Goal: Task Accomplishment & Management: Use online tool/utility

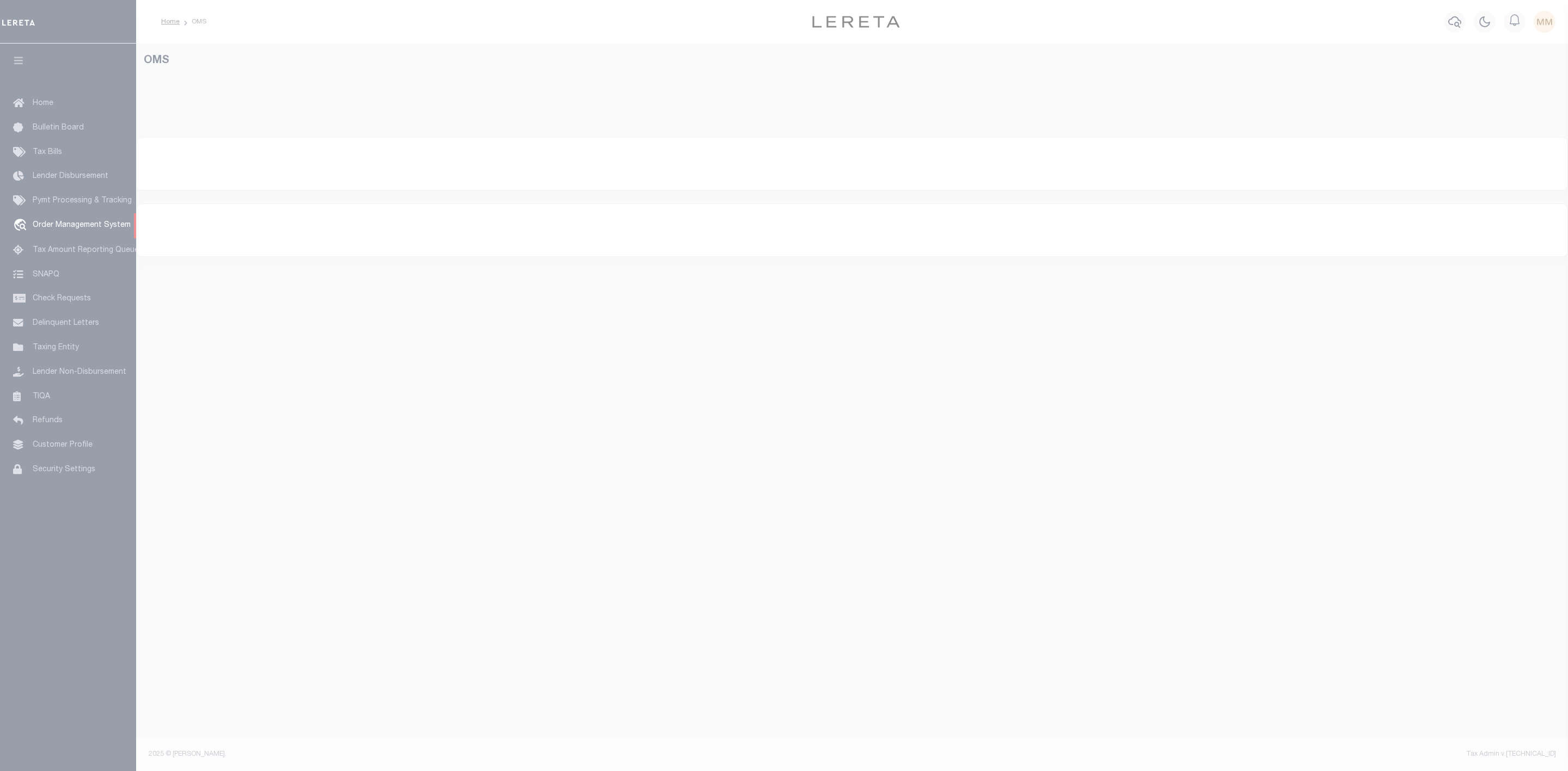
select select "200"
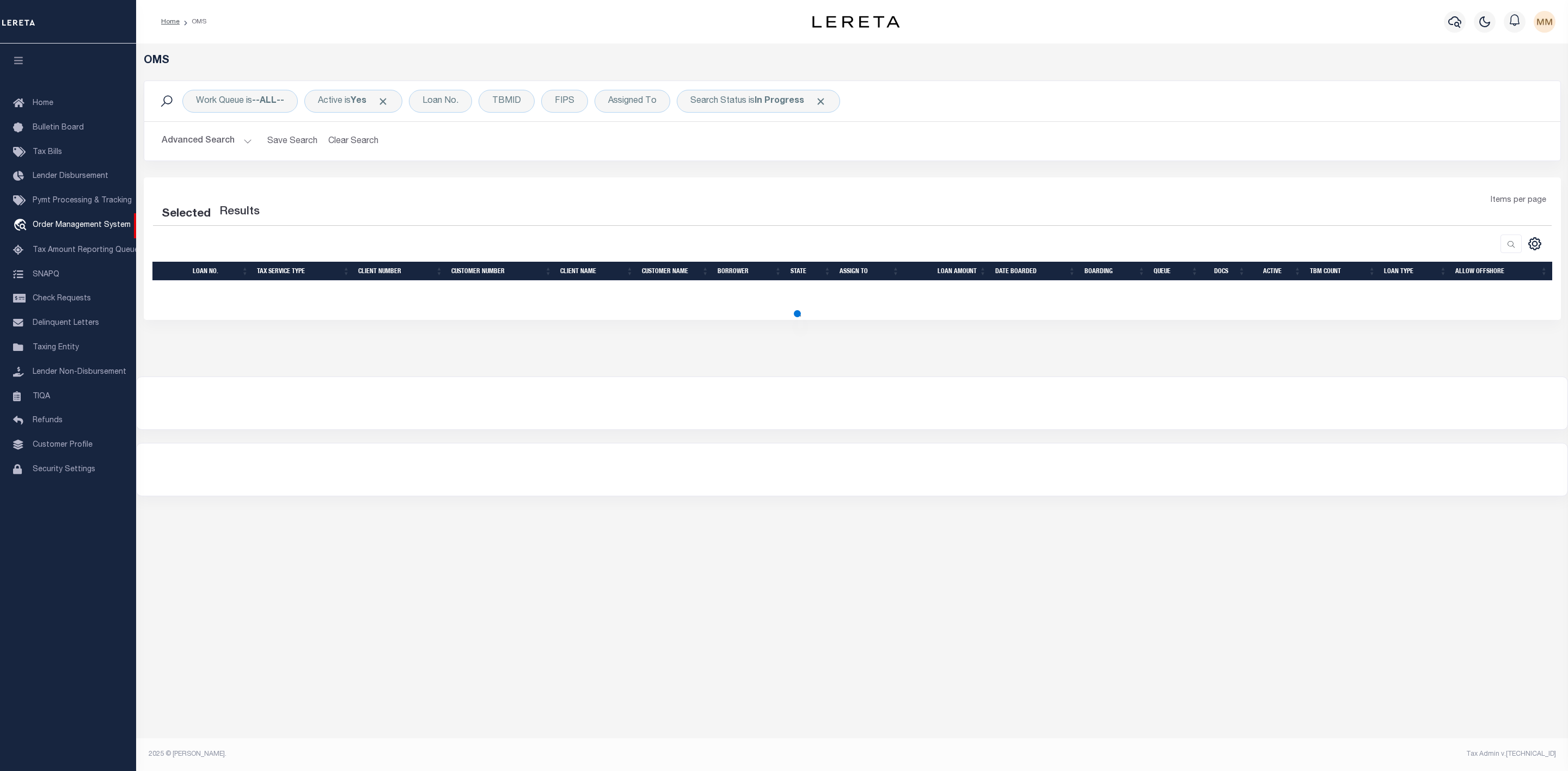
select select "200"
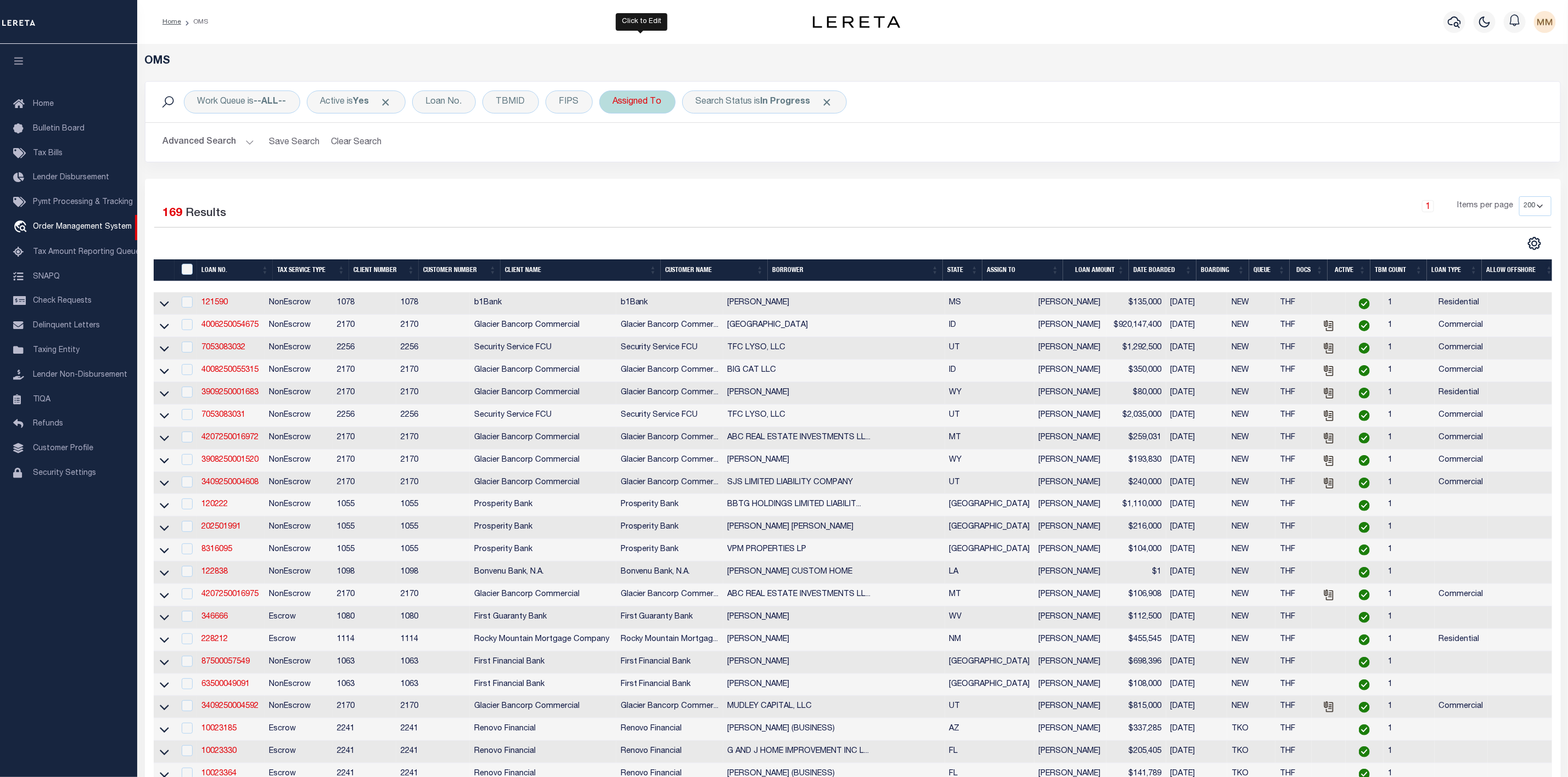
click at [627, 101] on div "Assigned To" at bounding box center [637, 102] width 76 height 23
click at [636, 153] on select "--Unassigned-- [PERSON_NAME] [PERSON_NAME] [PERSON_NAME] [PERSON_NAME], [PERSON…" at bounding box center [694, 156] width 162 height 21
select select "[PERSON_NAME]"
click at [617, 147] on select "--Unassigned-- [PERSON_NAME] [PERSON_NAME] [PERSON_NAME] [PERSON_NAME], [PERSON…" at bounding box center [694, 156] width 162 height 21
click at [766, 181] on input "Apply" at bounding box center [759, 179] width 32 height 18
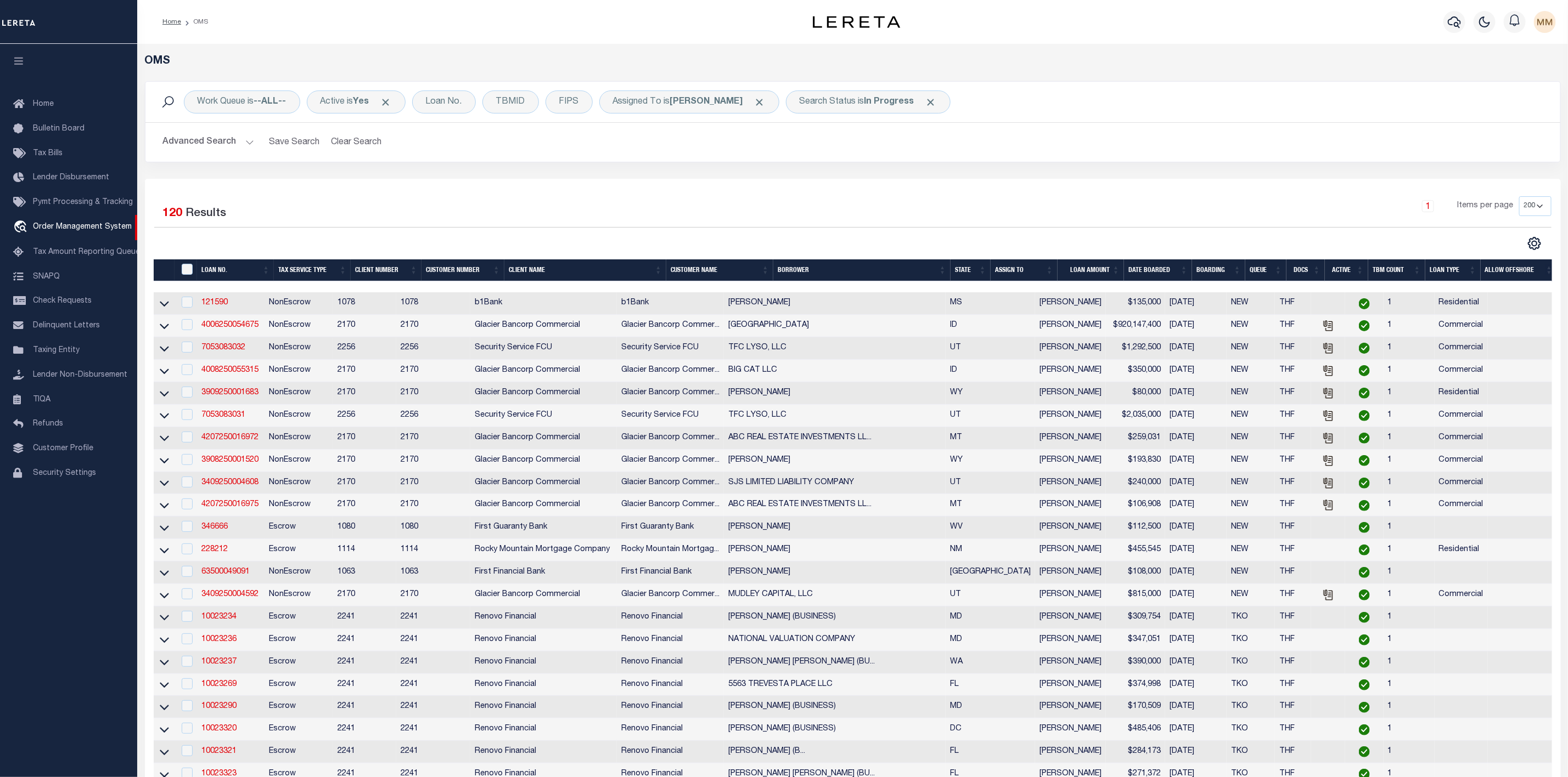
click at [979, 270] on th "State" at bounding box center [971, 271] width 40 height 23
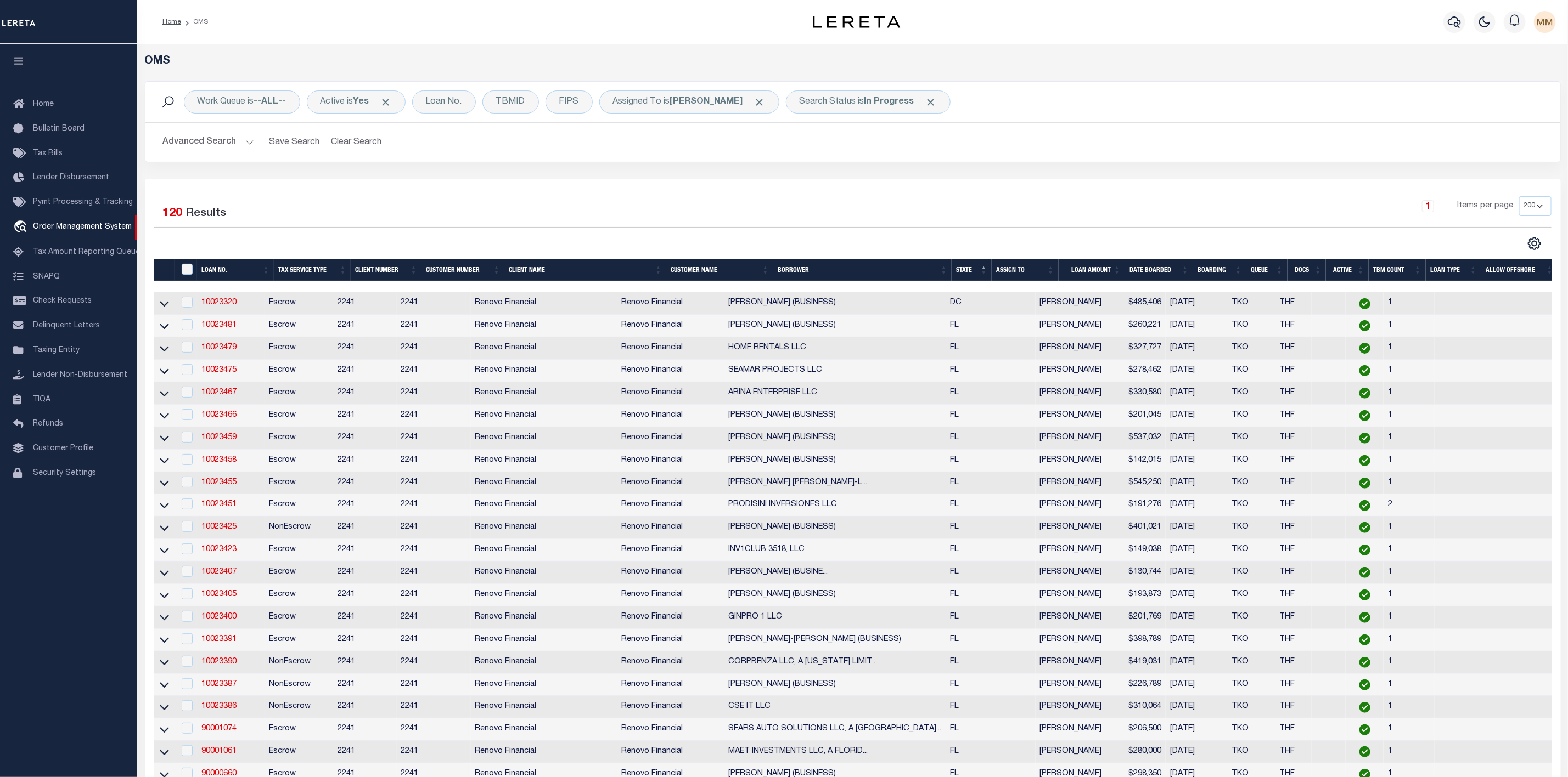
click at [246, 142] on button "Advanced Search" at bounding box center [209, 142] width 91 height 21
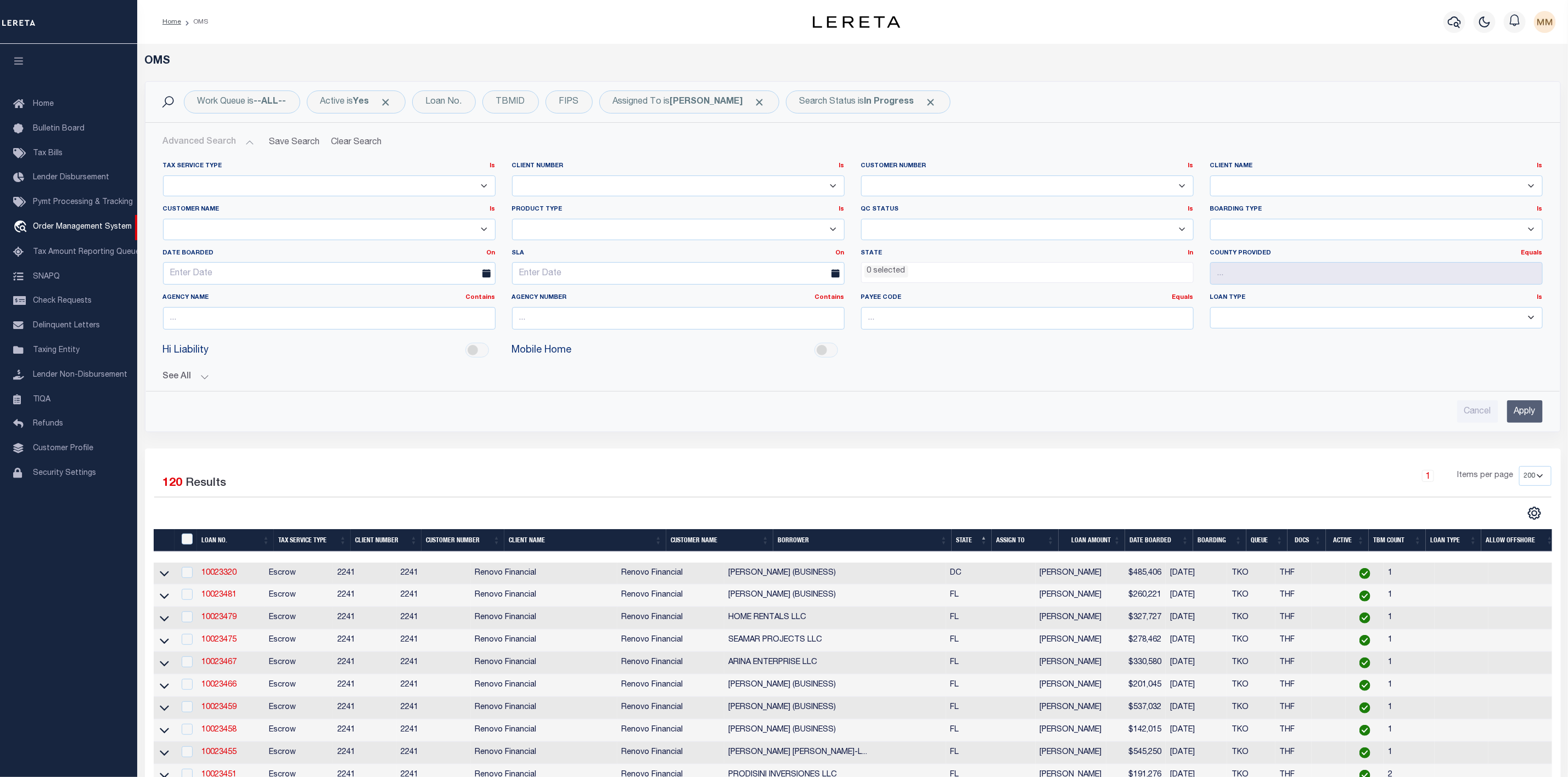
click at [896, 271] on li "0 selected" at bounding box center [887, 271] width 44 height 12
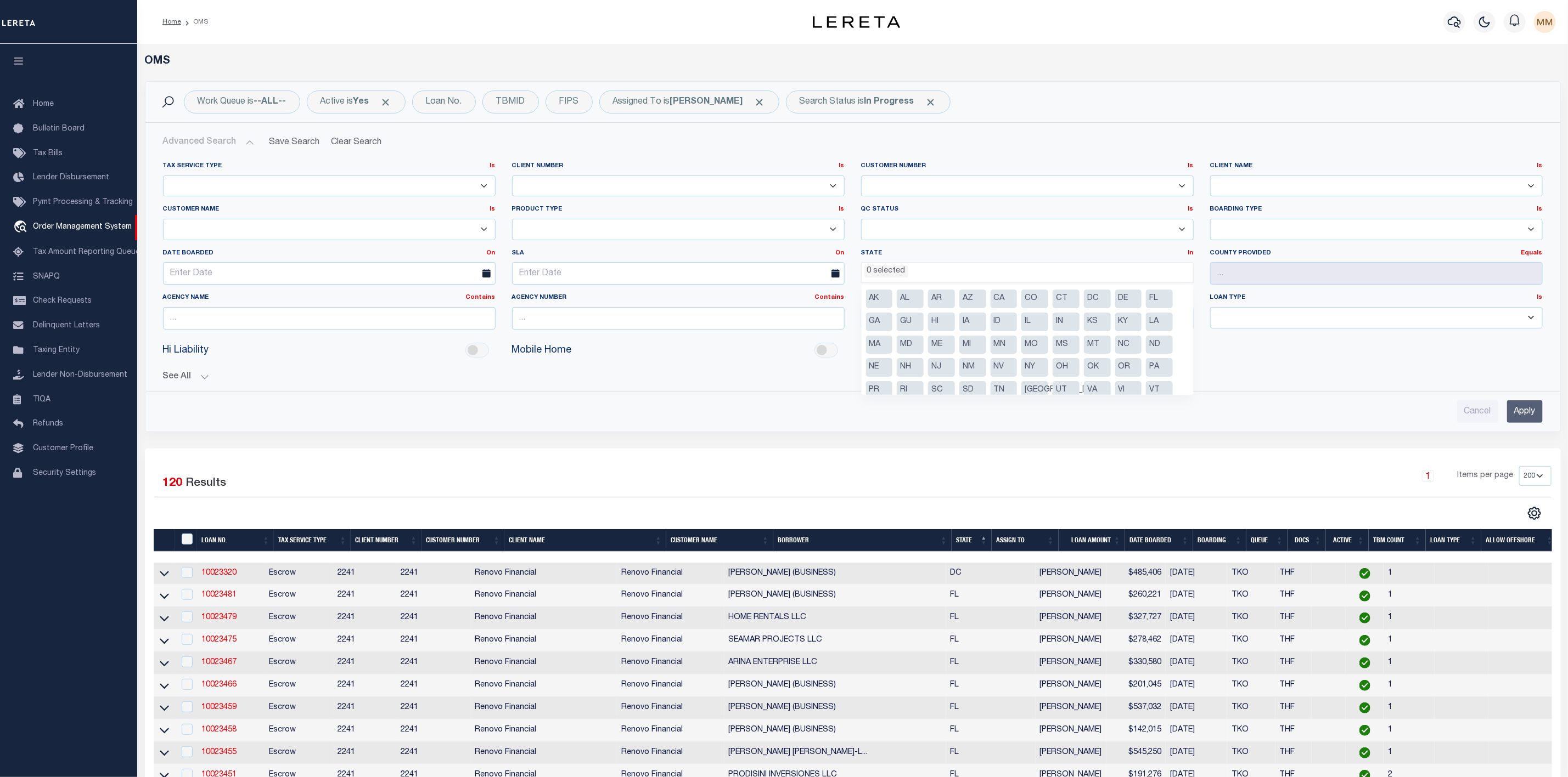
click at [1159, 300] on li "FL" at bounding box center [1159, 299] width 27 height 18
select select "FL"
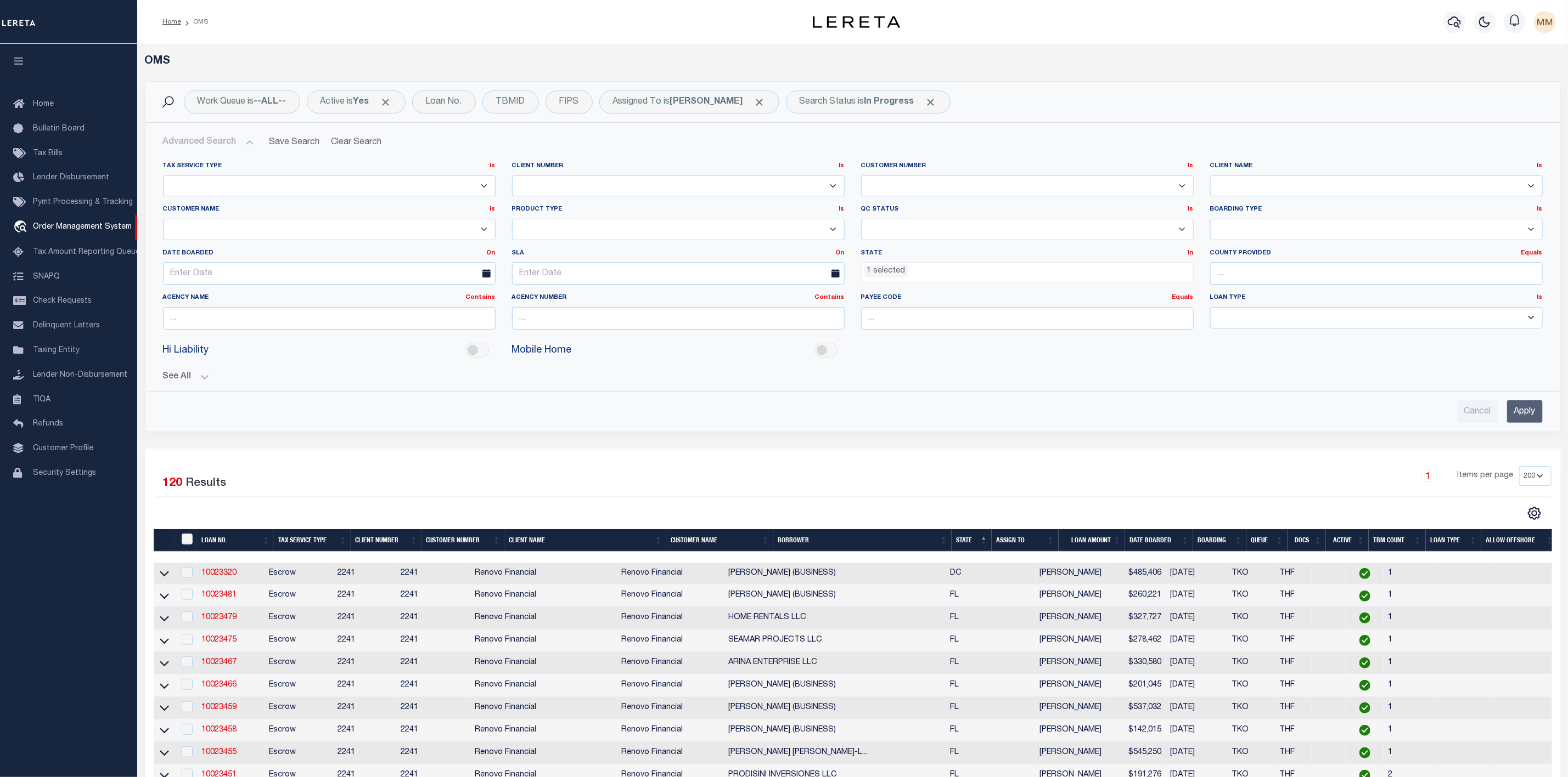
click at [1519, 412] on input "Apply" at bounding box center [1524, 411] width 35 height 23
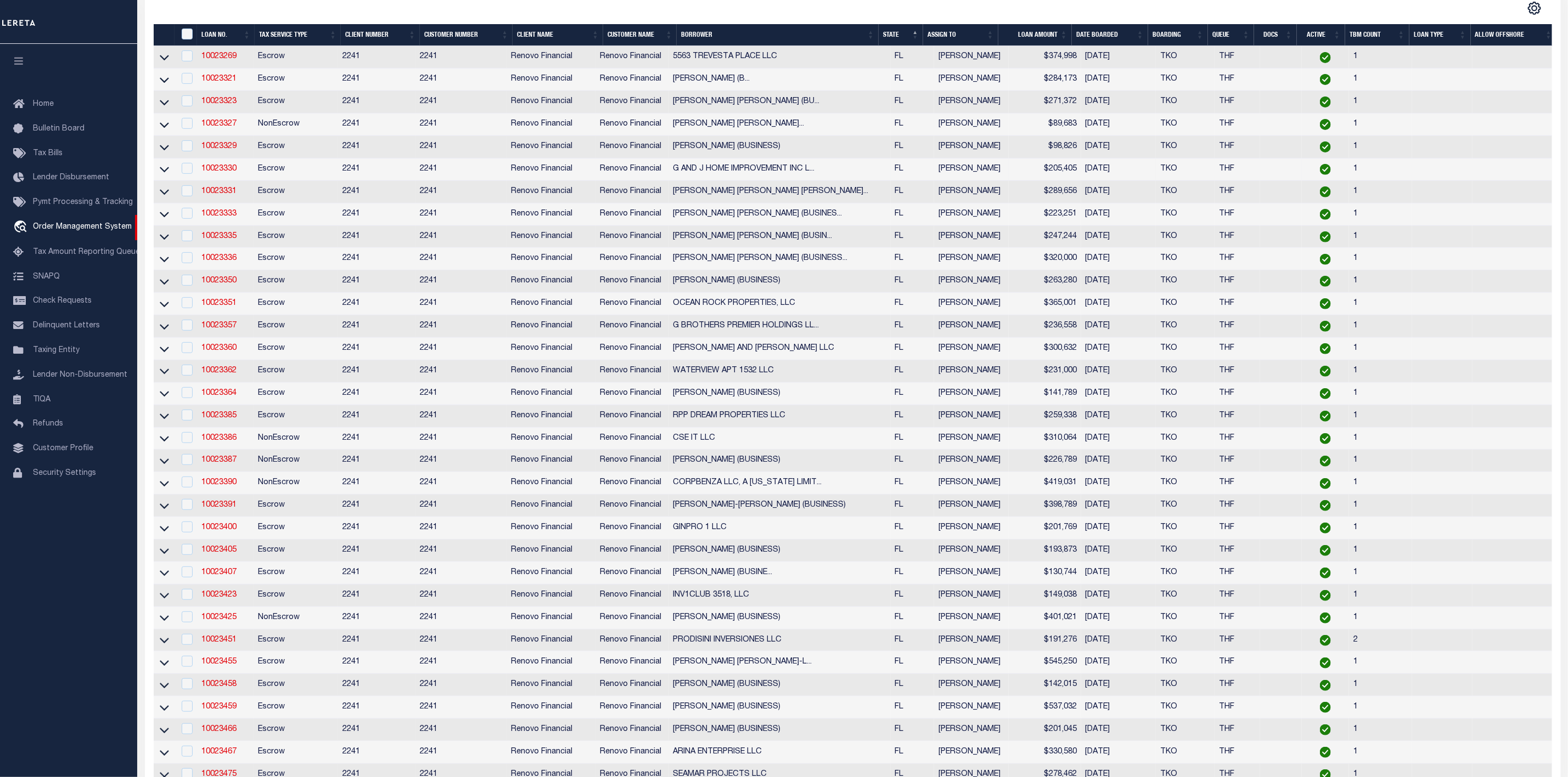
scroll to position [0, 0]
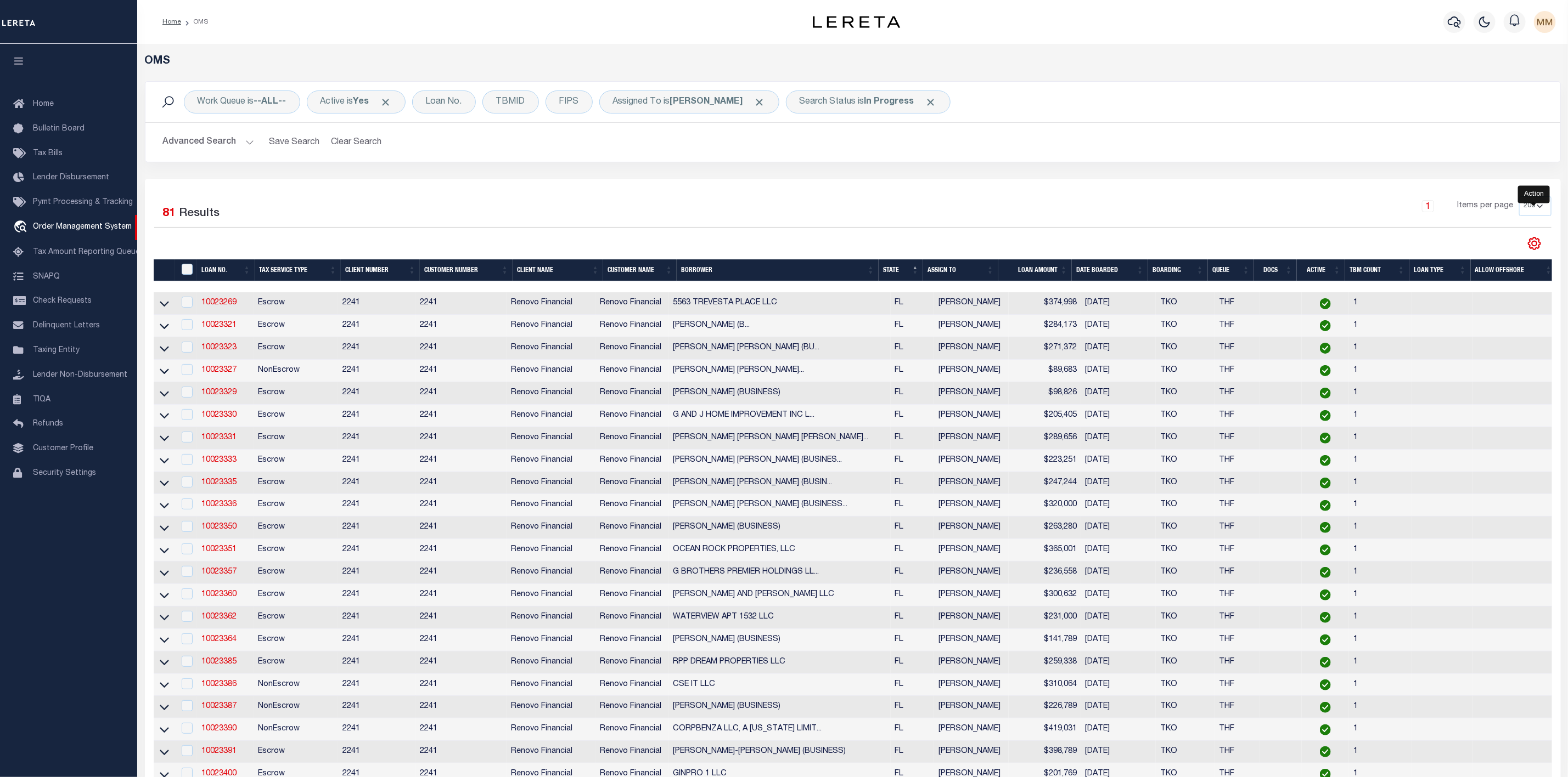
click at [1532, 250] on icon "" at bounding box center [1534, 243] width 12 height 12
click at [1499, 265] on link "CSV" at bounding box center [1488, 262] width 107 height 21
click at [184, 302] on input "checkbox" at bounding box center [187, 302] width 11 height 11
checkbox input "true"
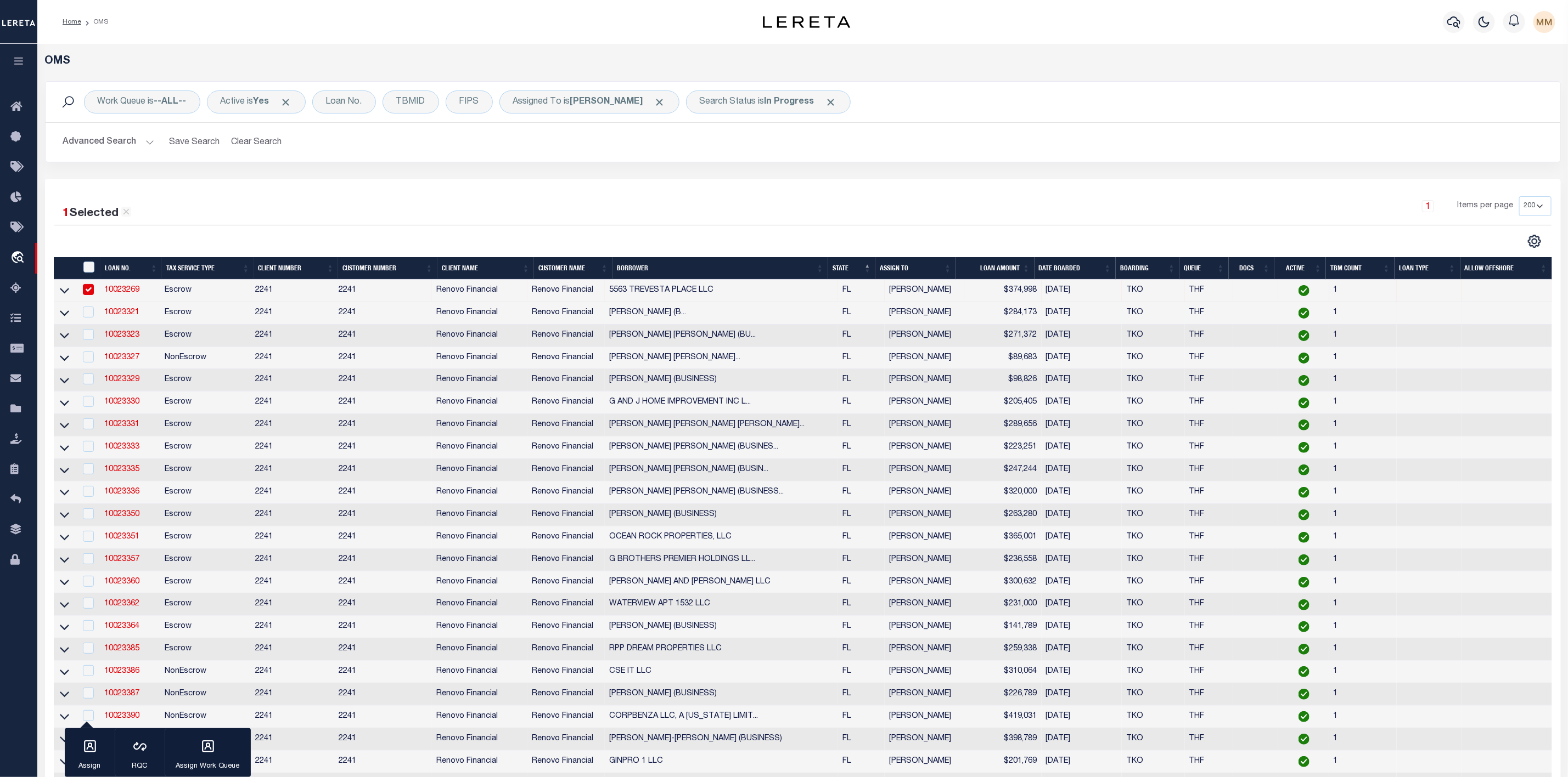
click at [187, 329] on td "Escrow" at bounding box center [205, 335] width 91 height 23
checkbox input "true"
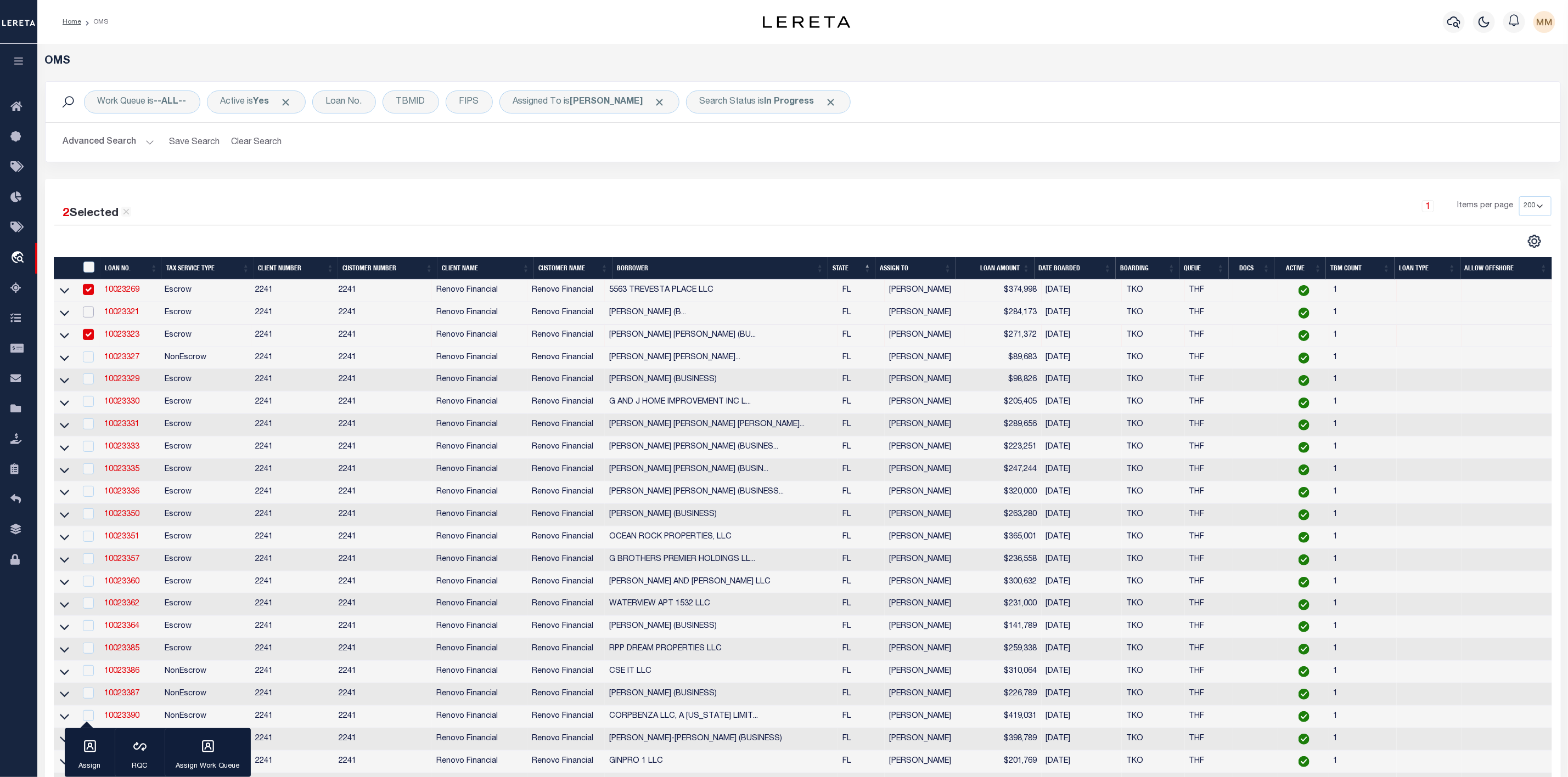
click at [87, 314] on input "checkbox" at bounding box center [88, 312] width 11 height 11
checkbox input "true"
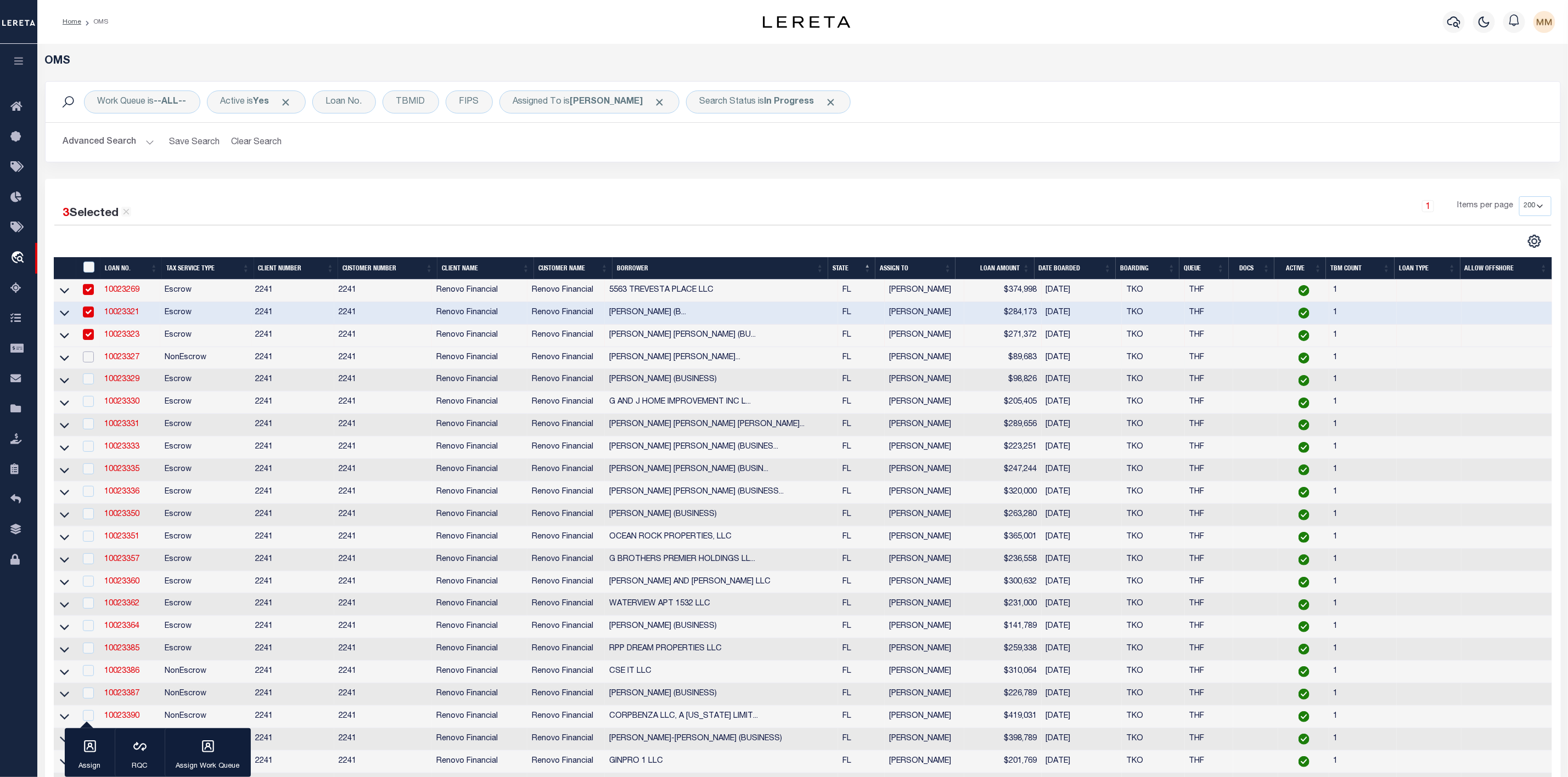
click at [89, 356] on input "checkbox" at bounding box center [88, 357] width 11 height 11
checkbox input "true"
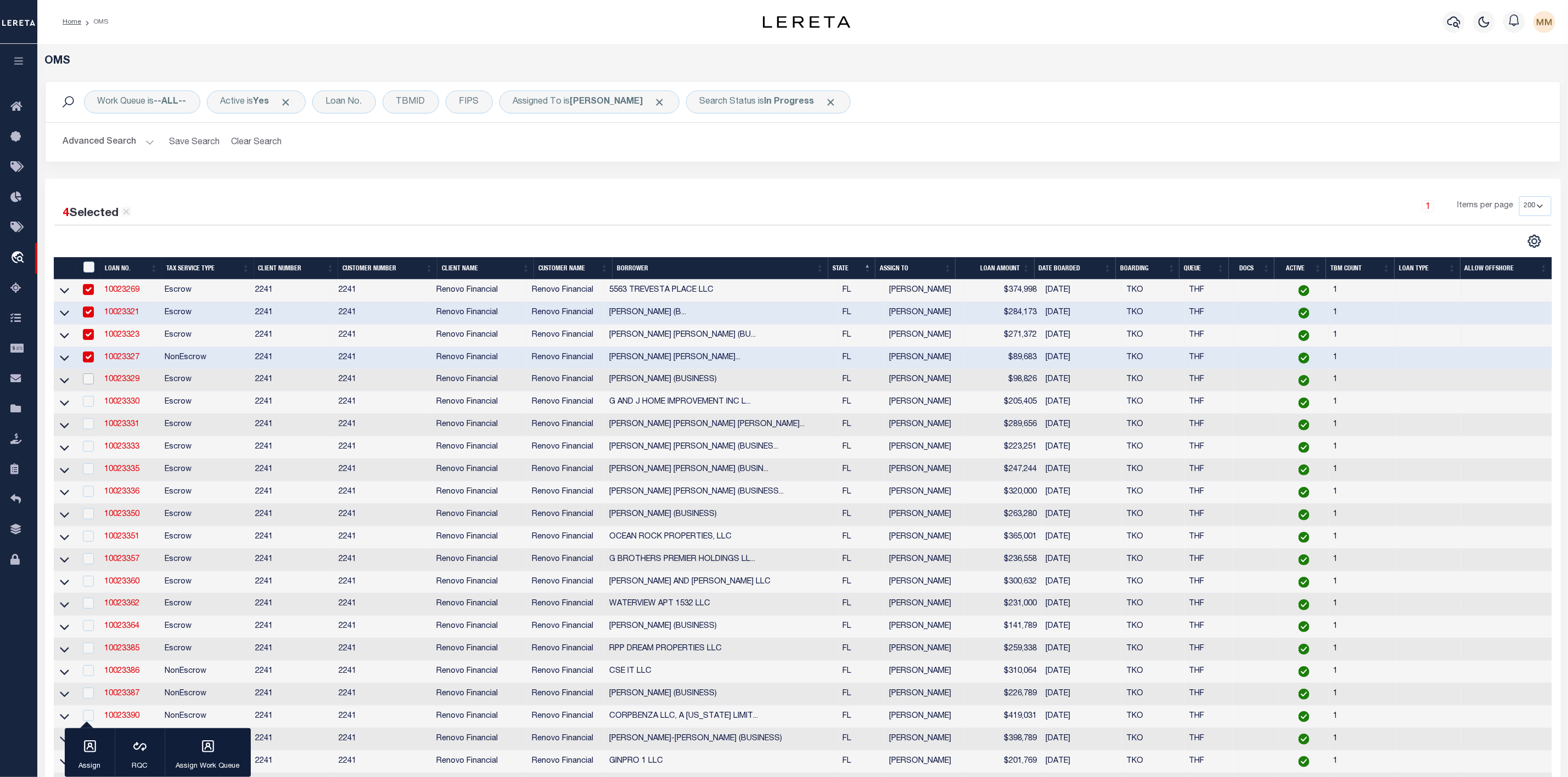
click at [91, 383] on input "checkbox" at bounding box center [88, 379] width 11 height 11
checkbox input "true"
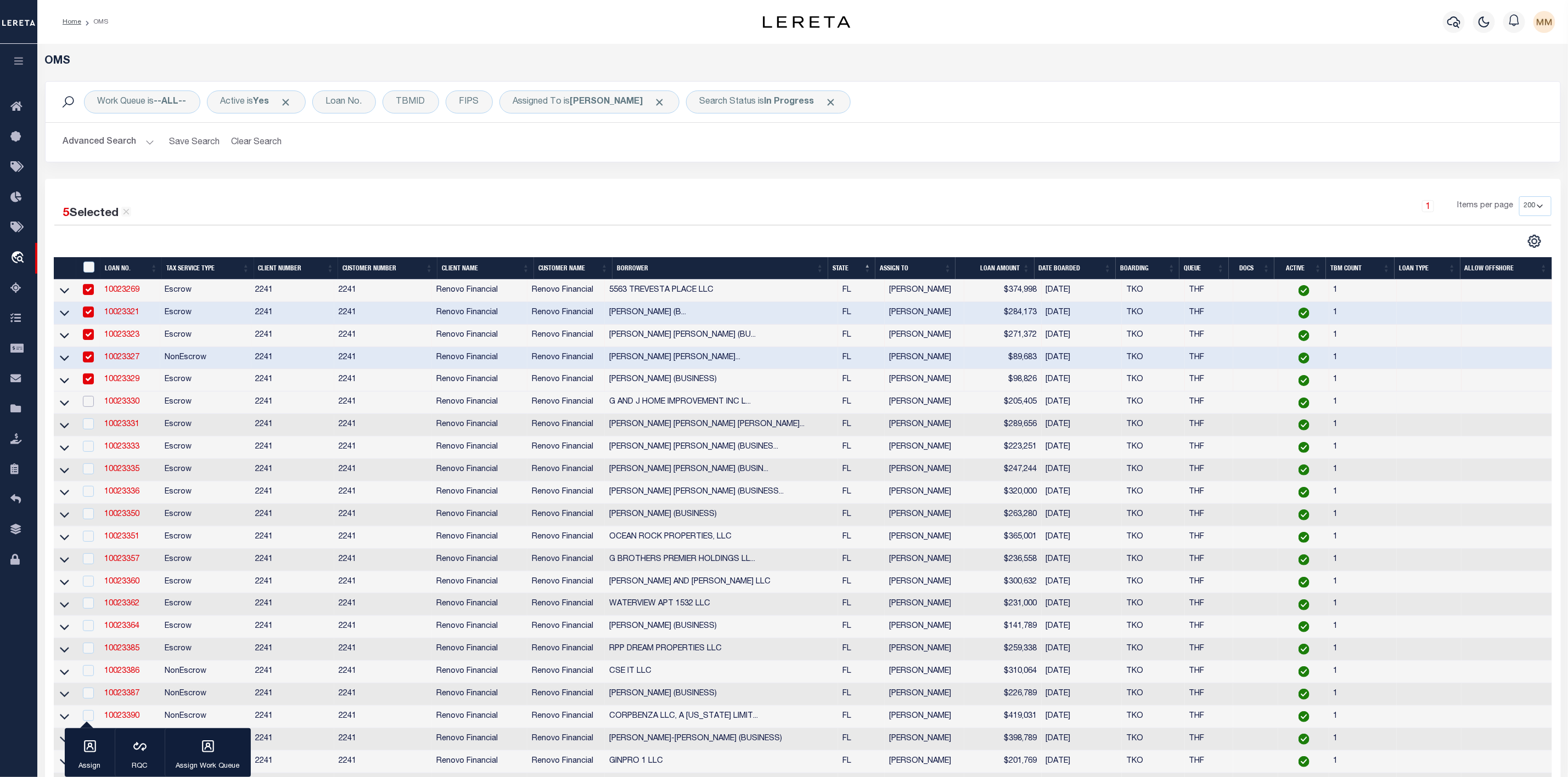
click at [87, 405] on input "checkbox" at bounding box center [88, 401] width 11 height 11
checkbox input "true"
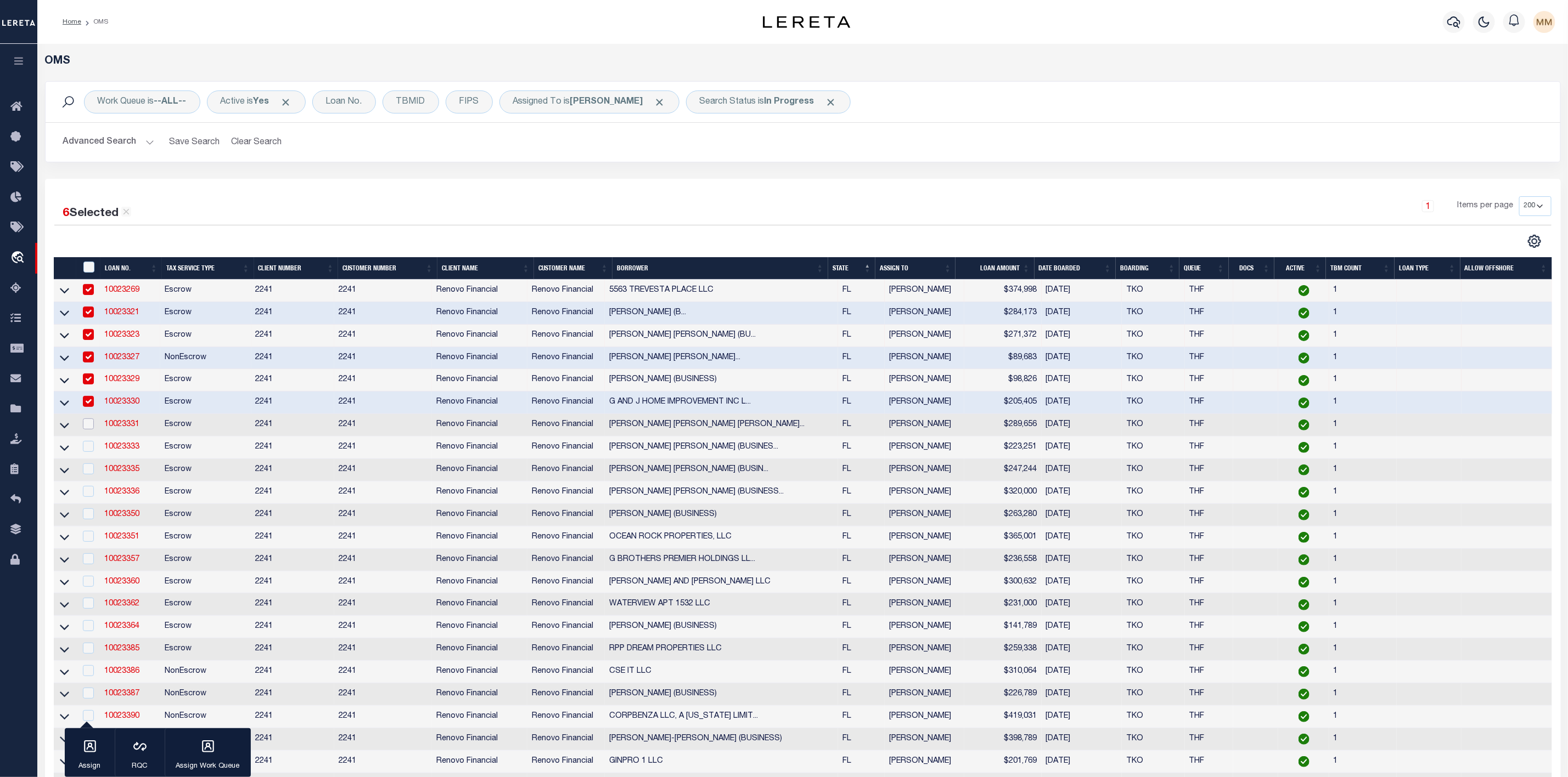
click at [86, 430] on input "checkbox" at bounding box center [88, 424] width 11 height 11
checkbox input "true"
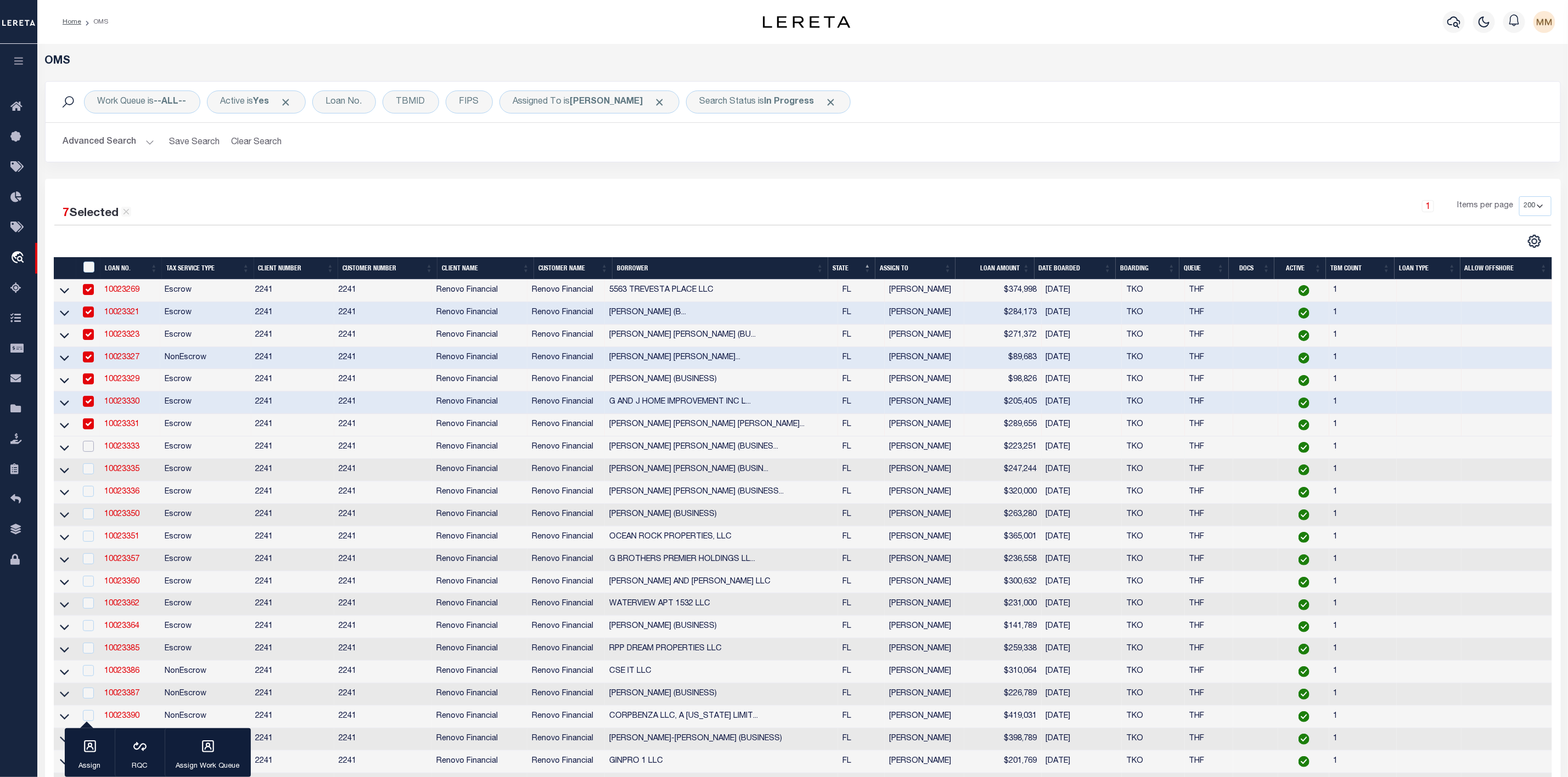
click at [85, 451] on input "checkbox" at bounding box center [88, 446] width 11 height 11
checkbox input "true"
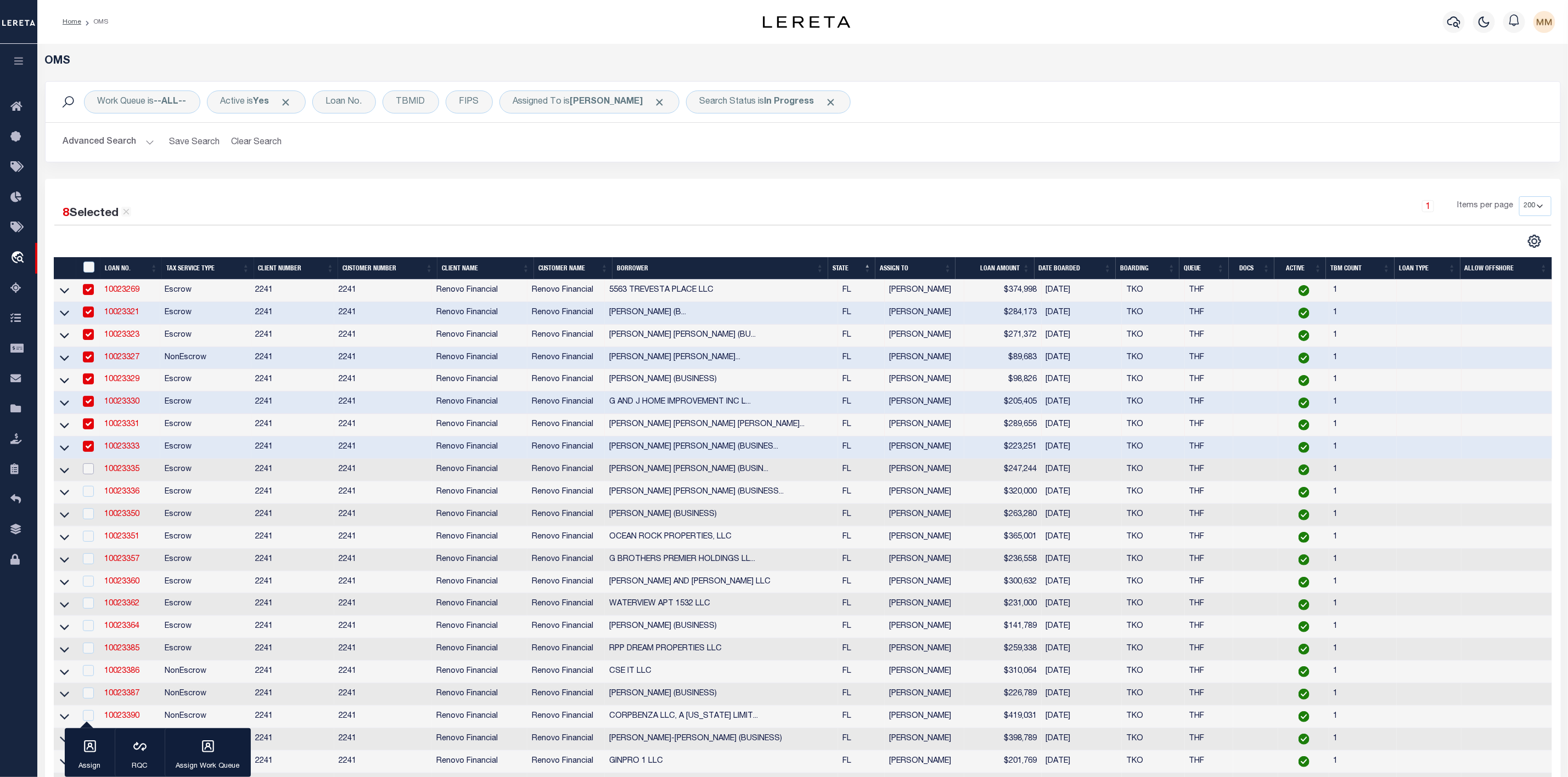
click at [86, 475] on input "checkbox" at bounding box center [88, 469] width 11 height 11
checkbox input "true"
click at [89, 497] on input "checkbox" at bounding box center [88, 491] width 11 height 11
checkbox input "true"
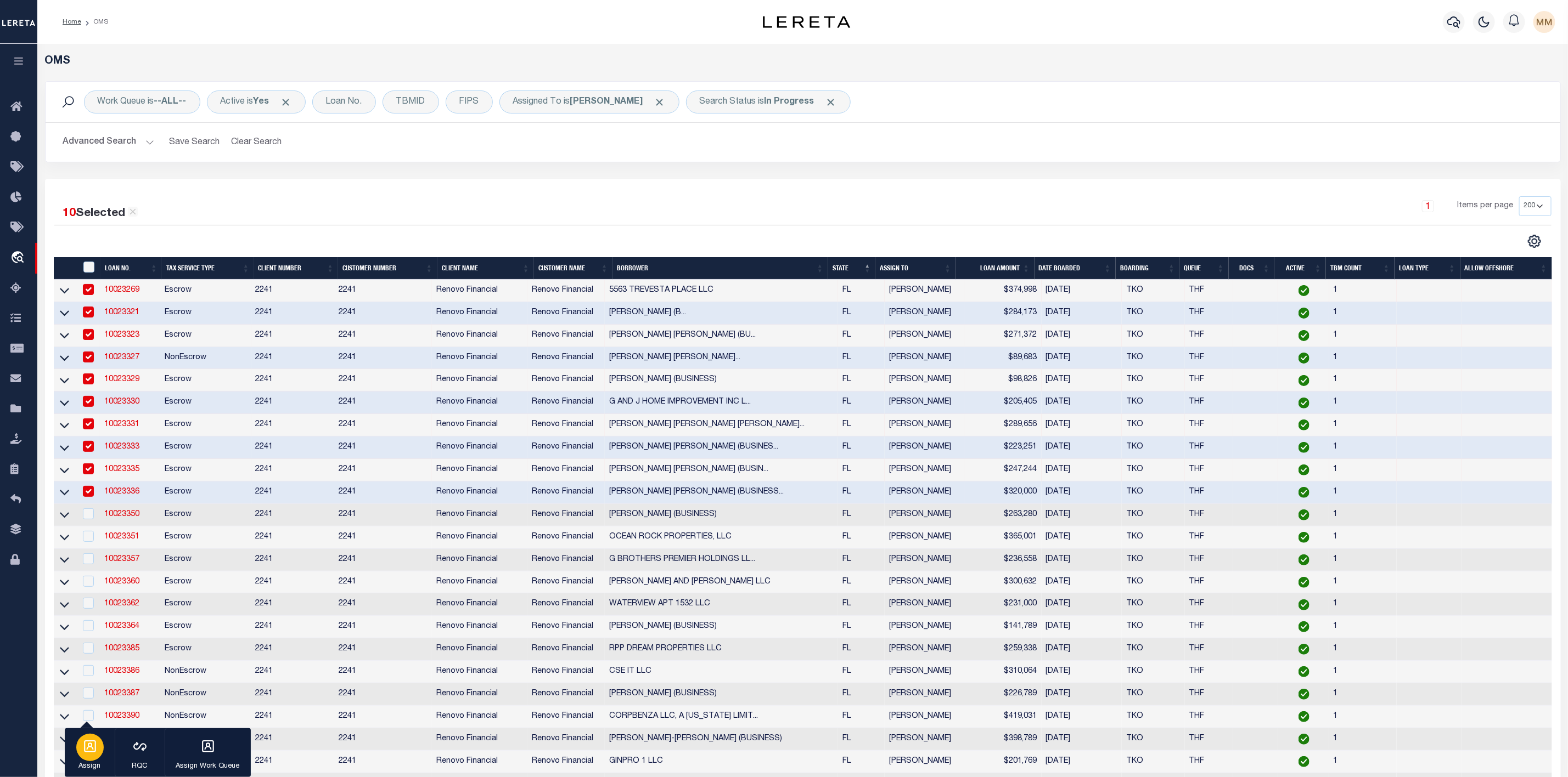
click at [95, 754] on div "button" at bounding box center [89, 748] width 27 height 27
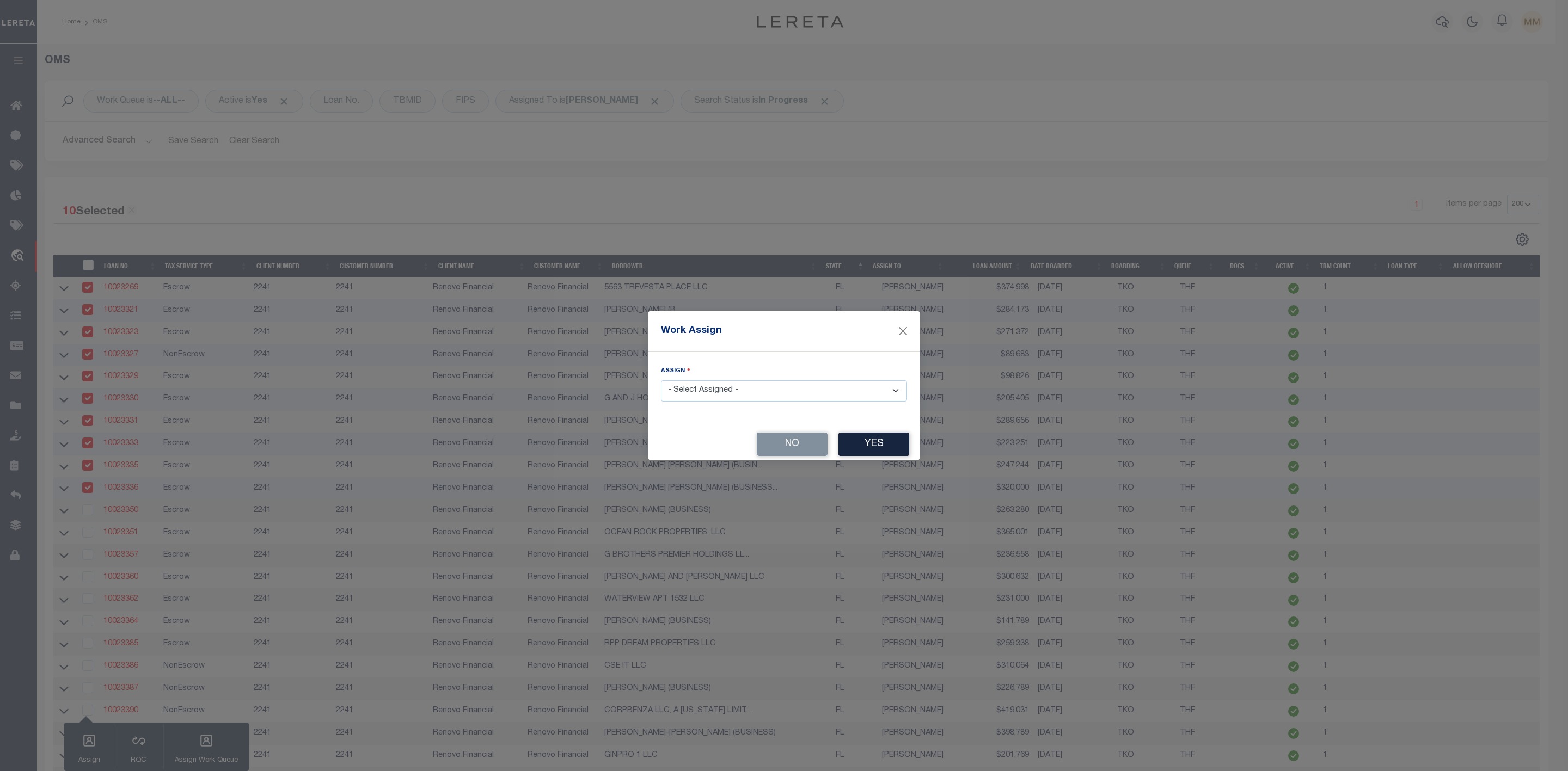
click at [745, 390] on select "- Select Assigned - --Unassigned-- [PERSON_NAME] [PERSON_NAME] [PERSON_NAME] [P…" at bounding box center [784, 391] width 246 height 21
select select "[PERSON_NAME]"
click at [661, 380] on select "- Select Assigned - --Unassigned-- [PERSON_NAME] [PERSON_NAME] [PERSON_NAME] [P…" at bounding box center [784, 391] width 246 height 21
click at [868, 450] on button "Yes" at bounding box center [874, 445] width 71 height 23
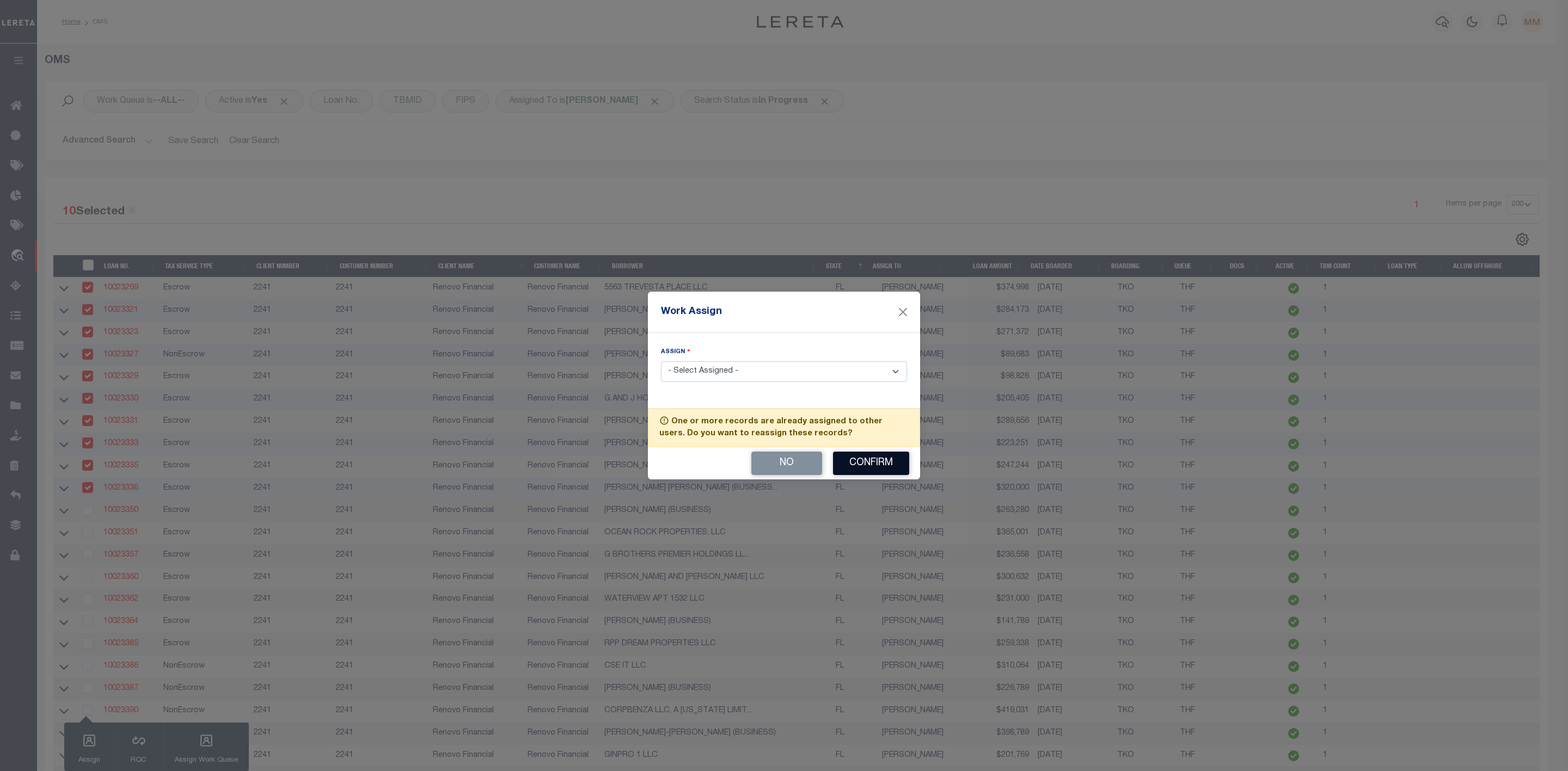
click at [867, 457] on button "Confirm" at bounding box center [871, 464] width 76 height 23
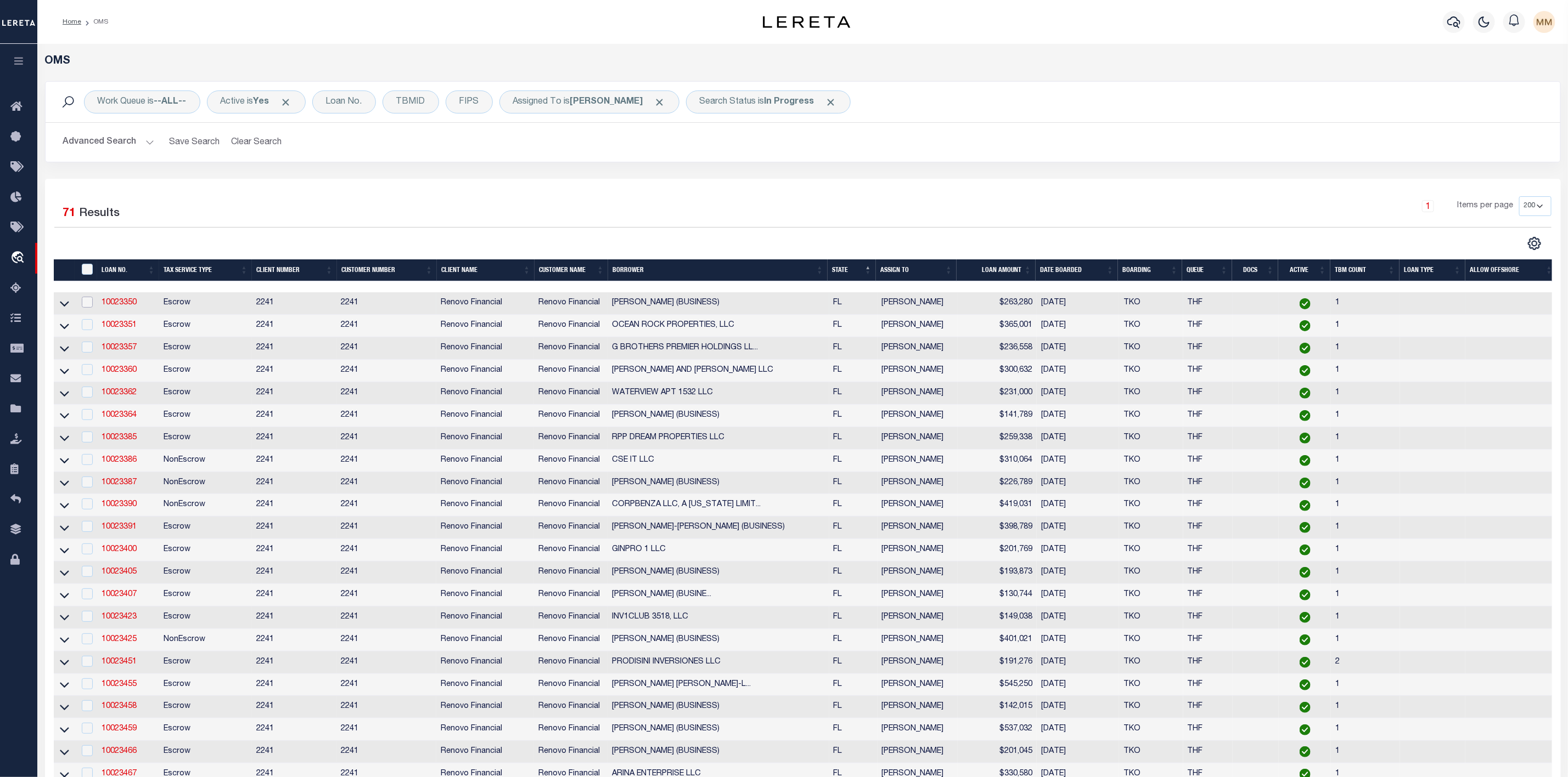
click at [83, 304] on input "checkbox" at bounding box center [87, 302] width 11 height 11
checkbox input "true"
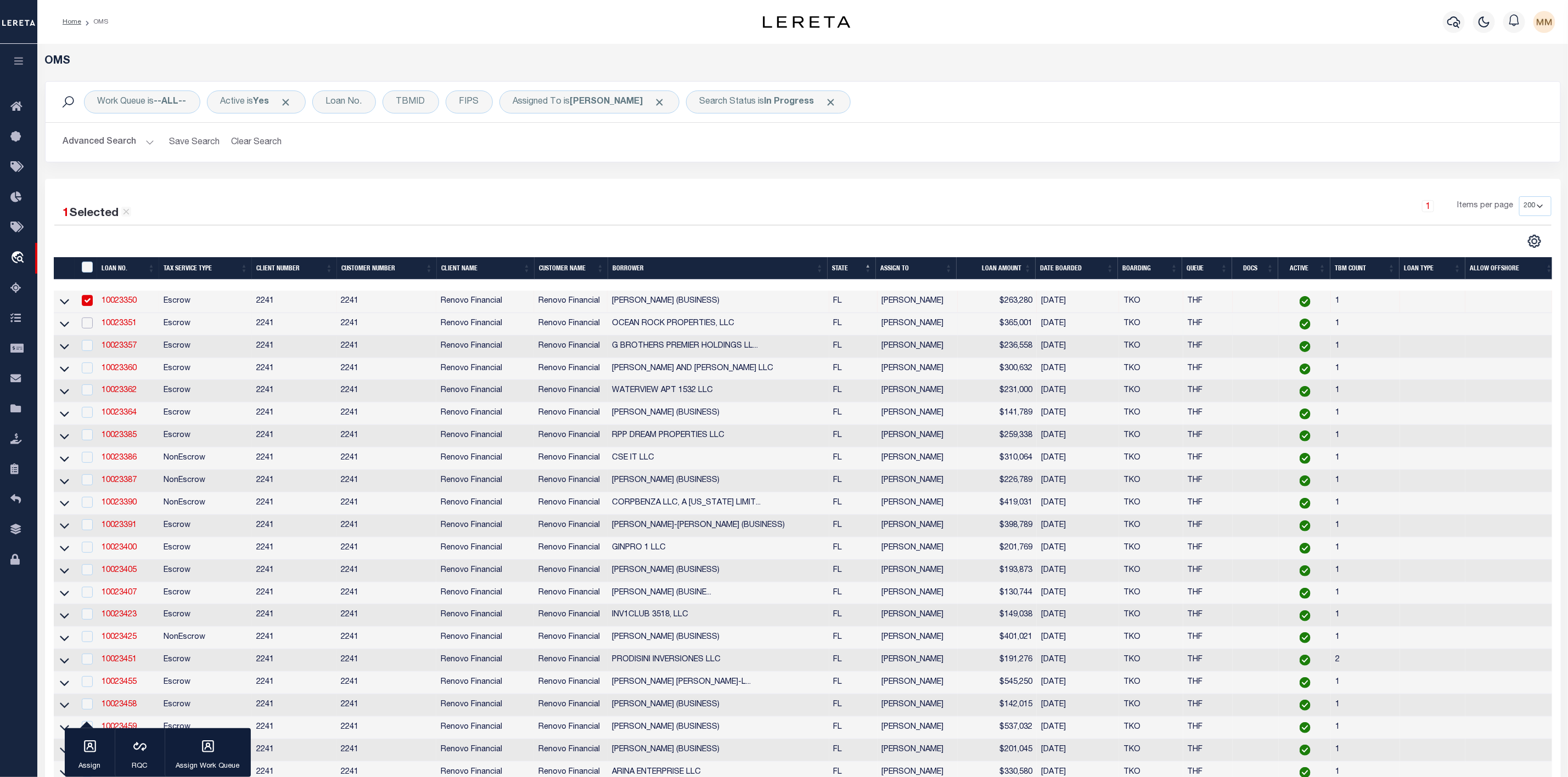
click at [86, 329] on input "checkbox" at bounding box center [87, 323] width 11 height 11
checkbox input "true"
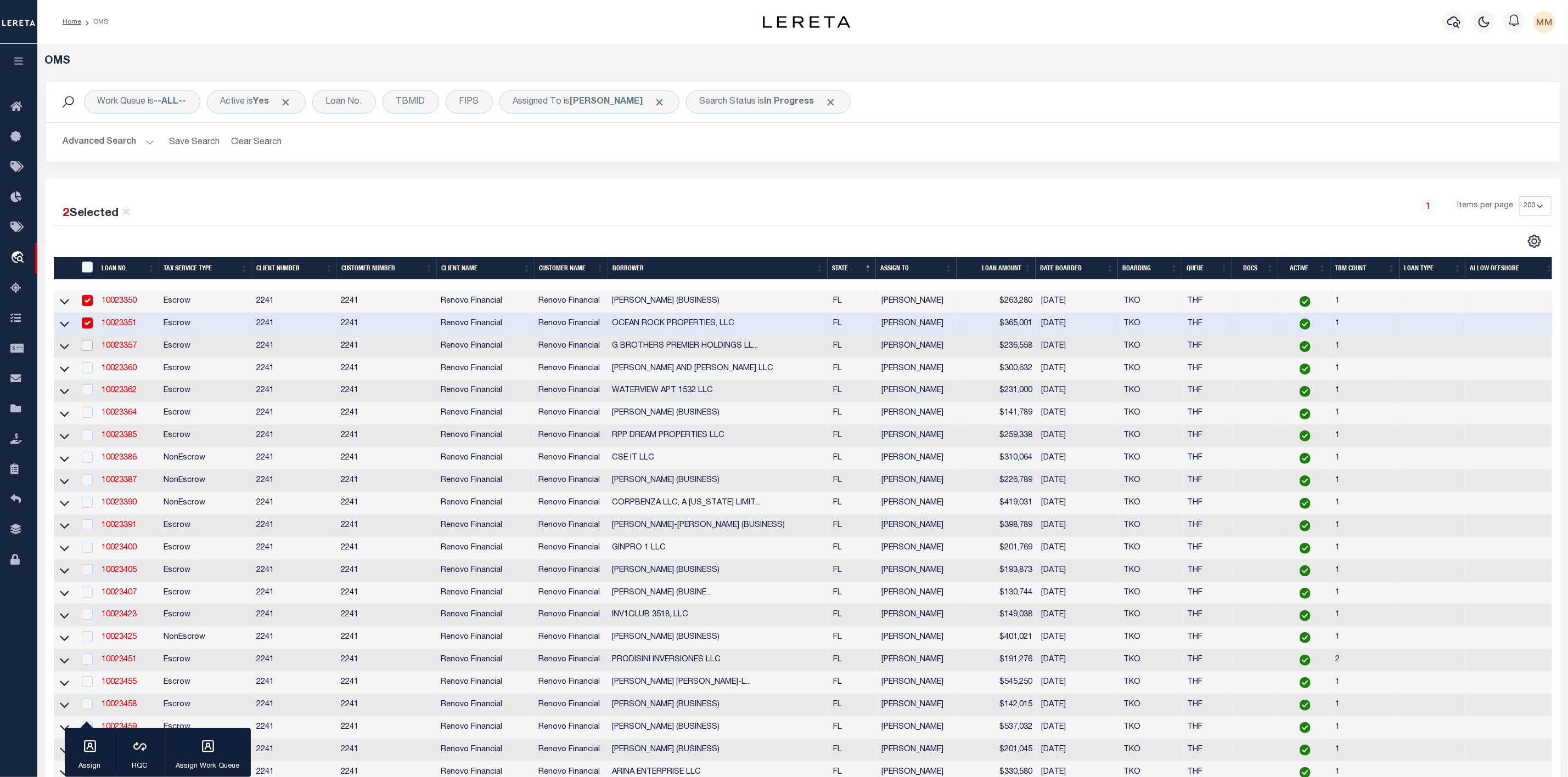
click at [86, 346] on input "checkbox" at bounding box center [87, 345] width 11 height 11
checkbox input "true"
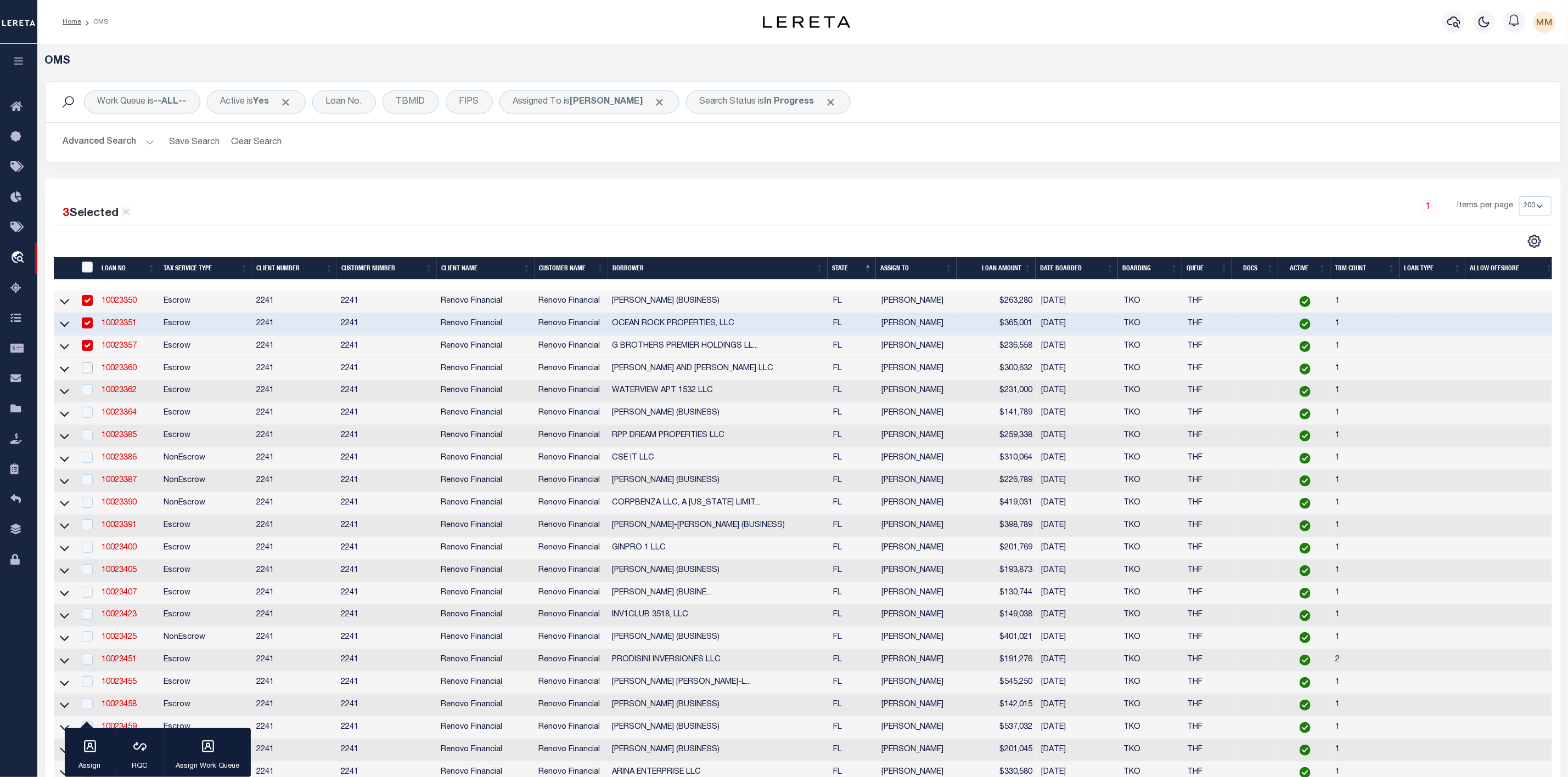
click at [86, 372] on input "checkbox" at bounding box center [87, 368] width 11 height 11
checkbox input "true"
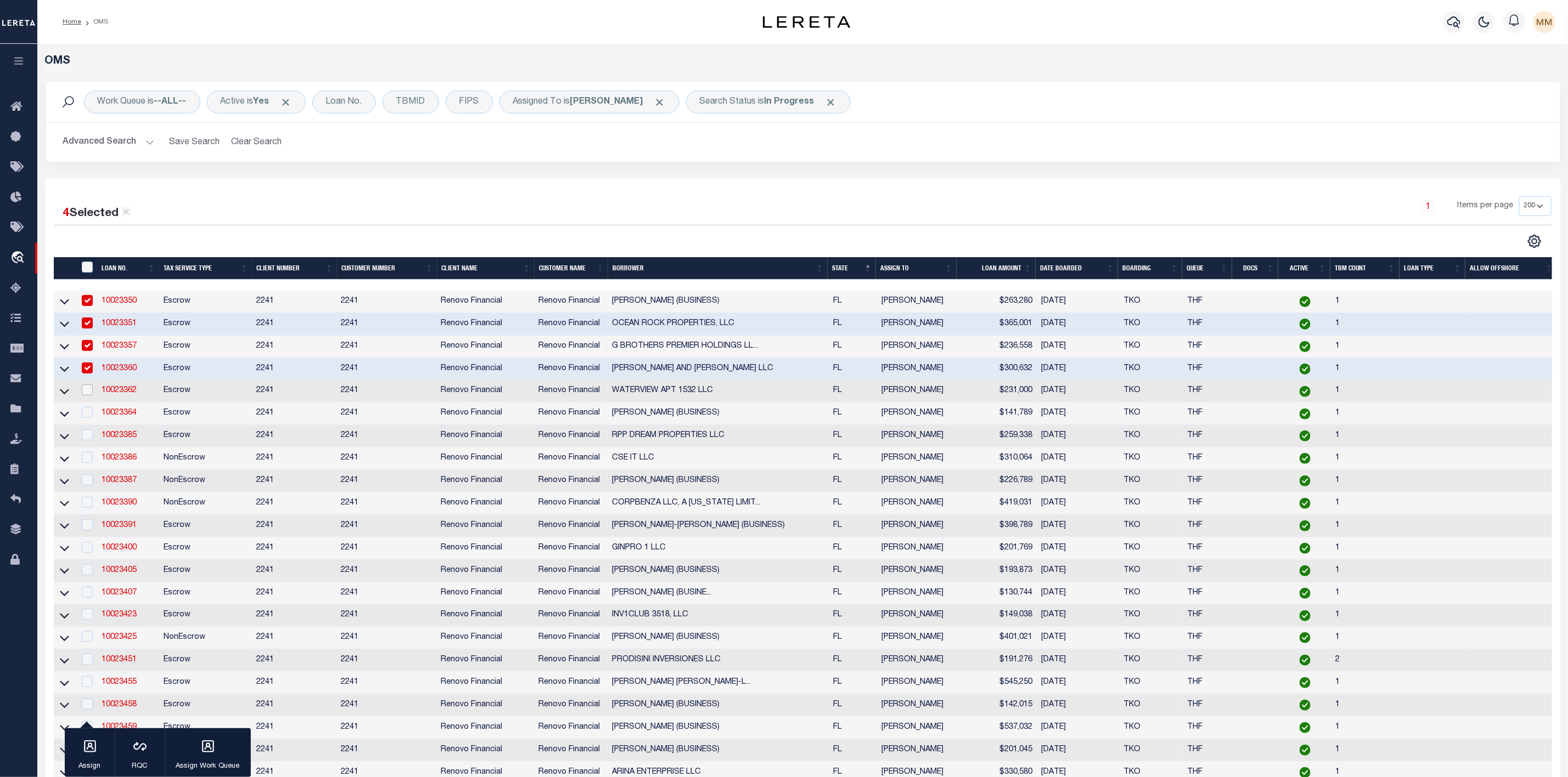
click at [86, 394] on input "checkbox" at bounding box center [87, 390] width 11 height 11
checkbox input "true"
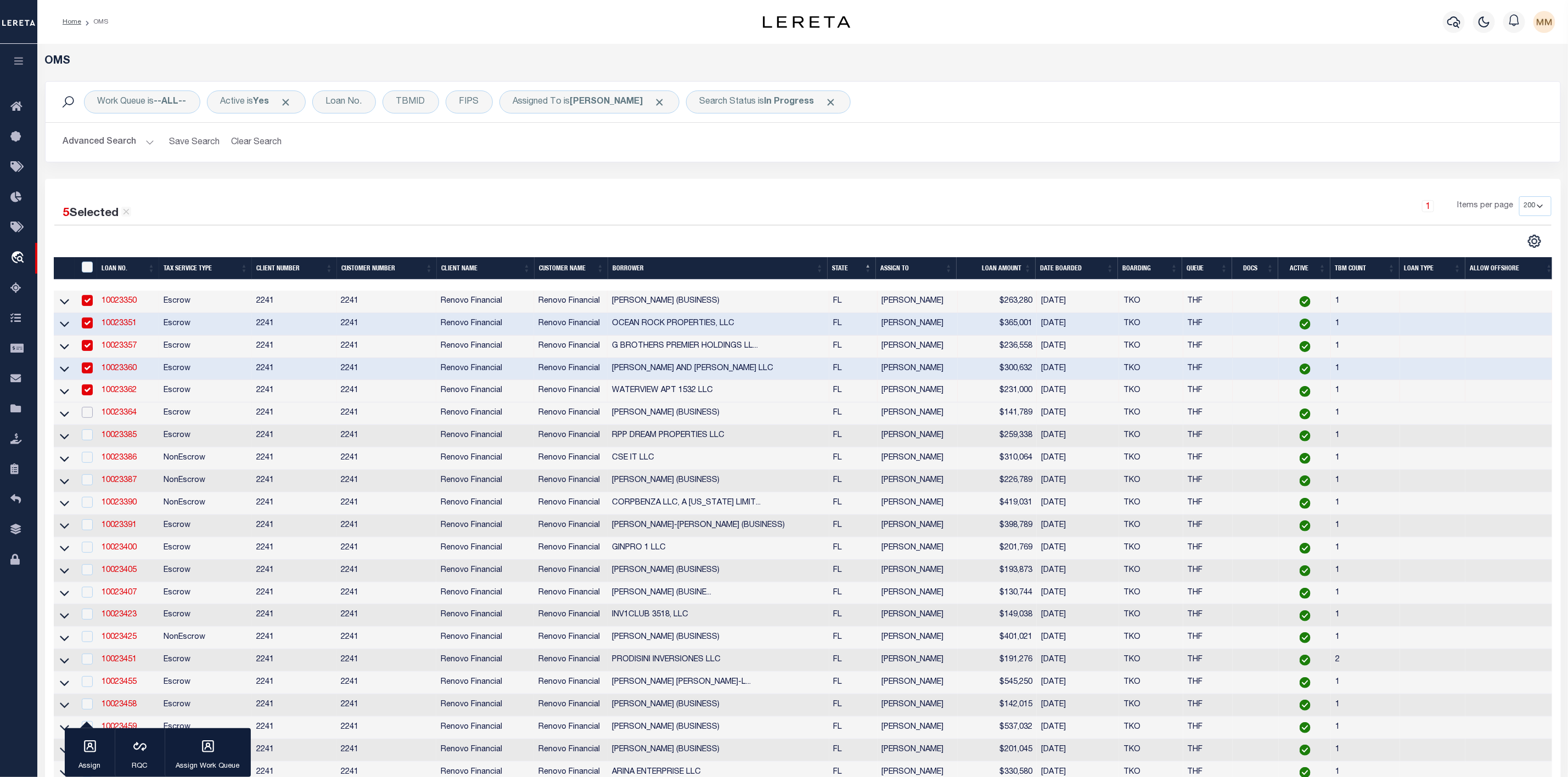
click at [86, 413] on input "checkbox" at bounding box center [87, 412] width 11 height 11
checkbox input "true"
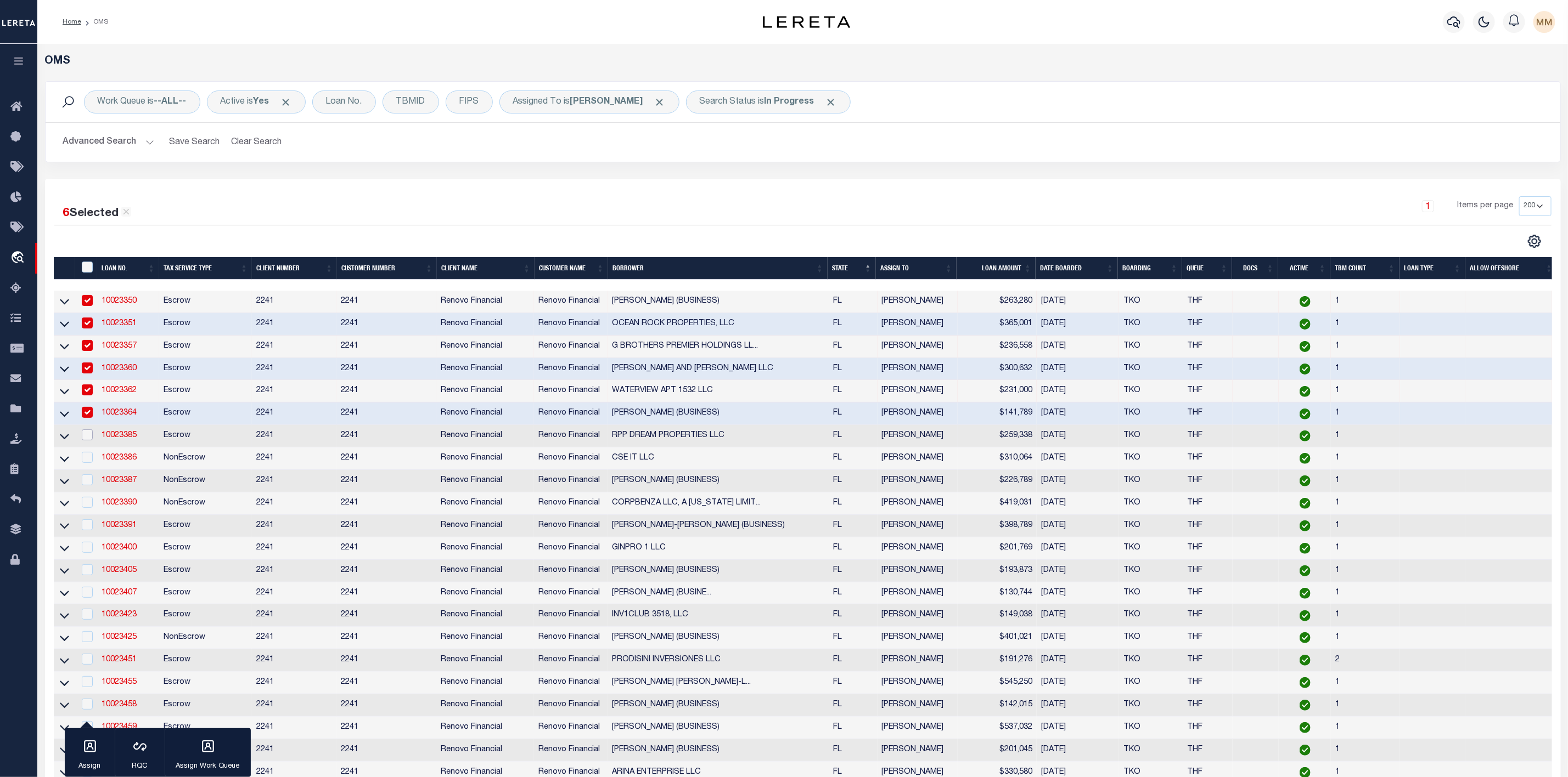
click at [85, 439] on input "checkbox" at bounding box center [87, 435] width 11 height 11
checkbox input "true"
click at [84, 463] on input "checkbox" at bounding box center [87, 457] width 11 height 11
checkbox input "true"
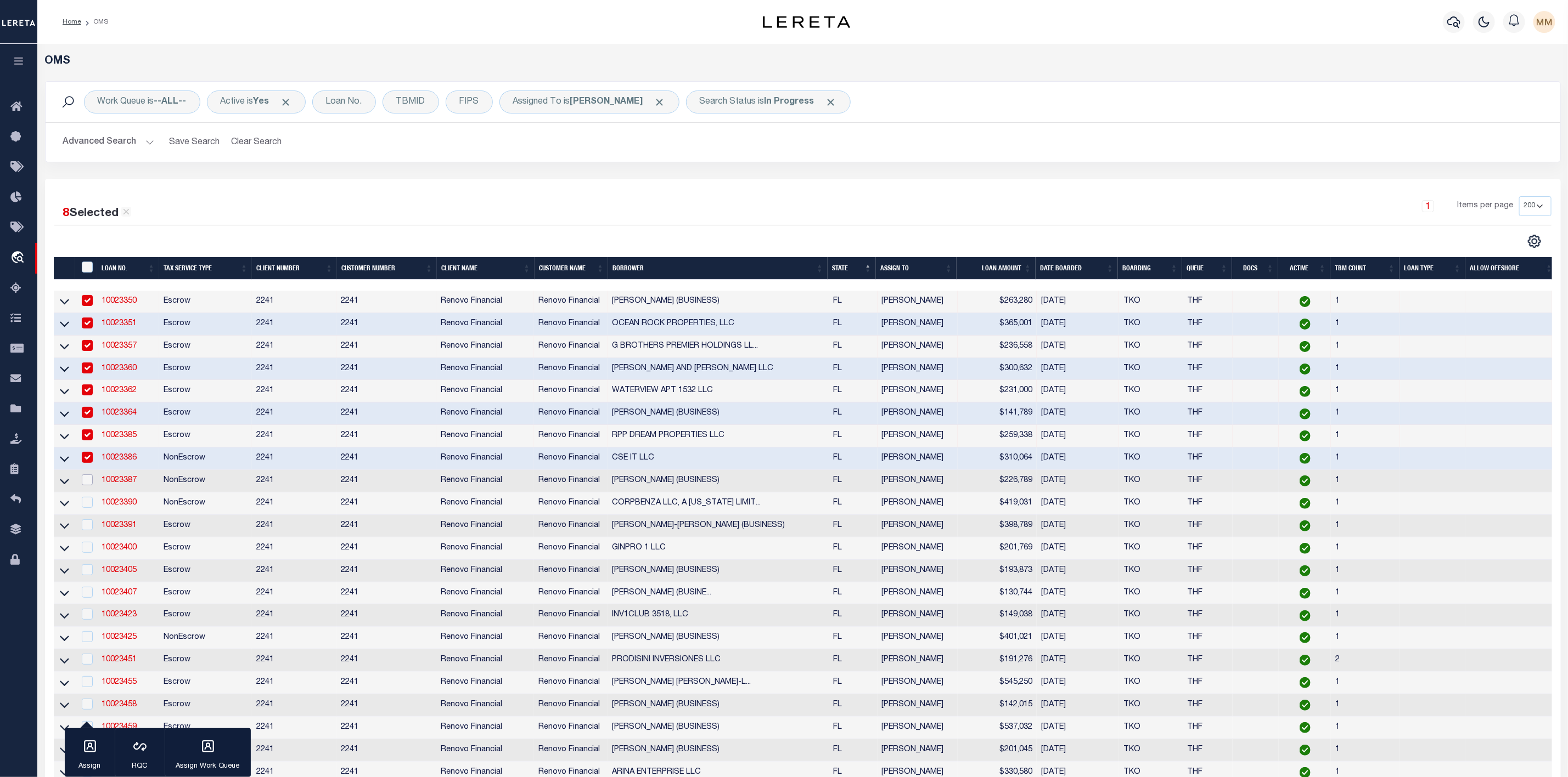
click at [86, 484] on input "checkbox" at bounding box center [87, 480] width 11 height 11
checkbox input "true"
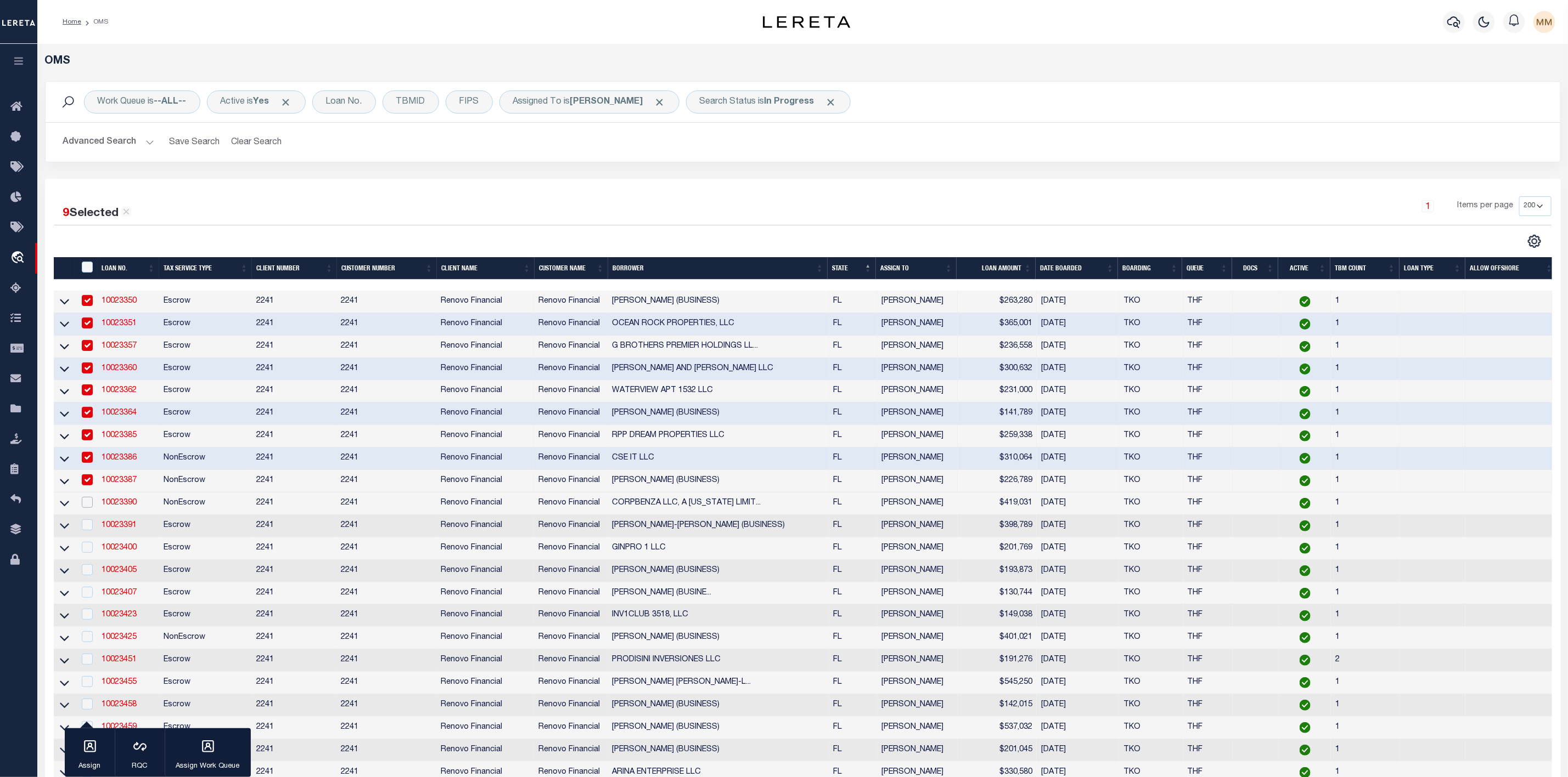
click at [88, 506] on input "checkbox" at bounding box center [87, 502] width 11 height 11
checkbox input "true"
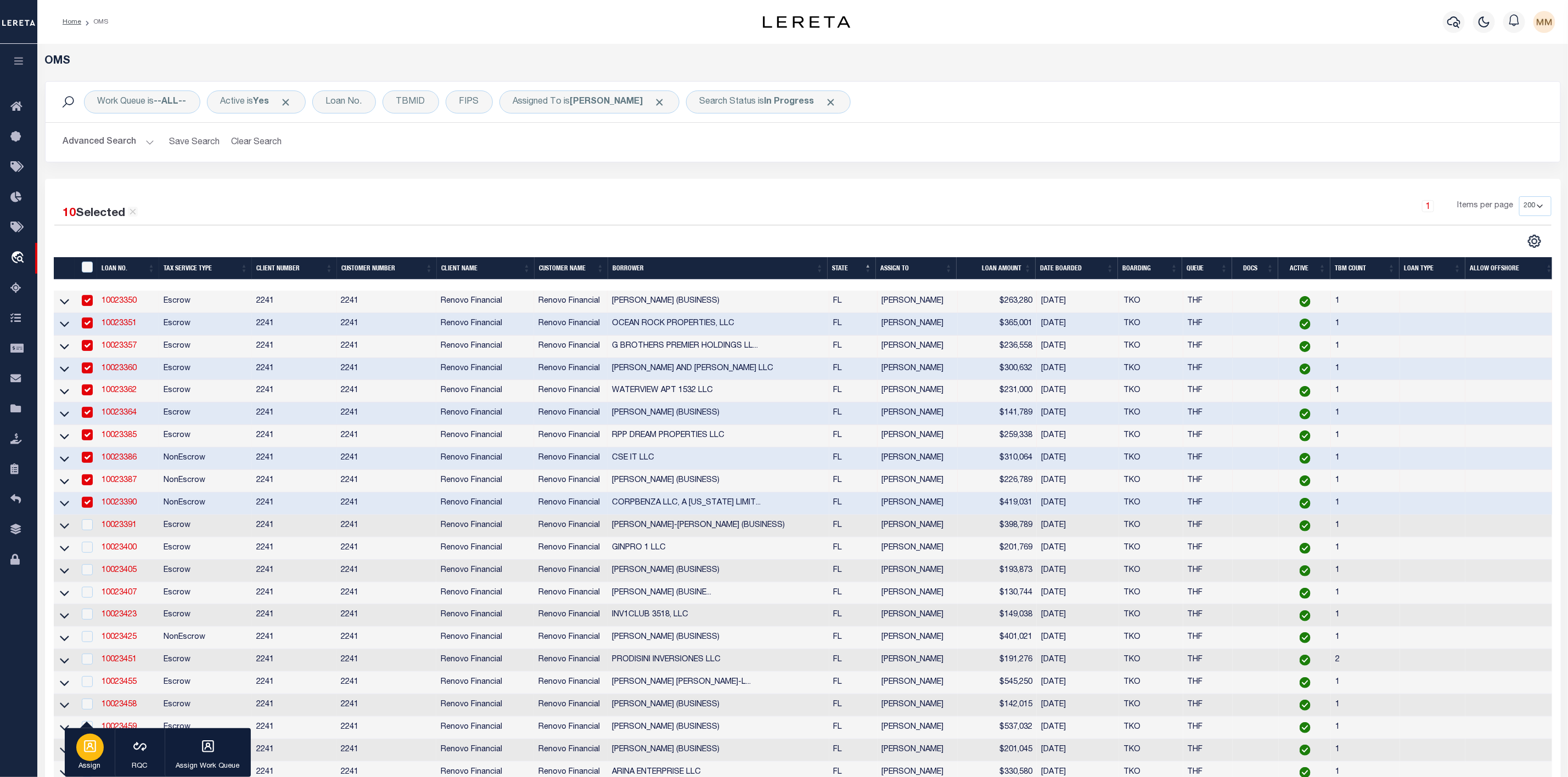
click at [92, 738] on div "button" at bounding box center [89, 748] width 27 height 27
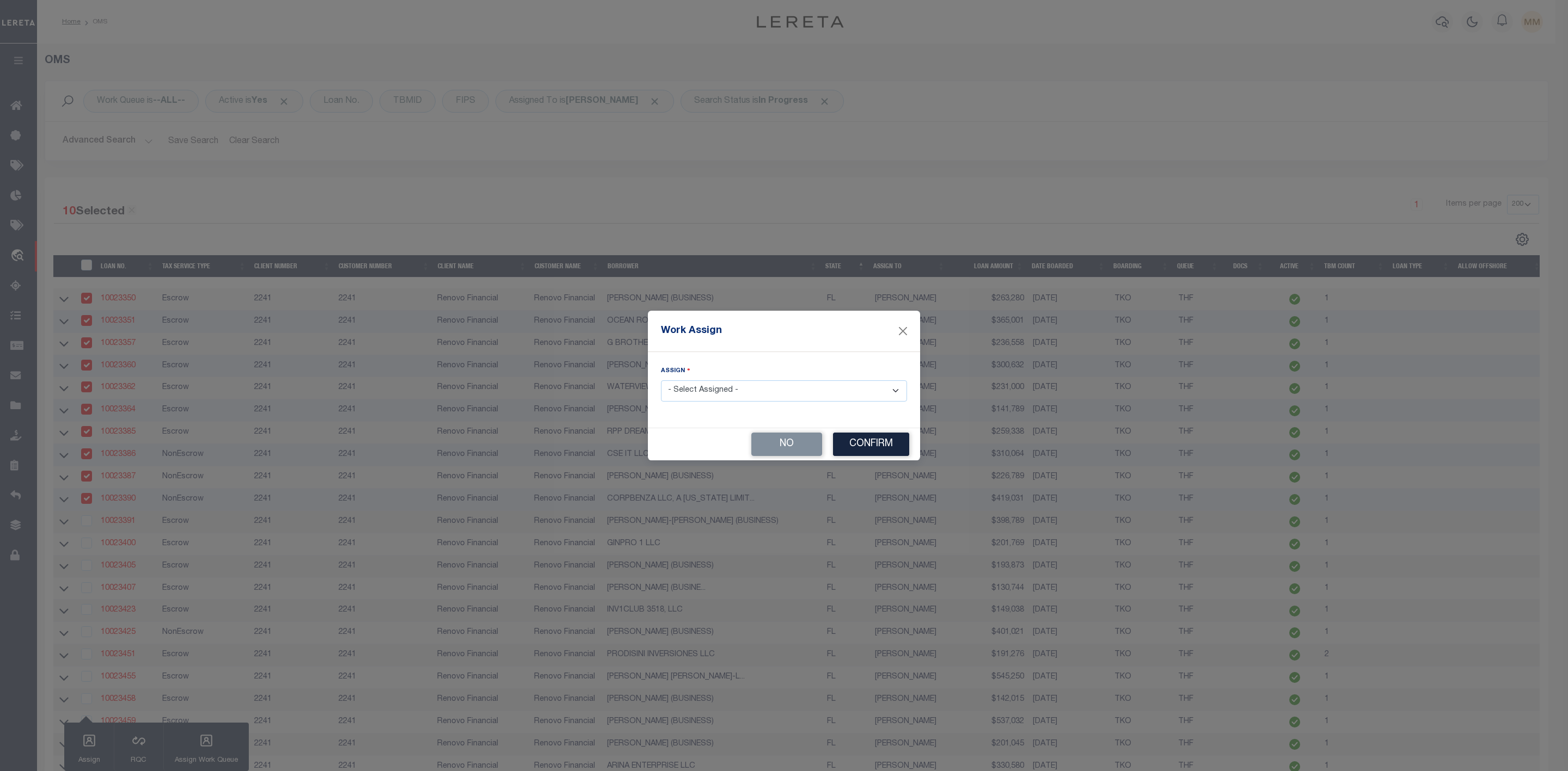
click at [775, 391] on select "- Select Assigned - --Unassigned-- [PERSON_NAME] [PERSON_NAME] [PERSON_NAME] [P…" at bounding box center [784, 391] width 246 height 21
select select "[PERSON_NAME]"
click at [661, 380] on select "- Select Assigned - --Unassigned-- [PERSON_NAME] [PERSON_NAME] [PERSON_NAME] [P…" at bounding box center [784, 391] width 246 height 21
click at [861, 445] on button "Confirm" at bounding box center [871, 445] width 76 height 23
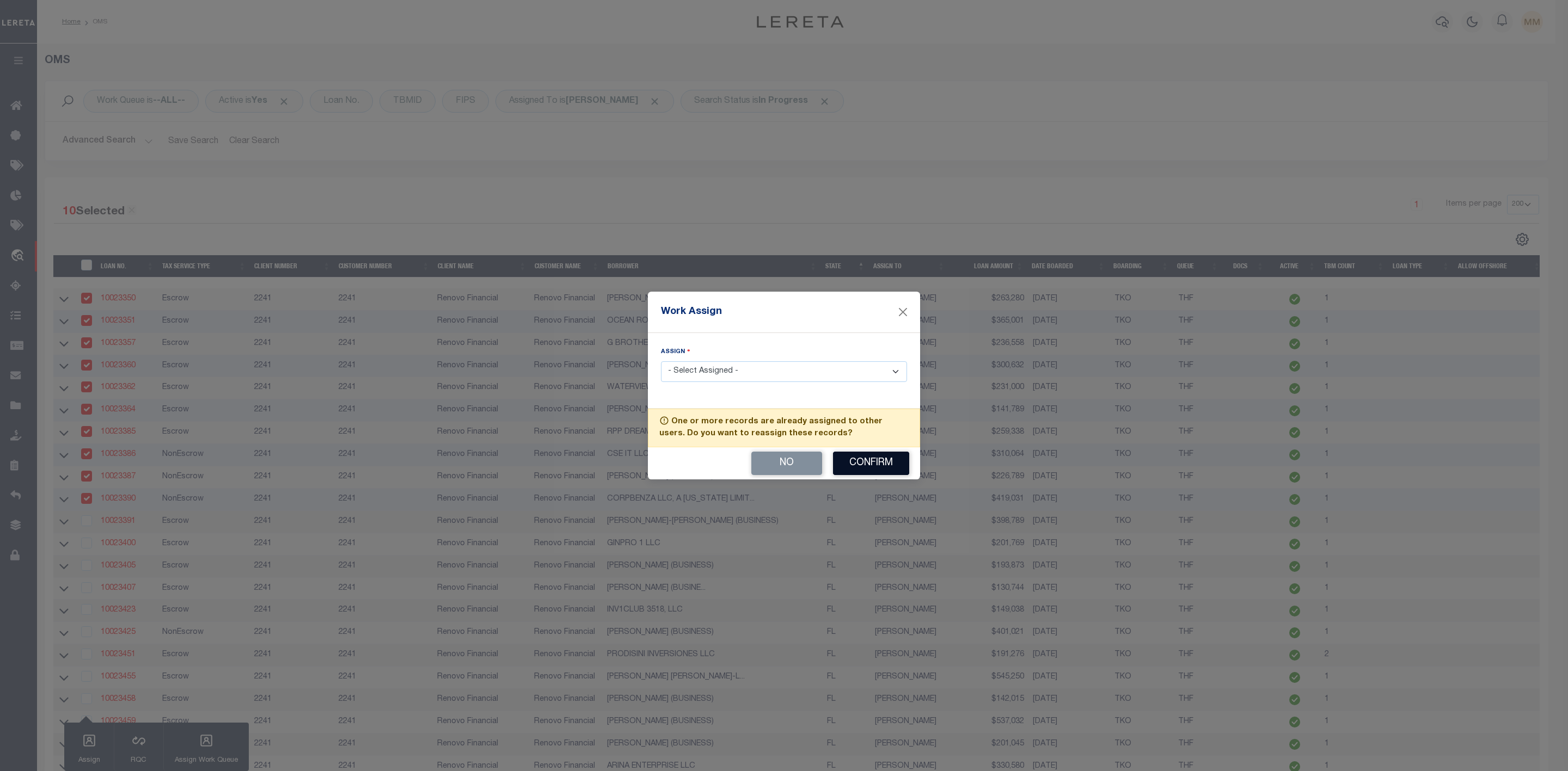
click at [861, 459] on button "Confirm" at bounding box center [871, 464] width 76 height 23
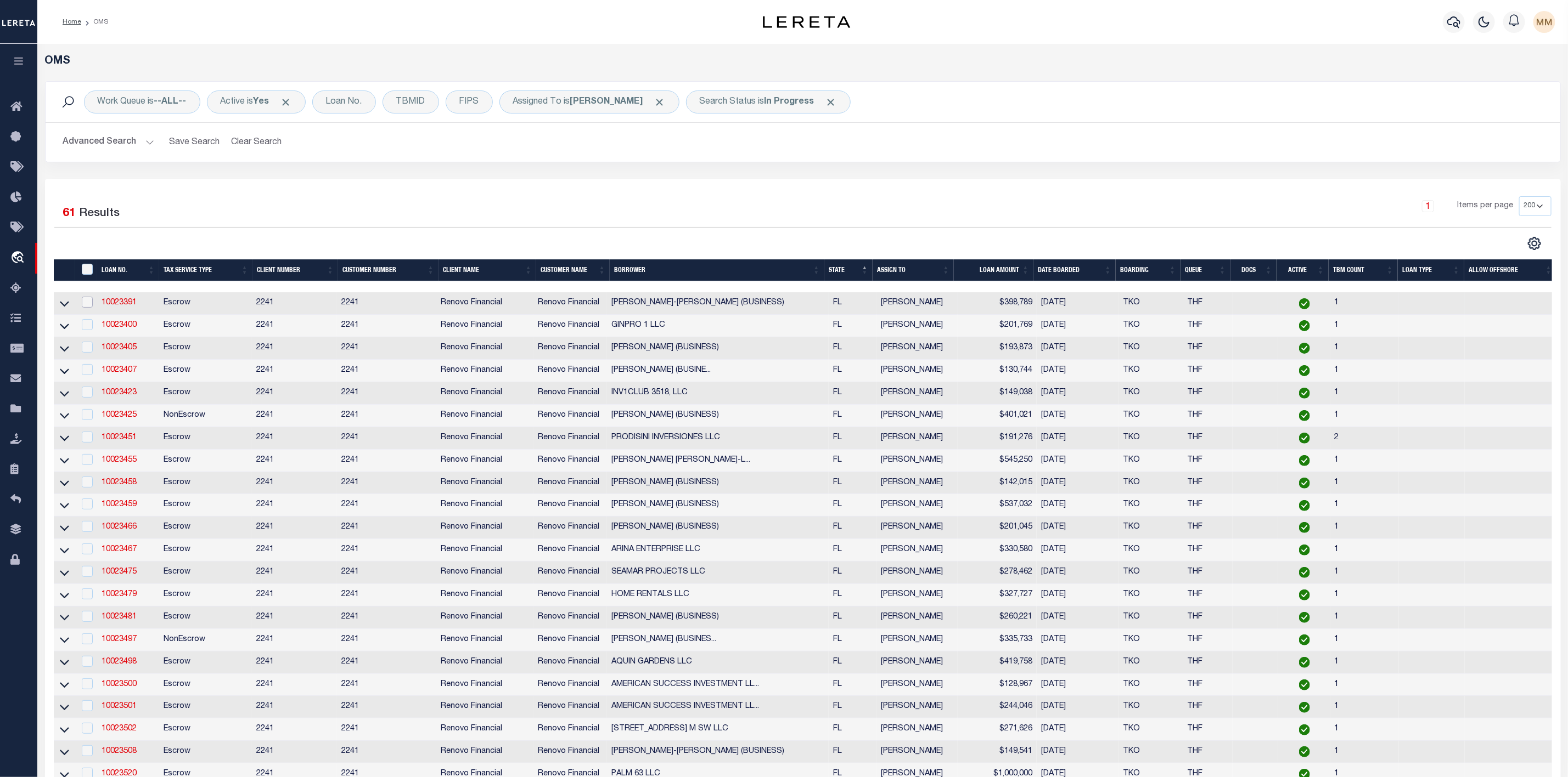
click at [87, 304] on input "checkbox" at bounding box center [87, 302] width 11 height 11
checkbox input "true"
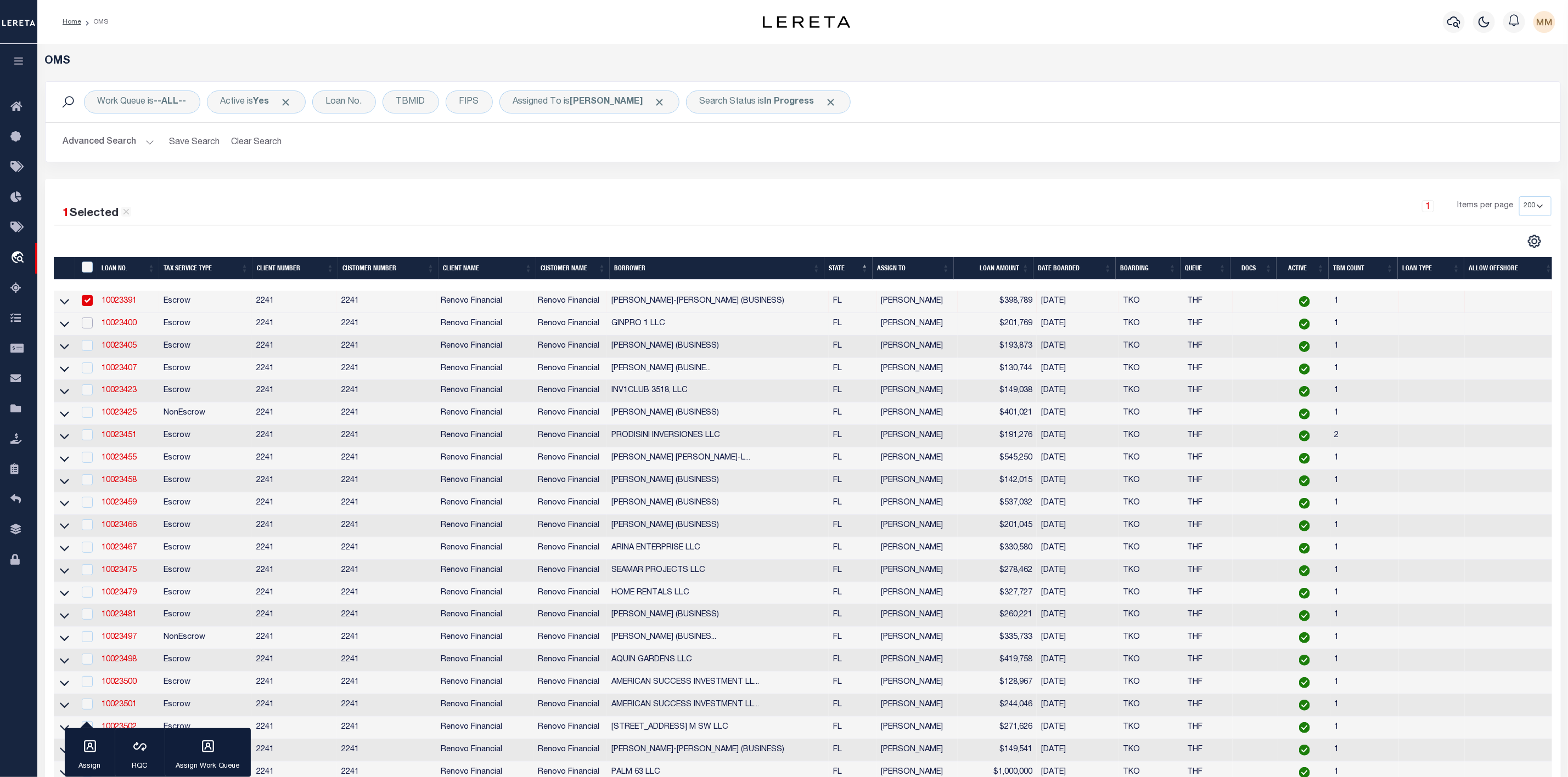
click at [87, 323] on input "checkbox" at bounding box center [87, 323] width 11 height 11
checkbox input "true"
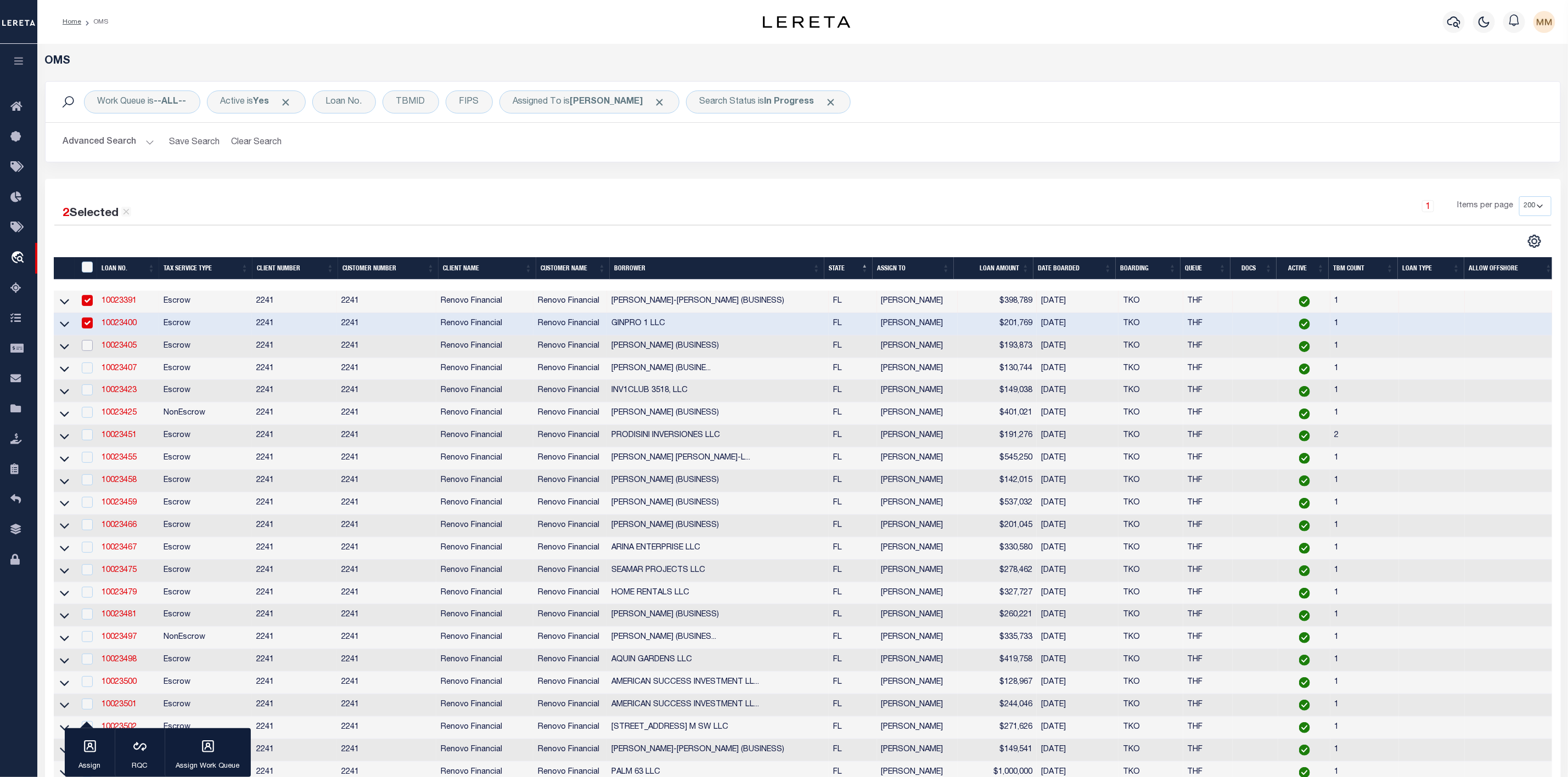
click at [85, 348] on input "checkbox" at bounding box center [87, 345] width 11 height 11
checkbox input "true"
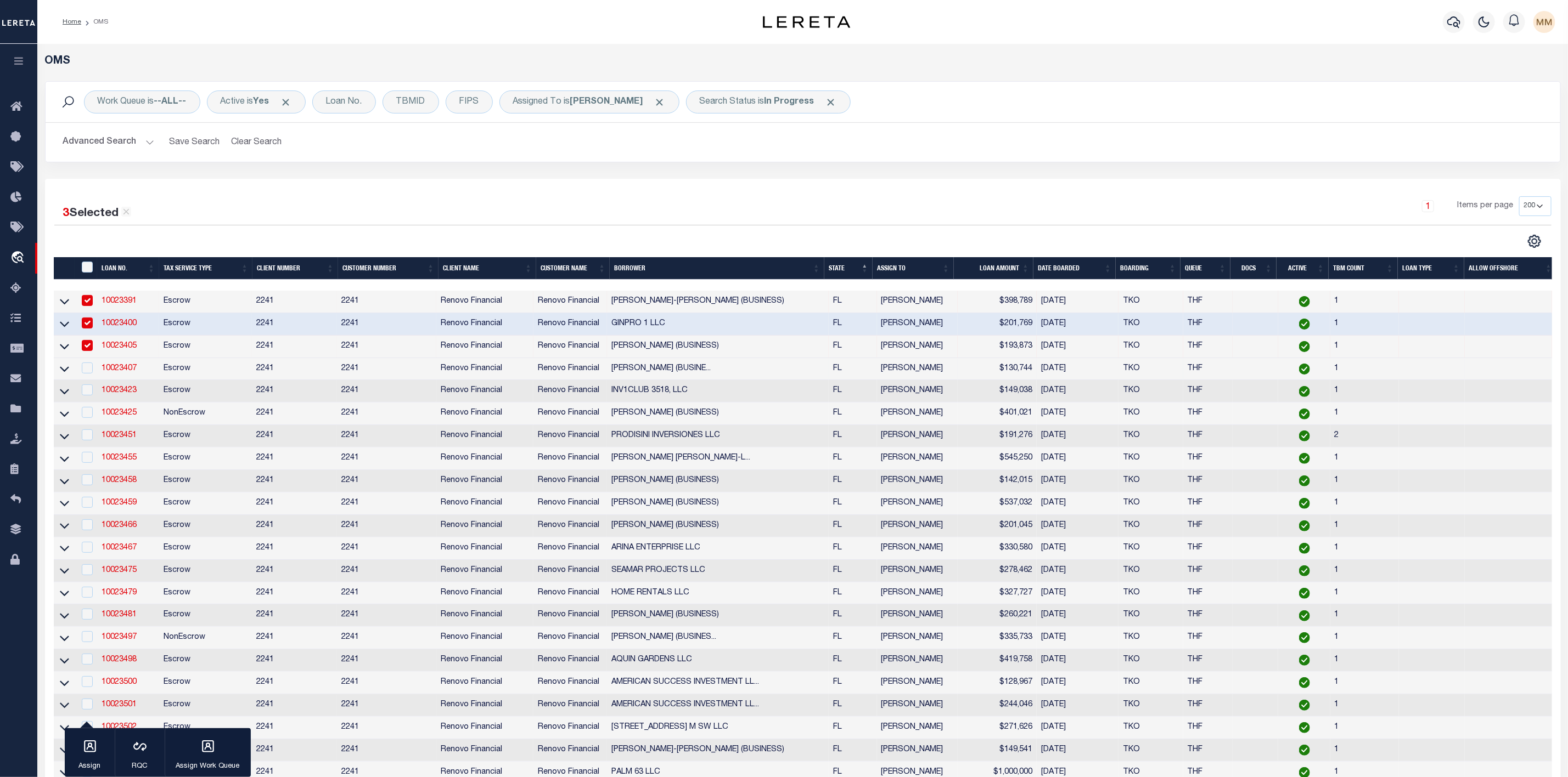
click at [87, 374] on div at bounding box center [86, 369] width 14 height 12
checkbox input "true"
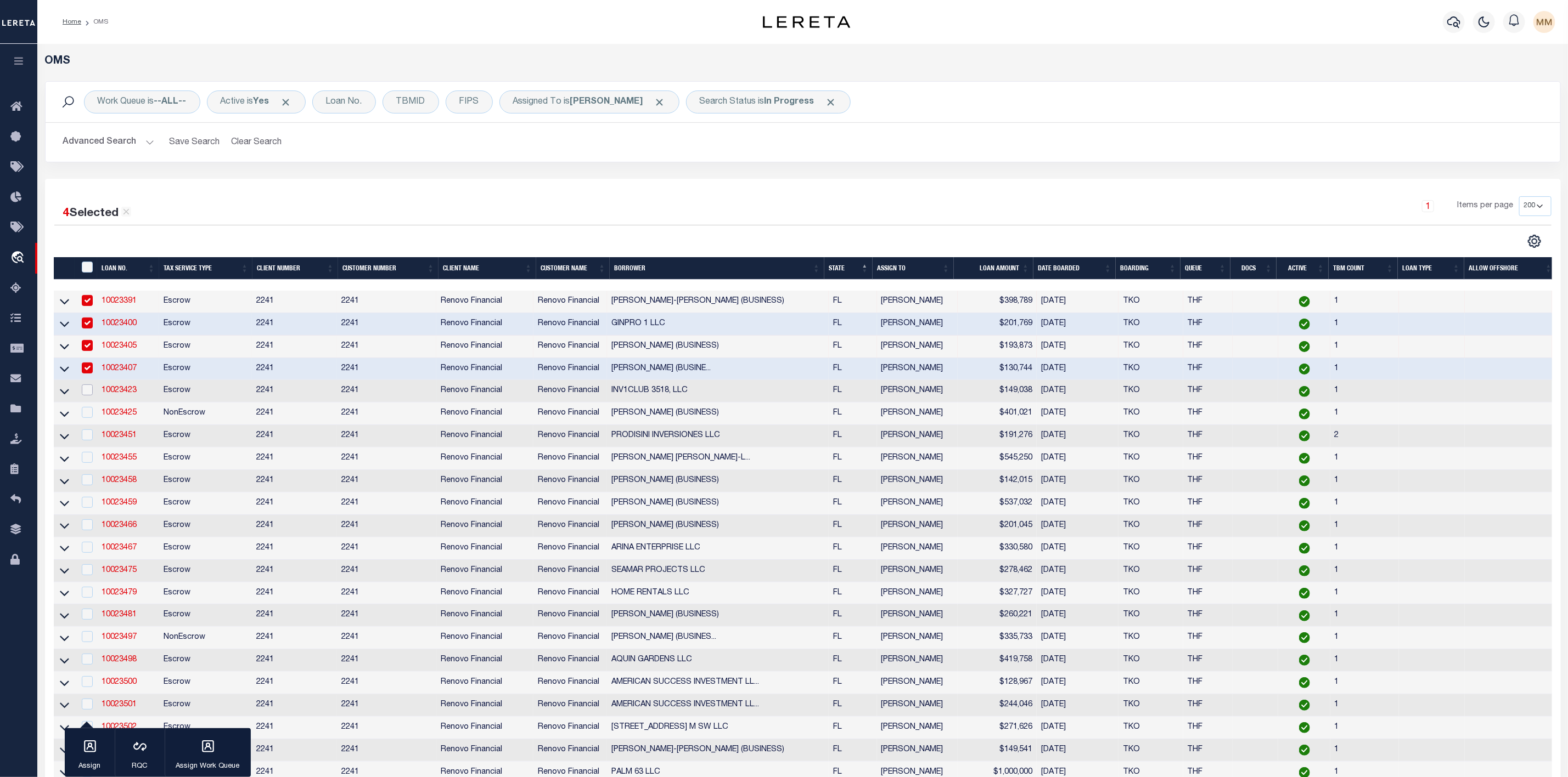
click at [87, 394] on input "checkbox" at bounding box center [87, 390] width 11 height 11
checkbox input "true"
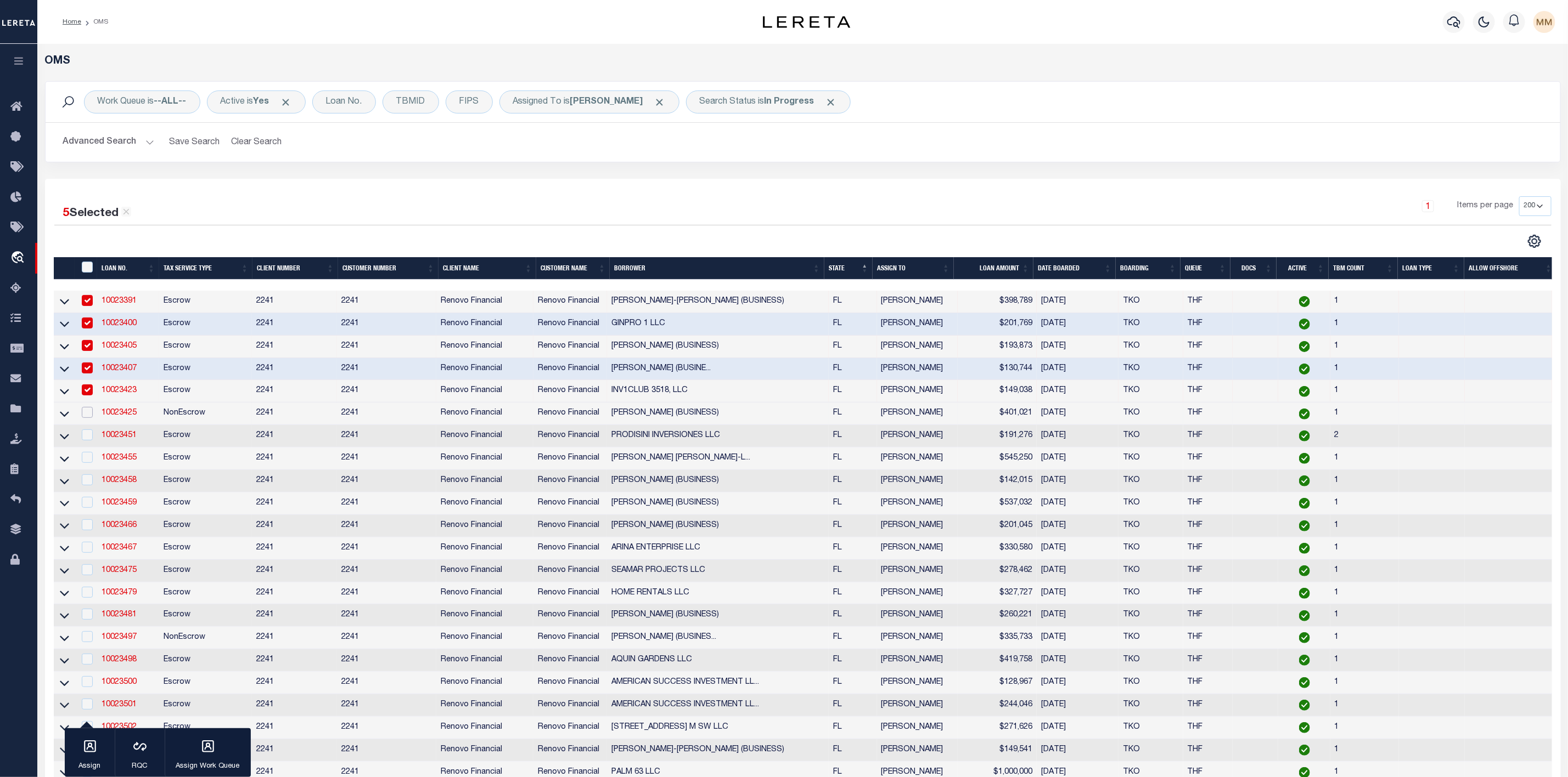
click at [87, 418] on input "checkbox" at bounding box center [87, 412] width 11 height 11
checkbox input "true"
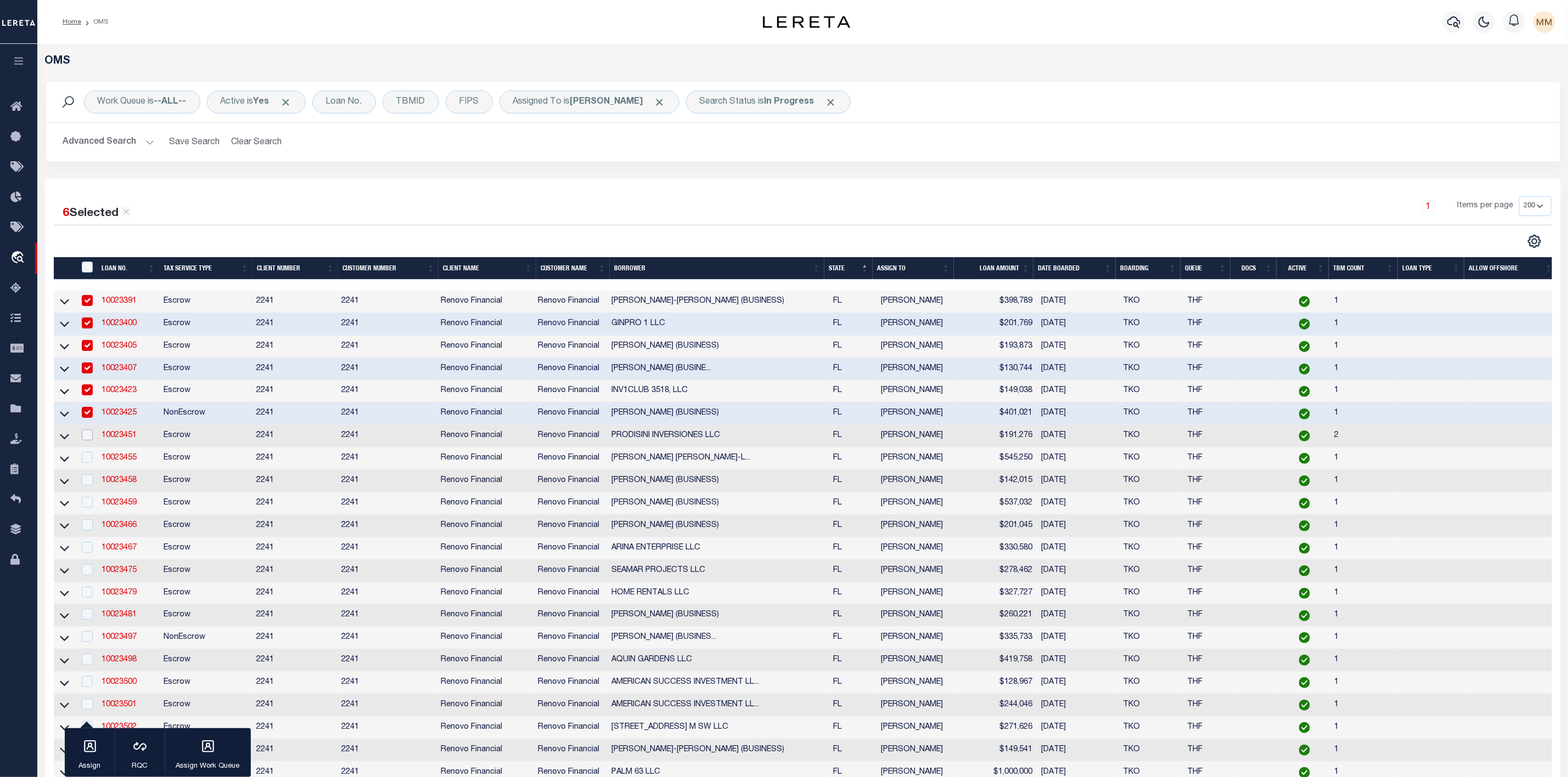
click at [86, 434] on input "checkbox" at bounding box center [87, 435] width 11 height 11
checkbox input "true"
click at [89, 463] on input "checkbox" at bounding box center [87, 457] width 11 height 11
checkbox input "true"
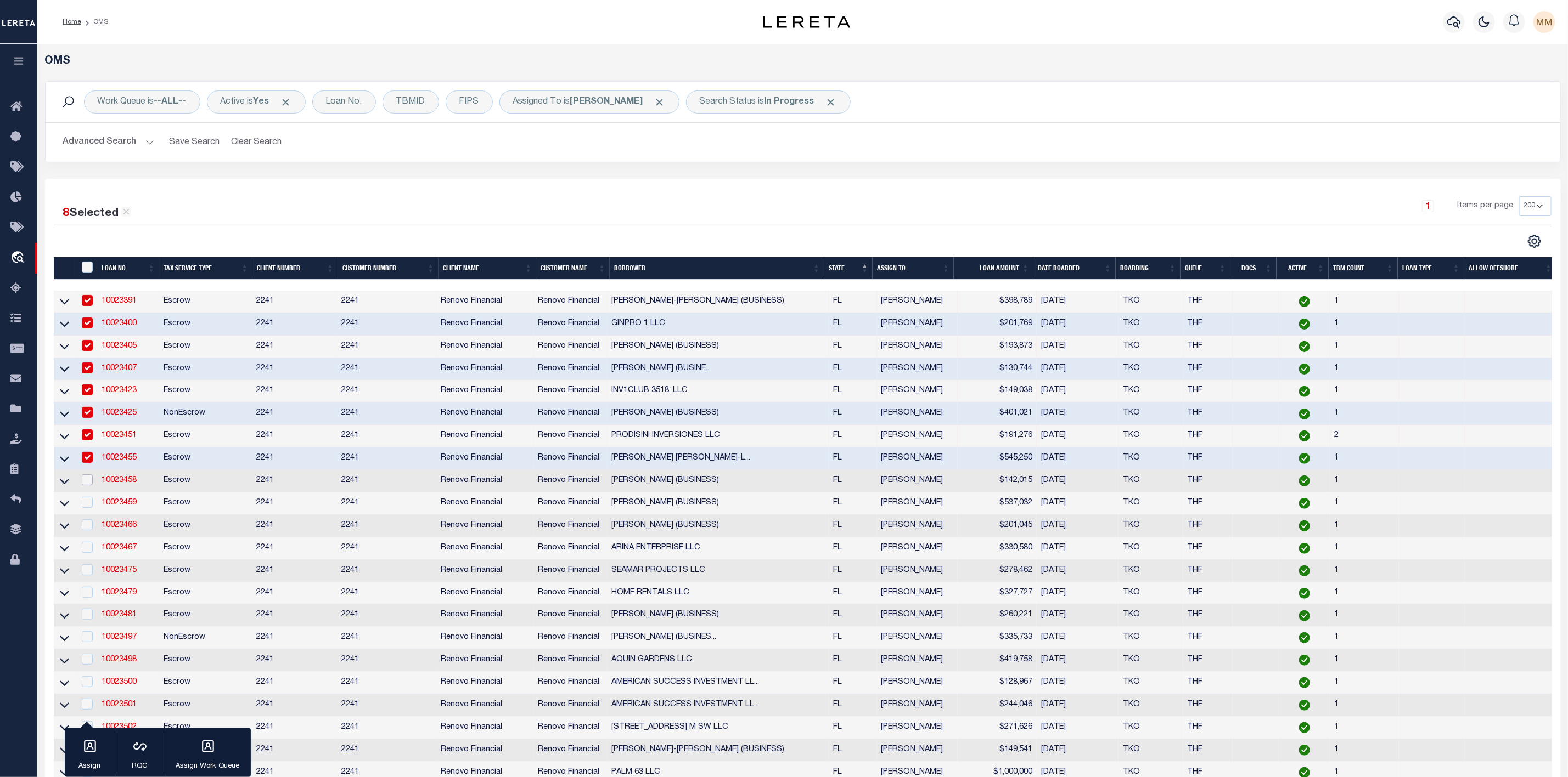
click at [89, 478] on input "checkbox" at bounding box center [87, 480] width 11 height 11
checkbox input "true"
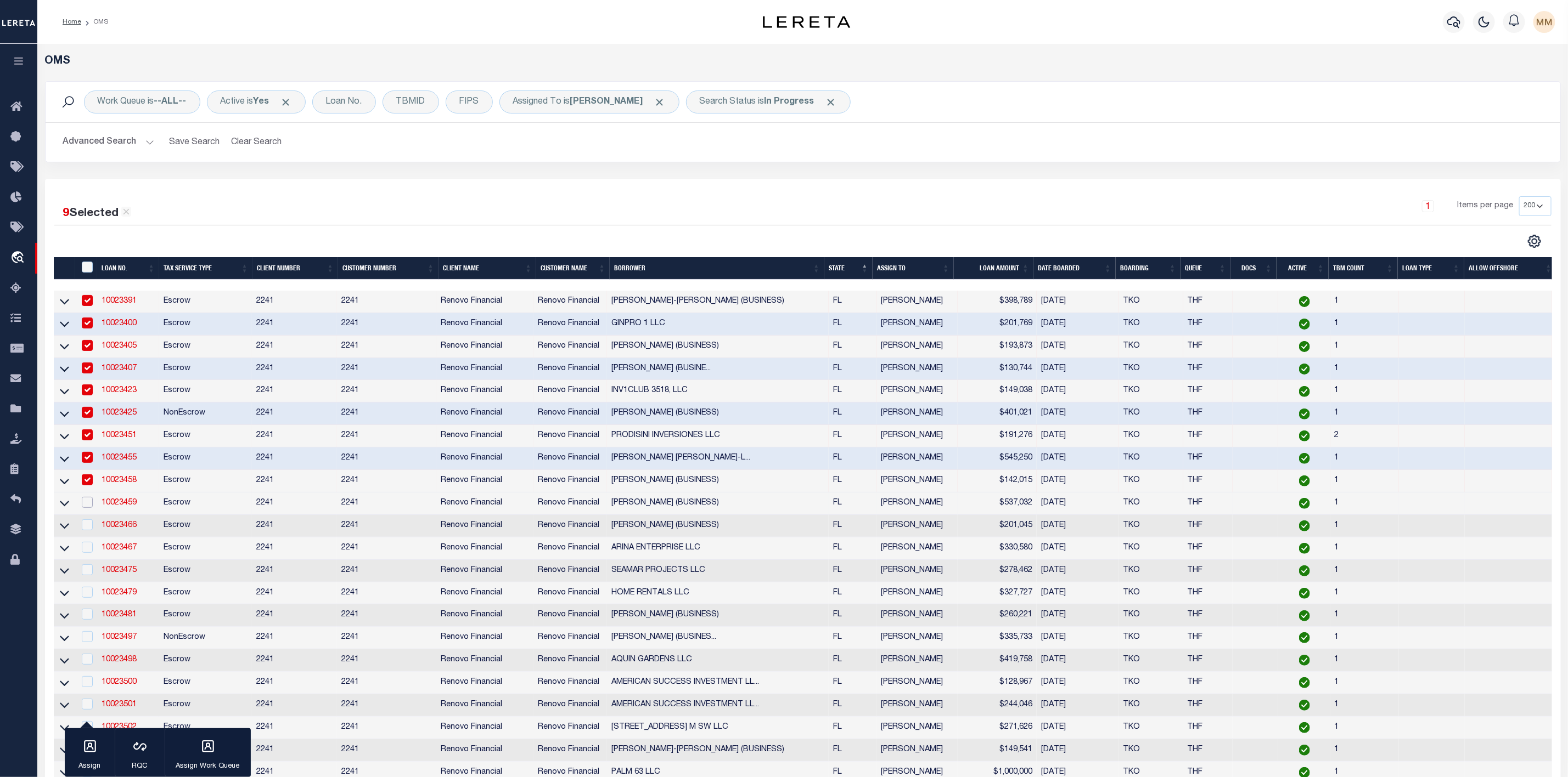
click at [89, 508] on input "checkbox" at bounding box center [87, 502] width 11 height 11
checkbox input "true"
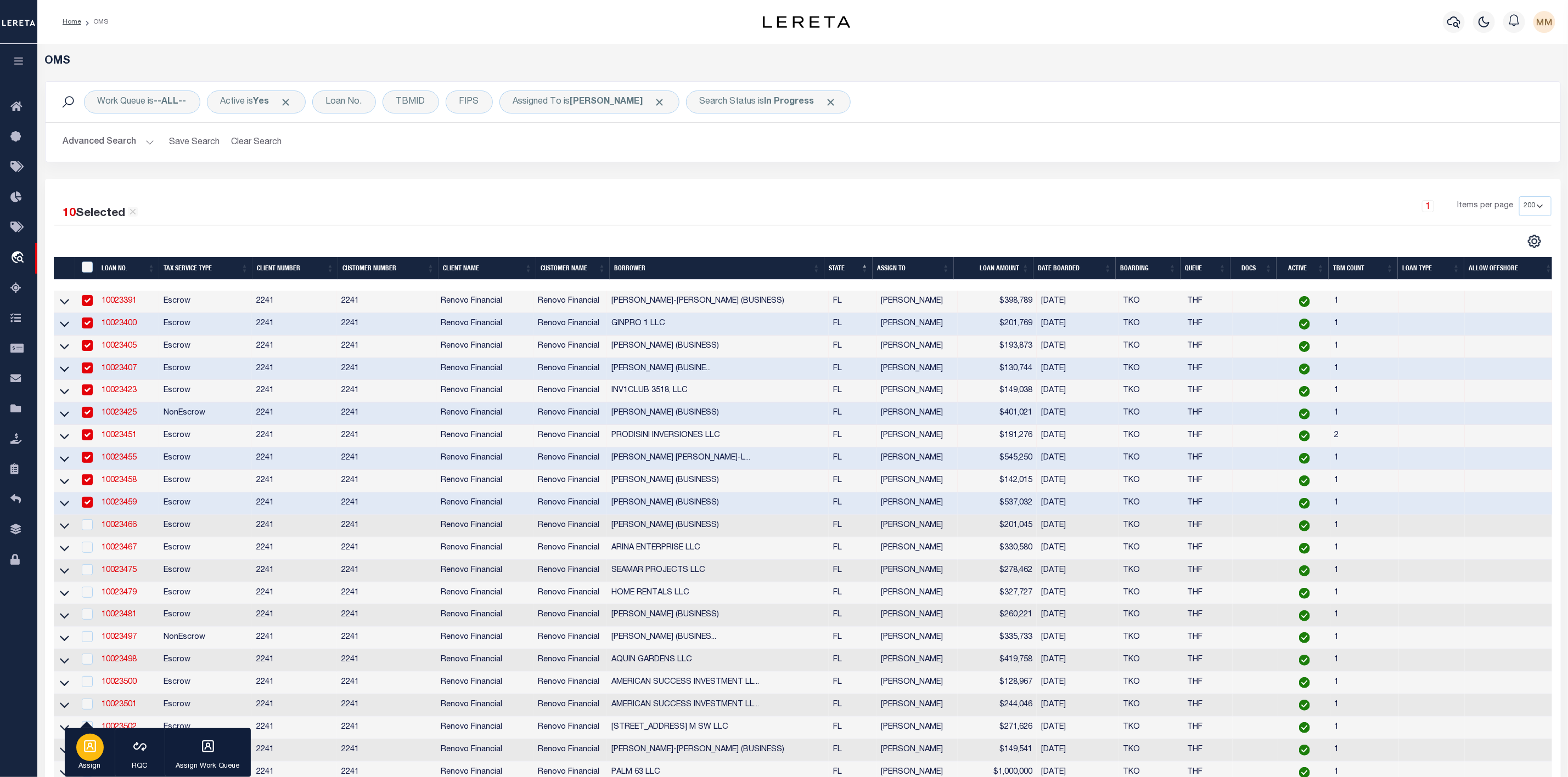
click at [91, 762] on p "Assign" at bounding box center [89, 767] width 27 height 11
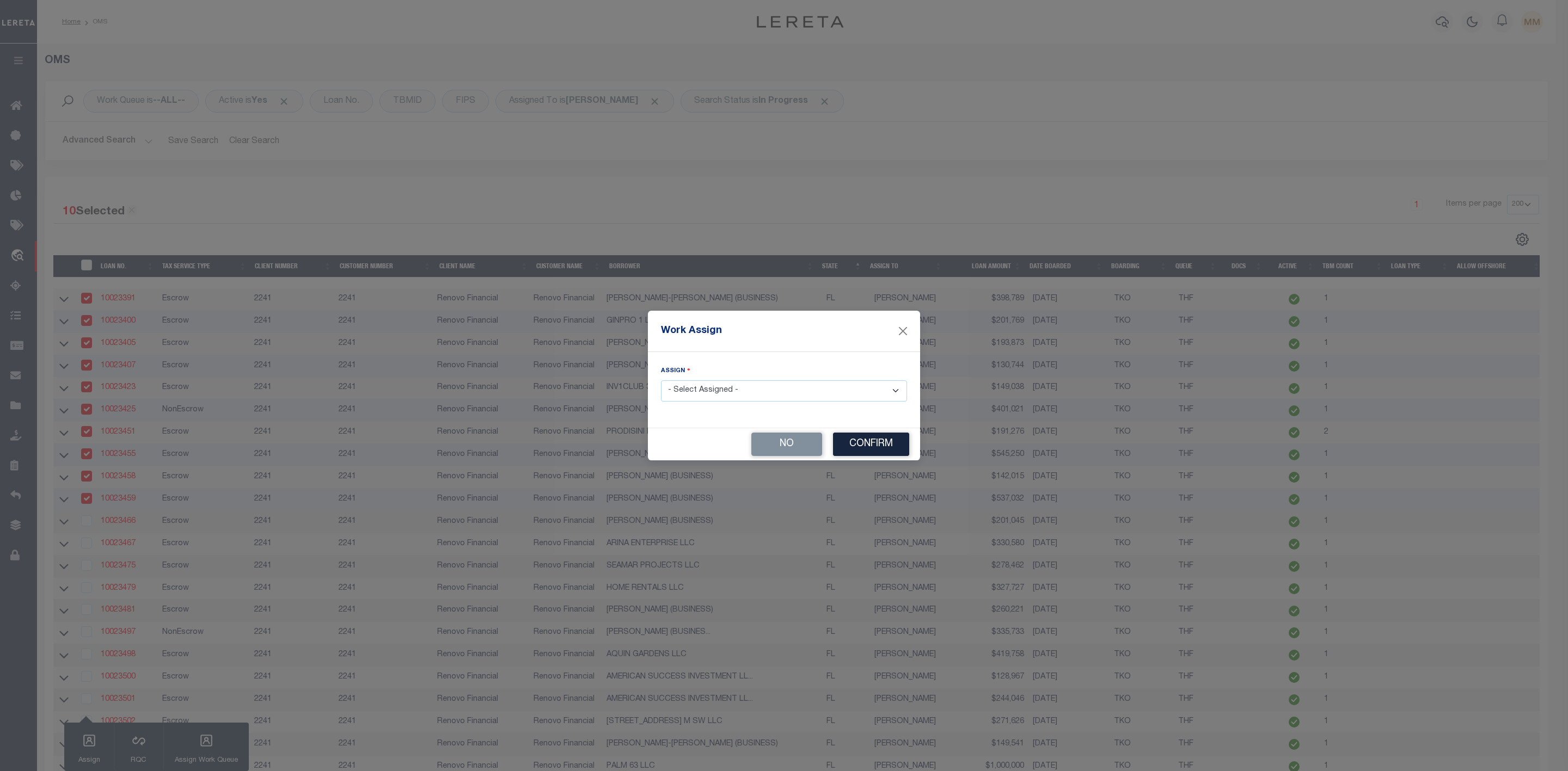
click at [713, 396] on select "- Select Assigned - --Unassigned-- [PERSON_NAME] [PERSON_NAME] [PERSON_NAME] [P…" at bounding box center [784, 391] width 246 height 21
select select "[PERSON_NAME]"
click at [661, 380] on select "- Select Assigned - --Unassigned-- [PERSON_NAME] [PERSON_NAME] [PERSON_NAME] [P…" at bounding box center [784, 391] width 246 height 21
click at [860, 451] on button "Confirm" at bounding box center [871, 445] width 76 height 23
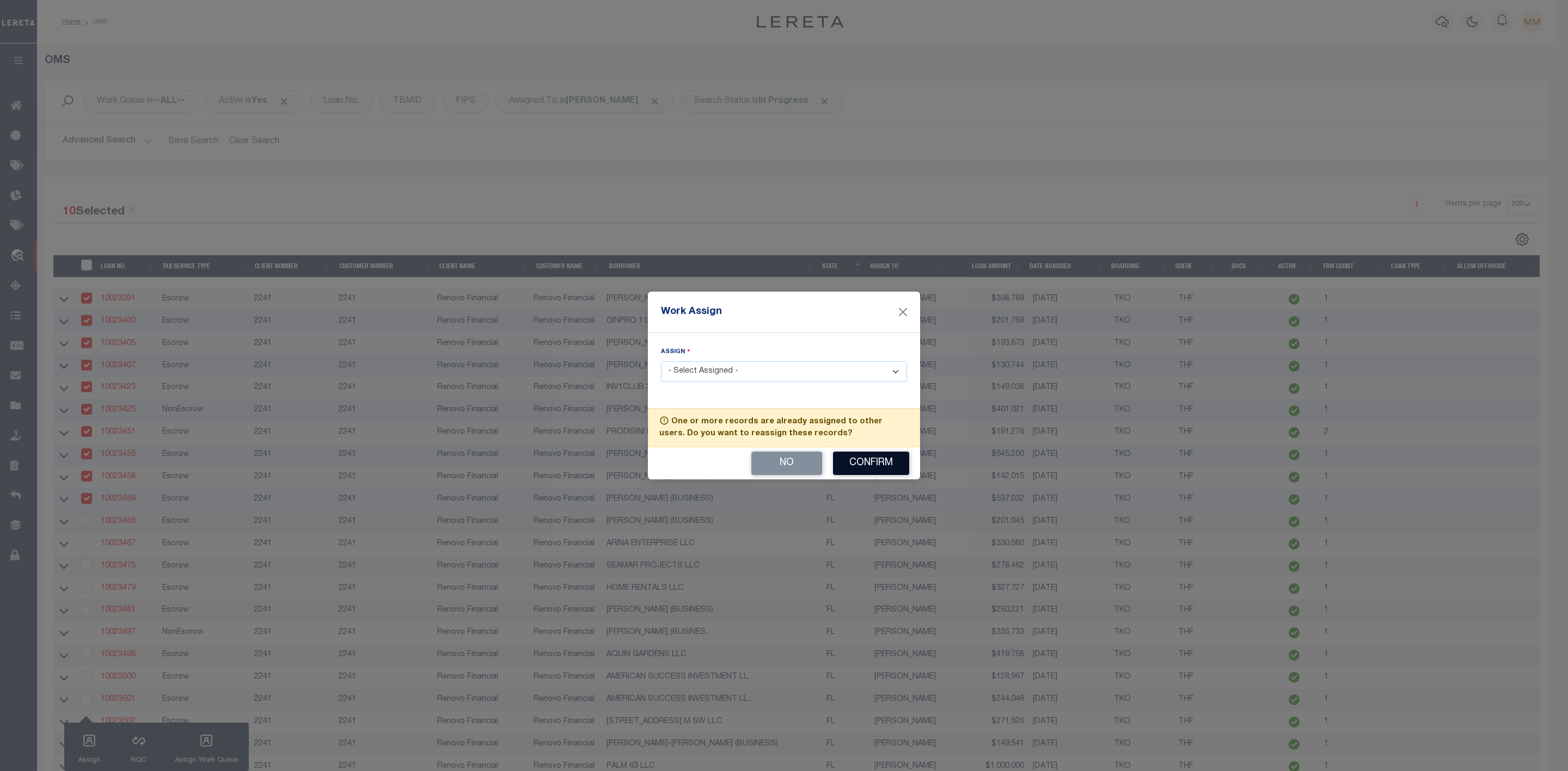
click at [860, 460] on button "Confirm" at bounding box center [871, 464] width 76 height 23
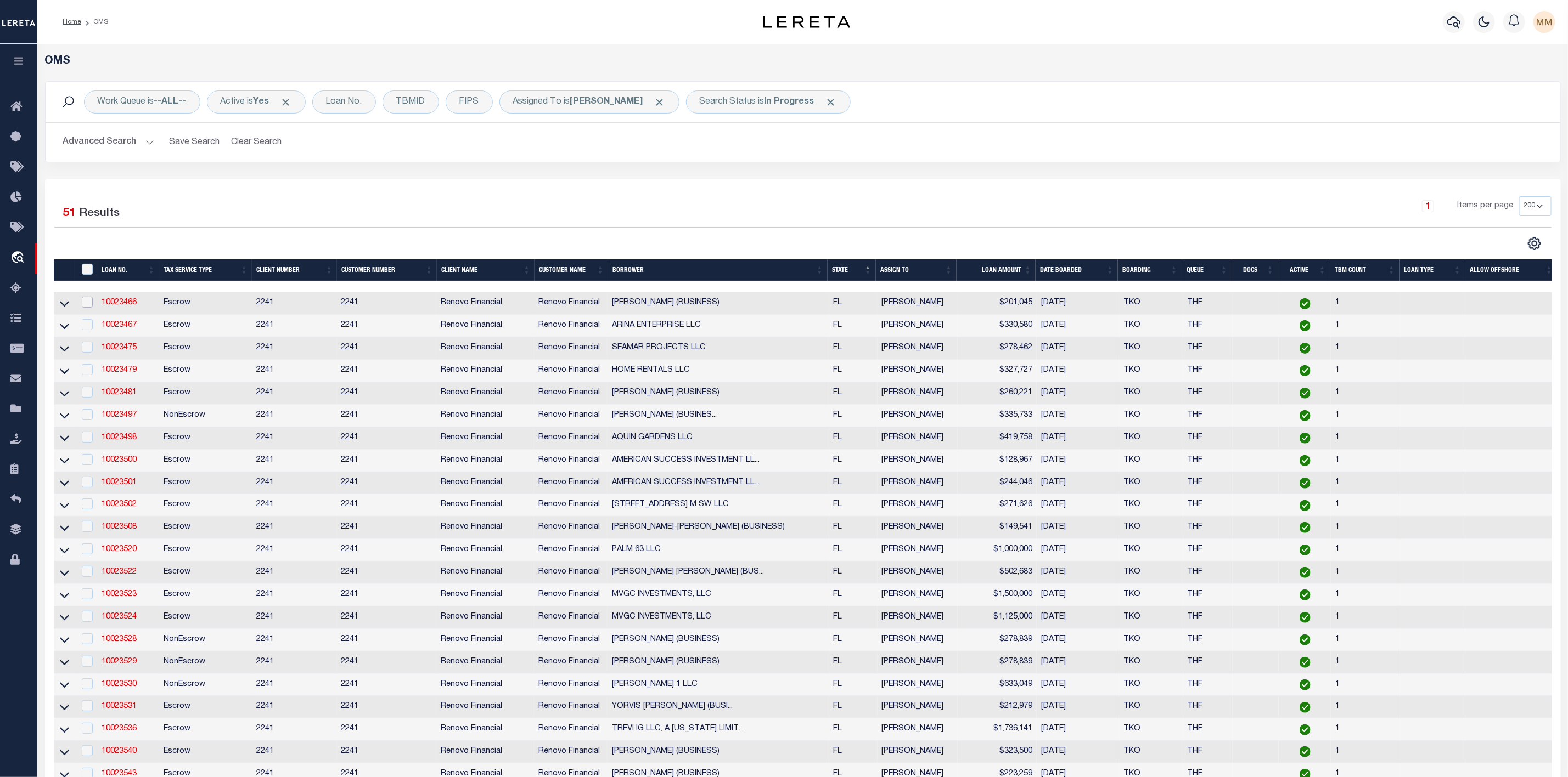
click at [87, 302] on input "checkbox" at bounding box center [87, 302] width 11 height 11
checkbox input "true"
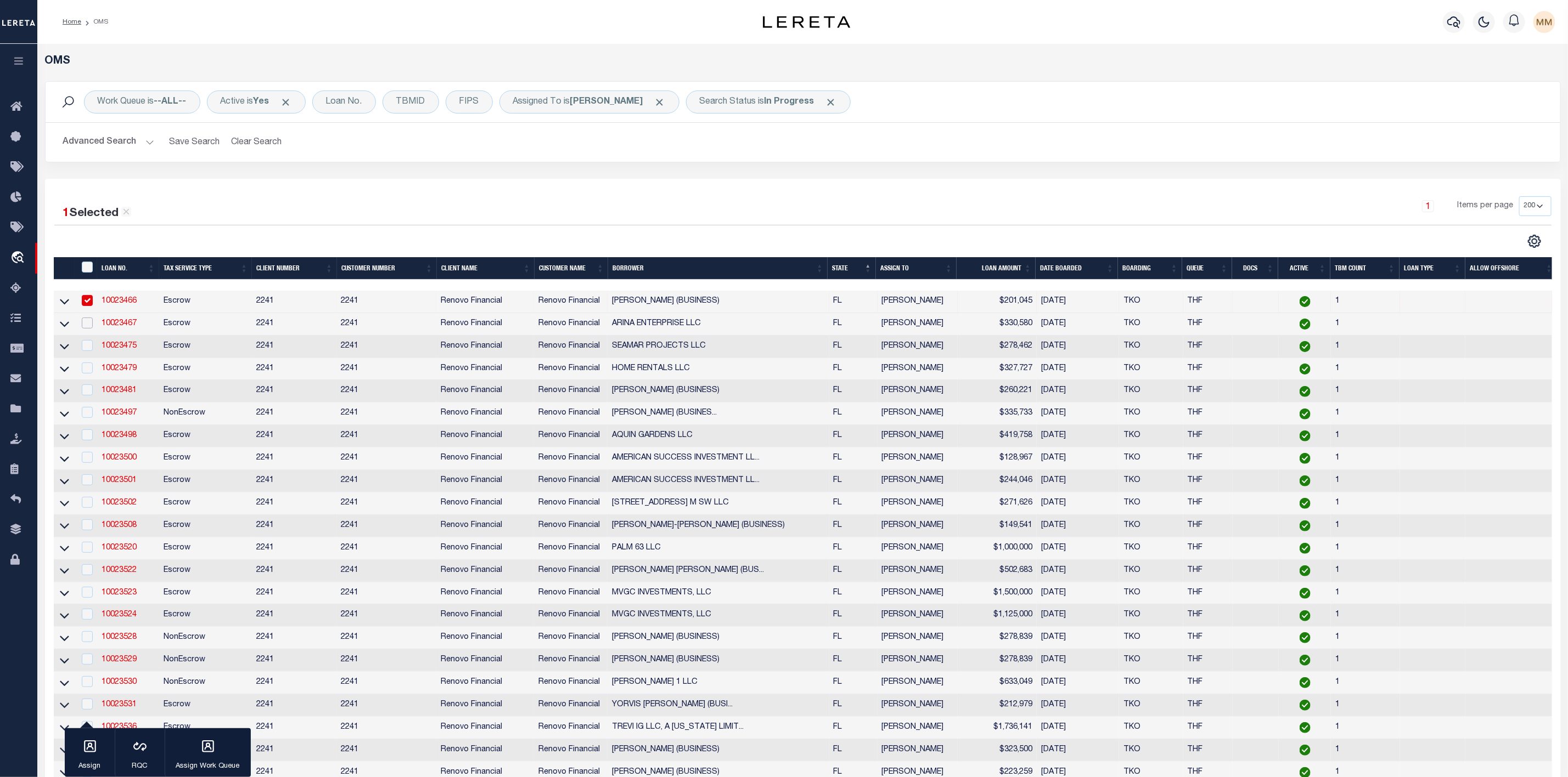
click at [86, 324] on input "checkbox" at bounding box center [87, 323] width 11 height 11
checkbox input "true"
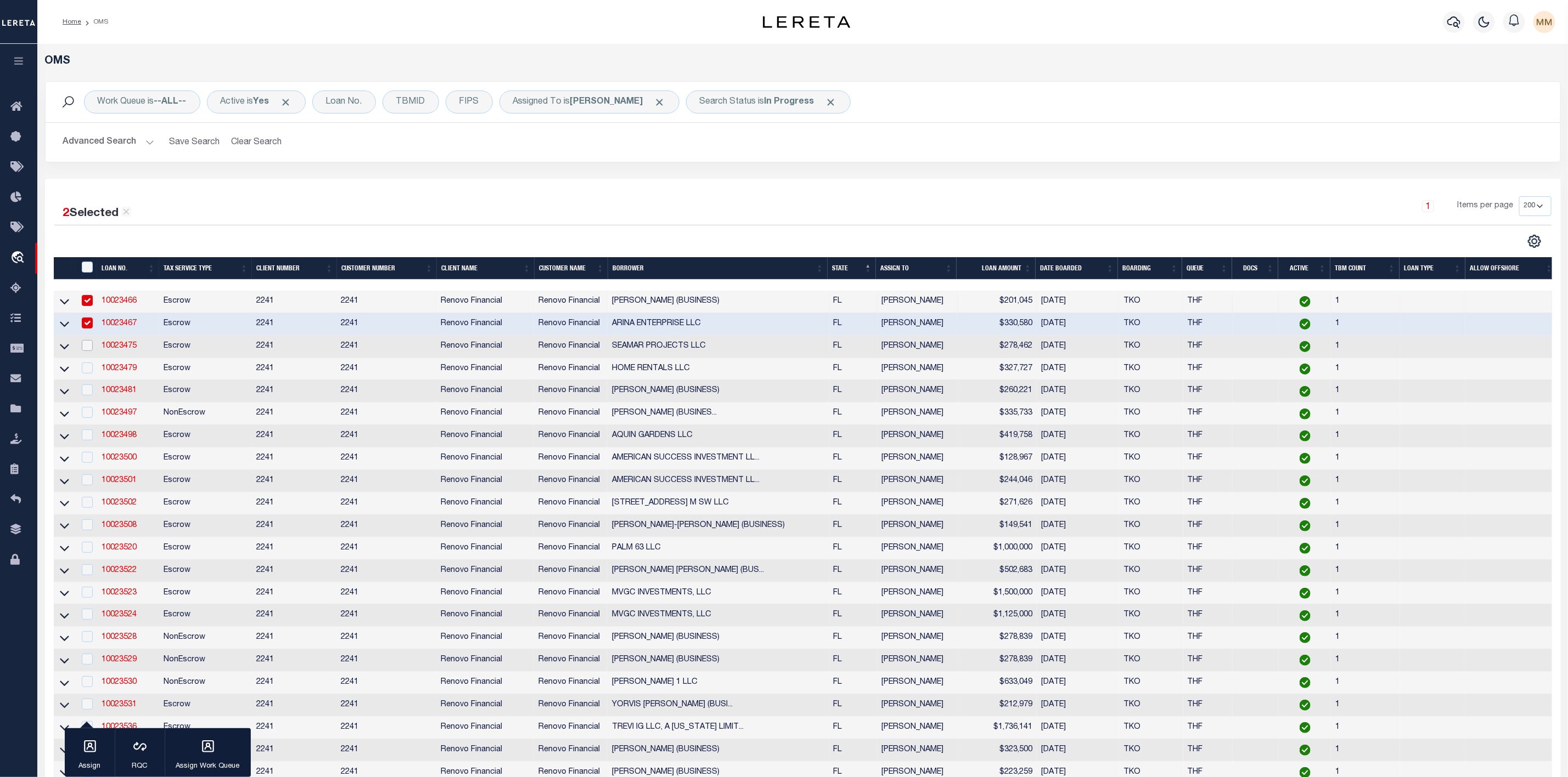
click at [86, 349] on input "checkbox" at bounding box center [87, 345] width 11 height 11
checkbox input "true"
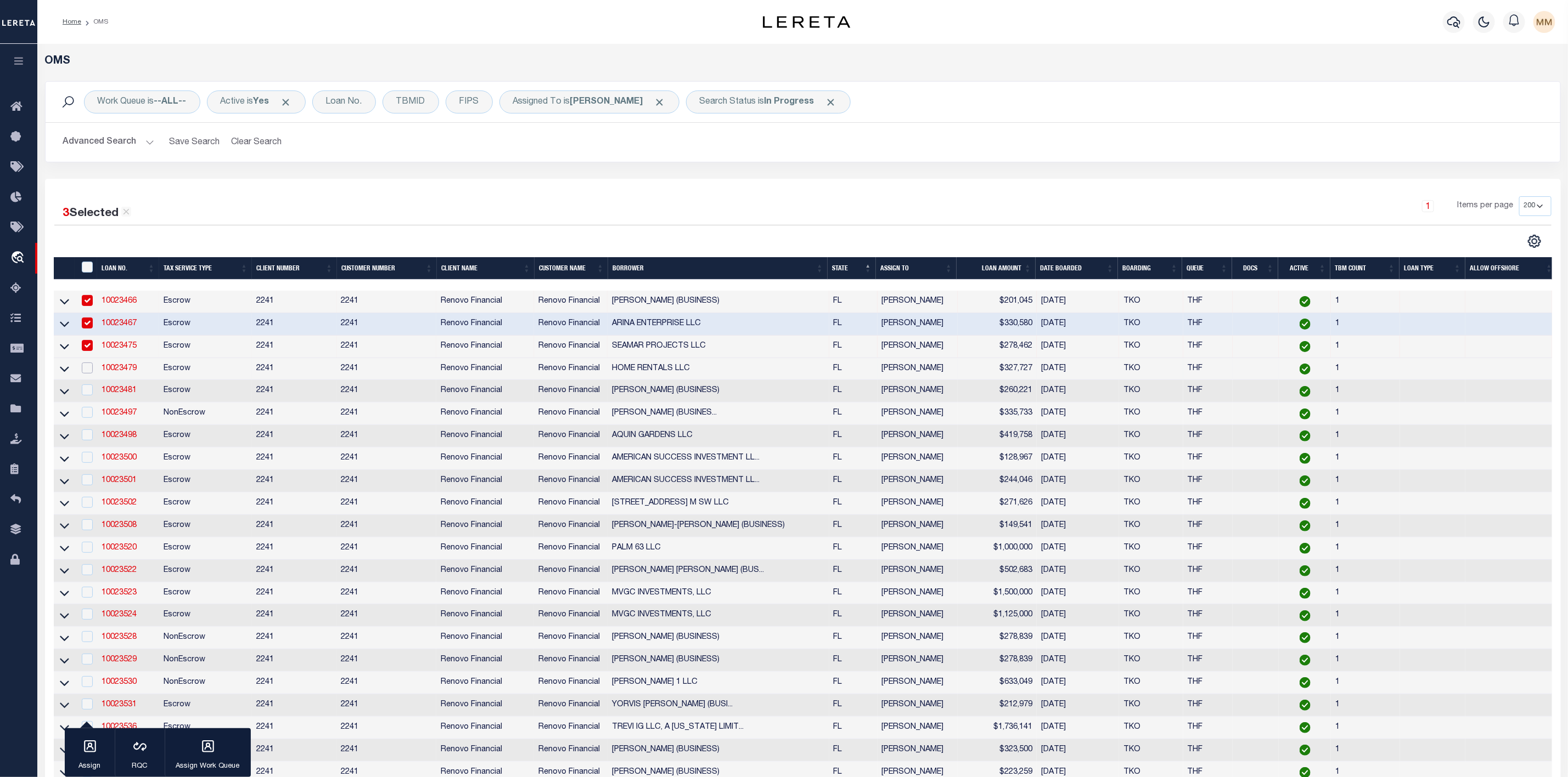
click at [83, 371] on input "checkbox" at bounding box center [87, 368] width 11 height 11
checkbox input "true"
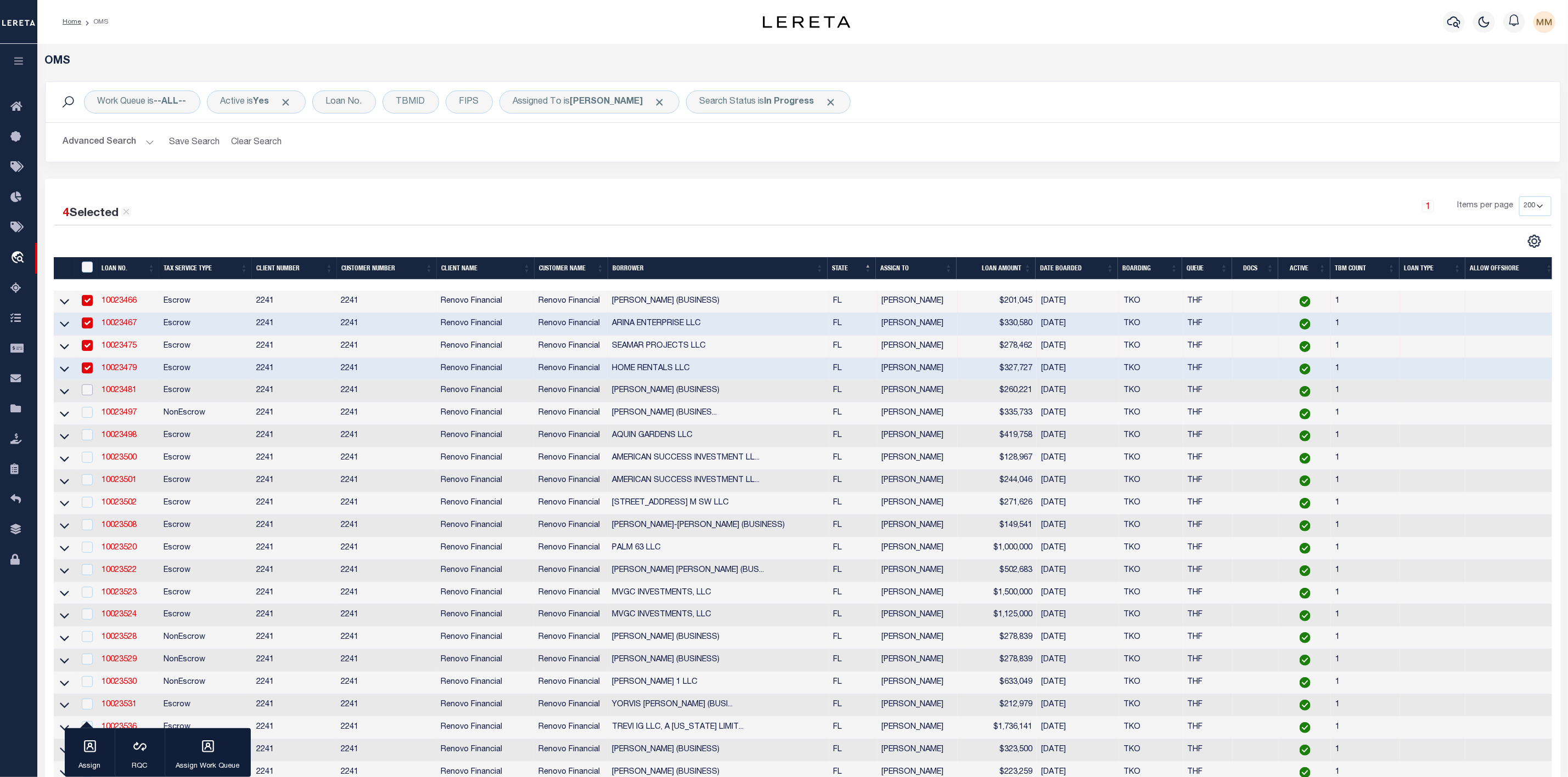
click at [89, 395] on input "checkbox" at bounding box center [87, 390] width 11 height 11
checkbox input "true"
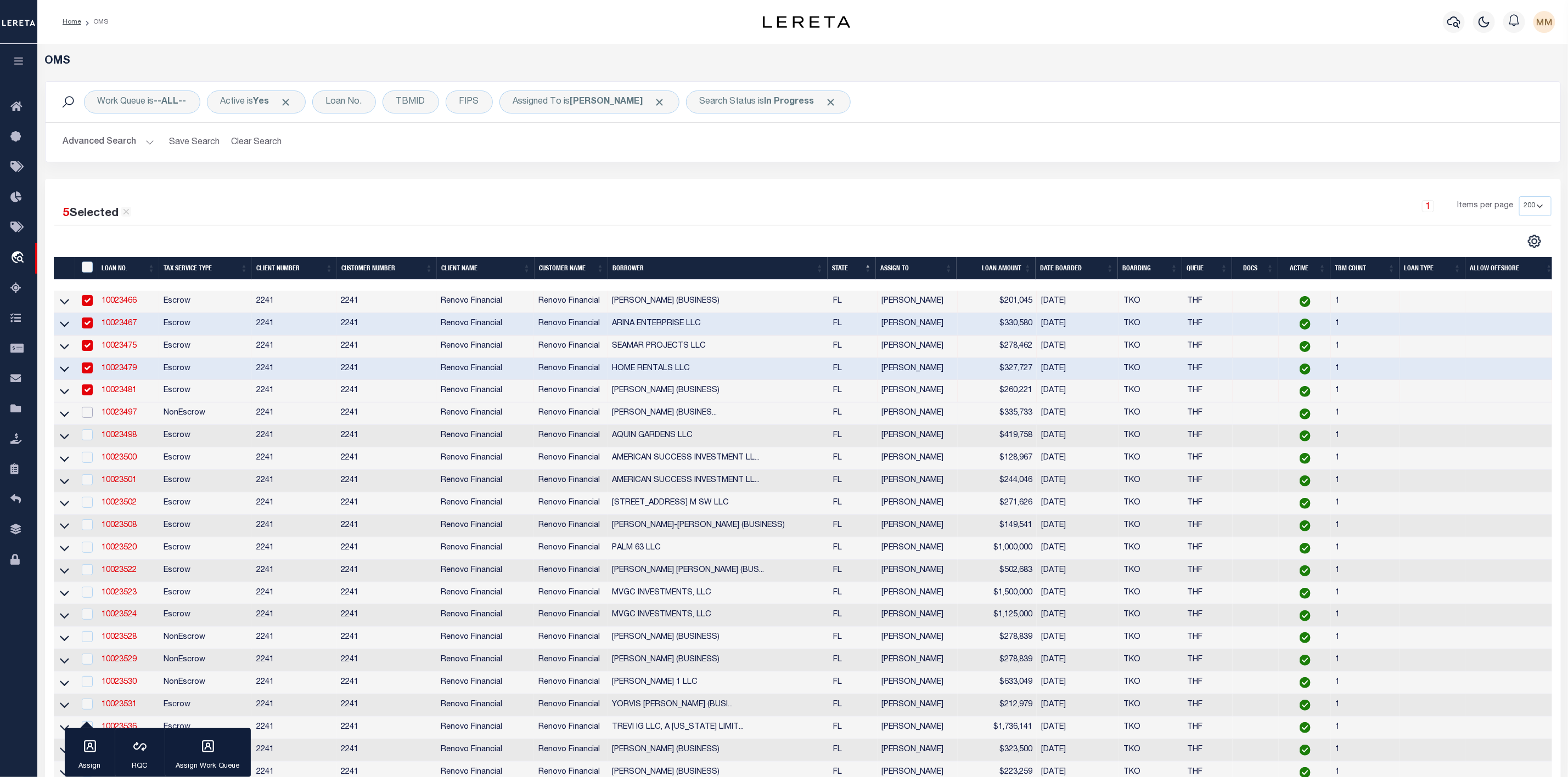
click at [87, 415] on input "checkbox" at bounding box center [87, 412] width 11 height 11
checkbox input "true"
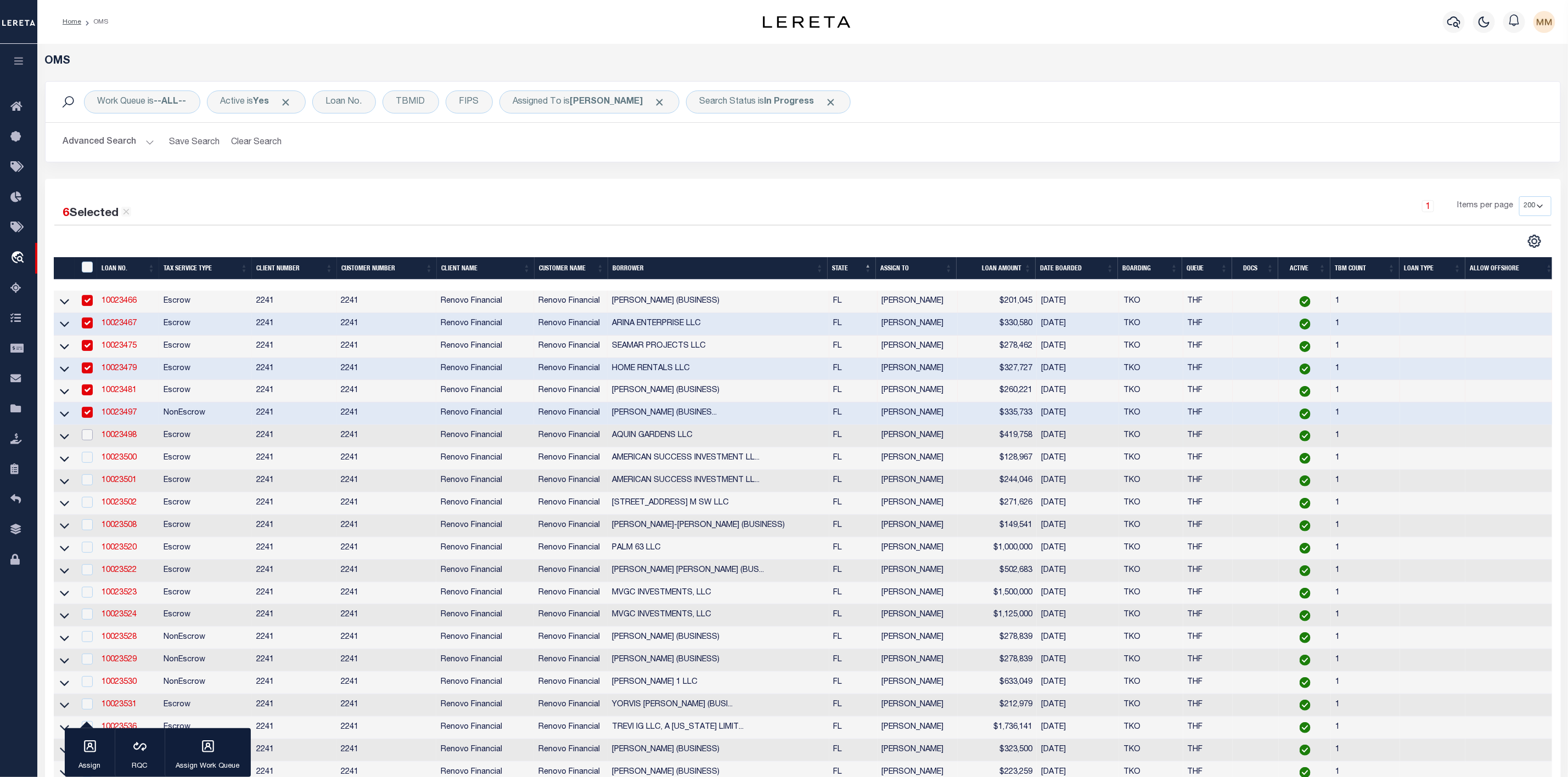
click at [88, 436] on input "checkbox" at bounding box center [87, 435] width 11 height 11
checkbox input "true"
click at [85, 463] on input "checkbox" at bounding box center [87, 457] width 11 height 11
checkbox input "true"
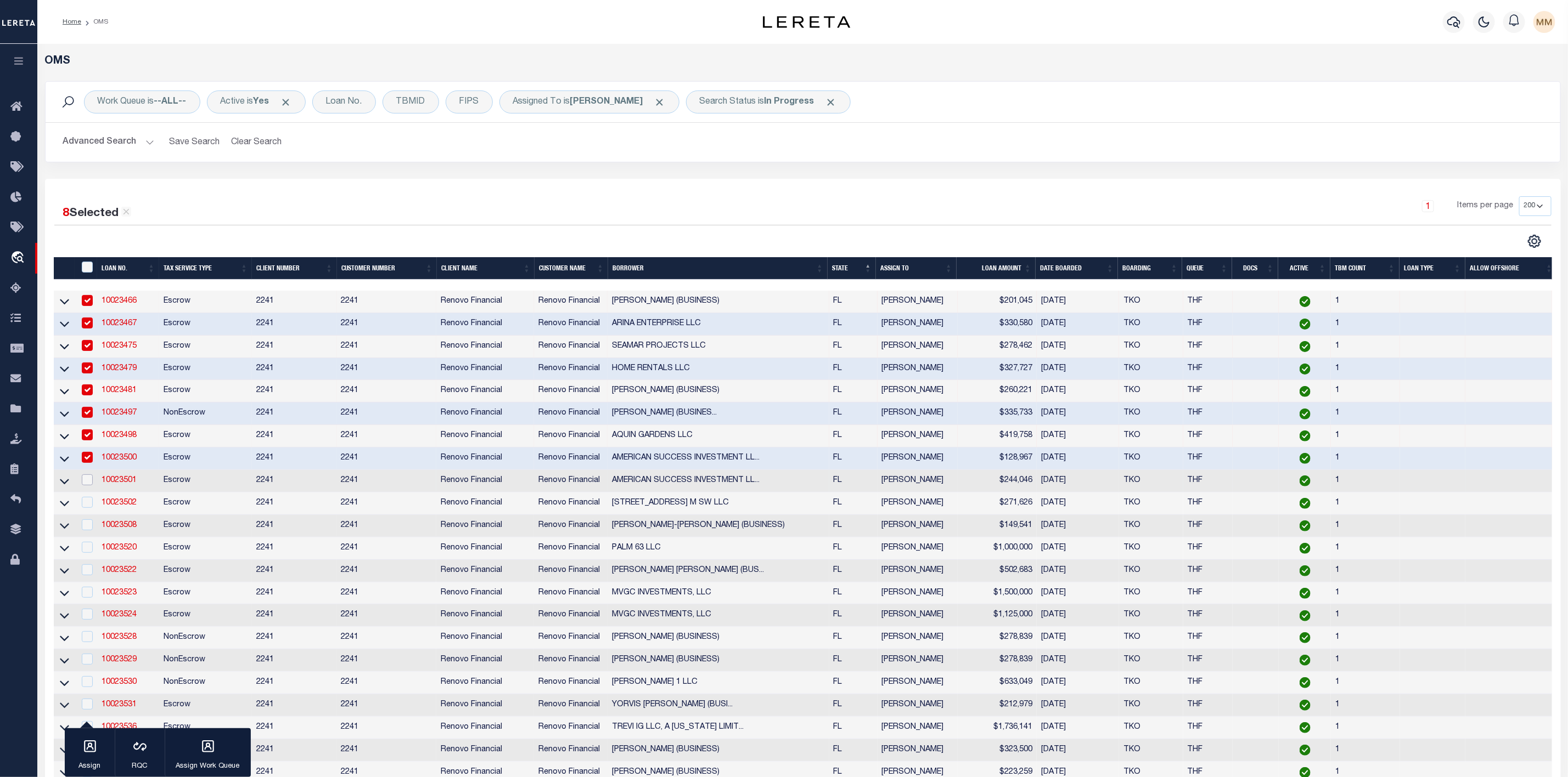
click at [85, 485] on input "checkbox" at bounding box center [87, 480] width 11 height 11
checkbox input "true"
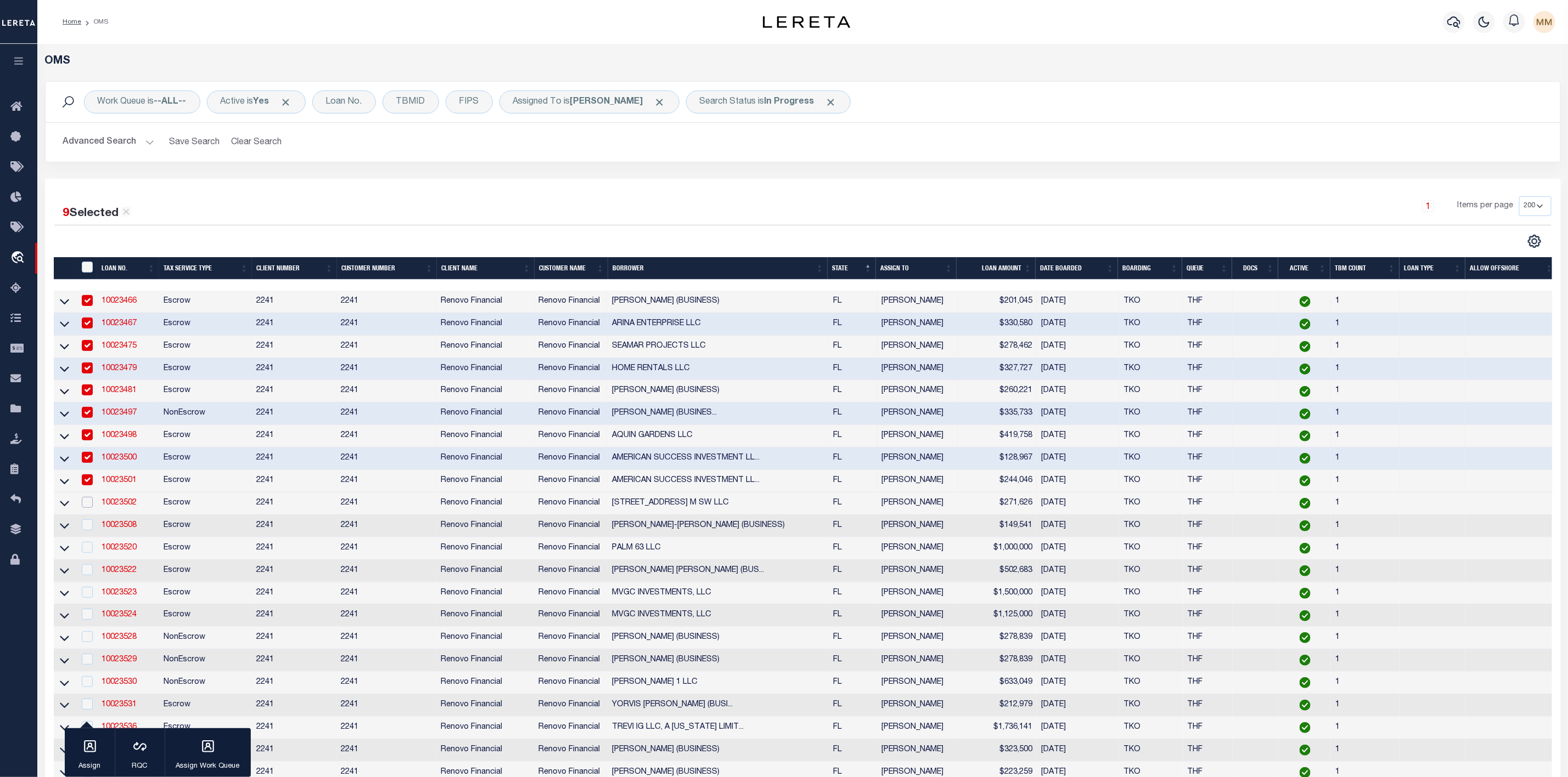
click at [86, 504] on input "checkbox" at bounding box center [87, 502] width 11 height 11
checkbox input "true"
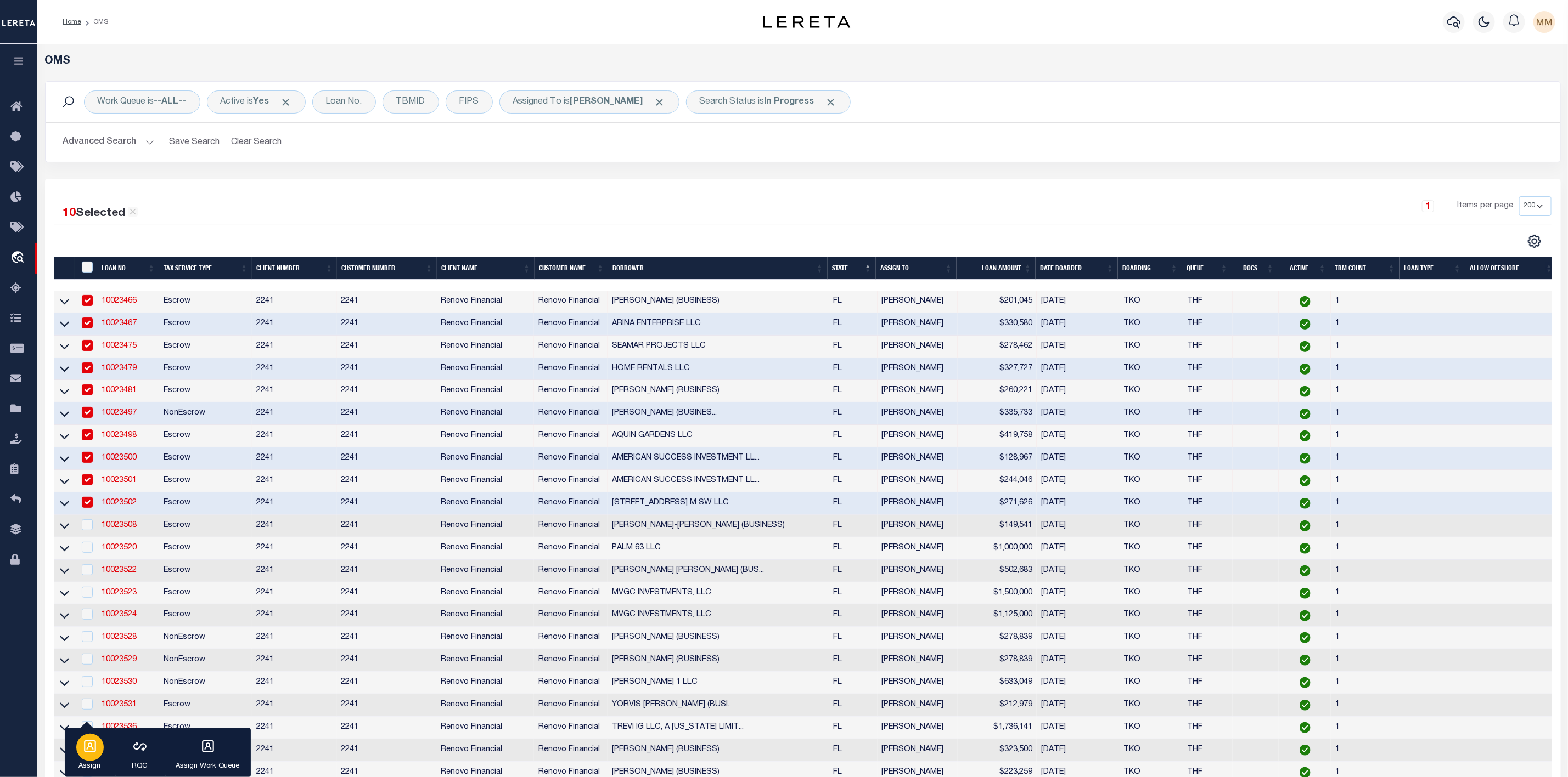
click at [79, 747] on div "button" at bounding box center [89, 748] width 27 height 27
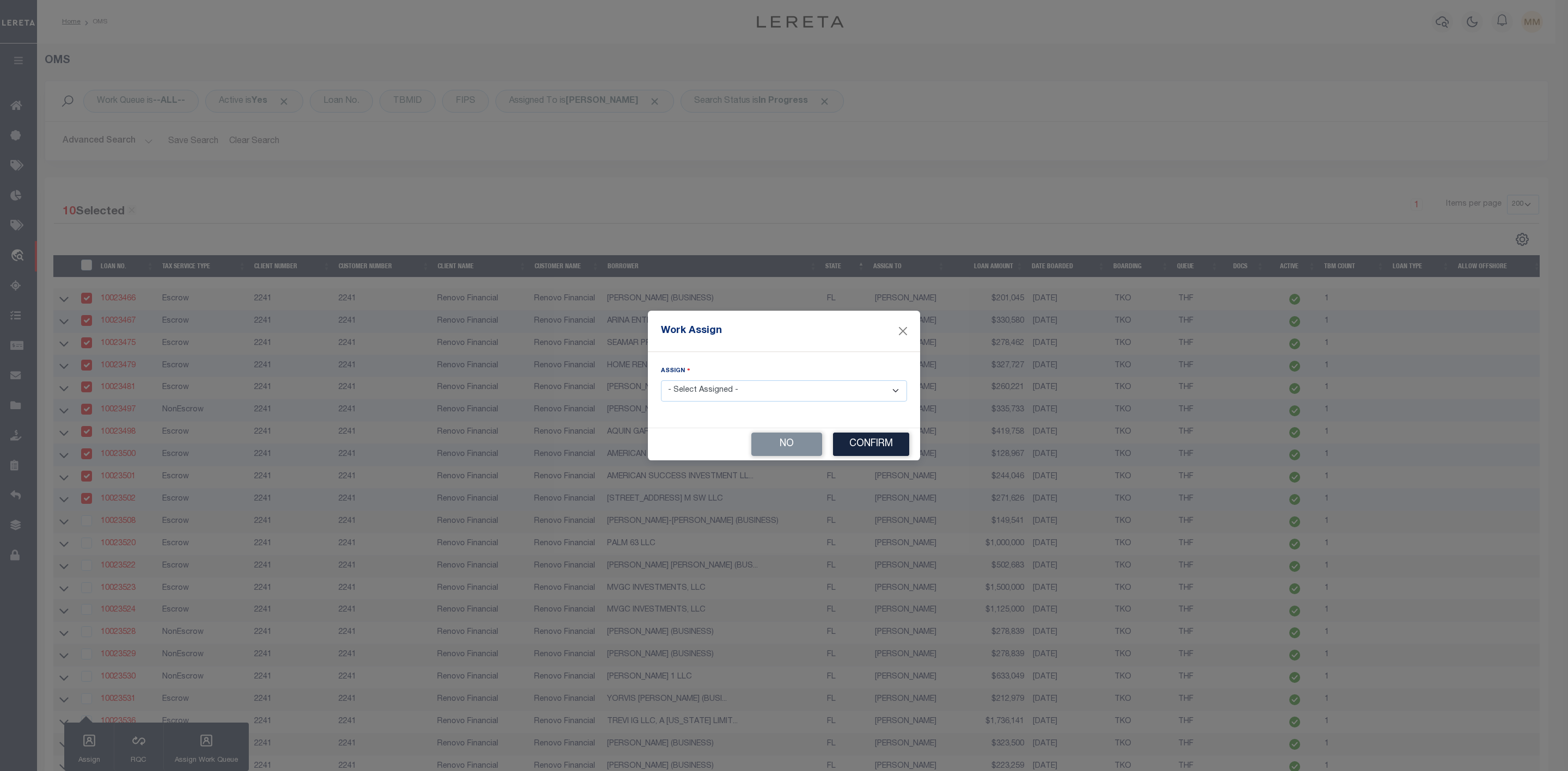
click at [698, 384] on select "- Select Assigned - --Unassigned-- [PERSON_NAME] [PERSON_NAME] [PERSON_NAME] [P…" at bounding box center [784, 391] width 246 height 21
select select "[PERSON_NAME]"
click at [661, 380] on select "- Select Assigned - --Unassigned-- [PERSON_NAME] [PERSON_NAME] [PERSON_NAME] [P…" at bounding box center [784, 391] width 246 height 21
click at [877, 443] on button "Confirm" at bounding box center [871, 445] width 76 height 23
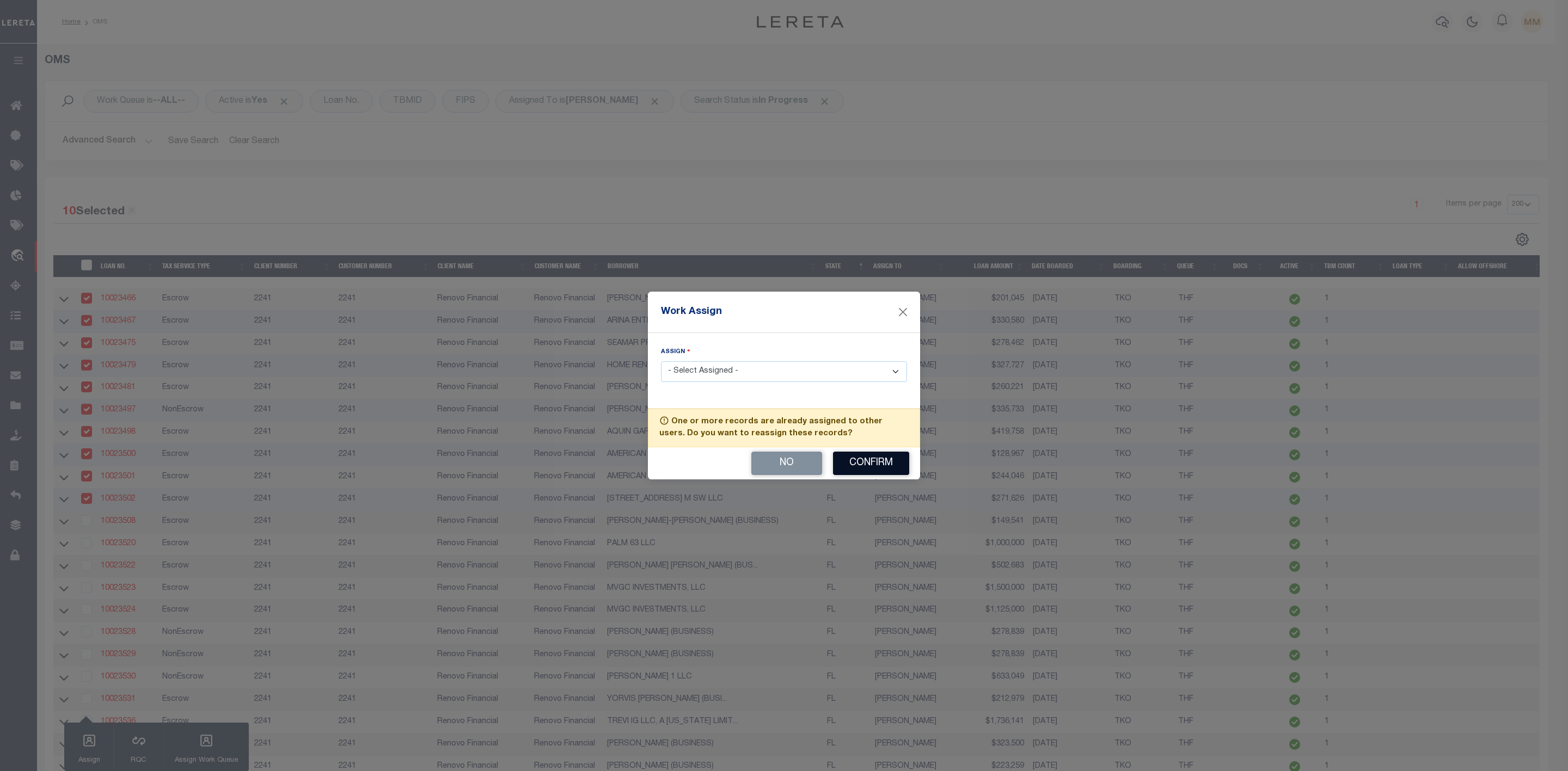
click at [861, 467] on button "Confirm" at bounding box center [871, 464] width 76 height 23
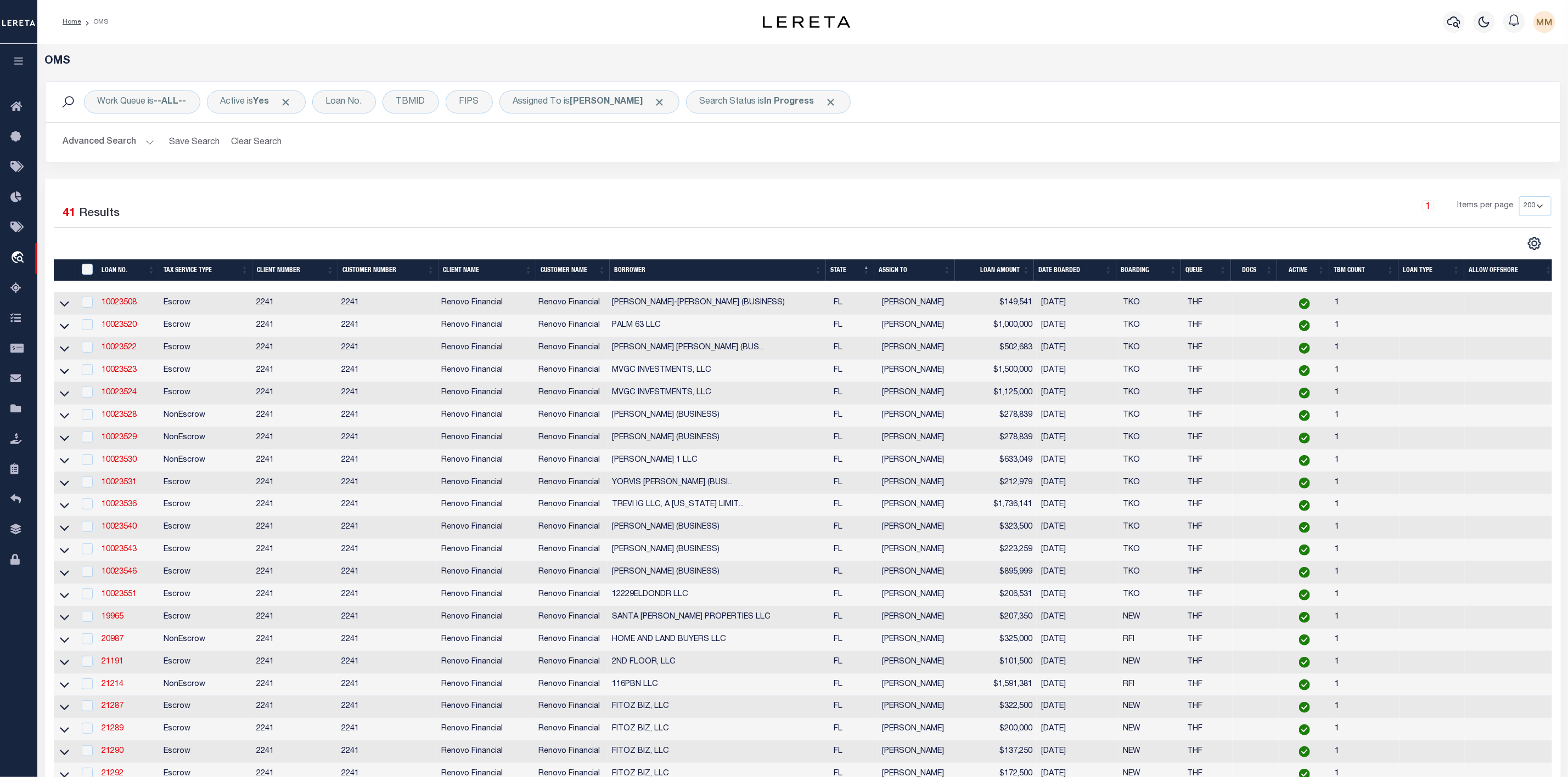
click at [93, 307] on td at bounding box center [86, 304] width 23 height 23
checkbox input "true"
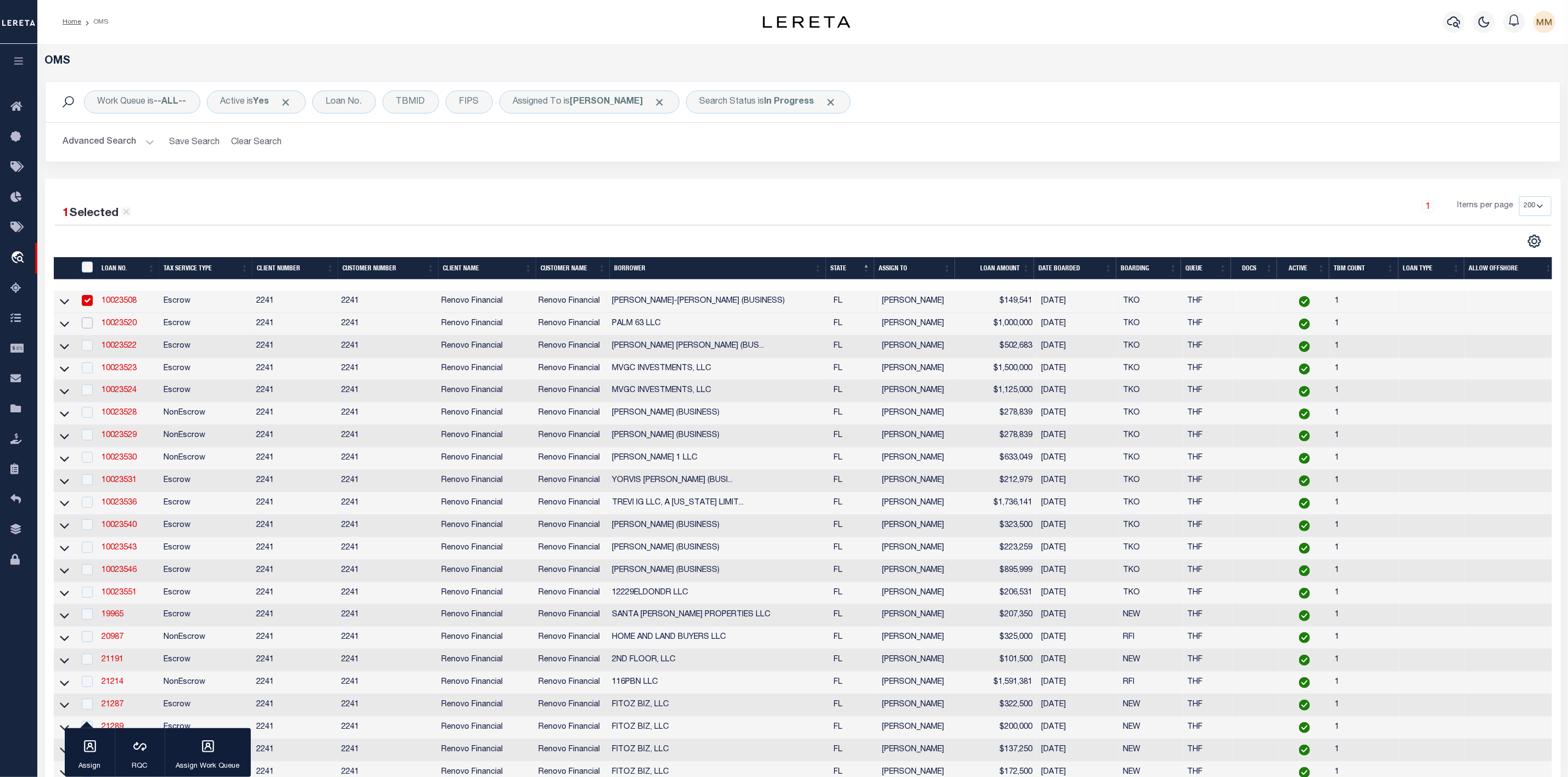
click at [89, 326] on input "checkbox" at bounding box center [87, 323] width 11 height 11
checkbox input "true"
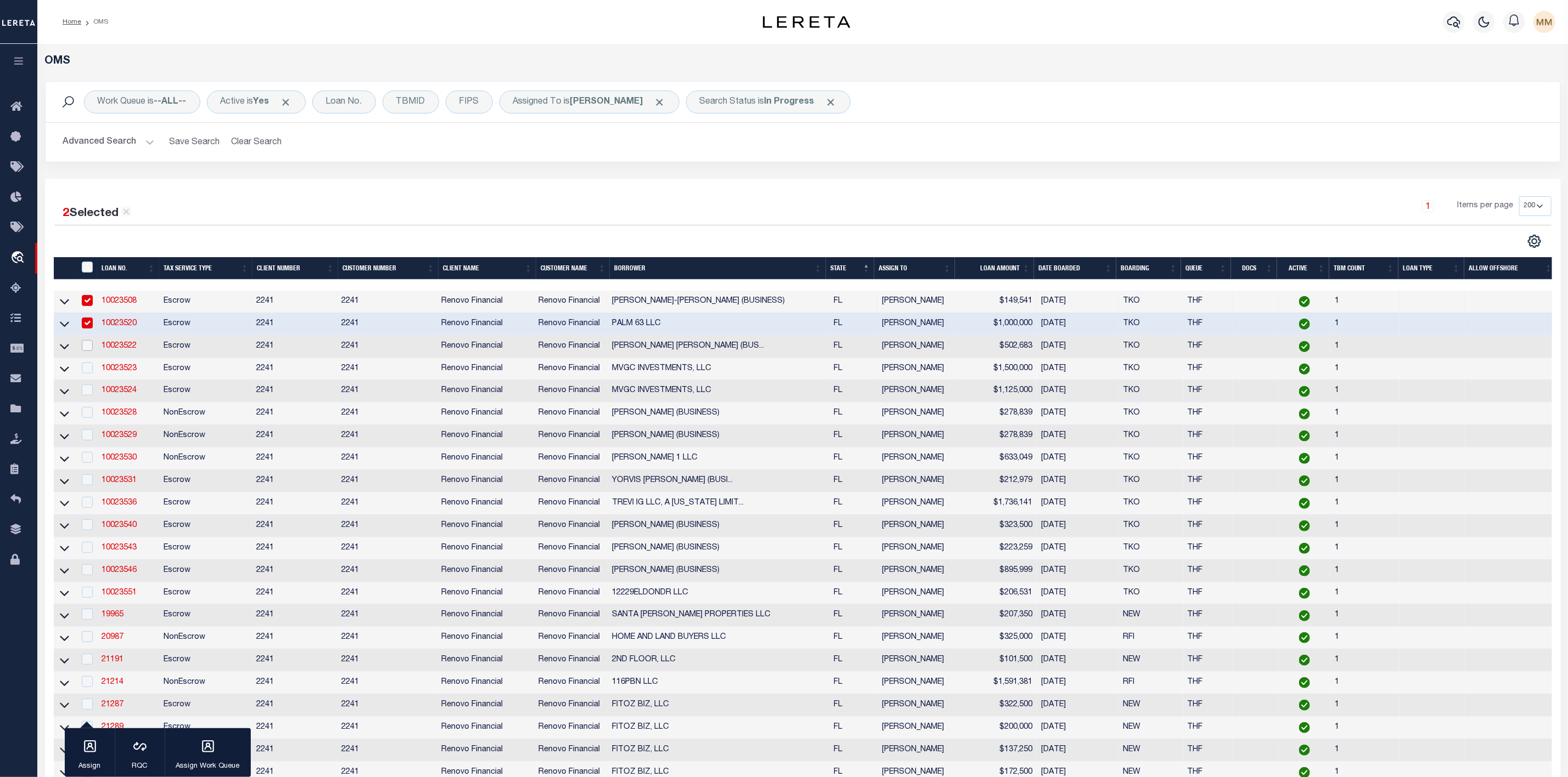
click at [86, 349] on input "checkbox" at bounding box center [87, 345] width 11 height 11
checkbox input "true"
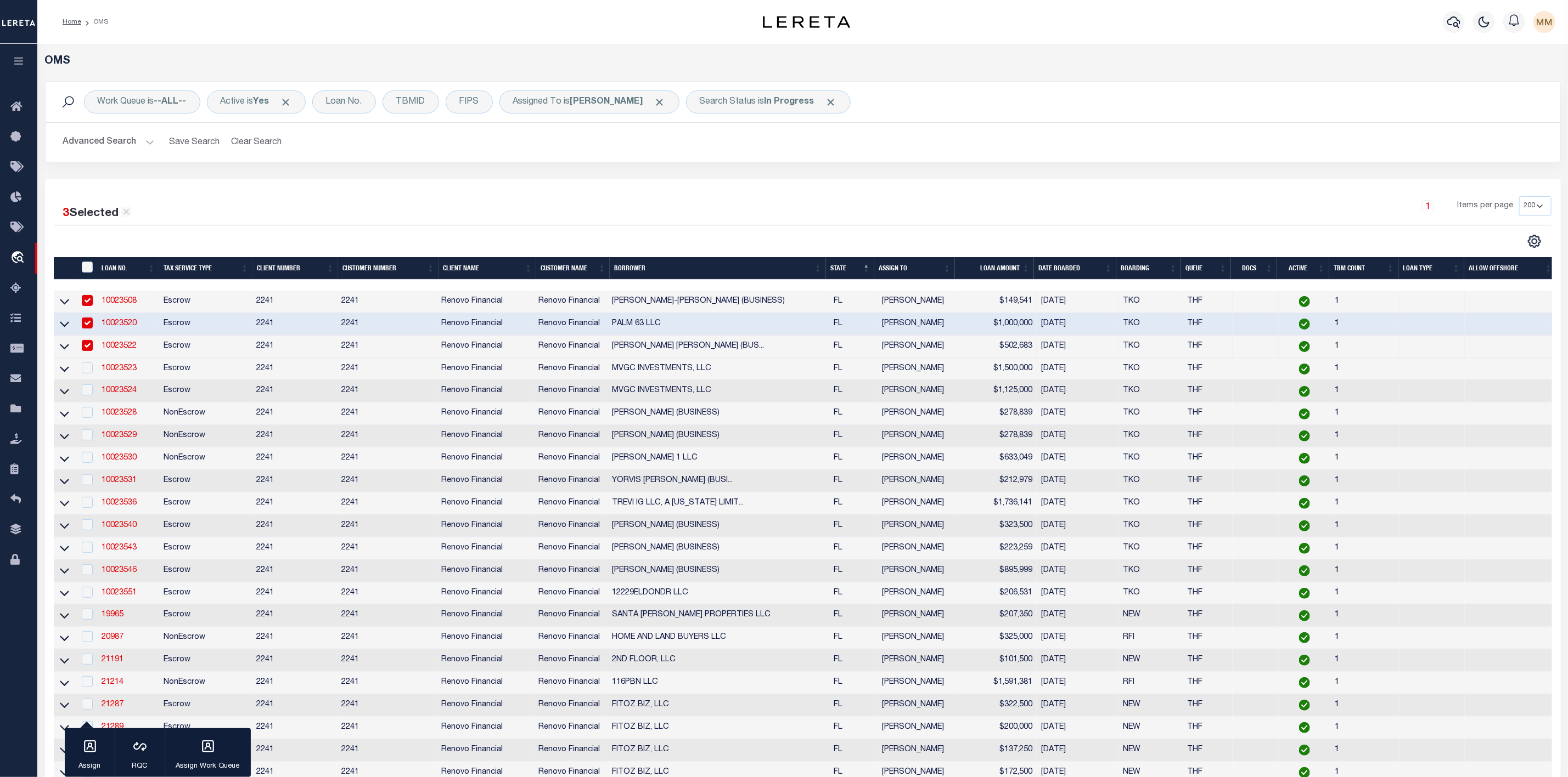
click at [85, 374] on div at bounding box center [86, 369] width 14 height 12
checkbox input "true"
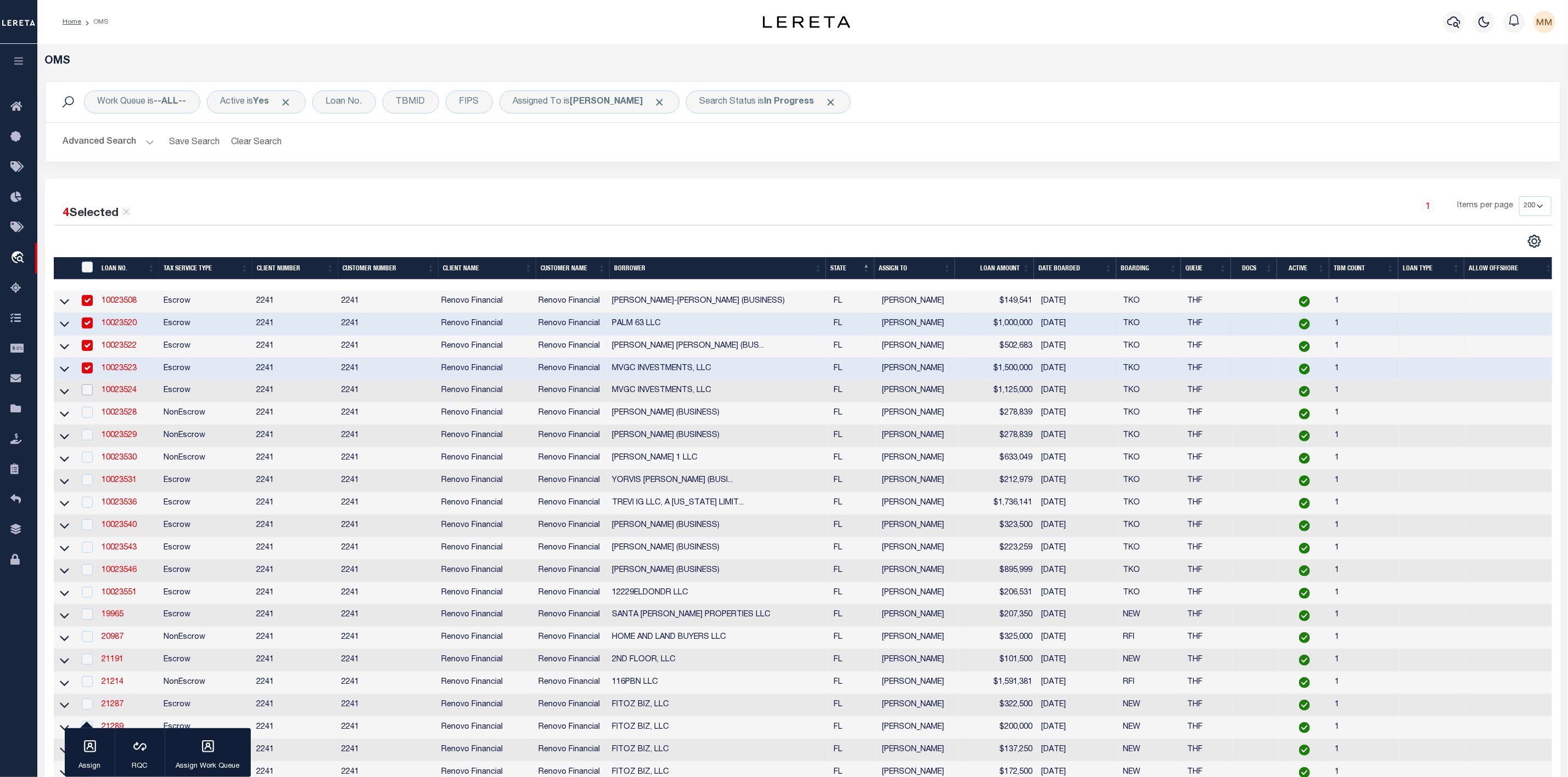
click at [85, 392] on input "checkbox" at bounding box center [87, 390] width 11 height 11
checkbox input "true"
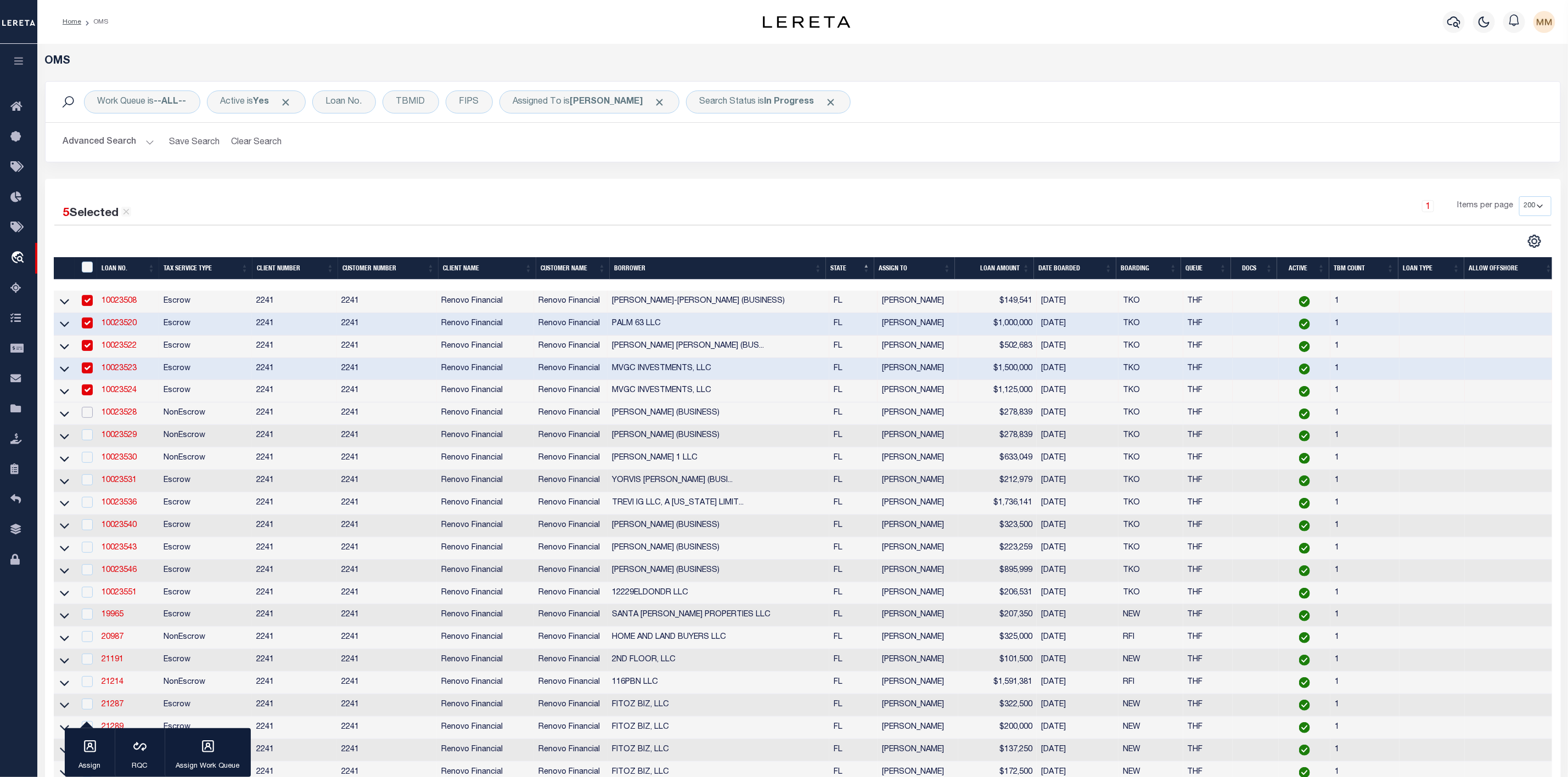
click at [83, 411] on input "checkbox" at bounding box center [87, 412] width 11 height 11
checkbox input "true"
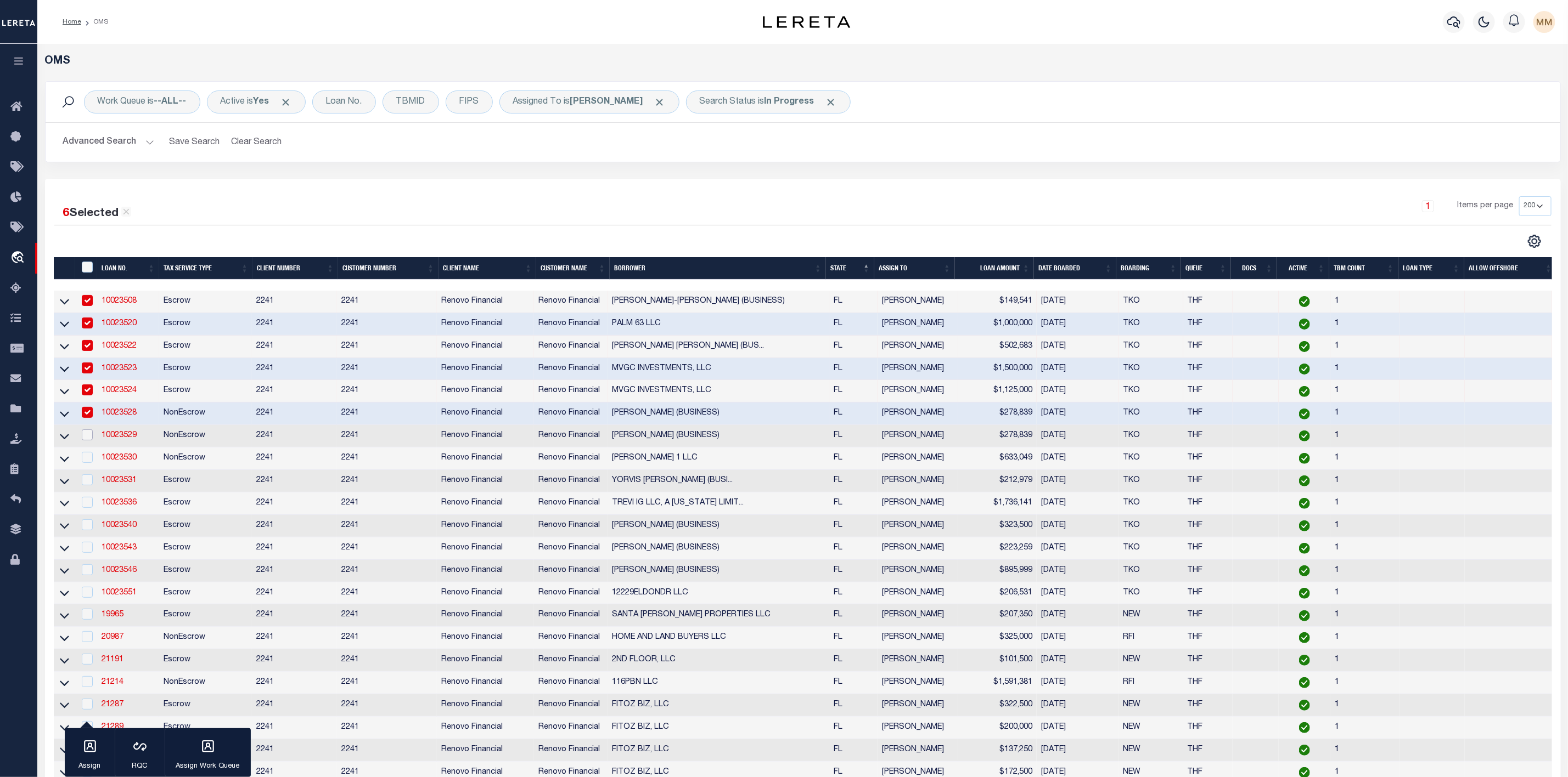
click at [83, 440] on input "checkbox" at bounding box center [87, 435] width 11 height 11
checkbox input "true"
click at [84, 463] on input "checkbox" at bounding box center [87, 457] width 11 height 11
checkbox input "true"
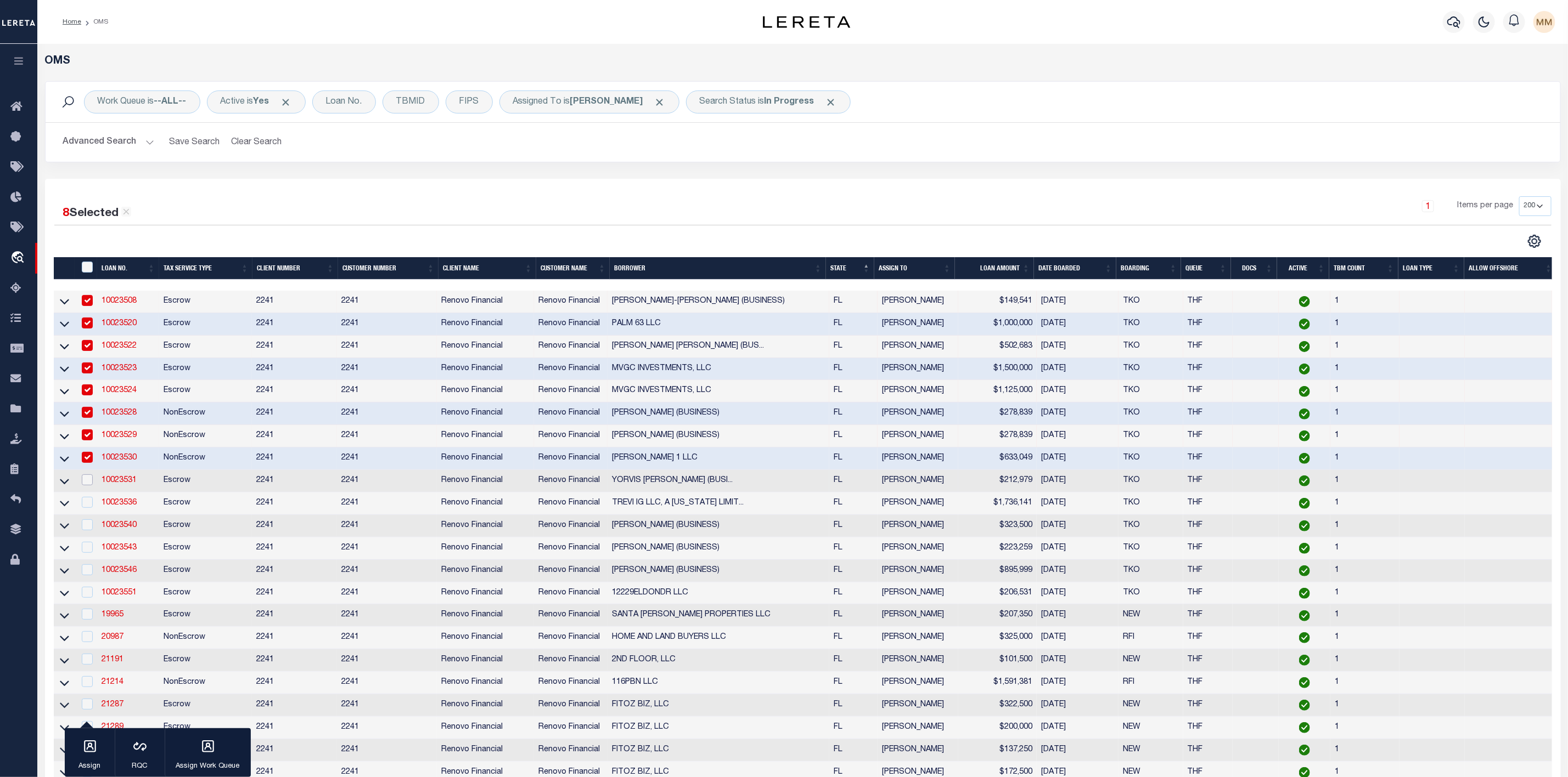
click at [85, 478] on input "checkbox" at bounding box center [87, 480] width 11 height 11
checkbox input "true"
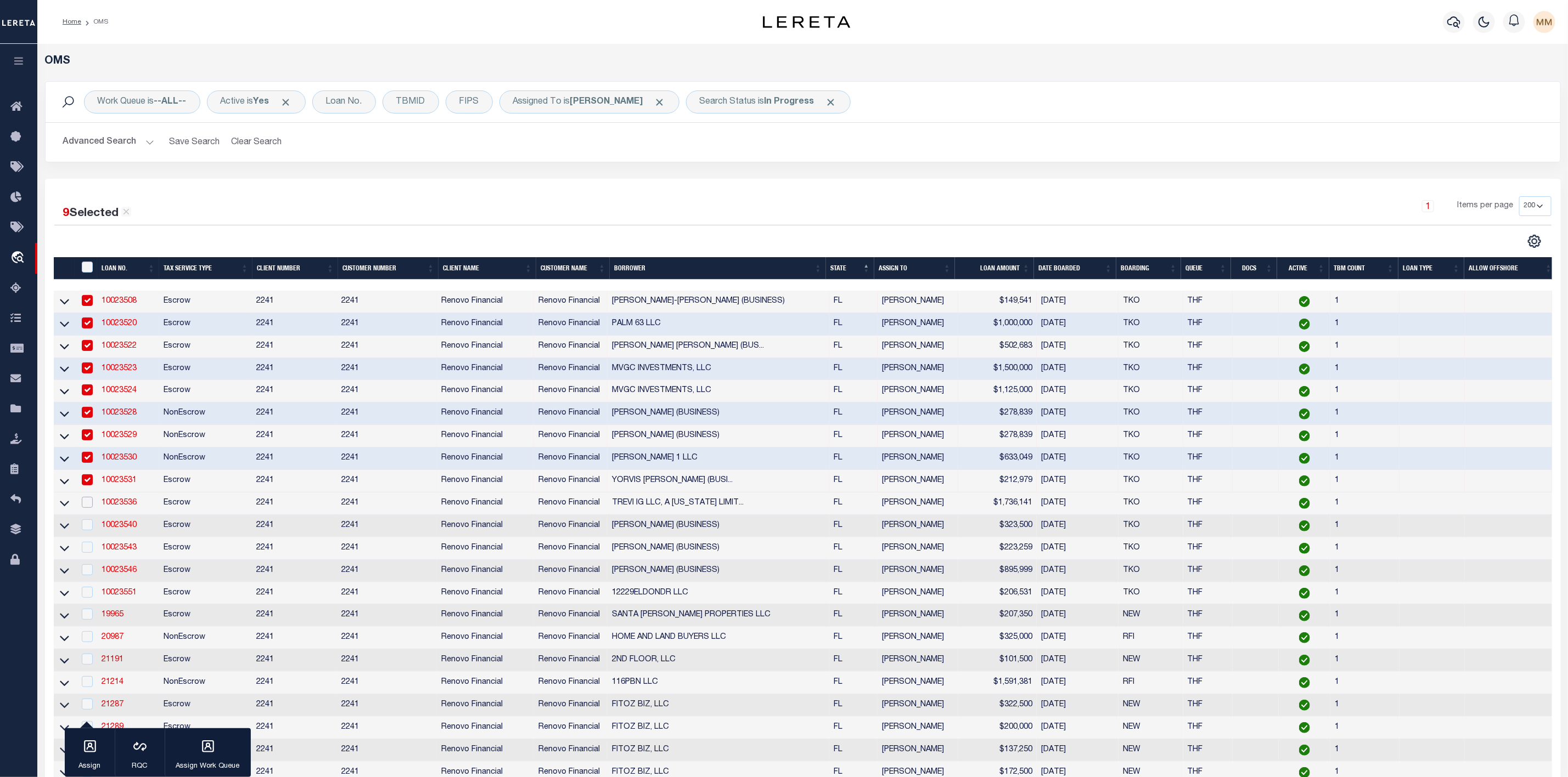
click at [86, 508] on input "checkbox" at bounding box center [87, 502] width 11 height 11
checkbox input "true"
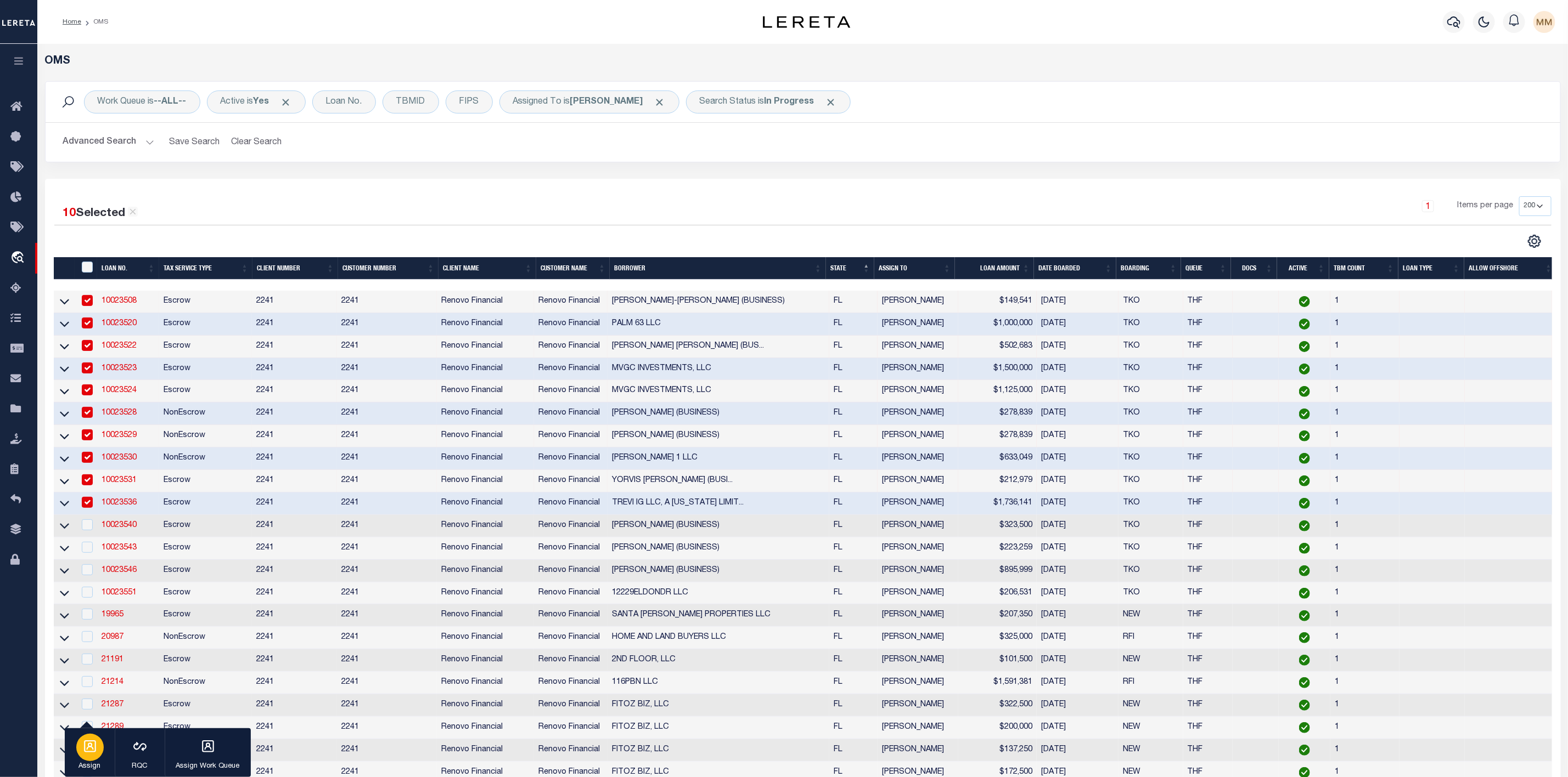
click at [86, 764] on p "Assign" at bounding box center [89, 767] width 27 height 11
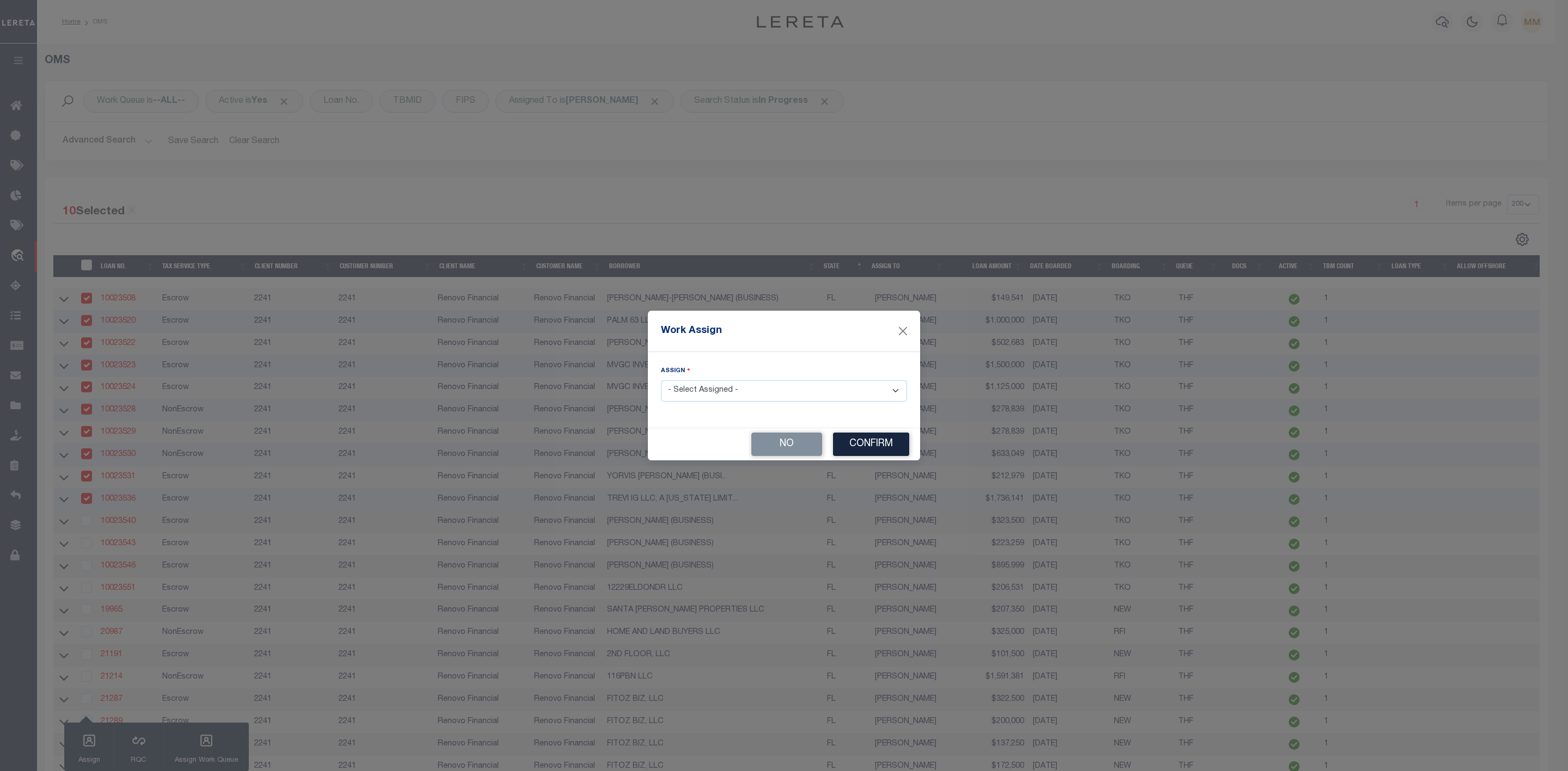
click at [721, 395] on select "- Select Assigned - --Unassigned-- [PERSON_NAME] [PERSON_NAME] [PERSON_NAME] [P…" at bounding box center [784, 391] width 246 height 21
select select "[PERSON_NAME]"
click at [661, 380] on select "- Select Assigned - --Unassigned-- [PERSON_NAME] [PERSON_NAME] [PERSON_NAME] [P…" at bounding box center [784, 391] width 246 height 21
click at [893, 448] on button "Confirm" at bounding box center [871, 445] width 76 height 23
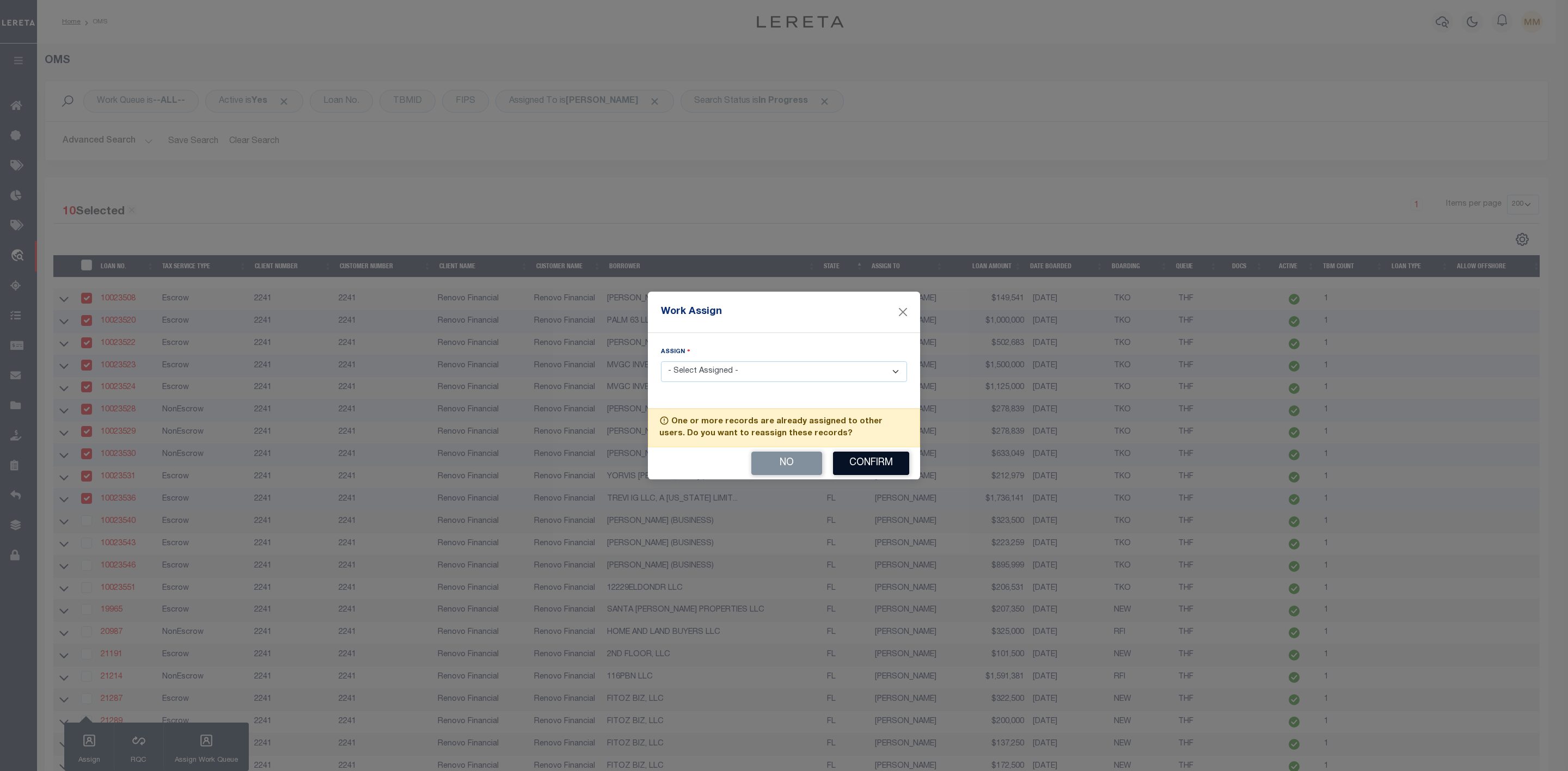
click at [886, 465] on button "Confirm" at bounding box center [871, 464] width 76 height 23
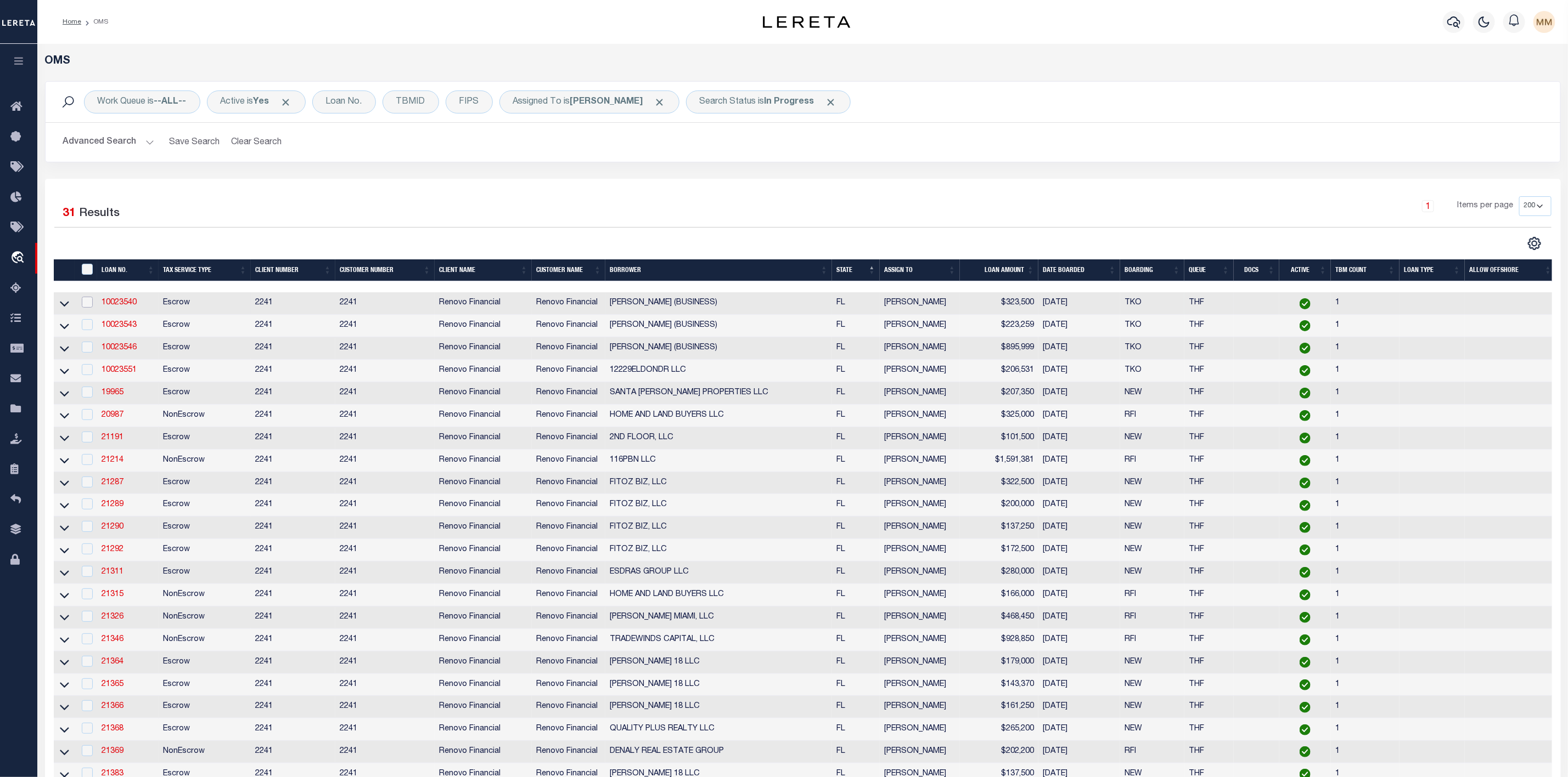
click at [91, 307] on input "checkbox" at bounding box center [87, 302] width 11 height 11
checkbox input "true"
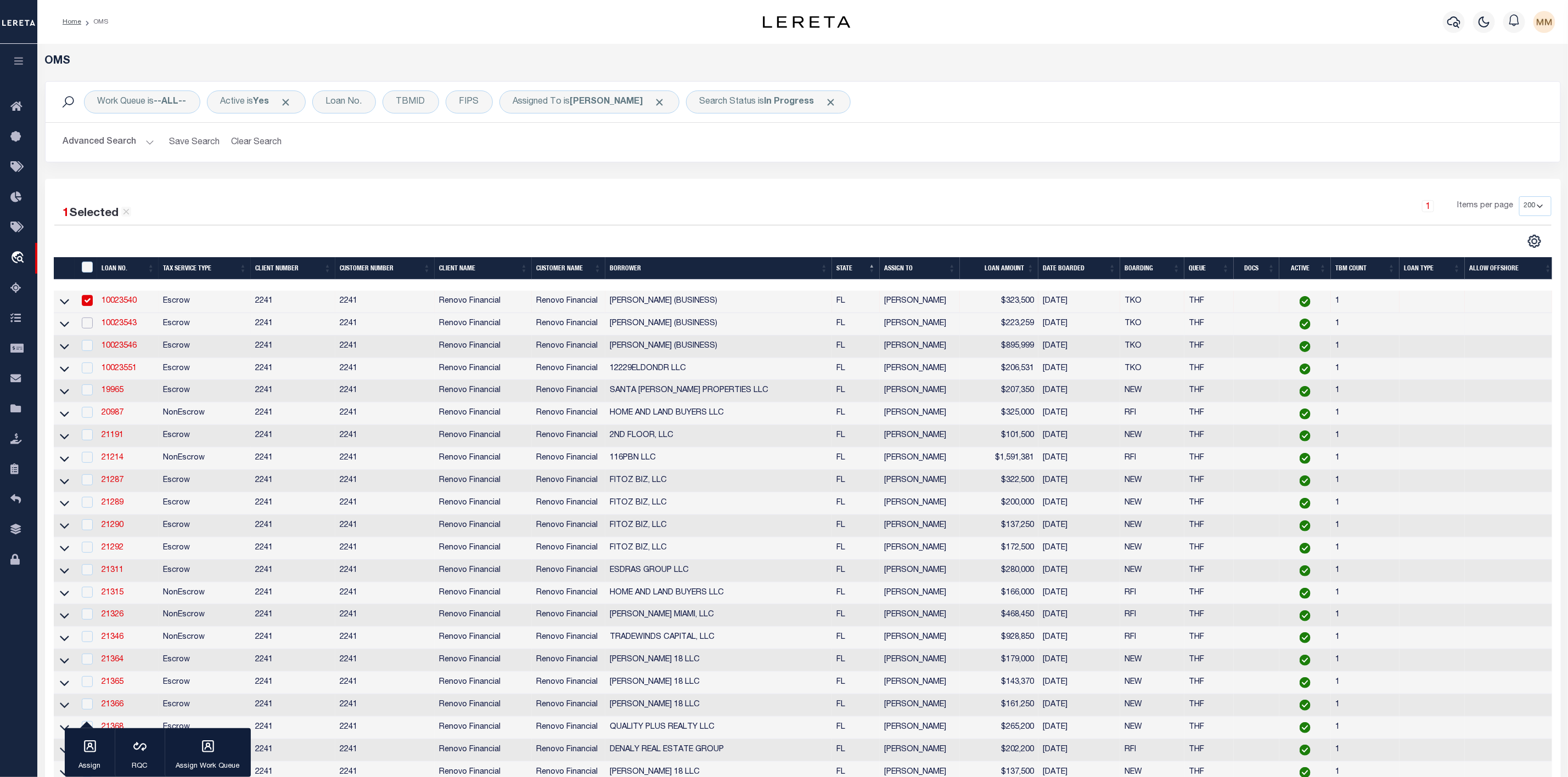
click at [86, 329] on input "checkbox" at bounding box center [87, 323] width 11 height 11
checkbox input "true"
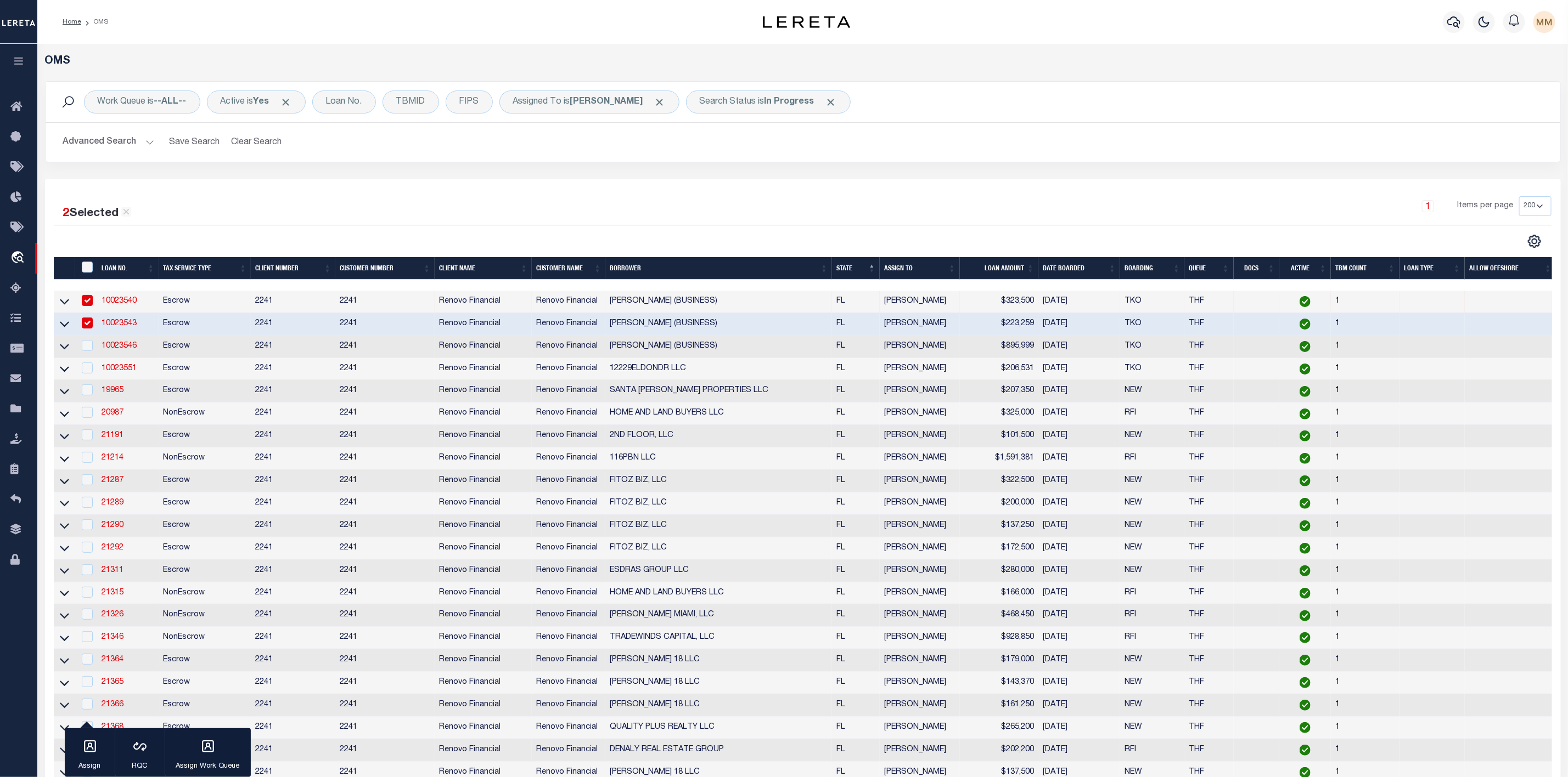
click at [86, 352] on div at bounding box center [86, 346] width 14 height 12
checkbox input "true"
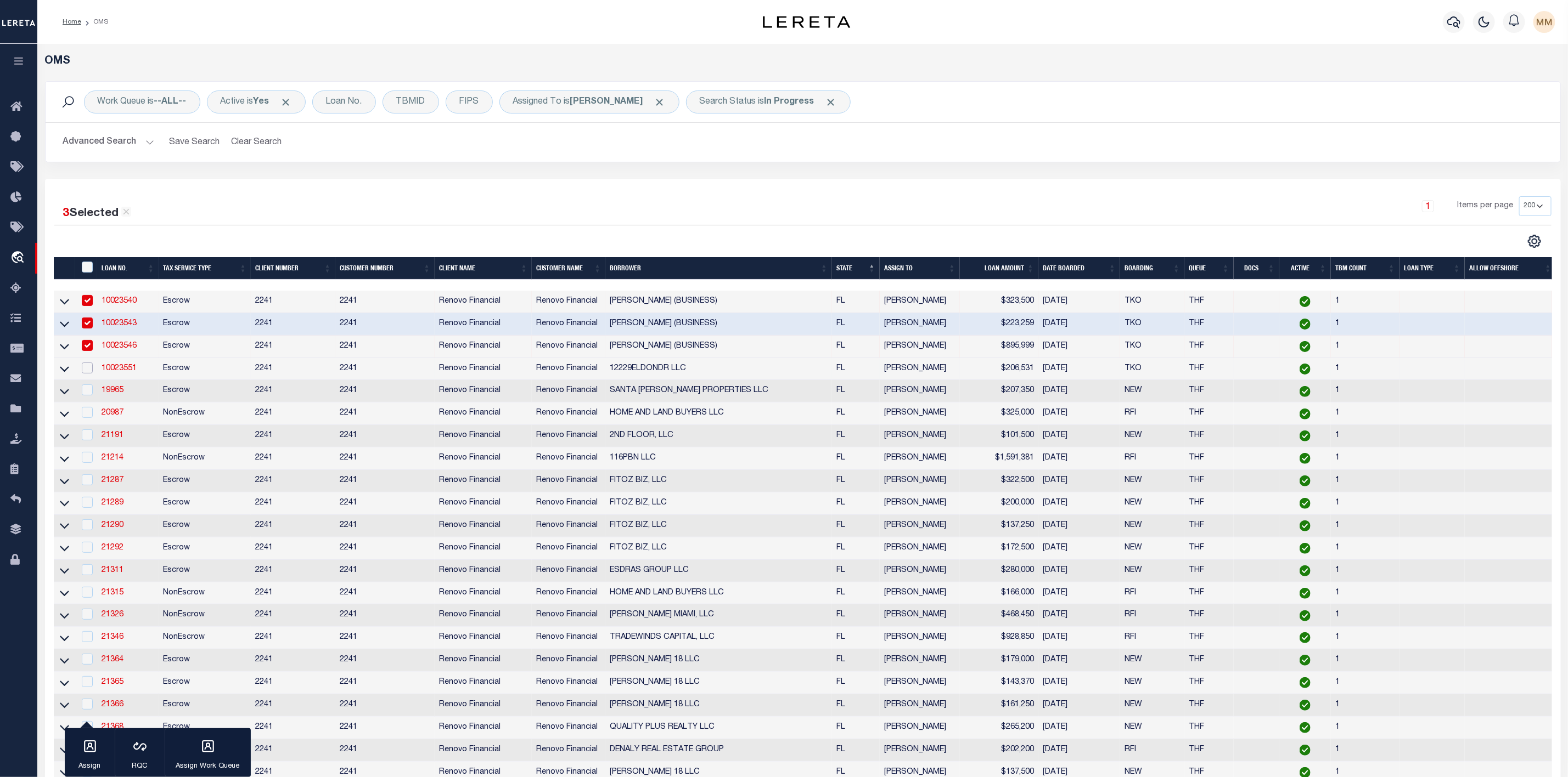
click at [86, 372] on input "checkbox" at bounding box center [87, 368] width 11 height 11
checkbox input "true"
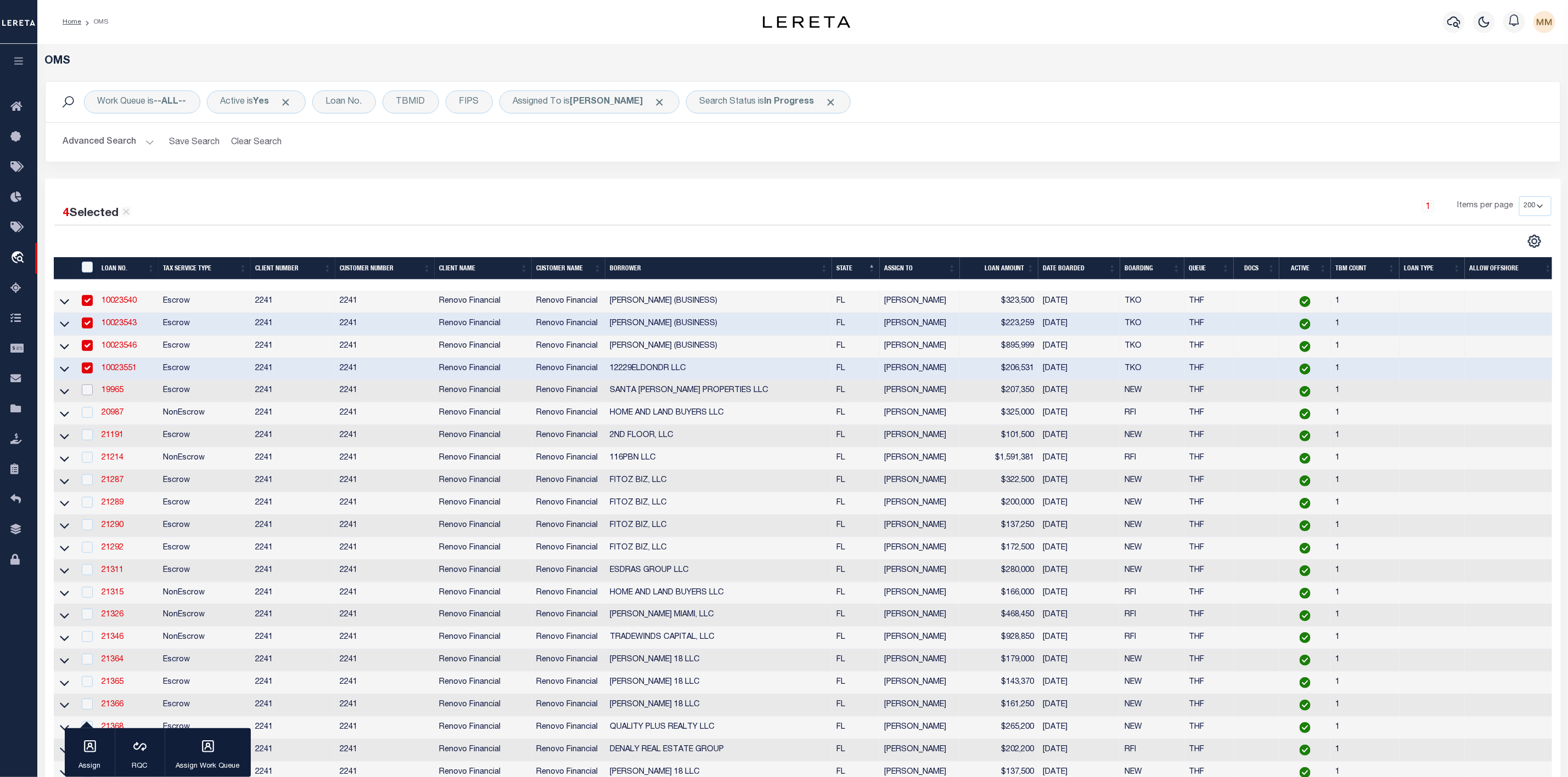
click at [86, 391] on input "checkbox" at bounding box center [87, 390] width 11 height 11
checkbox input "true"
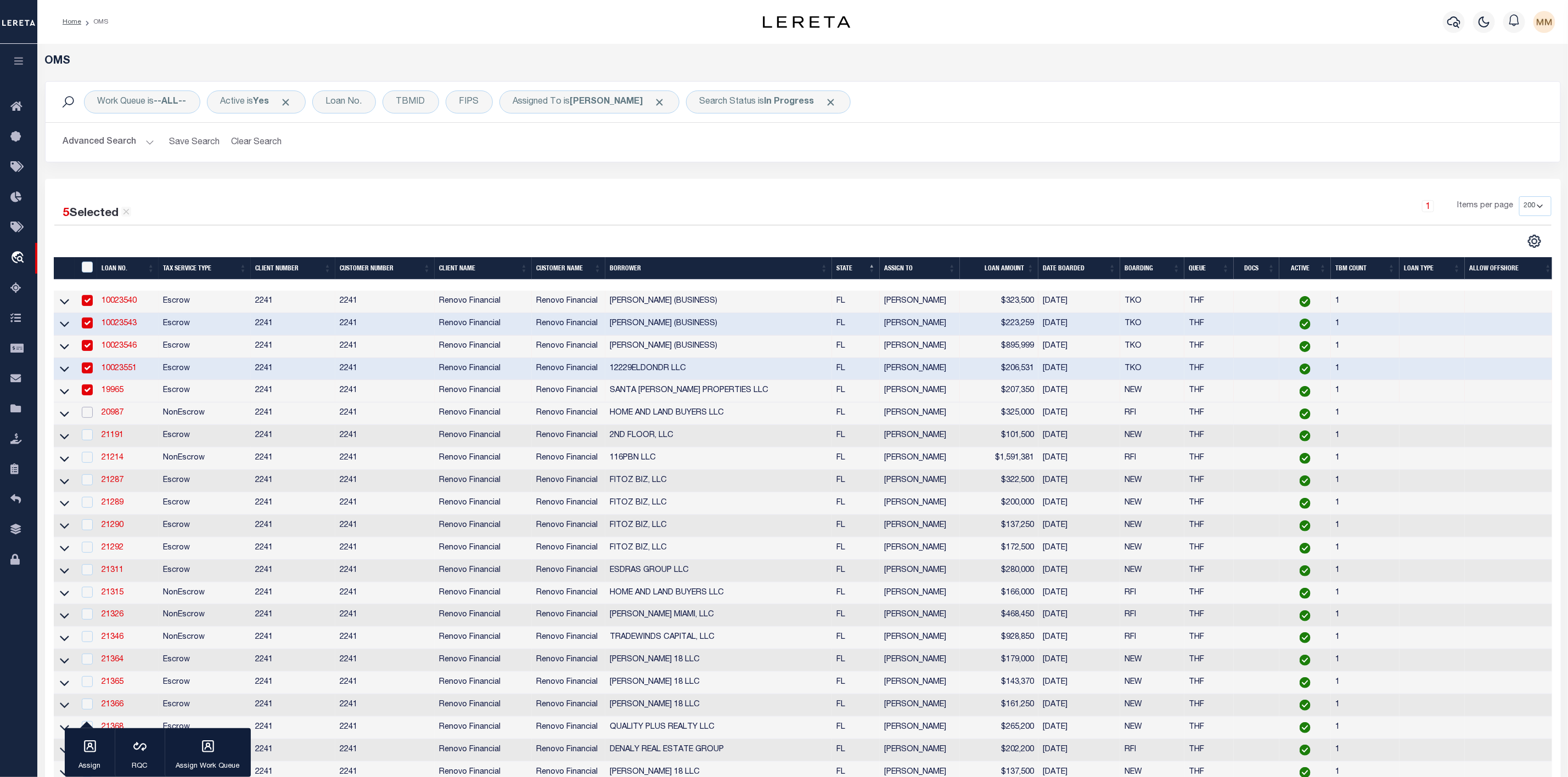
click at [83, 418] on input "checkbox" at bounding box center [87, 412] width 11 height 11
checkbox input "true"
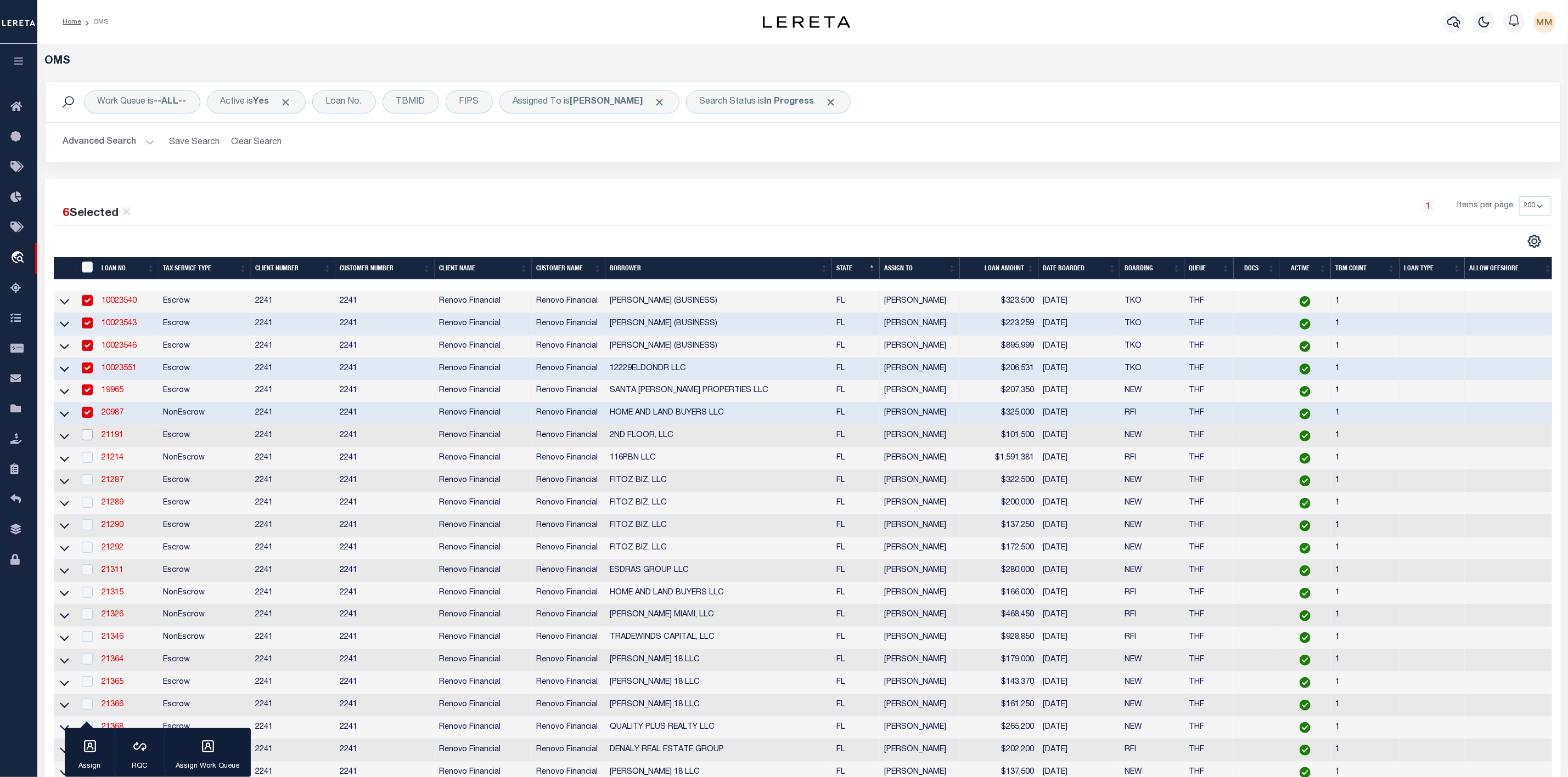
click at [86, 434] on input "checkbox" at bounding box center [87, 435] width 11 height 11
checkbox input "true"
click at [95, 740] on icon "button" at bounding box center [89, 746] width 14 height 14
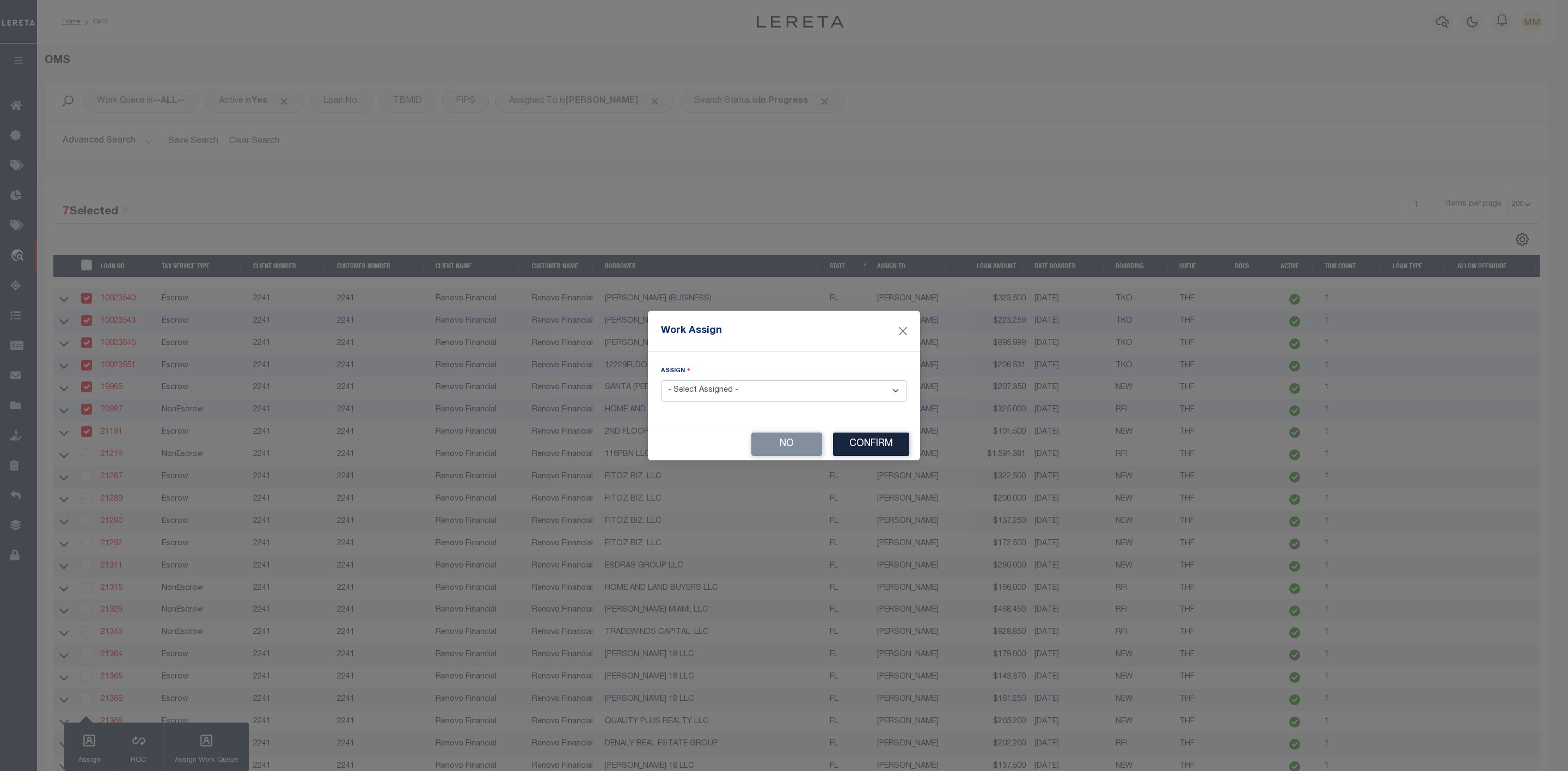
click at [705, 394] on select "- Select Assigned - --Unassigned-- [PERSON_NAME] [PERSON_NAME] [PERSON_NAME] [P…" at bounding box center [784, 391] width 246 height 21
select select "[PERSON_NAME]"
click at [661, 380] on select "- Select Assigned - --Unassigned-- [PERSON_NAME] [PERSON_NAME] [PERSON_NAME] [P…" at bounding box center [784, 391] width 246 height 21
click at [855, 444] on button "Confirm" at bounding box center [871, 445] width 76 height 23
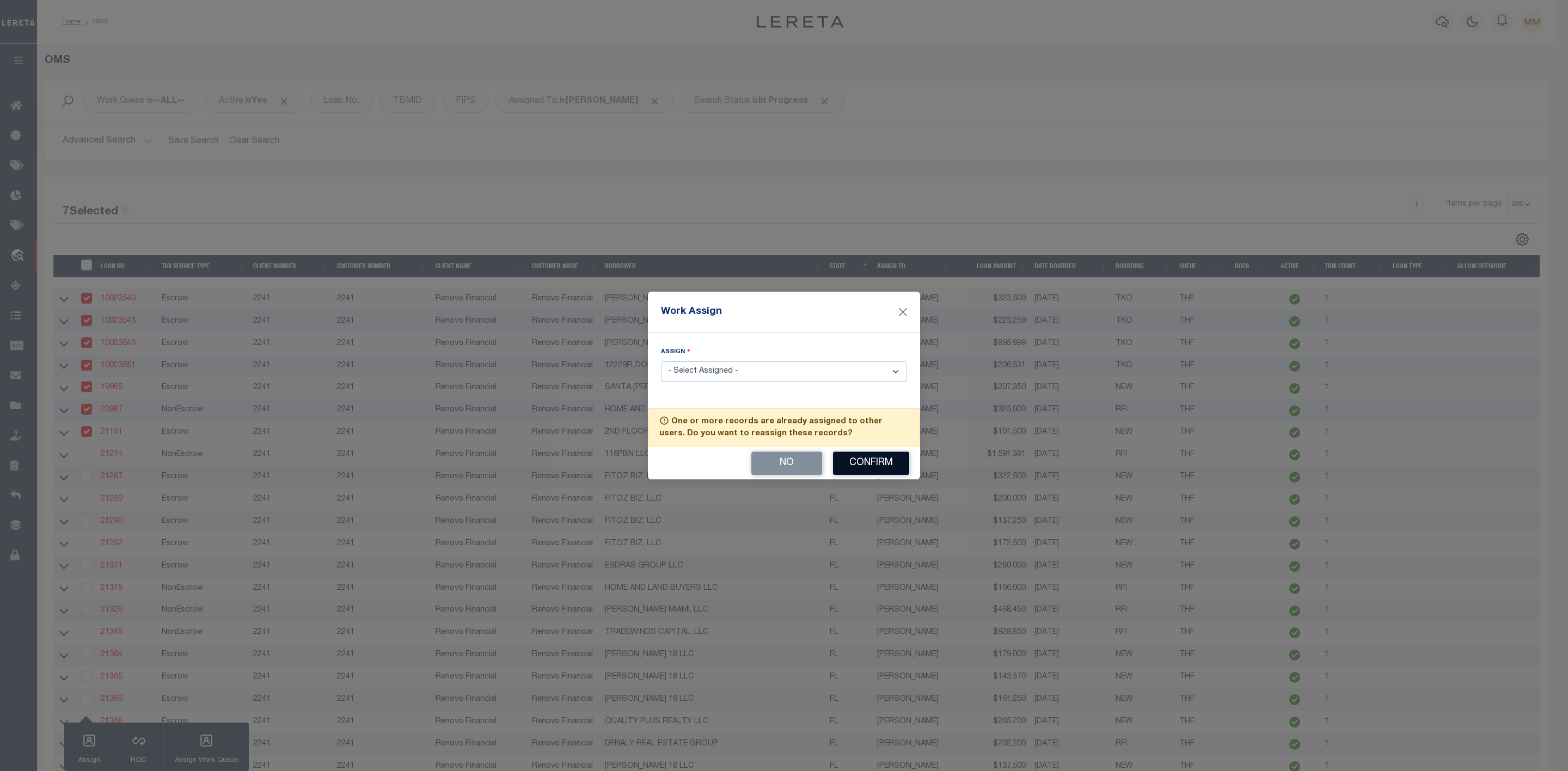
click at [866, 467] on button "Confirm" at bounding box center [871, 464] width 76 height 23
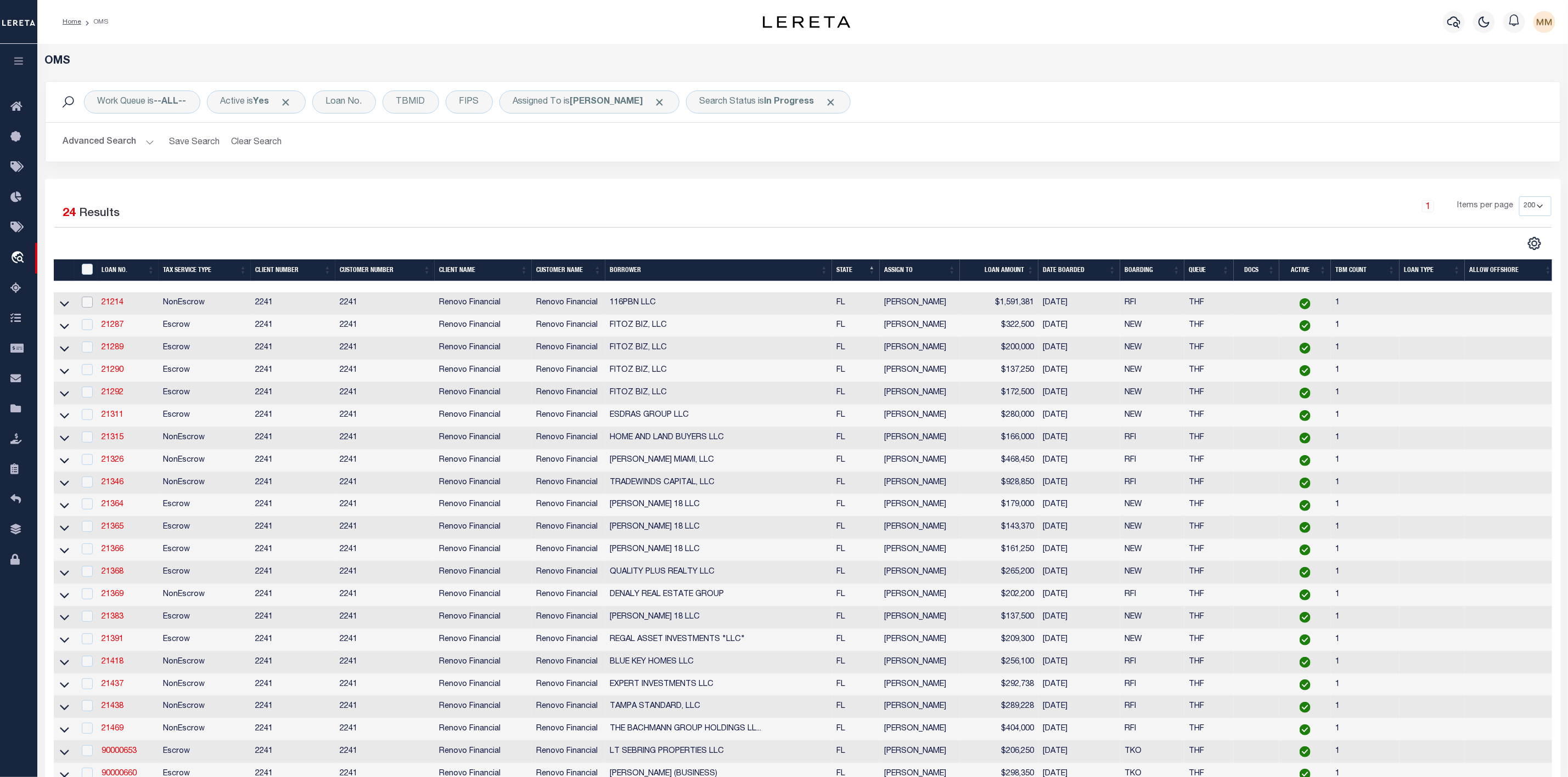
click at [87, 302] on input "checkbox" at bounding box center [87, 302] width 11 height 11
checkbox input "true"
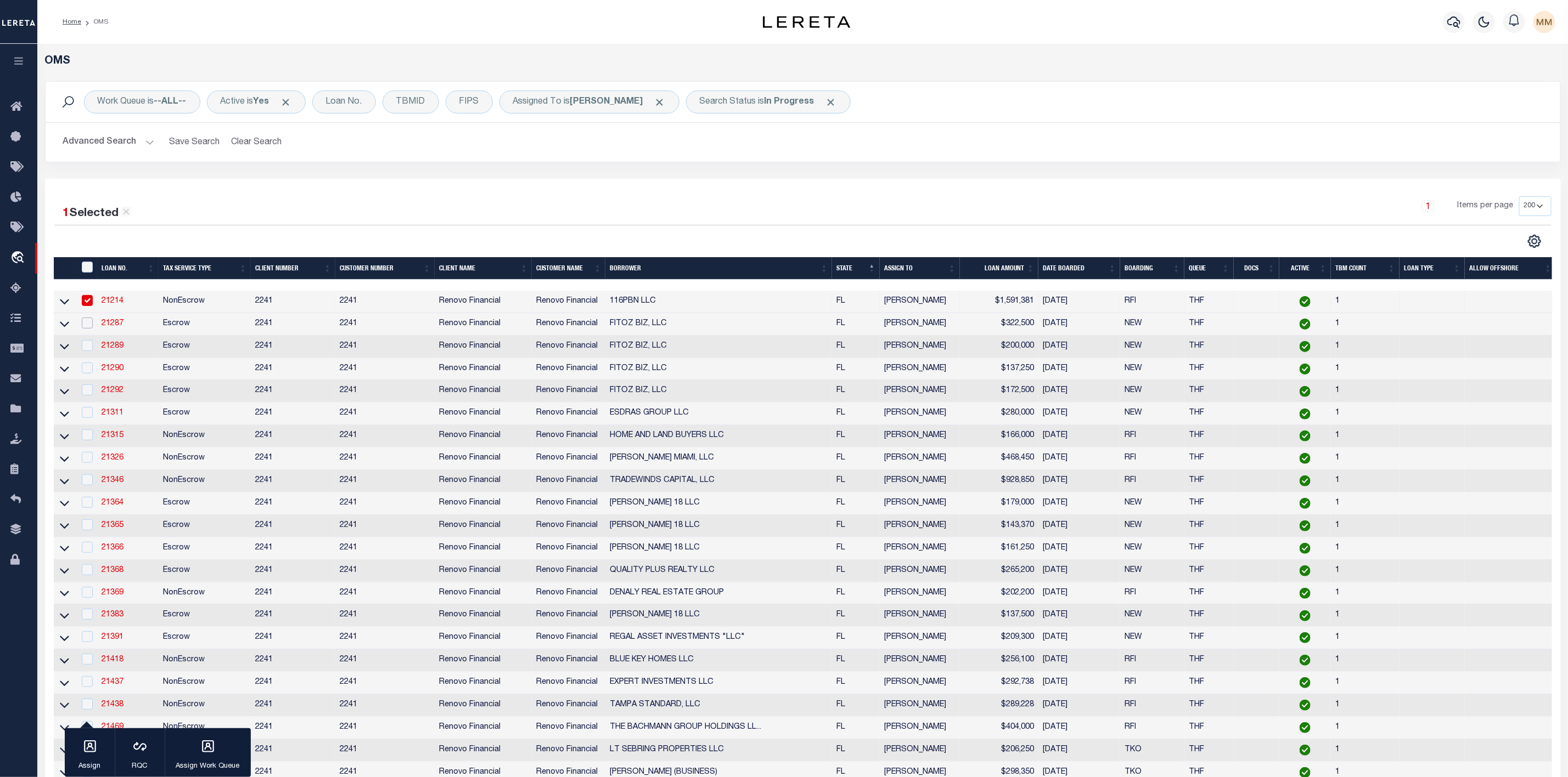
click at [87, 326] on input "checkbox" at bounding box center [87, 323] width 11 height 11
checkbox input "true"
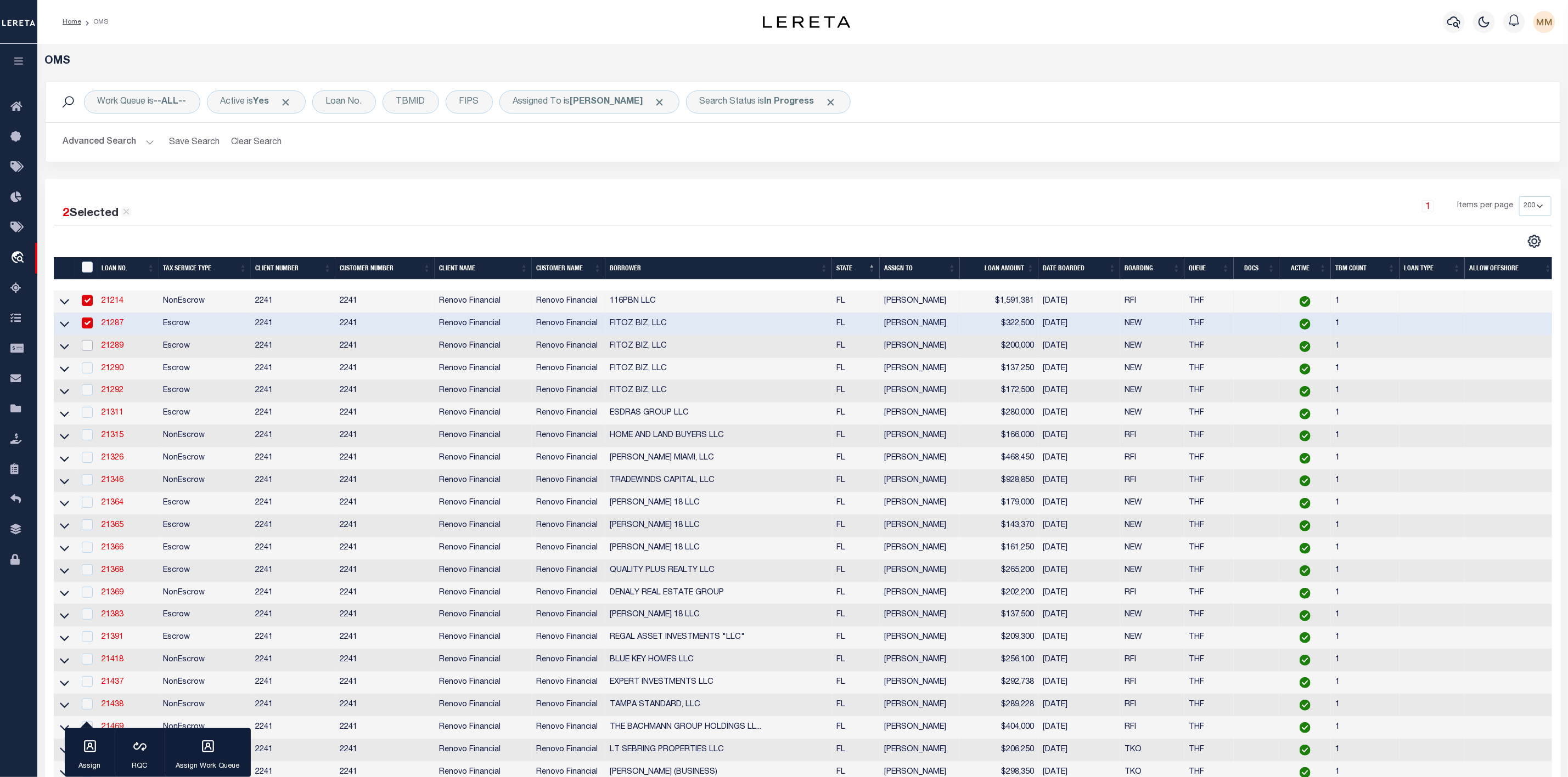
click at [92, 349] on input "checkbox" at bounding box center [87, 345] width 11 height 11
checkbox input "true"
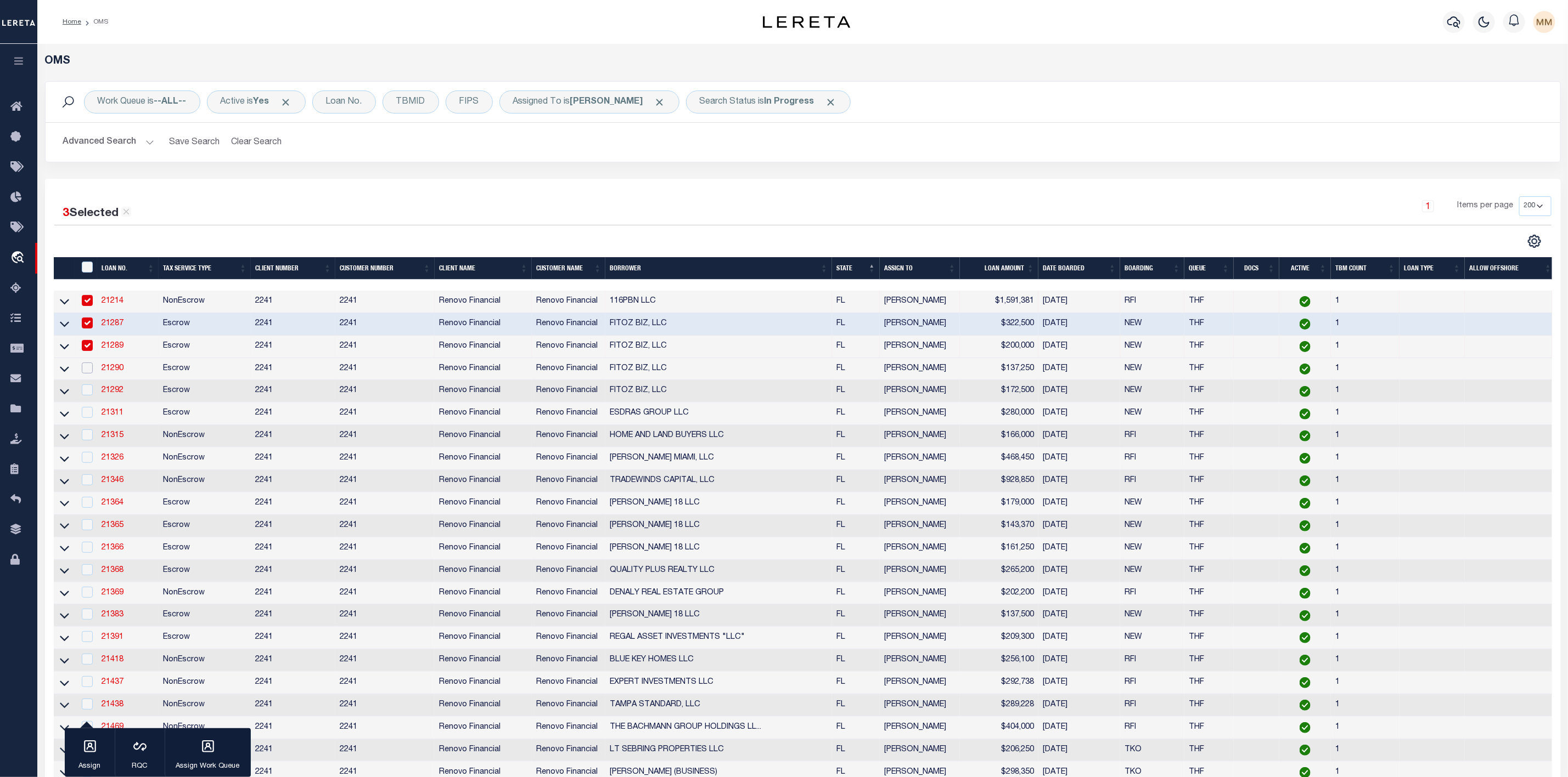
click at [88, 368] on input "checkbox" at bounding box center [87, 368] width 11 height 11
checkbox input "true"
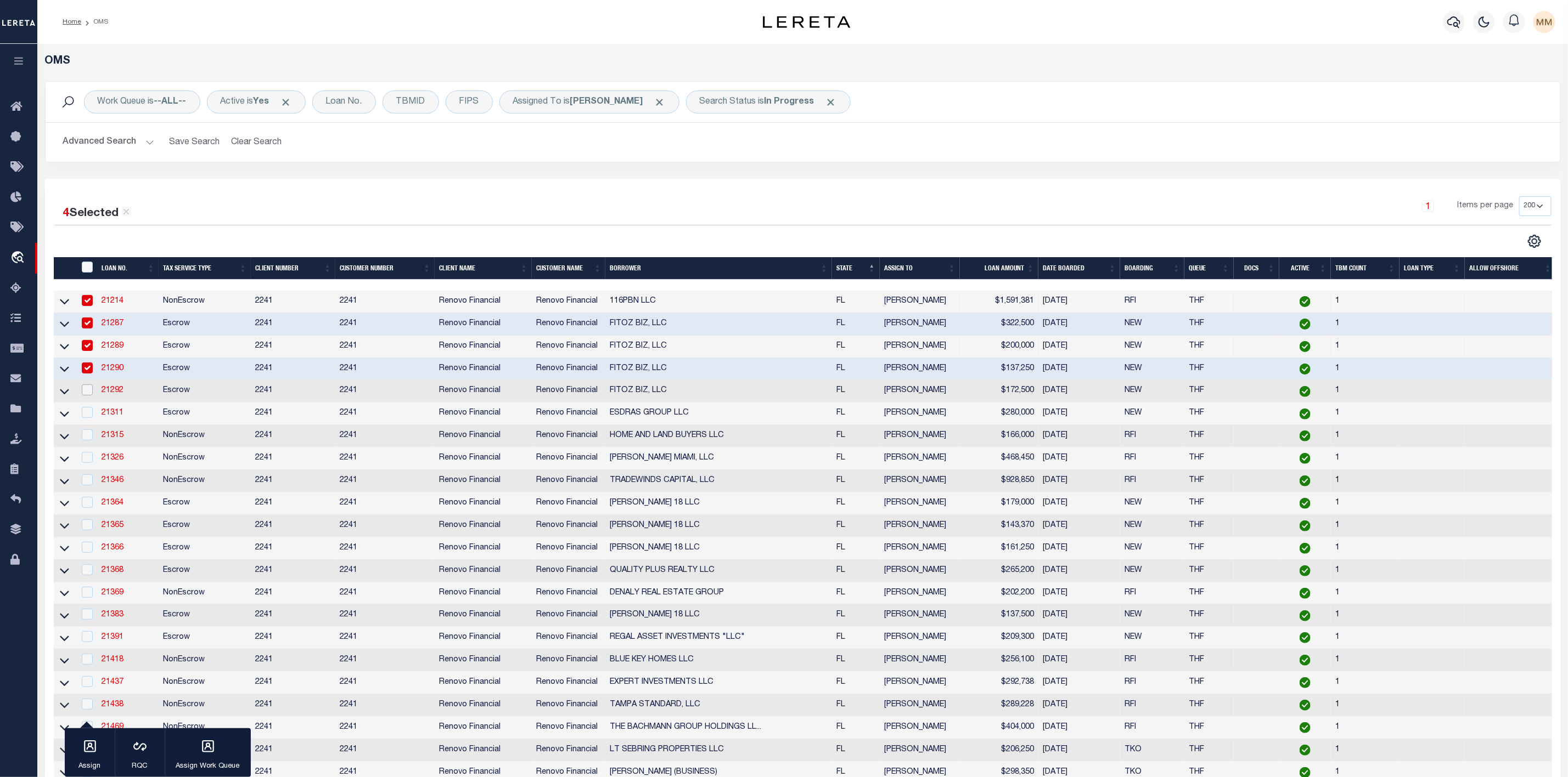
click at [86, 387] on input "checkbox" at bounding box center [87, 390] width 11 height 11
checkbox input "true"
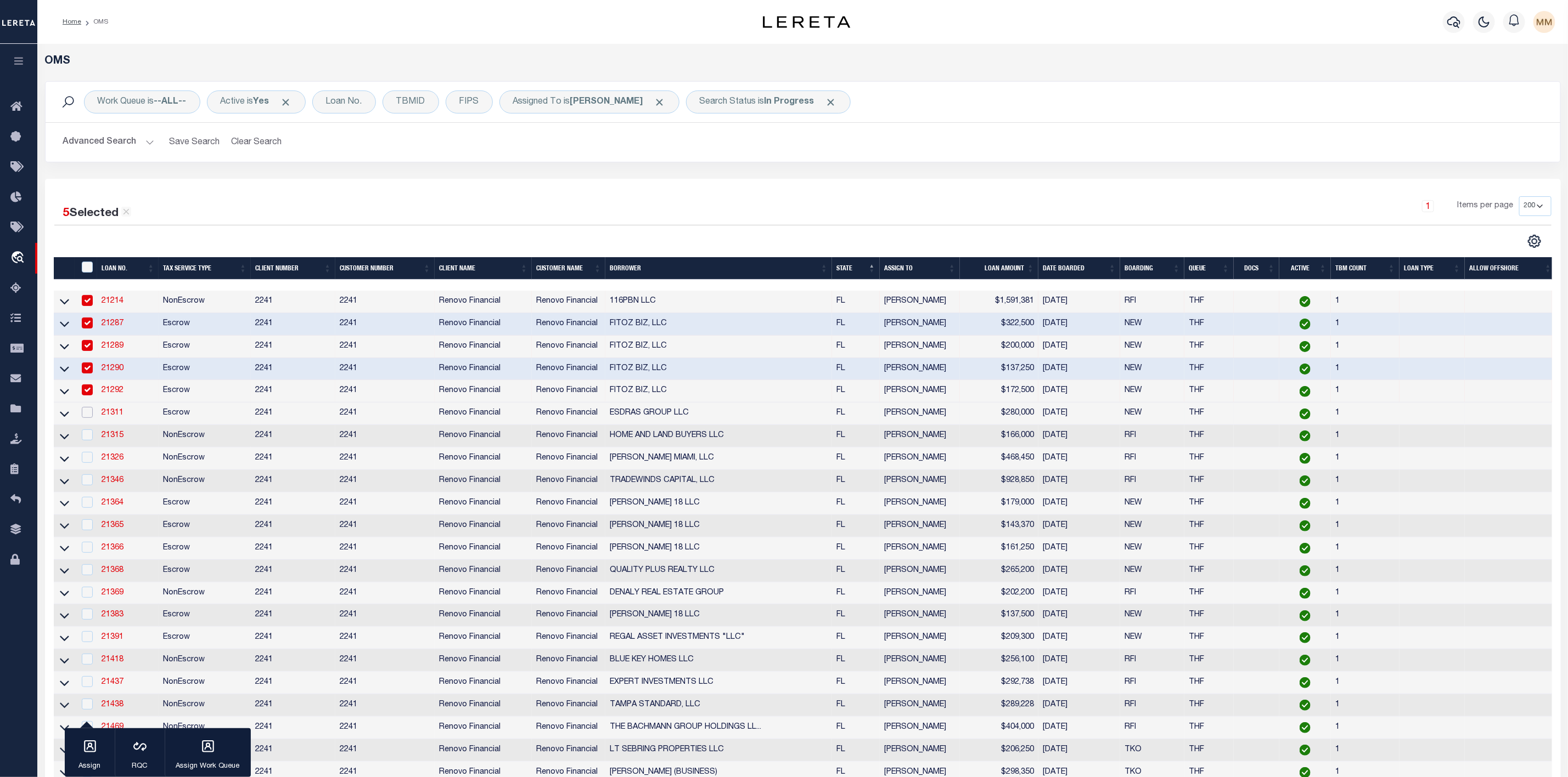
click at [88, 417] on input "checkbox" at bounding box center [87, 412] width 11 height 11
checkbox input "true"
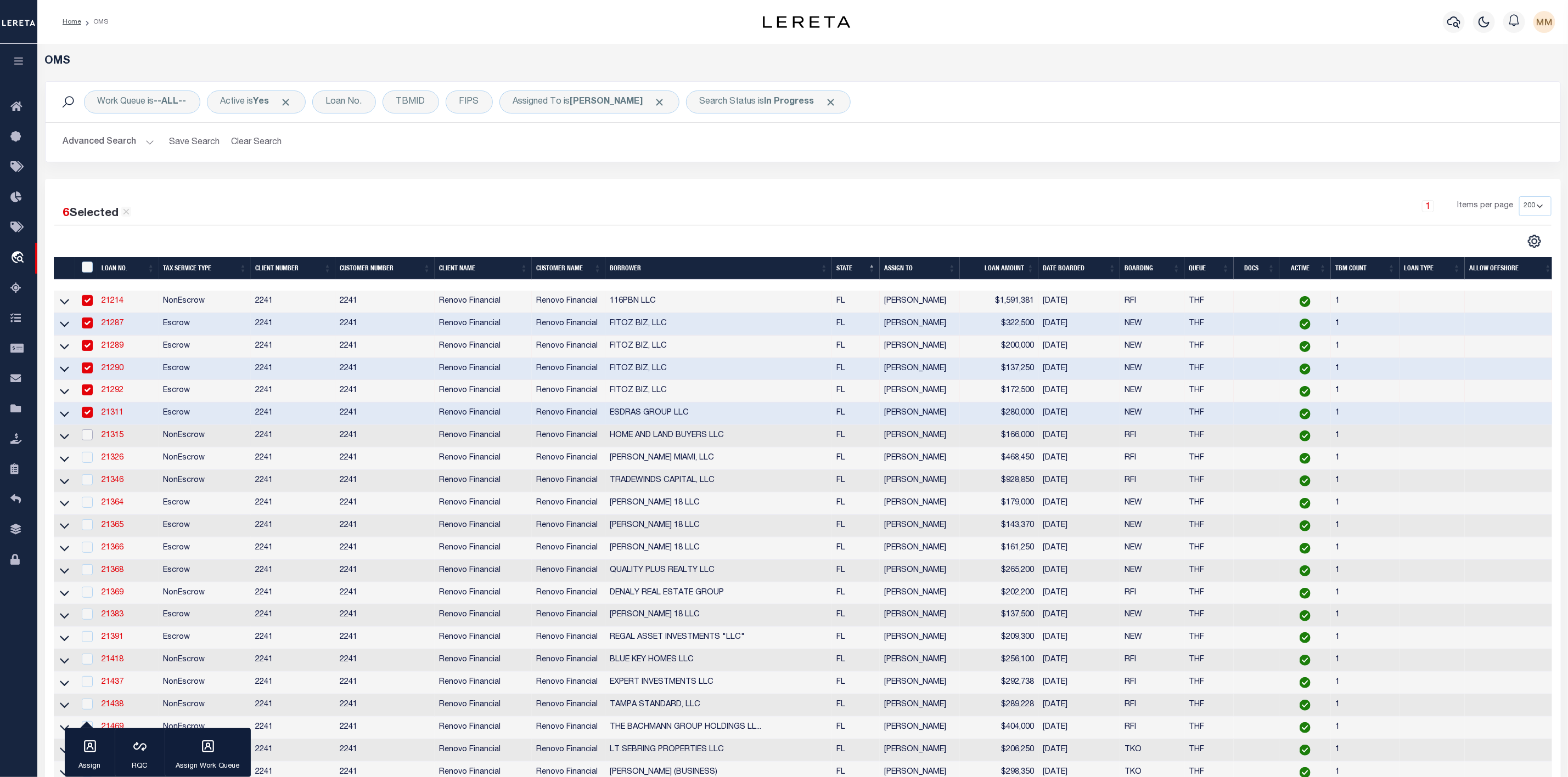
click at [88, 435] on input "checkbox" at bounding box center [87, 435] width 11 height 11
checkbox input "true"
click at [88, 462] on input "checkbox" at bounding box center [87, 457] width 11 height 11
checkbox input "true"
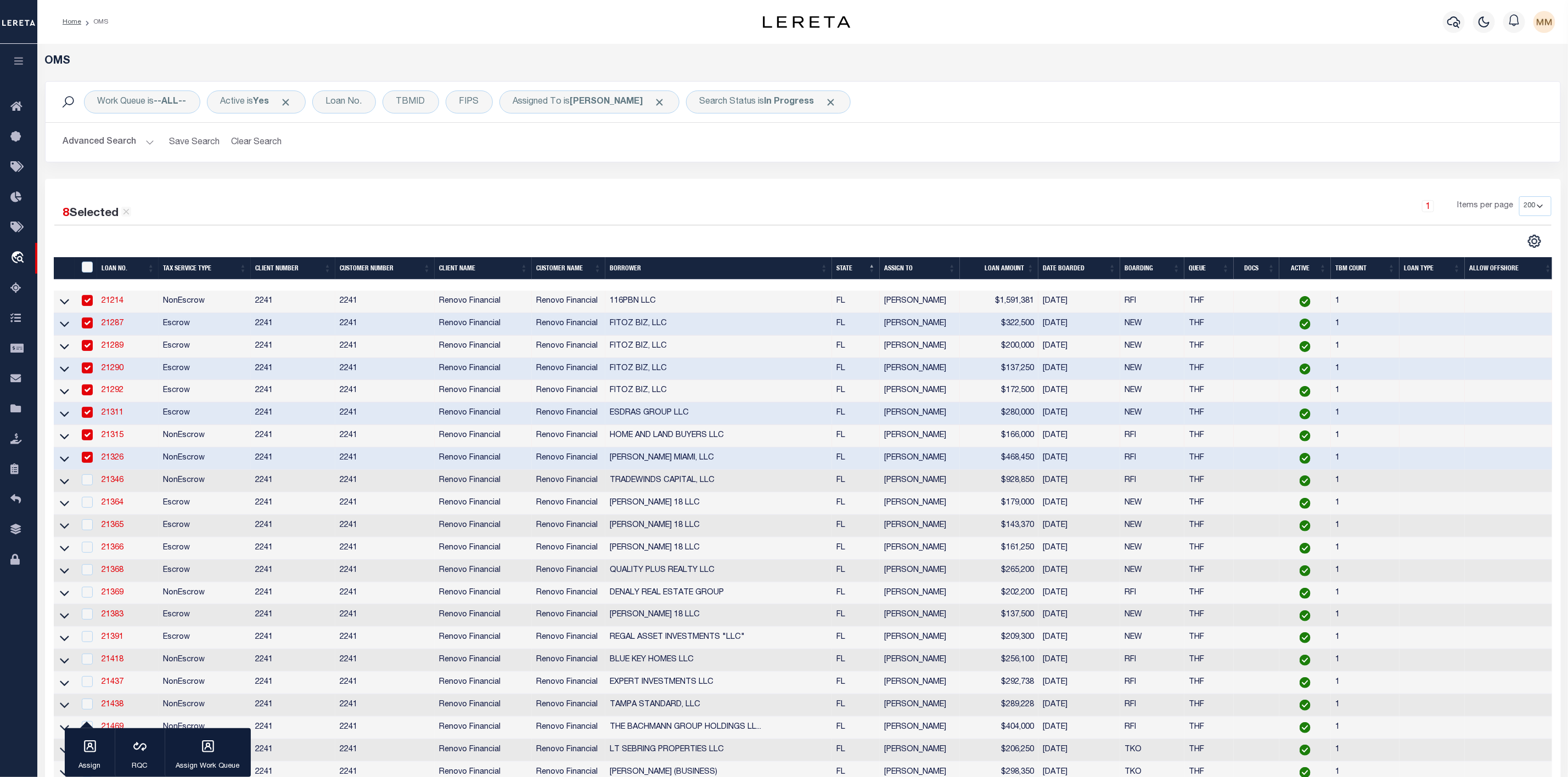
click at [92, 487] on div at bounding box center [86, 481] width 14 height 12
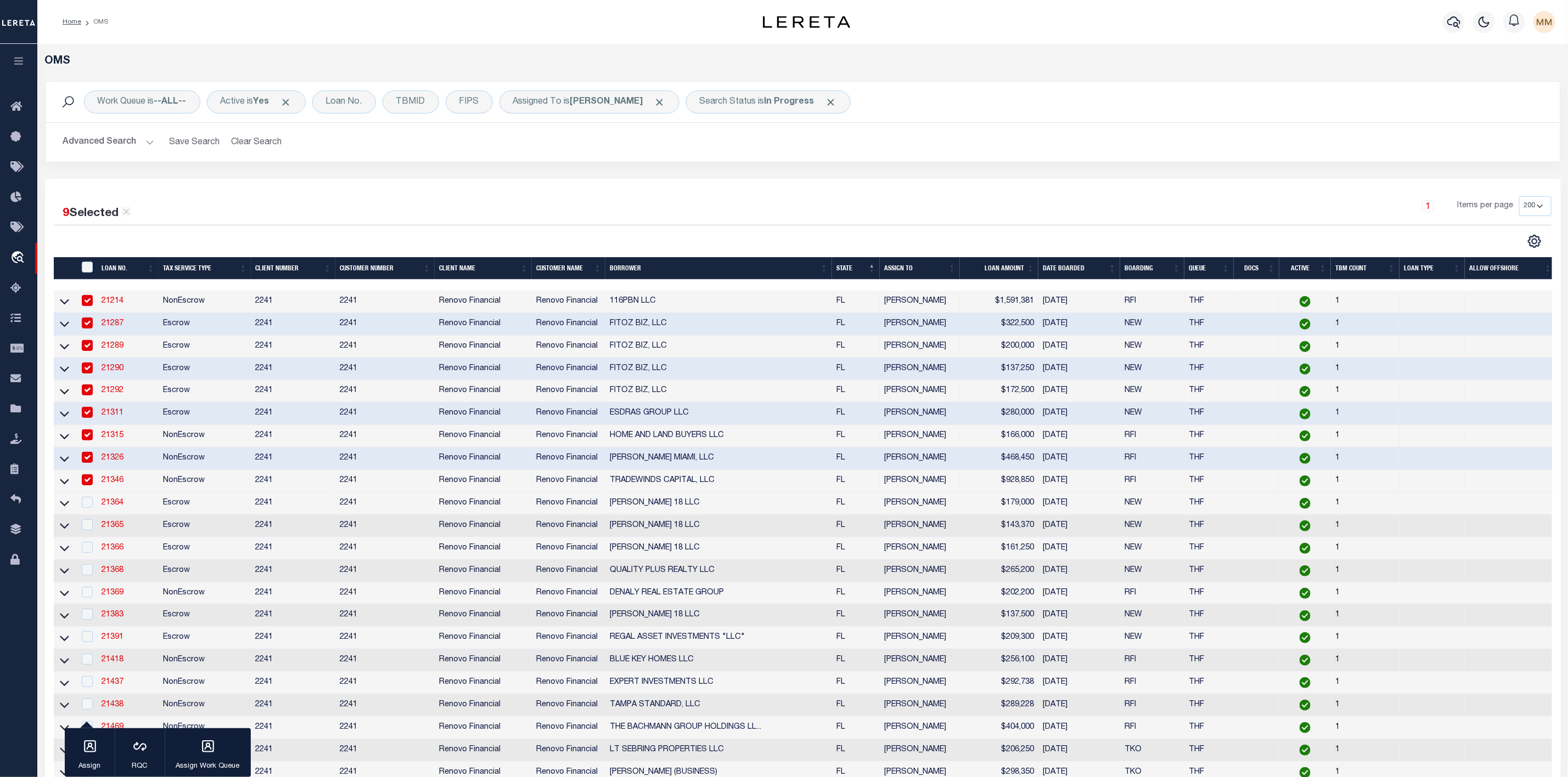
click at [84, 483] on input "checkbox" at bounding box center [87, 480] width 11 height 11
checkbox input "false"
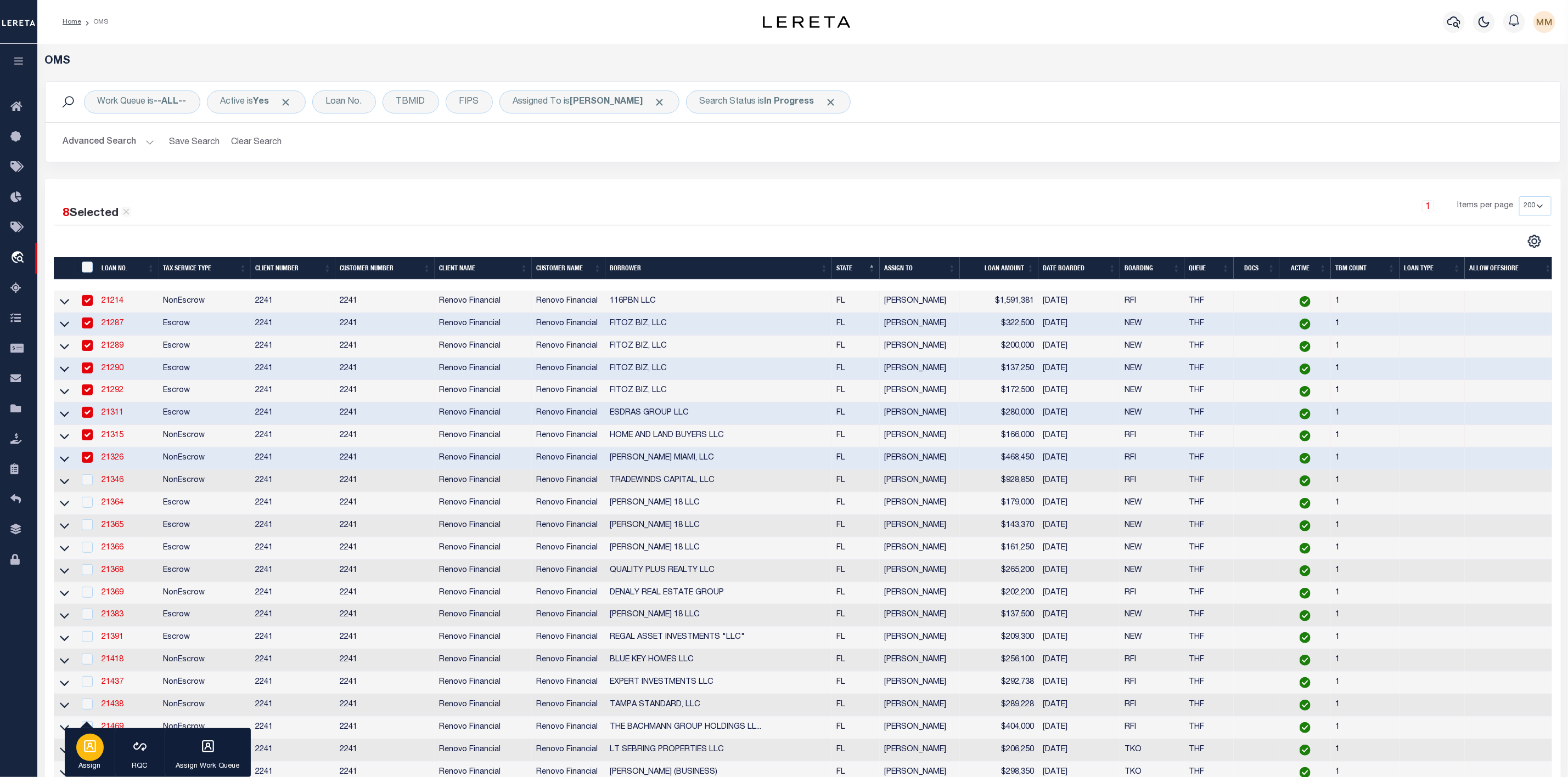
click at [86, 747] on icon "button" at bounding box center [89, 746] width 14 height 14
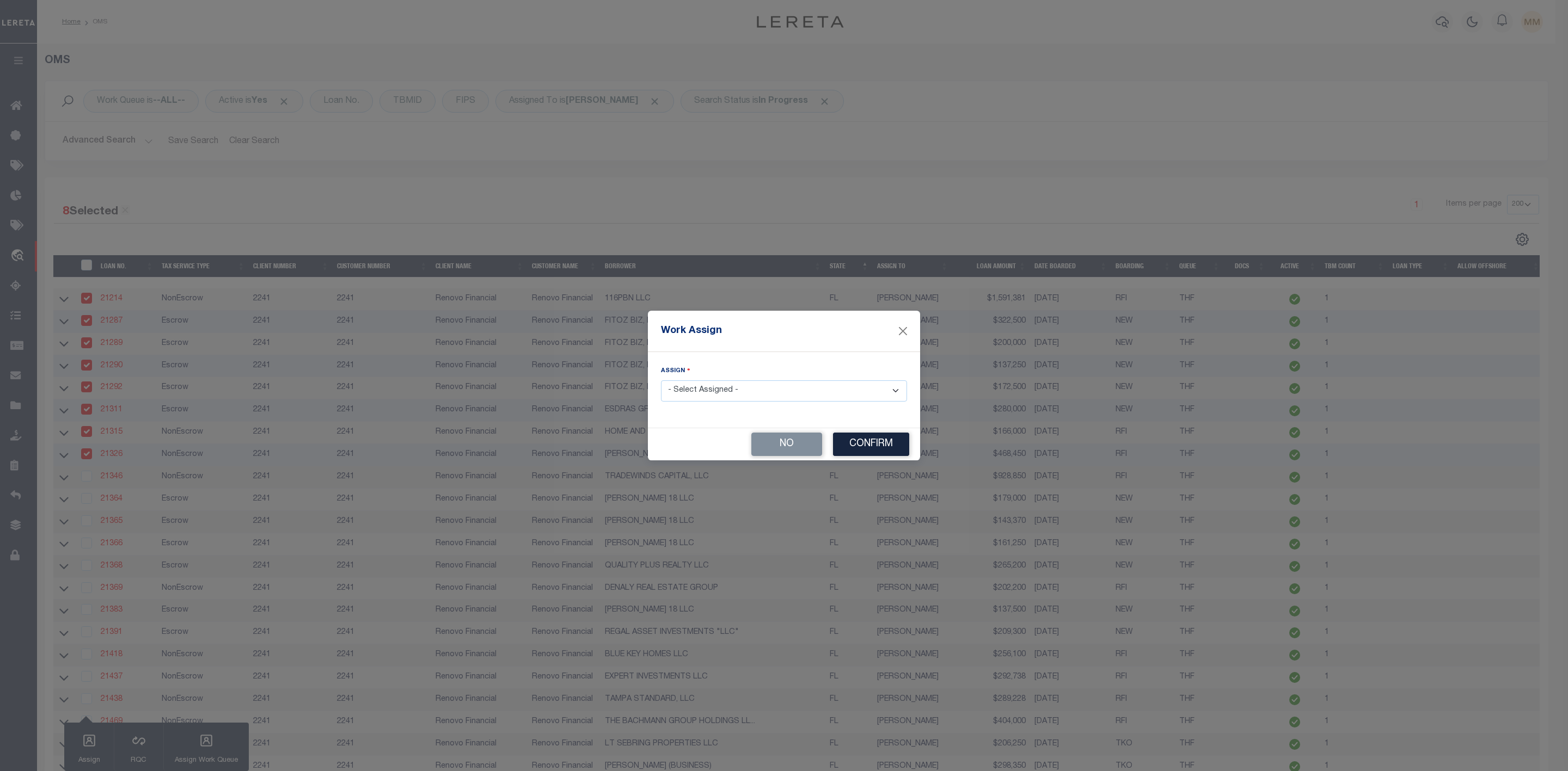
click at [699, 388] on select "- Select Assigned - --Unassigned-- [PERSON_NAME] [PERSON_NAME] [PERSON_NAME] [P…" at bounding box center [784, 391] width 246 height 21
select select "[PERSON_NAME]"
click at [661, 380] on select "- Select Assigned - --Unassigned-- [PERSON_NAME] [PERSON_NAME] [PERSON_NAME] [P…" at bounding box center [784, 391] width 246 height 21
click at [879, 451] on button "Confirm" at bounding box center [871, 445] width 76 height 23
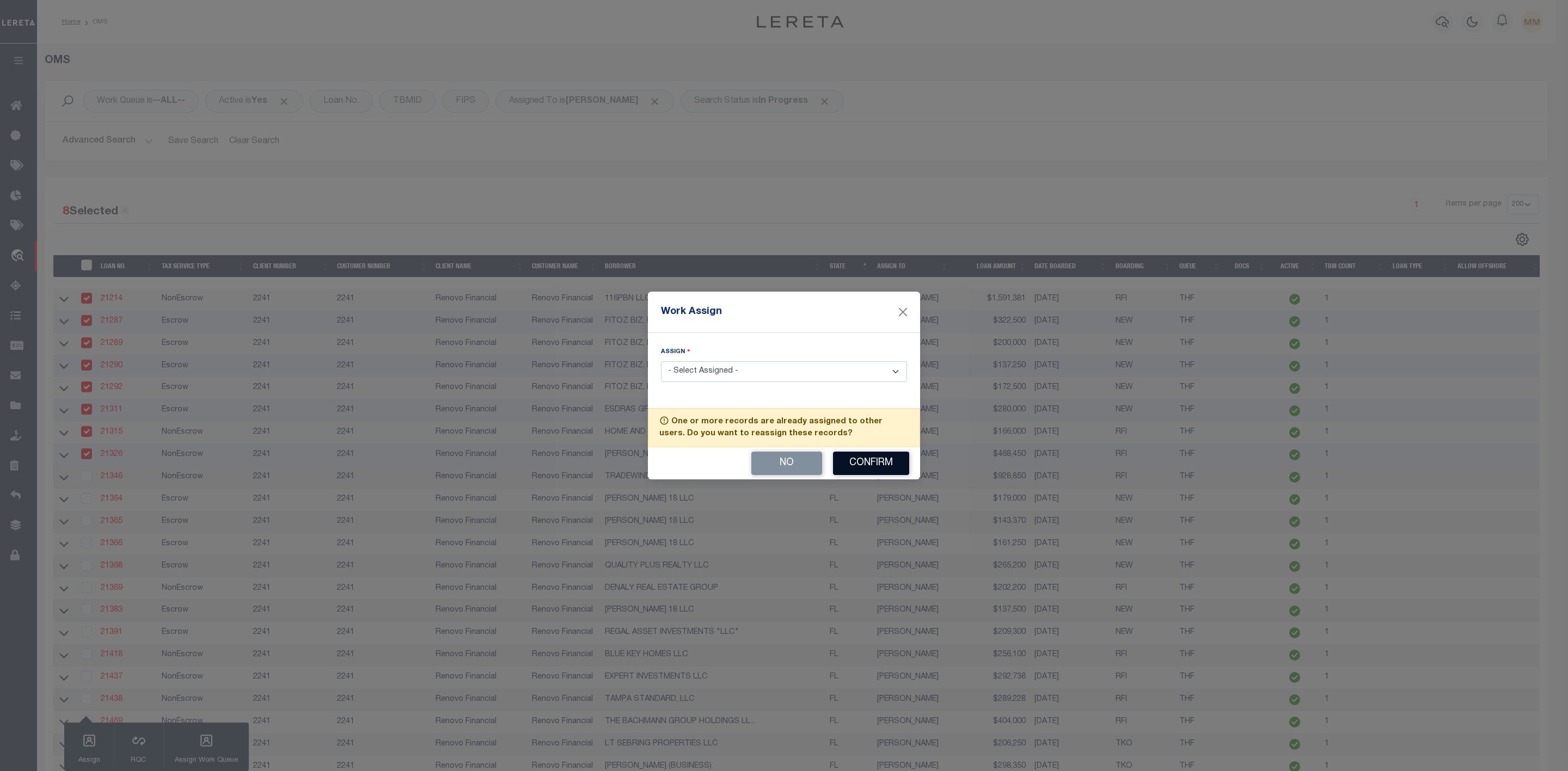
click at [875, 459] on button "Confirm" at bounding box center [871, 464] width 76 height 23
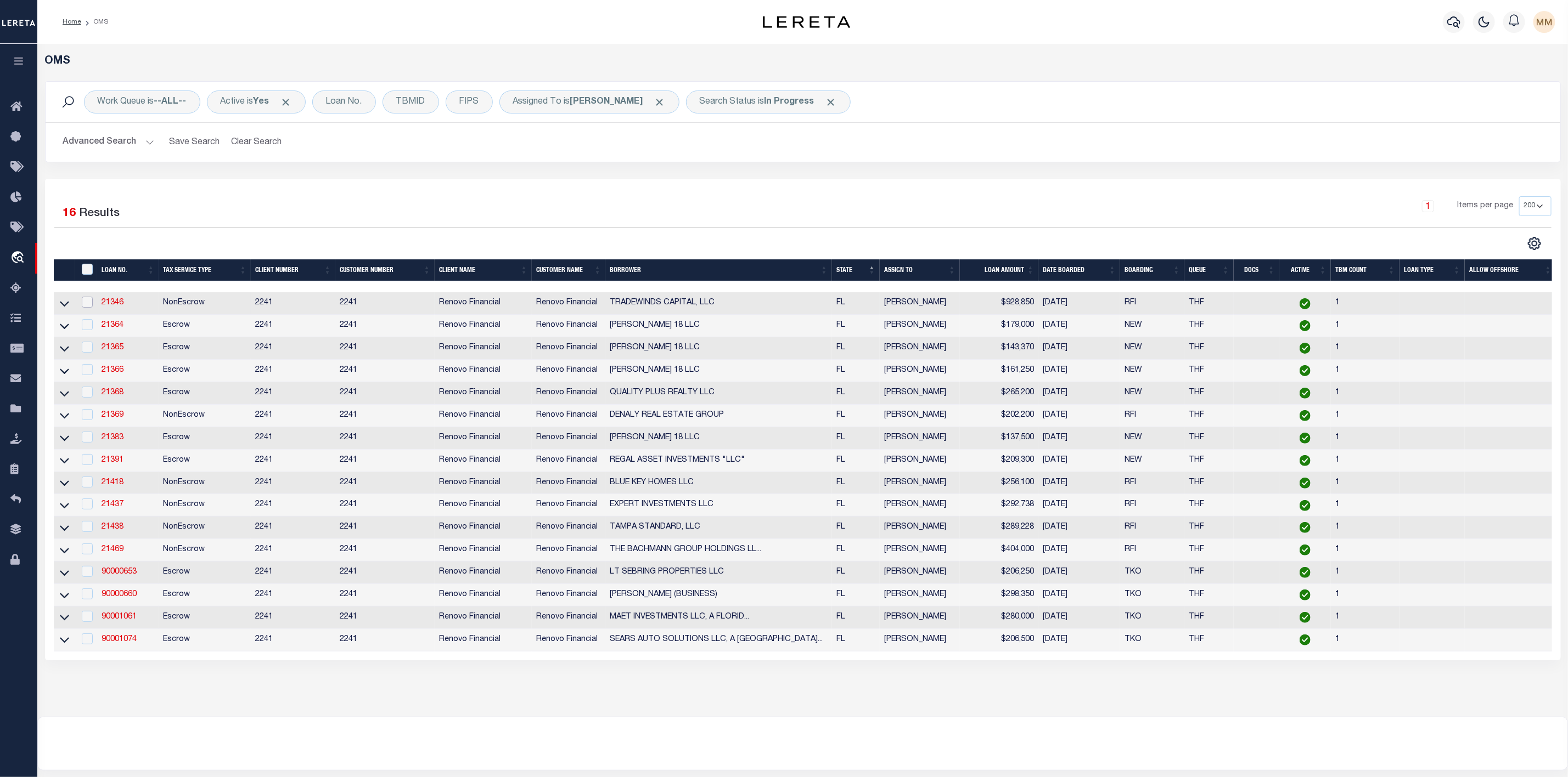
click at [89, 304] on input "checkbox" at bounding box center [87, 302] width 11 height 11
checkbox input "true"
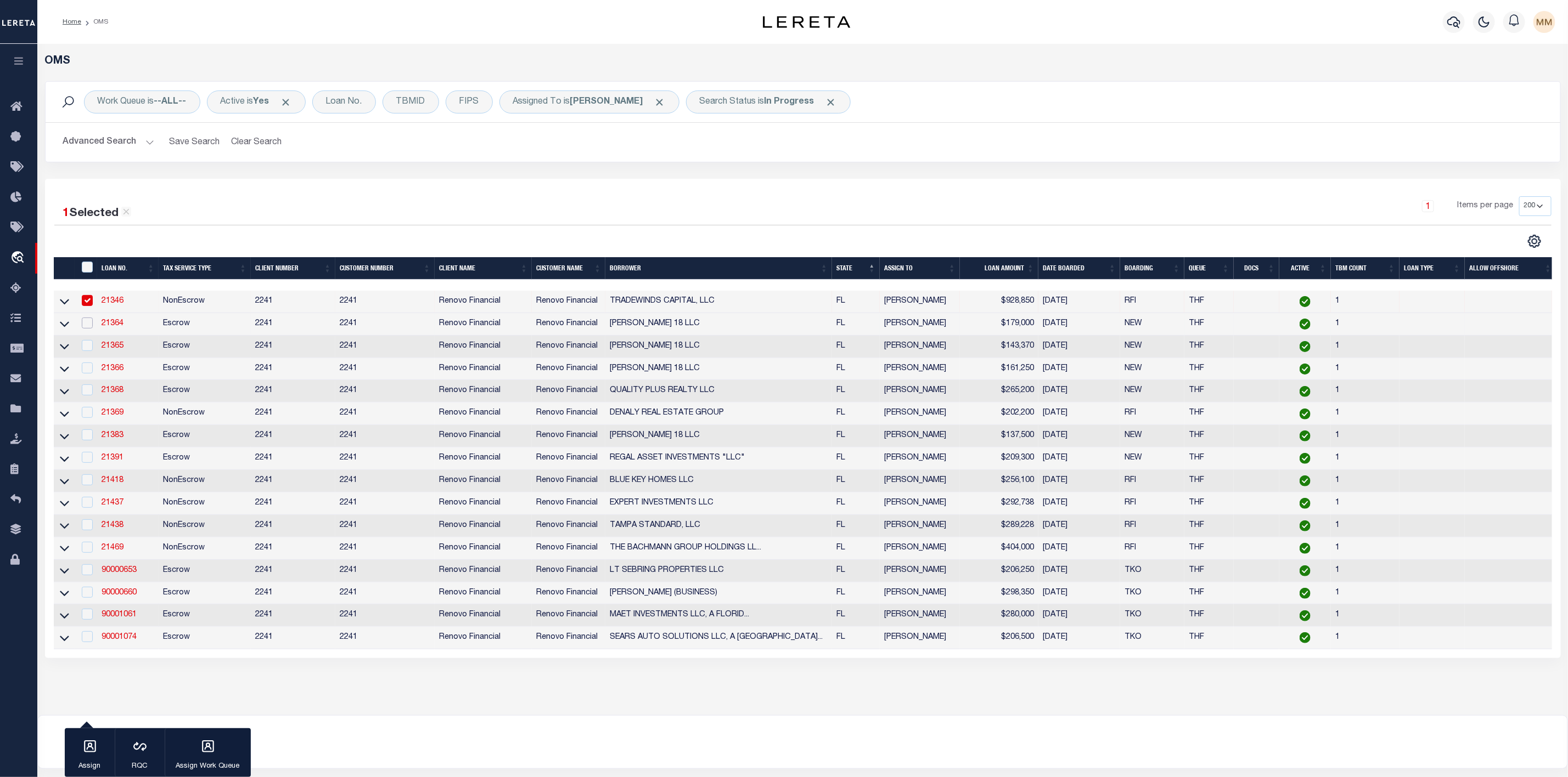
click at [86, 321] on input "checkbox" at bounding box center [87, 323] width 11 height 11
checkbox input "true"
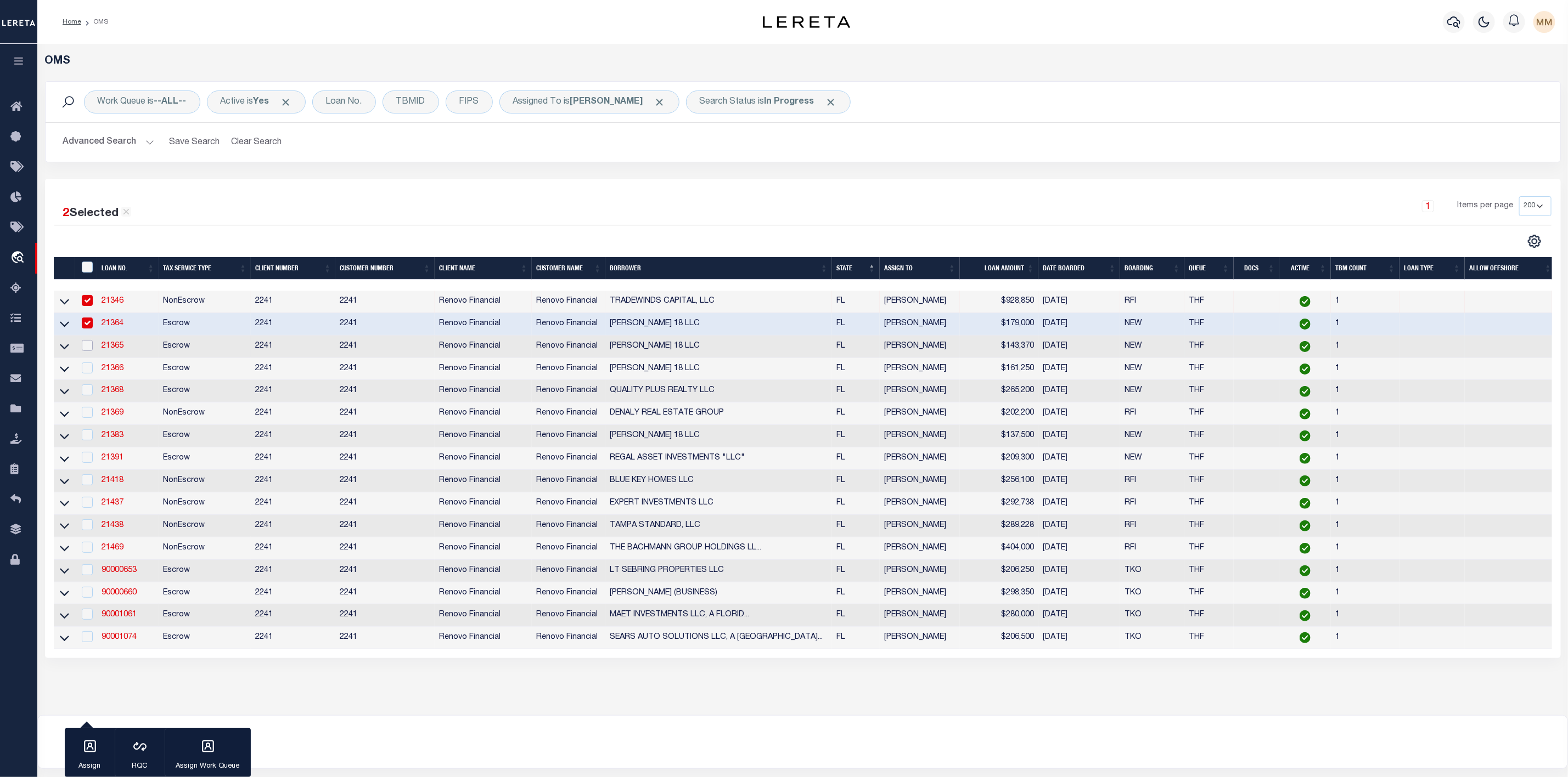
click at [88, 349] on input "checkbox" at bounding box center [87, 345] width 11 height 11
checkbox input "true"
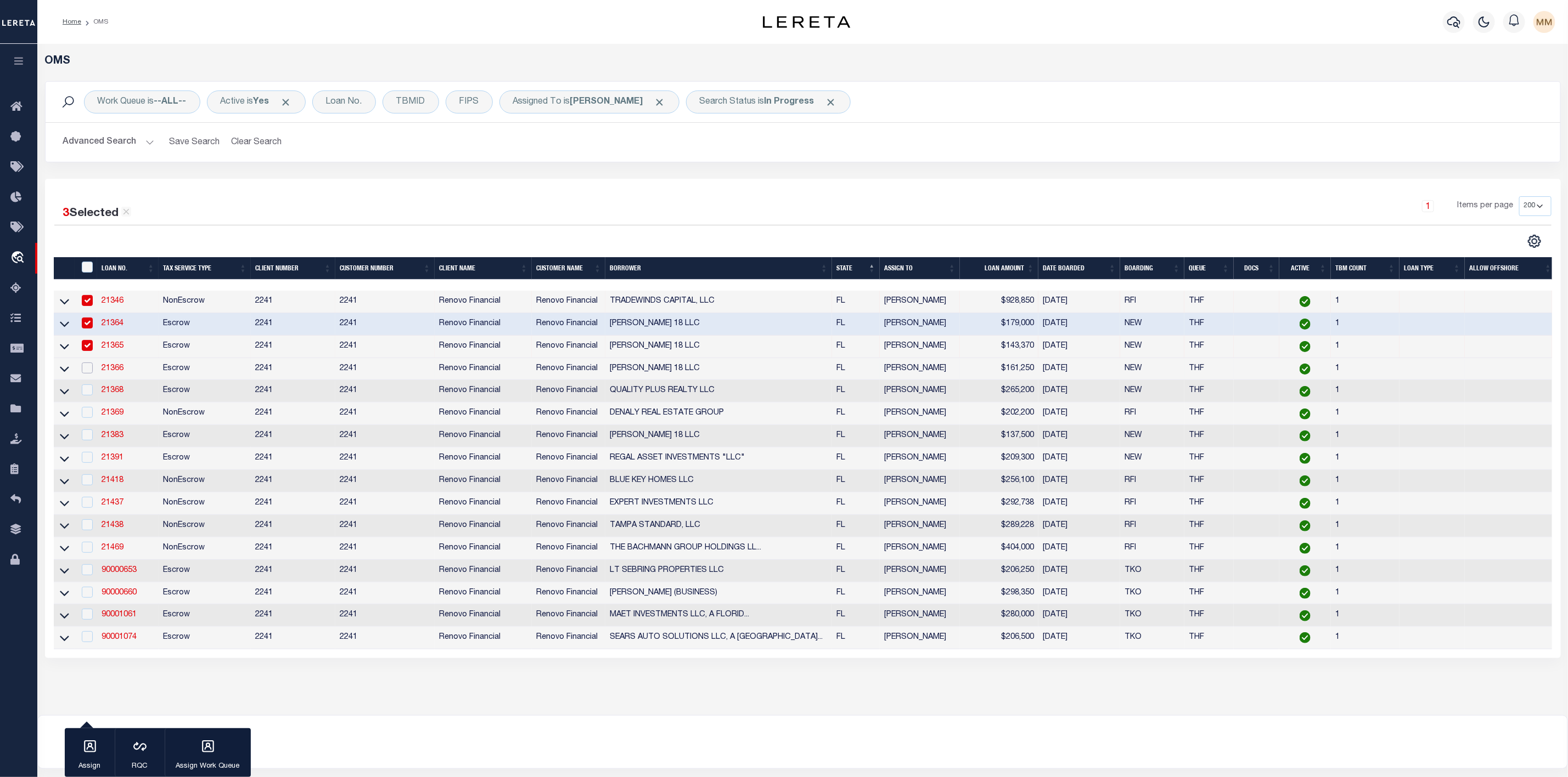
click at [87, 369] on input "checkbox" at bounding box center [87, 368] width 11 height 11
checkbox input "true"
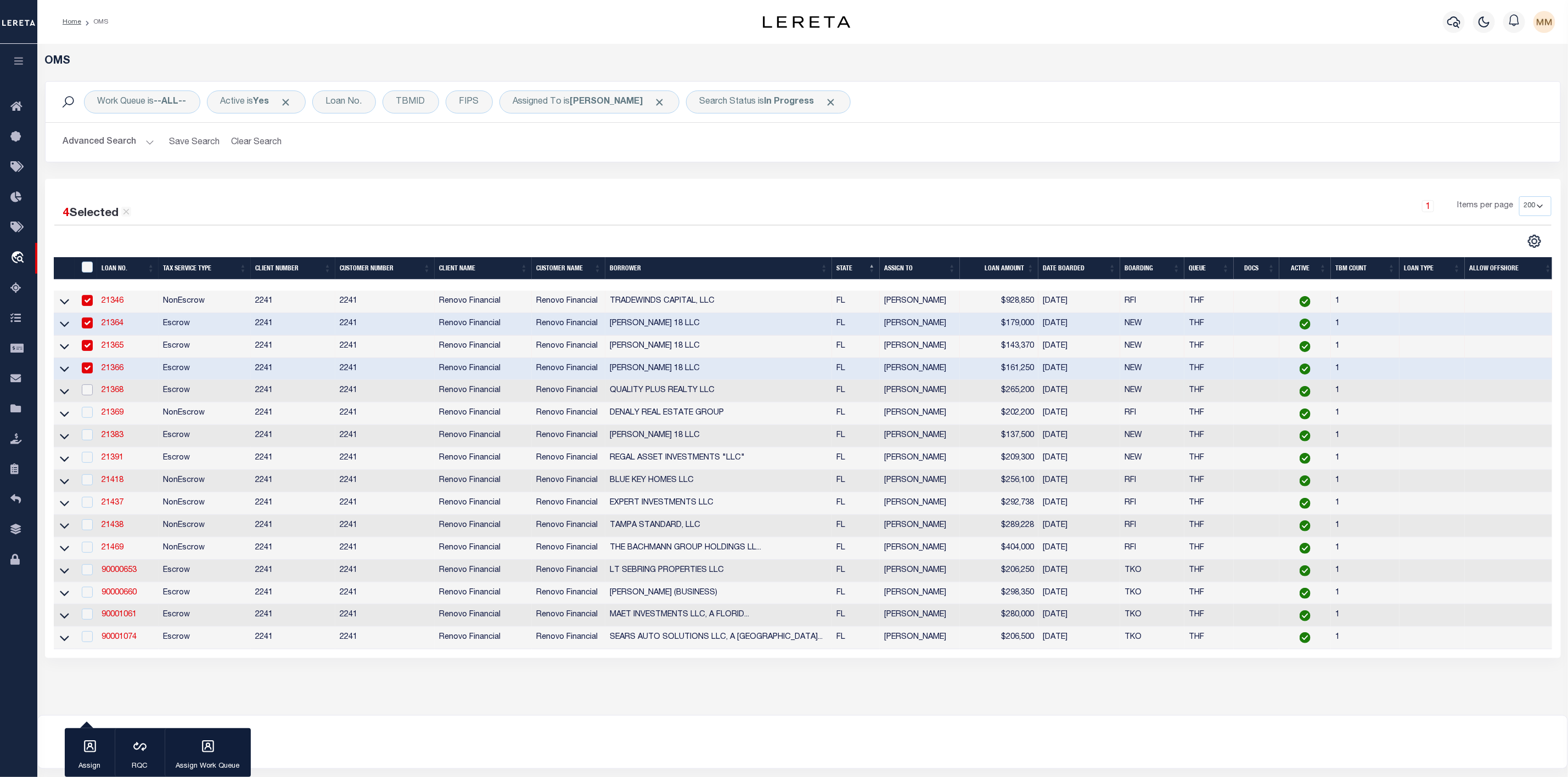
click at [86, 394] on input "checkbox" at bounding box center [87, 390] width 11 height 11
checkbox input "true"
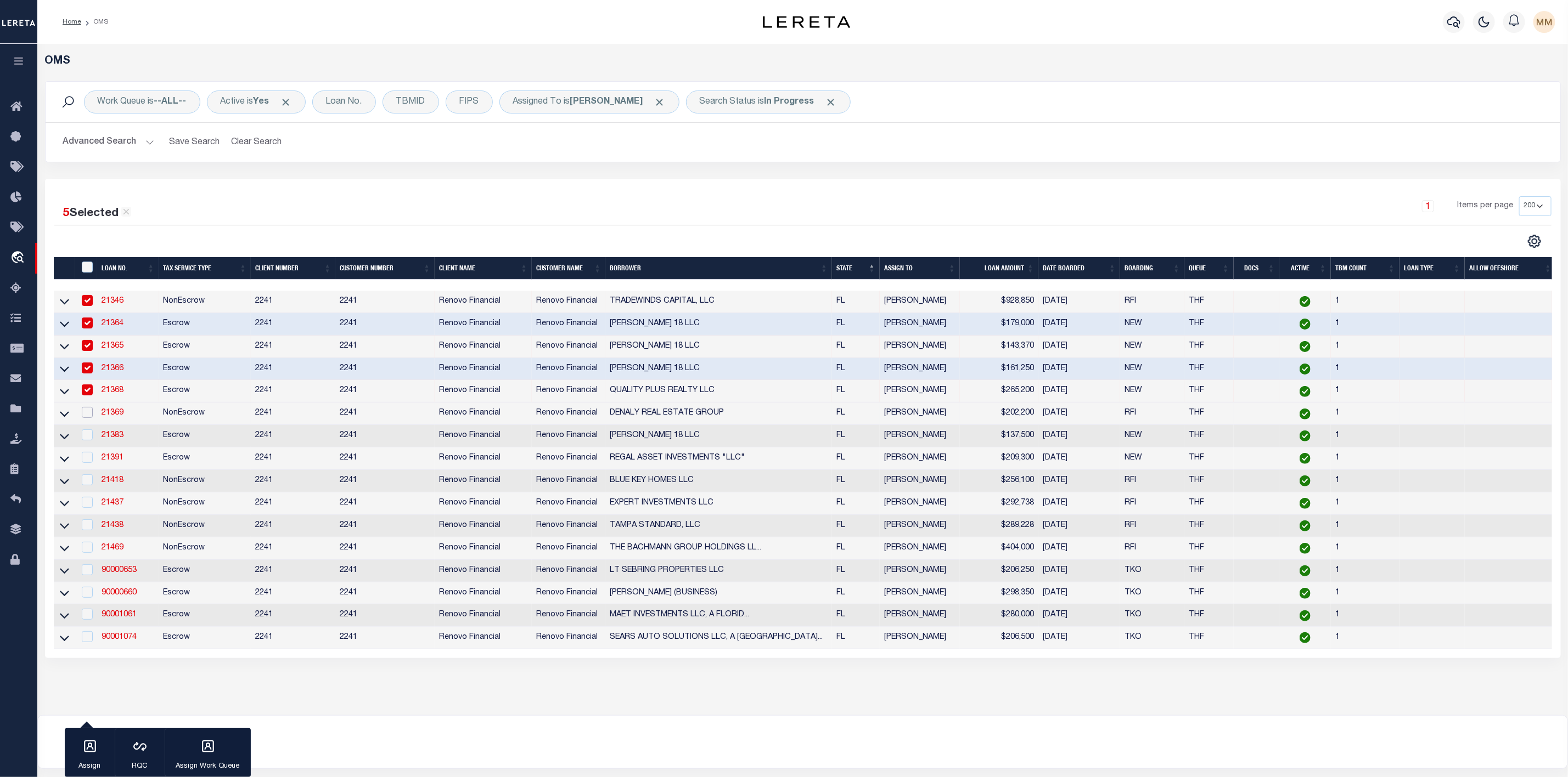
click at [87, 418] on input "checkbox" at bounding box center [87, 412] width 11 height 11
checkbox input "true"
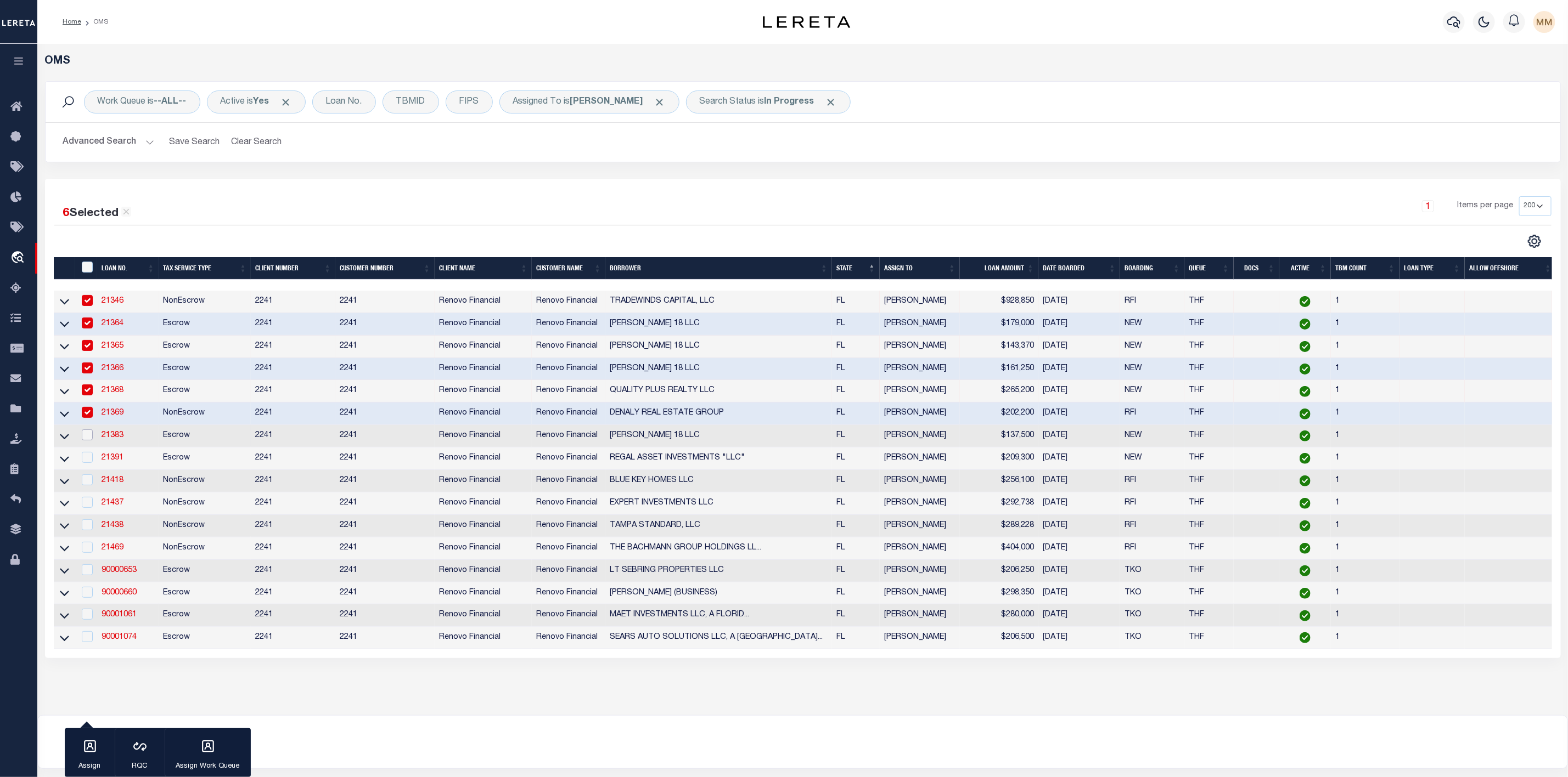
click at [87, 436] on input "checkbox" at bounding box center [87, 435] width 11 height 11
checkbox input "true"
click at [87, 458] on input "checkbox" at bounding box center [87, 457] width 11 height 11
checkbox input "true"
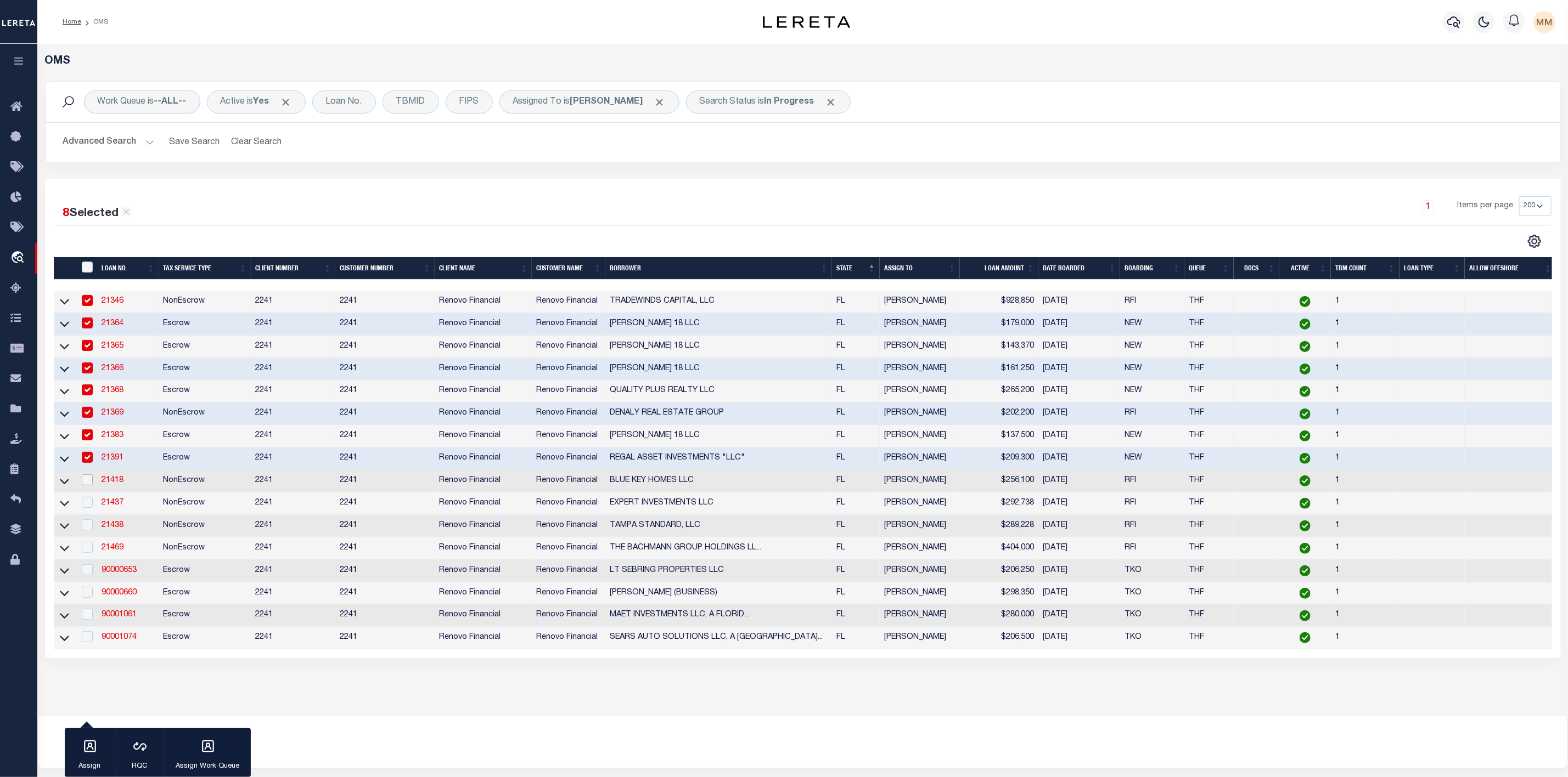
click at [88, 485] on input "checkbox" at bounding box center [87, 480] width 11 height 11
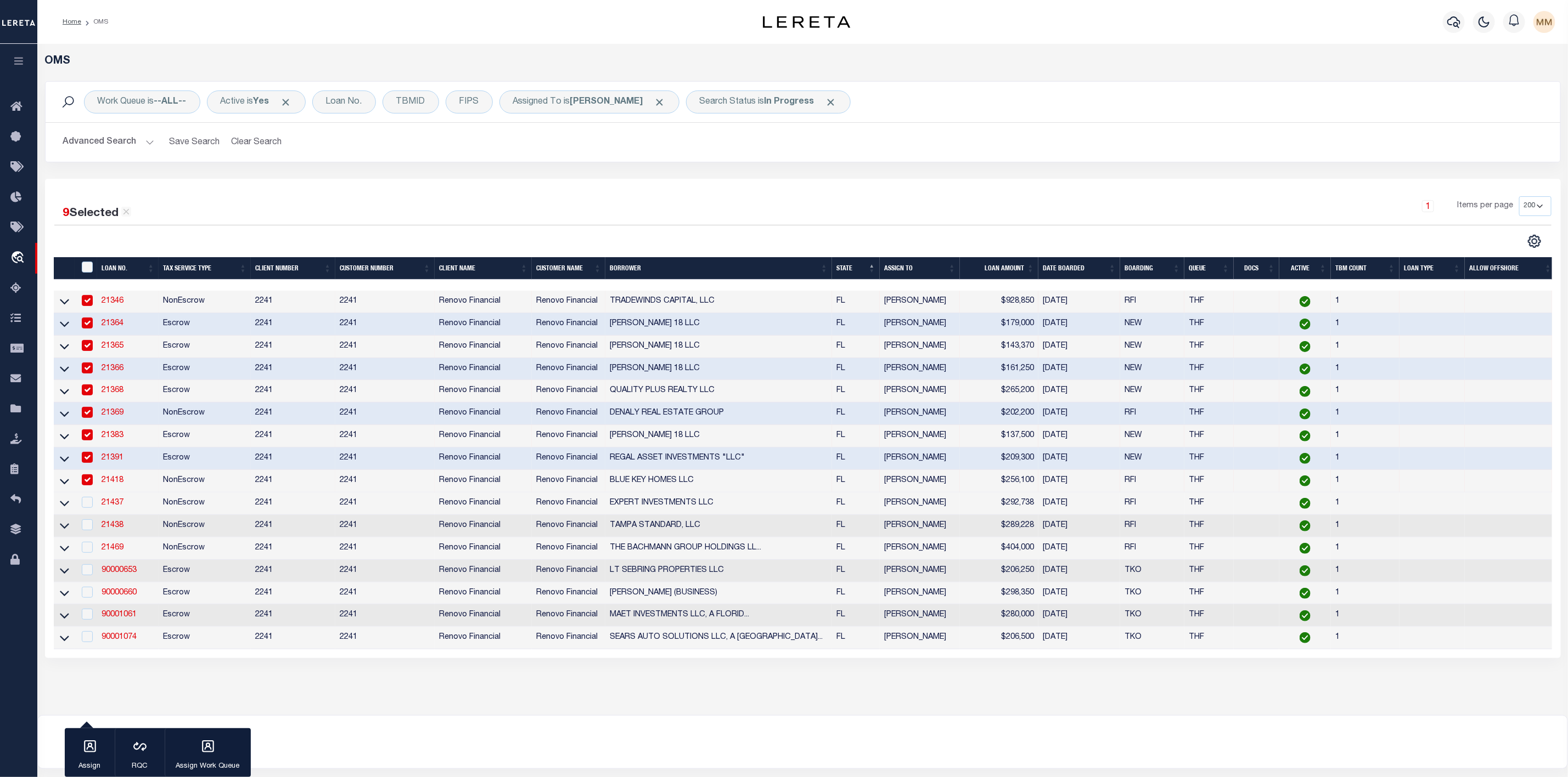
click at [91, 485] on input "checkbox" at bounding box center [87, 480] width 11 height 11
checkbox input "false"
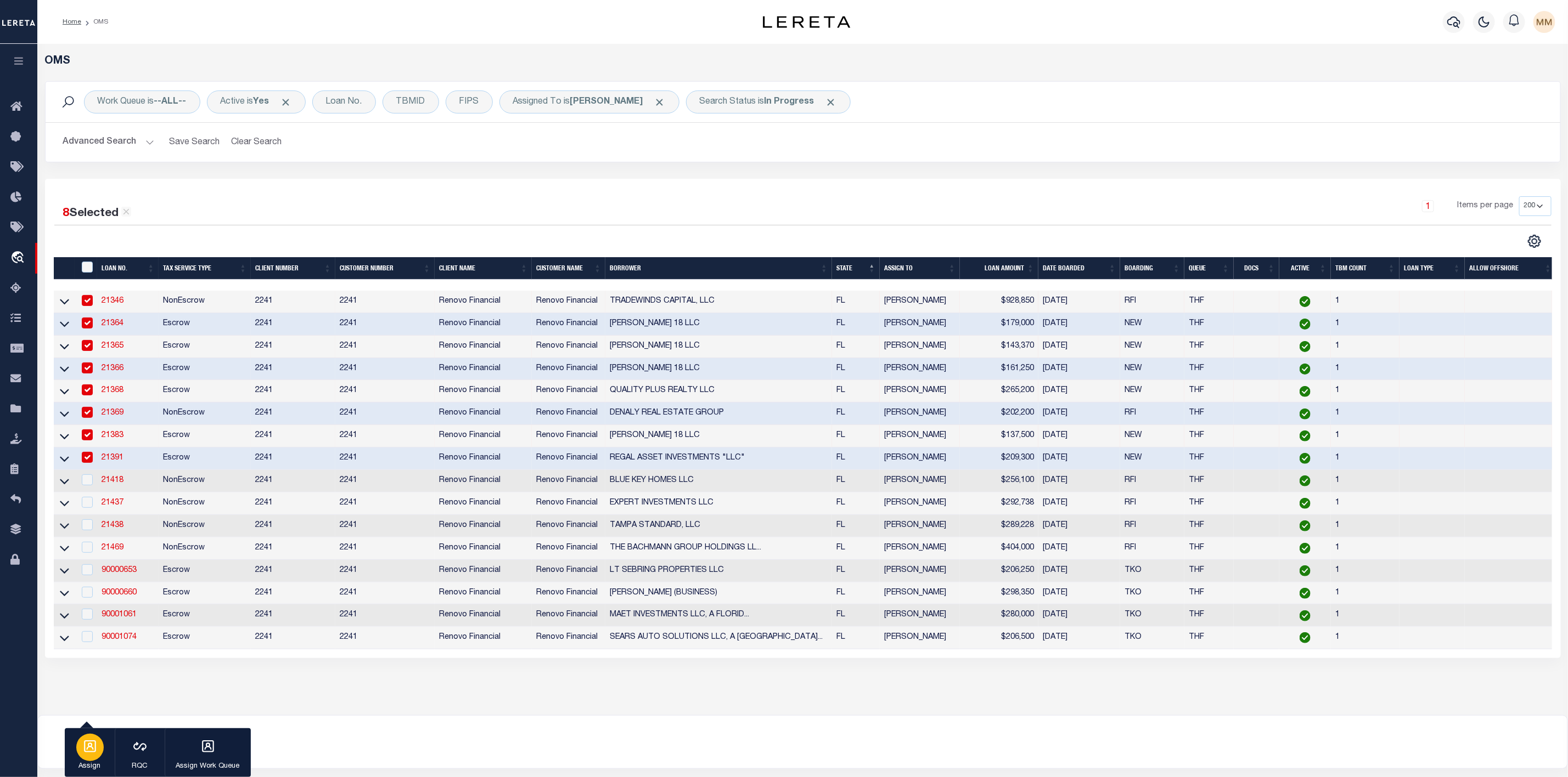
click at [86, 749] on icon "button" at bounding box center [89, 746] width 14 height 14
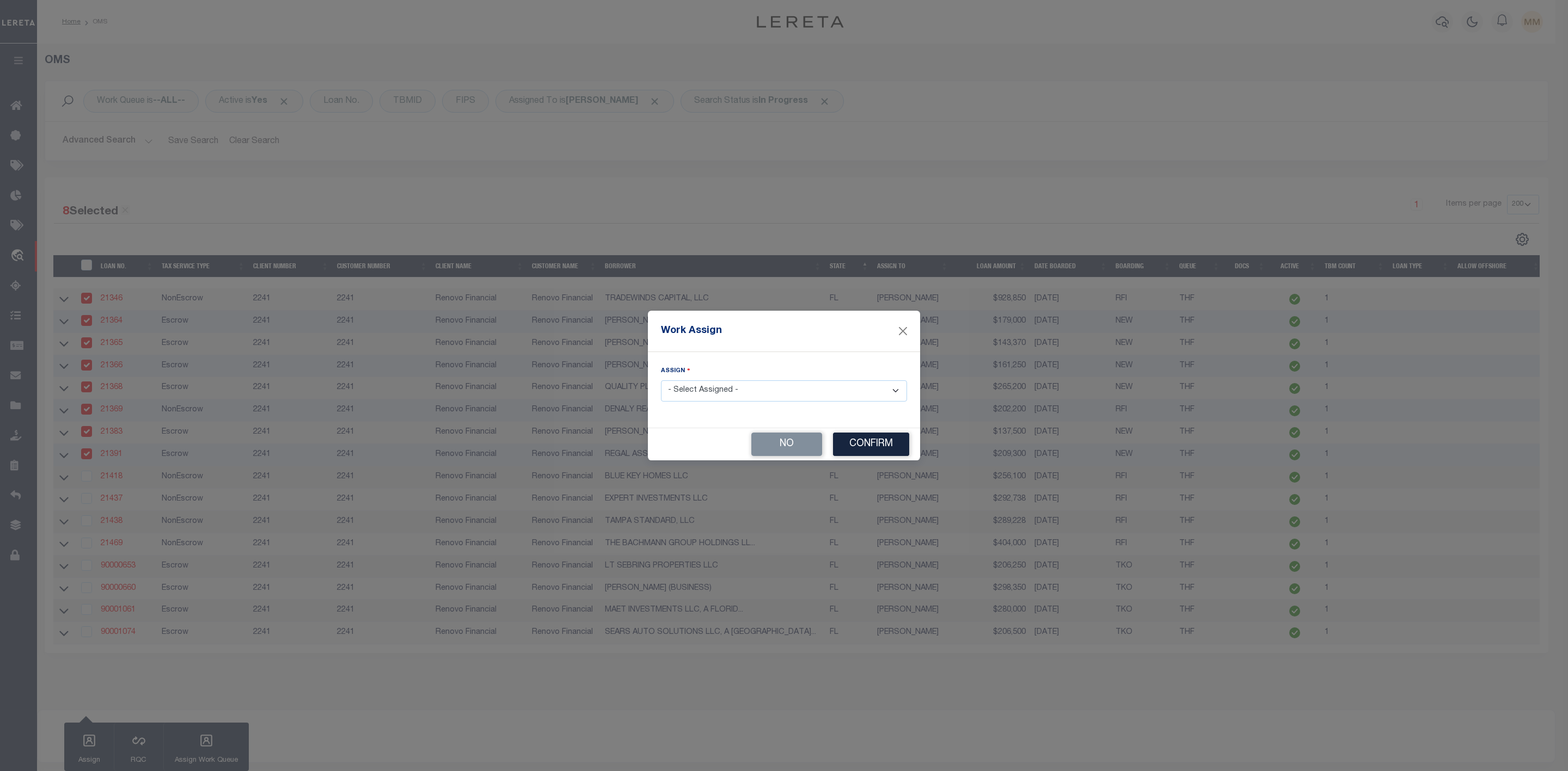
click at [768, 386] on select "- Select Assigned - --Unassigned-- [PERSON_NAME] [PERSON_NAME] [PERSON_NAME] [P…" at bounding box center [784, 391] width 246 height 21
select select "[PERSON_NAME]"
click at [661, 380] on select "- Select Assigned - --Unassigned-- [PERSON_NAME] [PERSON_NAME] [PERSON_NAME] [P…" at bounding box center [784, 391] width 246 height 21
click at [858, 449] on button "Confirm" at bounding box center [871, 445] width 76 height 23
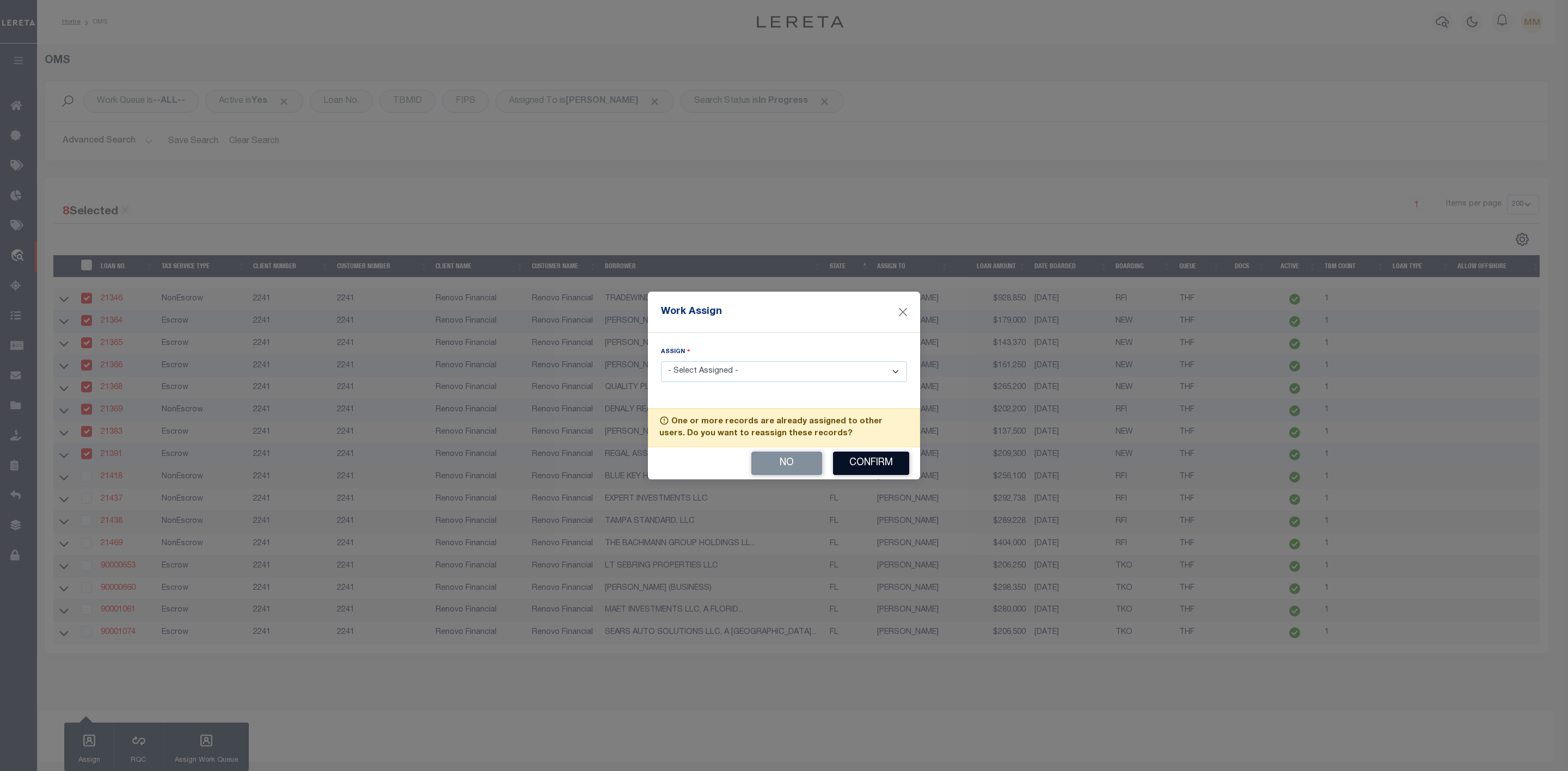
click at [863, 467] on button "Confirm" at bounding box center [871, 464] width 76 height 23
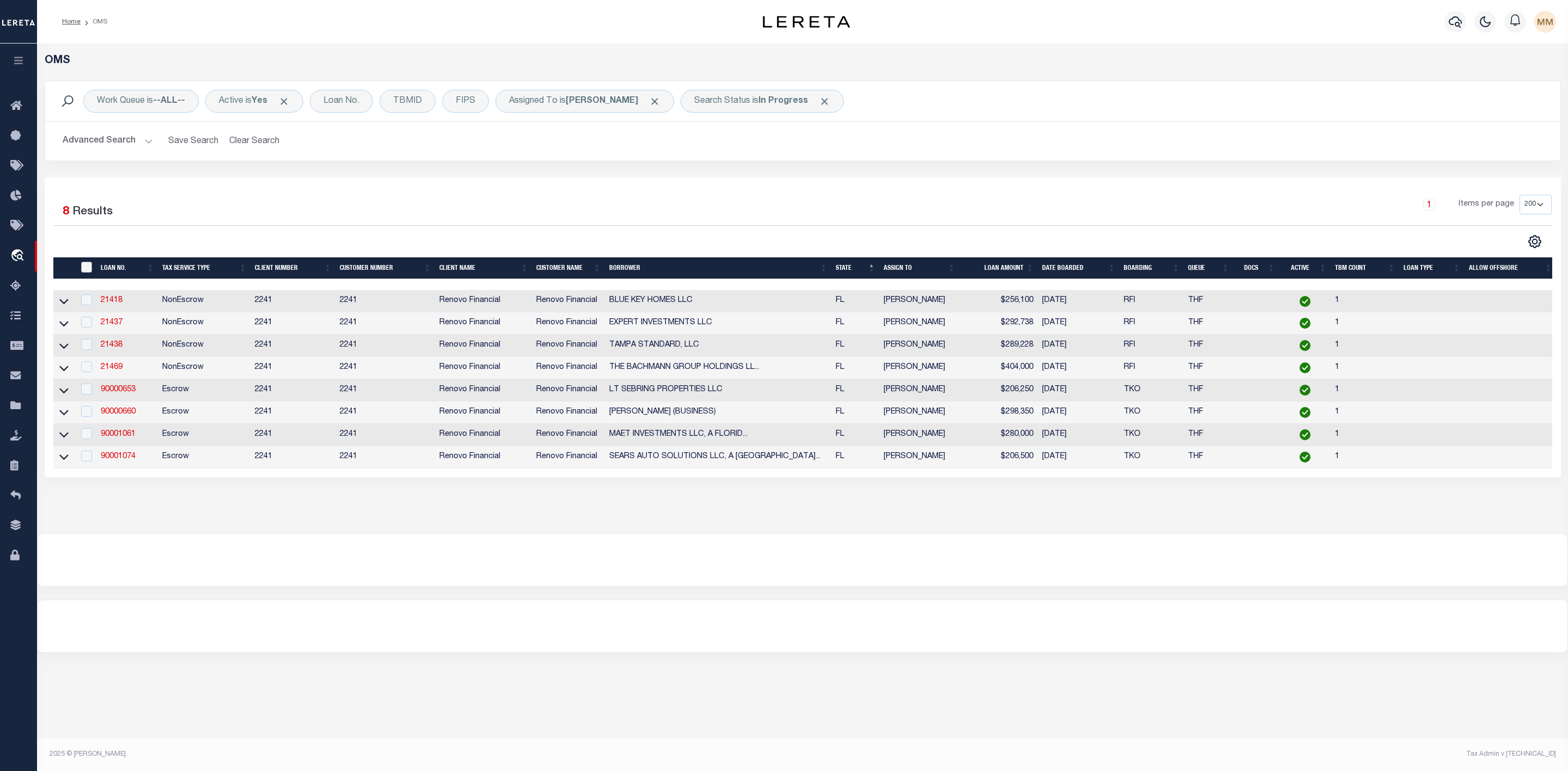
click at [90, 270] on input "" at bounding box center [86, 267] width 11 height 11
checkbox input "true"
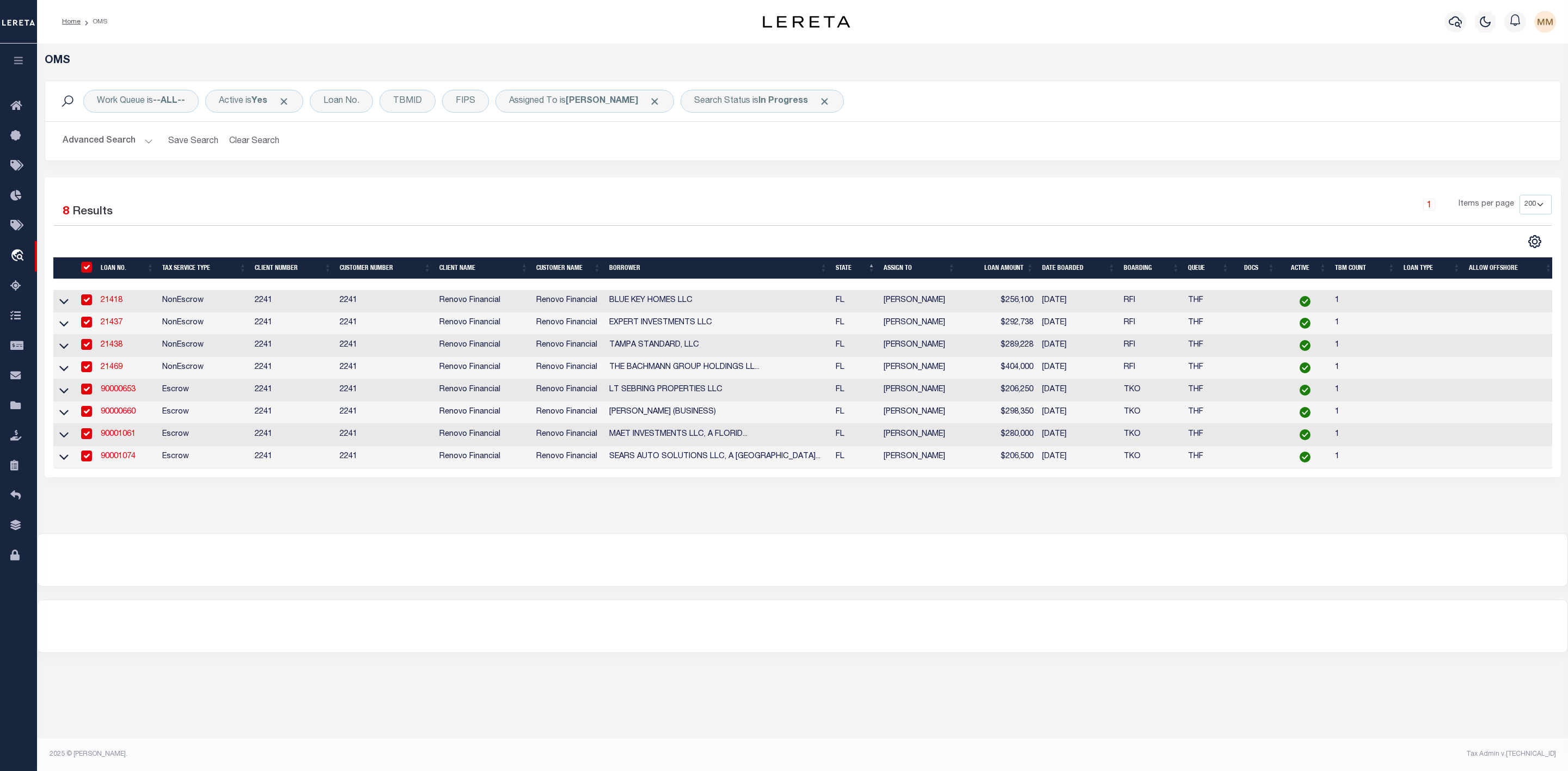
checkbox input "true"
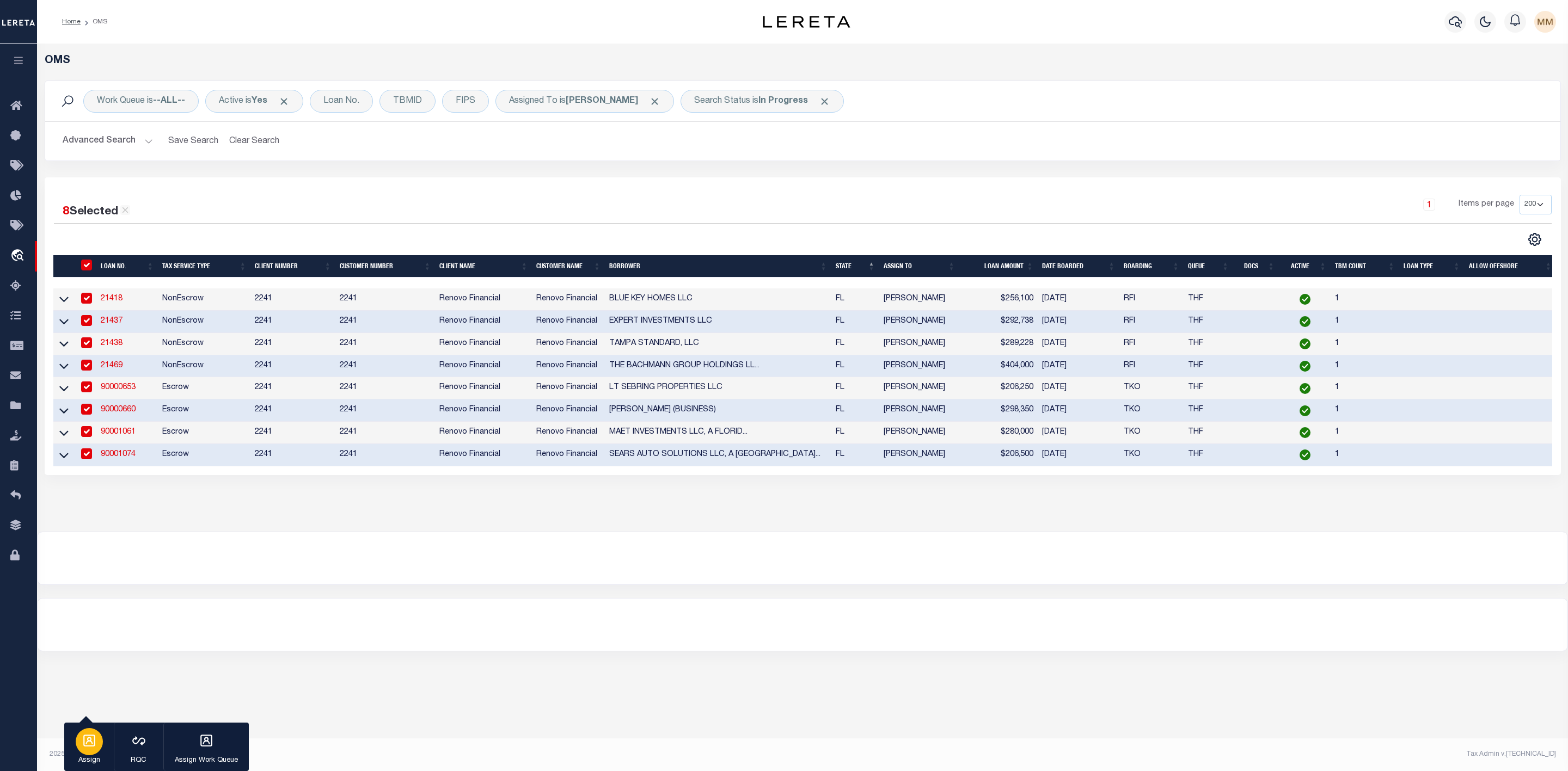
click at [86, 740] on icon "button" at bounding box center [89, 740] width 14 height 14
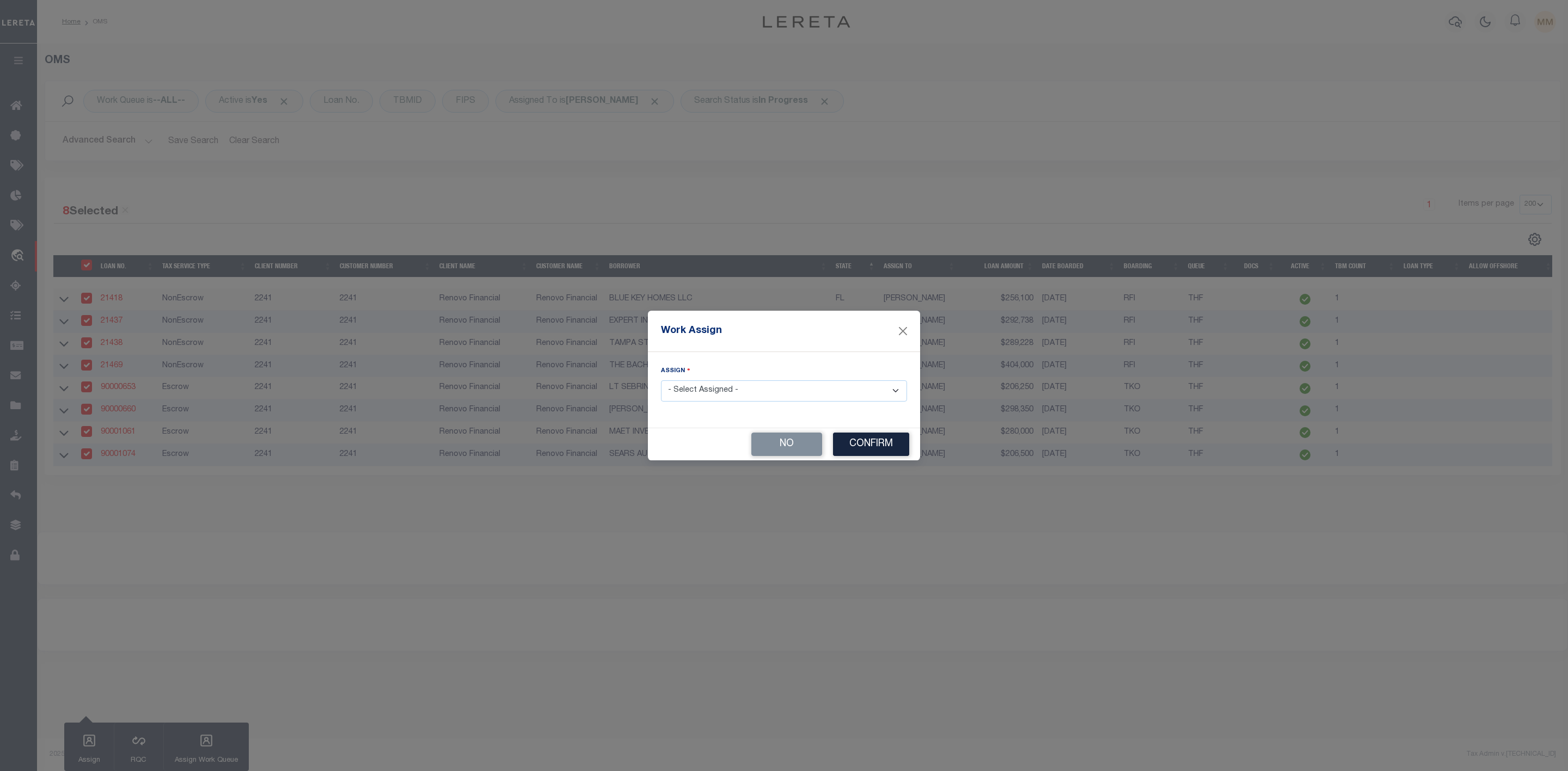
click at [737, 394] on select "- Select Assigned - --Unassigned-- [PERSON_NAME] [PERSON_NAME] [PERSON_NAME] [P…" at bounding box center [784, 391] width 246 height 21
select select "[PERSON_NAME]"
click at [661, 380] on select "- Select Assigned - --Unassigned-- [PERSON_NAME] [PERSON_NAME] [PERSON_NAME] [P…" at bounding box center [784, 391] width 246 height 21
click at [866, 448] on button "Confirm" at bounding box center [871, 445] width 76 height 23
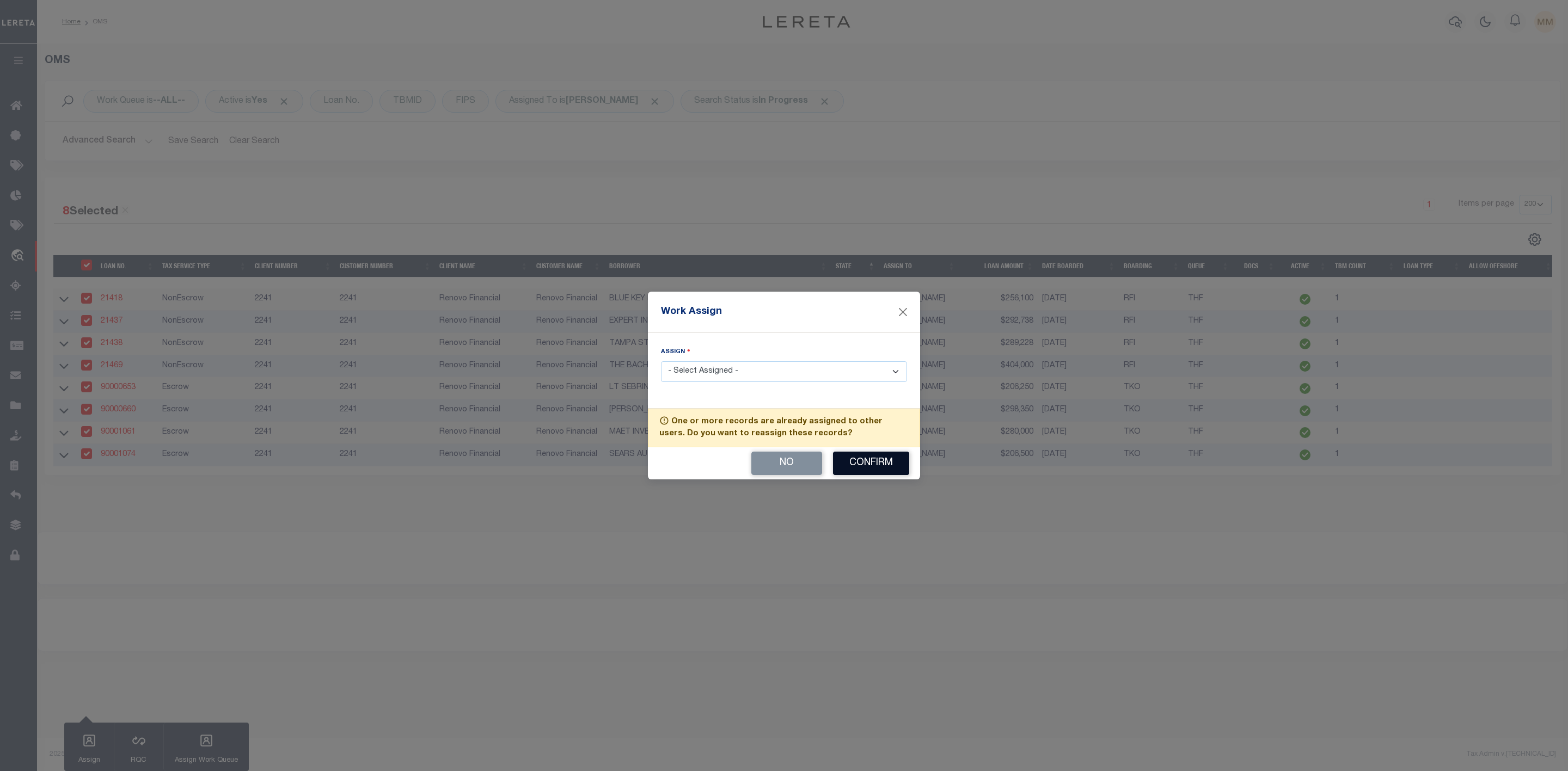
click at [875, 465] on button "Confirm" at bounding box center [871, 464] width 76 height 23
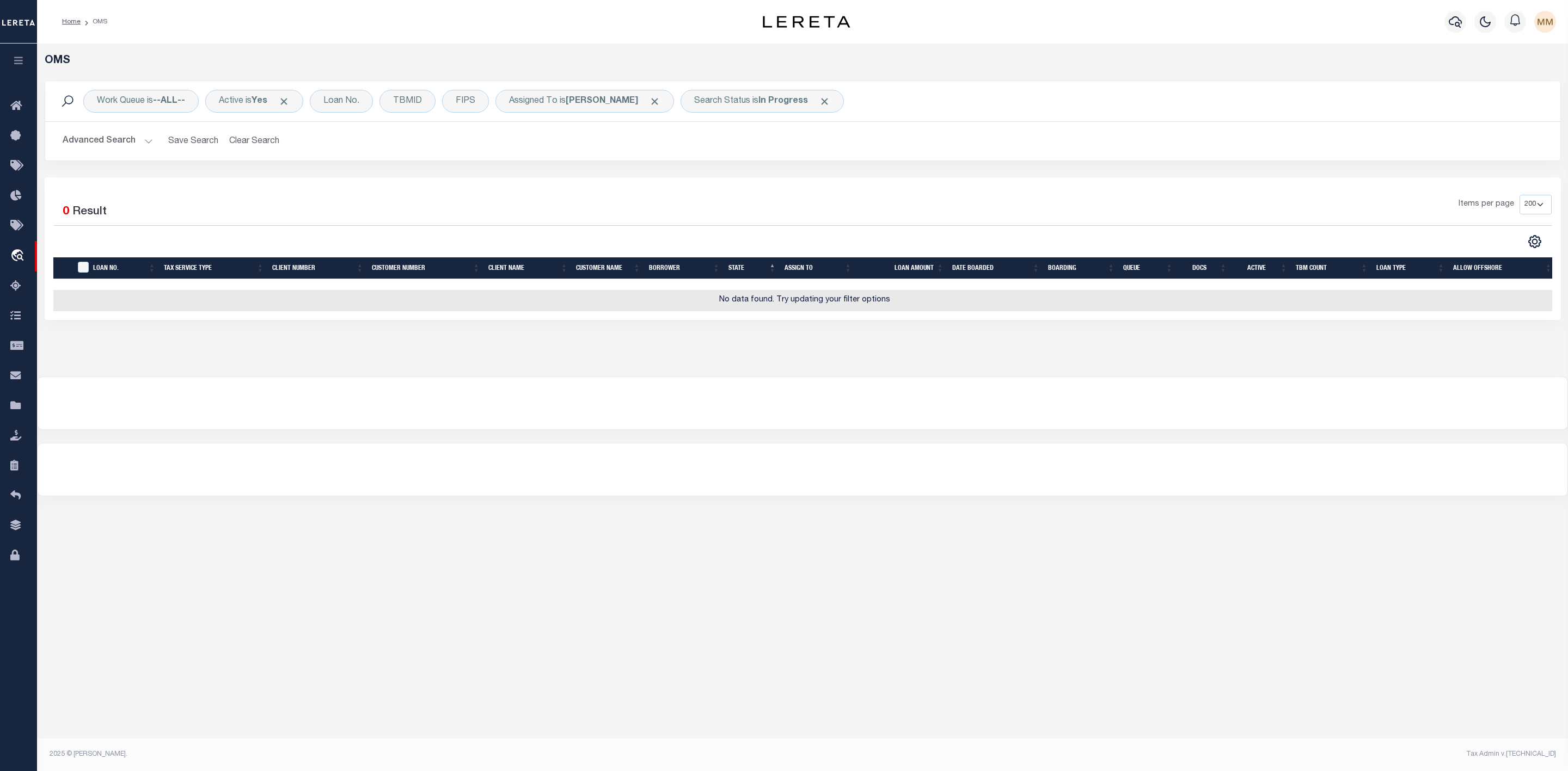
click at [149, 142] on button "Advanced Search" at bounding box center [108, 141] width 91 height 21
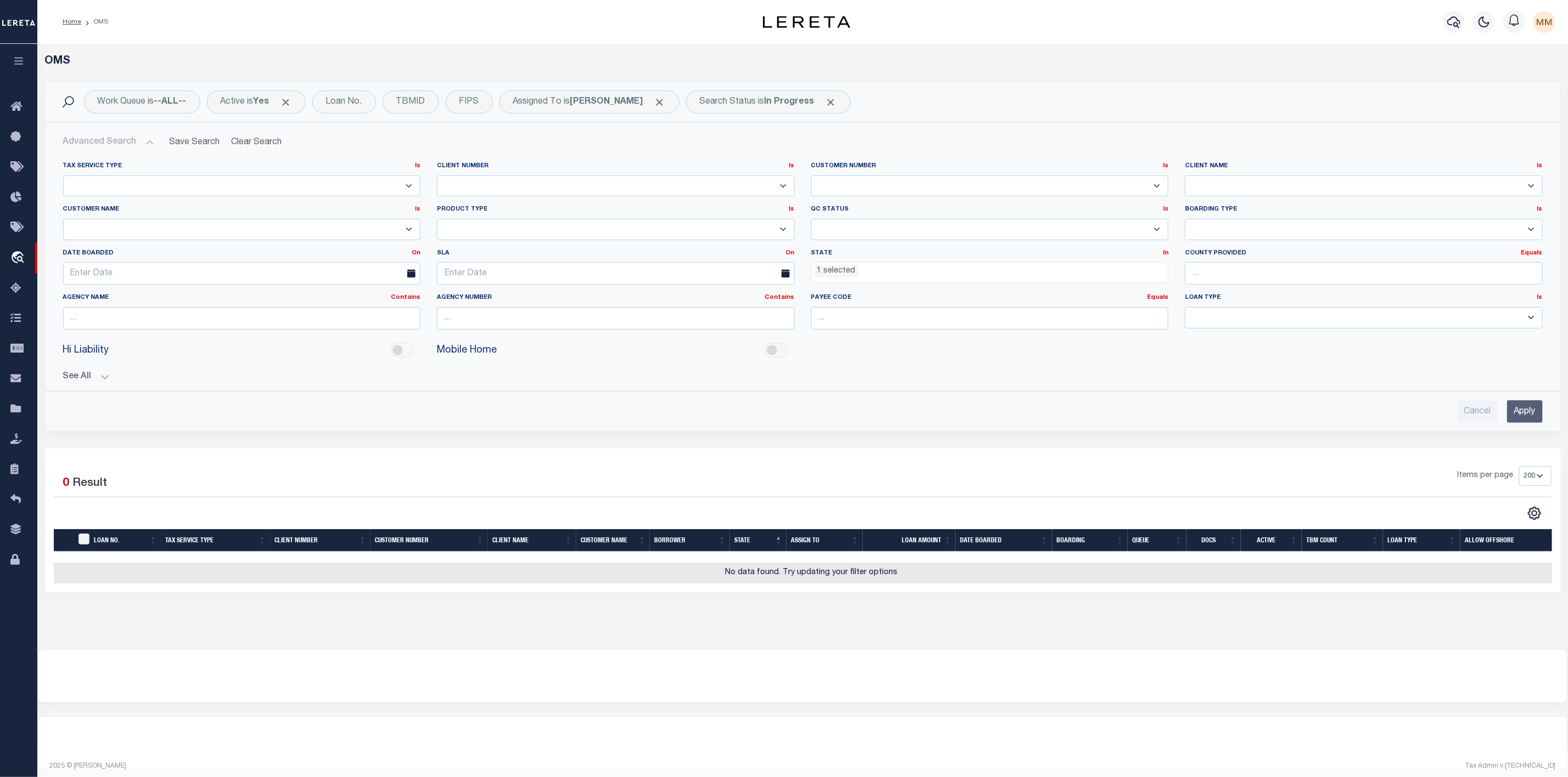
click at [893, 271] on ul "1 selected" at bounding box center [990, 270] width 357 height 15
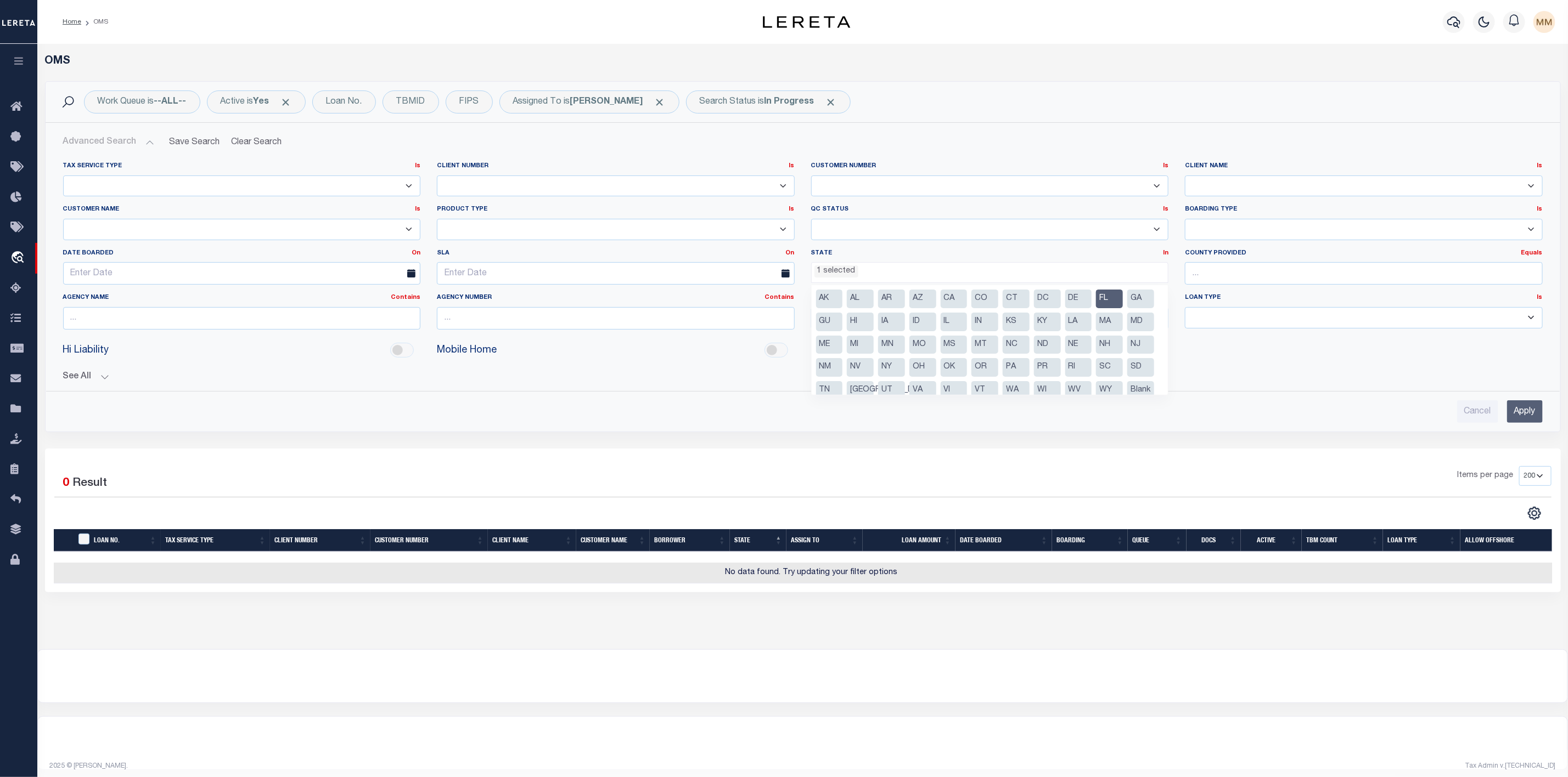
click at [1100, 292] on li "FL" at bounding box center [1109, 299] width 27 height 18
select select
click at [1532, 421] on input "Apply" at bounding box center [1524, 411] width 35 height 23
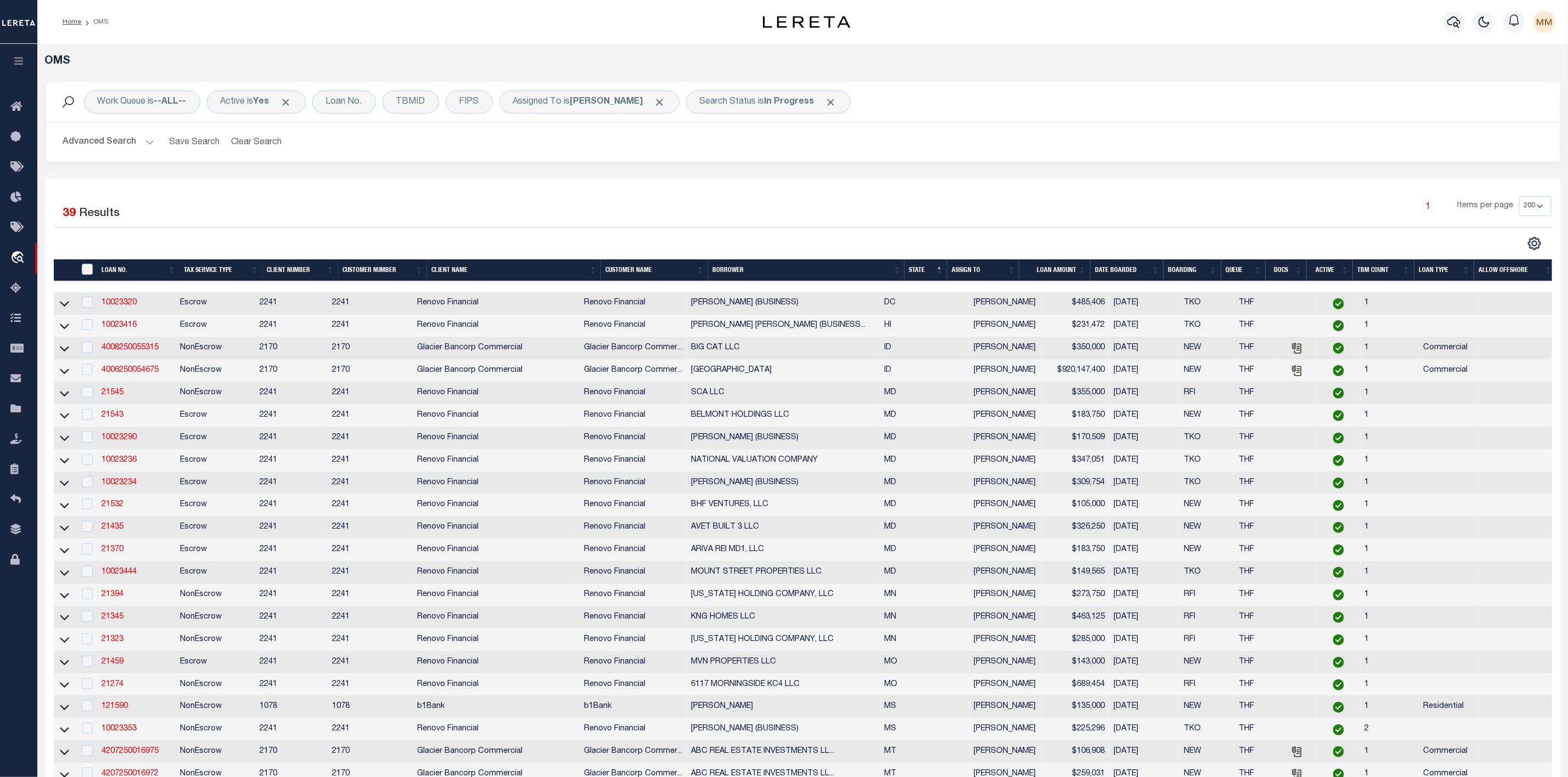
click at [1086, 270] on th "LOAN AMOUNT" at bounding box center [1055, 271] width 72 height 23
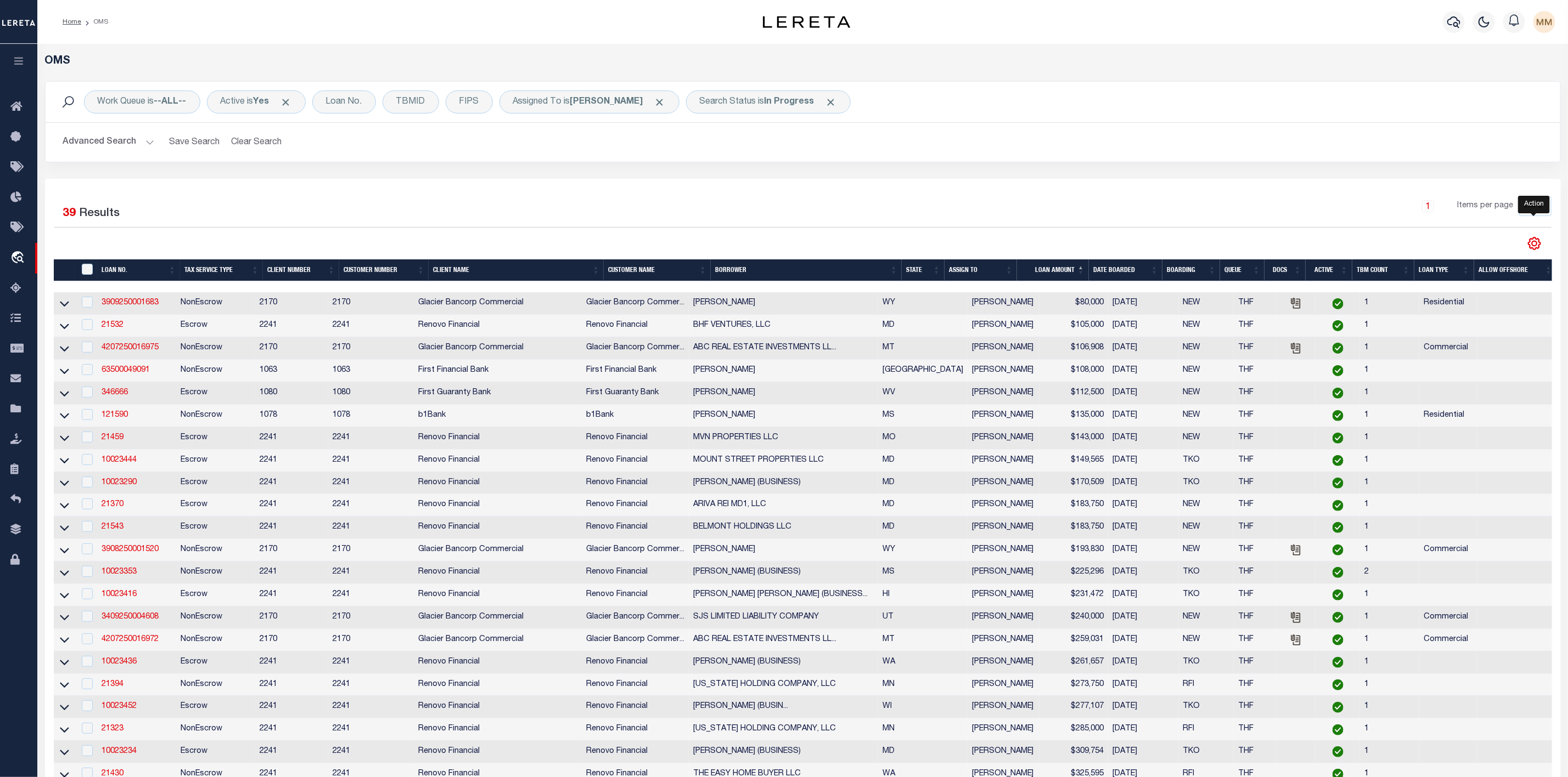
click at [1531, 249] on icon "" at bounding box center [1534, 243] width 14 height 14
click at [1478, 264] on link "CSV" at bounding box center [1488, 262] width 107 height 21
click at [87, 307] on input "checkbox" at bounding box center [87, 302] width 11 height 11
checkbox input "true"
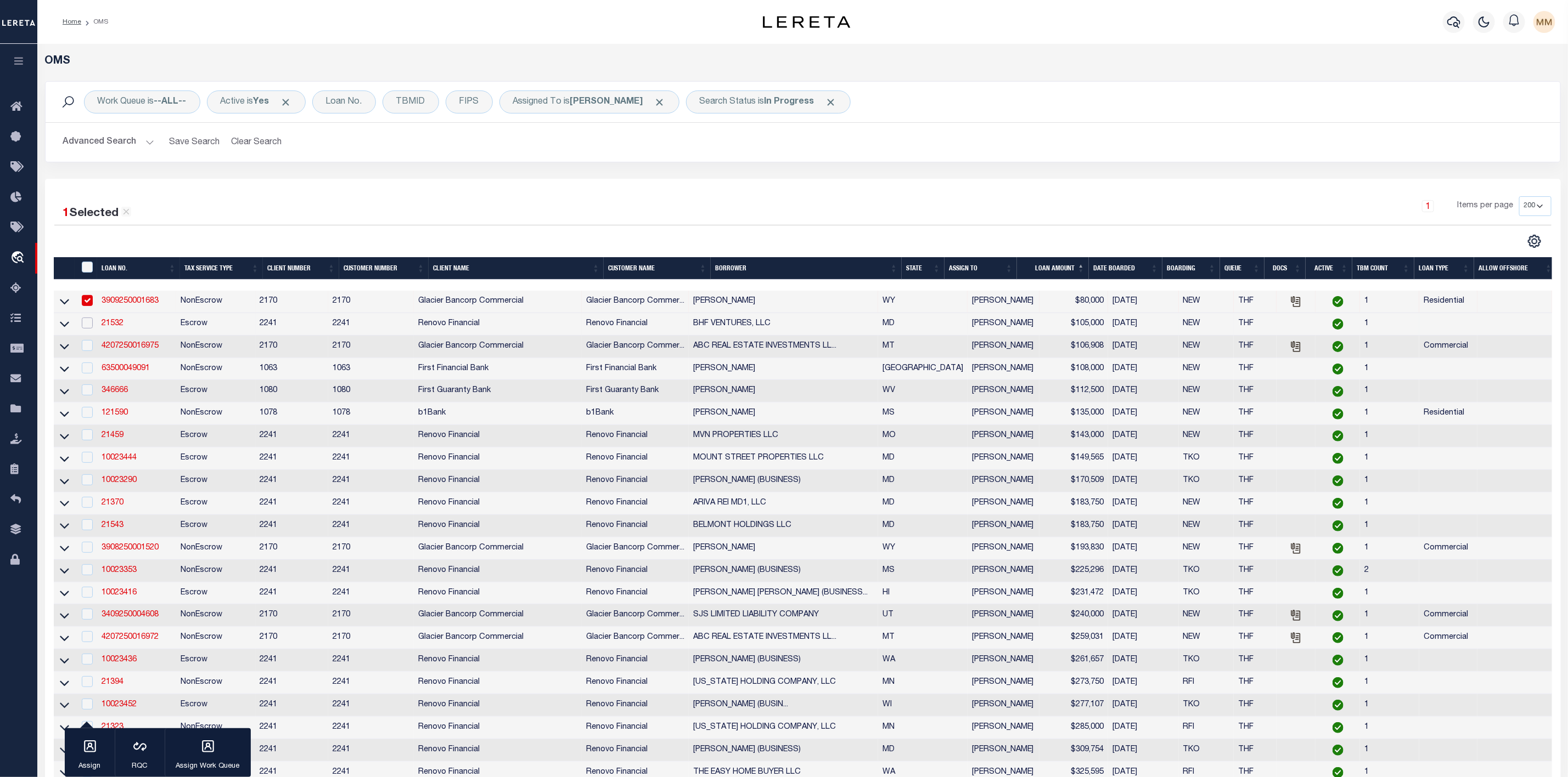
click at [89, 327] on input "checkbox" at bounding box center [87, 323] width 11 height 11
checkbox input "true"
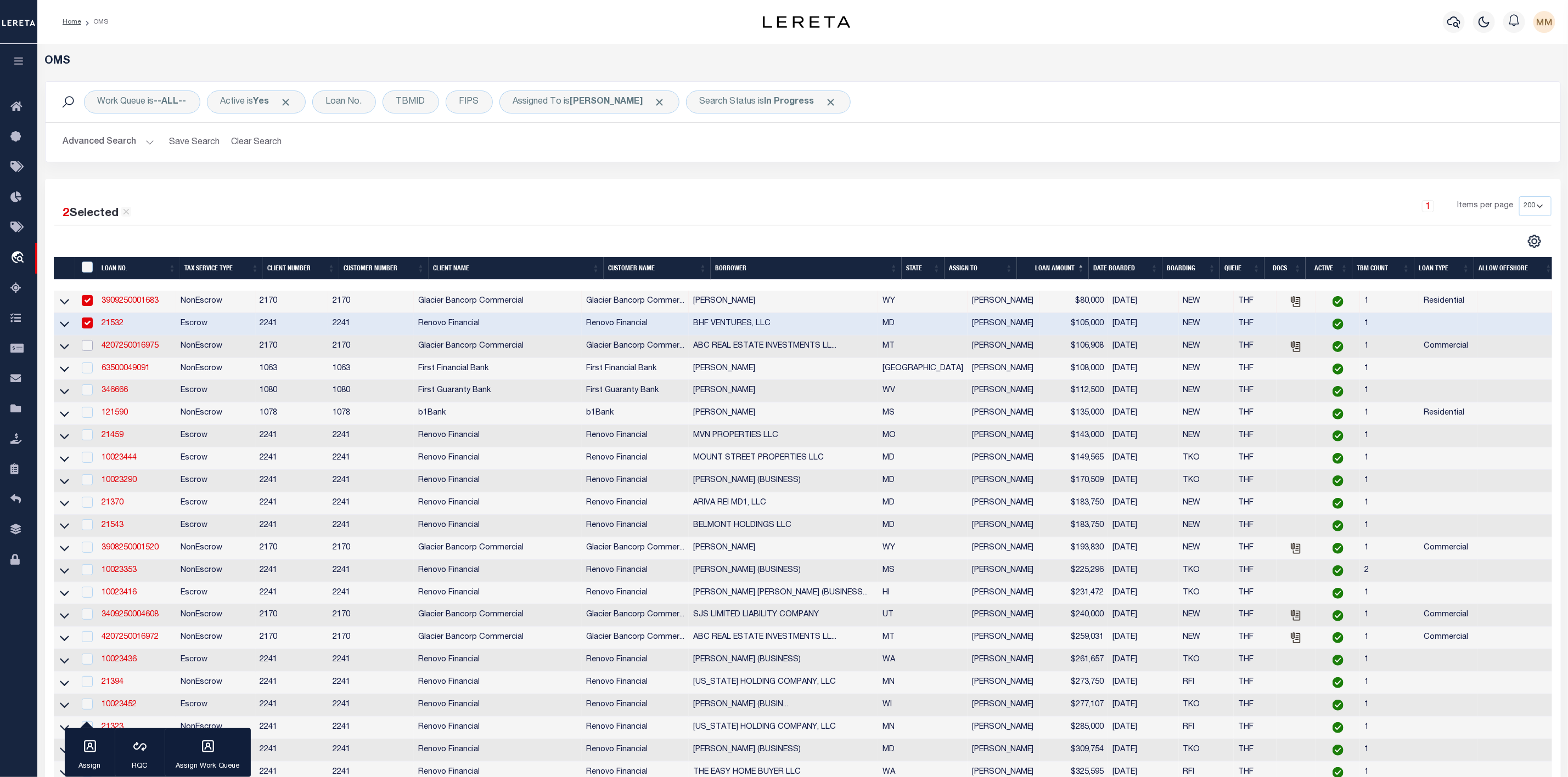
click at [91, 349] on input "checkbox" at bounding box center [87, 345] width 11 height 11
checkbox input "true"
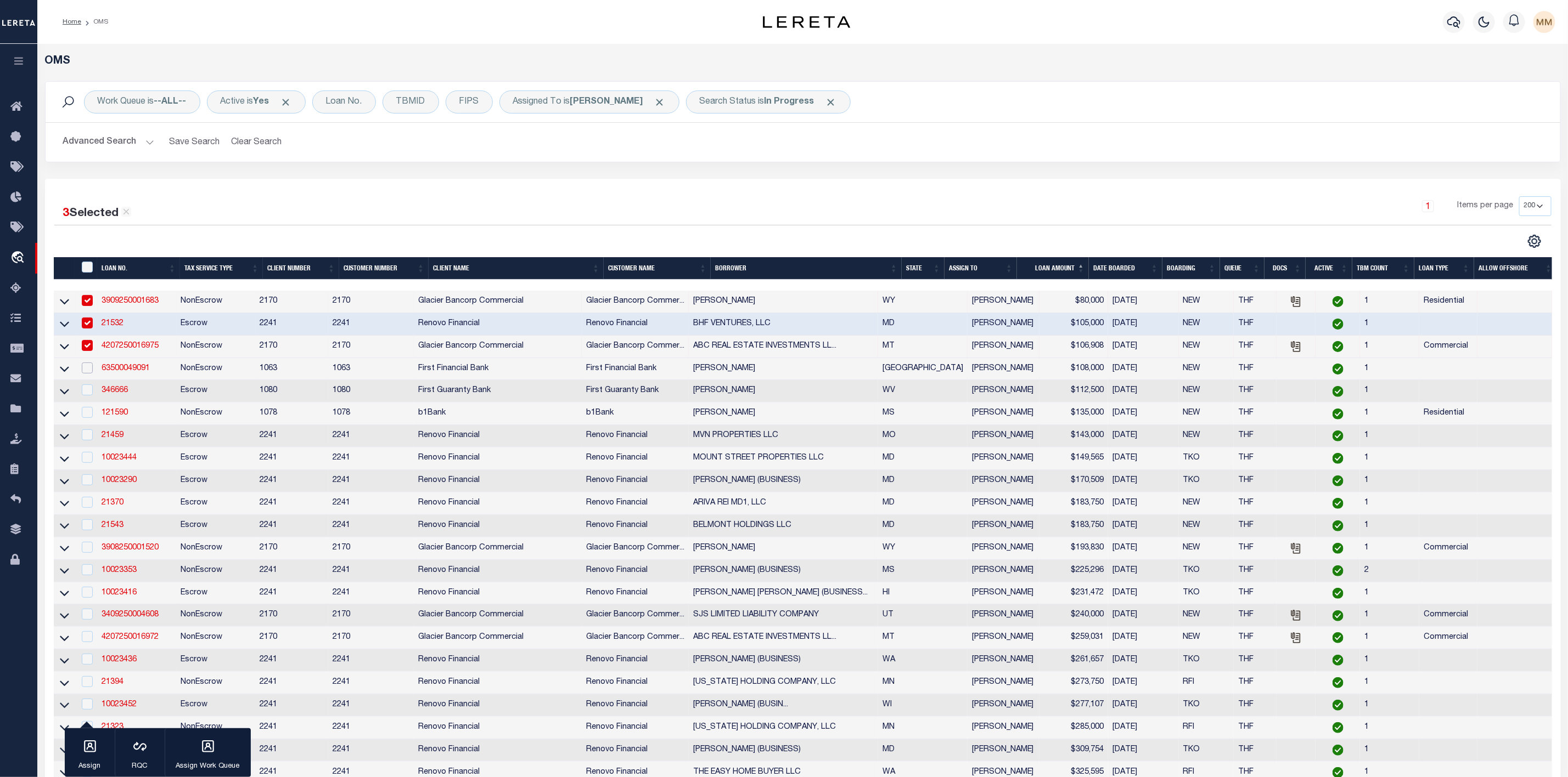
click at [89, 372] on input "checkbox" at bounding box center [87, 368] width 11 height 11
checkbox input "true"
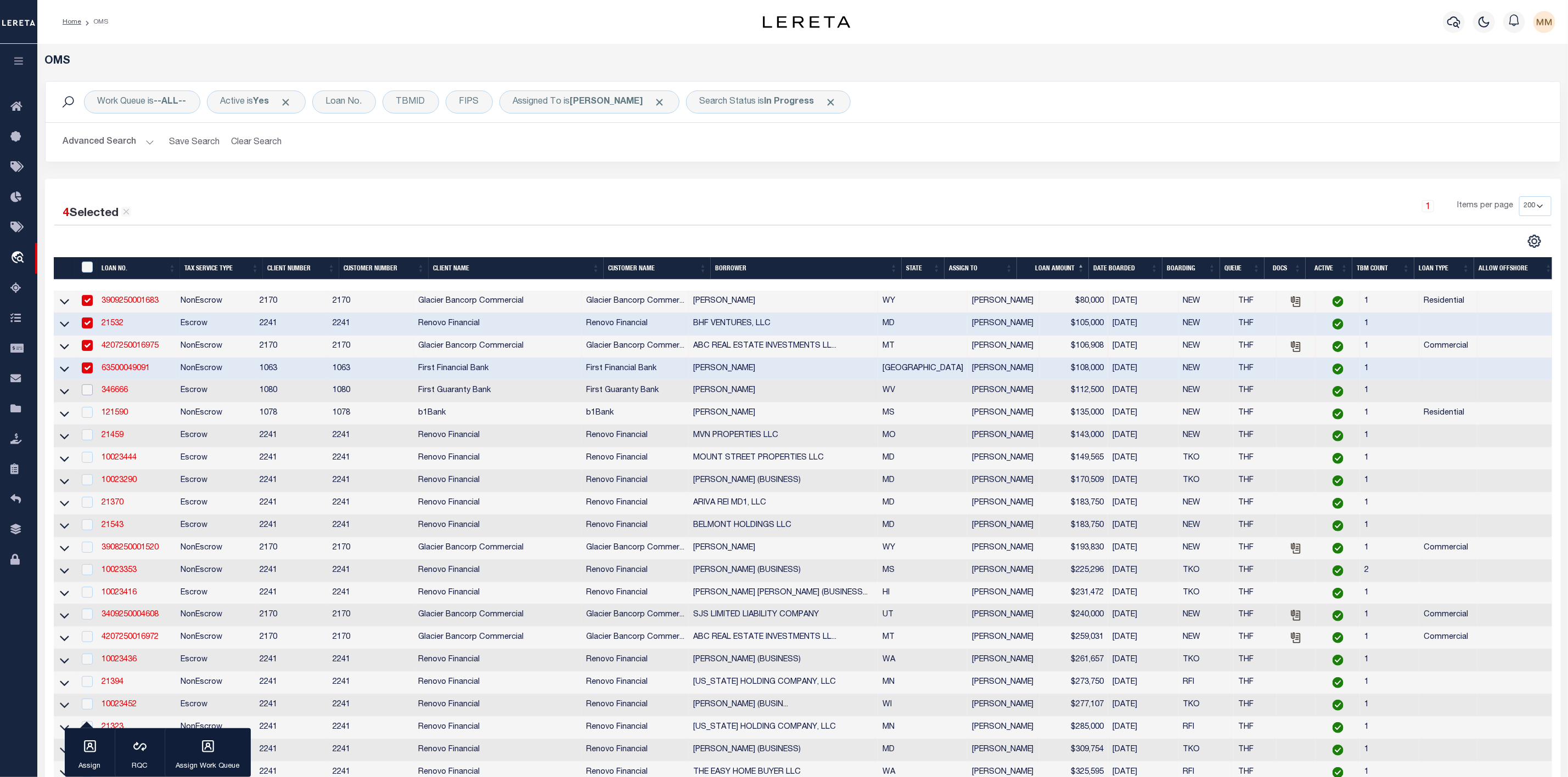
click at [86, 393] on input "checkbox" at bounding box center [87, 390] width 11 height 11
checkbox input "true"
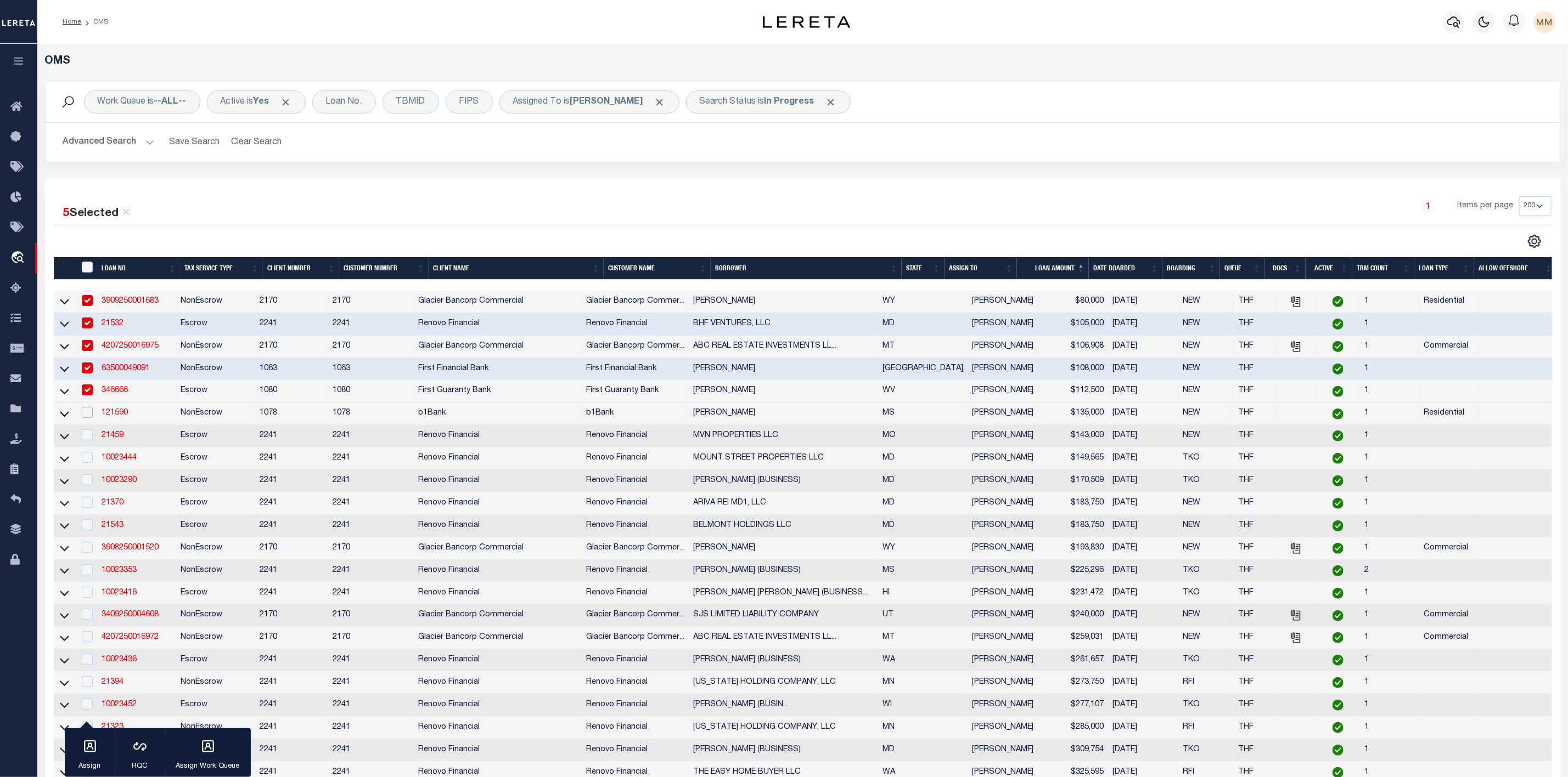
click at [86, 418] on input "checkbox" at bounding box center [87, 412] width 11 height 11
checkbox input "true"
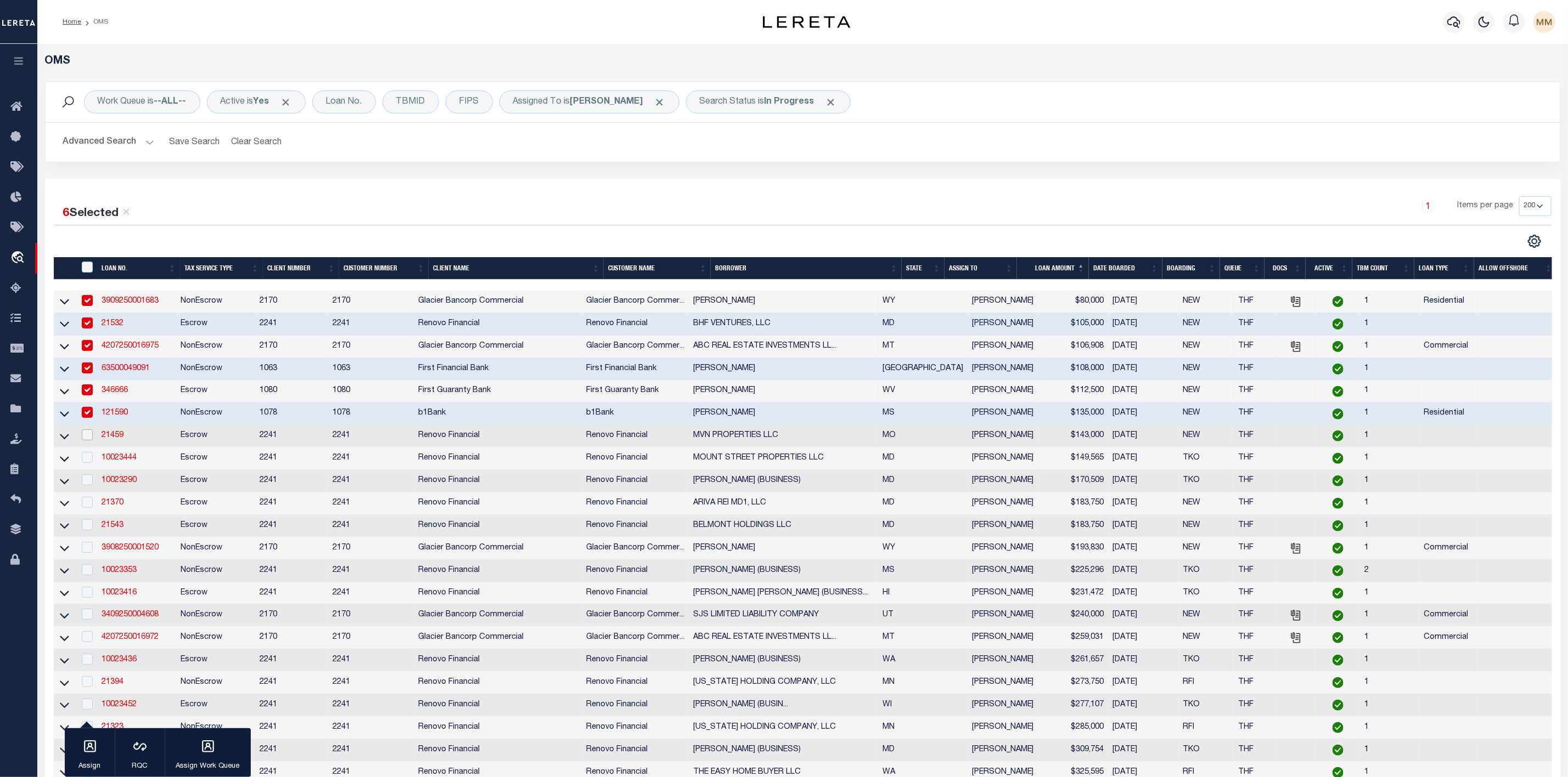
click at [83, 439] on input "checkbox" at bounding box center [87, 435] width 11 height 11
checkbox input "true"
click at [83, 461] on input "checkbox" at bounding box center [87, 457] width 11 height 11
checkbox input "true"
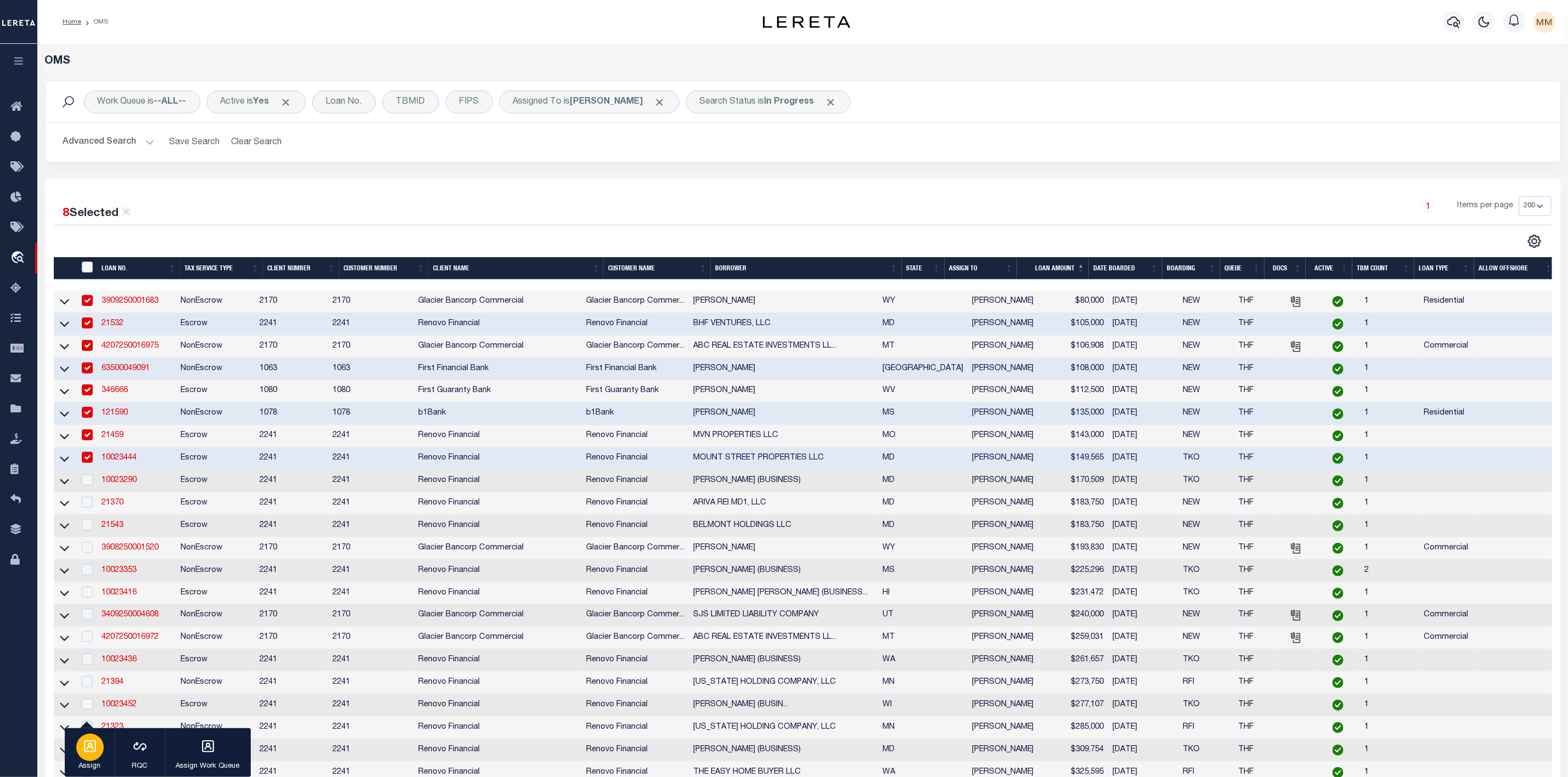
click at [89, 754] on div "button" at bounding box center [89, 748] width 27 height 27
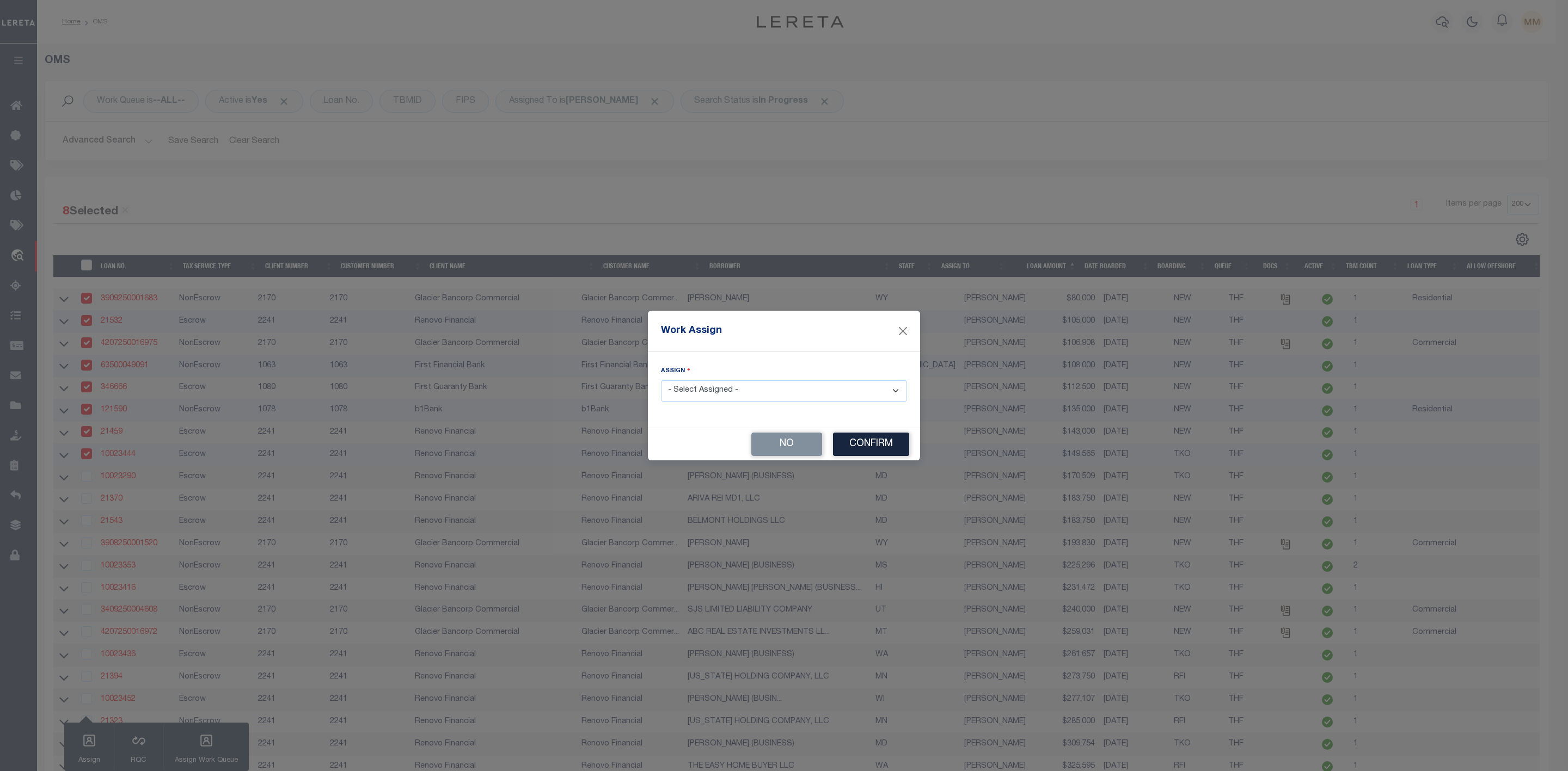
click at [752, 388] on select "- Select Assigned - --Unassigned-- [PERSON_NAME] [PERSON_NAME] [PERSON_NAME] [P…" at bounding box center [784, 391] width 246 height 21
select select "[PERSON_NAME]"
click at [661, 380] on select "- Select Assigned - --Unassigned-- [PERSON_NAME] [PERSON_NAME] [PERSON_NAME] [P…" at bounding box center [784, 391] width 246 height 21
click at [863, 441] on button "Confirm" at bounding box center [871, 445] width 76 height 23
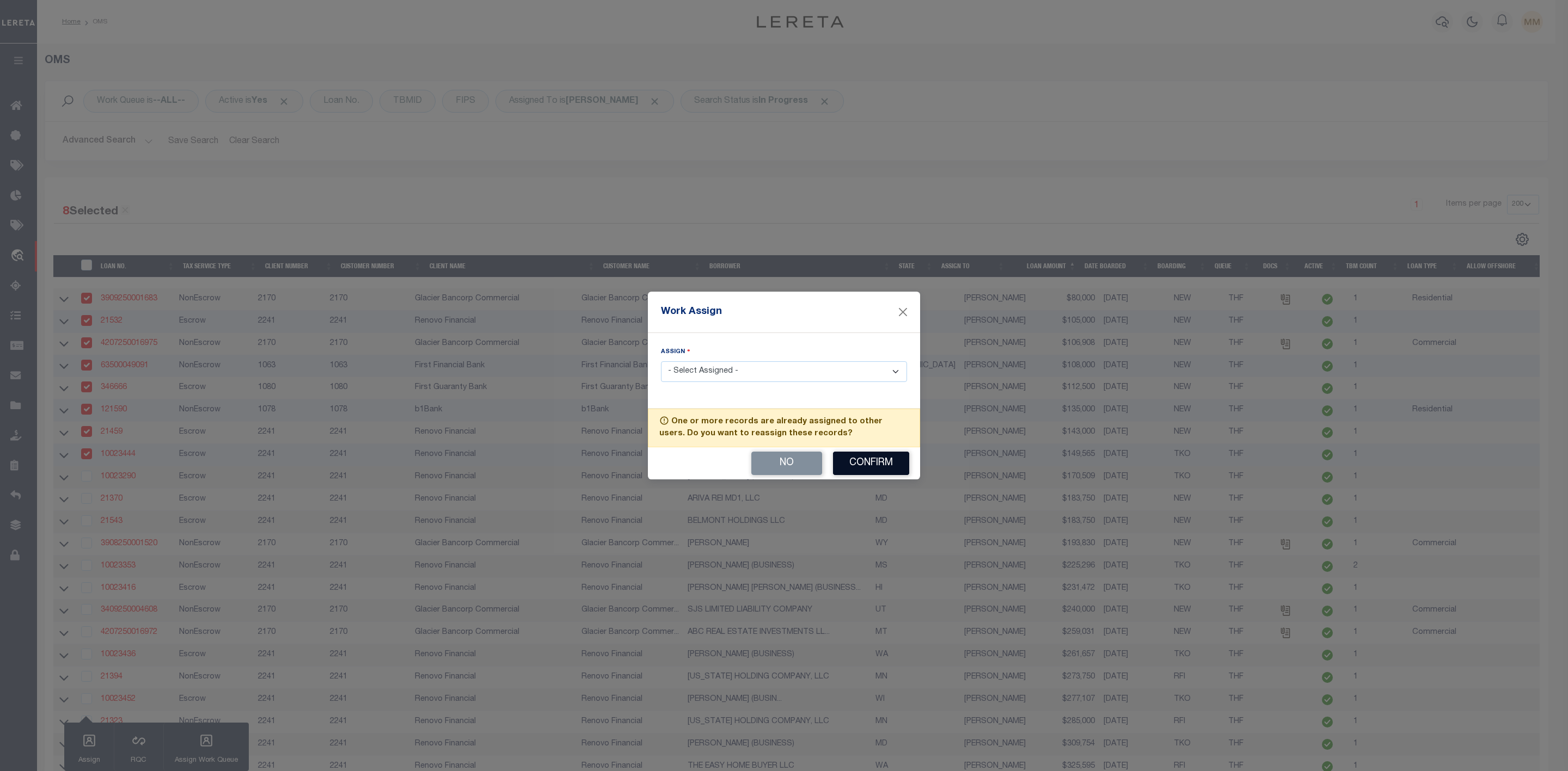
click at [860, 464] on button "Confirm" at bounding box center [871, 464] width 76 height 23
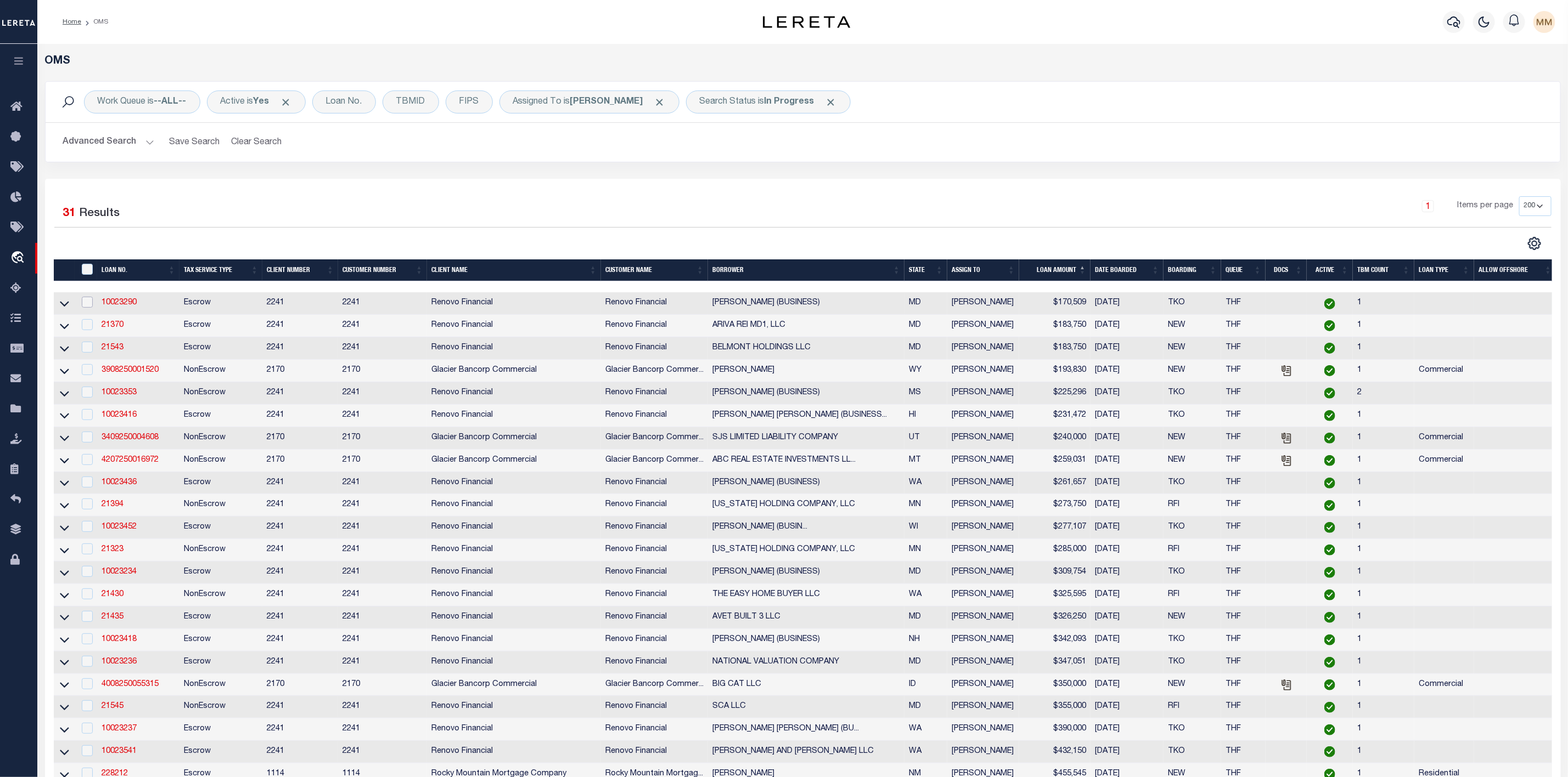
click at [89, 303] on input "checkbox" at bounding box center [87, 302] width 11 height 11
checkbox input "true"
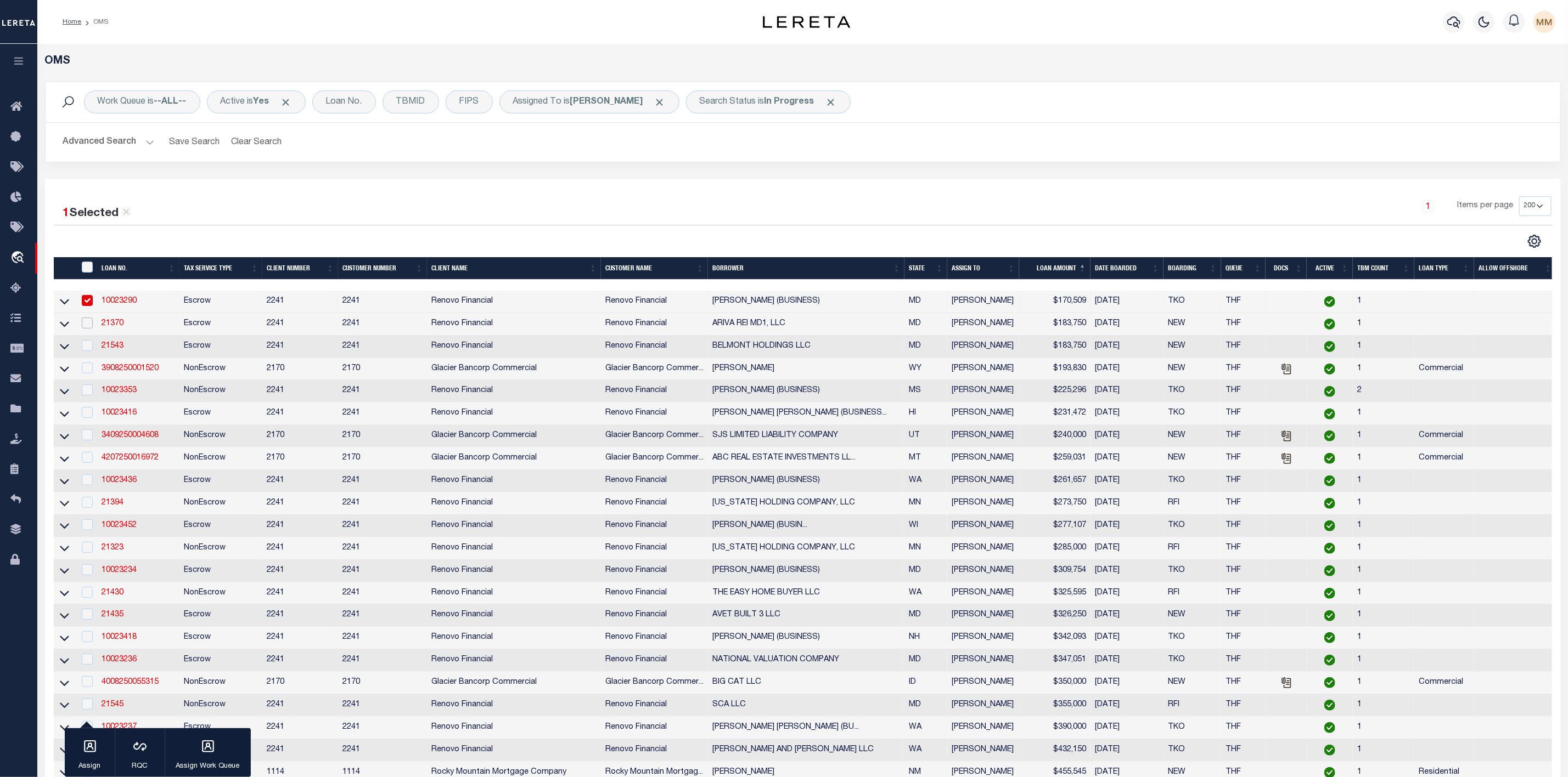
click at [86, 324] on input "checkbox" at bounding box center [87, 323] width 11 height 11
checkbox input "true"
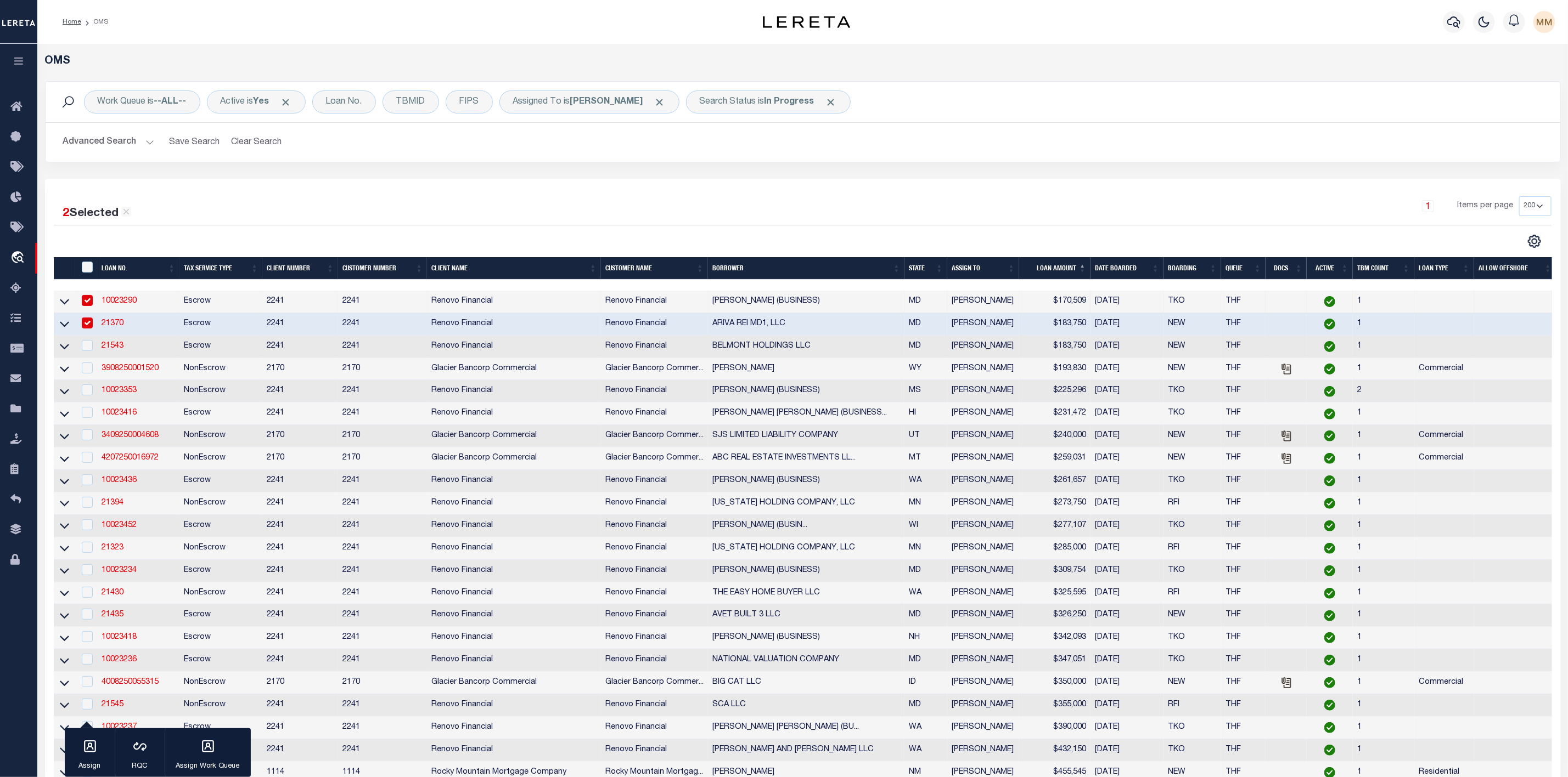
click at [86, 341] on td at bounding box center [86, 346] width 23 height 23
checkbox input "true"
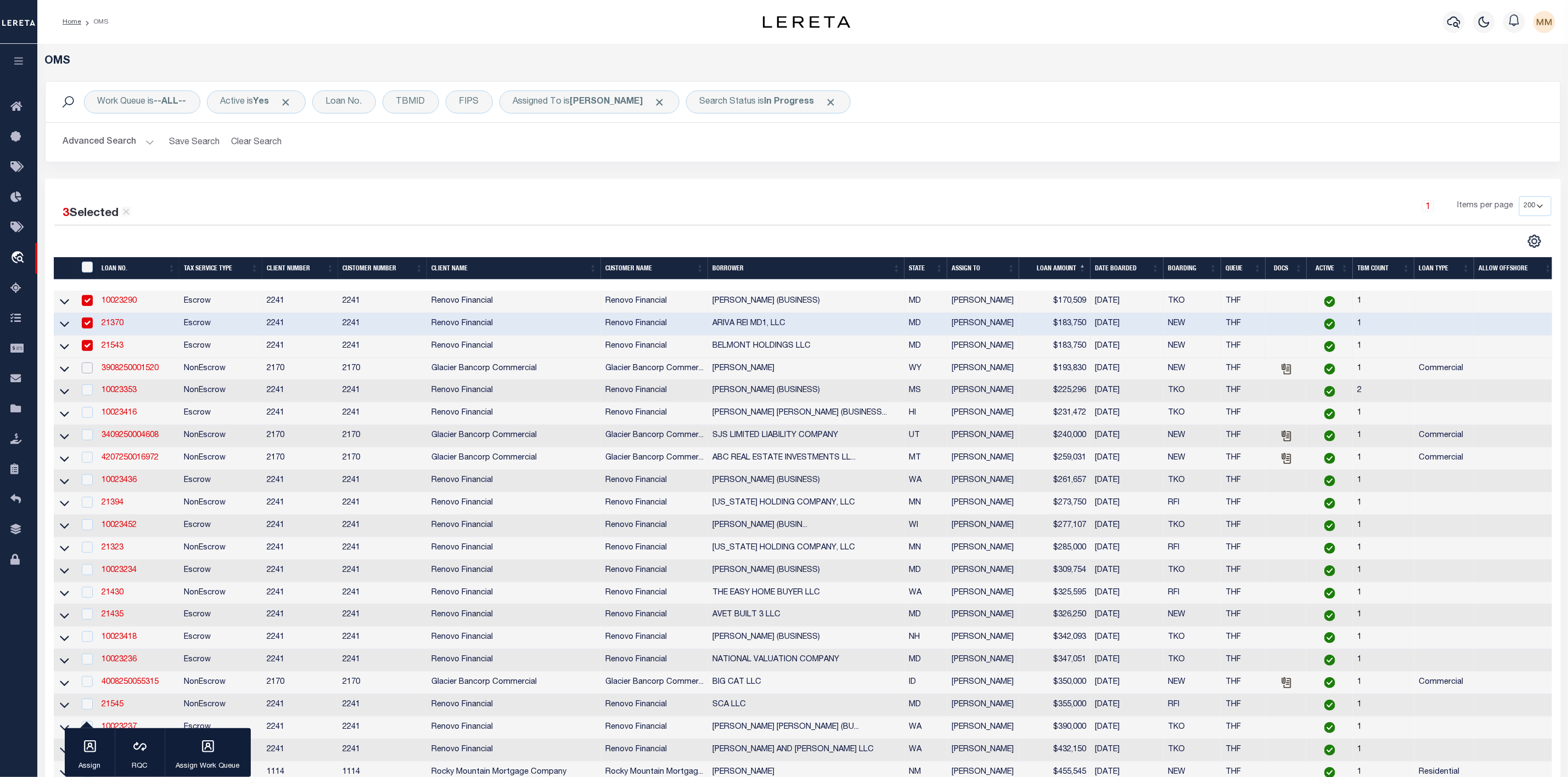
click at [89, 366] on input "checkbox" at bounding box center [87, 368] width 11 height 11
checkbox input "true"
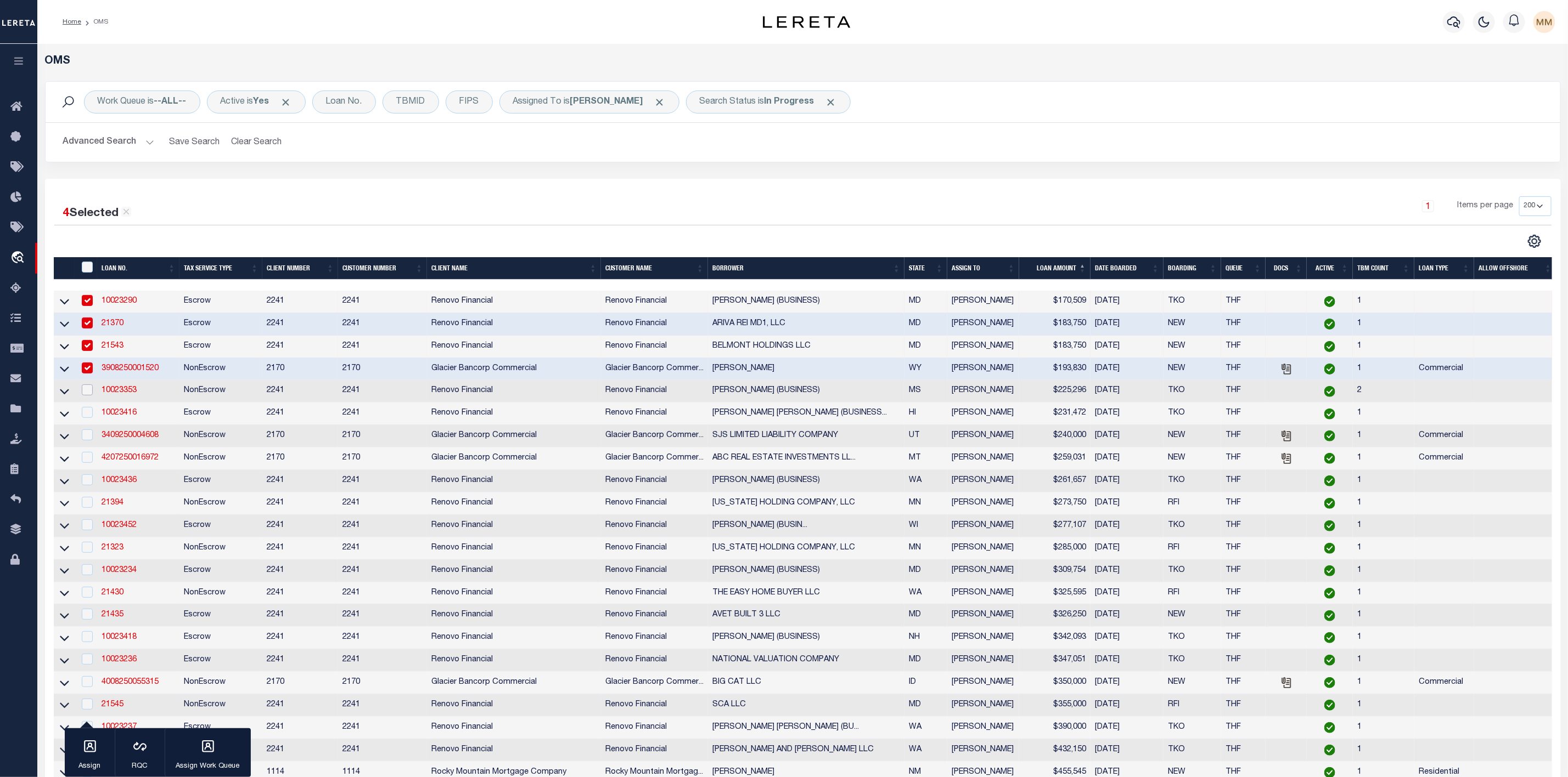
click at [87, 395] on input "checkbox" at bounding box center [87, 390] width 11 height 11
checkbox input "true"
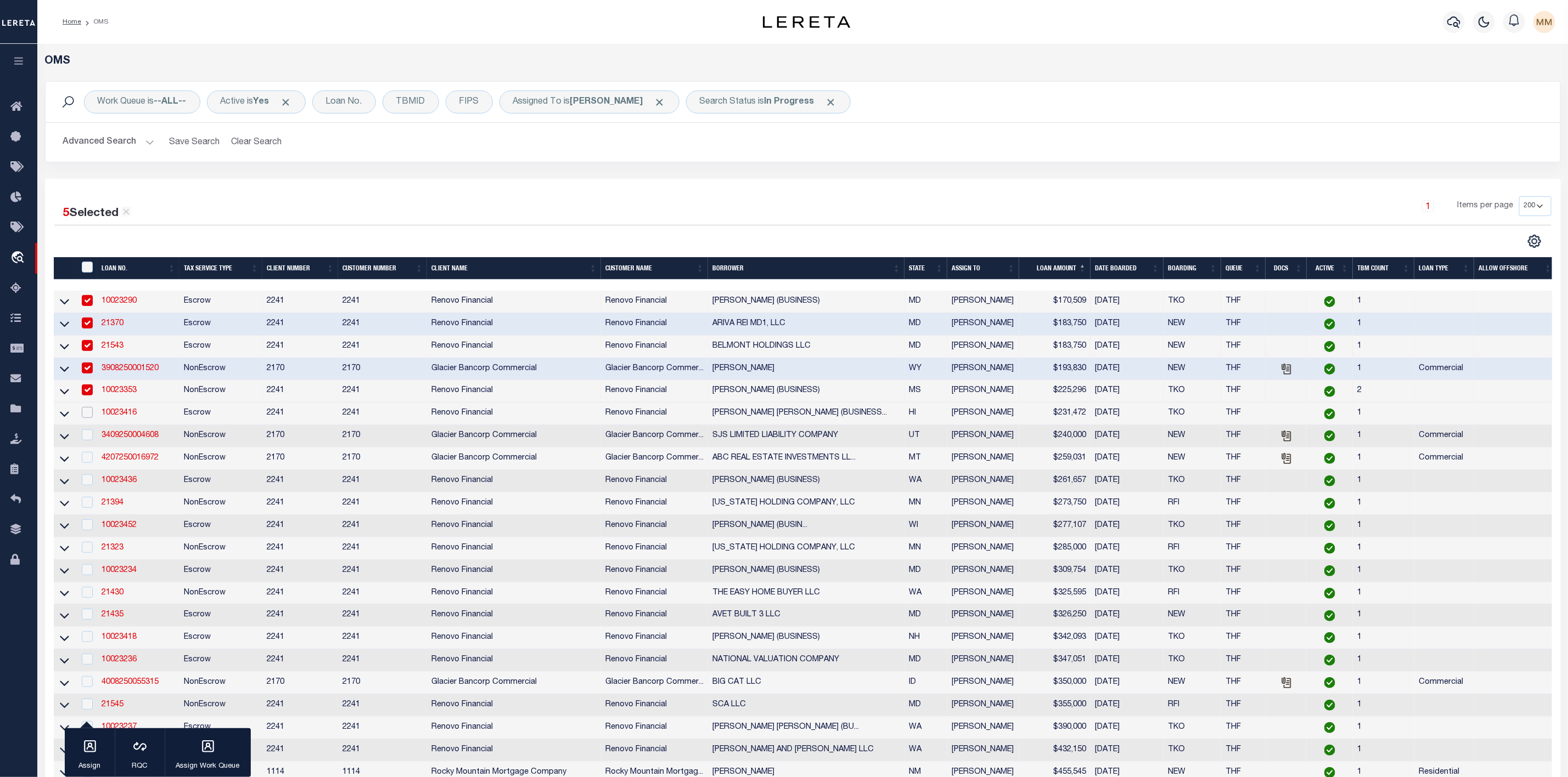
click at [87, 415] on input "checkbox" at bounding box center [87, 412] width 11 height 11
checkbox input "true"
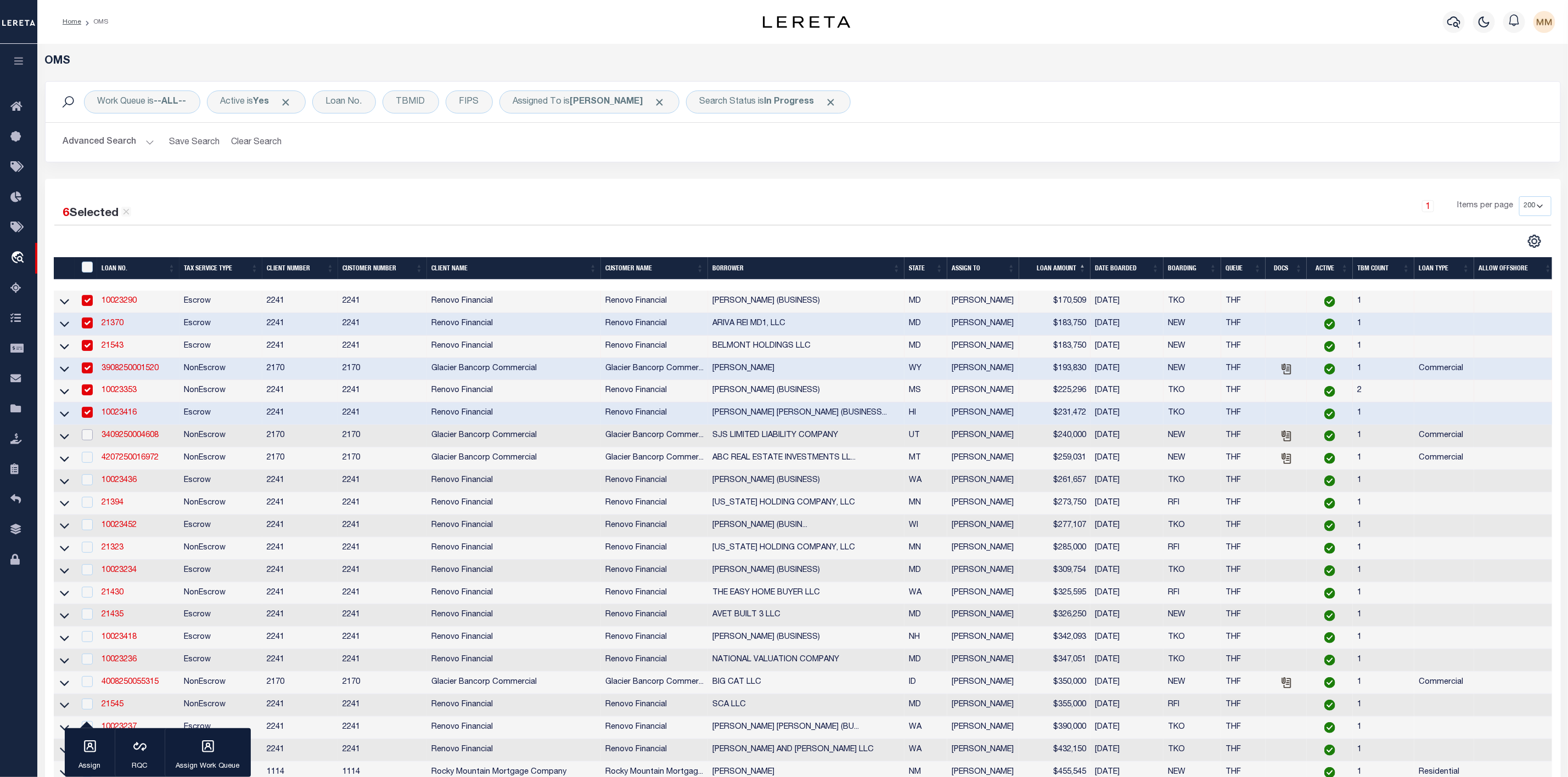
click at [86, 436] on input "checkbox" at bounding box center [87, 435] width 11 height 11
checkbox input "true"
click at [86, 461] on input "checkbox" at bounding box center [87, 457] width 11 height 11
checkbox input "true"
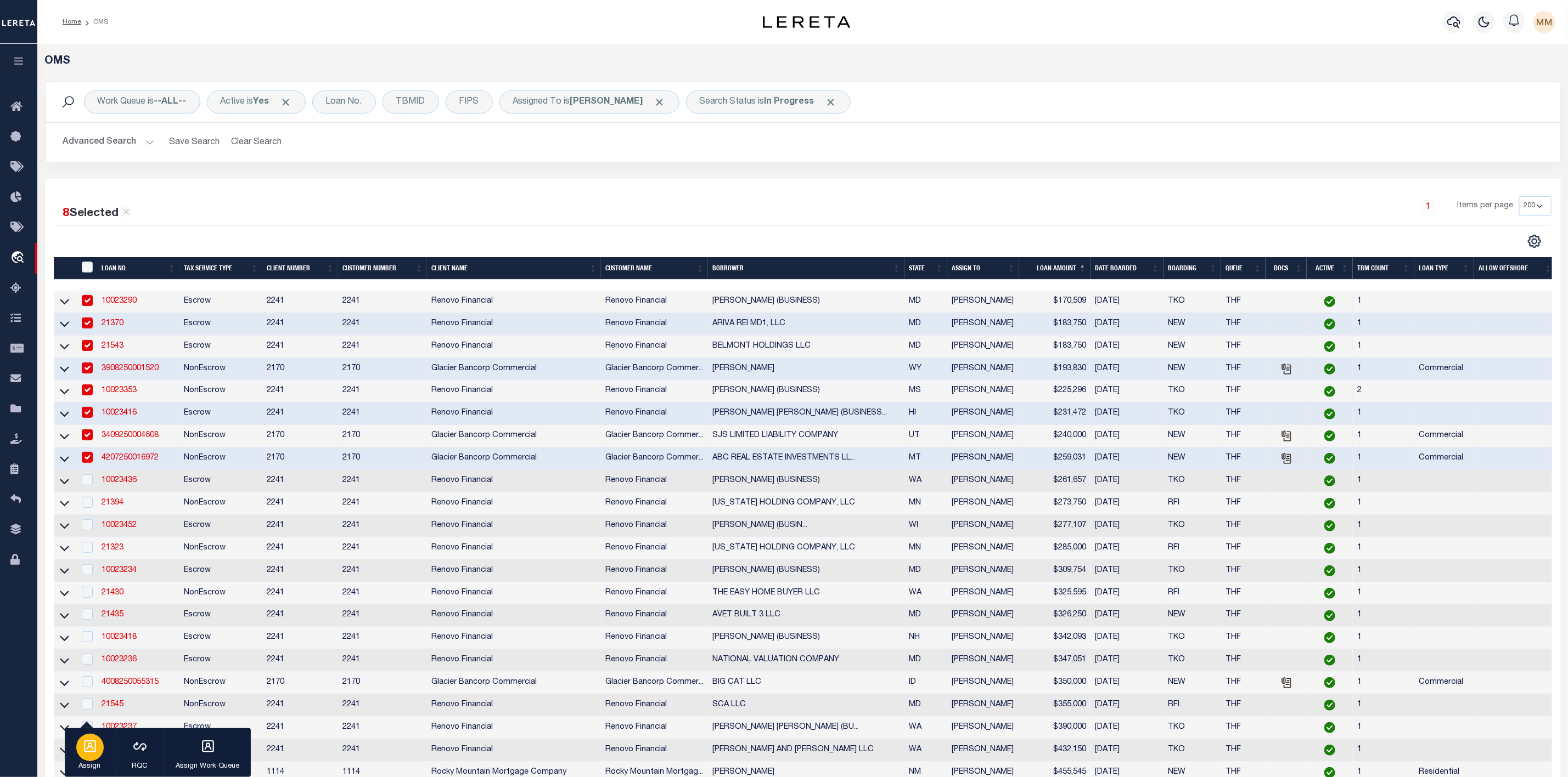
click at [104, 745] on button "Assign" at bounding box center [90, 753] width 50 height 49
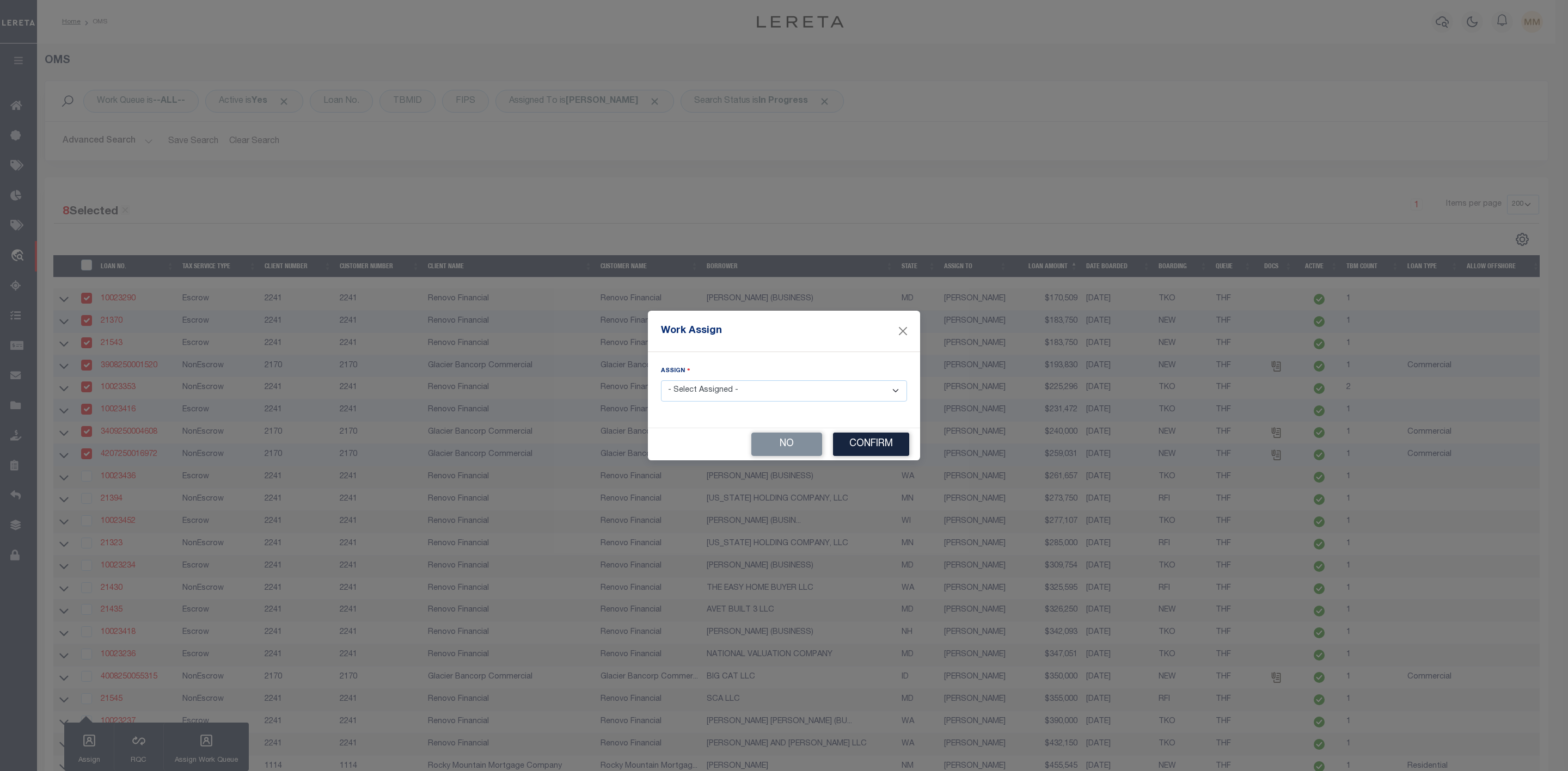
click at [792, 392] on select "- Select Assigned - --Unassigned-- [PERSON_NAME] [PERSON_NAME] [PERSON_NAME] [P…" at bounding box center [784, 391] width 246 height 21
select select "[PERSON_NAME]"
click at [661, 380] on select "- Select Assigned - --Unassigned-- [PERSON_NAME] [PERSON_NAME] [PERSON_NAME] [P…" at bounding box center [784, 391] width 246 height 21
click at [873, 450] on button "Confirm" at bounding box center [871, 445] width 76 height 23
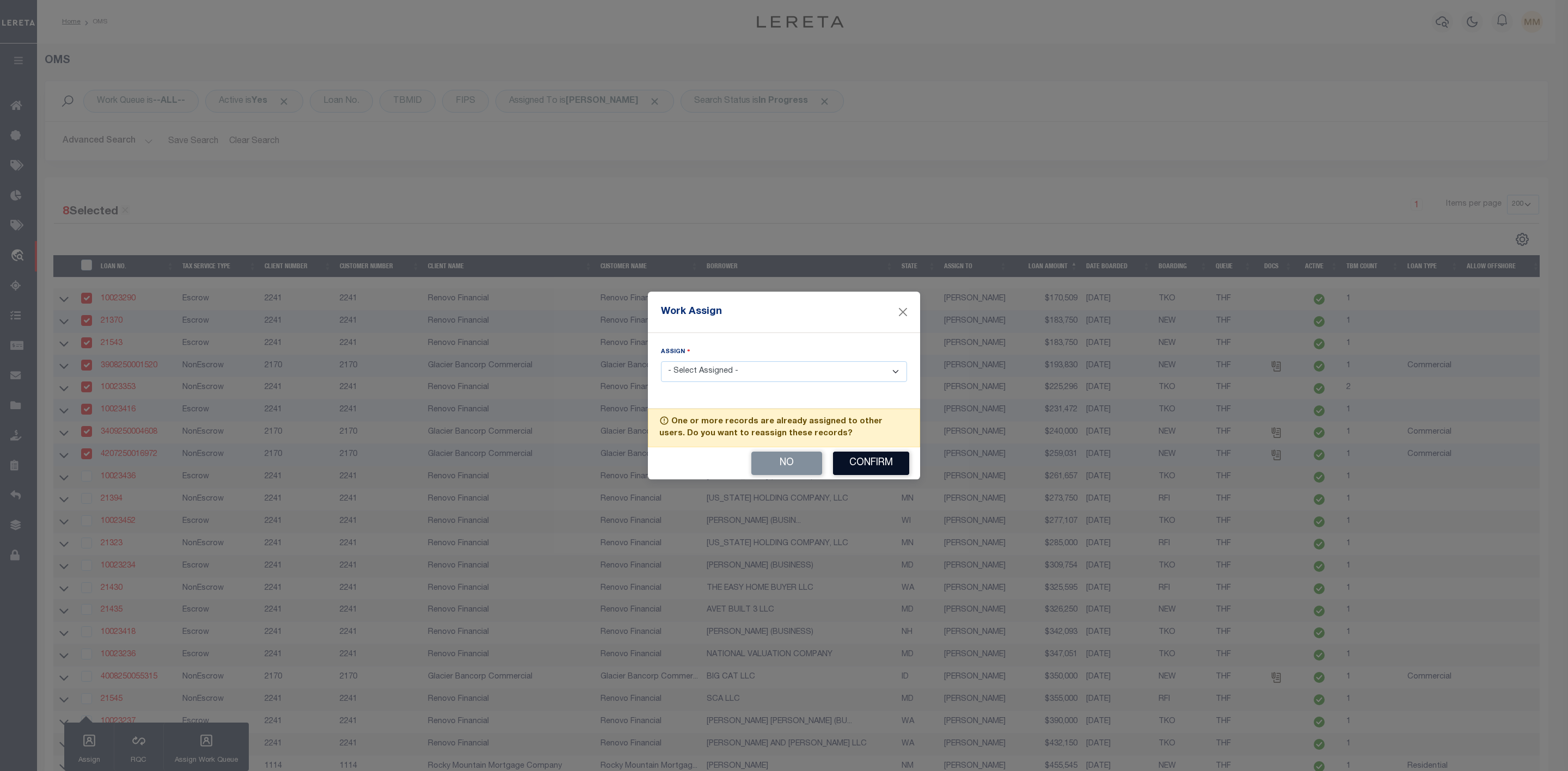
click at [873, 466] on button "Confirm" at bounding box center [871, 464] width 76 height 23
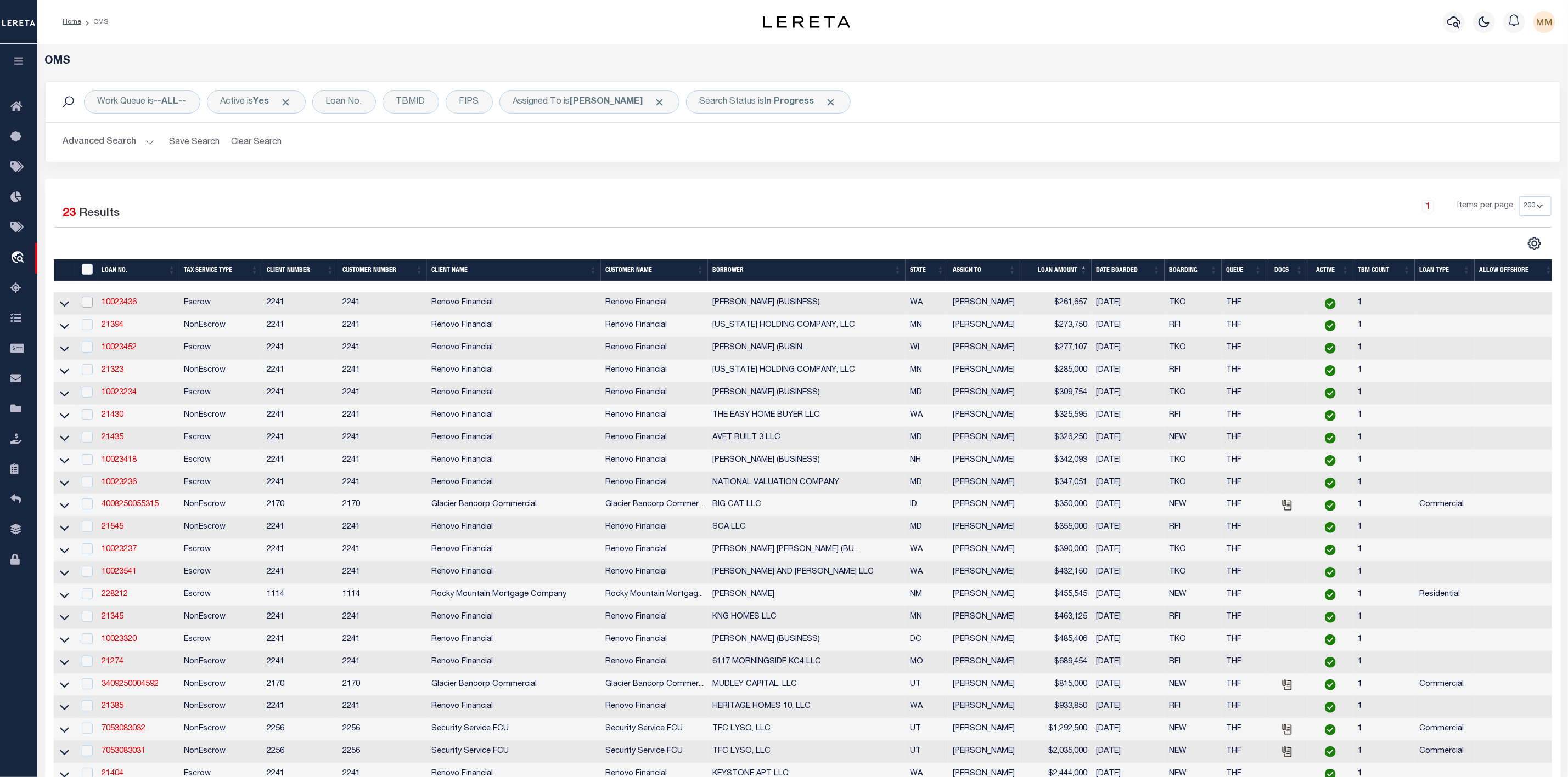
click at [89, 304] on input "checkbox" at bounding box center [87, 302] width 11 height 11
checkbox input "true"
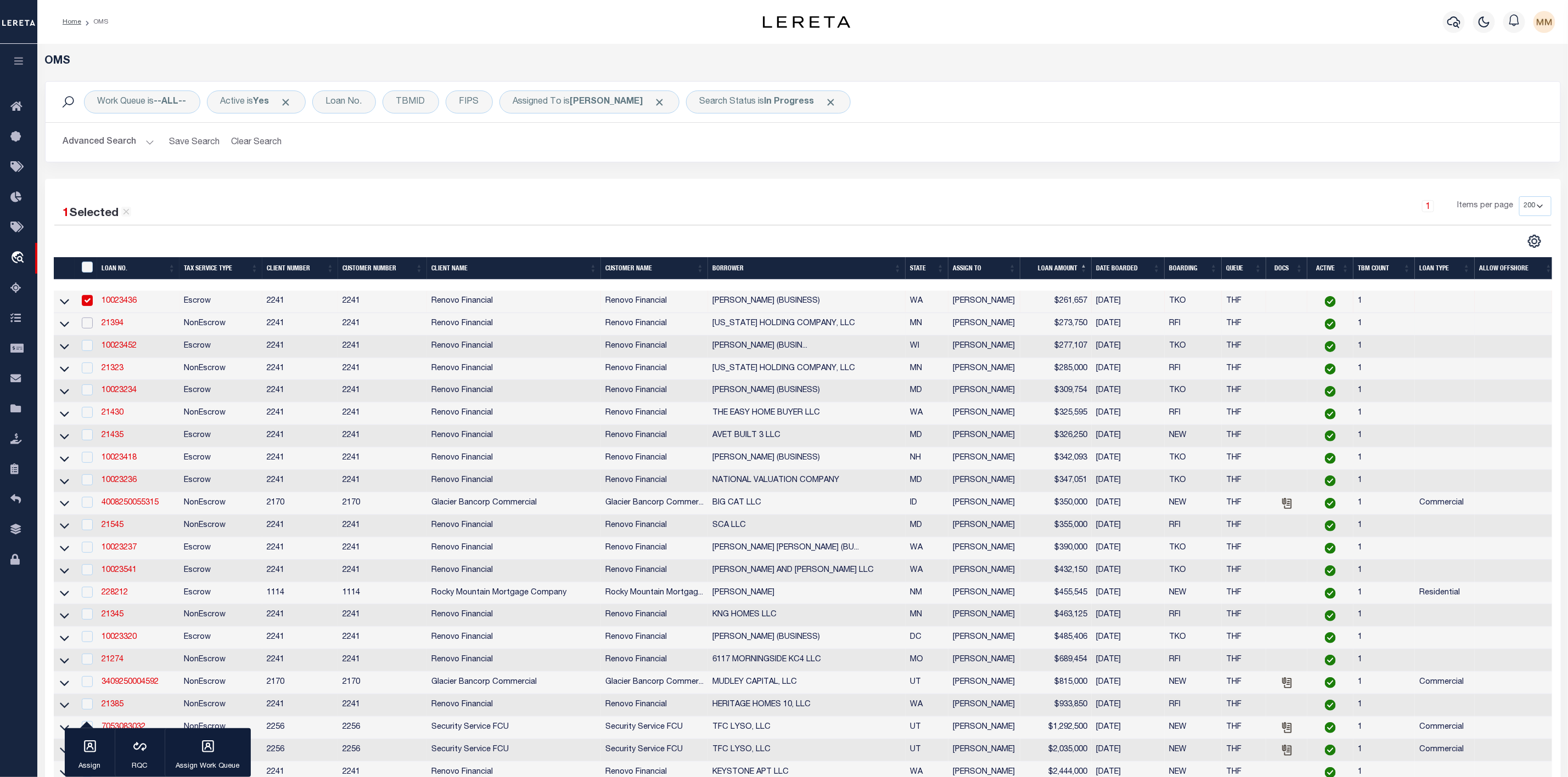
click at [86, 327] on input "checkbox" at bounding box center [87, 323] width 11 height 11
checkbox input "true"
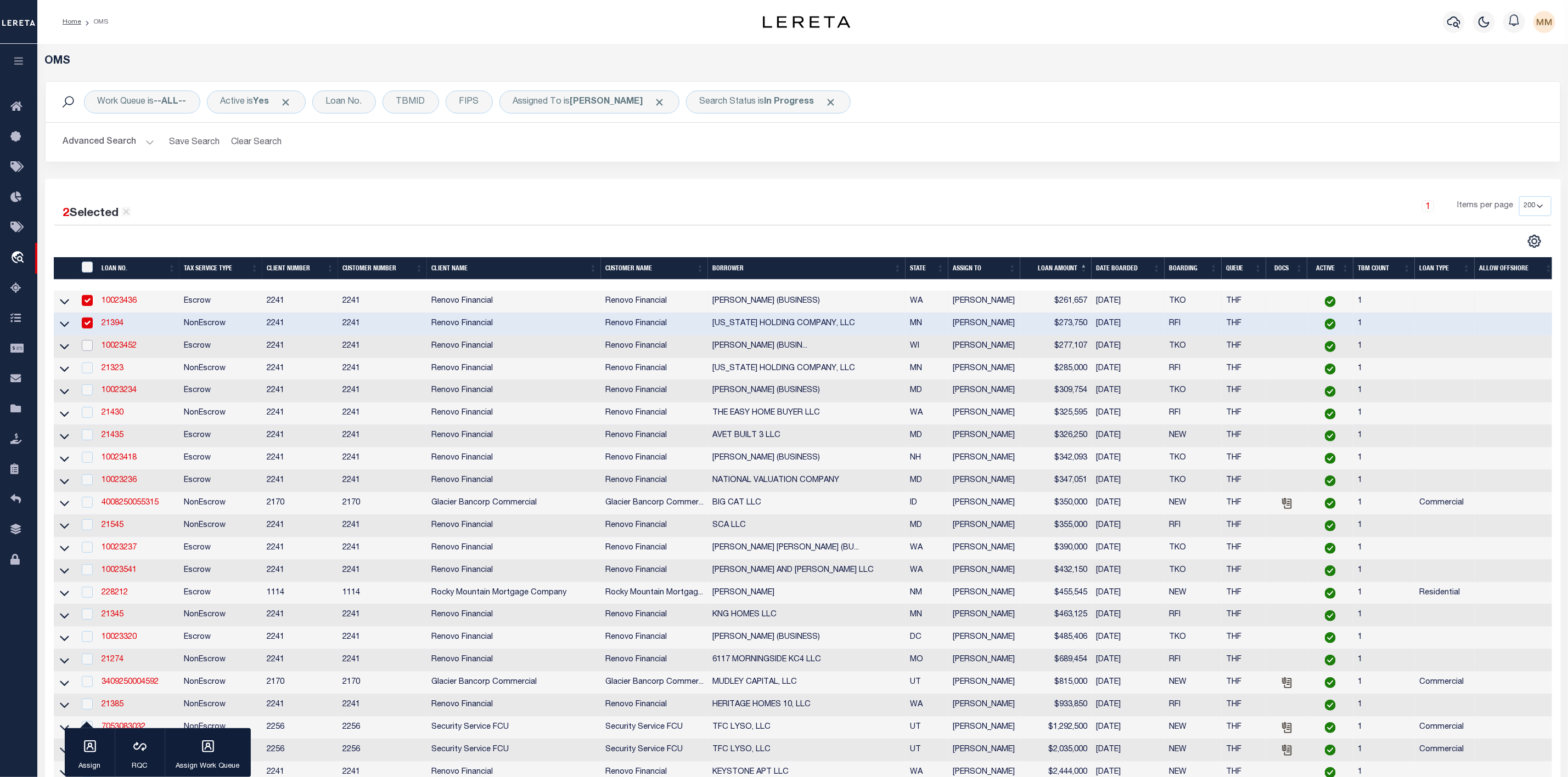
click at [85, 349] on input "checkbox" at bounding box center [87, 345] width 11 height 11
checkbox input "true"
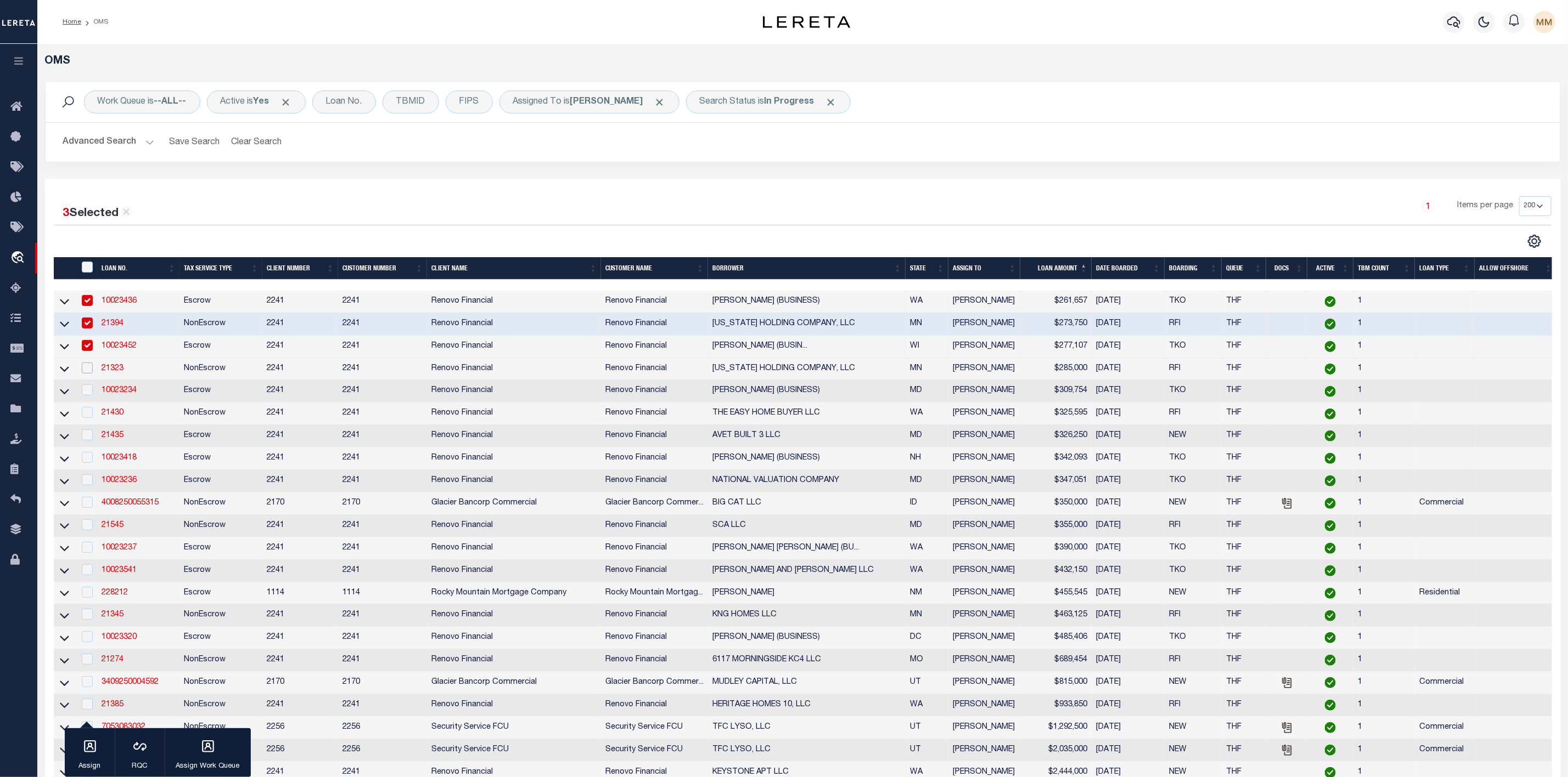
click at [85, 369] on input "checkbox" at bounding box center [87, 368] width 11 height 11
checkbox input "true"
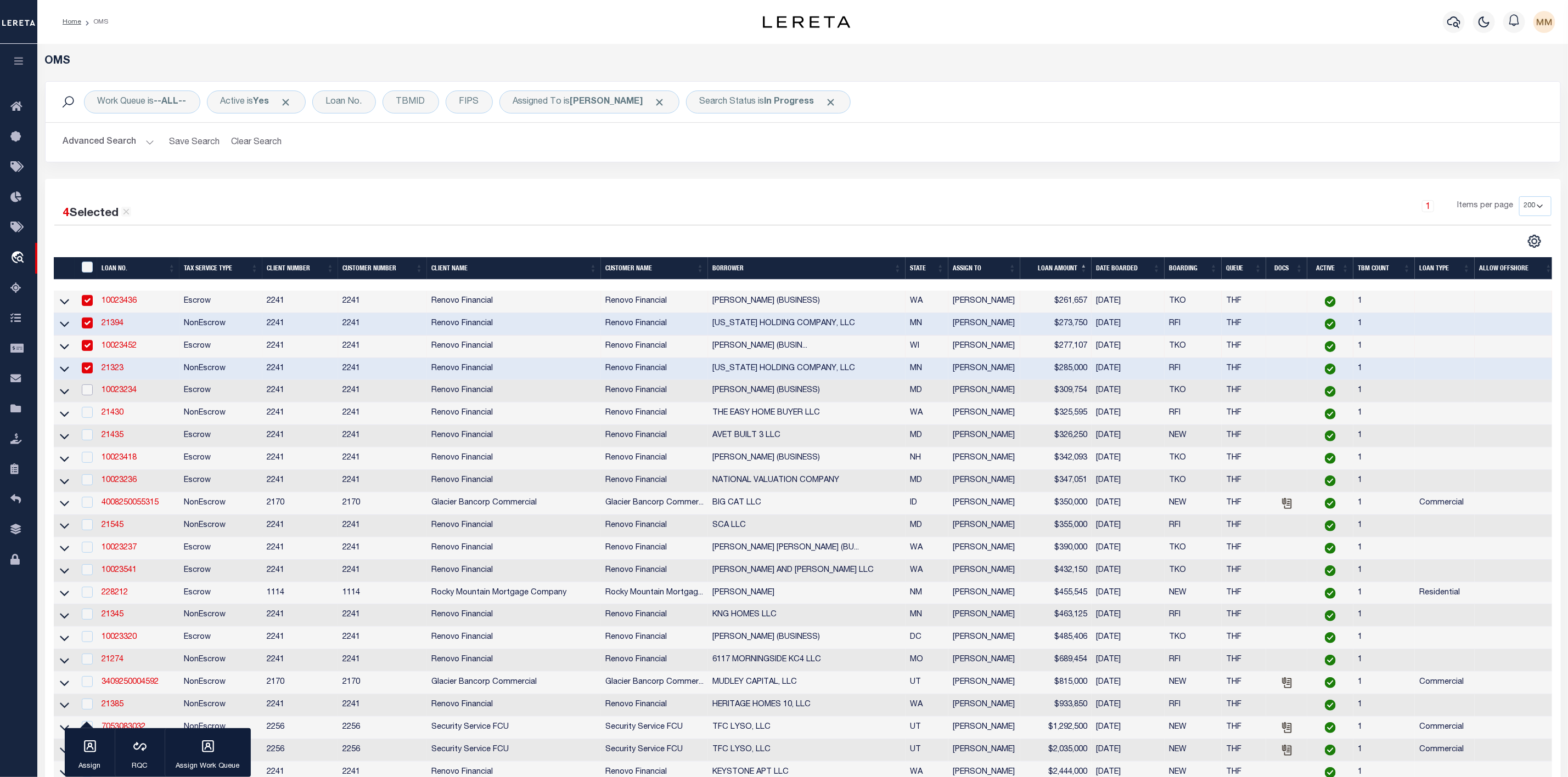
click at [85, 395] on input "checkbox" at bounding box center [87, 390] width 11 height 11
checkbox input "true"
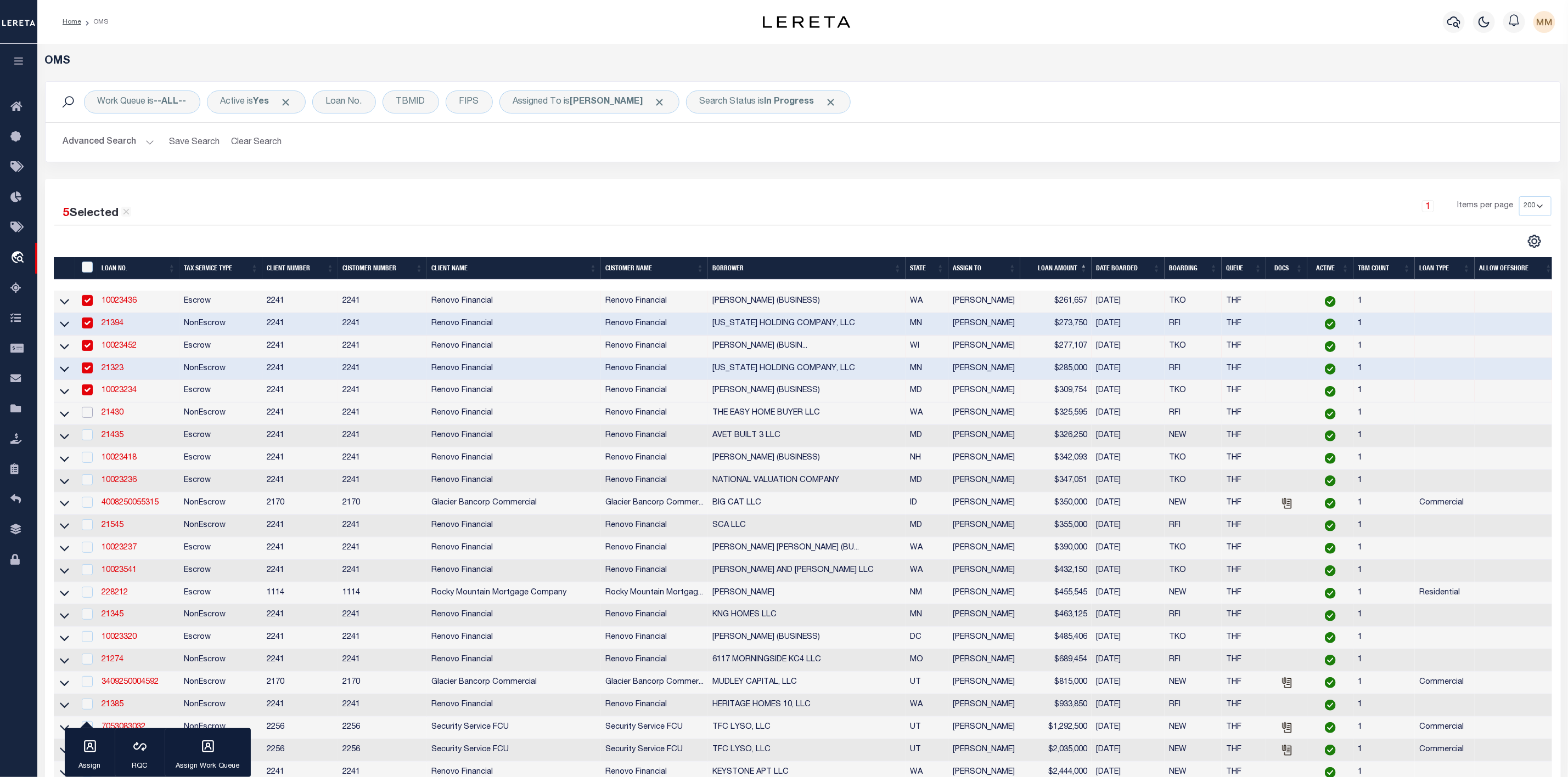
click at [89, 418] on input "checkbox" at bounding box center [87, 412] width 11 height 11
checkbox input "true"
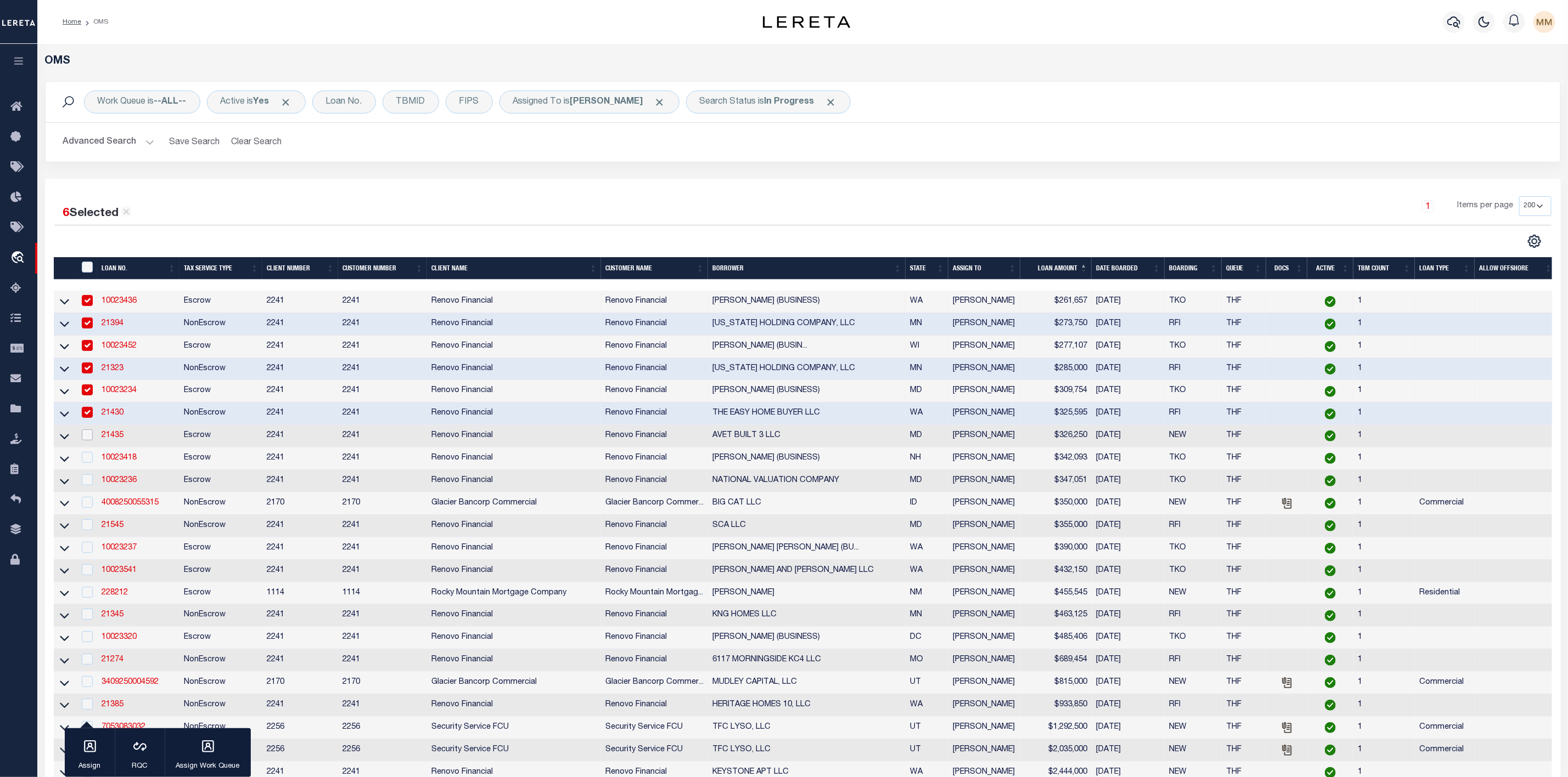
click at [89, 440] on input "checkbox" at bounding box center [87, 435] width 11 height 11
checkbox input "true"
click at [89, 461] on input "checkbox" at bounding box center [87, 457] width 11 height 11
checkbox input "true"
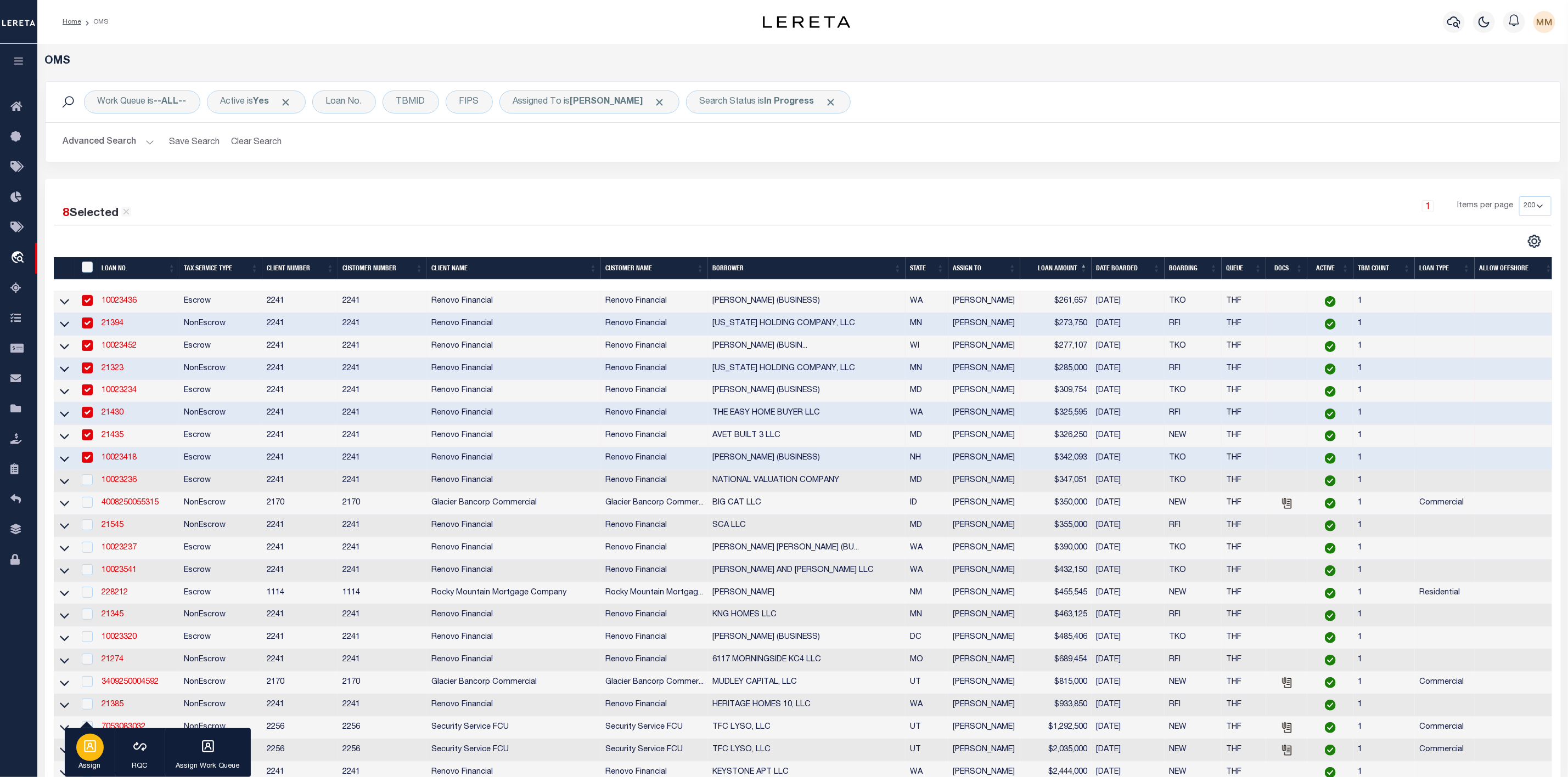
click at [94, 751] on icon "button" at bounding box center [89, 746] width 14 height 14
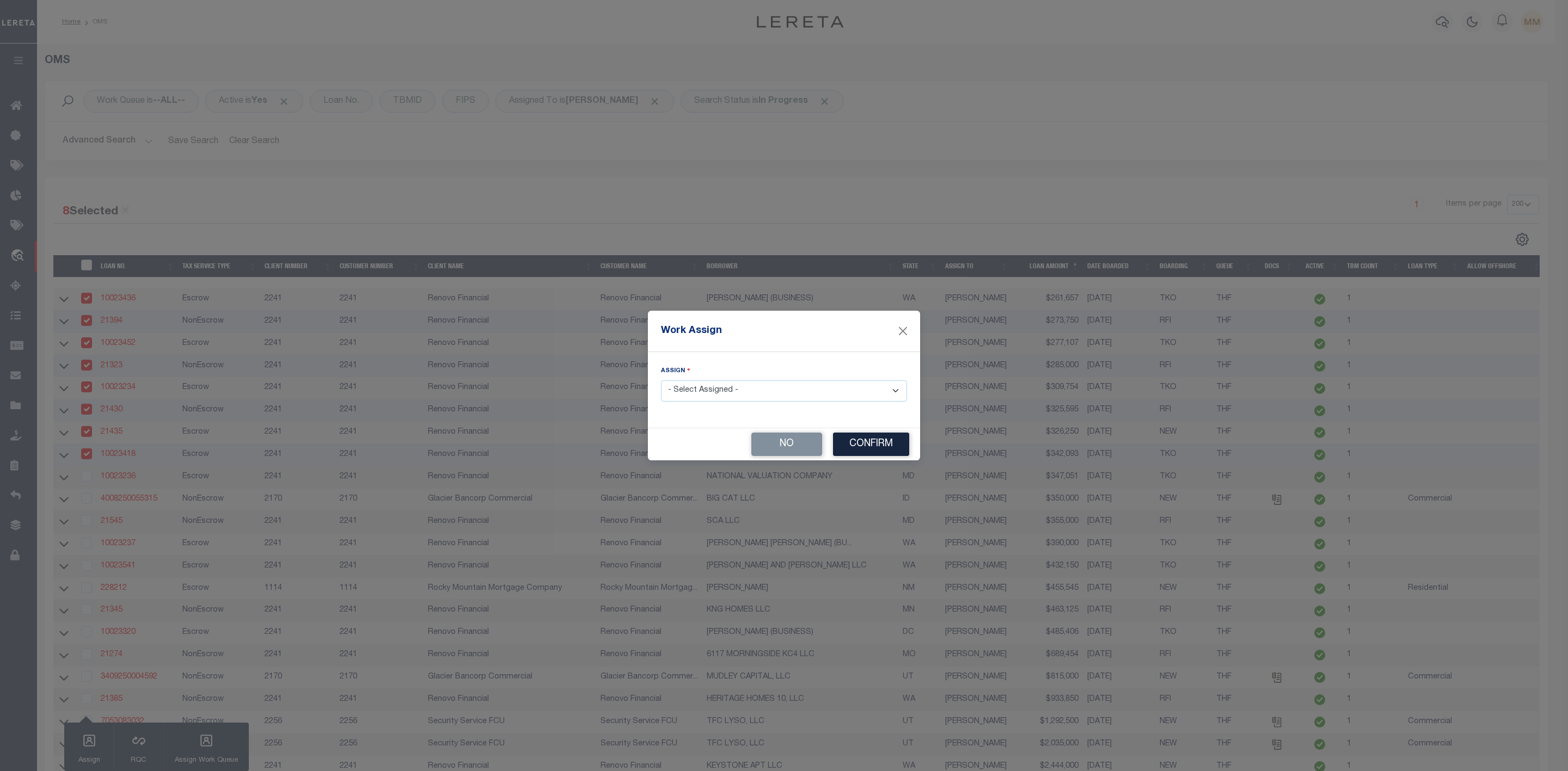
click at [741, 403] on div "Assign - Select Assigned - --Unassigned-- [PERSON_NAME] [PERSON_NAME] [PERSON_N…" at bounding box center [784, 389] width 272 height 75
click at [746, 386] on select "- Select Assigned - --Unassigned-- [PERSON_NAME] [PERSON_NAME] [PERSON_NAME] [P…" at bounding box center [784, 391] width 246 height 21
select select "[PERSON_NAME]"
click at [661, 380] on select "- Select Assigned - --Unassigned-- [PERSON_NAME] [PERSON_NAME] [PERSON_NAME] [P…" at bounding box center [784, 391] width 246 height 21
click at [866, 448] on button "Confirm" at bounding box center [871, 445] width 76 height 23
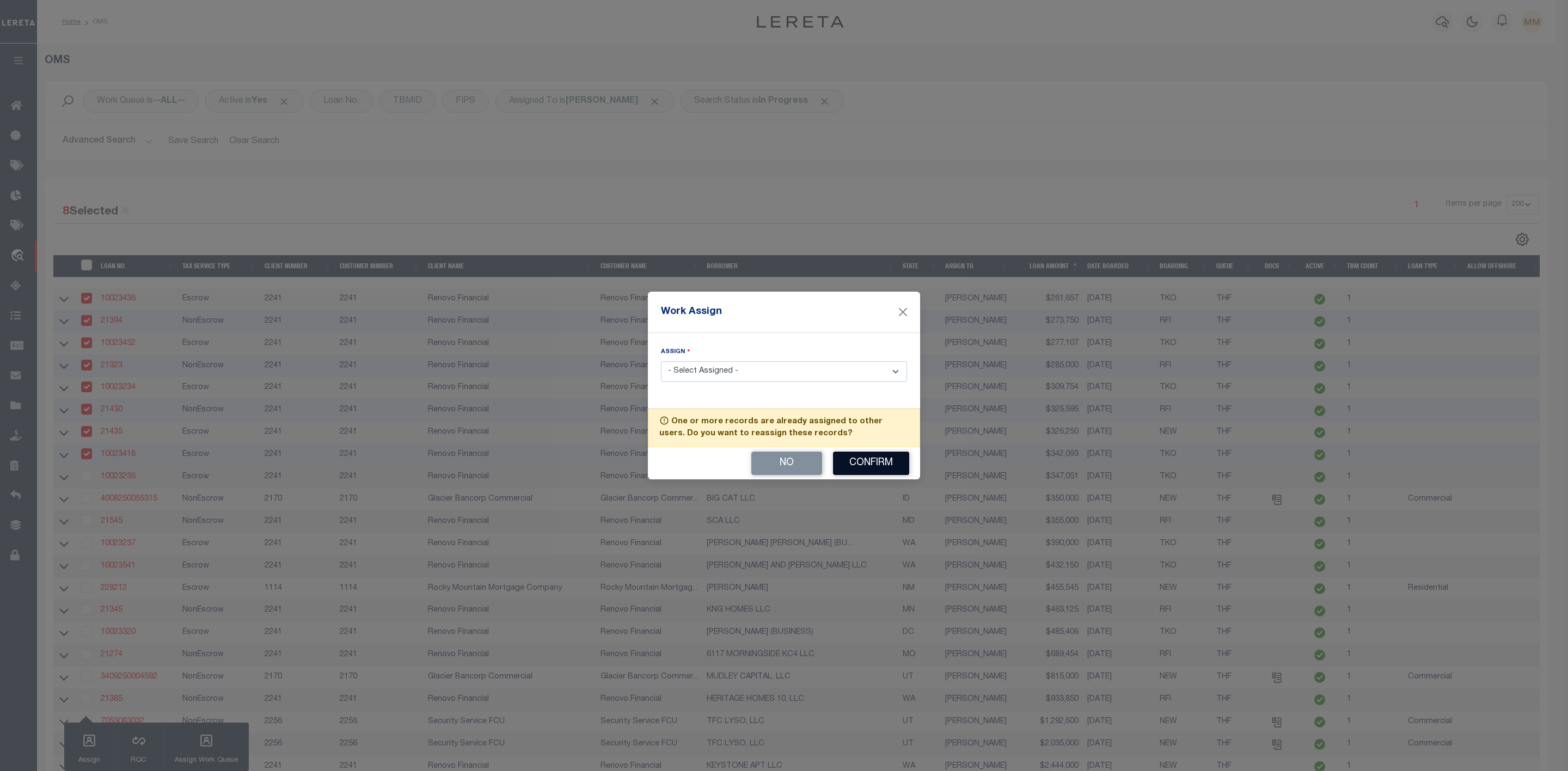
click at [864, 466] on button "Confirm" at bounding box center [871, 464] width 76 height 23
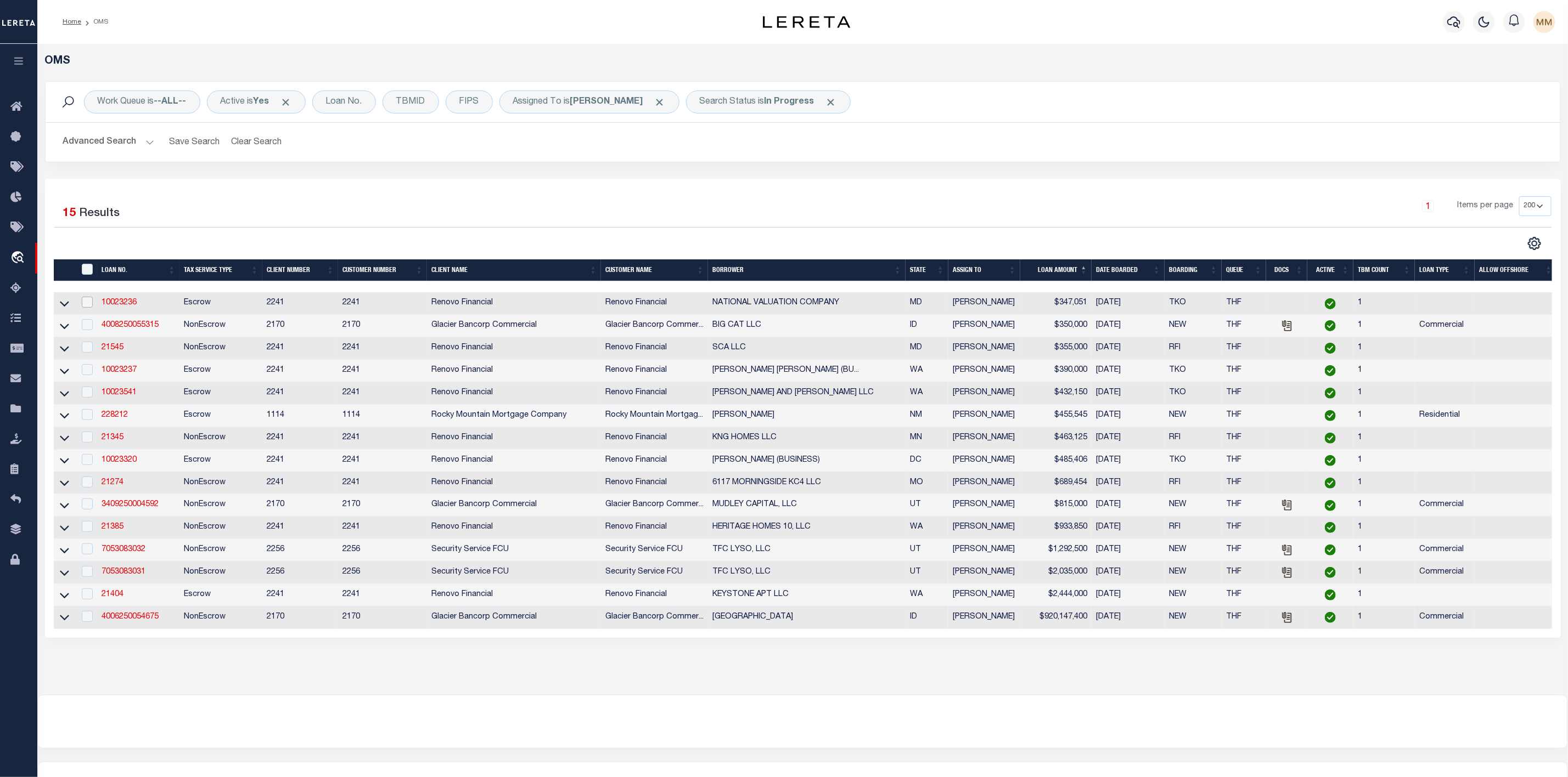
click at [86, 303] on input "checkbox" at bounding box center [87, 302] width 11 height 11
checkbox input "true"
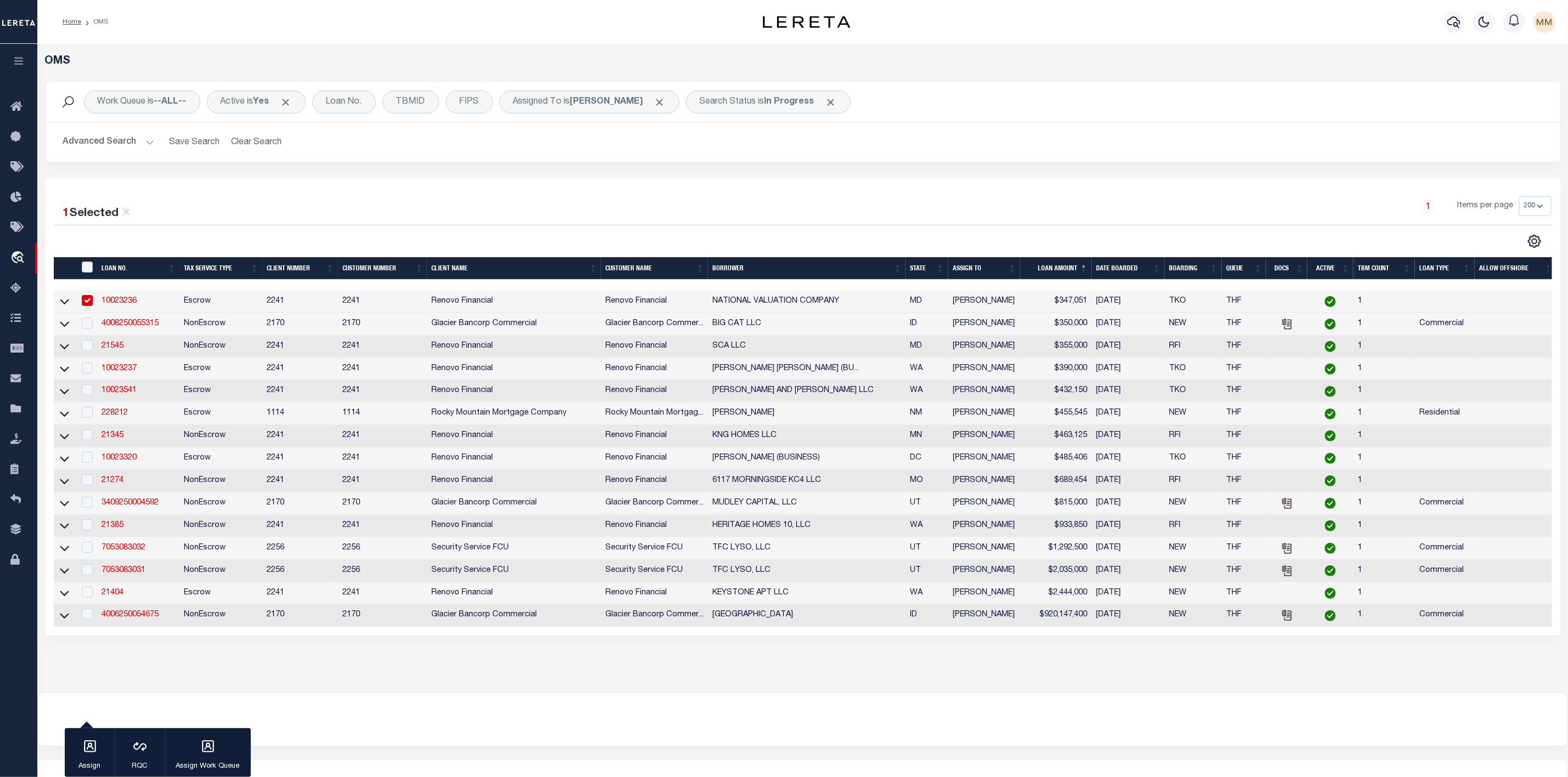
click at [87, 330] on div at bounding box center [86, 324] width 14 height 12
checkbox input "true"
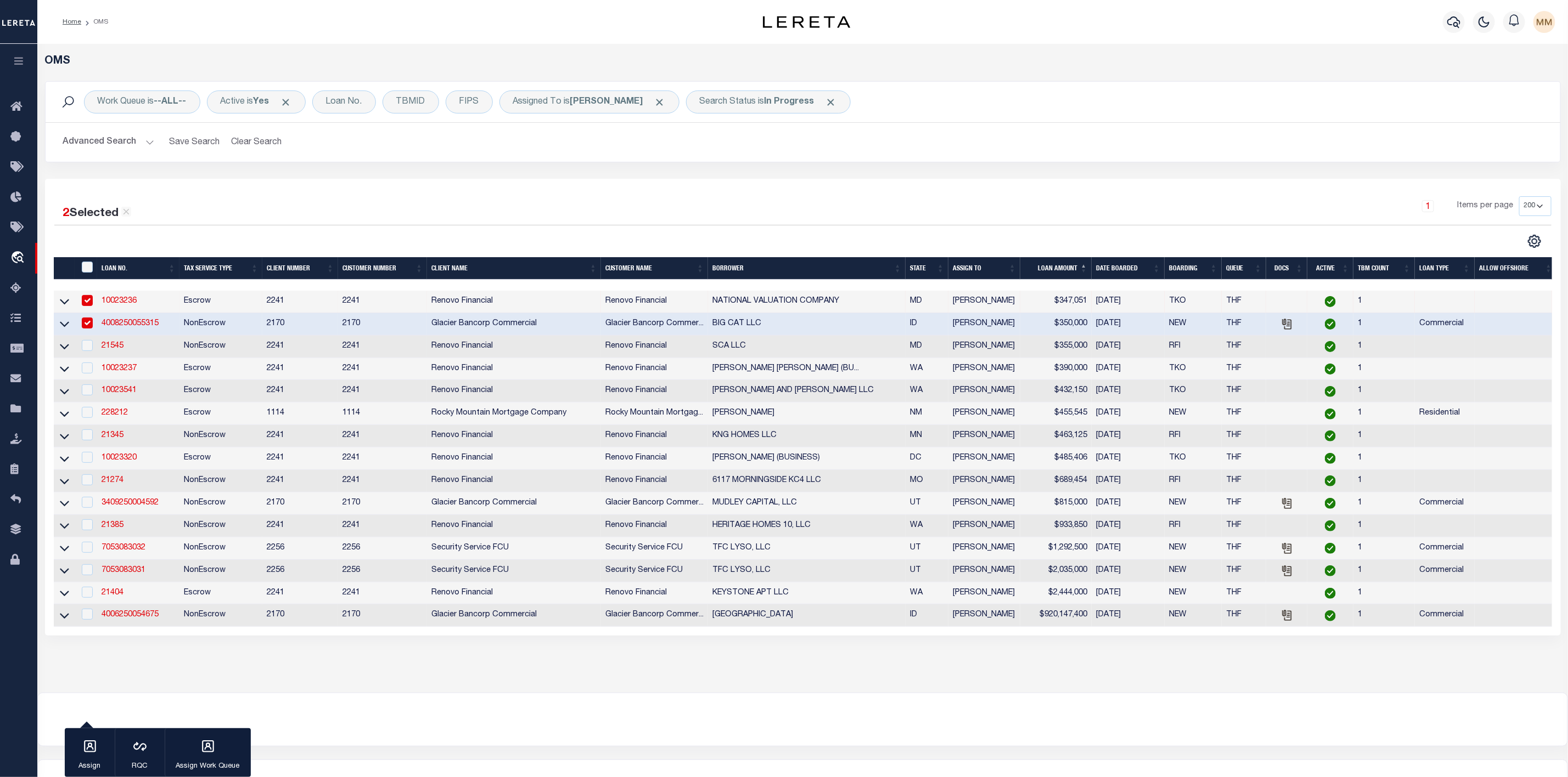
click at [88, 355] on td at bounding box center [86, 346] width 23 height 23
checkbox input "true"
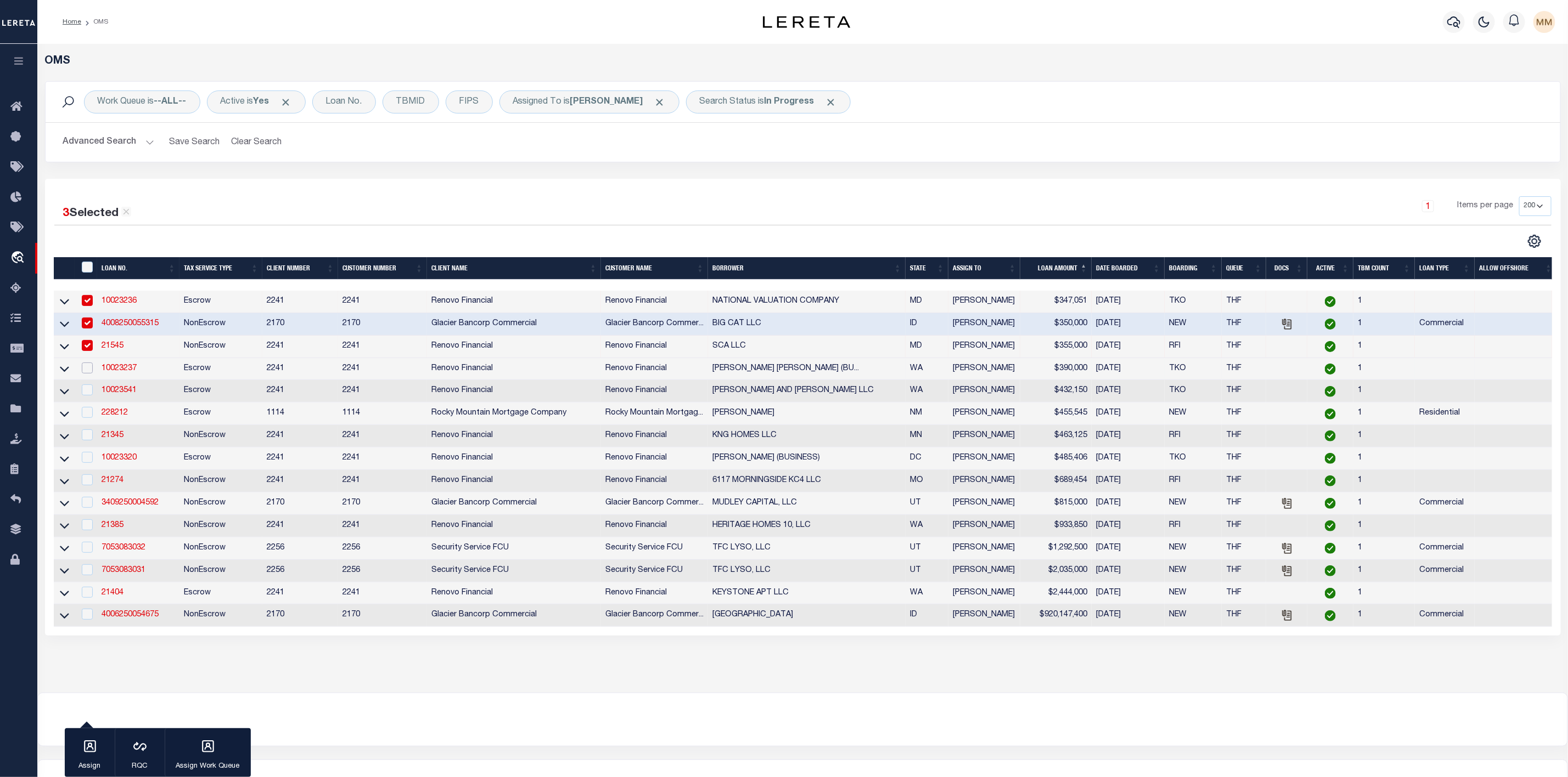
click at [87, 372] on input "checkbox" at bounding box center [87, 368] width 11 height 11
checkbox input "true"
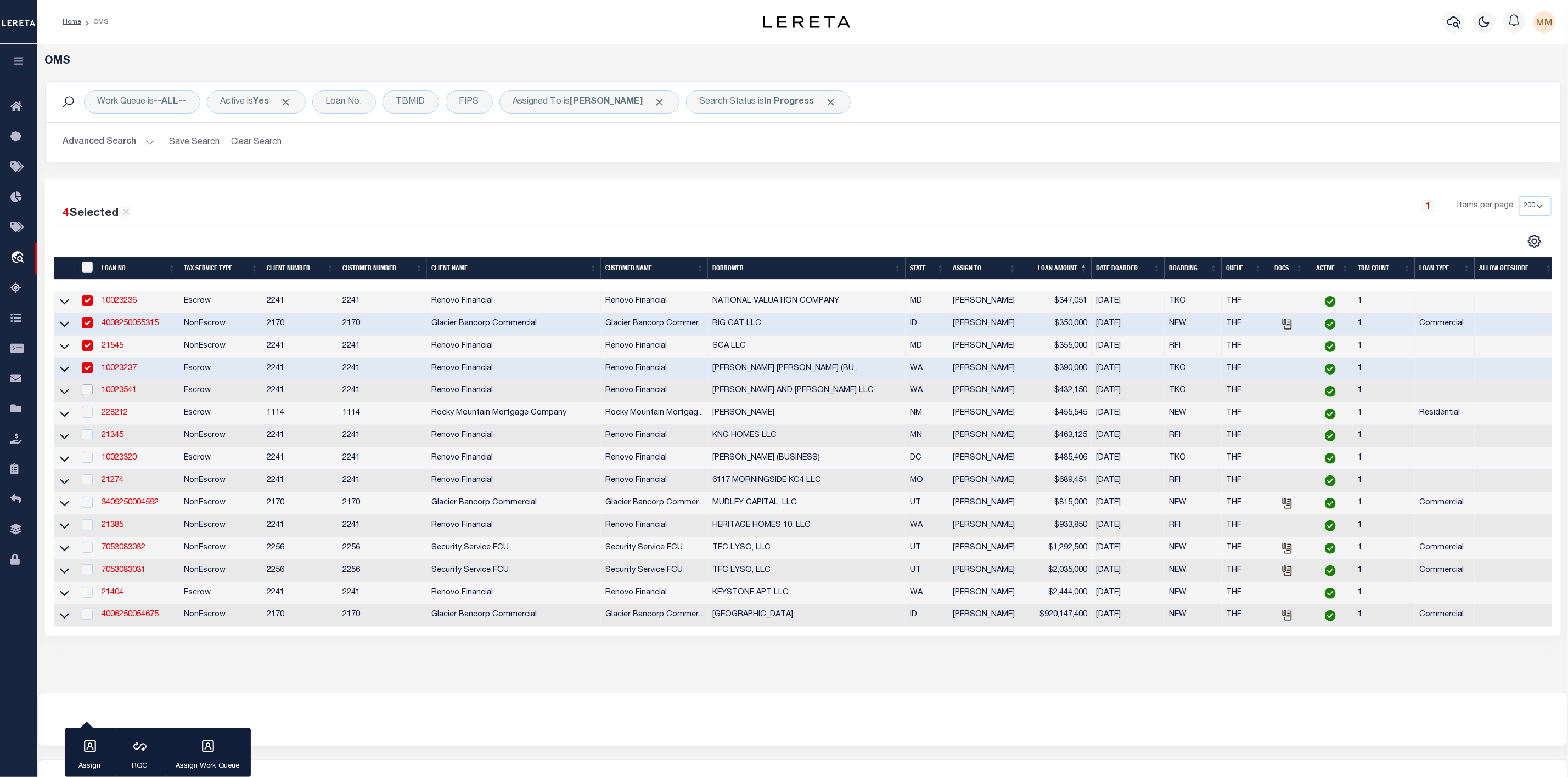
click at [87, 394] on input "checkbox" at bounding box center [87, 390] width 11 height 11
checkbox input "true"
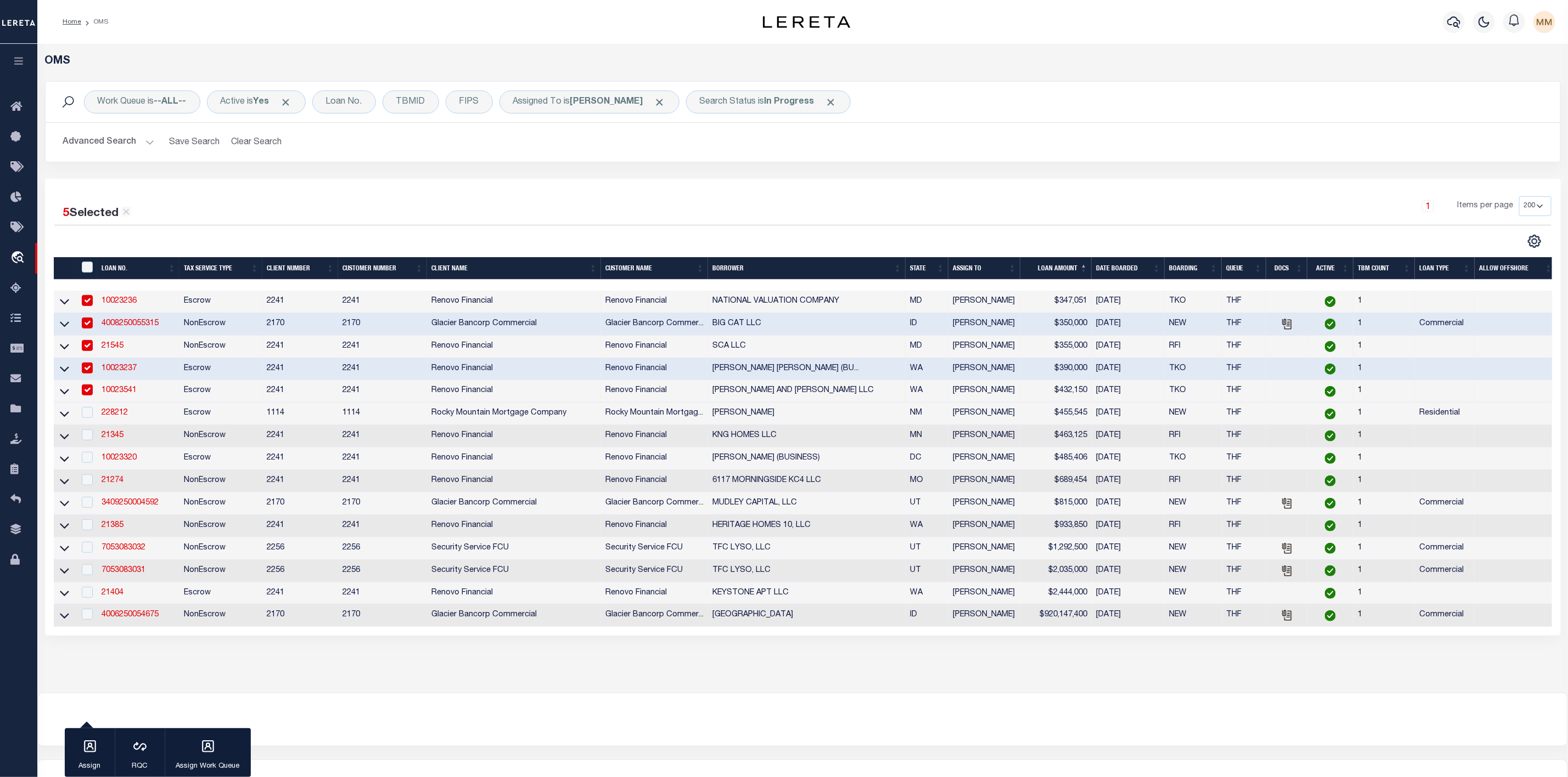
click at [91, 423] on td at bounding box center [86, 414] width 23 height 23
checkbox input "true"
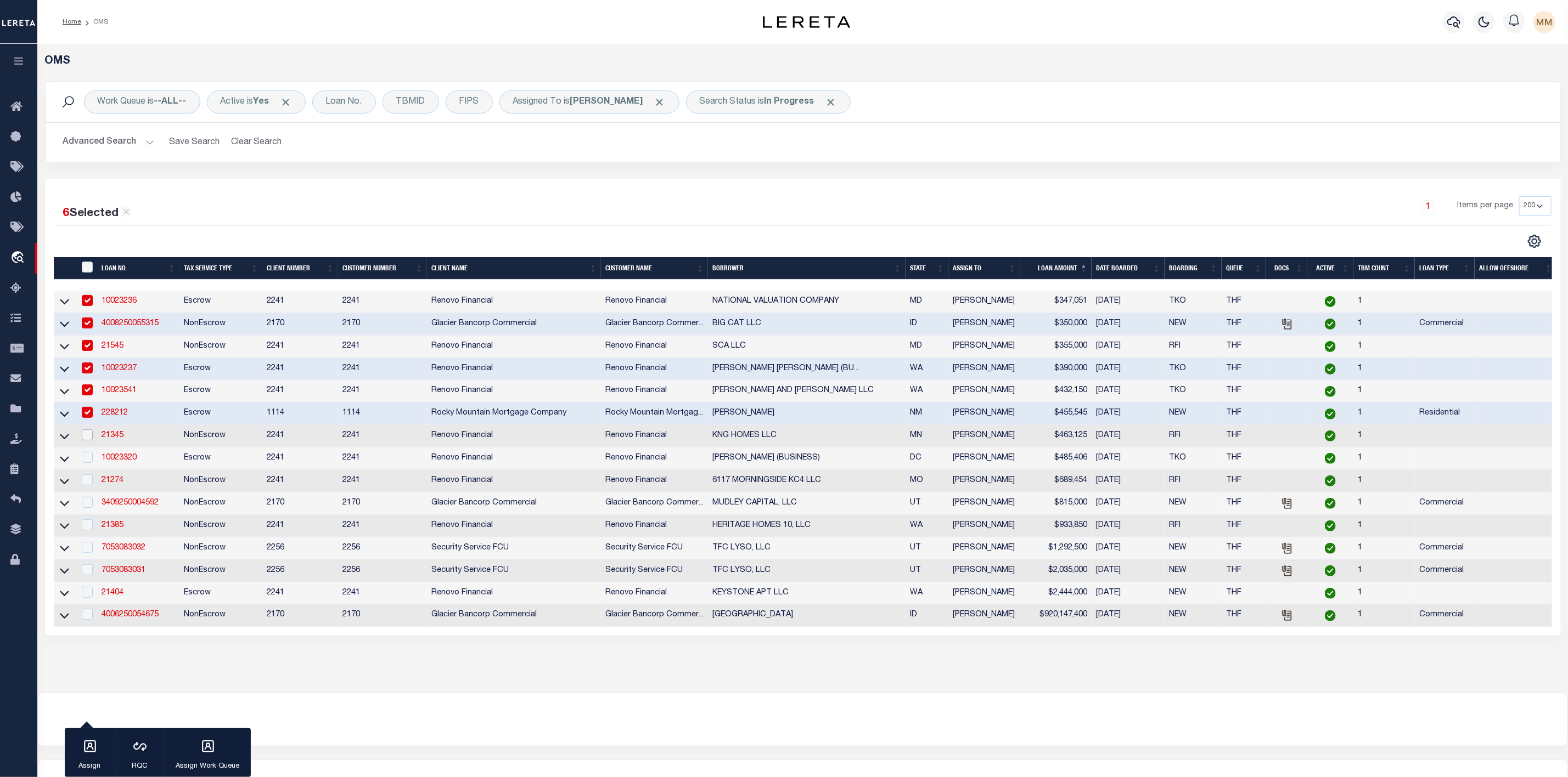
click at [89, 440] on input "checkbox" at bounding box center [87, 435] width 11 height 11
checkbox input "true"
click at [88, 463] on input "checkbox" at bounding box center [87, 457] width 11 height 11
checkbox input "true"
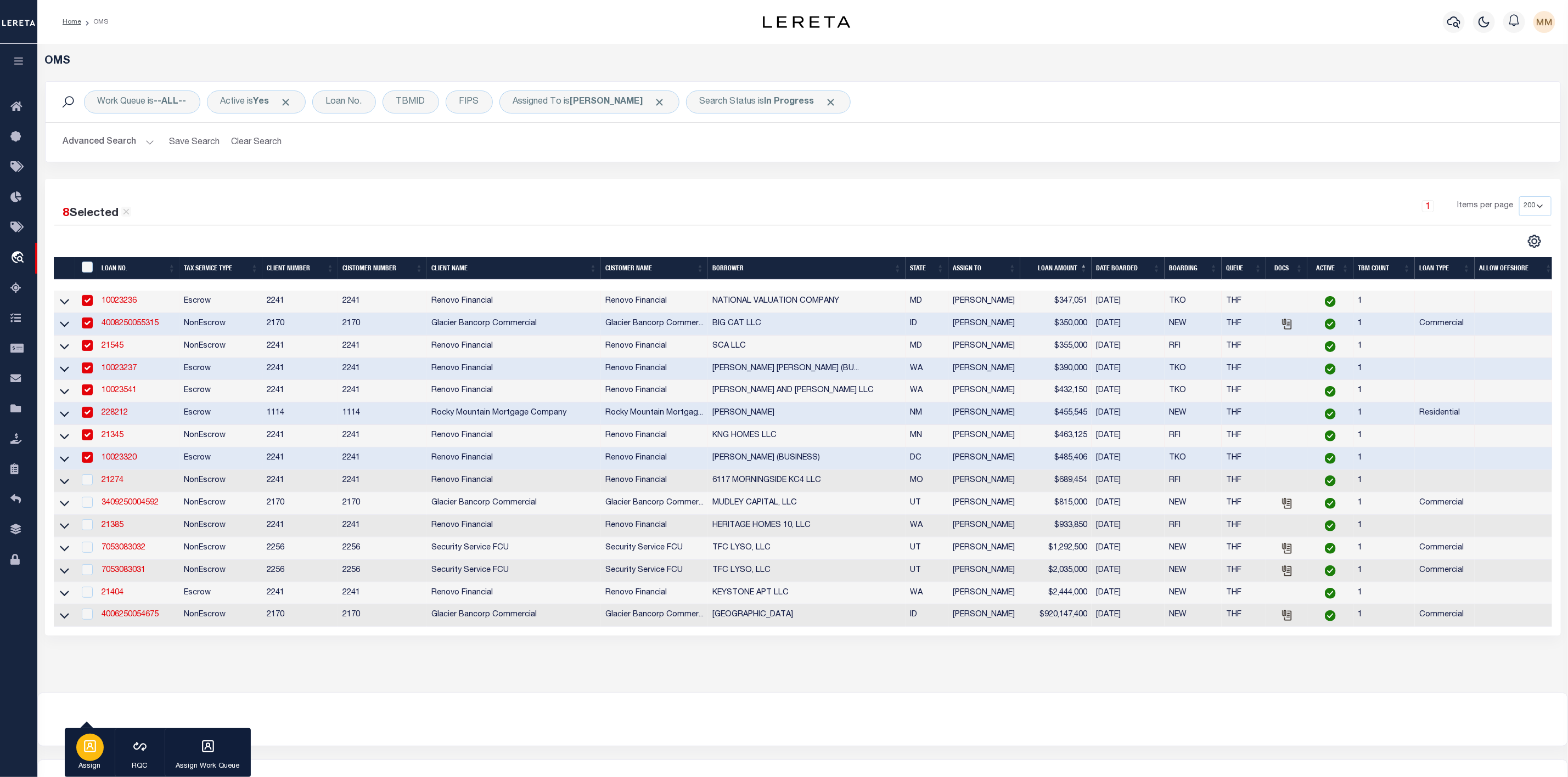
click at [92, 748] on icon "button" at bounding box center [90, 746] width 12 height 12
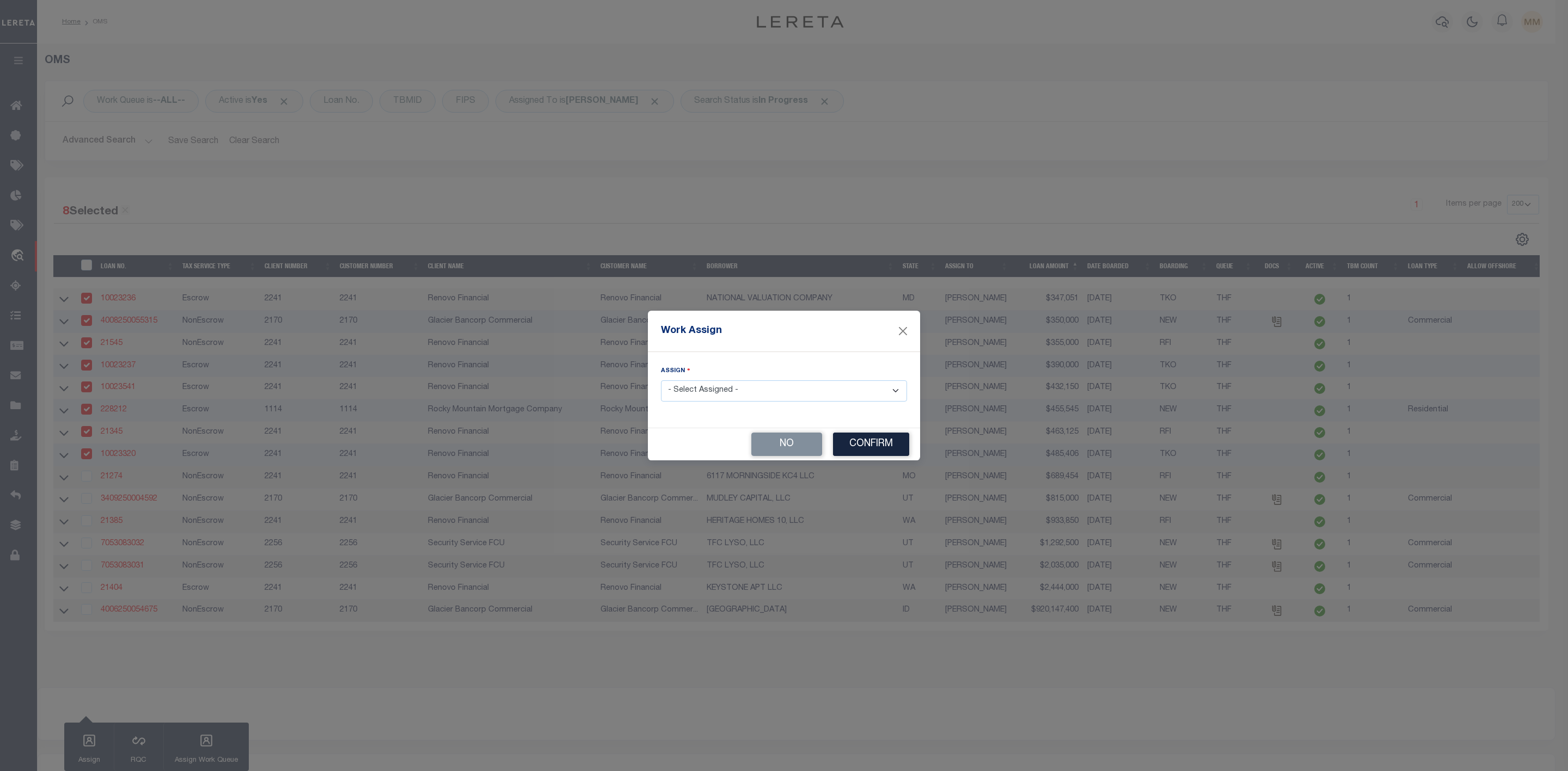
click at [709, 390] on select "- Select Assigned - --Unassigned-- [PERSON_NAME] [PERSON_NAME] [PERSON_NAME] [P…" at bounding box center [784, 391] width 246 height 21
select select "[PERSON_NAME]"
click at [661, 380] on select "- Select Assigned - --Unassigned-- [PERSON_NAME] [PERSON_NAME] [PERSON_NAME] [P…" at bounding box center [784, 391] width 246 height 21
click at [882, 449] on button "Confirm" at bounding box center [871, 445] width 76 height 23
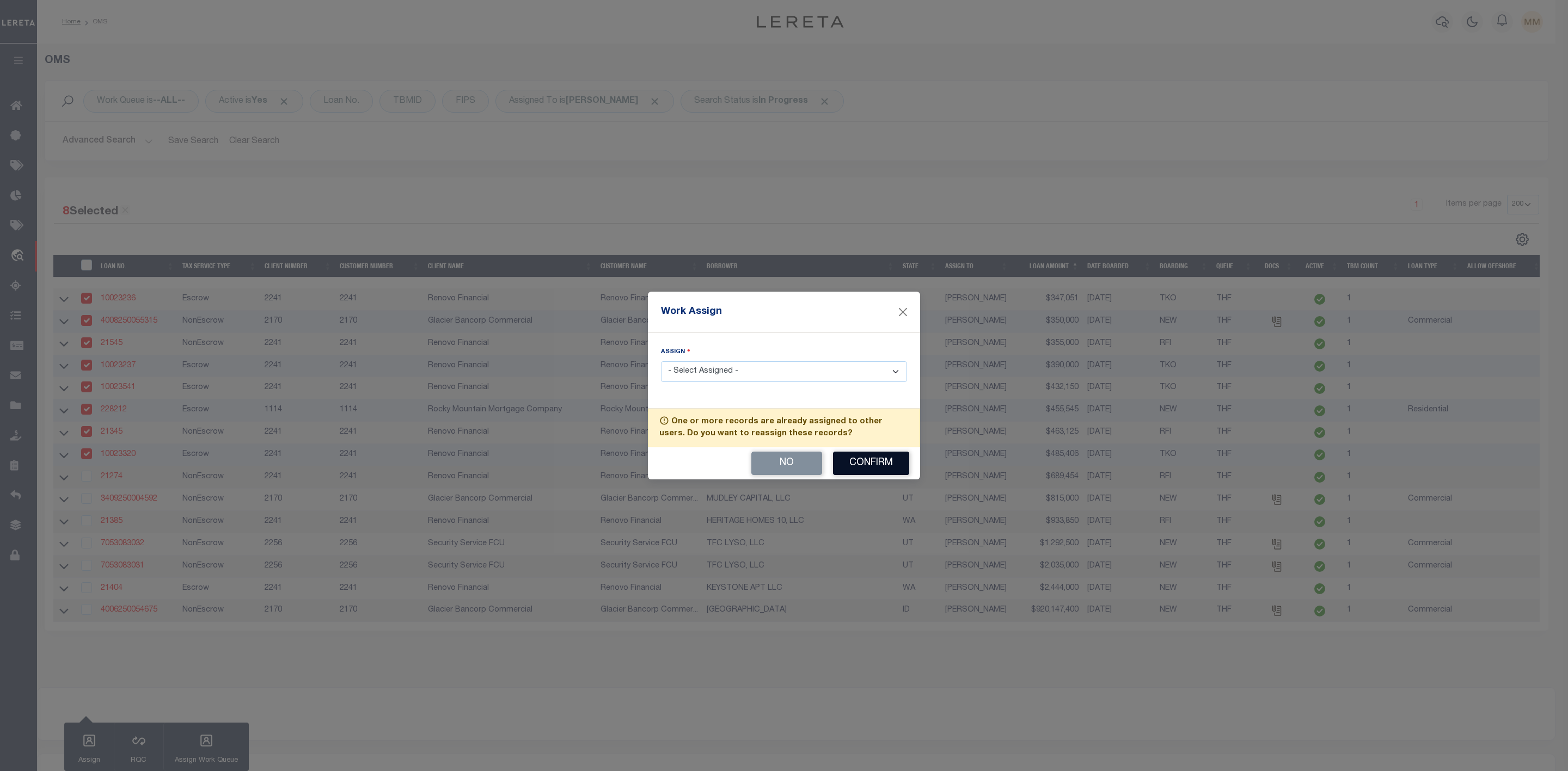
click at [879, 465] on button "Confirm" at bounding box center [871, 464] width 76 height 23
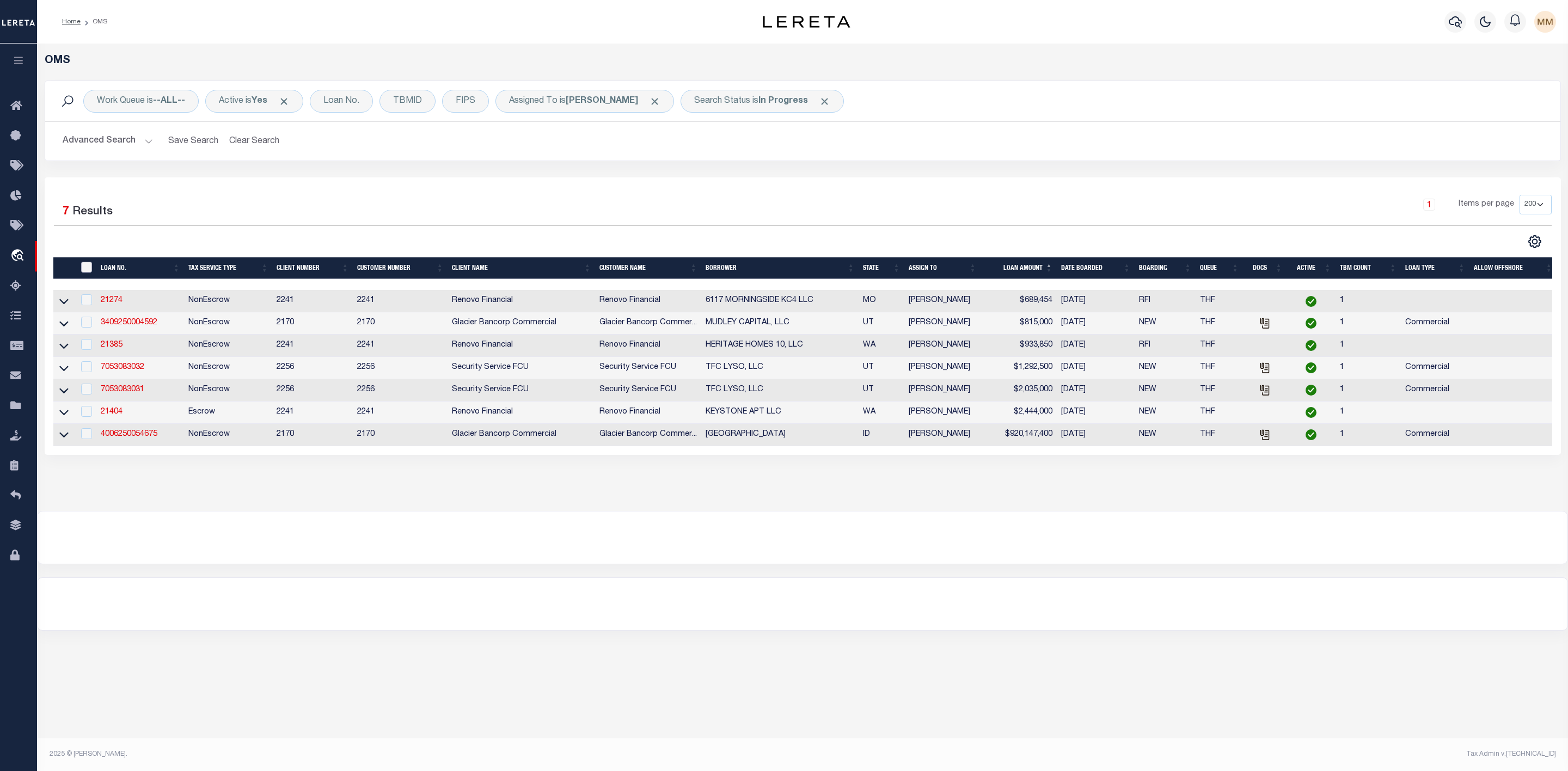
click at [82, 270] on input "" at bounding box center [86, 267] width 11 height 11
checkbox input "true"
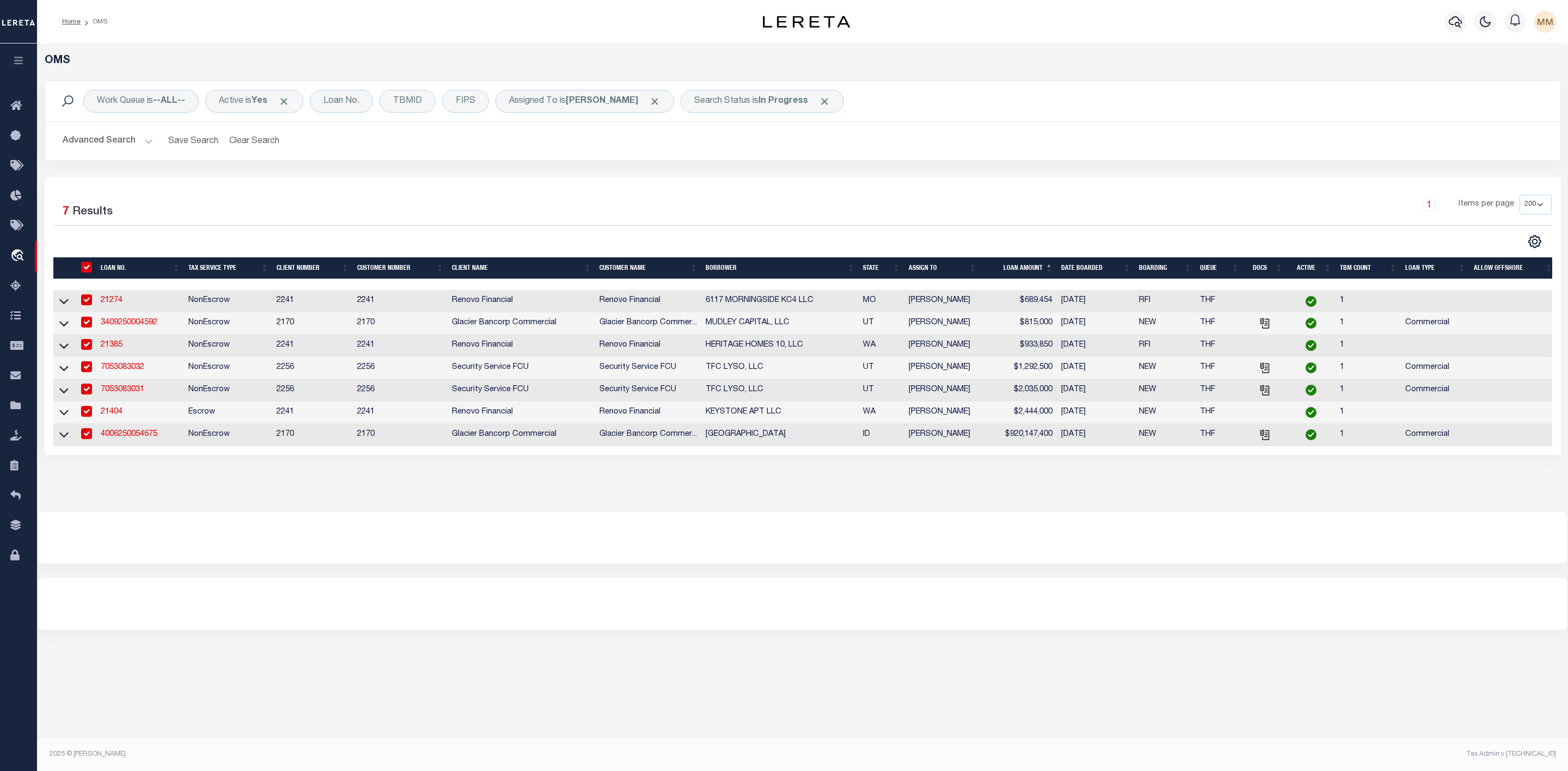
checkbox input "true"
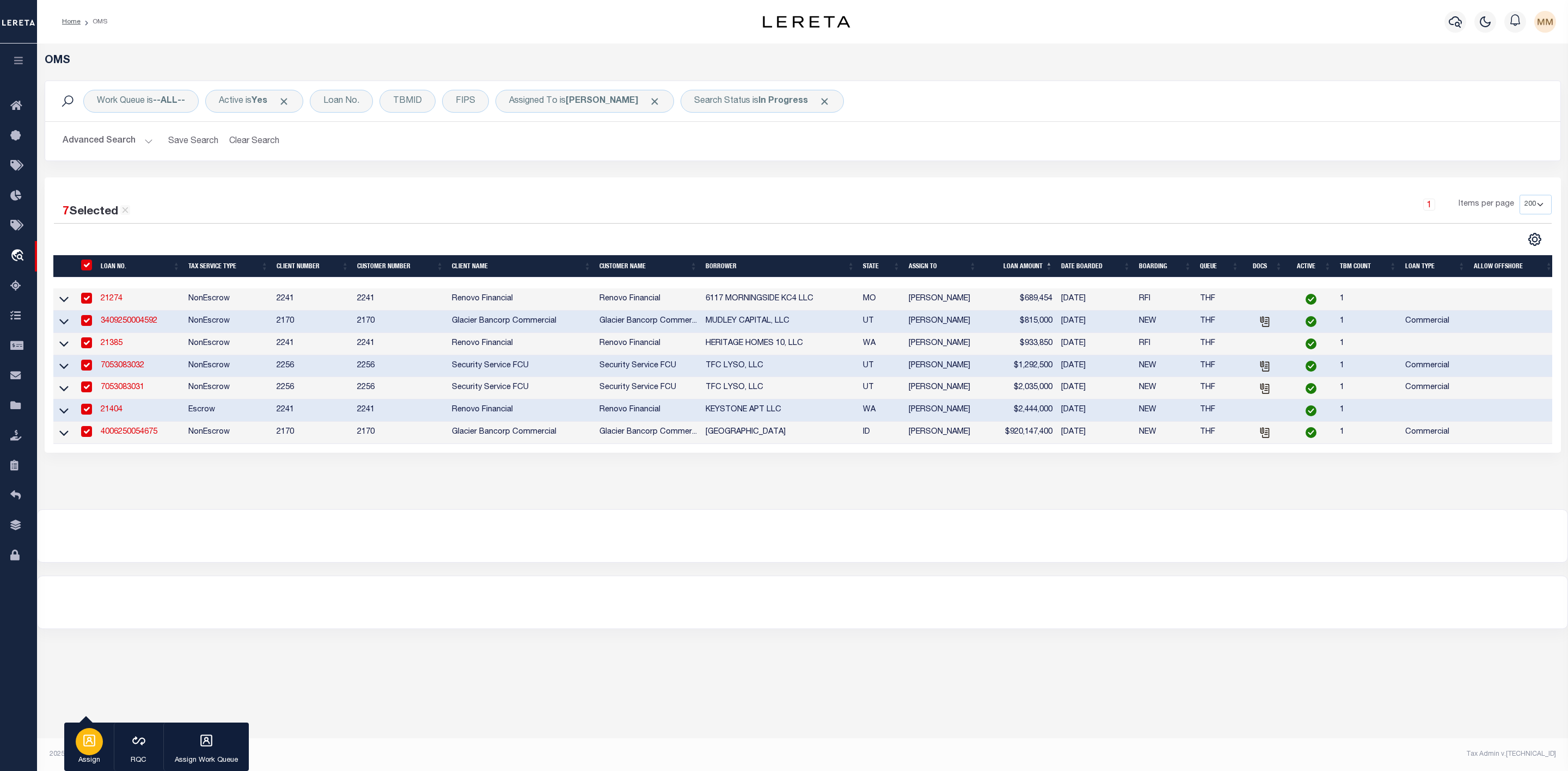
click at [94, 748] on div "button" at bounding box center [89, 742] width 27 height 27
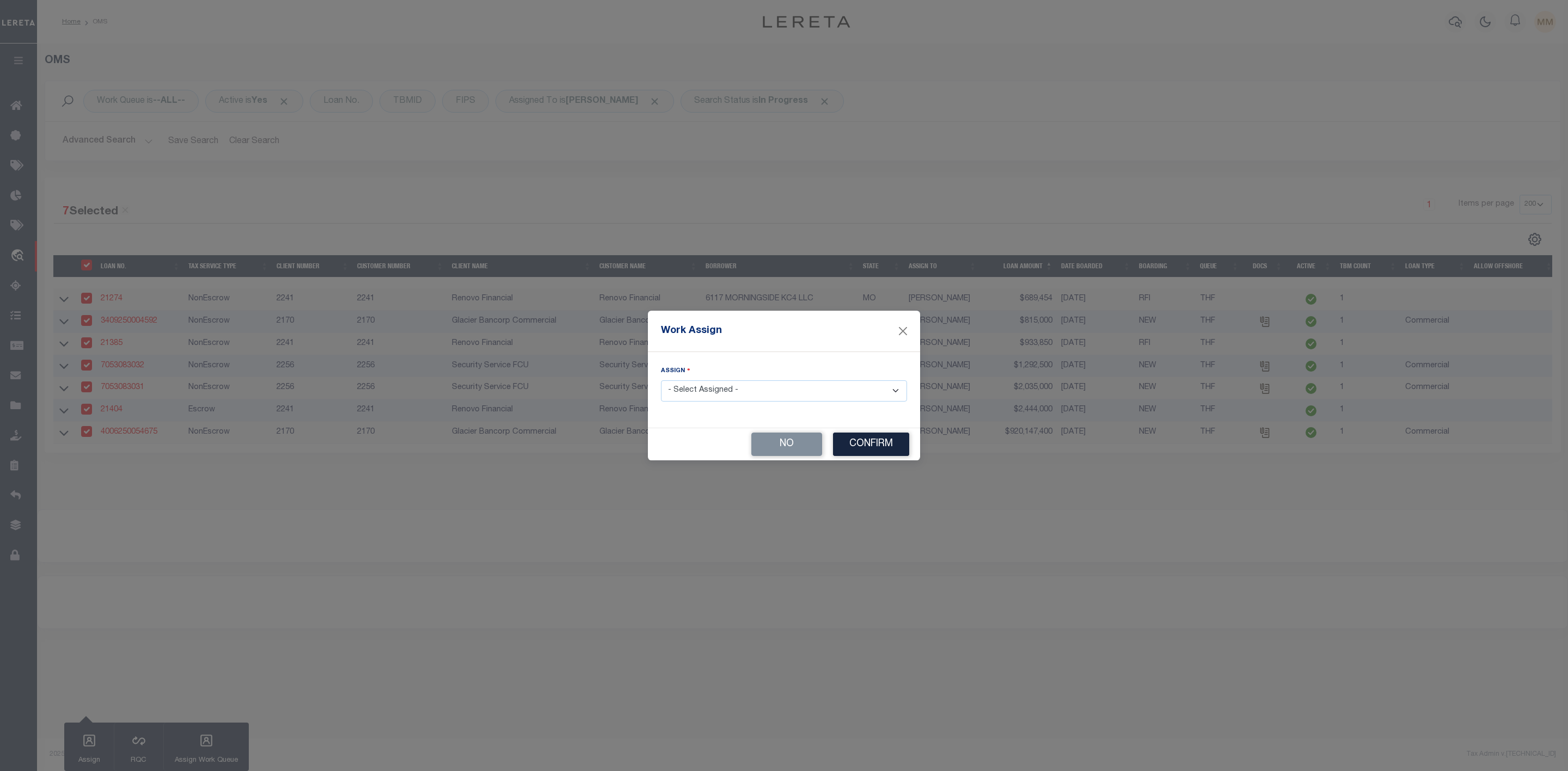
click at [694, 389] on select "- Select Assigned - --Unassigned-- [PERSON_NAME] [PERSON_NAME] [PERSON_NAME] [P…" at bounding box center [784, 391] width 246 height 21
select select "[PERSON_NAME]"
click at [661, 380] on select "- Select Assigned - --Unassigned-- [PERSON_NAME] [PERSON_NAME] [PERSON_NAME] [P…" at bounding box center [784, 391] width 246 height 21
click at [856, 444] on button "Confirm" at bounding box center [871, 445] width 76 height 23
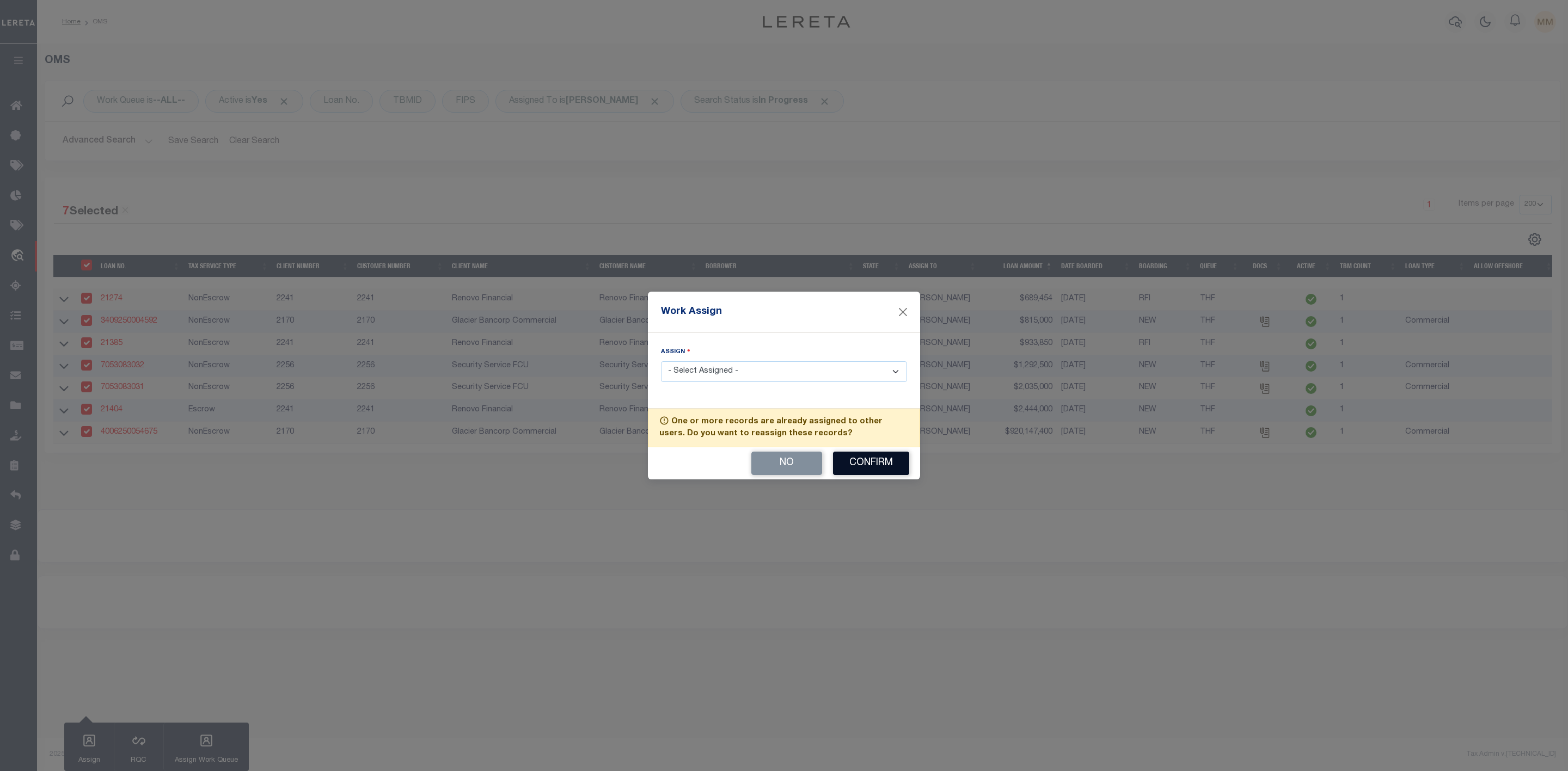
click at [866, 465] on button "Confirm" at bounding box center [871, 464] width 76 height 23
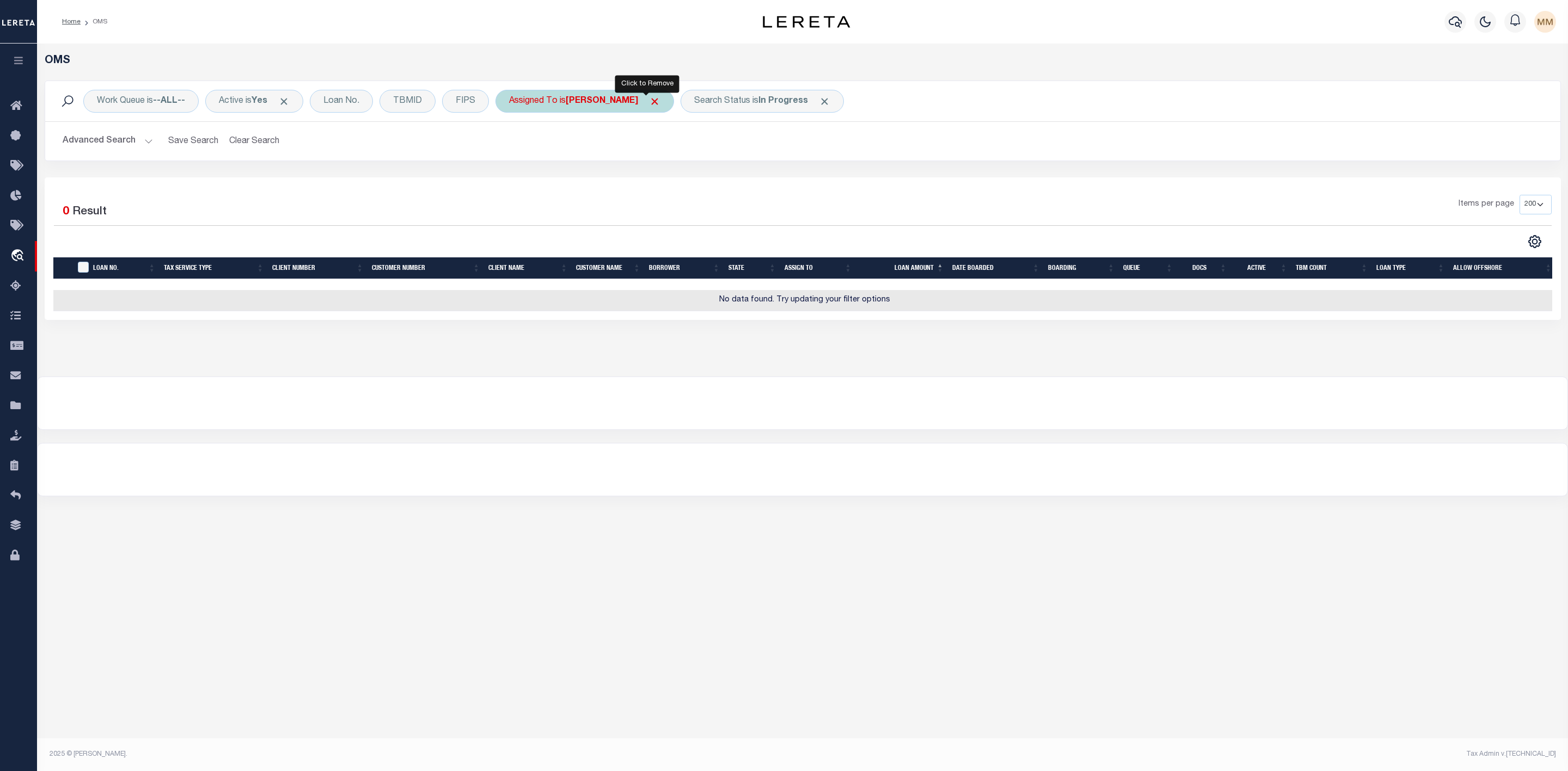
click at [649, 102] on span "Click to Remove" at bounding box center [655, 102] width 12 height 12
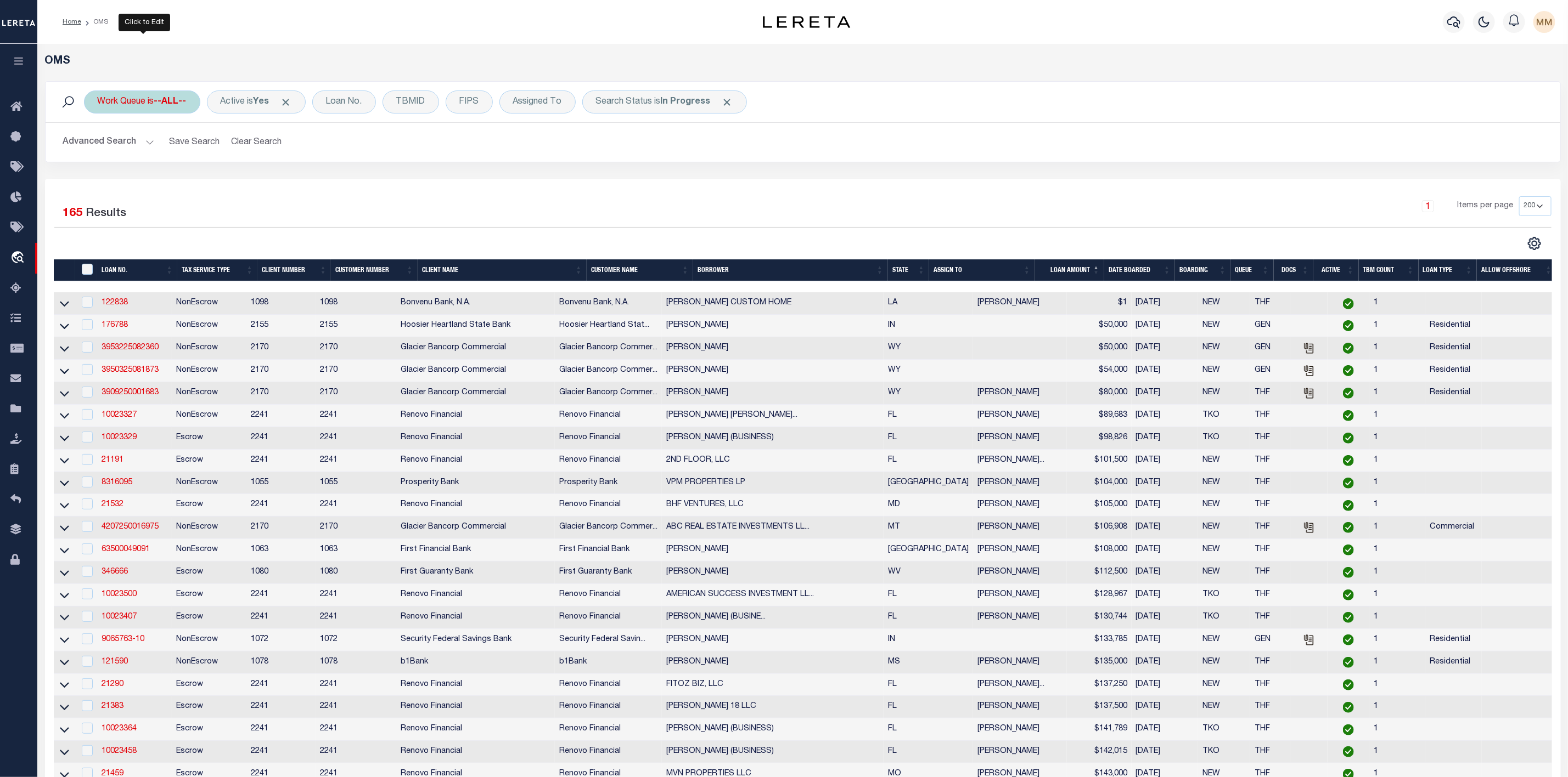
click at [164, 106] on b "--ALL--" at bounding box center [170, 102] width 32 height 9
click at [155, 152] on select "--ALL-- General ThoughtFocus" at bounding box center [178, 156] width 162 height 21
select select "THF"
click at [98, 147] on select "--ALL-- General ThoughtFocus" at bounding box center [178, 156] width 162 height 21
click at [242, 179] on input "Apply" at bounding box center [243, 179] width 32 height 18
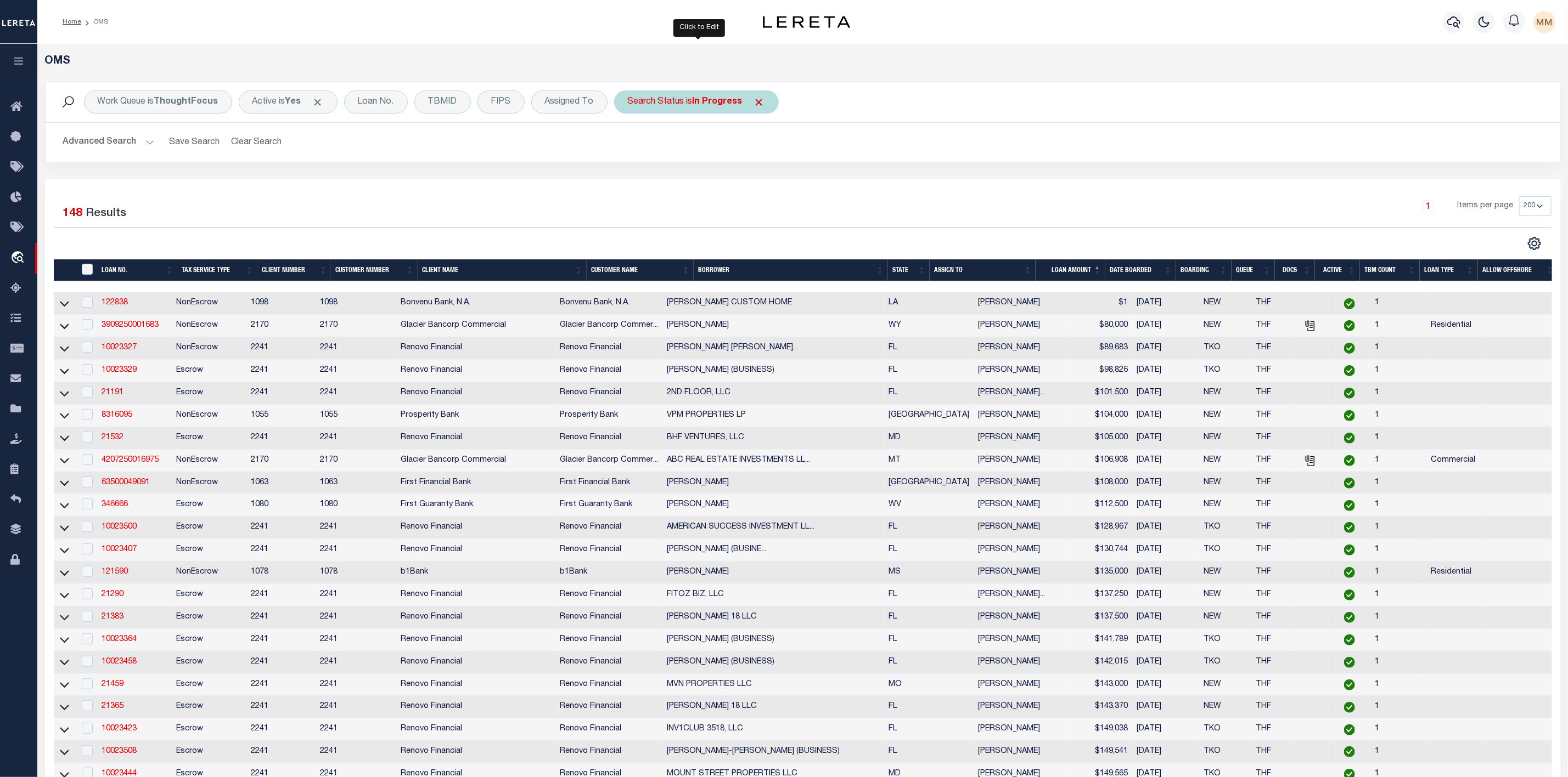
click at [664, 104] on div "Search Status is In Progress" at bounding box center [696, 102] width 164 height 23
click at [664, 160] on select "Automated Search Bad Parcel Complete Duplicate Parcel High Dollar Reporting In …" at bounding box center [709, 156] width 162 height 21
select select "RD"
click at [631, 147] on select "Automated Search Bad Parcel Complete Duplicate Parcel High Dollar Reporting In …" at bounding box center [709, 156] width 162 height 21
click at [769, 183] on input "Apply" at bounding box center [774, 179] width 32 height 18
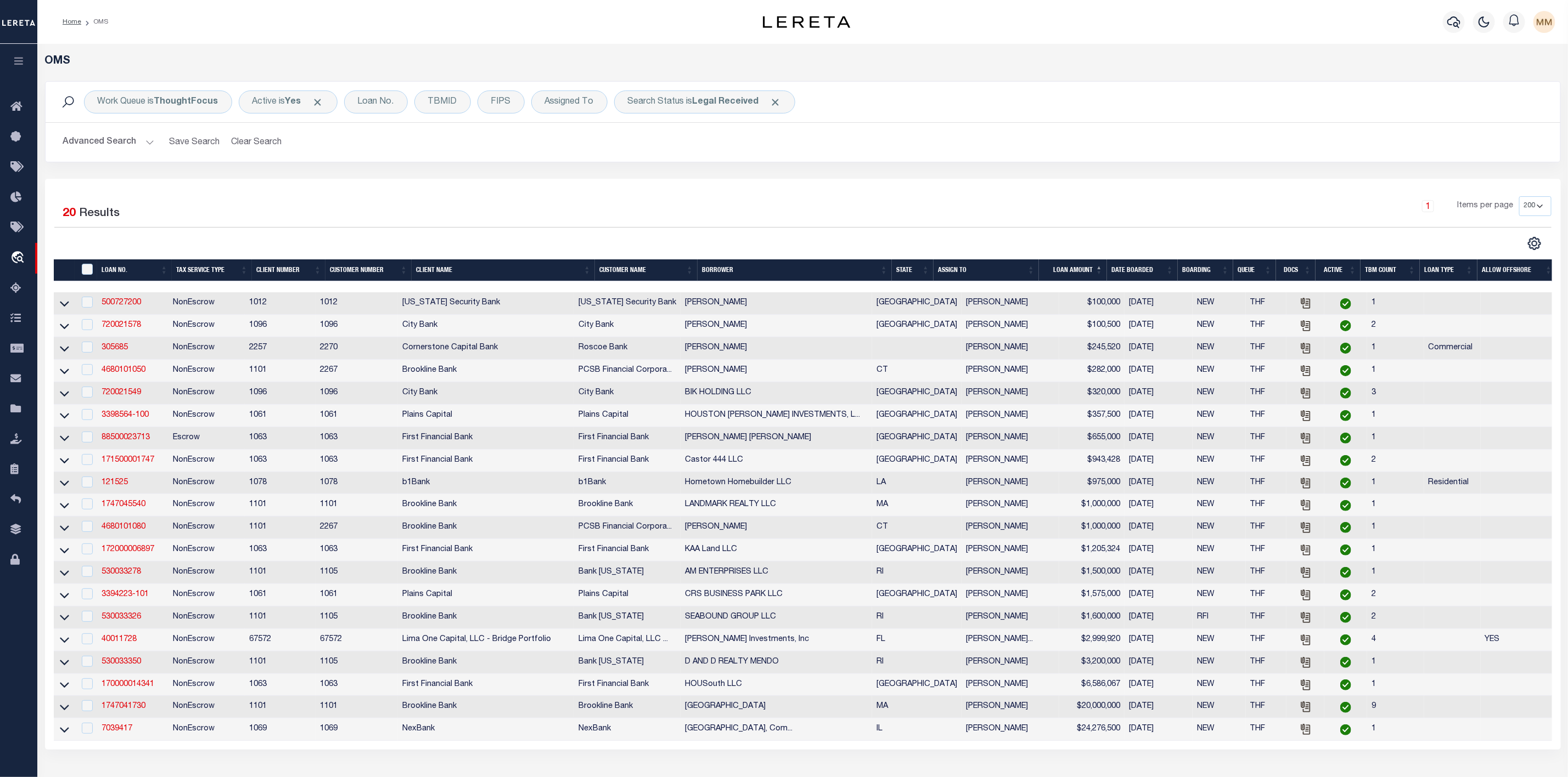
click at [1033, 271] on th "ASSIGN TO" at bounding box center [986, 271] width 105 height 23
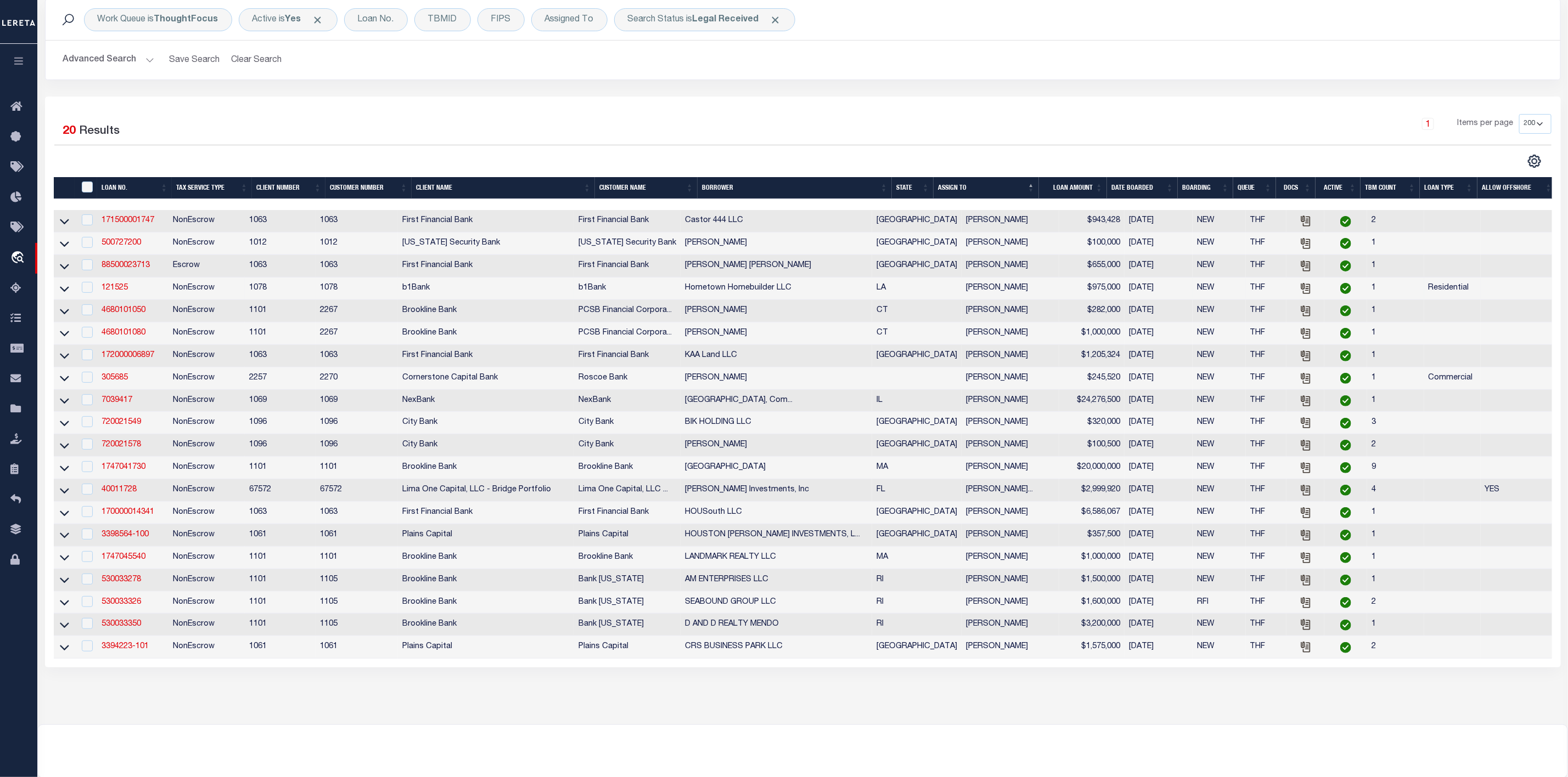
scroll to position [164, 0]
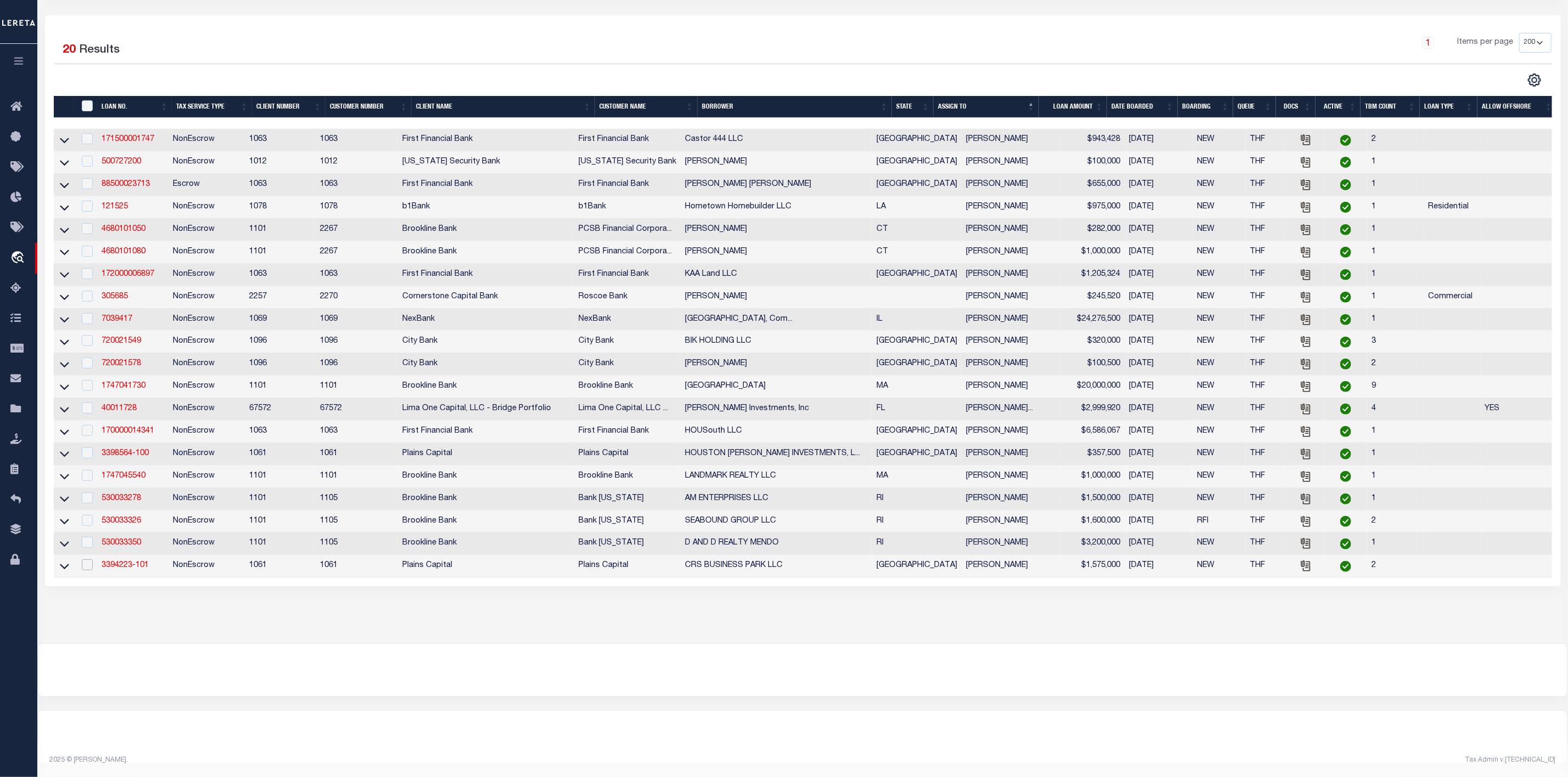
click at [88, 571] on input "checkbox" at bounding box center [87, 565] width 11 height 11
checkbox input "true"
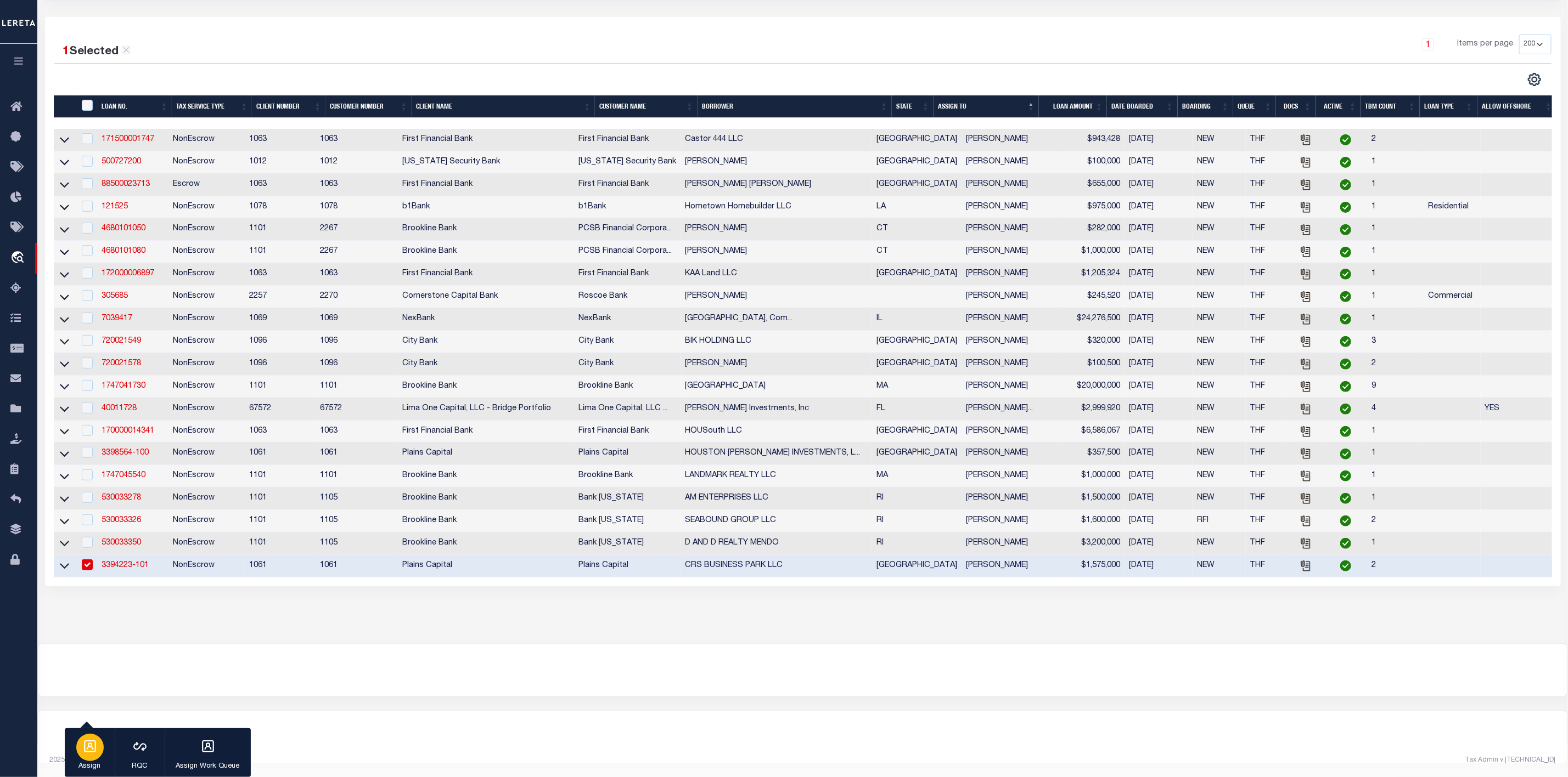
click at [95, 745] on icon "button" at bounding box center [90, 746] width 12 height 12
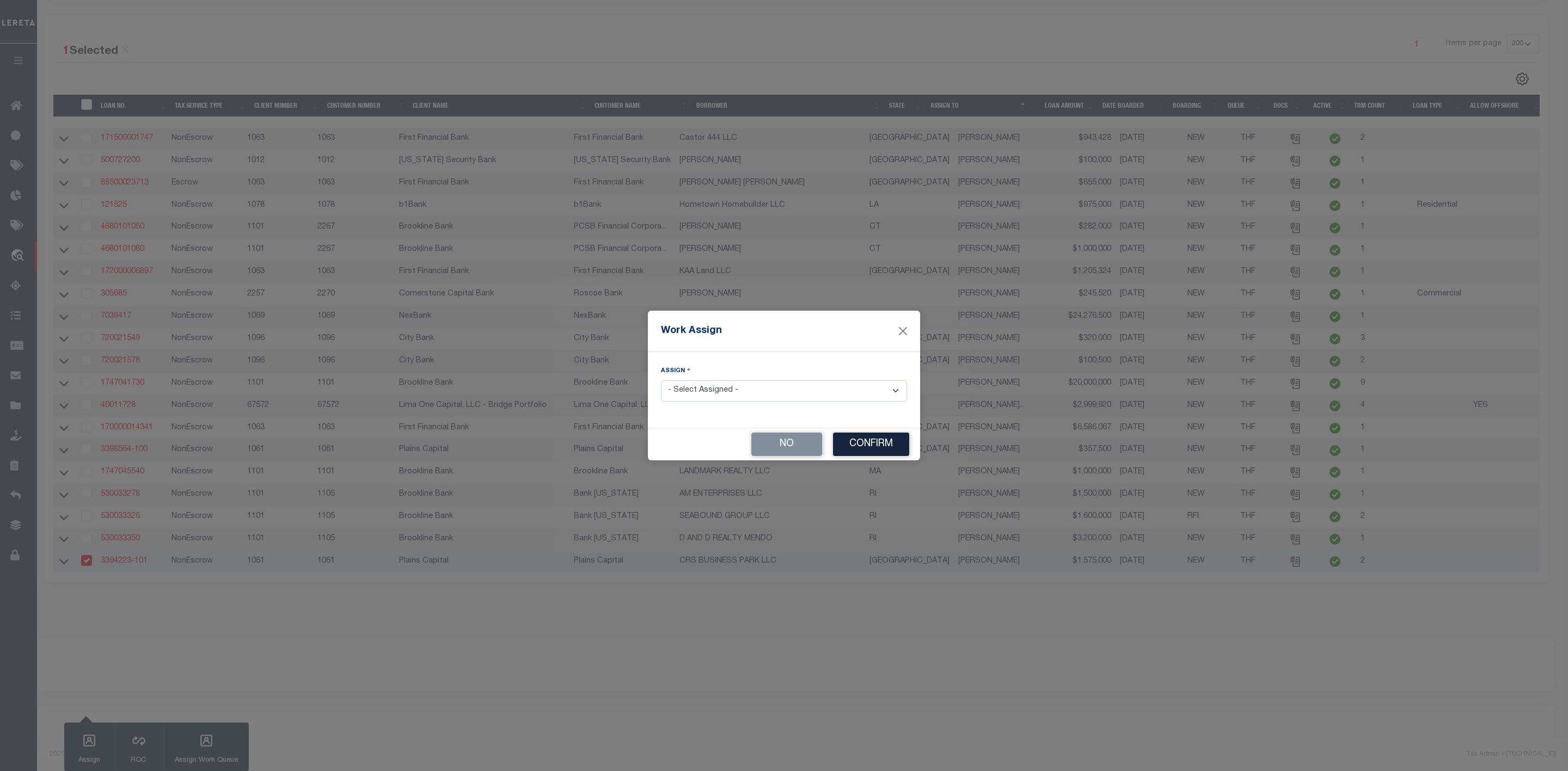
click at [713, 386] on select "- Select Assigned - --Unassigned-- [PERSON_NAME] [PERSON_NAME] [PERSON_NAME] [P…" at bounding box center [784, 391] width 246 height 21
select select "[PERSON_NAME]"
click at [661, 380] on select "- Select Assigned - --Unassigned-- [PERSON_NAME] [PERSON_NAME] [PERSON_NAME] [P…" at bounding box center [784, 391] width 246 height 21
click at [877, 456] on button "Confirm" at bounding box center [871, 445] width 76 height 23
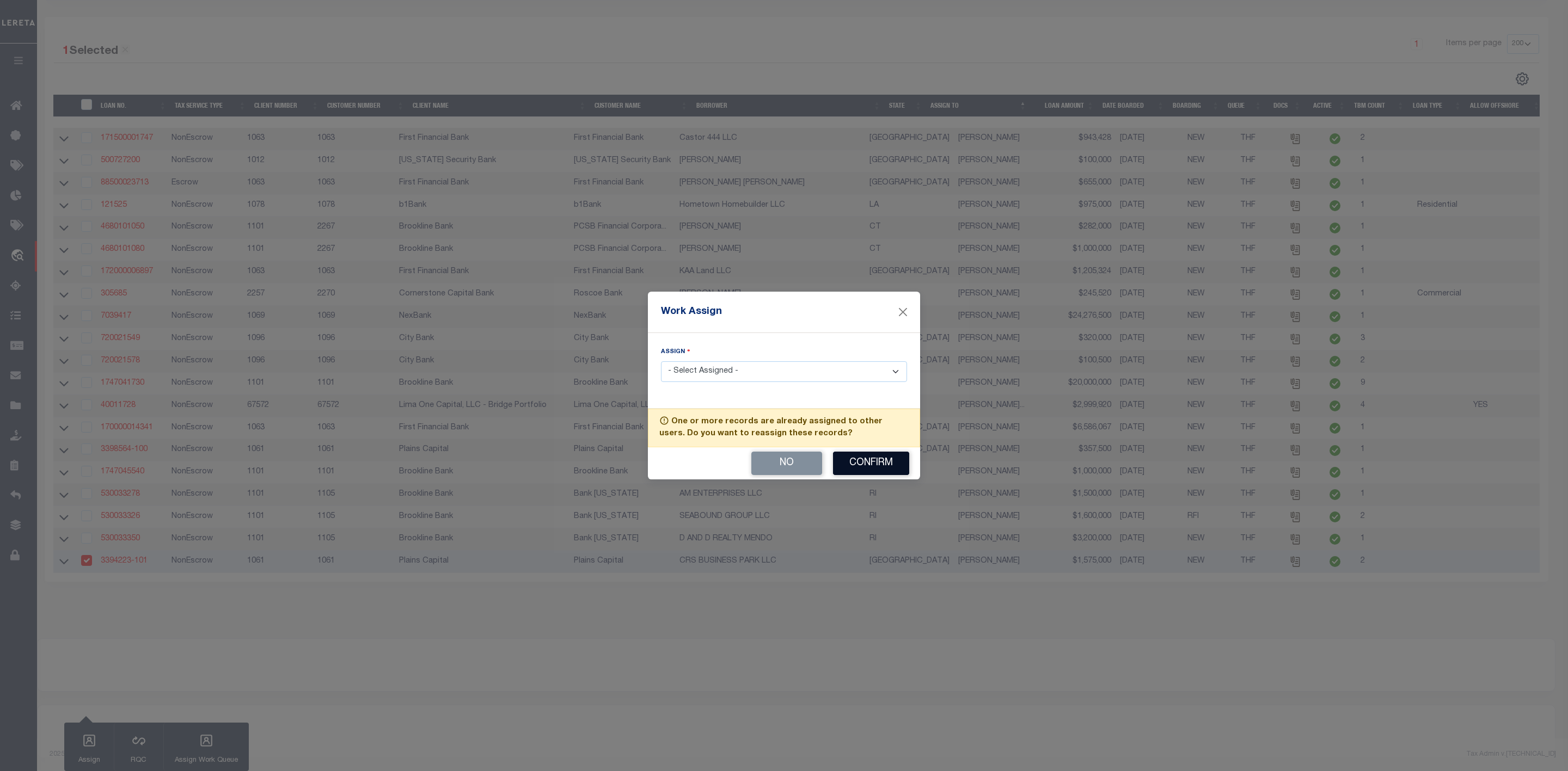
click at [874, 467] on button "Confirm" at bounding box center [871, 464] width 76 height 23
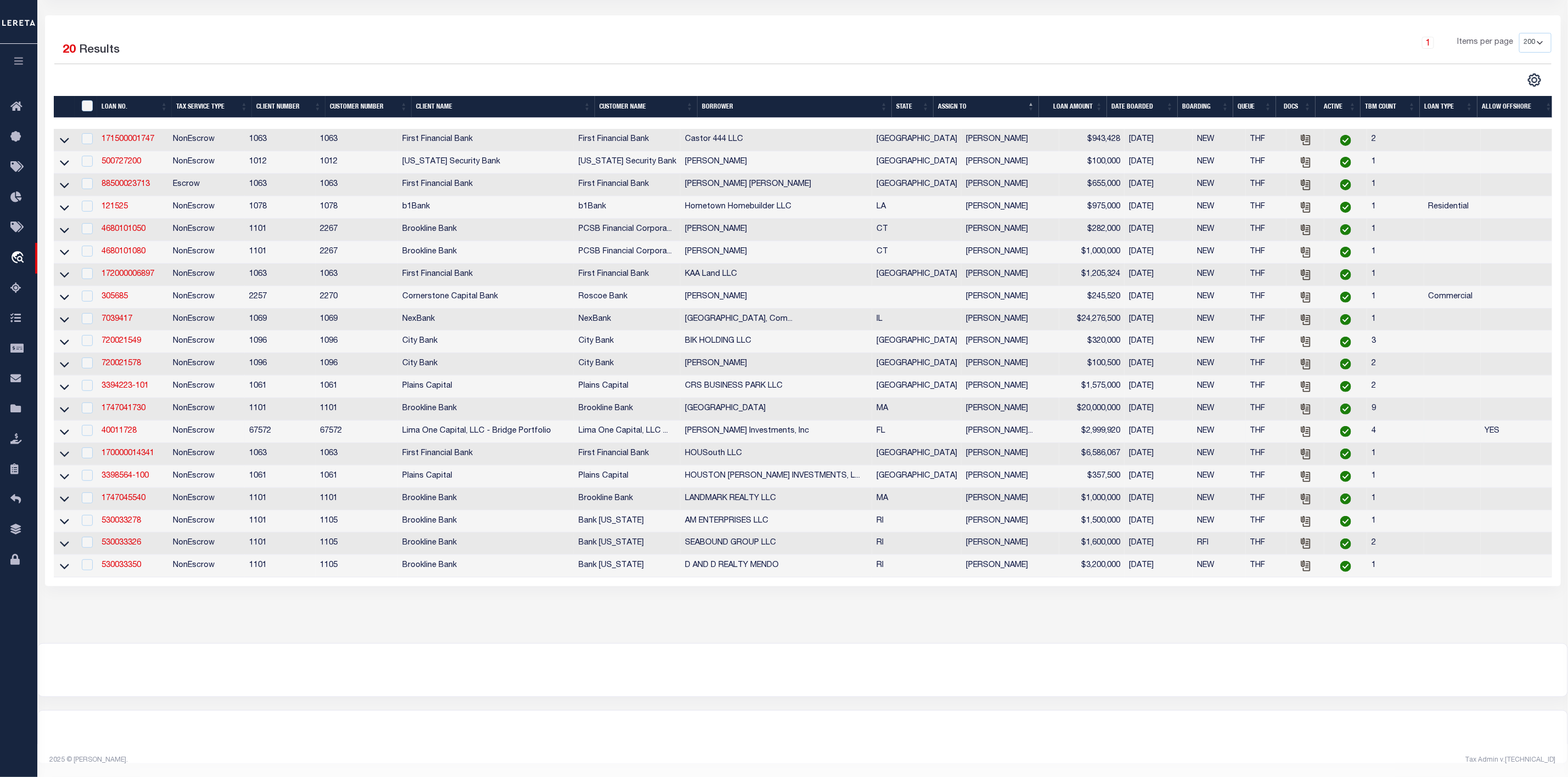
scroll to position [0, 0]
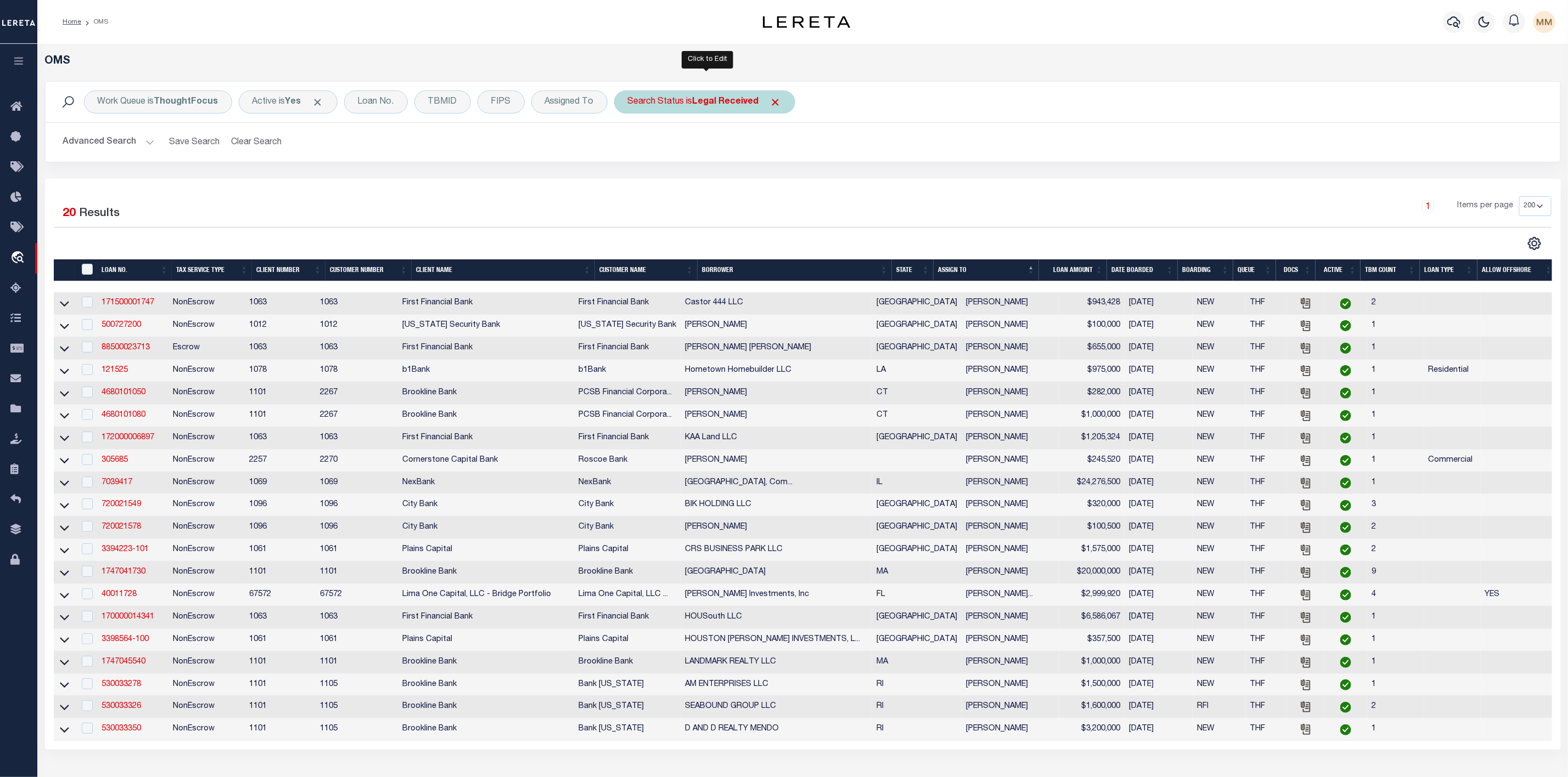
click at [690, 102] on div "Search Status is Legal Received" at bounding box center [705, 102] width 181 height 23
click at [670, 153] on select "Automated Search Bad Parcel Complete Duplicate Parcel High Dollar Reporting In …" at bounding box center [709, 156] width 162 height 21
select select "IP"
click at [631, 147] on select "Automated Search Bad Parcel Complete Duplicate Parcel High Dollar Reporting In …" at bounding box center [709, 156] width 162 height 21
click at [777, 189] on input "Apply" at bounding box center [774, 179] width 32 height 18
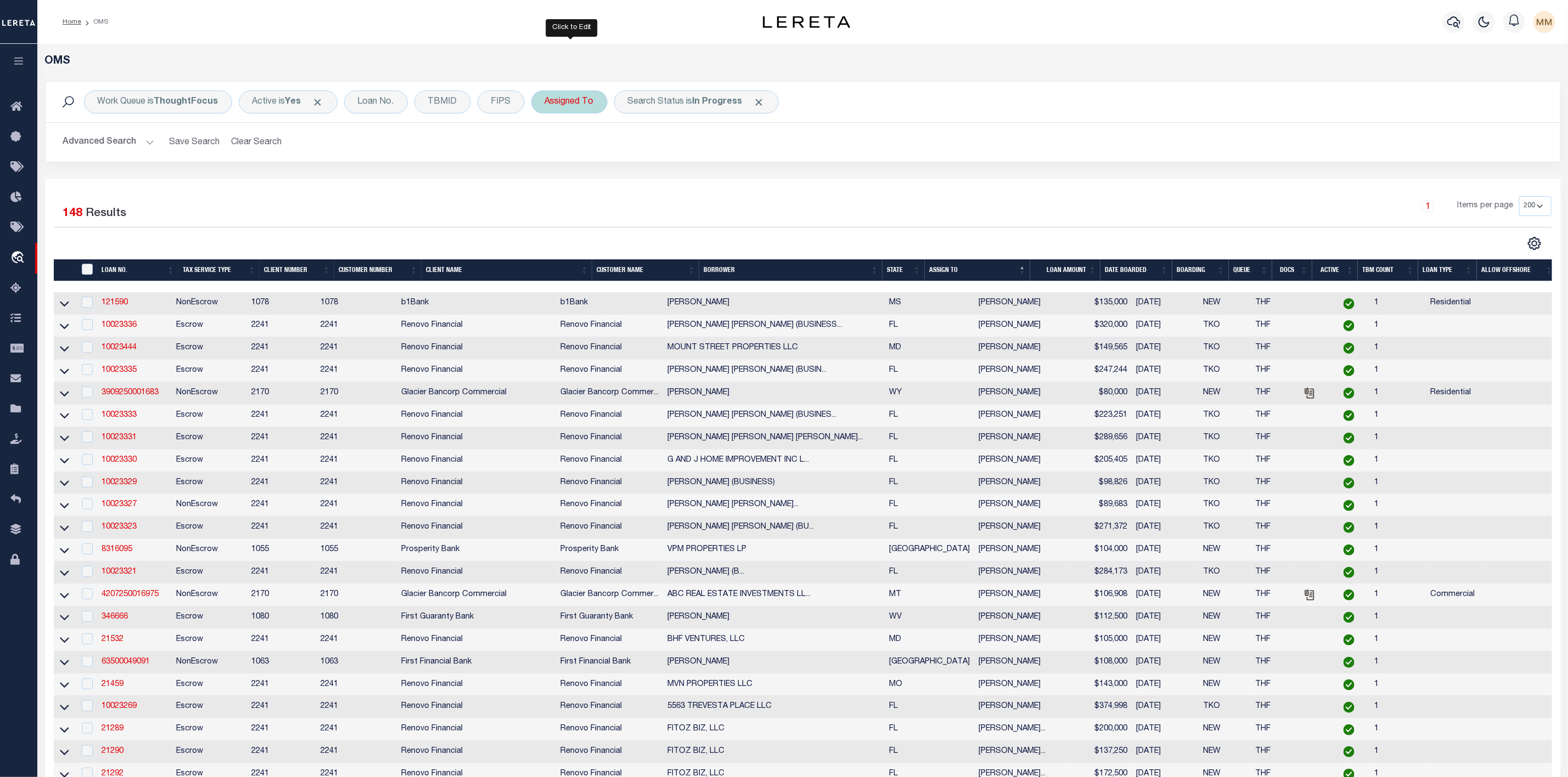
click at [575, 106] on div "Assigned To" at bounding box center [569, 102] width 76 height 23
select select "[PERSON_NAME]"
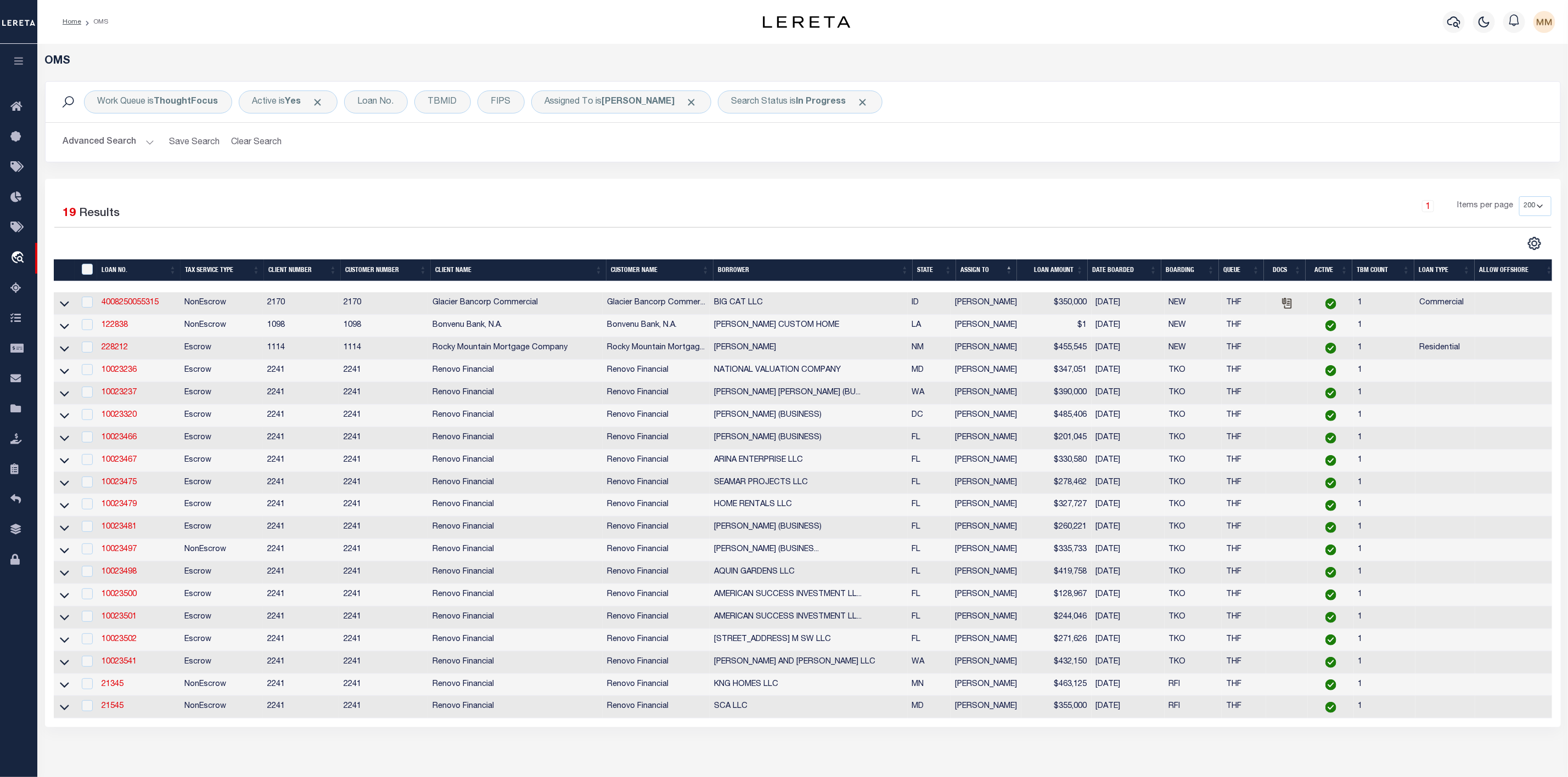
click at [948, 273] on th "State" at bounding box center [934, 271] width 44 height 23
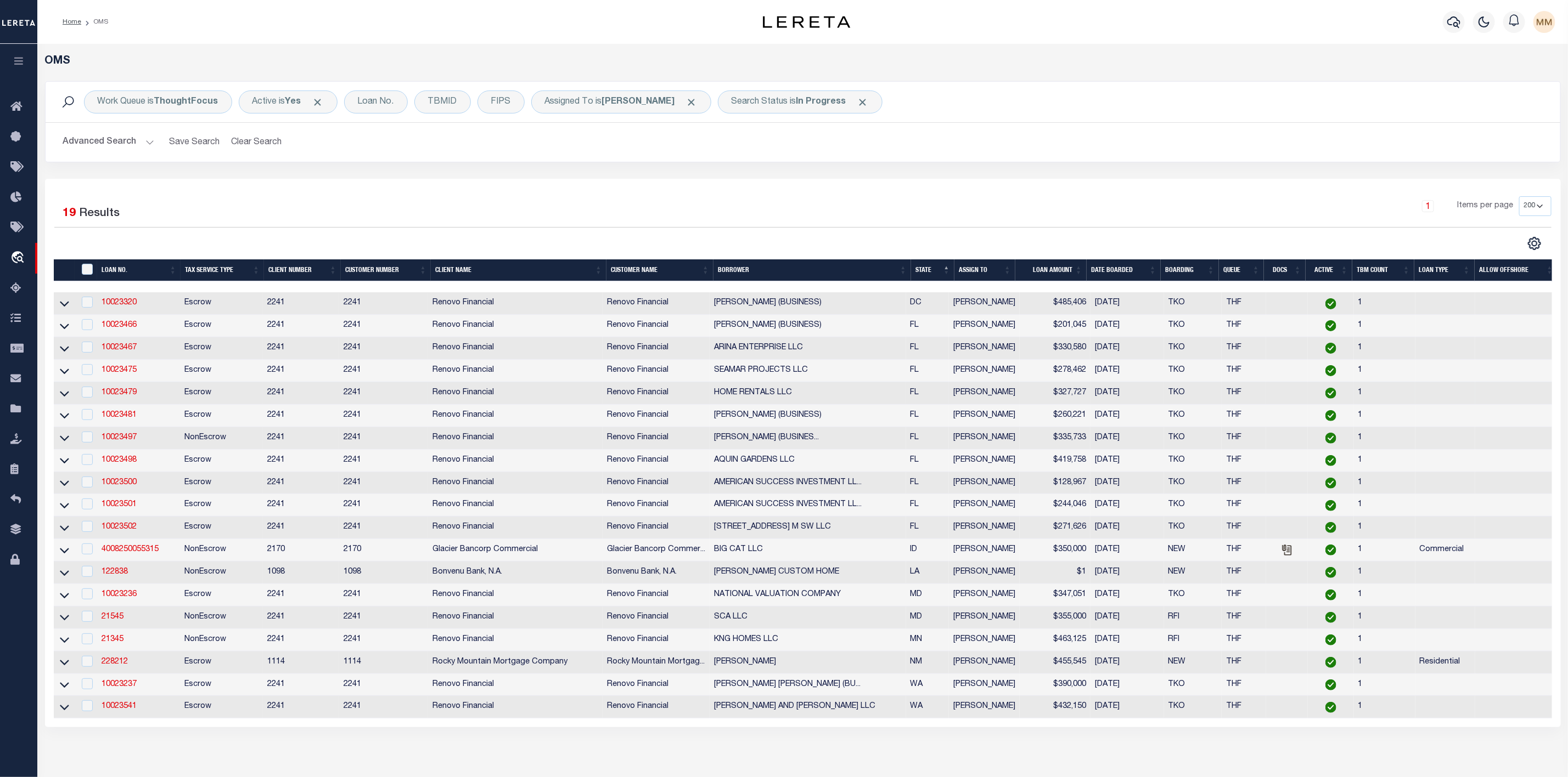
scroll to position [156, 0]
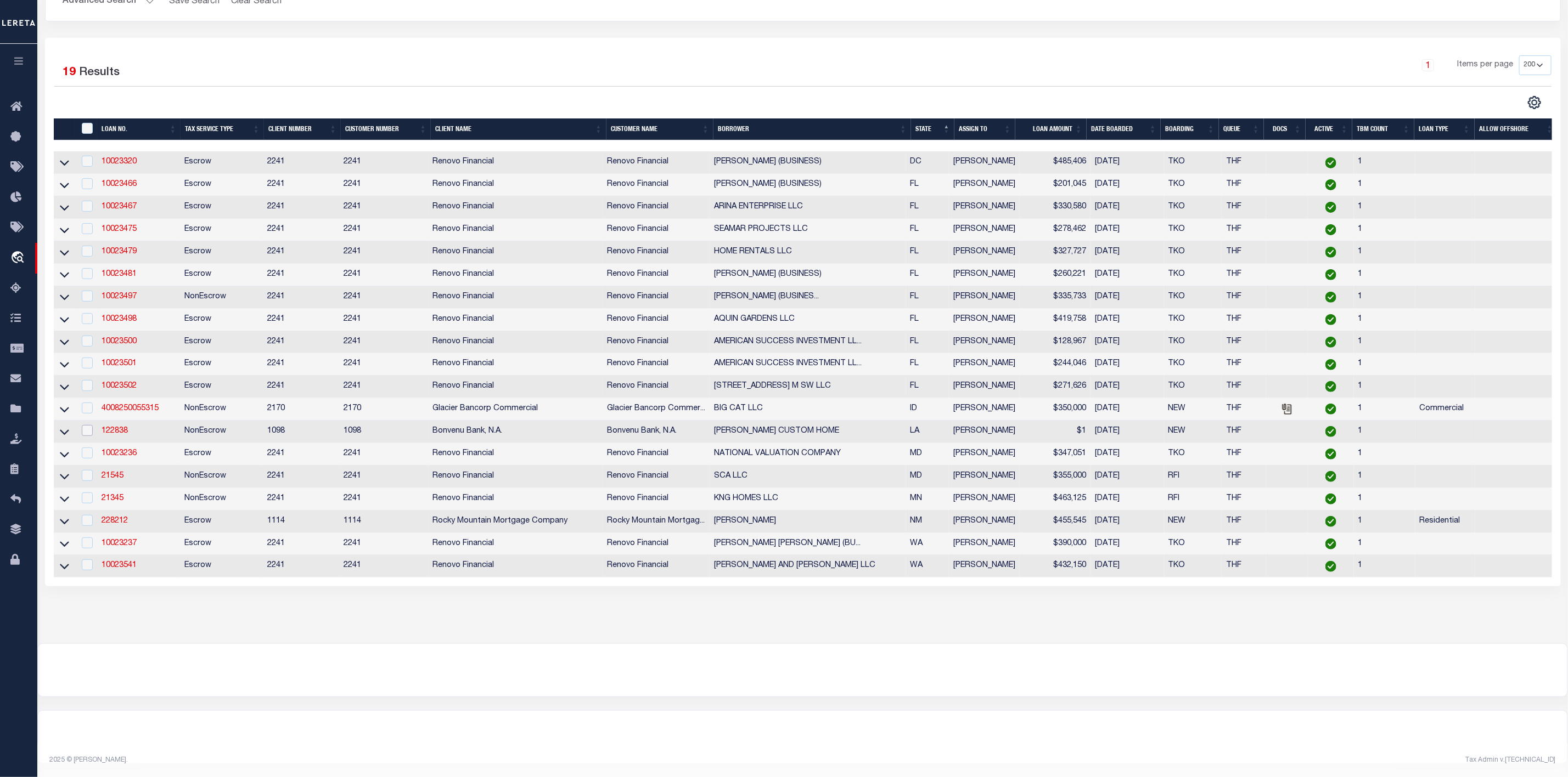
click at [85, 425] on input "checkbox" at bounding box center [87, 431] width 11 height 11
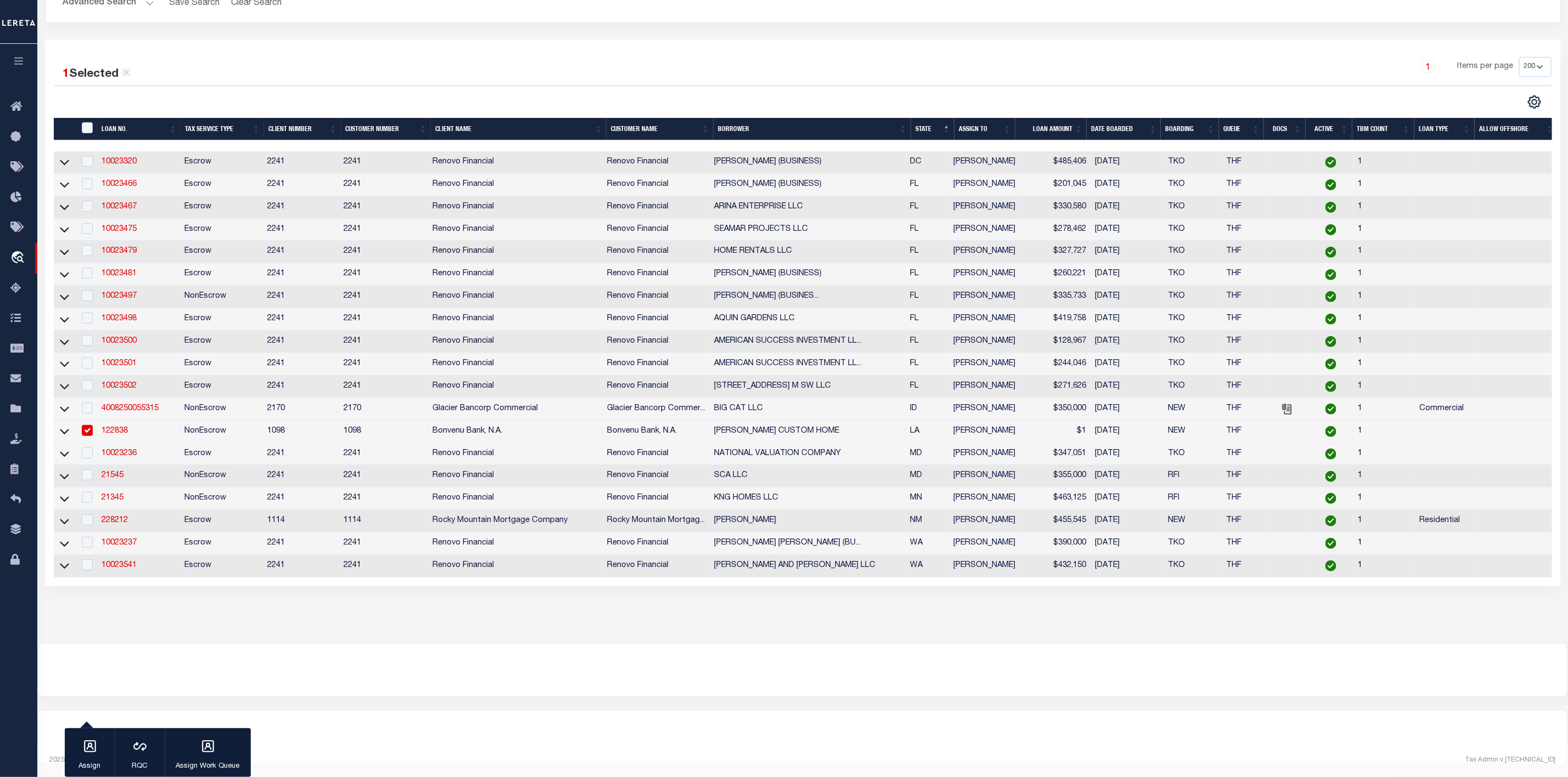
click at [85, 425] on input "checkbox" at bounding box center [87, 431] width 11 height 11
checkbox input "false"
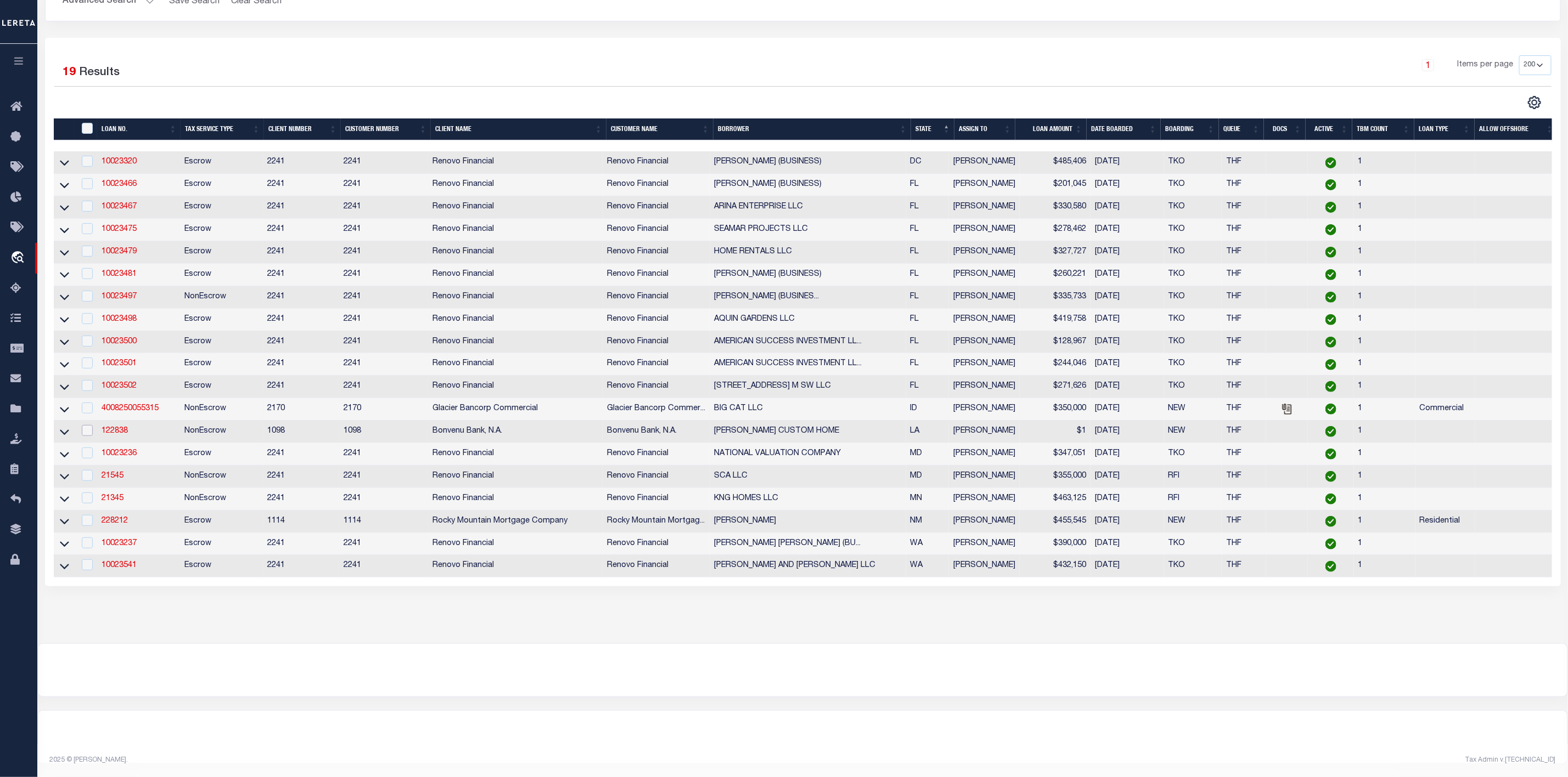
scroll to position [0, 0]
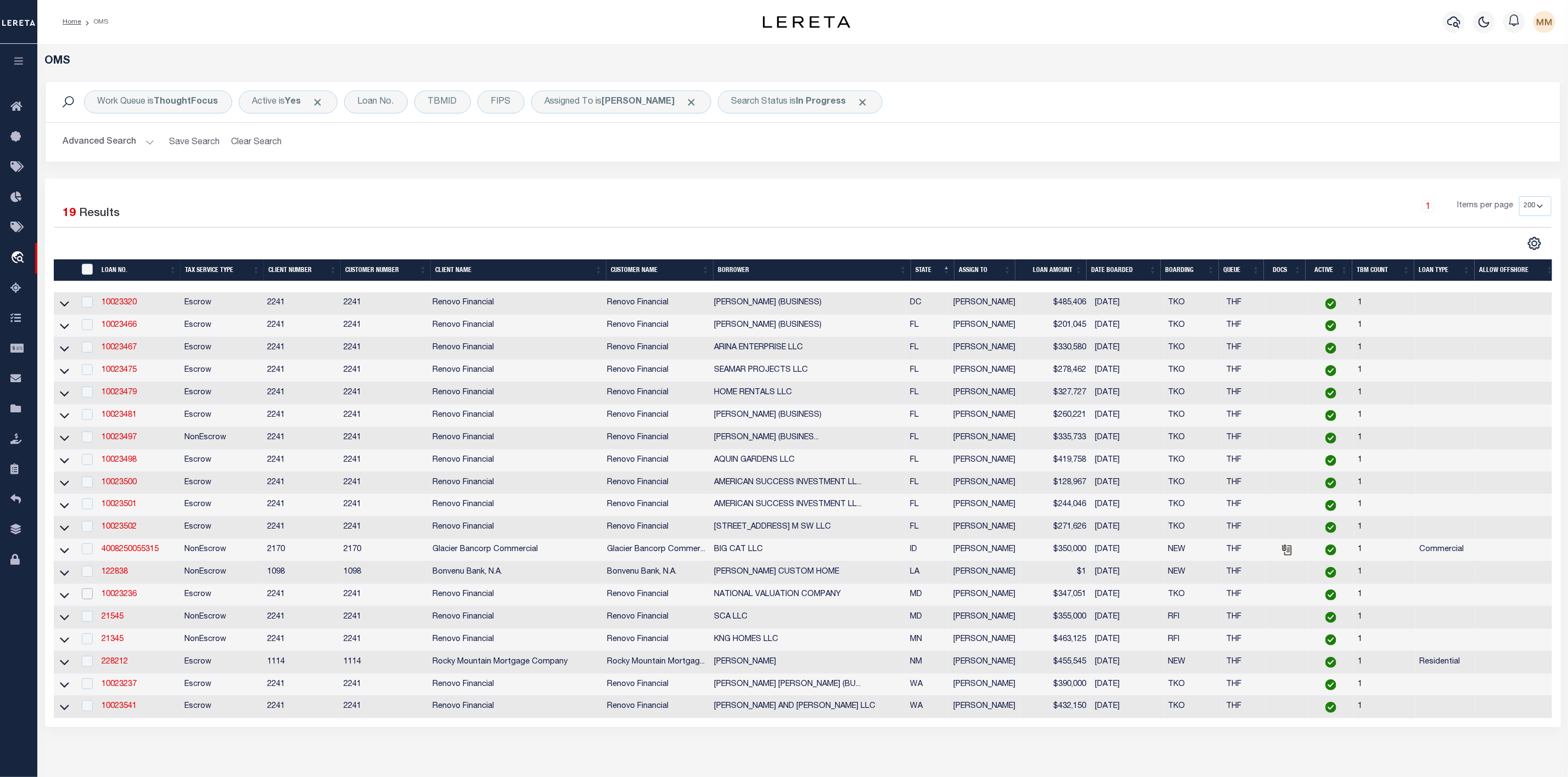
click at [87, 599] on input "checkbox" at bounding box center [87, 593] width 11 height 11
checkbox input "true"
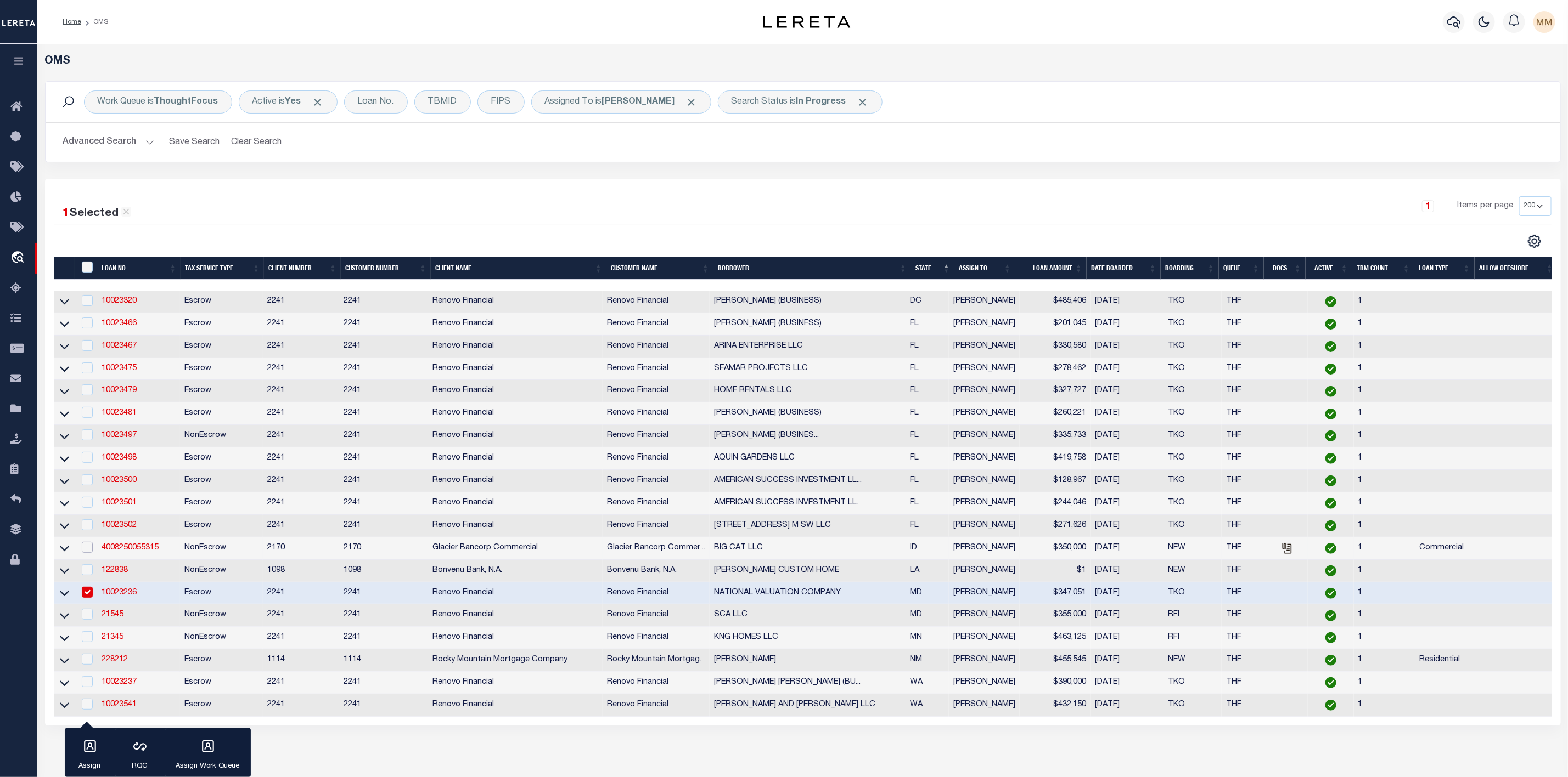
click at [88, 550] on input "checkbox" at bounding box center [87, 547] width 11 height 11
checkbox input "true"
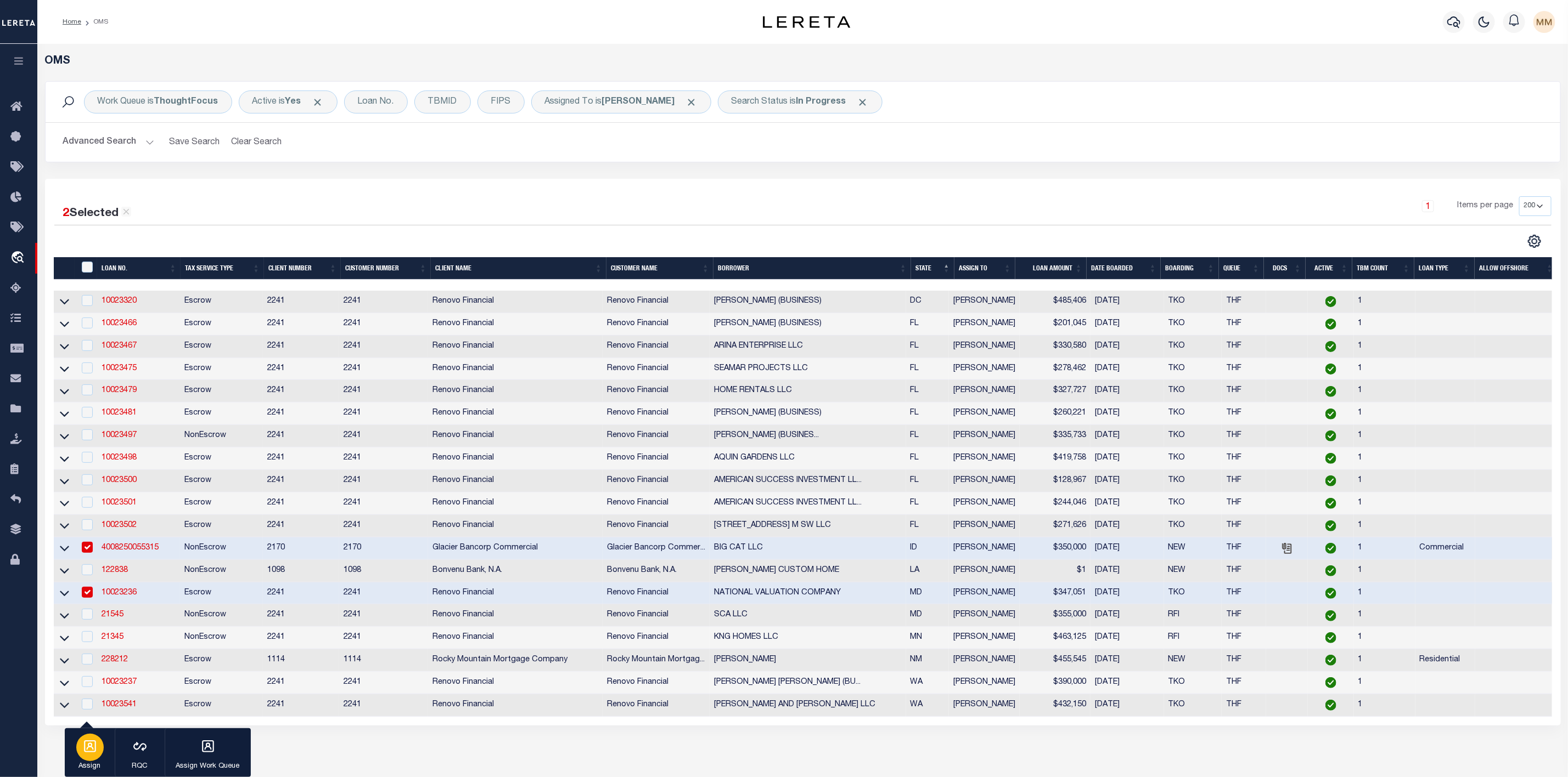
click at [92, 749] on icon "button" at bounding box center [90, 746] width 12 height 12
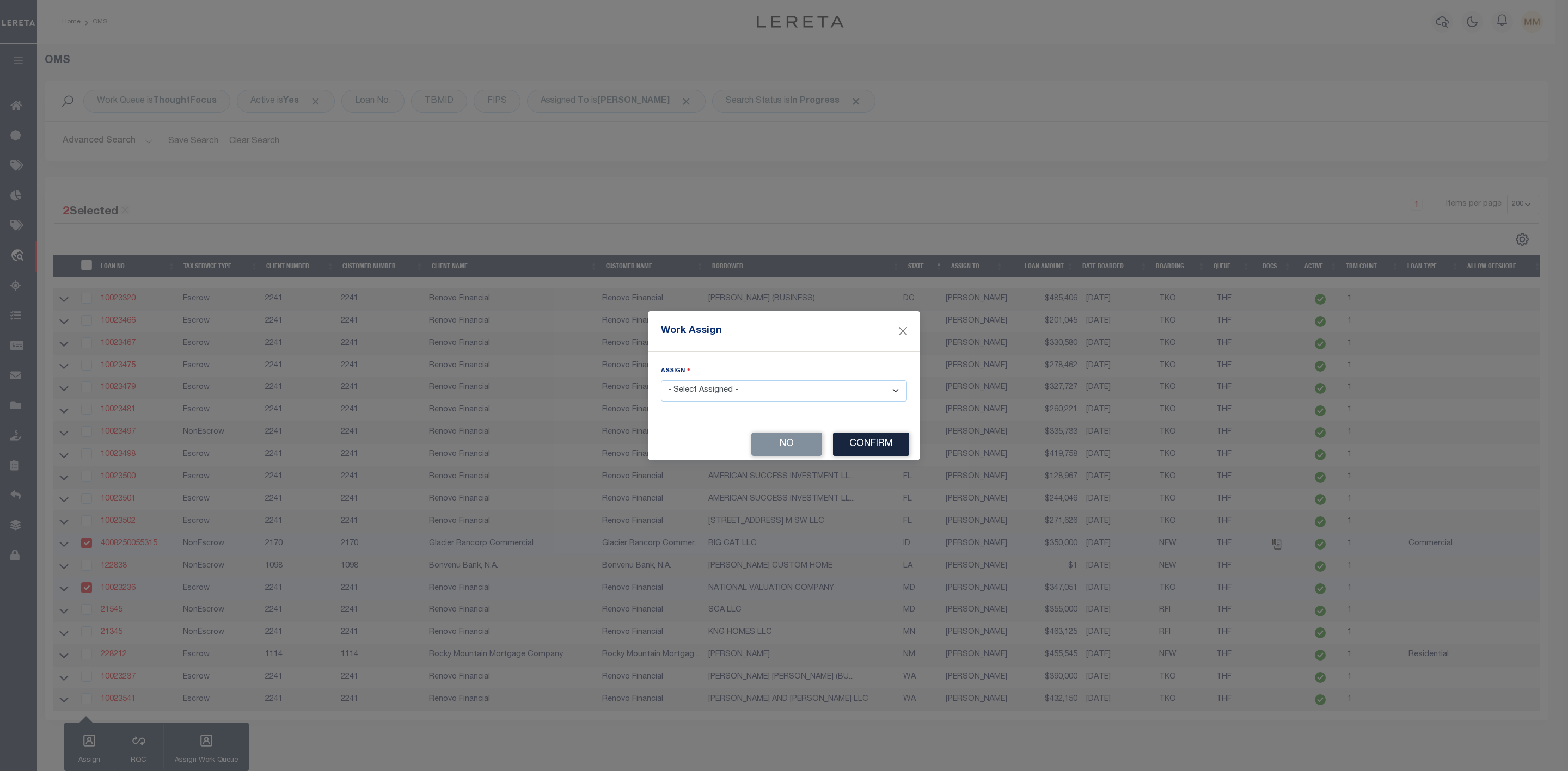
click at [713, 395] on select "- Select Assigned - --Unassigned-- [PERSON_NAME] [PERSON_NAME] [PERSON_NAME] [P…" at bounding box center [784, 391] width 246 height 21
select select "[PERSON_NAME]"
click at [661, 380] on select "- Select Assigned - --Unassigned-- [PERSON_NAME] [PERSON_NAME] [PERSON_NAME] [P…" at bounding box center [784, 391] width 246 height 21
click at [901, 448] on button "Confirm" at bounding box center [871, 445] width 76 height 23
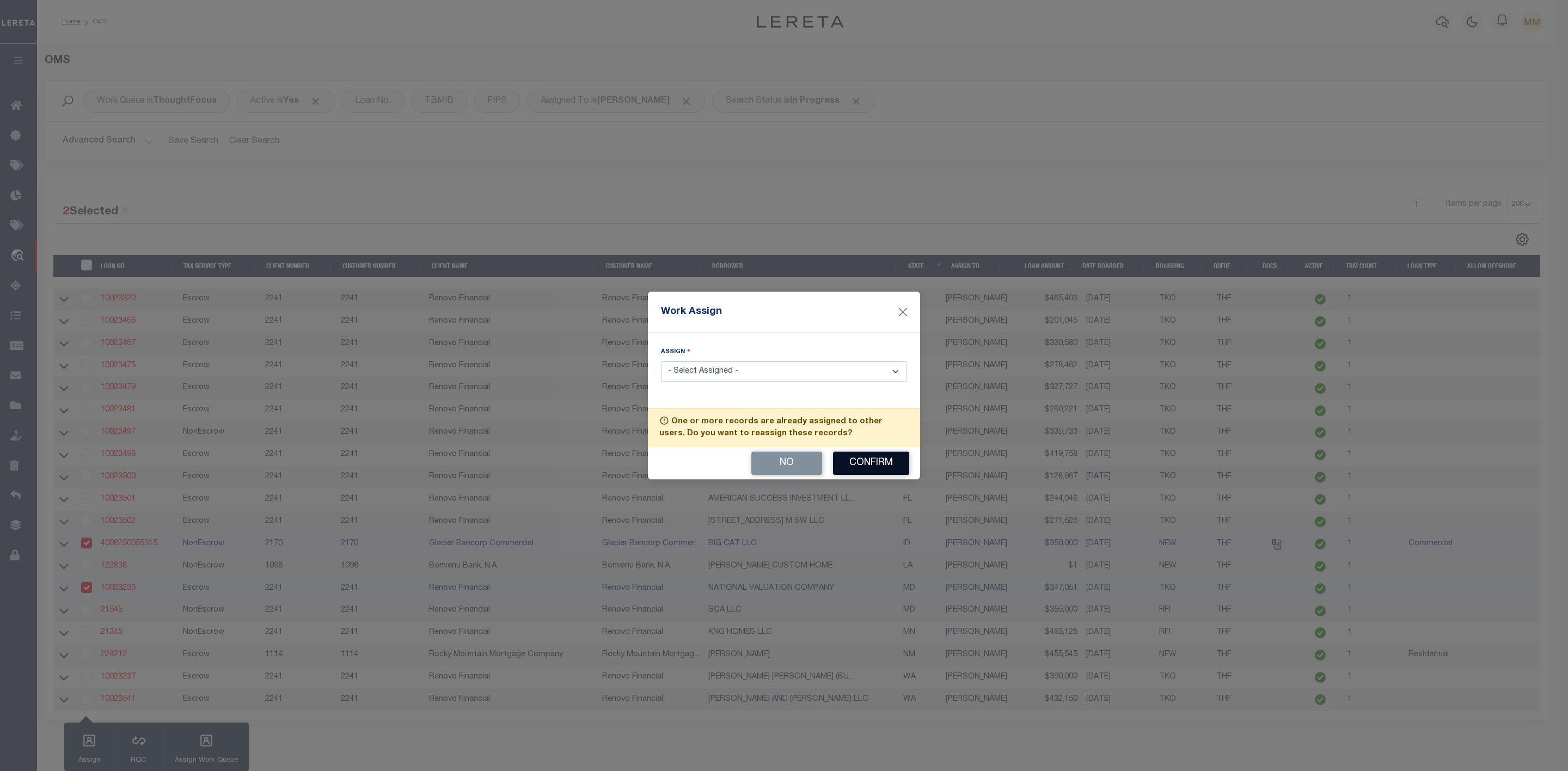
click at [882, 466] on button "Confirm" at bounding box center [871, 464] width 76 height 23
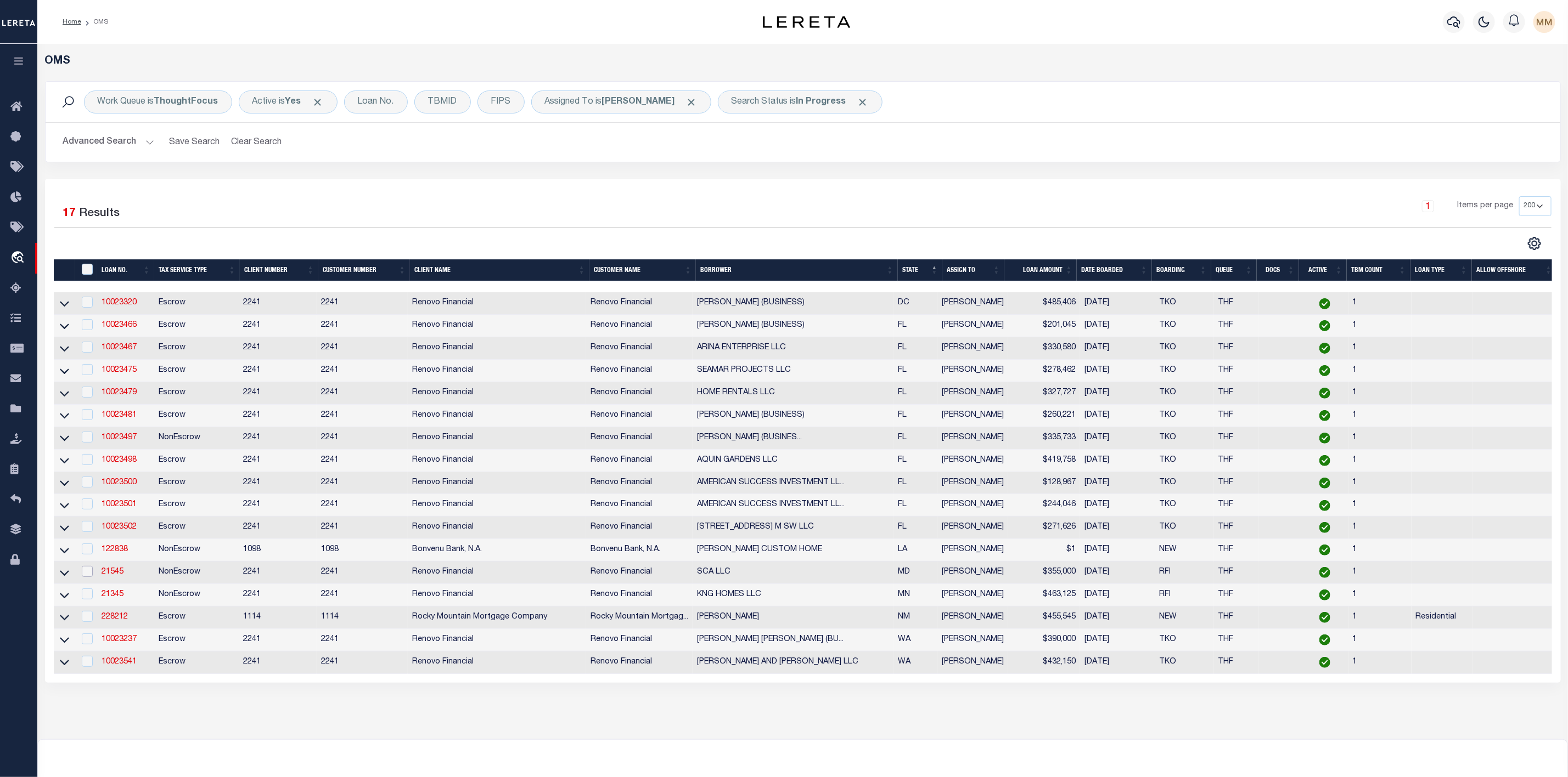
click at [87, 576] on input "checkbox" at bounding box center [87, 571] width 11 height 11
checkbox input "true"
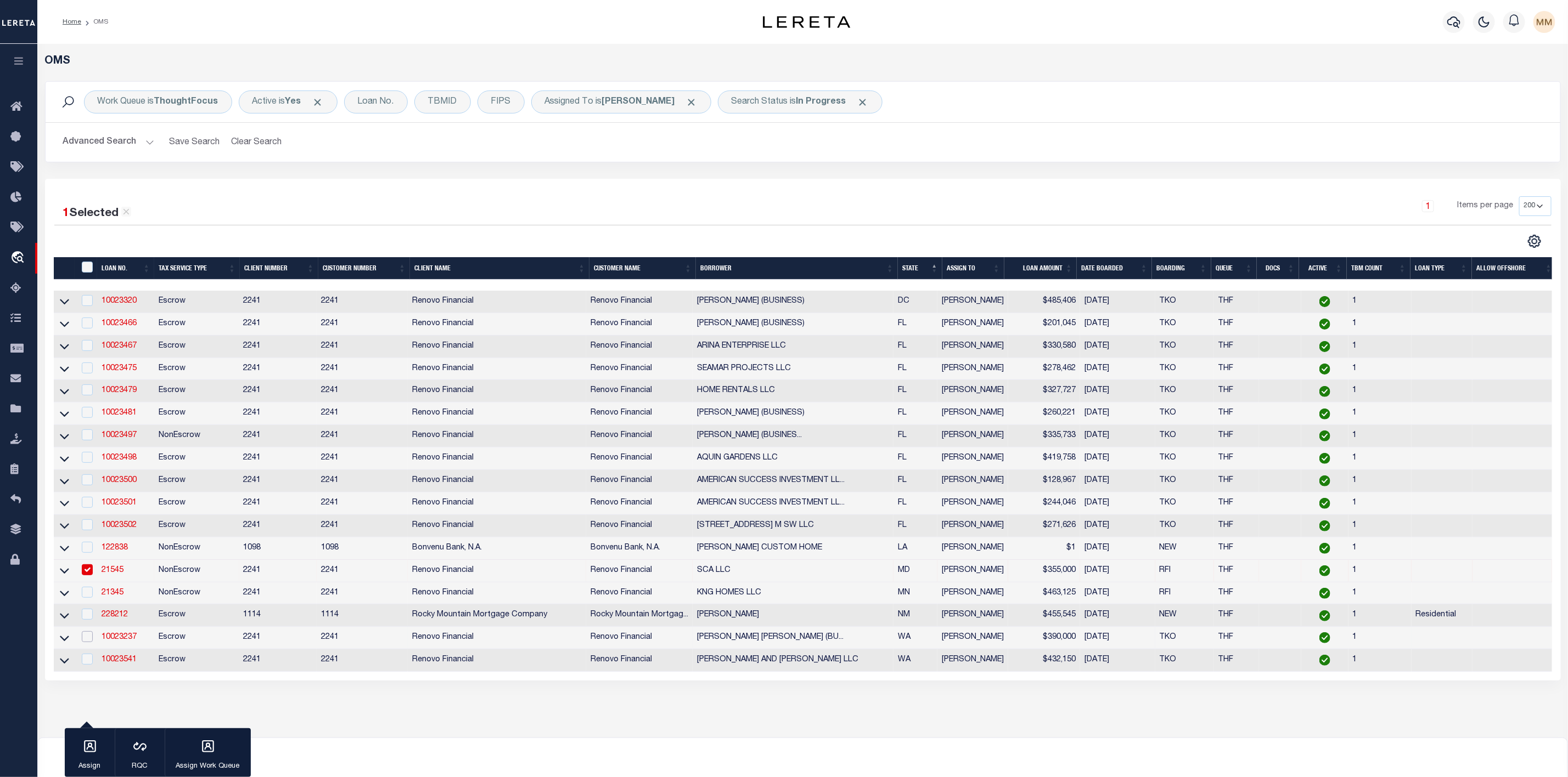
click at [89, 642] on input "checkbox" at bounding box center [87, 636] width 11 height 11
checkbox input "true"
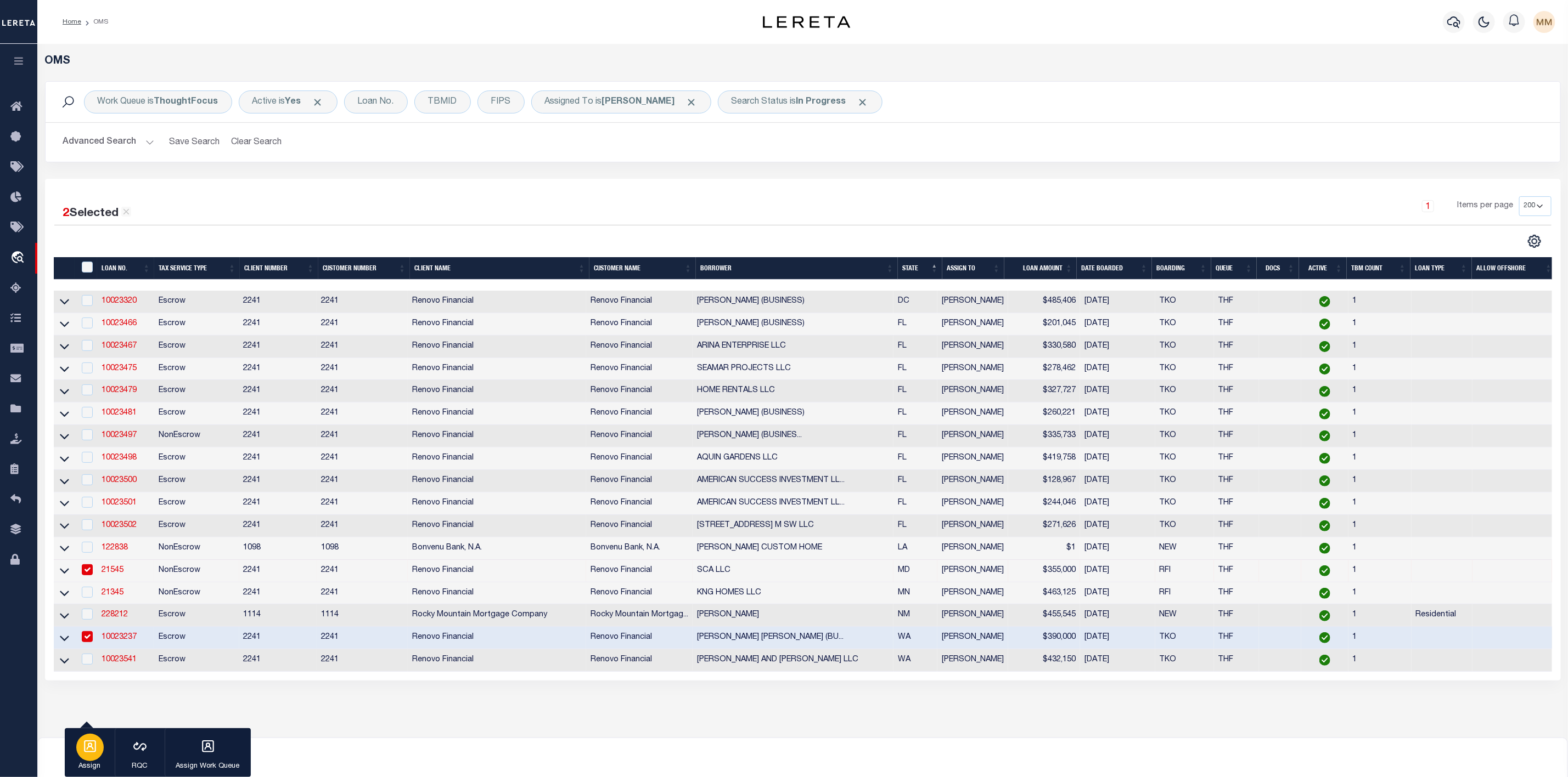
click at [84, 736] on div "button" at bounding box center [89, 748] width 27 height 27
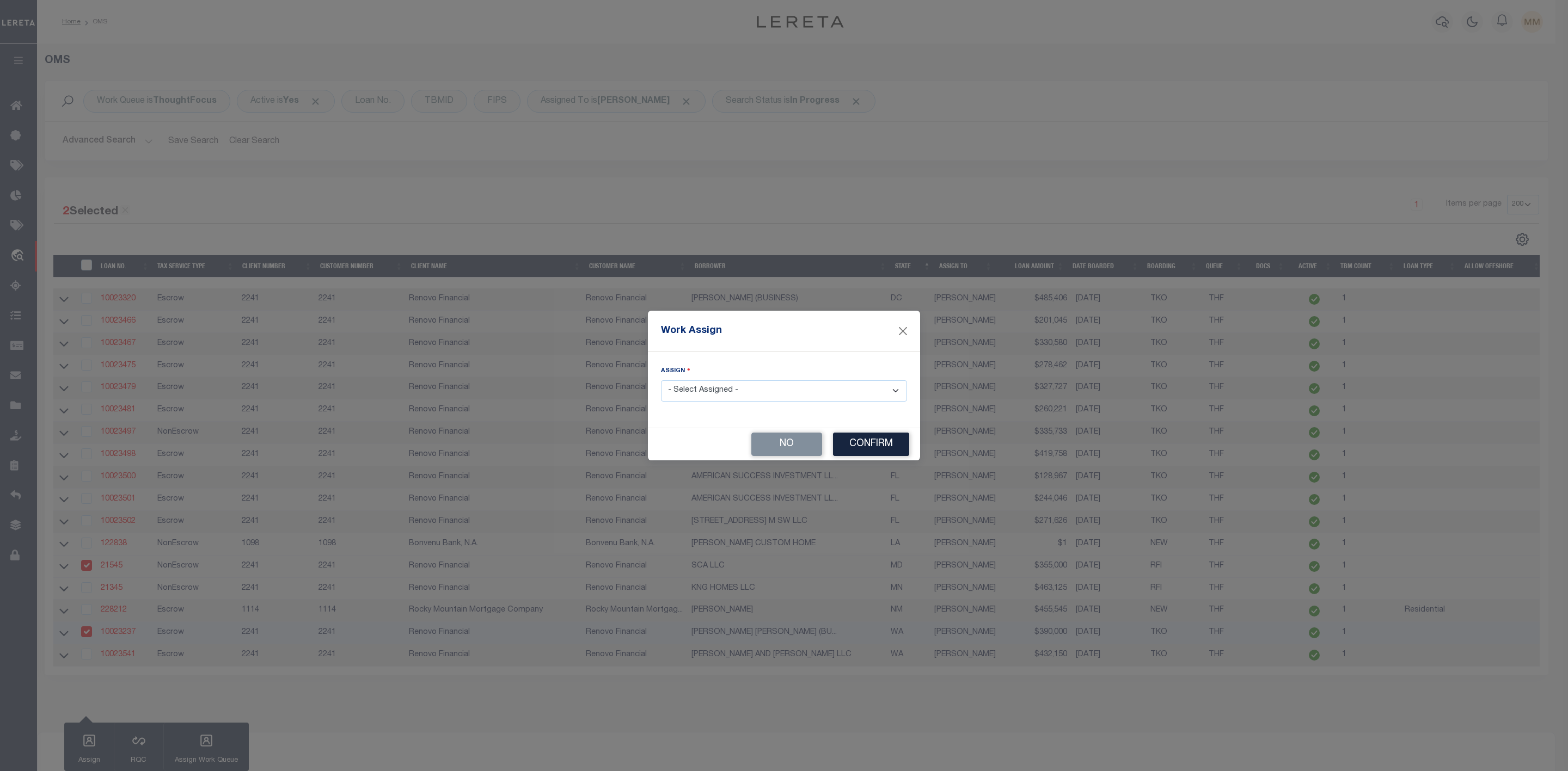
click at [763, 392] on select "- Select Assigned - --Unassigned-- [PERSON_NAME] [PERSON_NAME] [PERSON_NAME] [P…" at bounding box center [784, 391] width 246 height 21
select select "[PERSON_NAME]"
click at [661, 380] on select "- Select Assigned - --Unassigned-- [PERSON_NAME] [PERSON_NAME] [PERSON_NAME] [P…" at bounding box center [784, 391] width 246 height 21
click at [879, 450] on button "Confirm" at bounding box center [871, 445] width 76 height 23
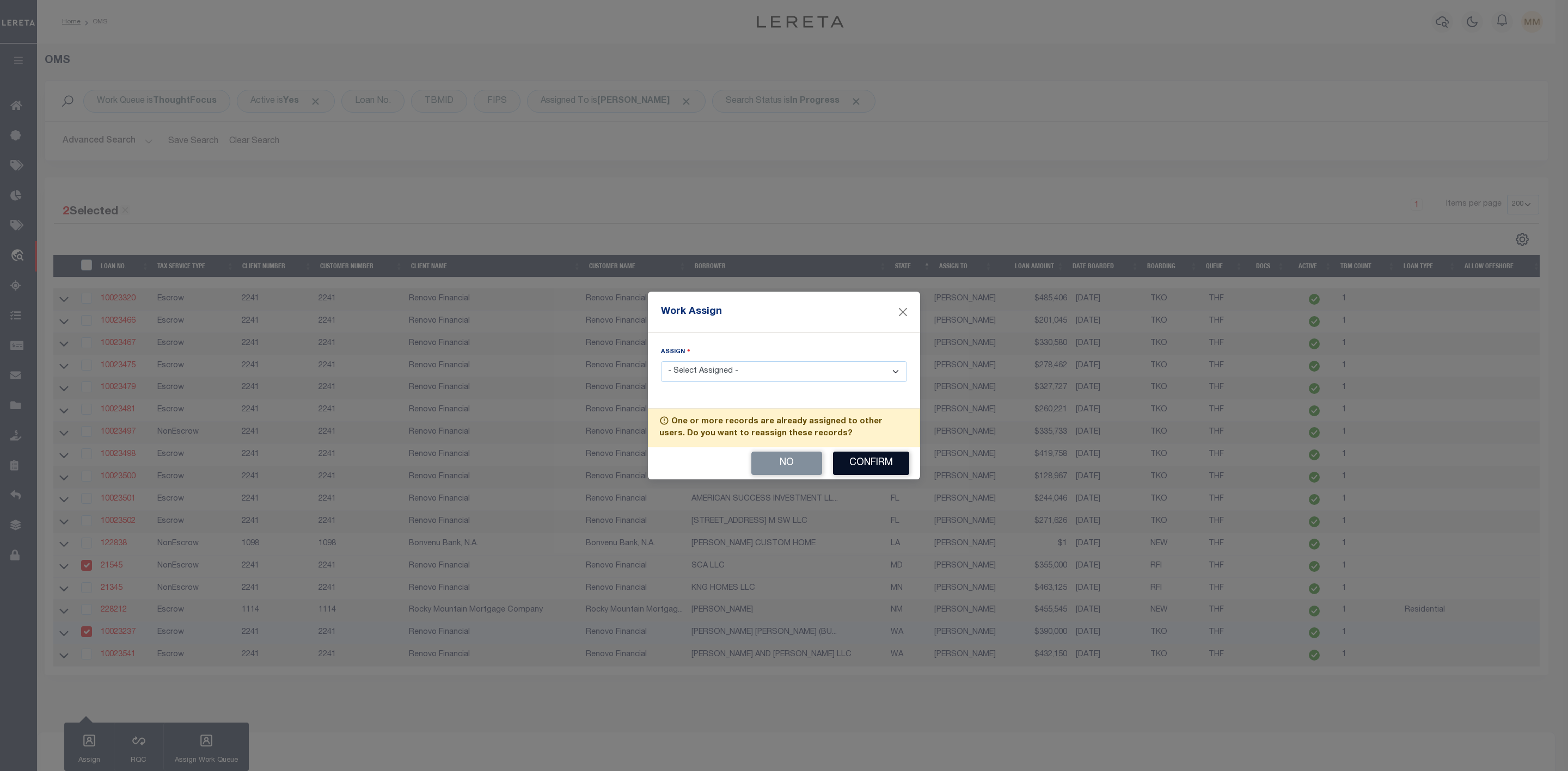
click at [869, 469] on button "Confirm" at bounding box center [871, 464] width 76 height 23
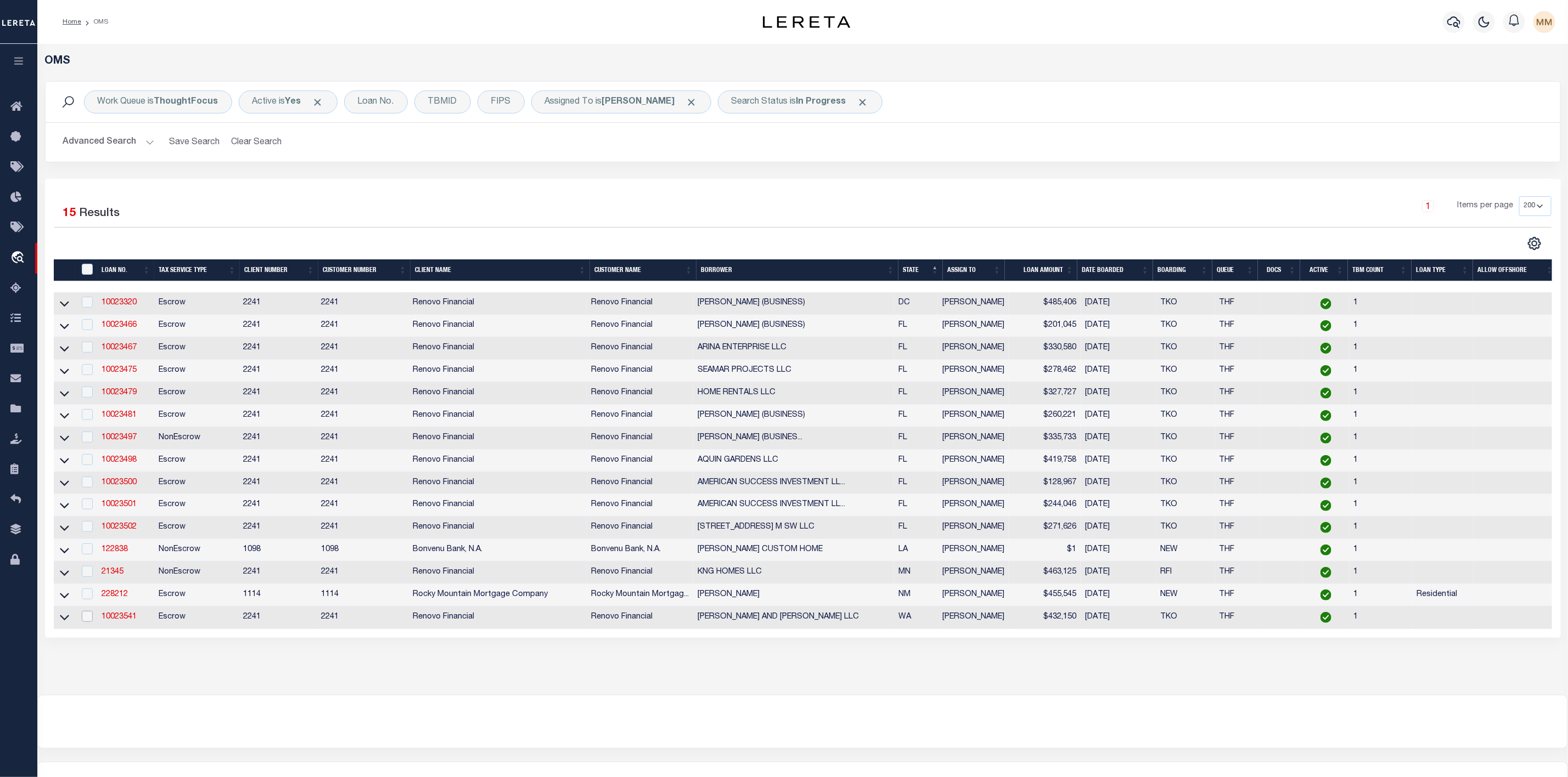
click at [87, 622] on input "checkbox" at bounding box center [87, 616] width 11 height 11
checkbox input "true"
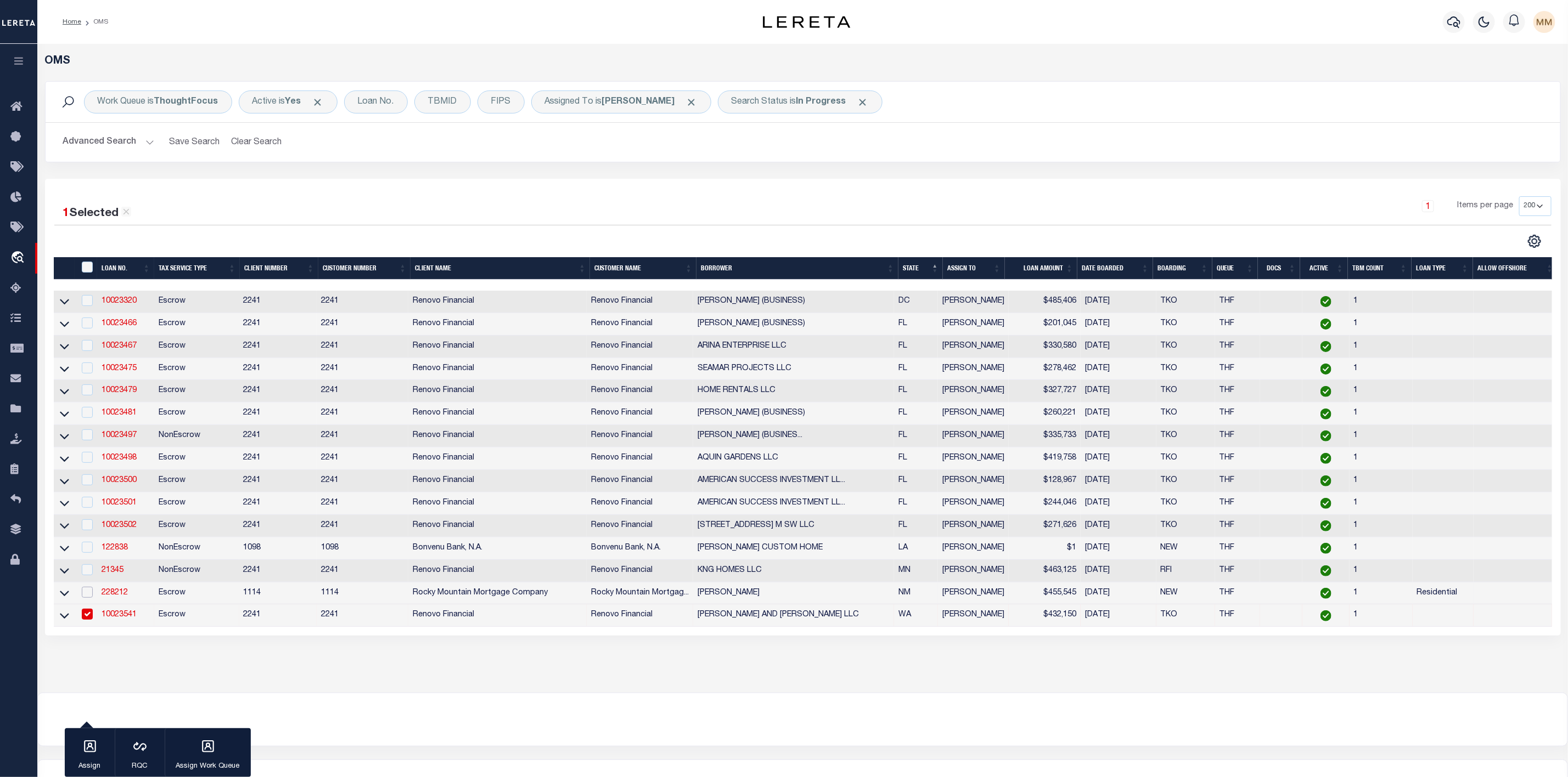
click at [87, 598] on input "checkbox" at bounding box center [87, 592] width 11 height 11
checkbox input "true"
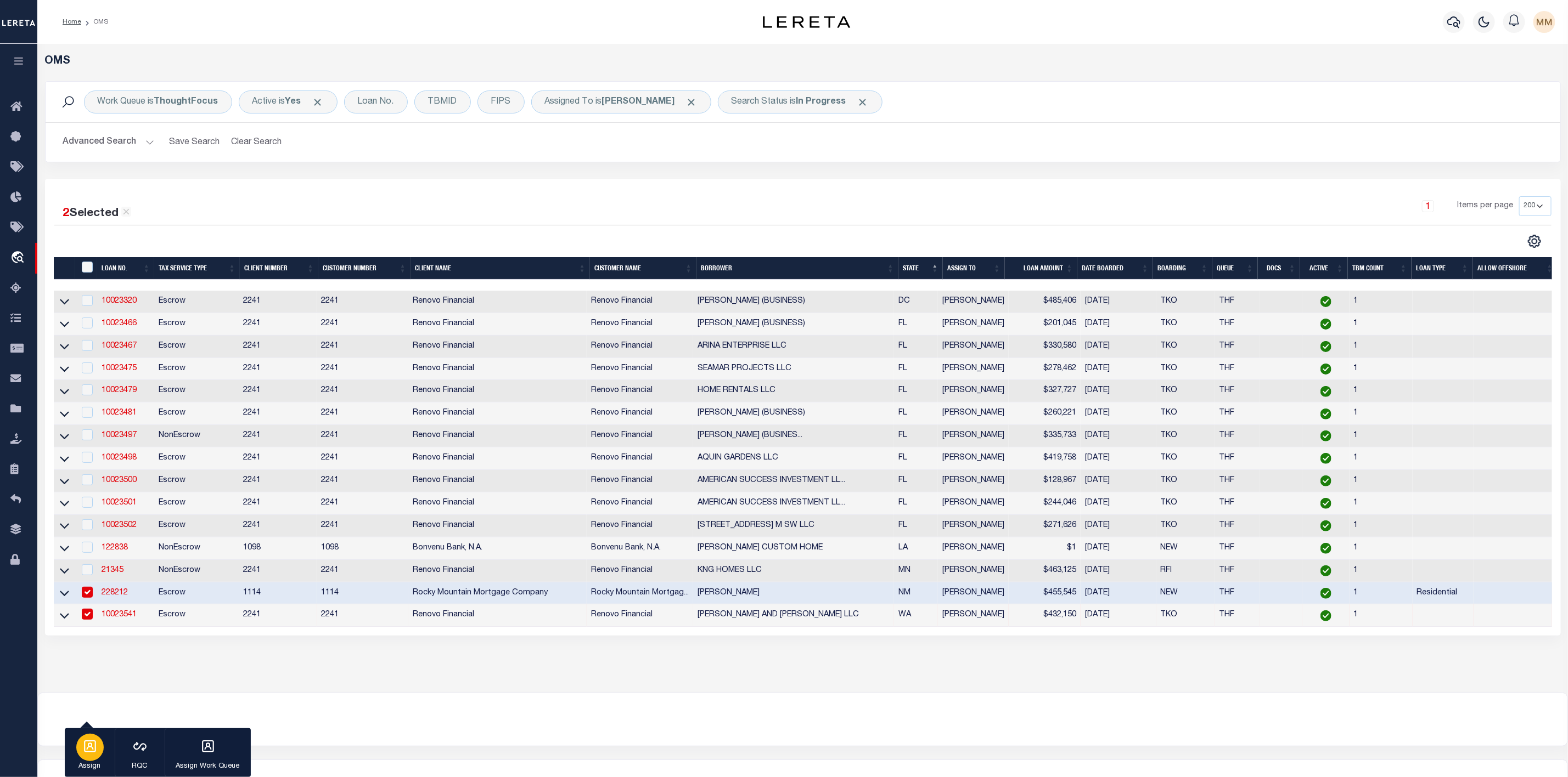
click at [89, 745] on icon "button" at bounding box center [89, 746] width 14 height 14
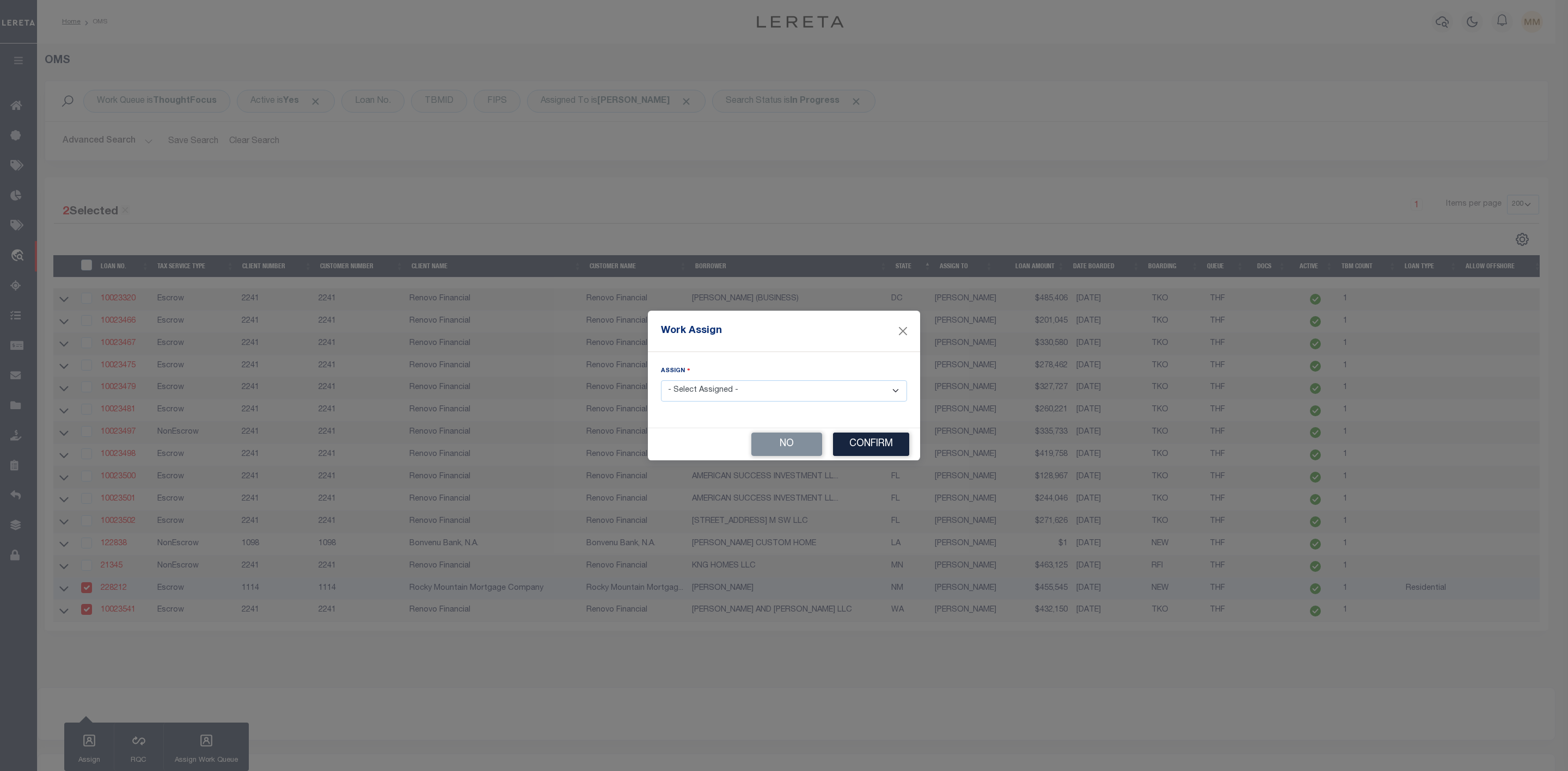
click at [727, 392] on select "- Select Assigned - --Unassigned-- [PERSON_NAME] [PERSON_NAME] [PERSON_NAME] [P…" at bounding box center [784, 391] width 246 height 21
select select "[PERSON_NAME]"
click at [661, 380] on select "- Select Assigned - --Unassigned-- [PERSON_NAME] [PERSON_NAME] [PERSON_NAME] [P…" at bounding box center [784, 391] width 246 height 21
click at [884, 448] on button "Confirm" at bounding box center [871, 445] width 76 height 23
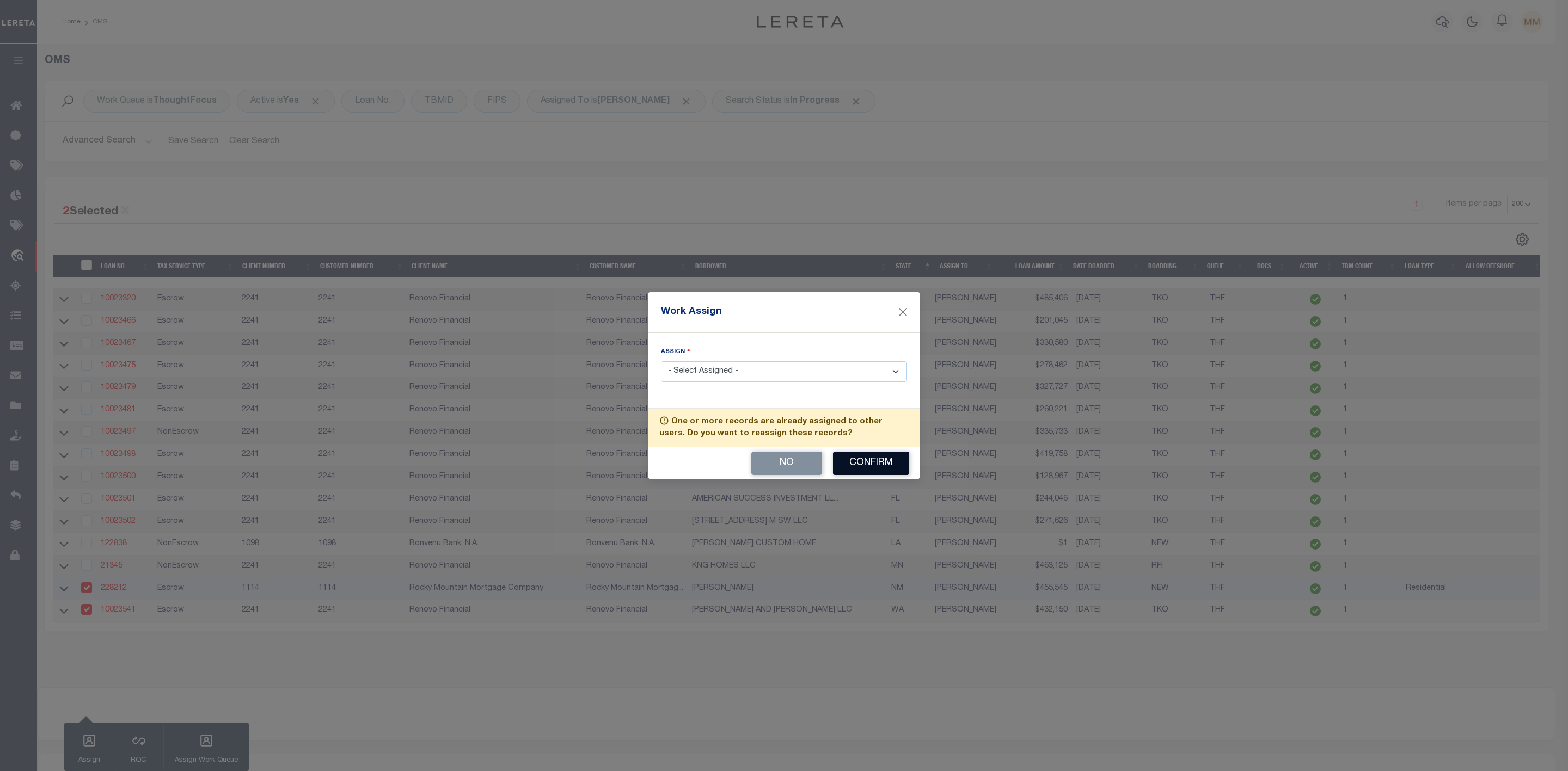
click at [871, 469] on button "Confirm" at bounding box center [871, 464] width 76 height 23
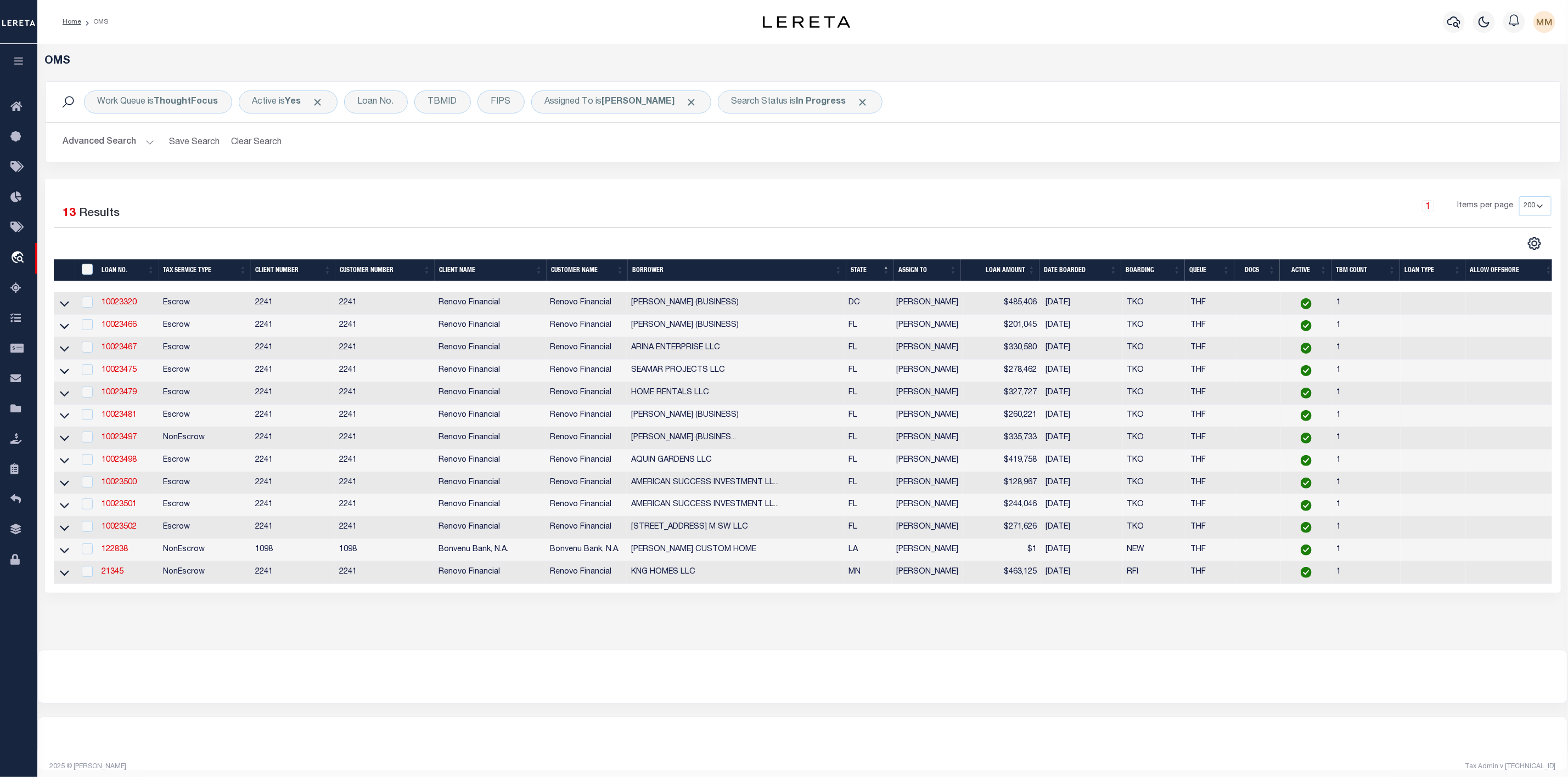
scroll to position [20, 0]
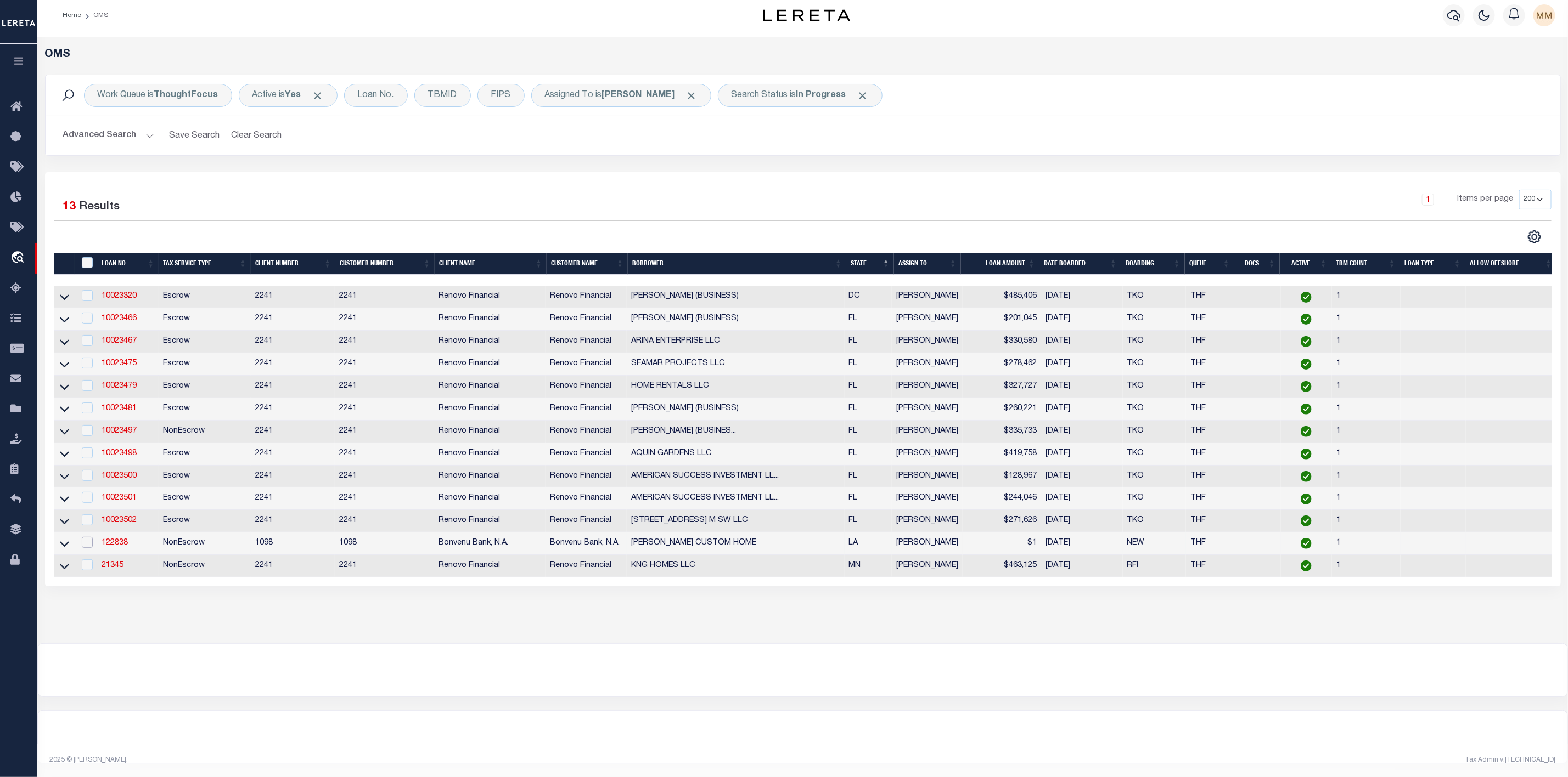
click at [86, 538] on input "checkbox" at bounding box center [87, 542] width 11 height 11
checkbox input "true"
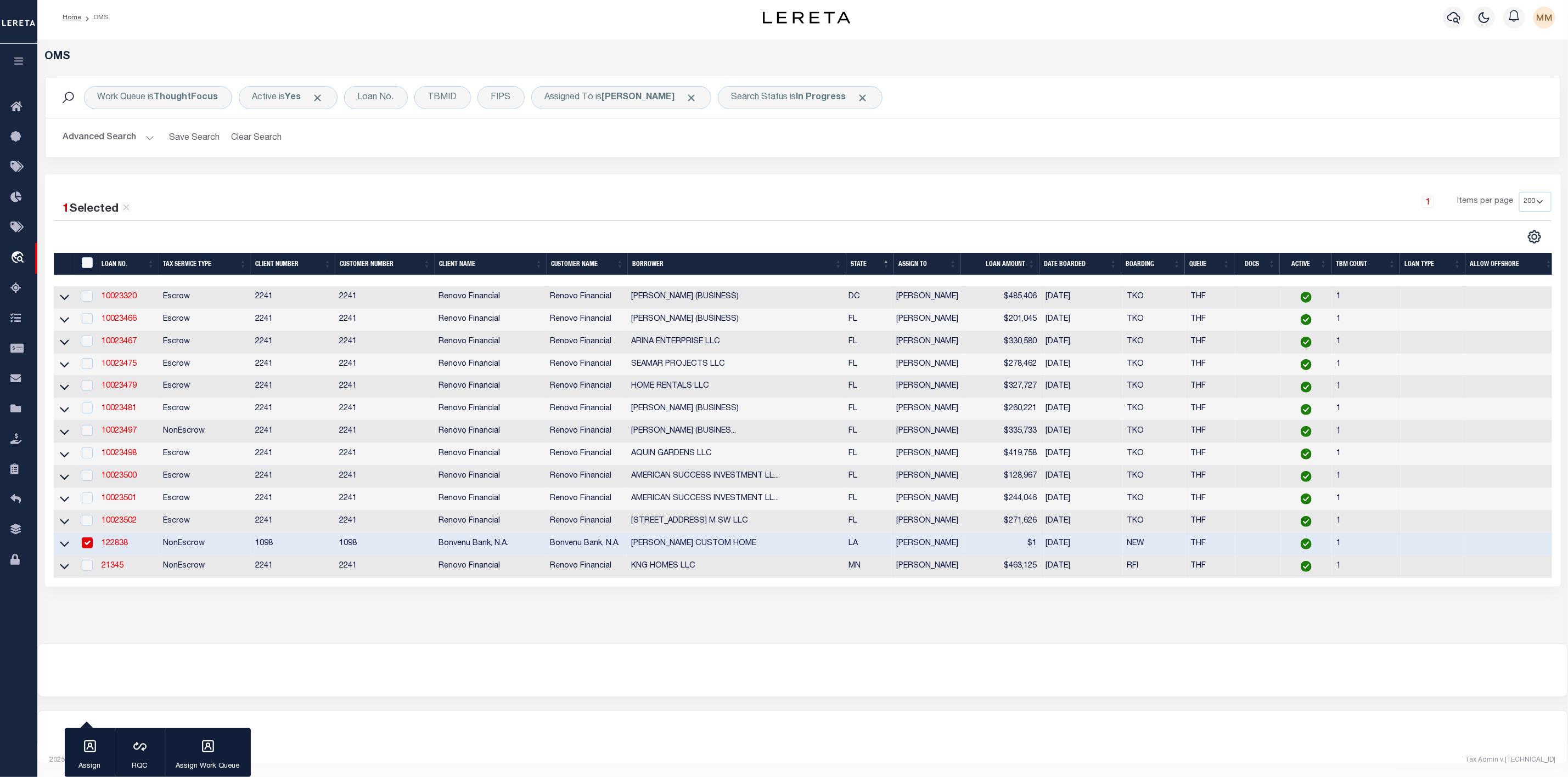
scroll to position [17, 0]
click at [86, 560] on input "checkbox" at bounding box center [87, 565] width 11 height 11
checkbox input "true"
click at [86, 537] on input "checkbox" at bounding box center [87, 543] width 11 height 11
checkbox input "false"
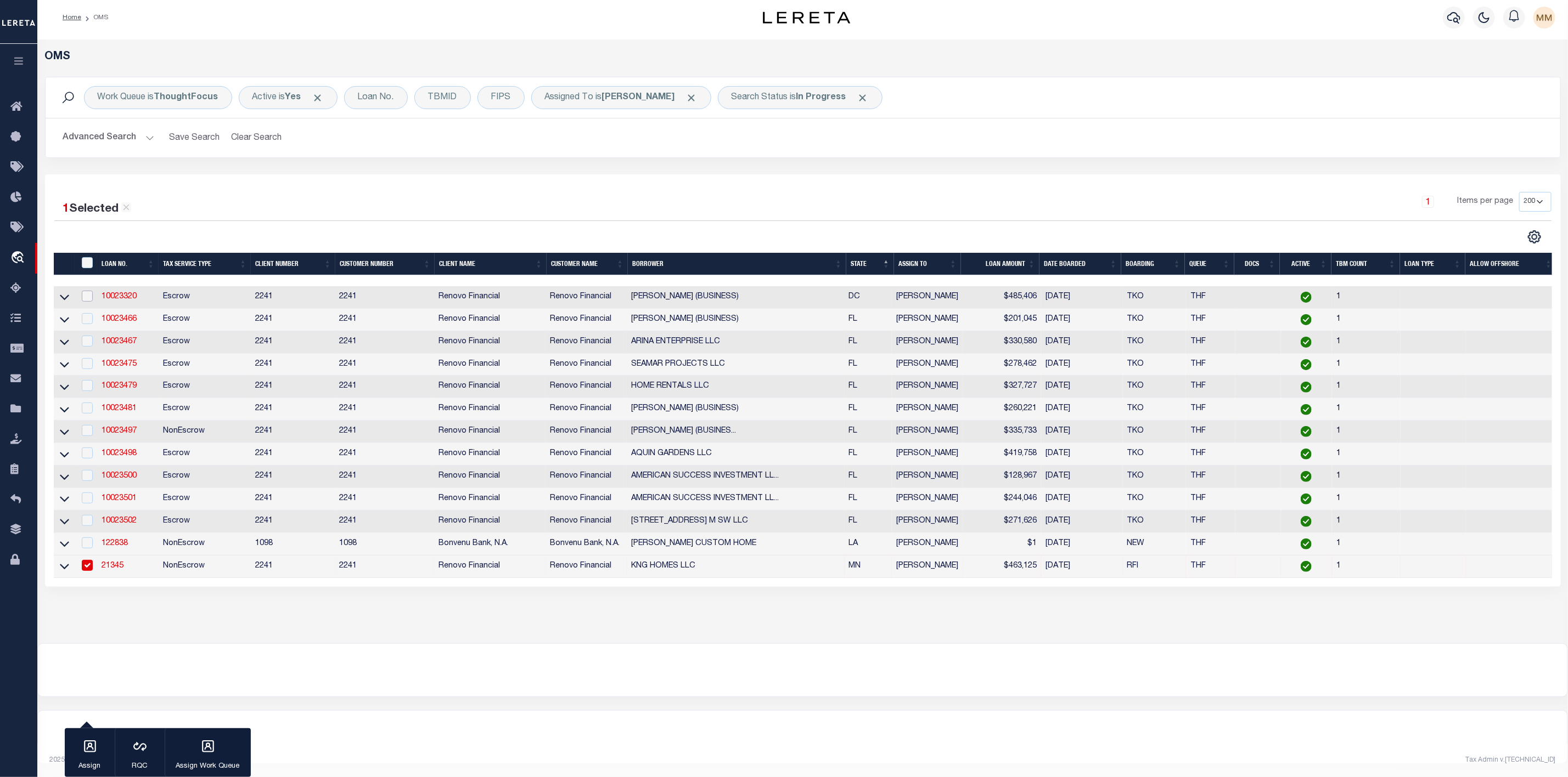
click at [86, 290] on input "checkbox" at bounding box center [87, 296] width 11 height 11
checkbox input "true"
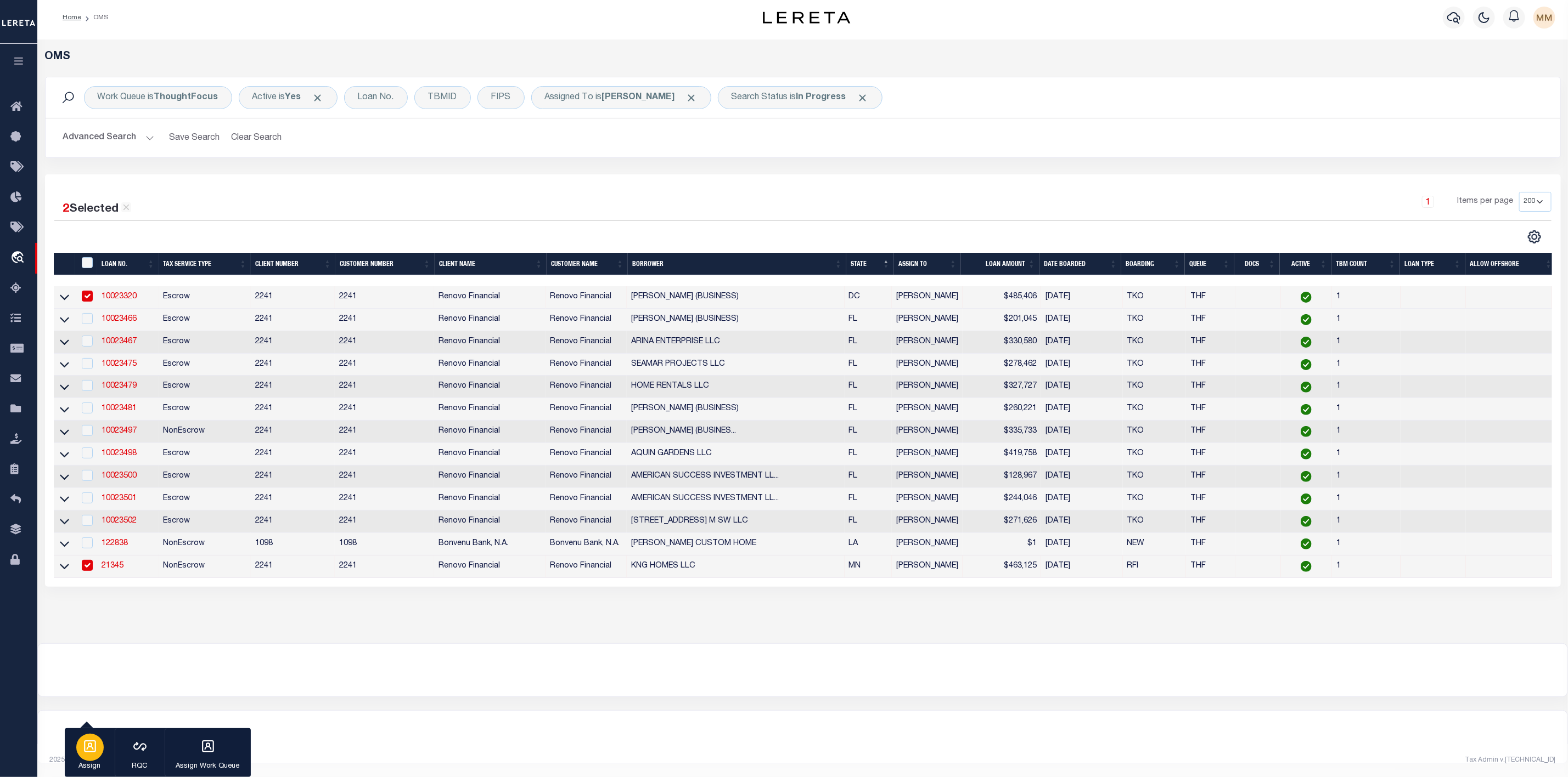
click at [96, 756] on div "button" at bounding box center [89, 748] width 27 height 27
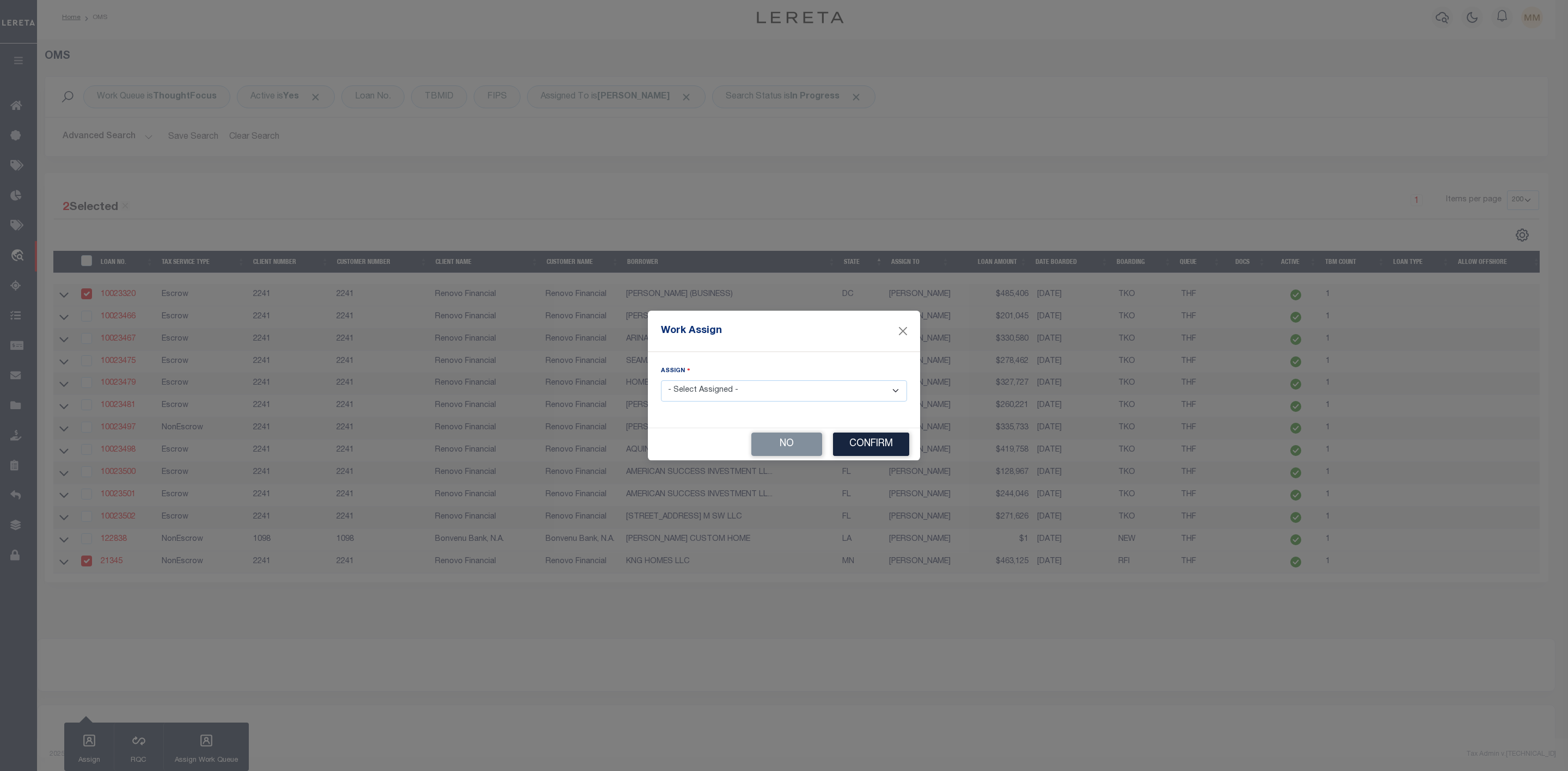
click at [762, 386] on select "- Select Assigned - --Unassigned-- [PERSON_NAME] [PERSON_NAME] [PERSON_NAME] [P…" at bounding box center [784, 391] width 246 height 21
select select "[PERSON_NAME]"
click at [661, 380] on select "- Select Assigned - --Unassigned-- [PERSON_NAME] [PERSON_NAME] [PERSON_NAME] [P…" at bounding box center [784, 391] width 246 height 21
click at [887, 448] on button "Confirm" at bounding box center [871, 445] width 76 height 23
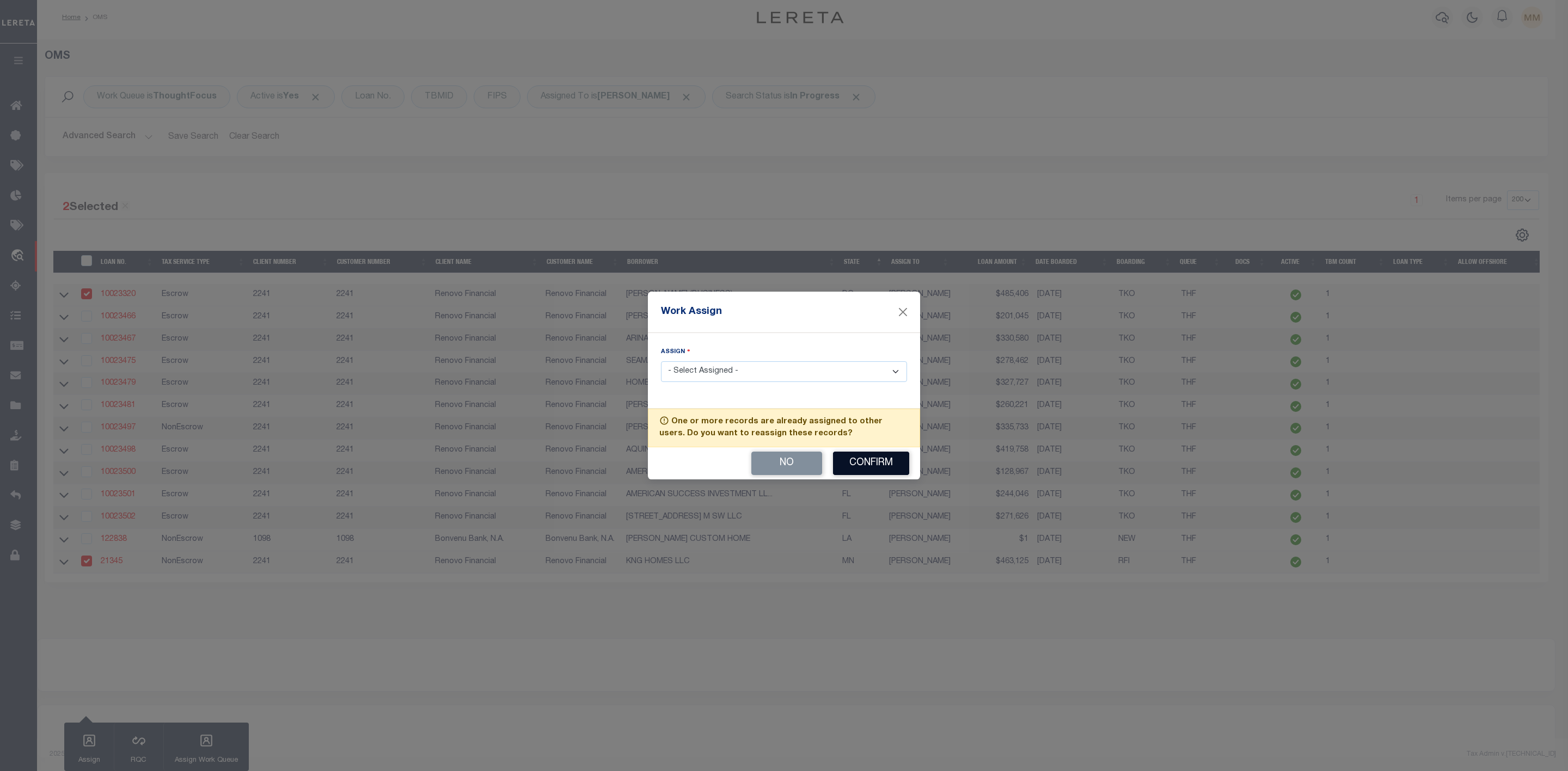
click at [876, 462] on button "Confirm" at bounding box center [871, 464] width 76 height 23
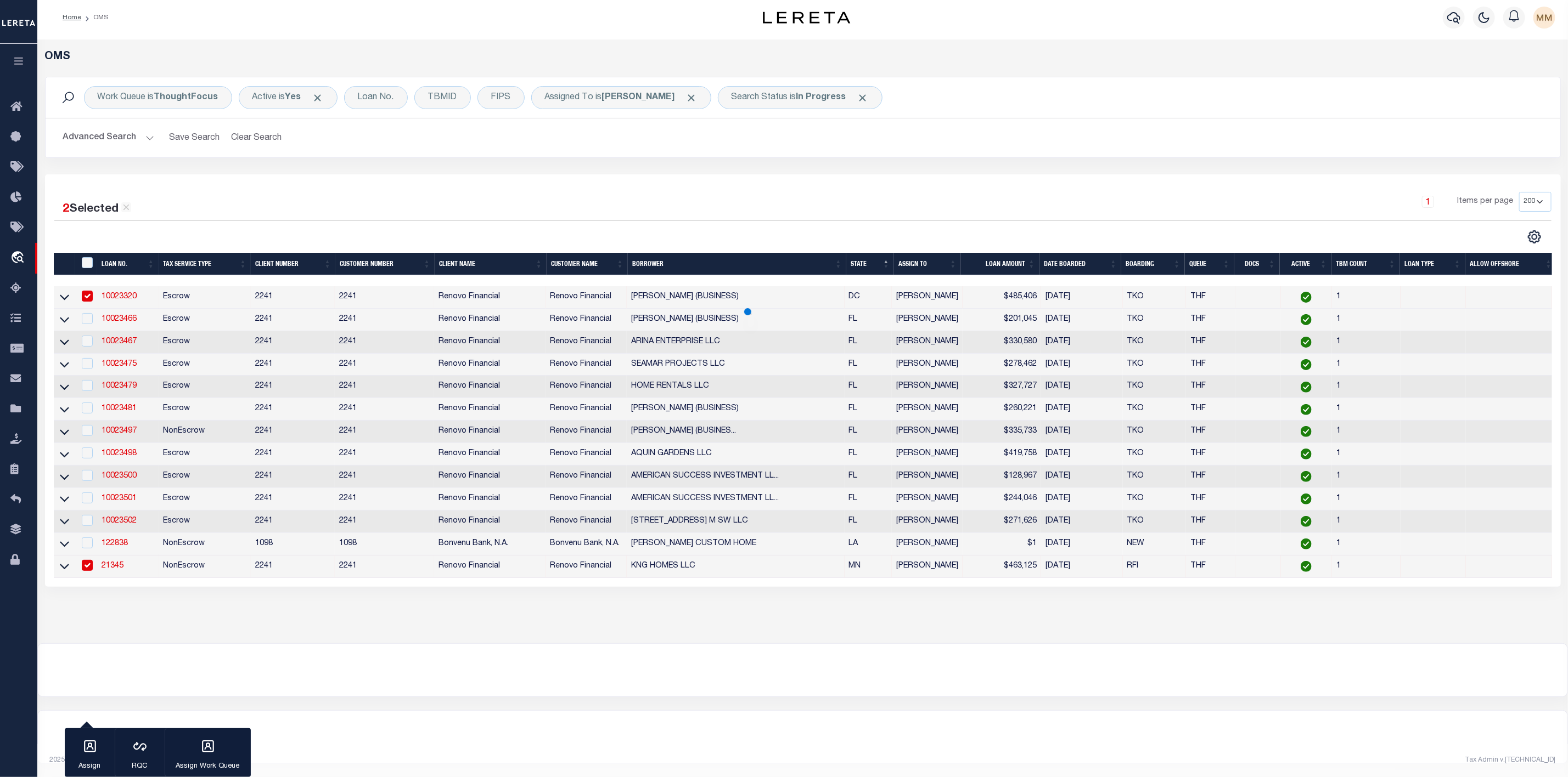
scroll to position [0, 0]
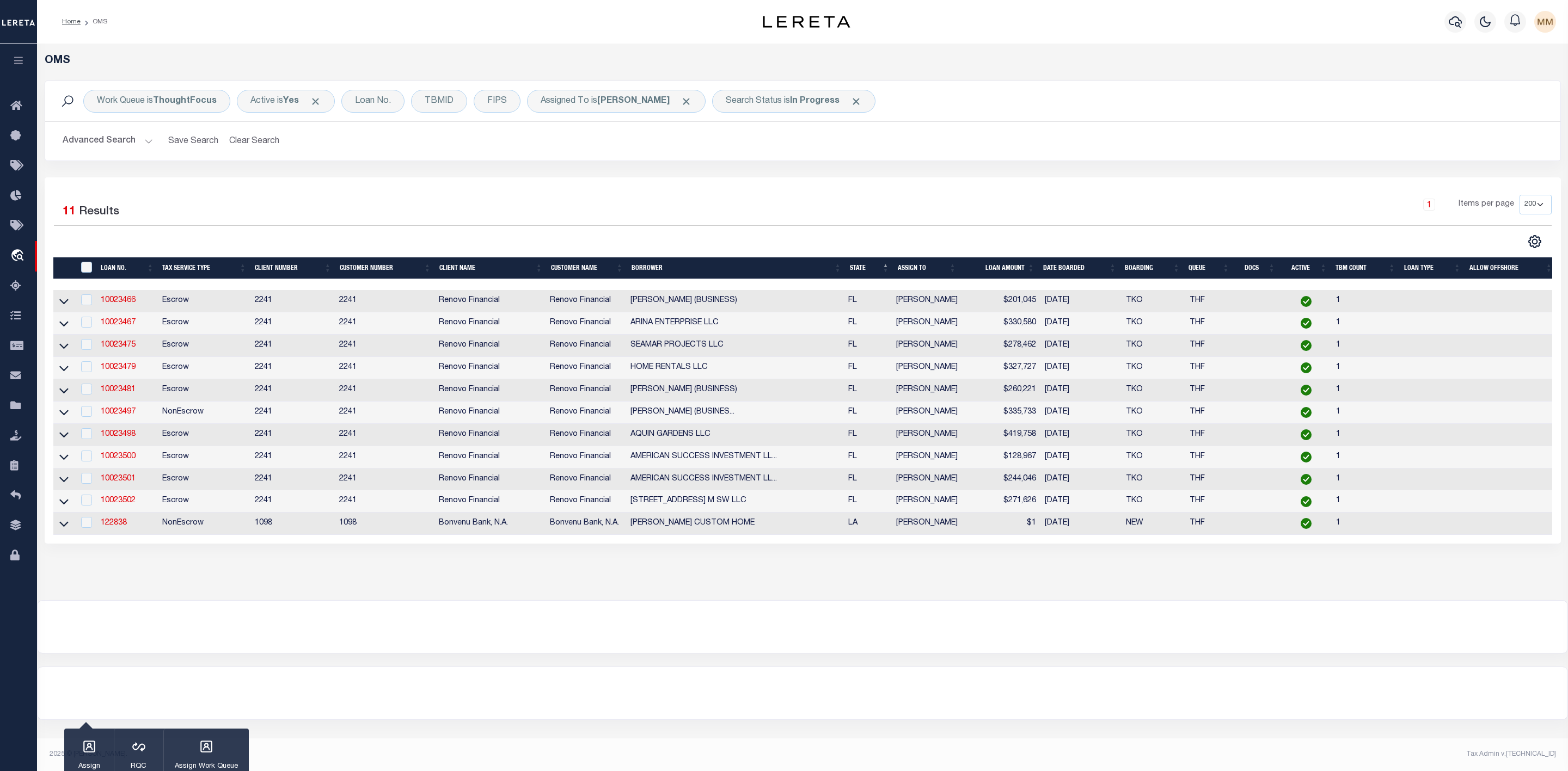
click at [75, 304] on td at bounding box center [86, 301] width 23 height 23
checkbox input "true"
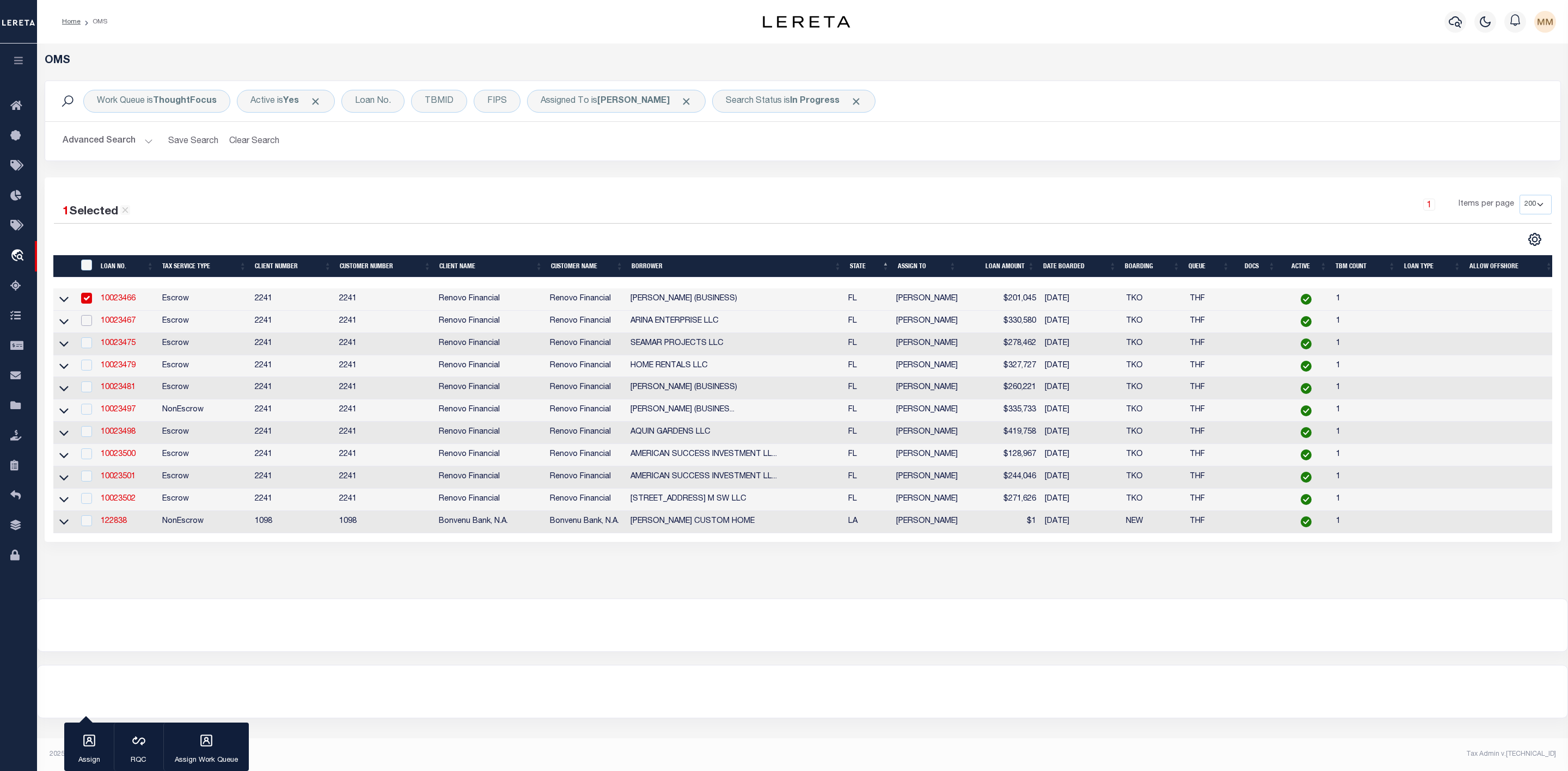
click at [90, 322] on input "checkbox" at bounding box center [86, 320] width 11 height 11
checkbox input "true"
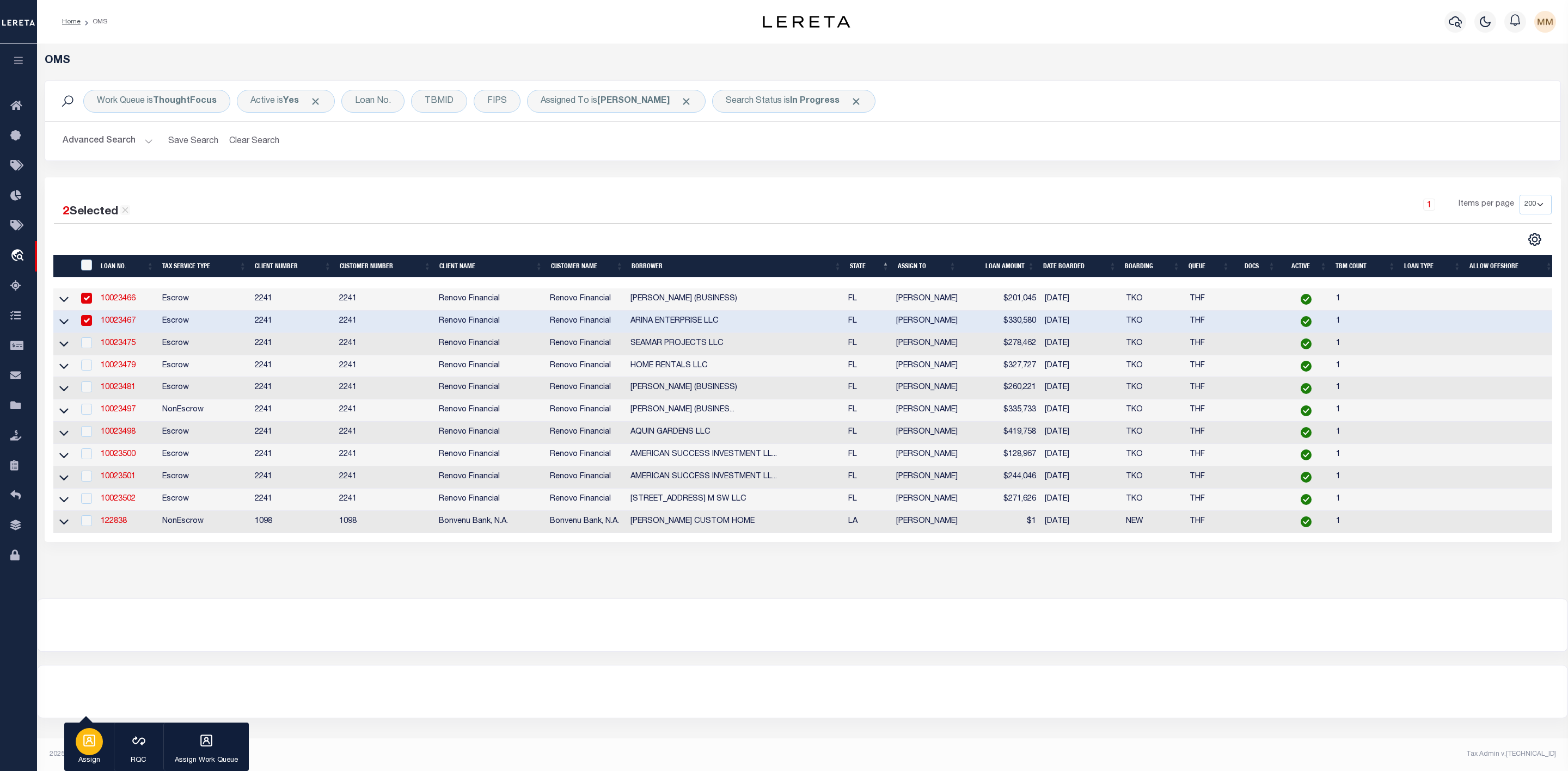
click at [91, 740] on icon "button" at bounding box center [89, 740] width 12 height 12
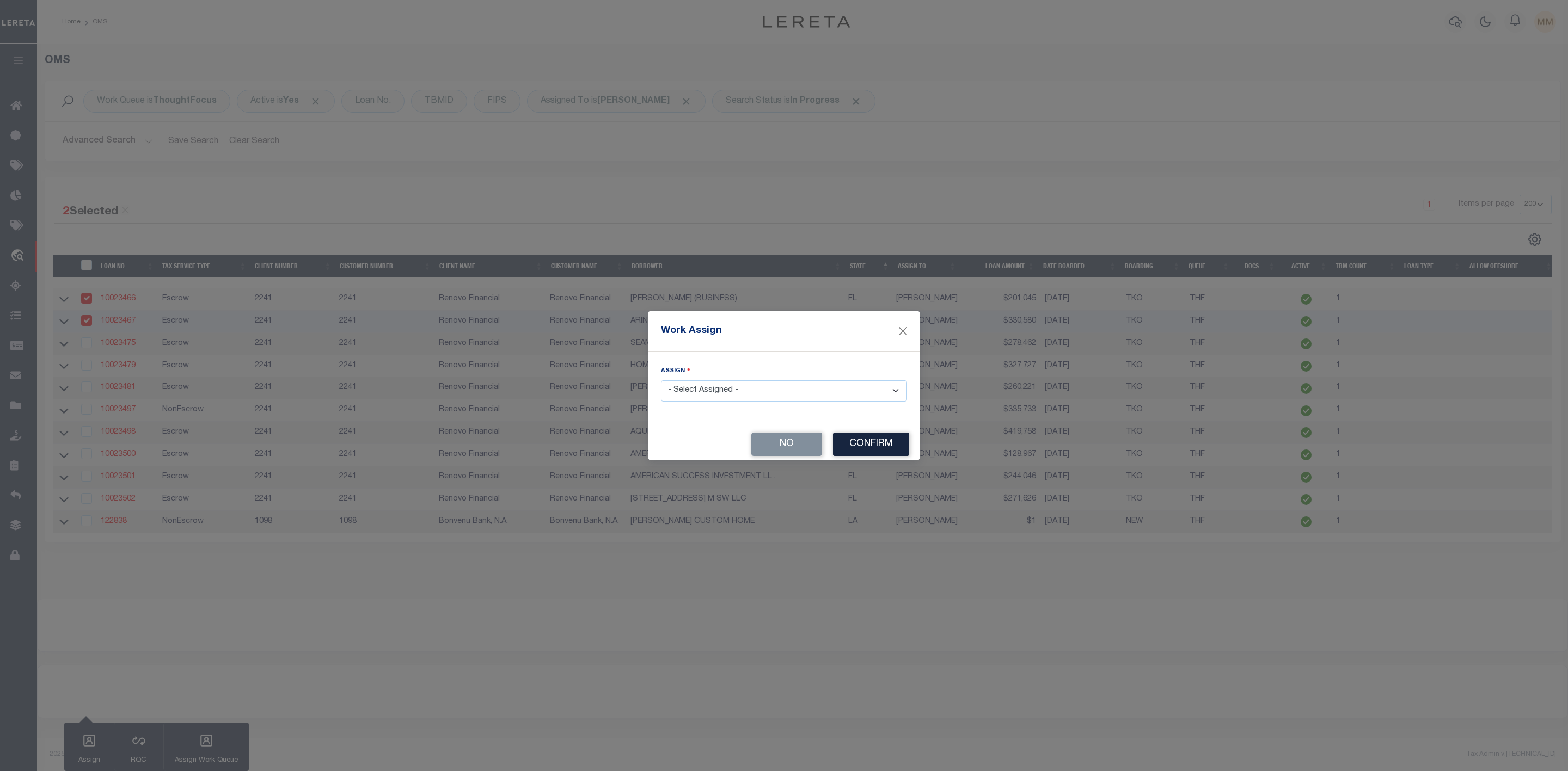
click at [727, 399] on select "- Select Assigned - --Unassigned-- [PERSON_NAME] [PERSON_NAME] [PERSON_NAME] [P…" at bounding box center [784, 391] width 246 height 21
select select "[PERSON_NAME]"
click at [661, 380] on select "- Select Assigned - --Unassigned-- [PERSON_NAME] [PERSON_NAME] [PERSON_NAME] [P…" at bounding box center [784, 391] width 246 height 21
click at [880, 446] on button "Confirm" at bounding box center [871, 445] width 76 height 23
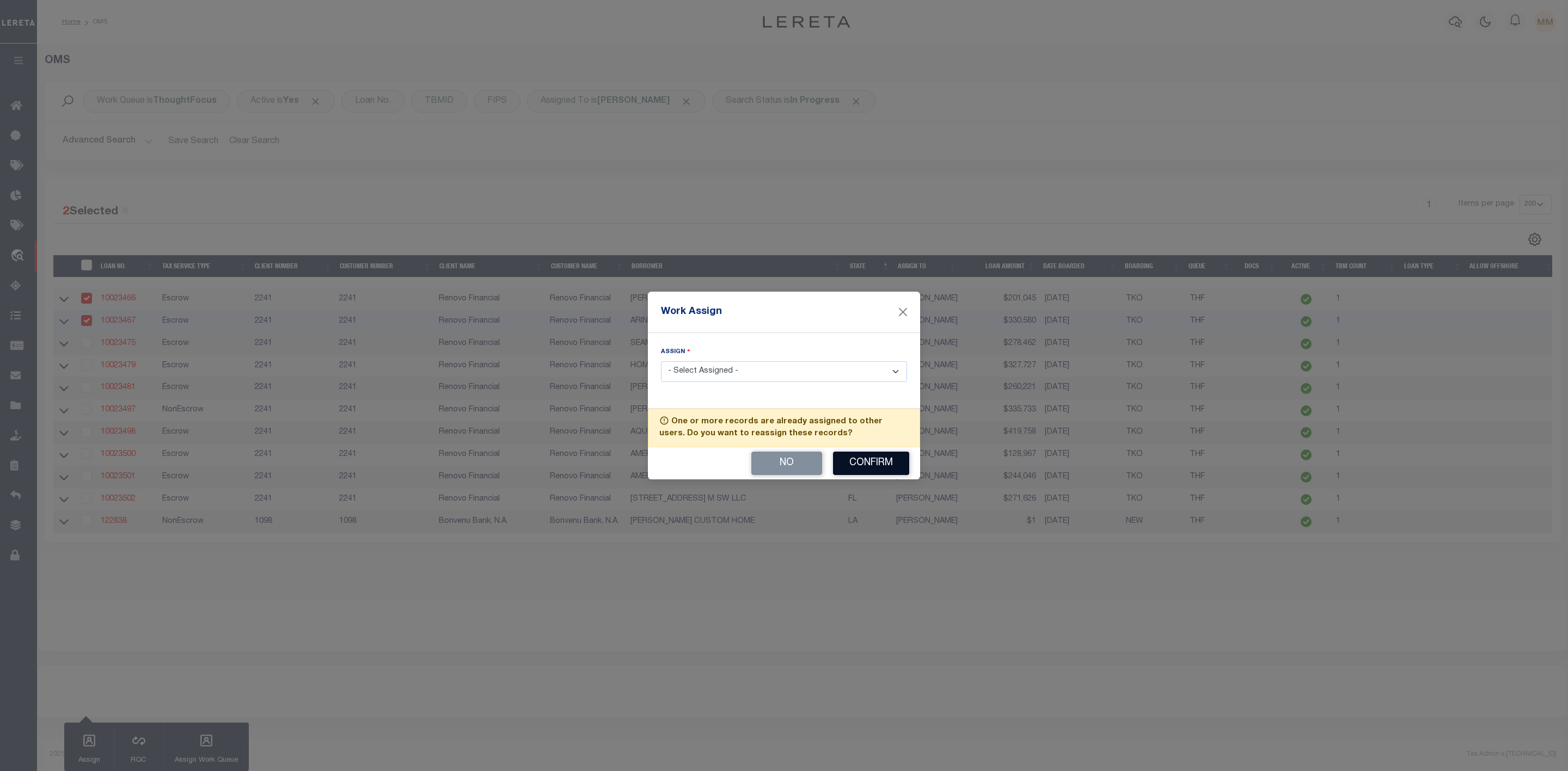
click at [868, 467] on button "Confirm" at bounding box center [871, 464] width 76 height 23
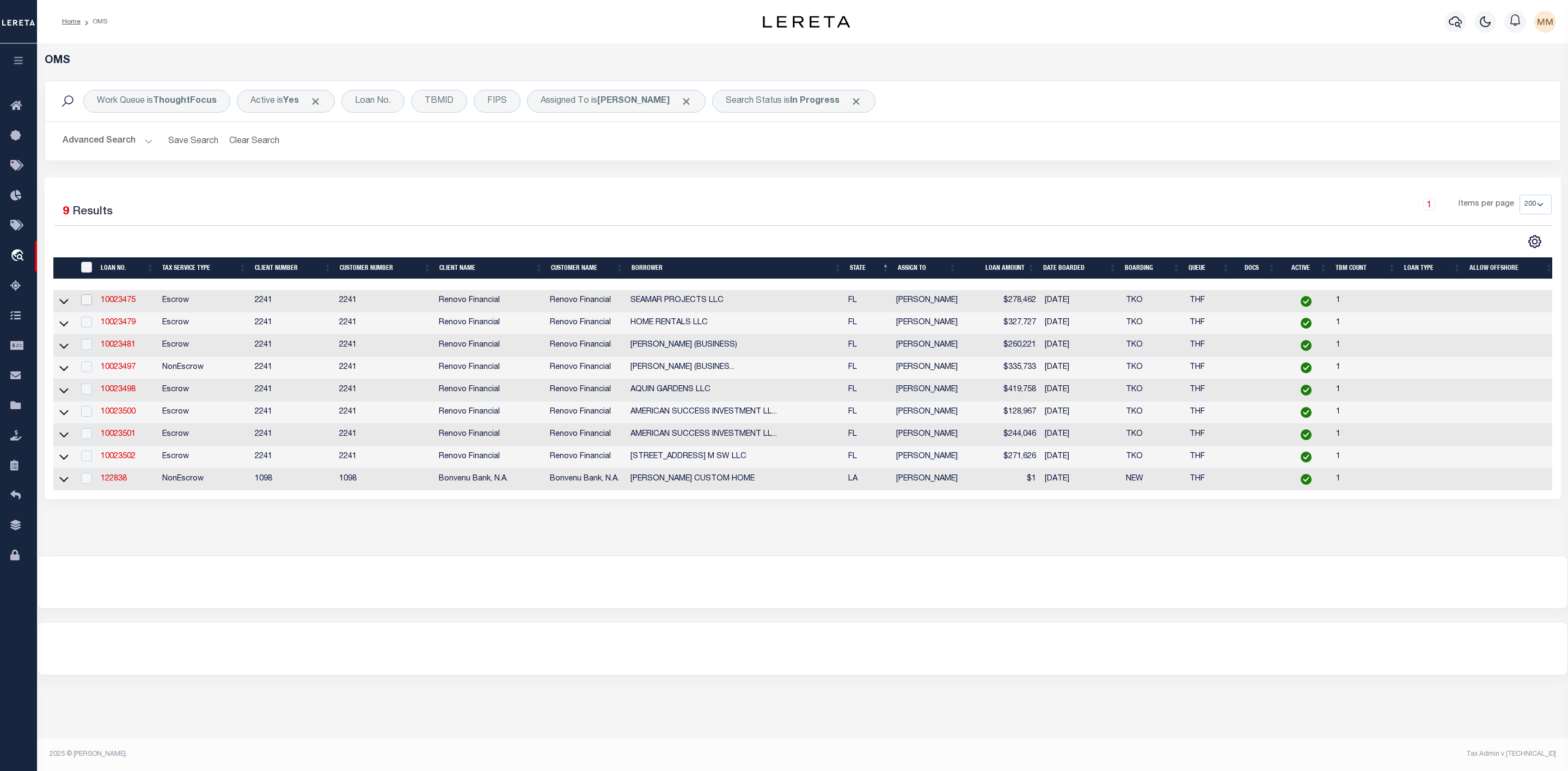
click at [89, 303] on input "checkbox" at bounding box center [86, 300] width 11 height 11
checkbox input "true"
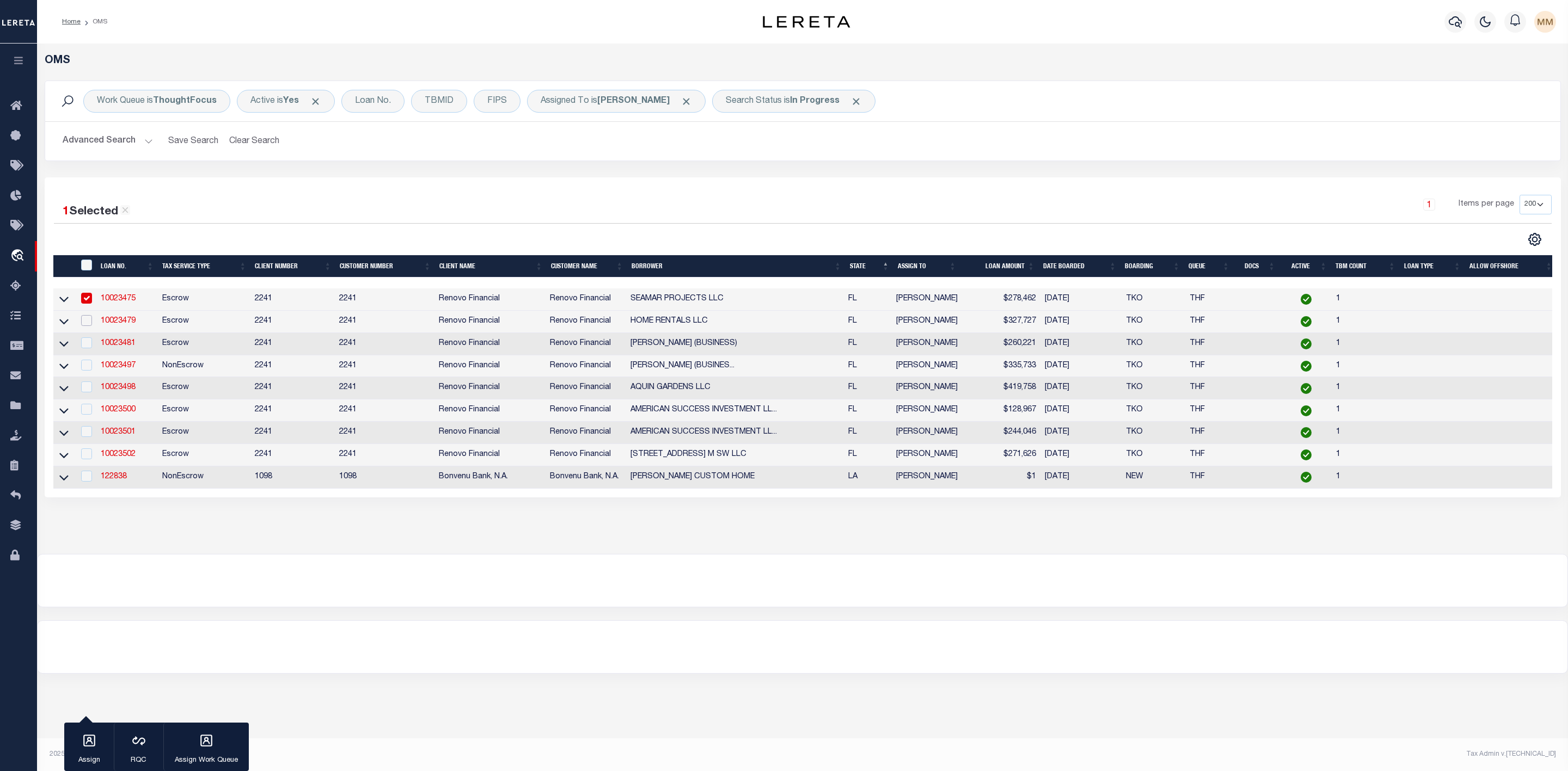
click at [86, 326] on input "checkbox" at bounding box center [86, 320] width 11 height 11
checkbox input "true"
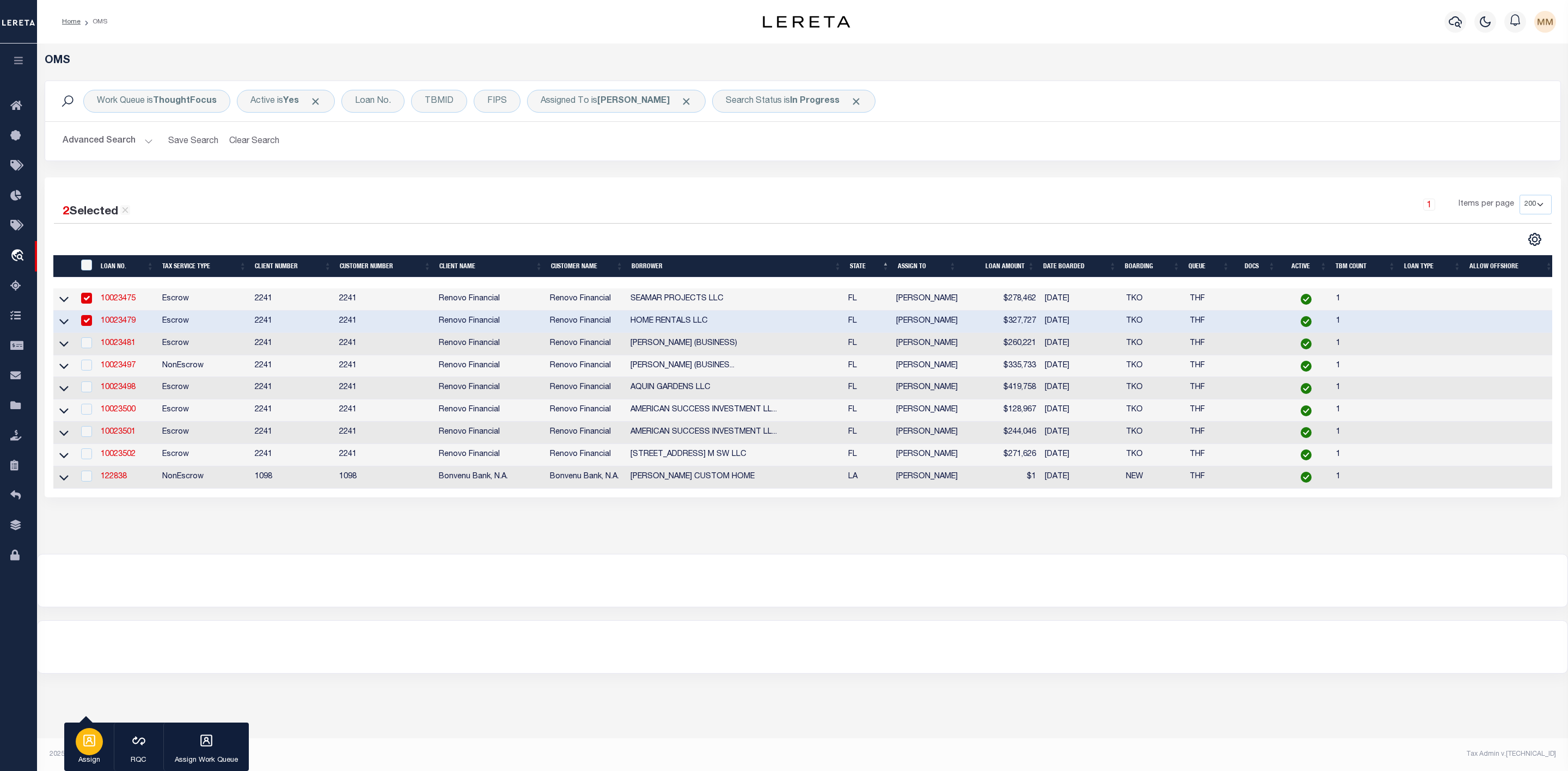
click at [90, 746] on icon "button" at bounding box center [89, 740] width 12 height 12
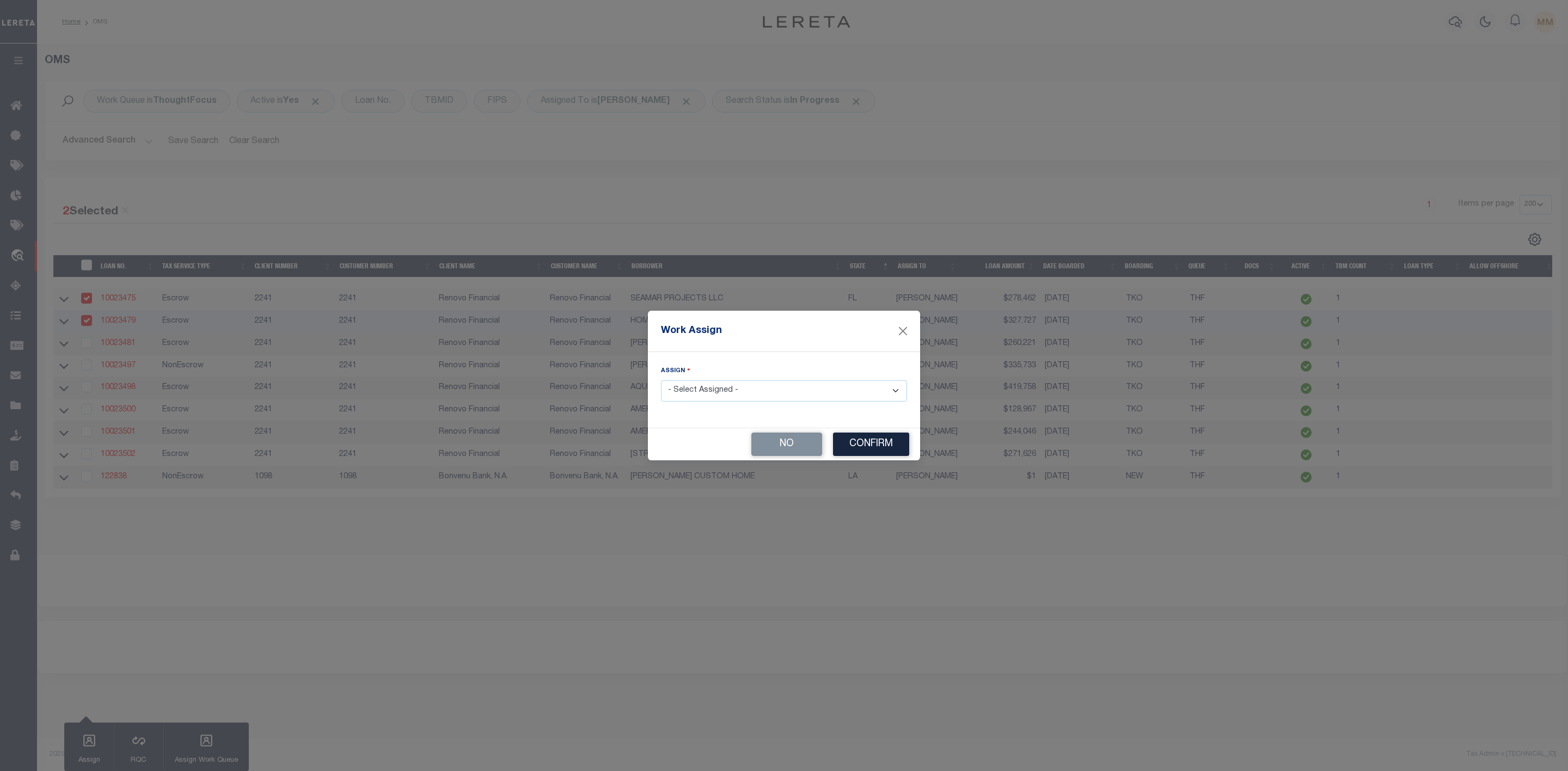
click at [811, 394] on select "- Select Assigned - --Unassigned-- [PERSON_NAME] [PERSON_NAME] [PERSON_NAME] [P…" at bounding box center [784, 391] width 246 height 21
select select "[PERSON_NAME]"
click at [661, 380] on select "- Select Assigned - --Unassigned-- [PERSON_NAME] [PERSON_NAME] [PERSON_NAME] [P…" at bounding box center [784, 391] width 246 height 21
click at [873, 459] on div "No Confirm" at bounding box center [784, 445] width 272 height 32
click at [869, 451] on button "Confirm" at bounding box center [871, 445] width 76 height 23
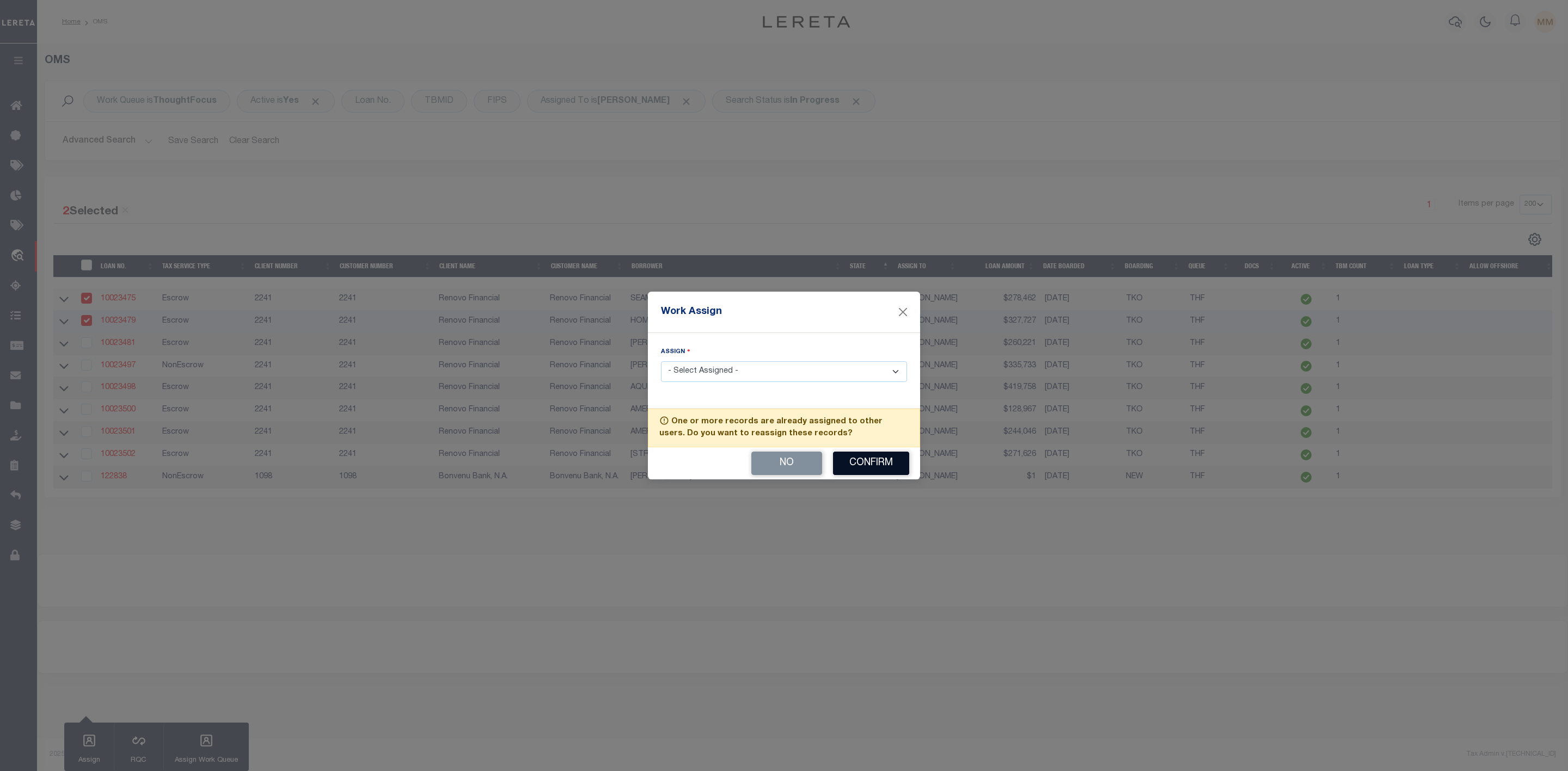
click at [871, 471] on button "Confirm" at bounding box center [871, 464] width 76 height 23
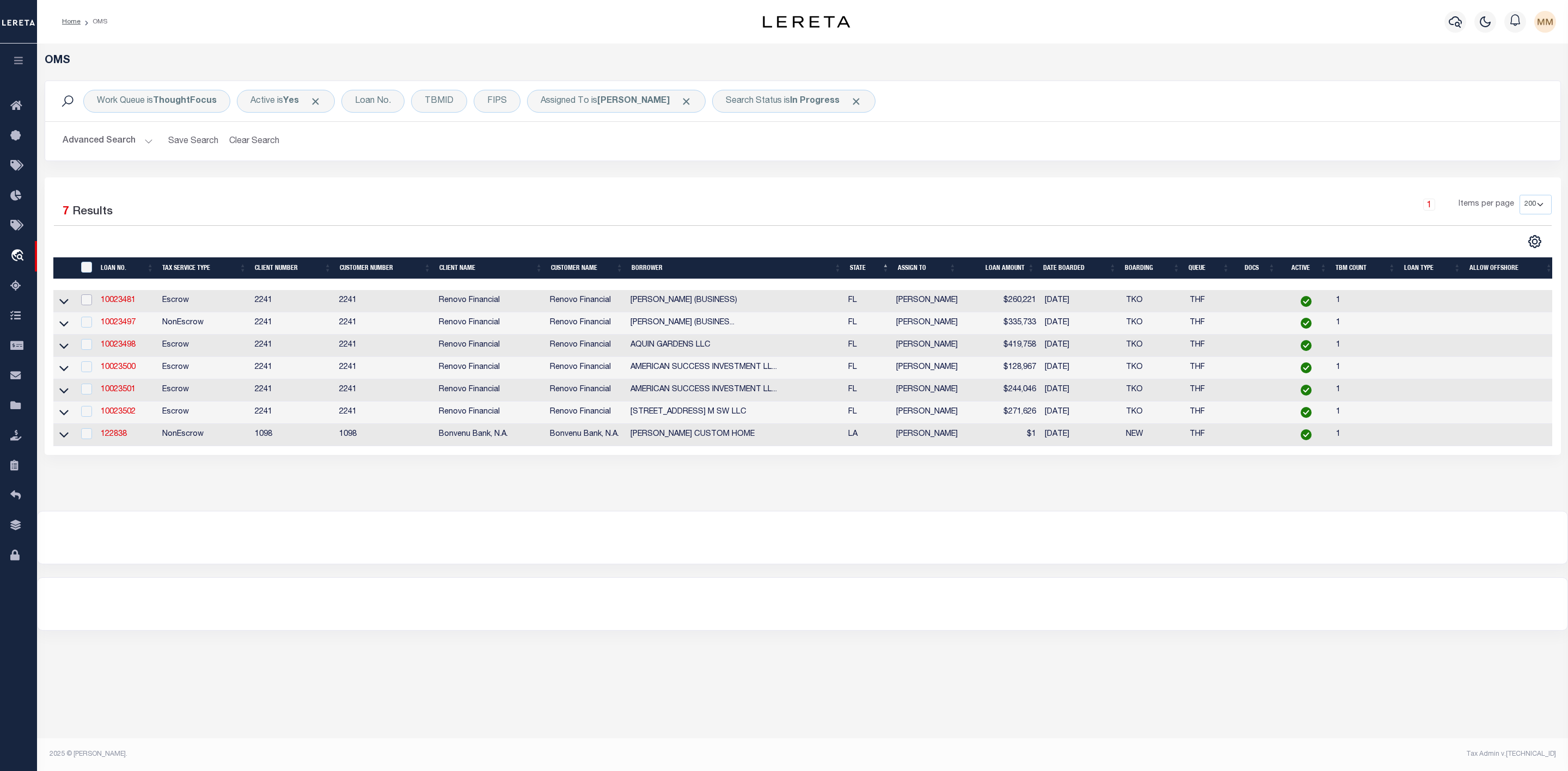
click at [86, 301] on input "checkbox" at bounding box center [86, 300] width 11 height 11
checkbox input "true"
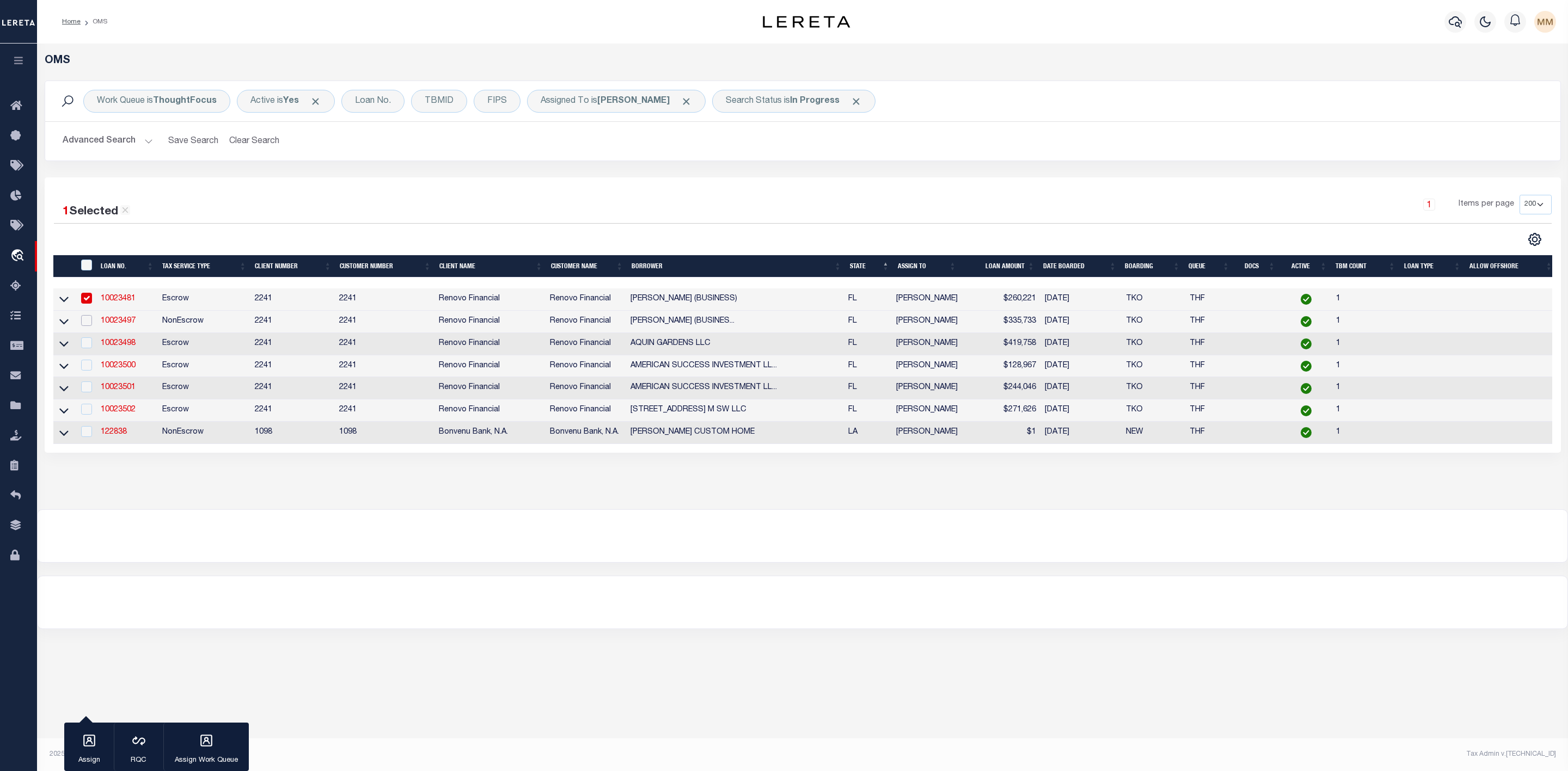
click at [85, 322] on input "checkbox" at bounding box center [86, 320] width 11 height 11
checkbox input "true"
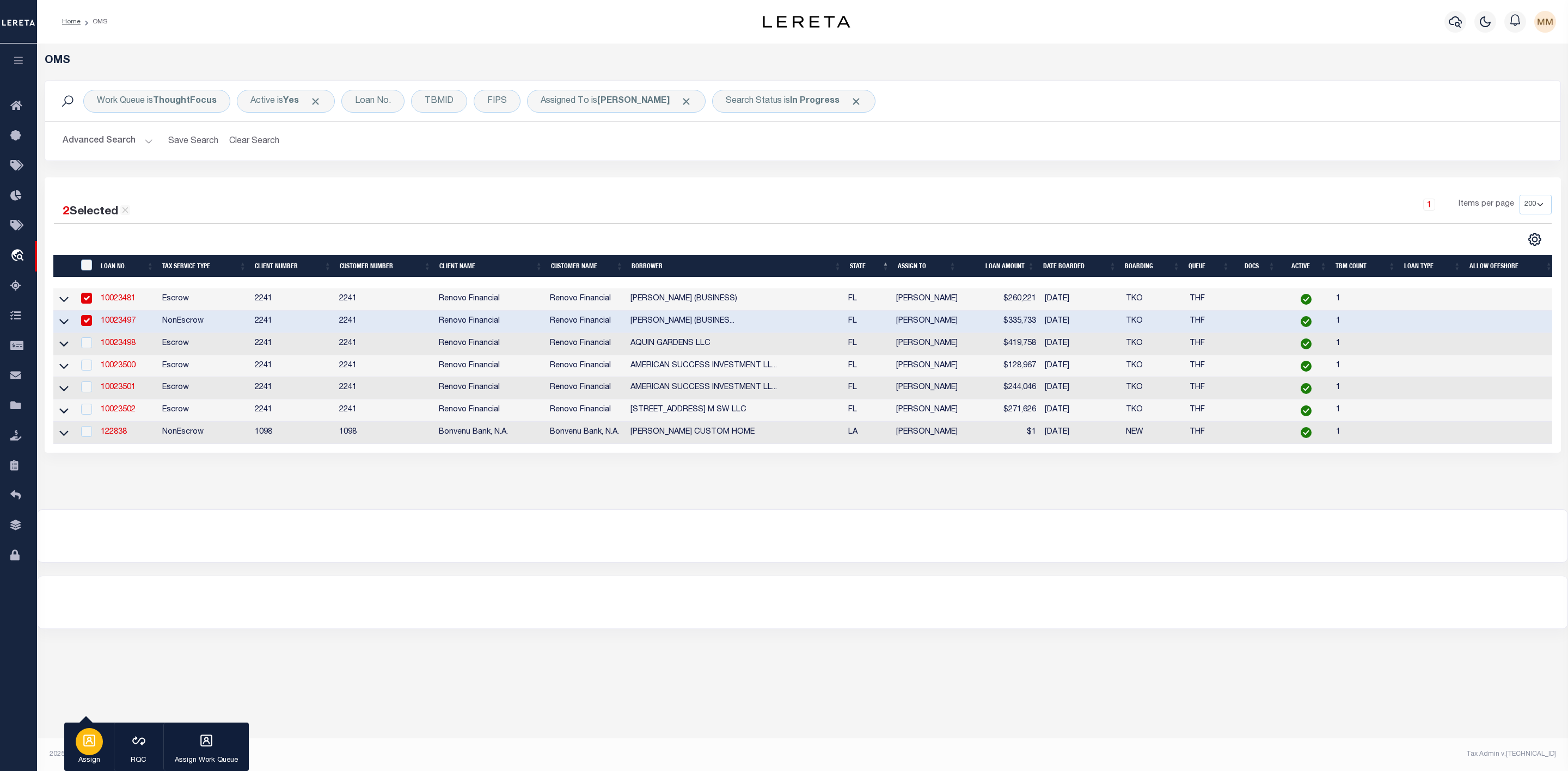
click at [91, 748] on div "button" at bounding box center [89, 742] width 27 height 27
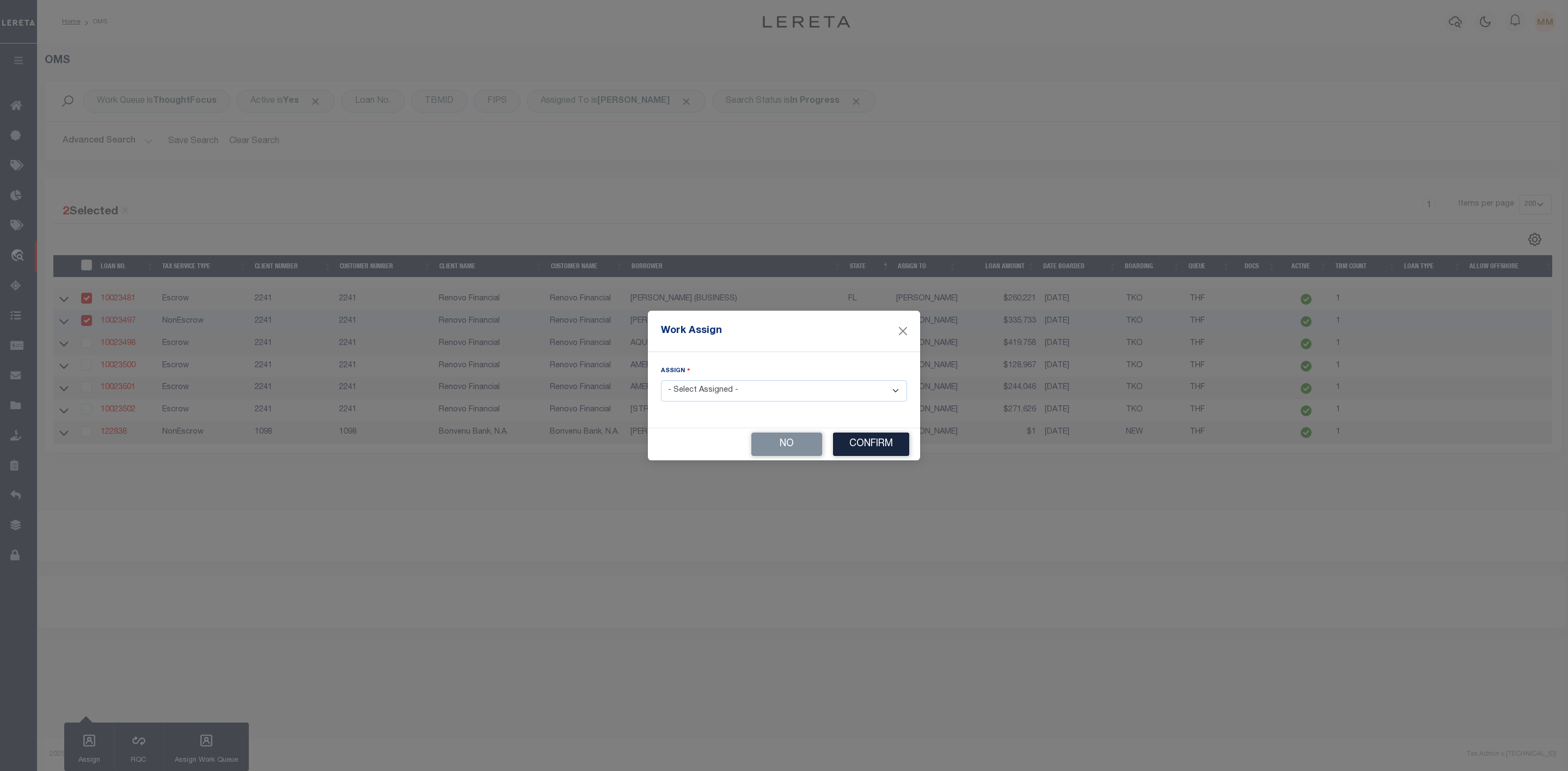
click at [683, 389] on select "- Select Assigned - --Unassigned-- [PERSON_NAME] [PERSON_NAME] [PERSON_NAME] [P…" at bounding box center [784, 391] width 246 height 21
select select "[PERSON_NAME]"
click at [661, 380] on select "- Select Assigned - --Unassigned-- [PERSON_NAME] [PERSON_NAME] [PERSON_NAME] [P…" at bounding box center [784, 391] width 246 height 21
click at [875, 446] on button "Confirm" at bounding box center [871, 445] width 76 height 23
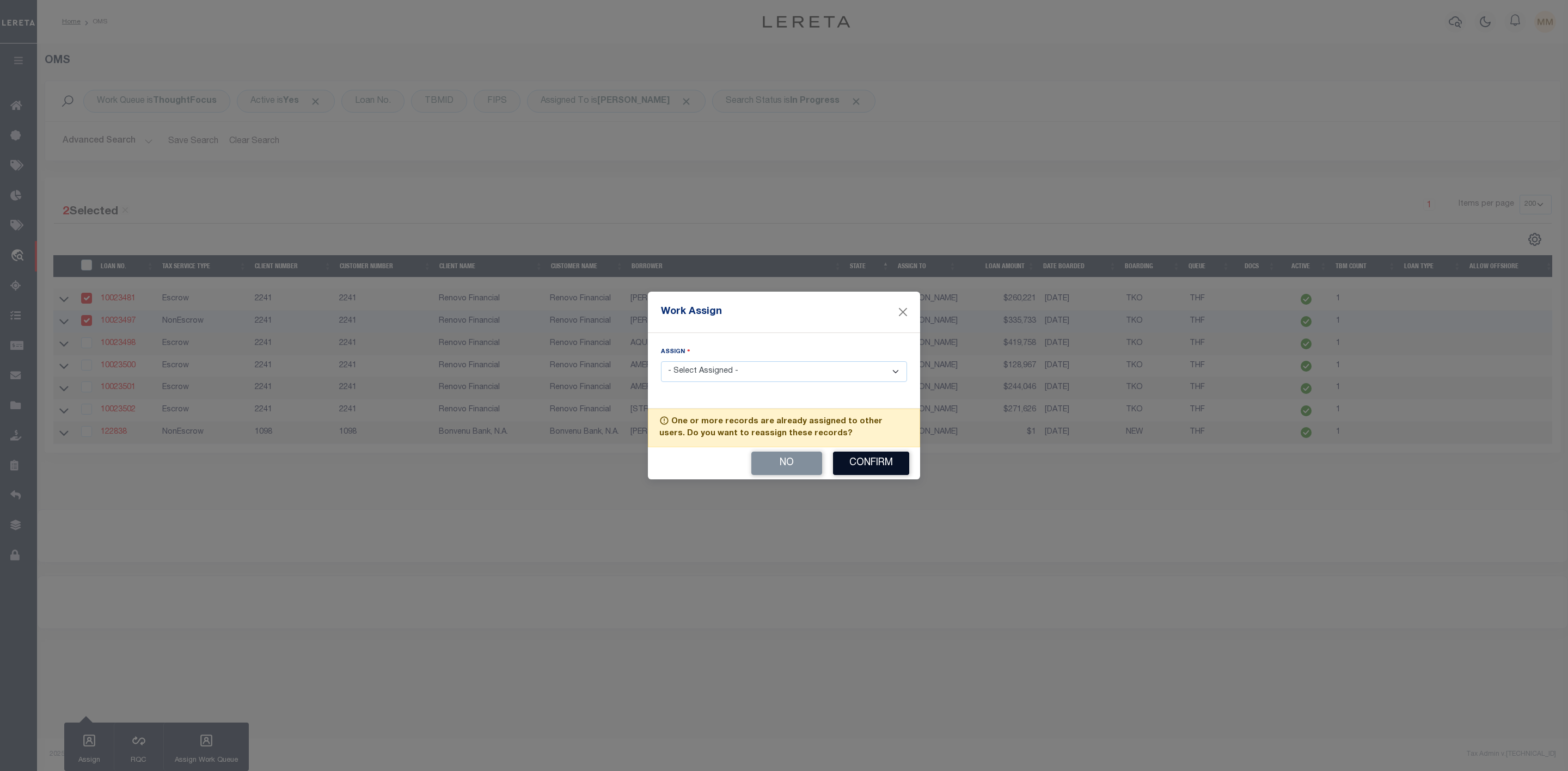
click at [875, 465] on button "Confirm" at bounding box center [871, 464] width 76 height 23
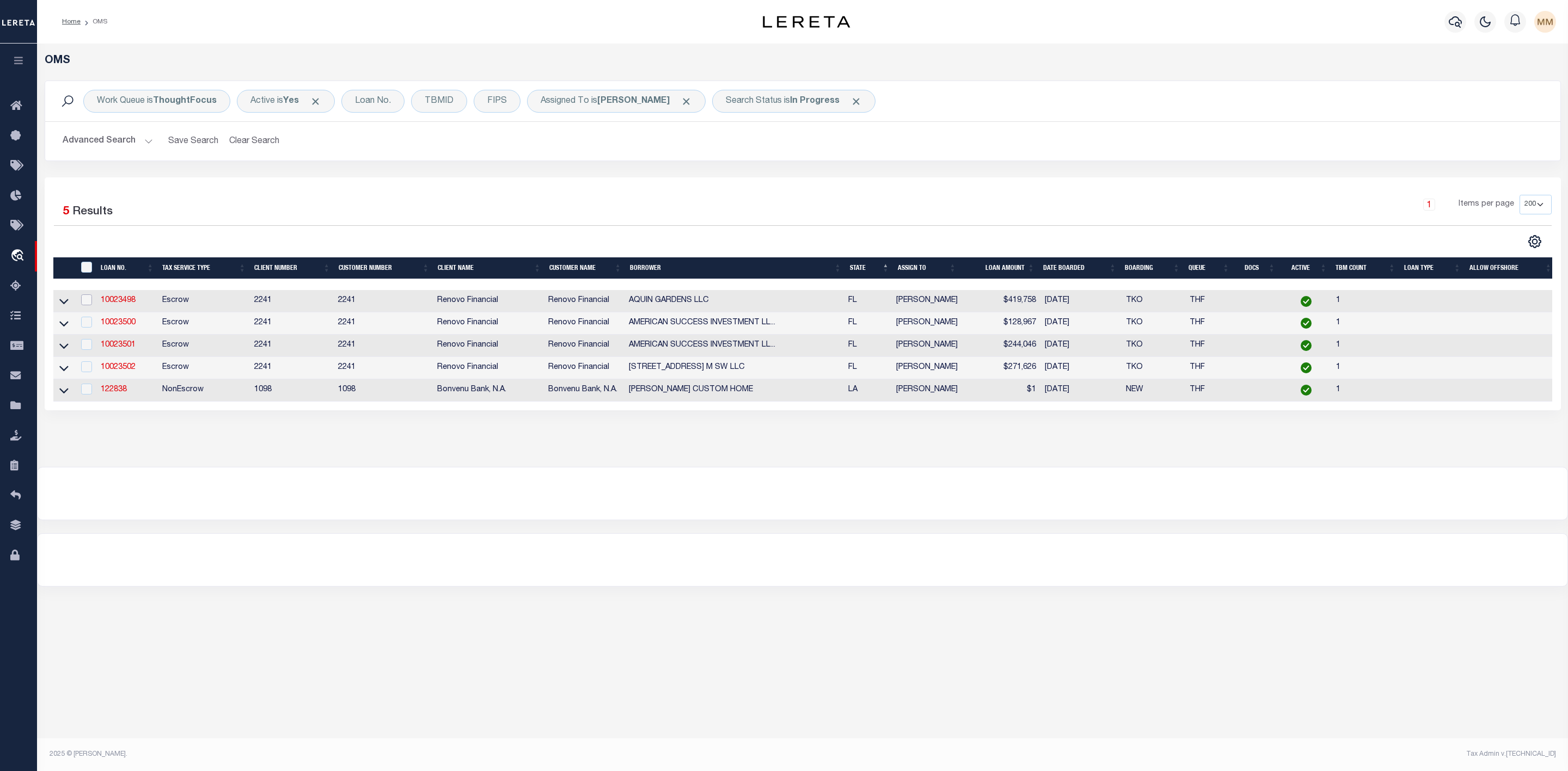
click at [86, 301] on input "checkbox" at bounding box center [86, 300] width 11 height 11
checkbox input "true"
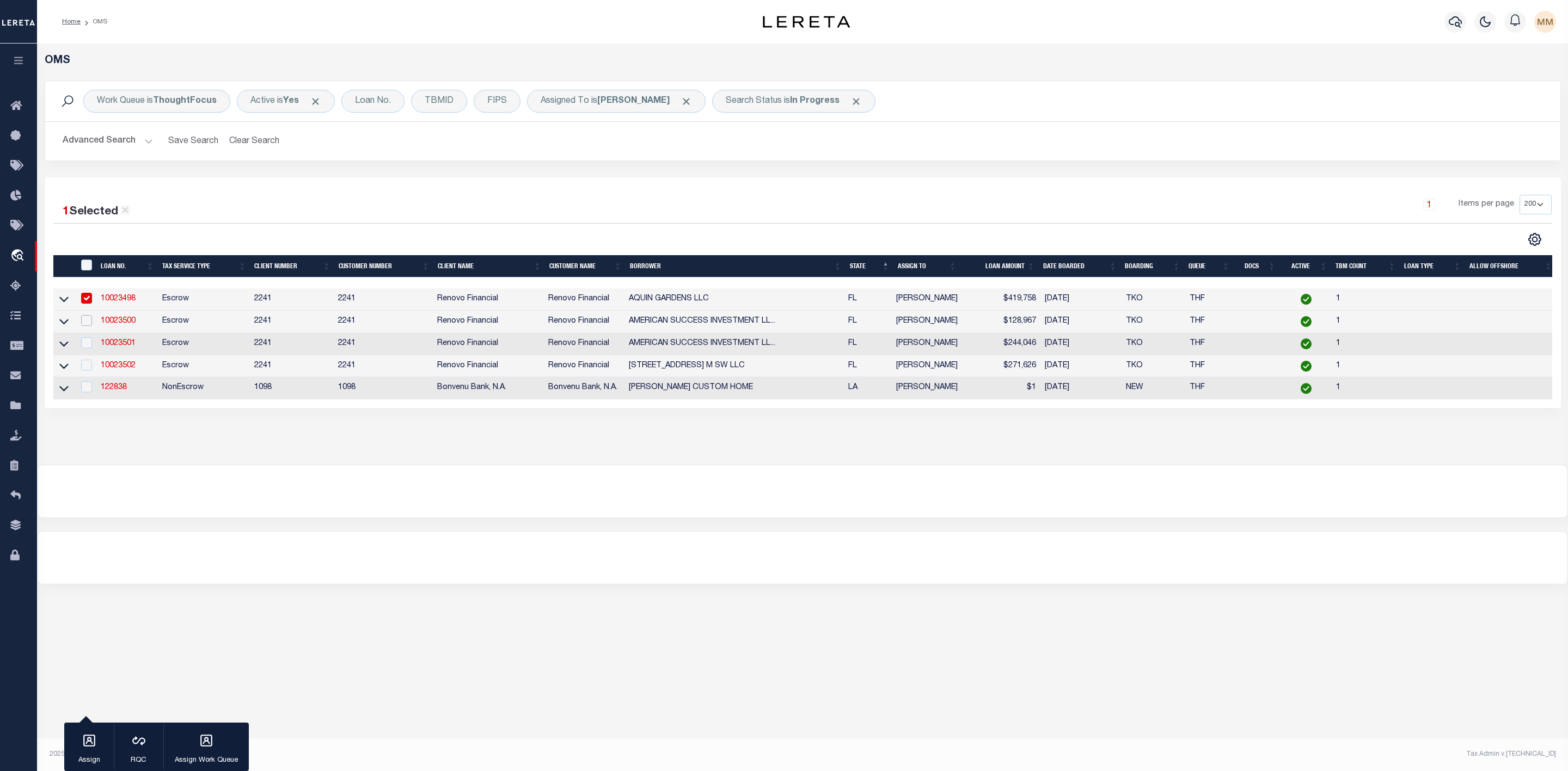
click at [86, 320] on input "checkbox" at bounding box center [86, 320] width 11 height 11
checkbox input "true"
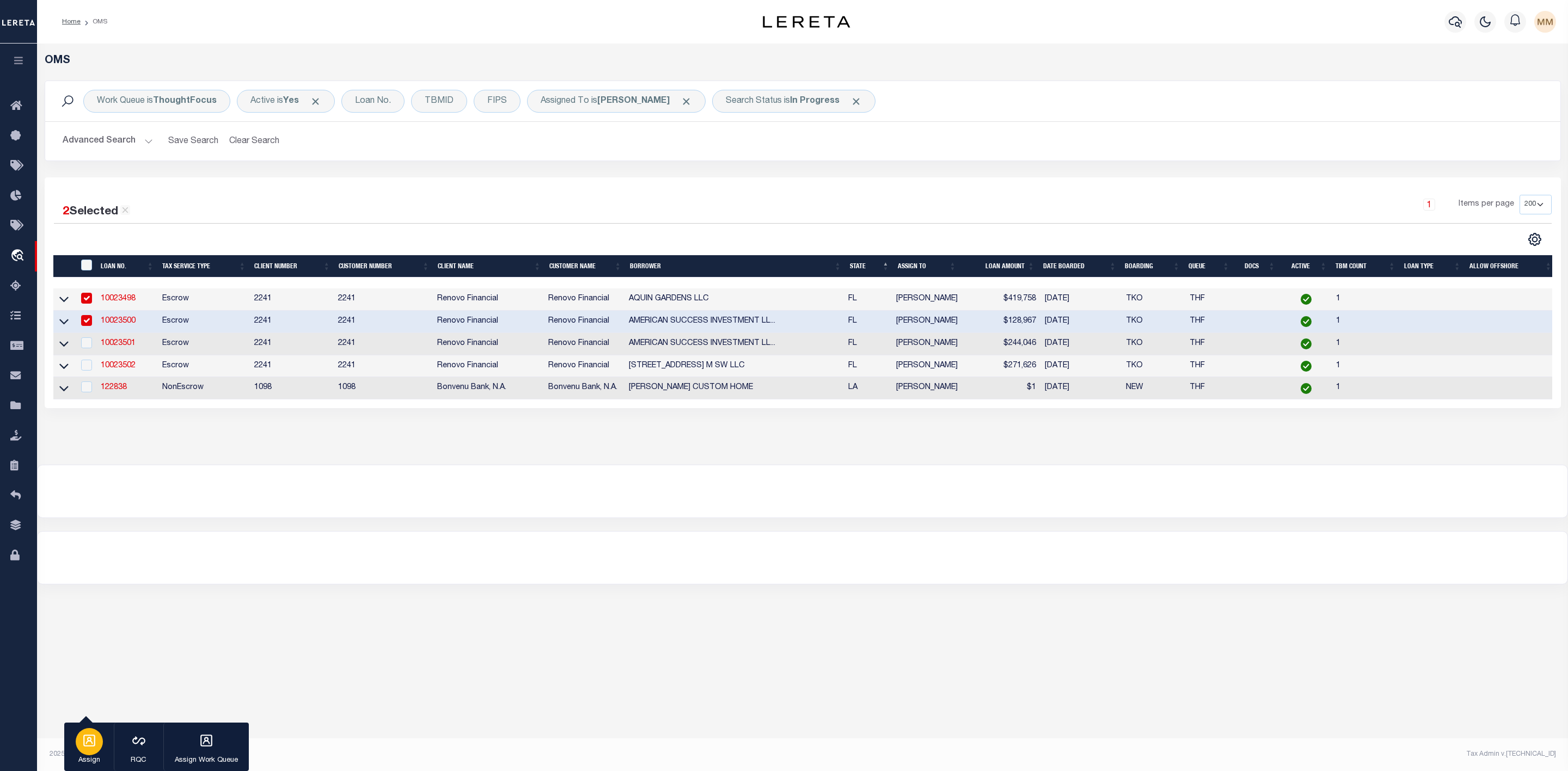
click at [91, 745] on icon "button" at bounding box center [89, 740] width 14 height 14
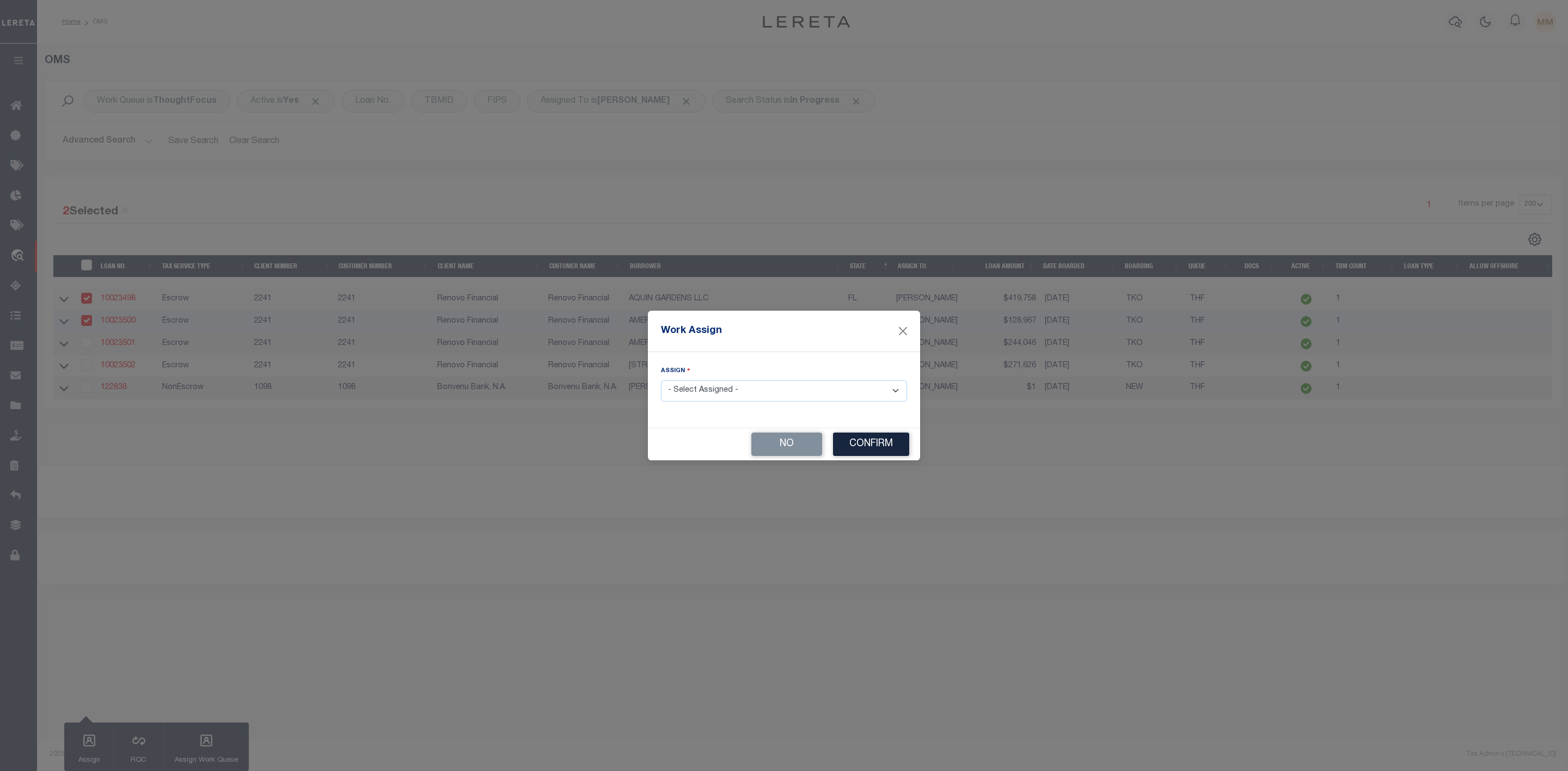
click at [755, 395] on select "- Select Assigned - --Unassigned-- [PERSON_NAME] [PERSON_NAME] [PERSON_NAME] [P…" at bounding box center [784, 391] width 246 height 21
select select "[PERSON_NAME]"
click at [661, 380] on select "- Select Assigned - --Unassigned-- [PERSON_NAME] [PERSON_NAME] [PERSON_NAME] [P…" at bounding box center [784, 391] width 246 height 21
click at [886, 448] on button "Confirm" at bounding box center [871, 445] width 76 height 23
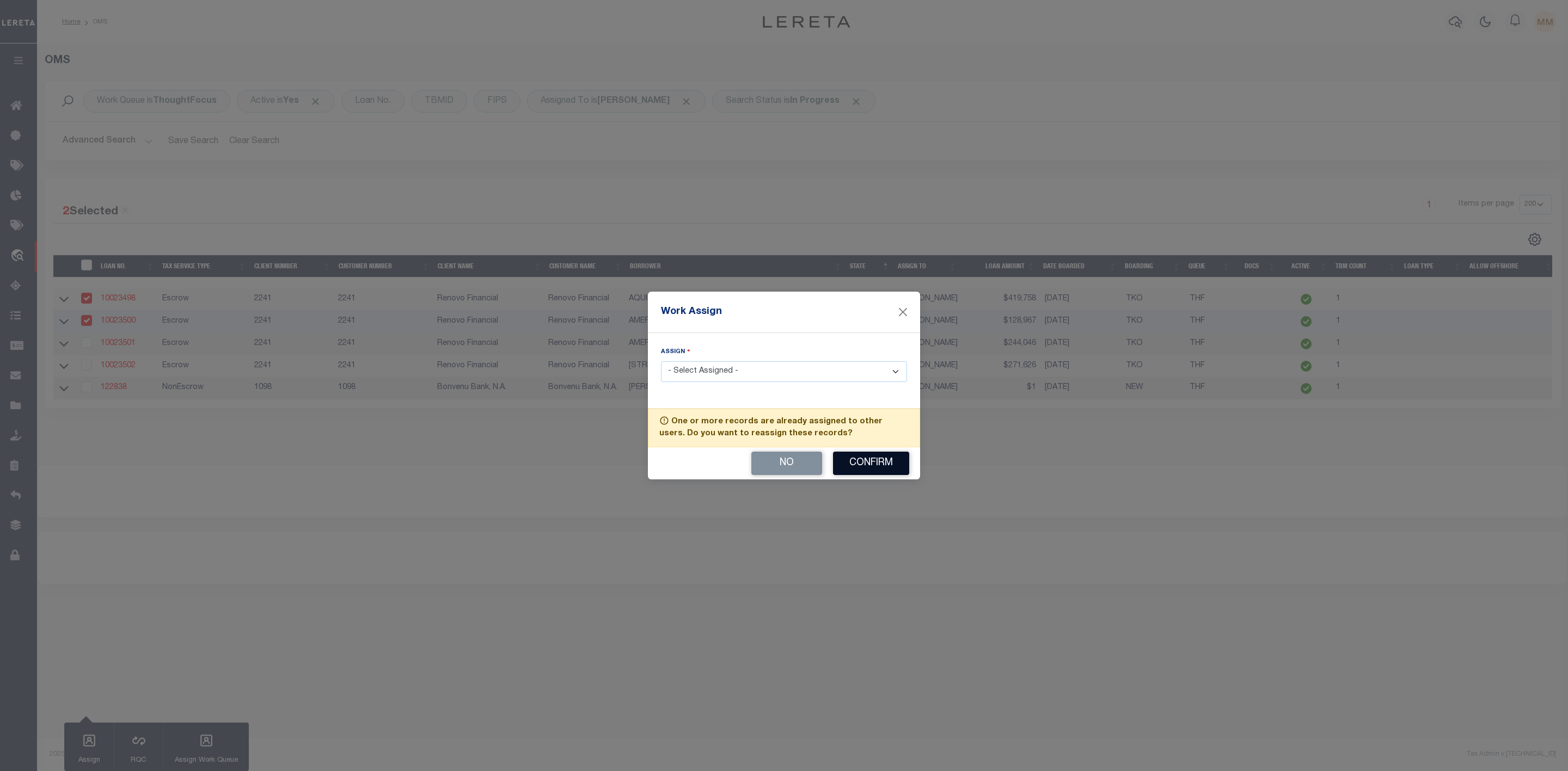
click at [869, 471] on button "Confirm" at bounding box center [871, 464] width 76 height 23
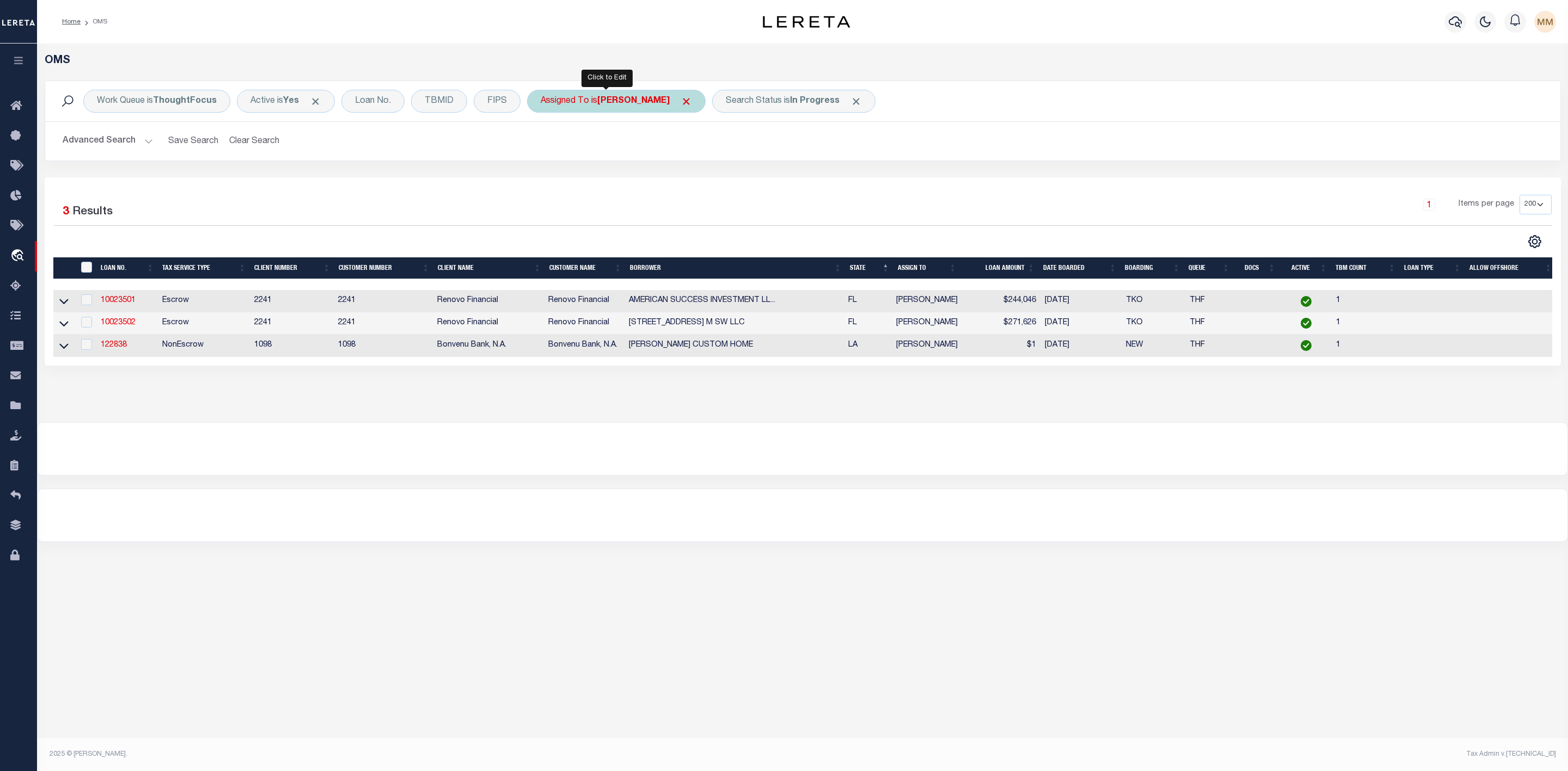
click at [665, 108] on div "Assigned To is [PERSON_NAME]" at bounding box center [616, 101] width 179 height 23
select select "[PERSON_NAME]"
click at [680, 105] on span "Click to Remove" at bounding box center [686, 102] width 12 height 12
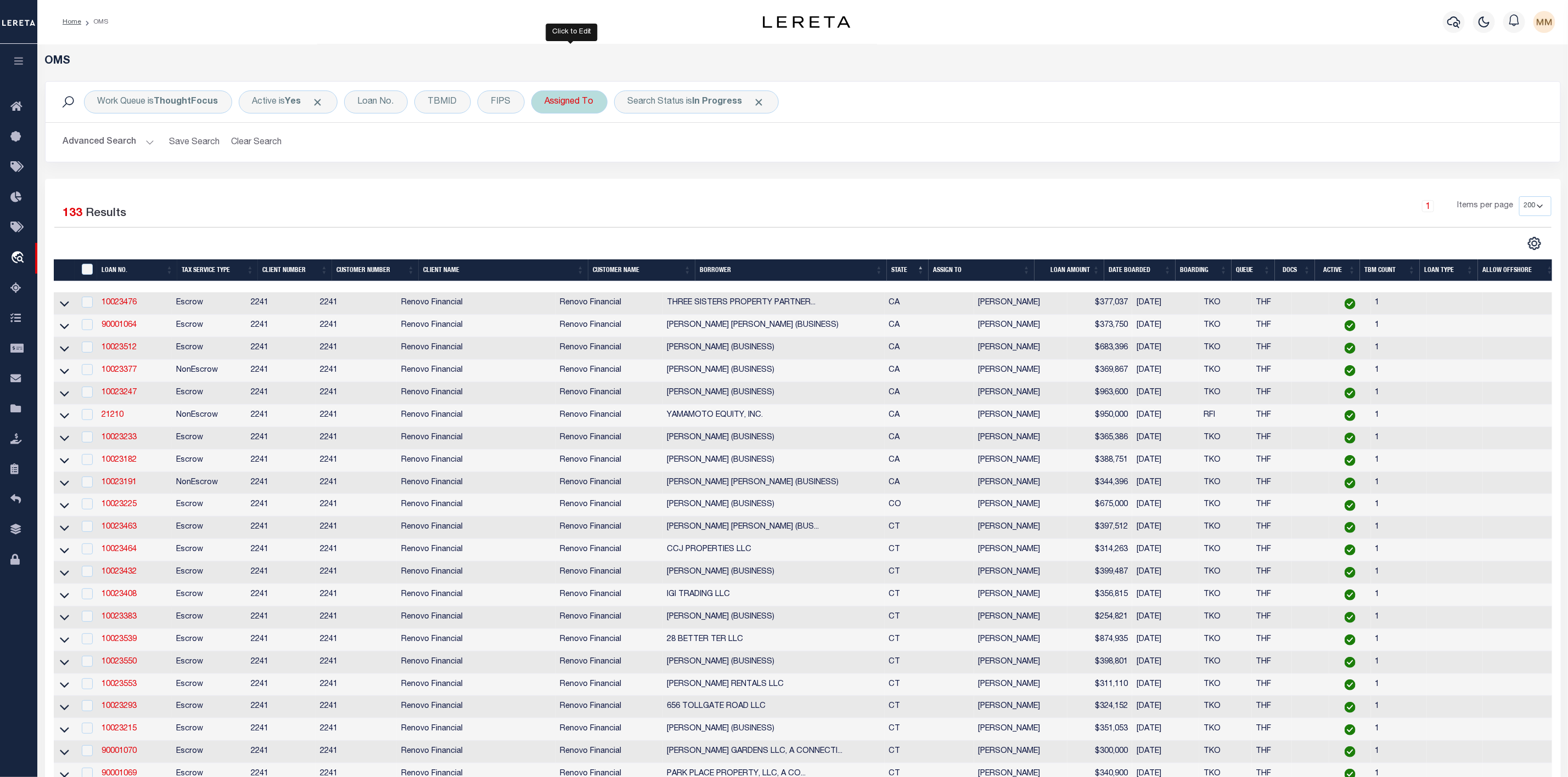
click at [577, 100] on div "Assigned To" at bounding box center [569, 102] width 76 height 23
click at [580, 153] on select "--Unassigned-- [PERSON_NAME] [PERSON_NAME] [PERSON_NAME] [PERSON_NAME], [PERSON…" at bounding box center [626, 156] width 162 height 21
select select "[PERSON_NAME]"
click at [547, 147] on select "--Unassigned-- [PERSON_NAME] [PERSON_NAME] [PERSON_NAME] [PERSON_NAME], [PERSON…" at bounding box center [626, 156] width 162 height 21
click at [673, 181] on div "Cancel Apply" at bounding box center [626, 179] width 162 height 18
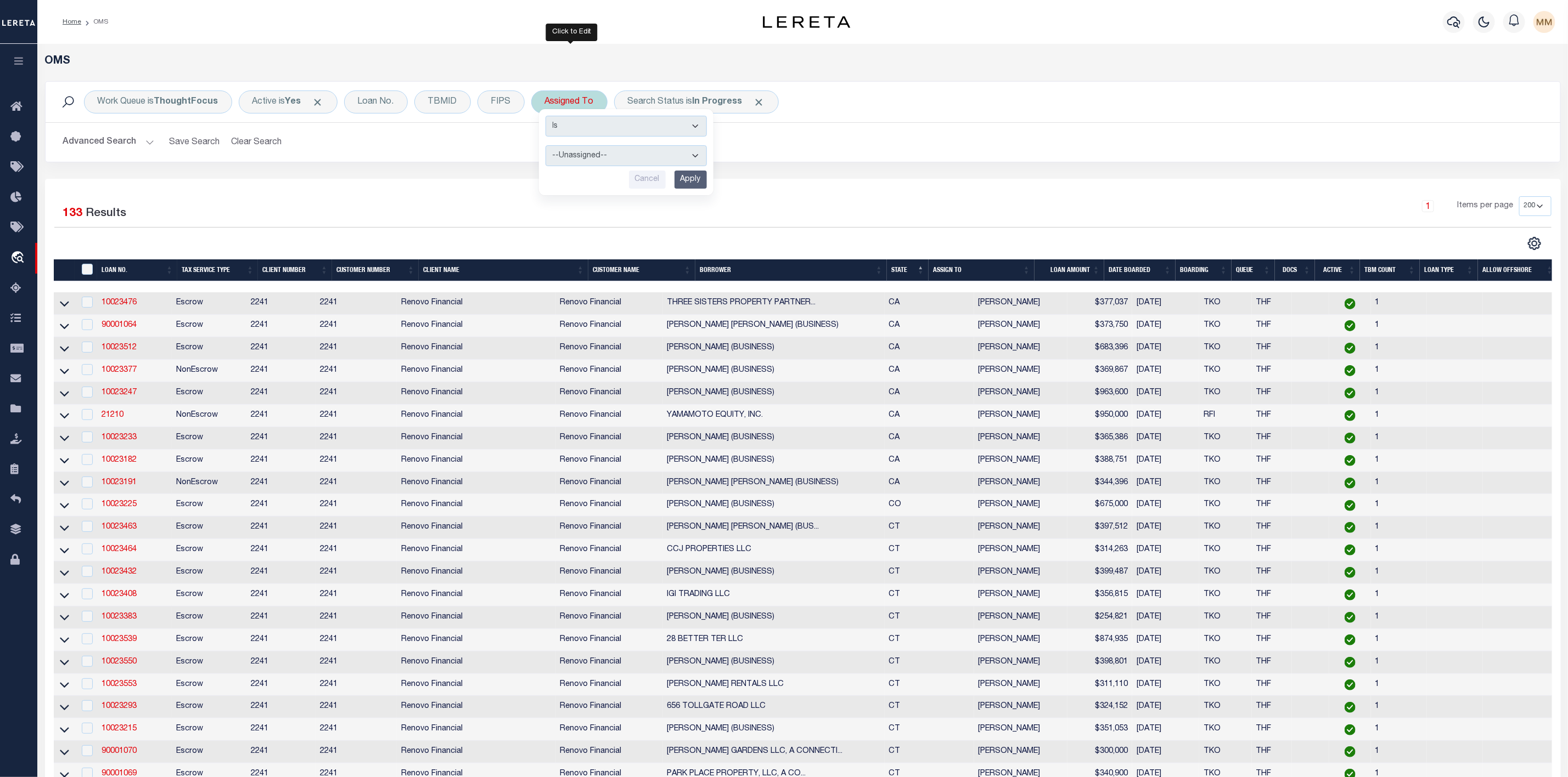
click at [704, 185] on input "Apply" at bounding box center [690, 179] width 32 height 18
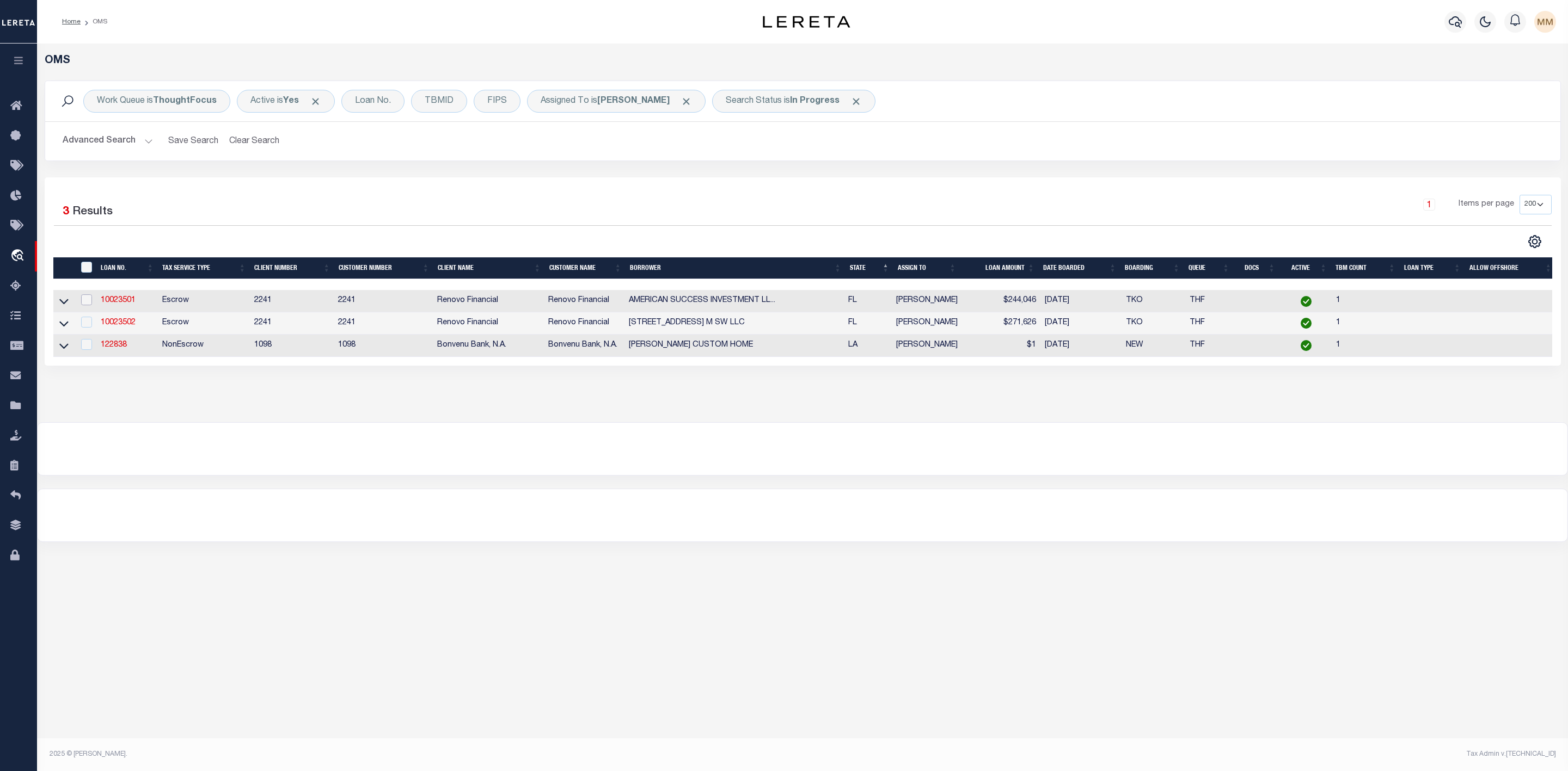
click at [89, 304] on input "checkbox" at bounding box center [86, 300] width 11 height 11
checkbox input "true"
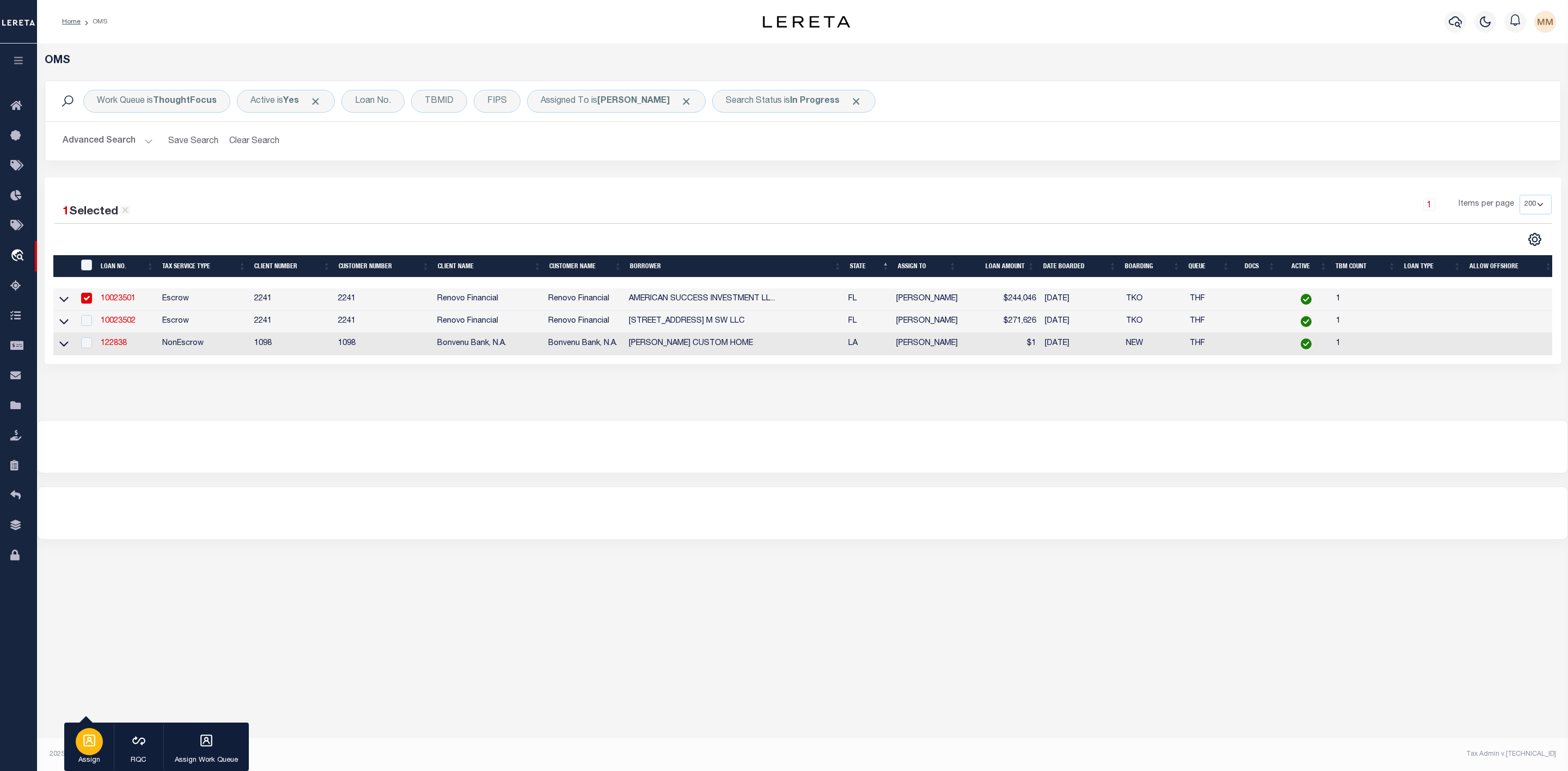
click at [90, 734] on icon "button" at bounding box center [89, 740] width 14 height 14
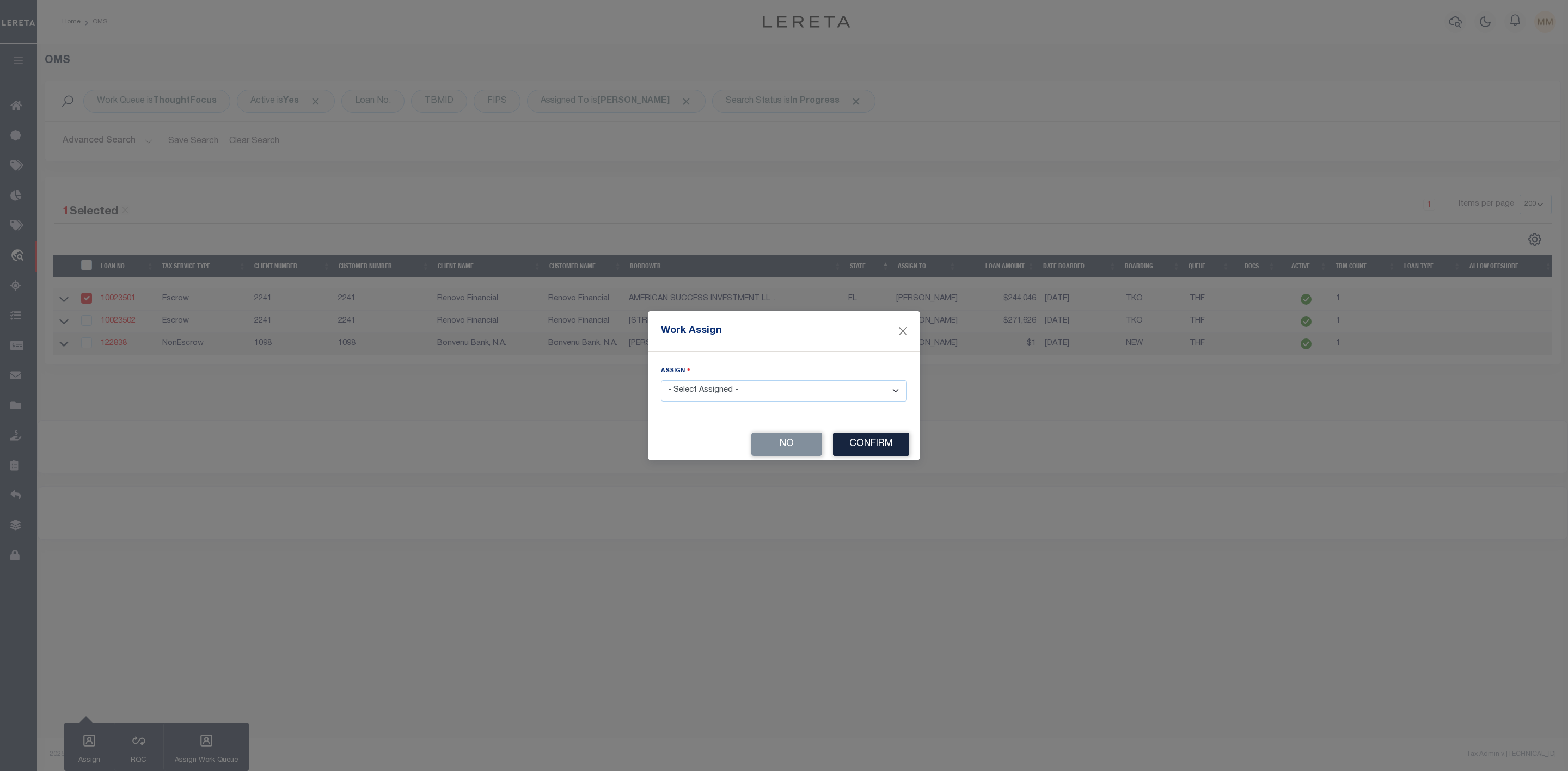
click at [716, 392] on select "- Select Assigned - --Unassigned-- [PERSON_NAME] [PERSON_NAME] [PERSON_NAME] [P…" at bounding box center [784, 391] width 246 height 21
select select "[PERSON_NAME]"
click at [661, 380] on select "- Select Assigned - --Unassigned-- [PERSON_NAME] [PERSON_NAME] [PERSON_NAME] [P…" at bounding box center [784, 391] width 246 height 21
click at [884, 448] on button "Confirm" at bounding box center [871, 445] width 76 height 23
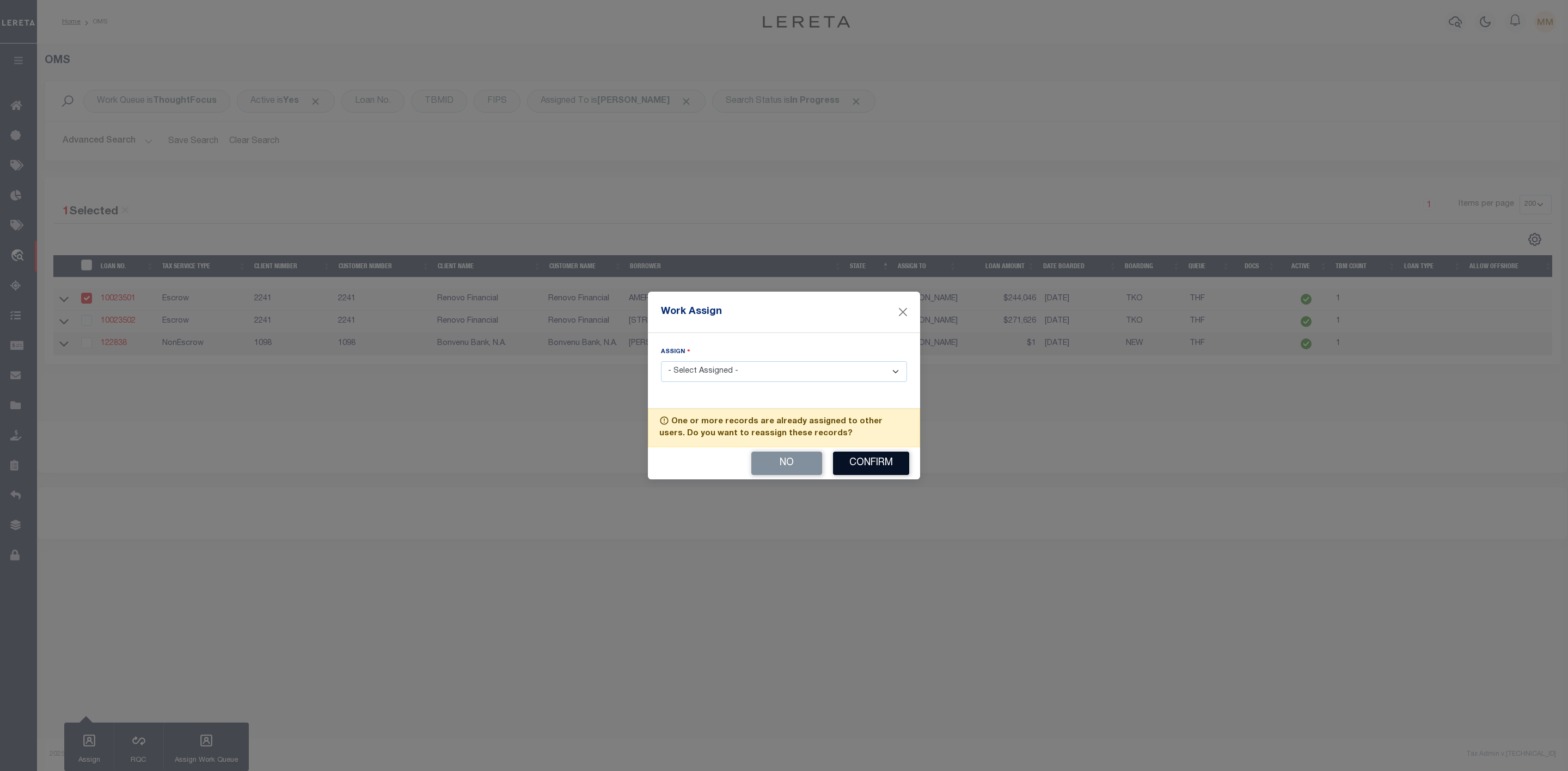
click at [879, 467] on button "Confirm" at bounding box center [871, 464] width 76 height 23
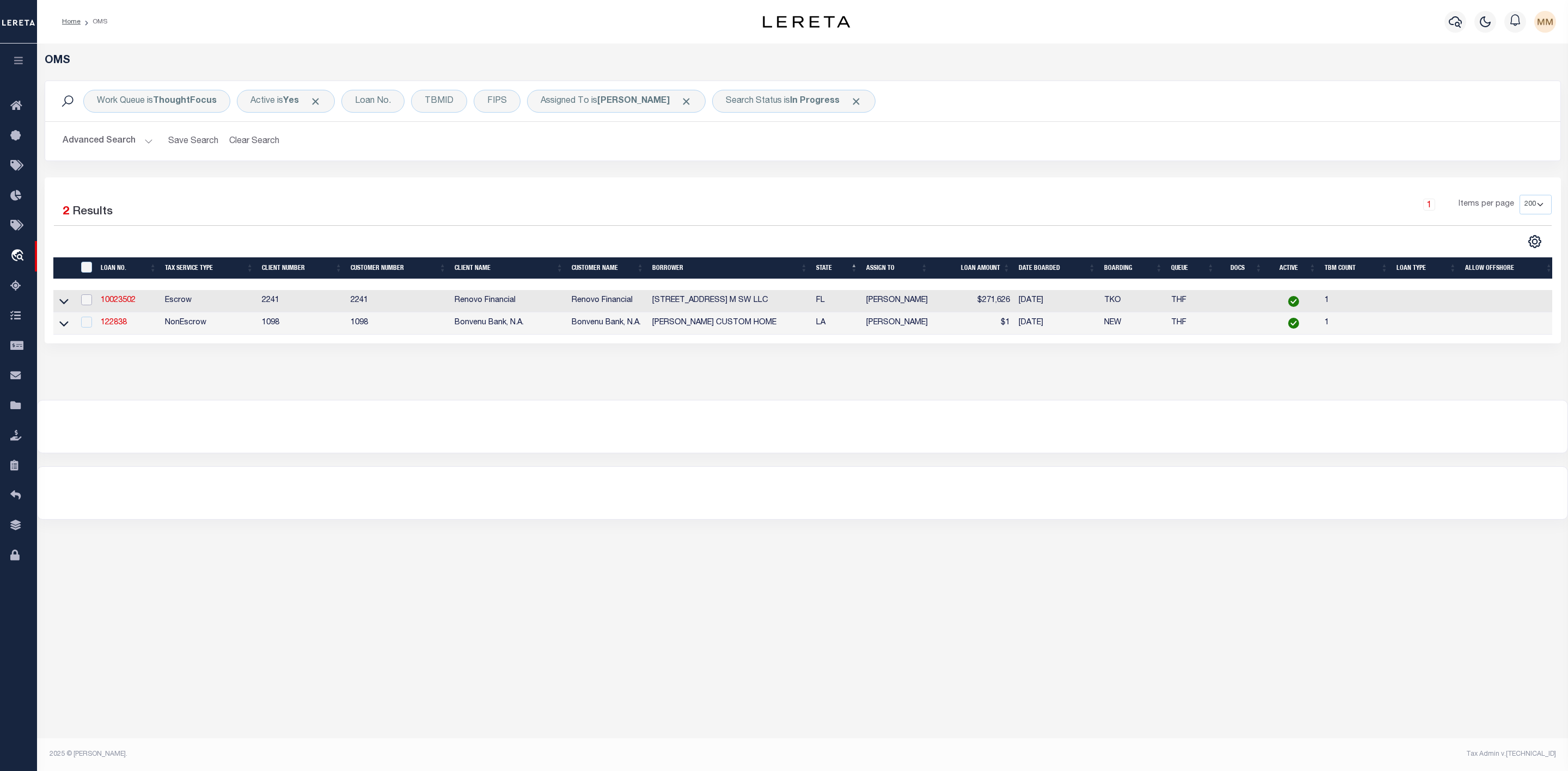
click at [89, 302] on input "checkbox" at bounding box center [86, 300] width 11 height 11
checkbox input "true"
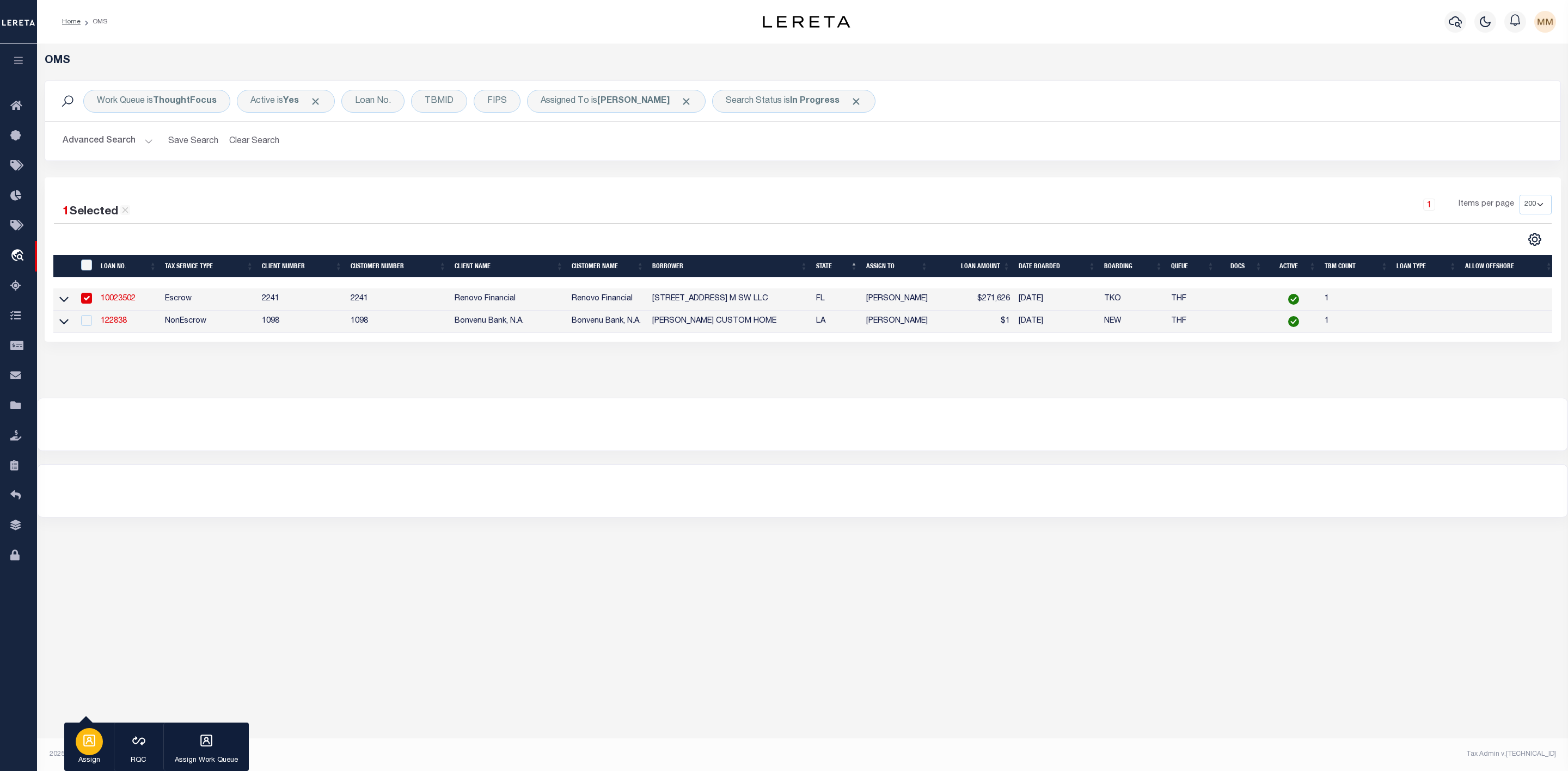
click at [98, 741] on div "button" at bounding box center [89, 742] width 27 height 27
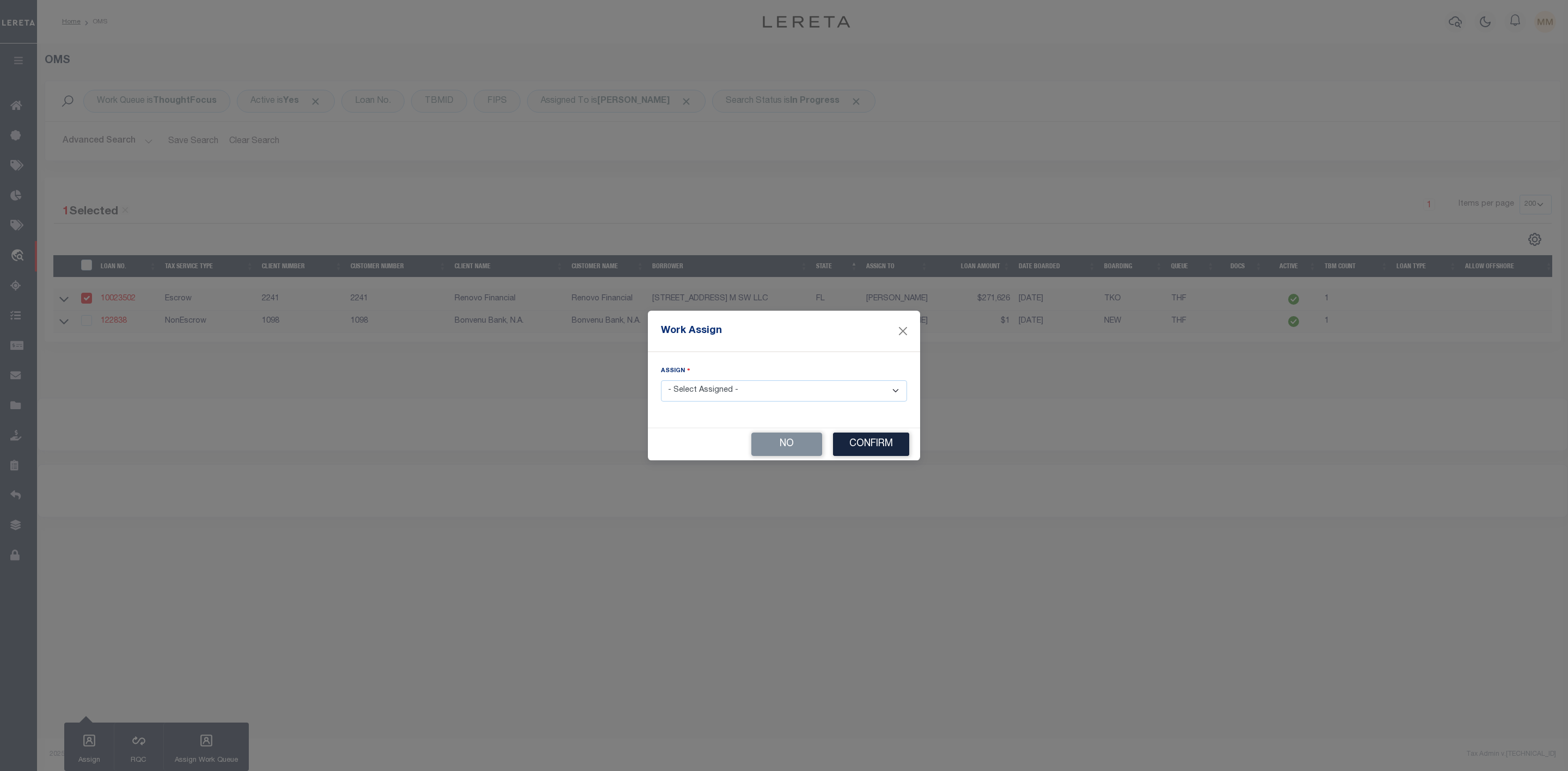
click at [724, 392] on select "- Select Assigned - --Unassigned-- [PERSON_NAME] [PERSON_NAME] [PERSON_NAME] [P…" at bounding box center [784, 391] width 246 height 21
select select "[PERSON_NAME]"
click at [661, 380] on select "- Select Assigned - --Unassigned-- [PERSON_NAME] [PERSON_NAME] [PERSON_NAME] [P…" at bounding box center [784, 391] width 246 height 21
click at [887, 443] on button "Confirm" at bounding box center [871, 445] width 76 height 23
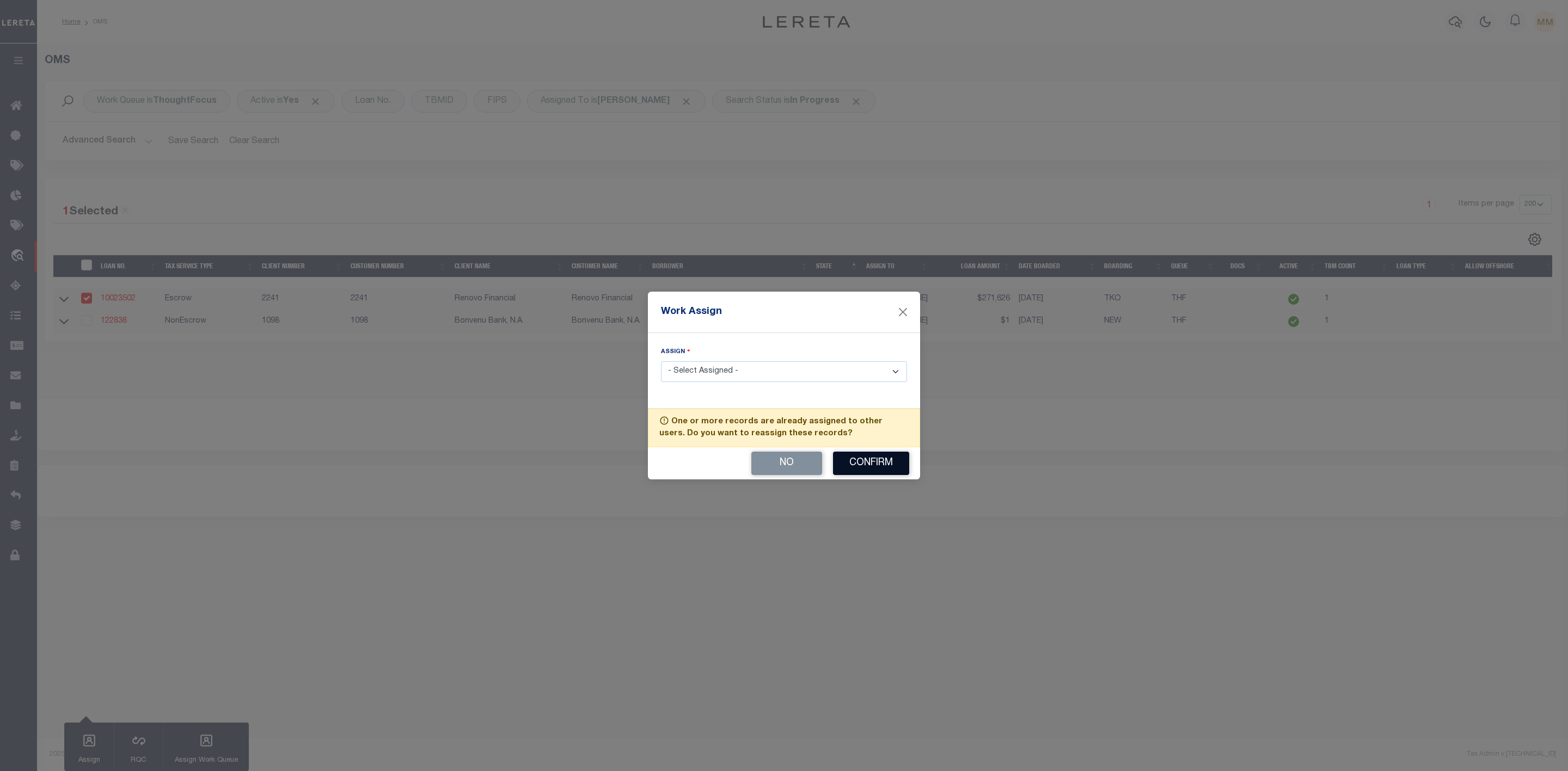
click at [882, 462] on button "Confirm" at bounding box center [871, 464] width 76 height 23
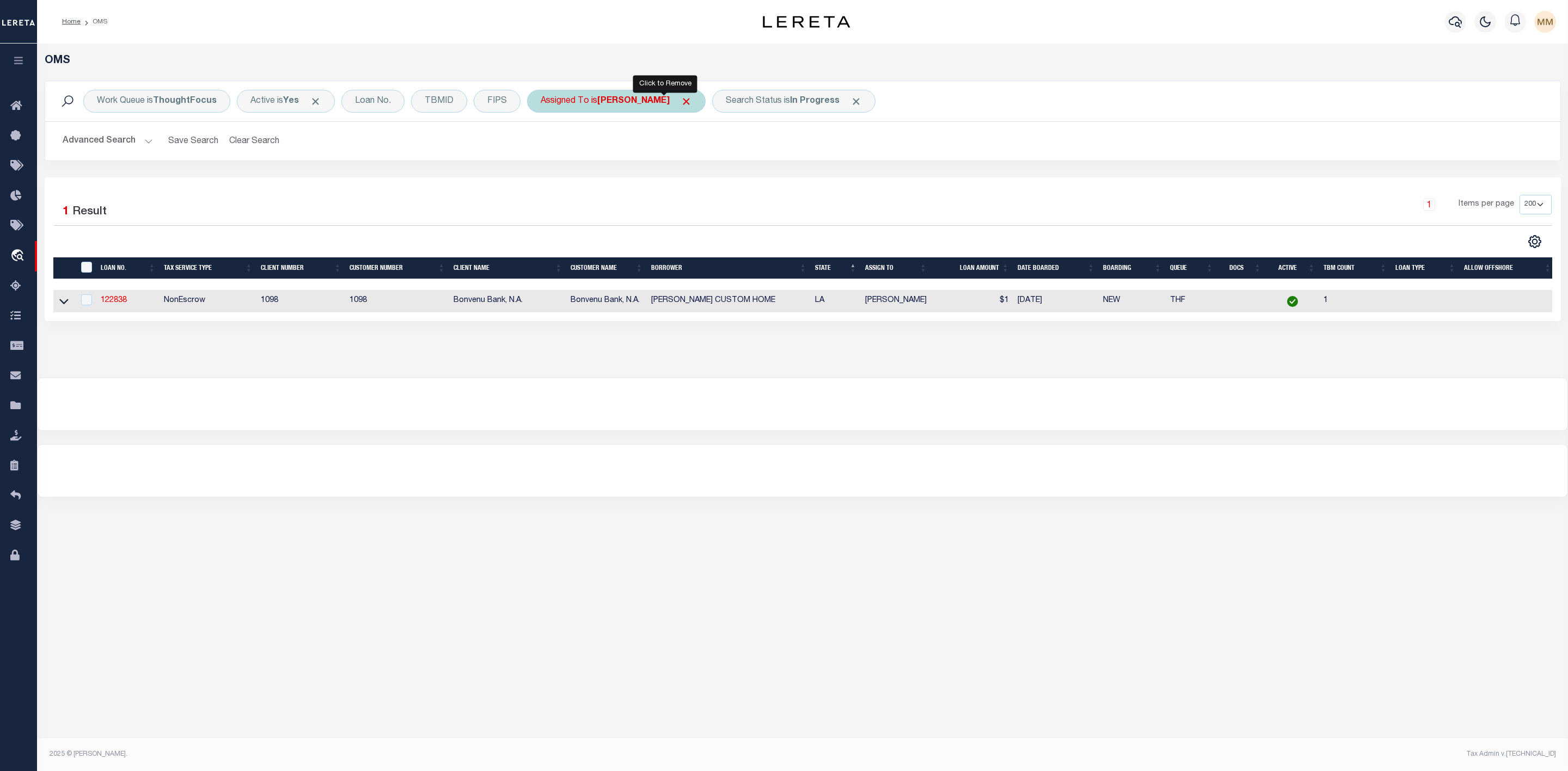
click at [680, 105] on span "Click to Remove" at bounding box center [686, 102] width 12 height 12
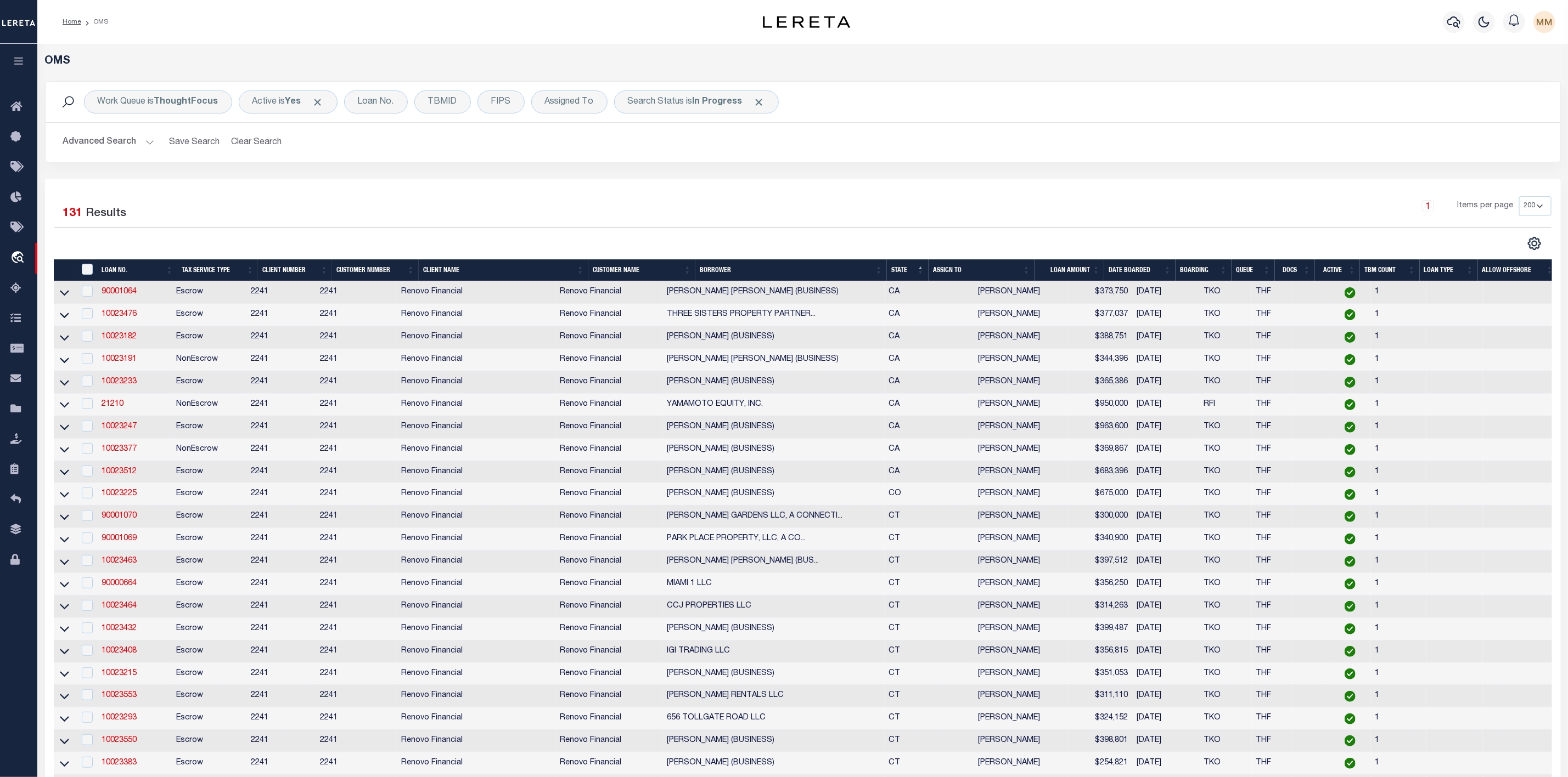
click at [1027, 269] on th "ASSIGN TO" at bounding box center [982, 271] width 106 height 23
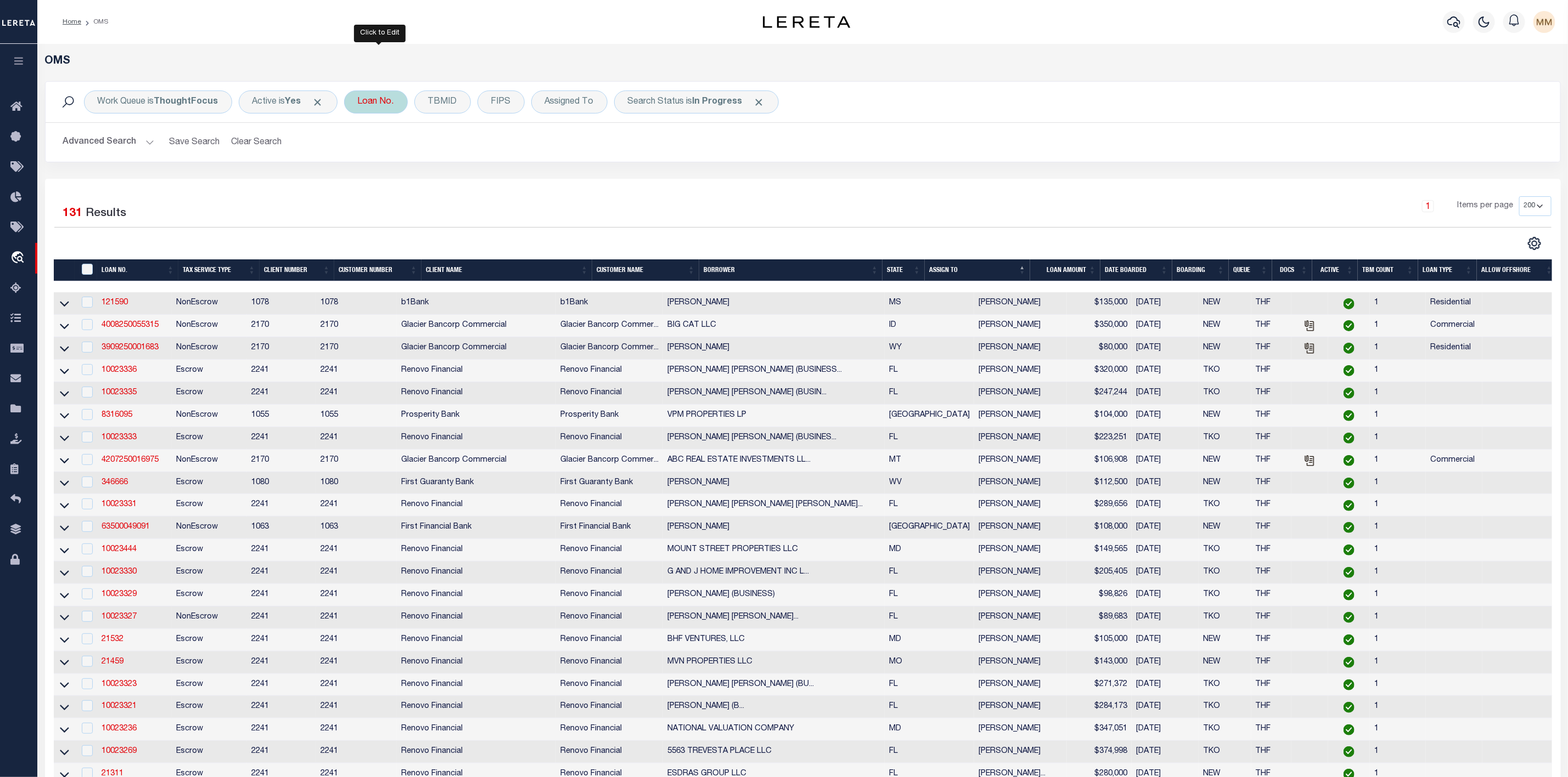
click at [395, 109] on div "Loan No." at bounding box center [376, 102] width 63 height 23
click at [398, 160] on input "text" at bounding box center [439, 156] width 162 height 21
type input "21346"
click at [513, 185] on input "Apply" at bounding box center [504, 179] width 32 height 18
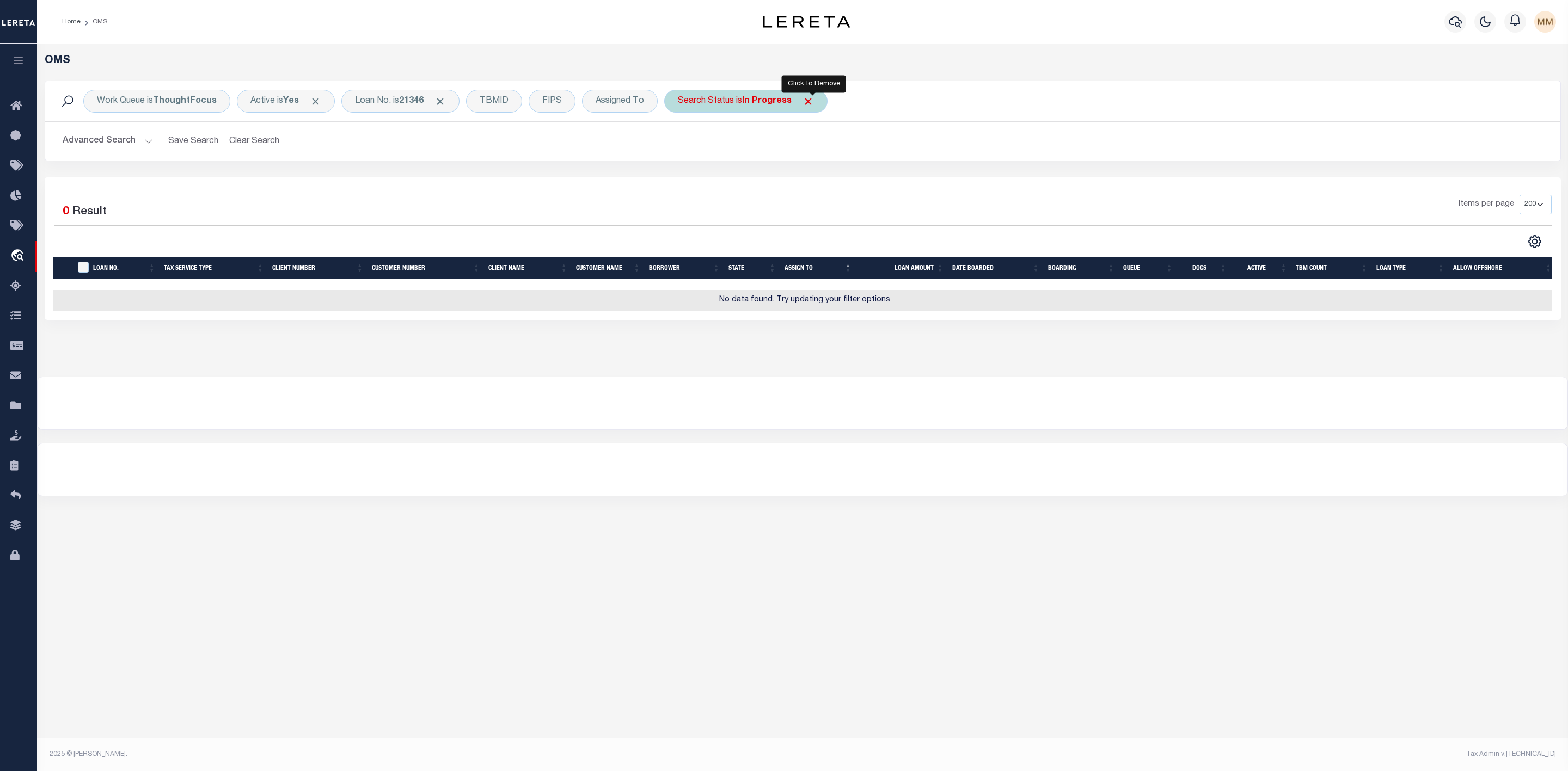
click at [814, 103] on span "Click to Remove" at bounding box center [809, 102] width 12 height 12
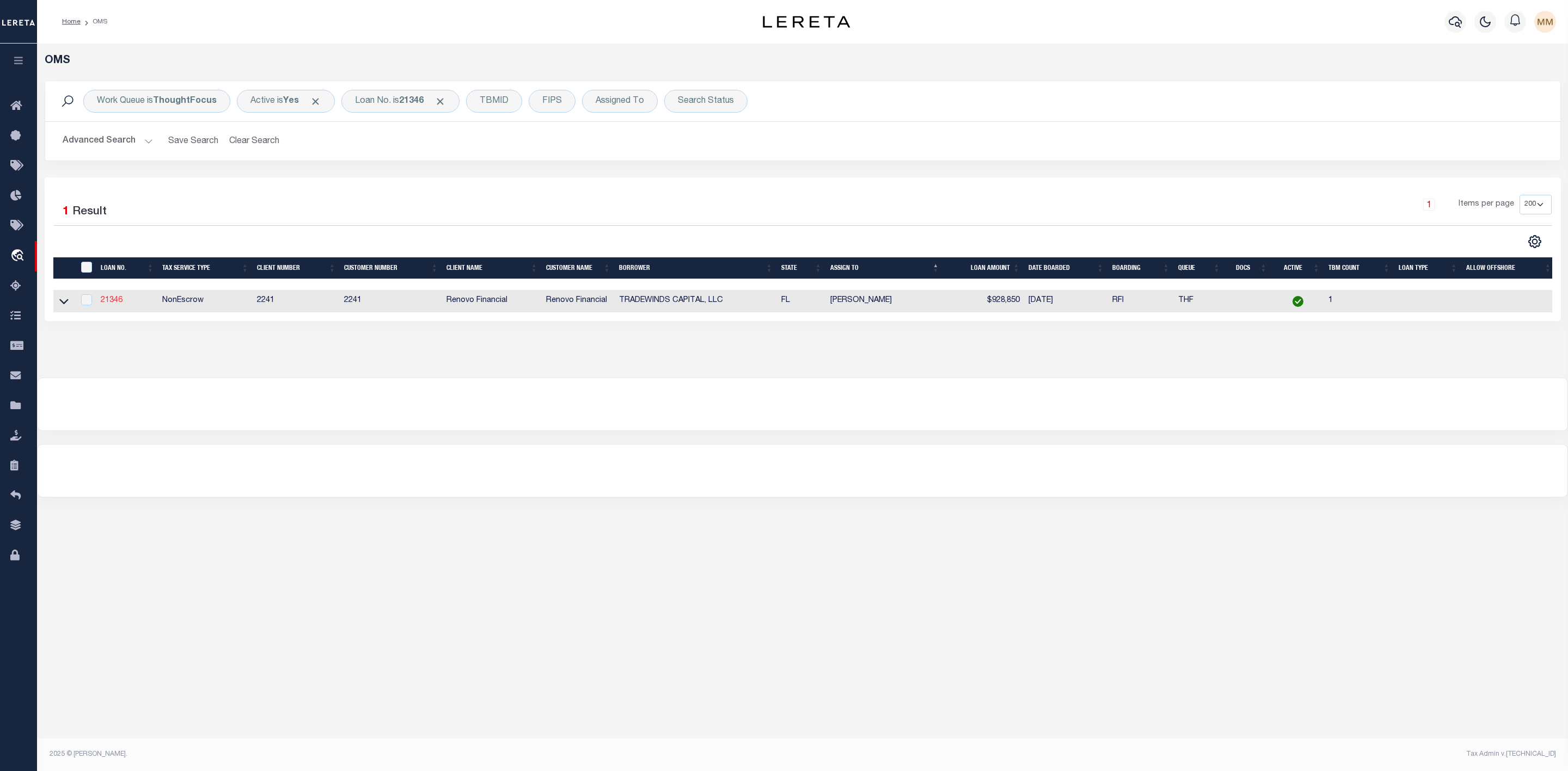
click at [114, 304] on link "21346" at bounding box center [112, 301] width 22 height 7
type input "21346"
type input "TRADEWINDS CAPITAL, LLC"
select select
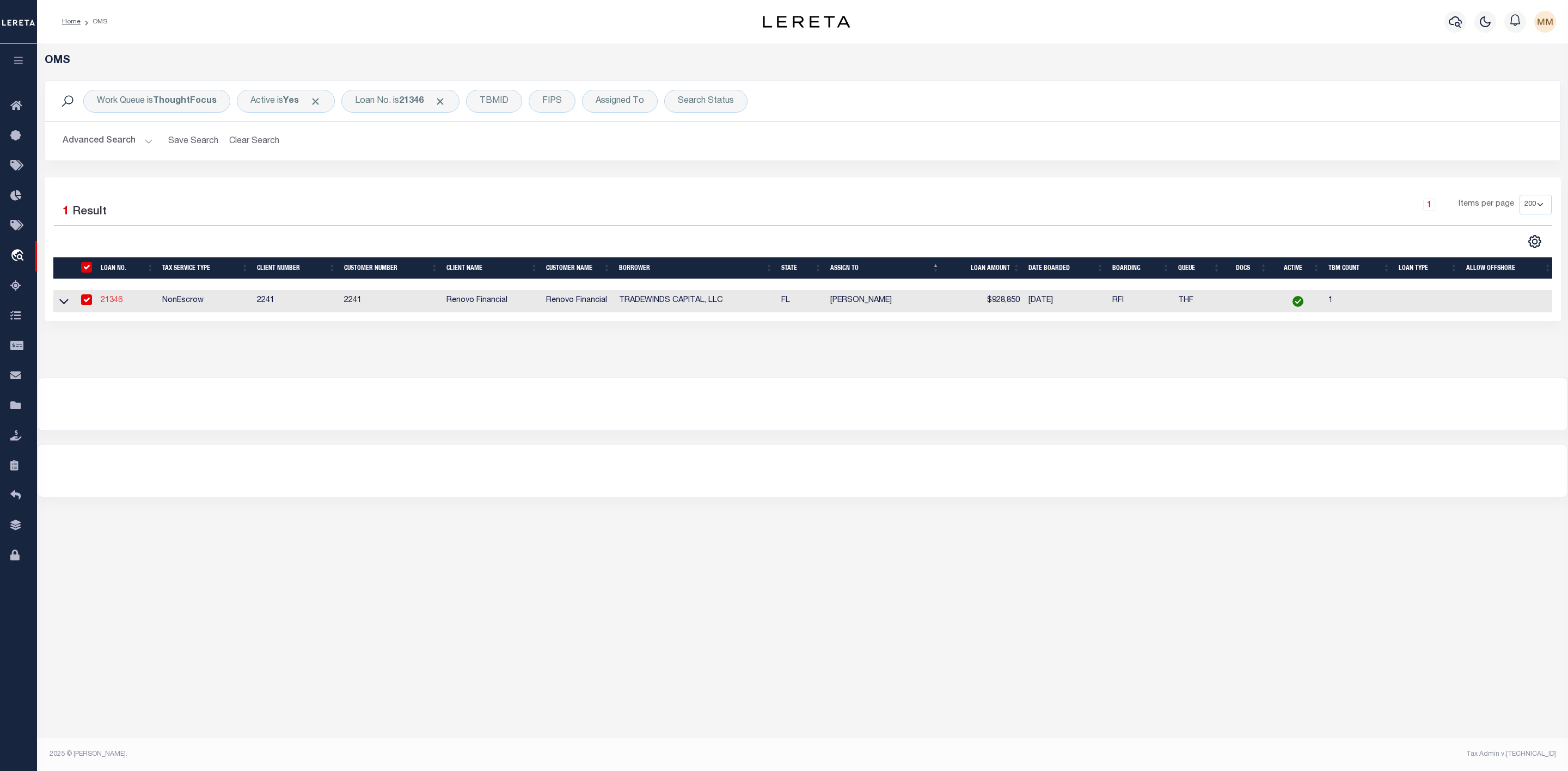
type input "[STREET_ADDRESS][PERSON_NAME]"
type input "Tampa FL 33602"
select select "400"
select select "NonEscrow"
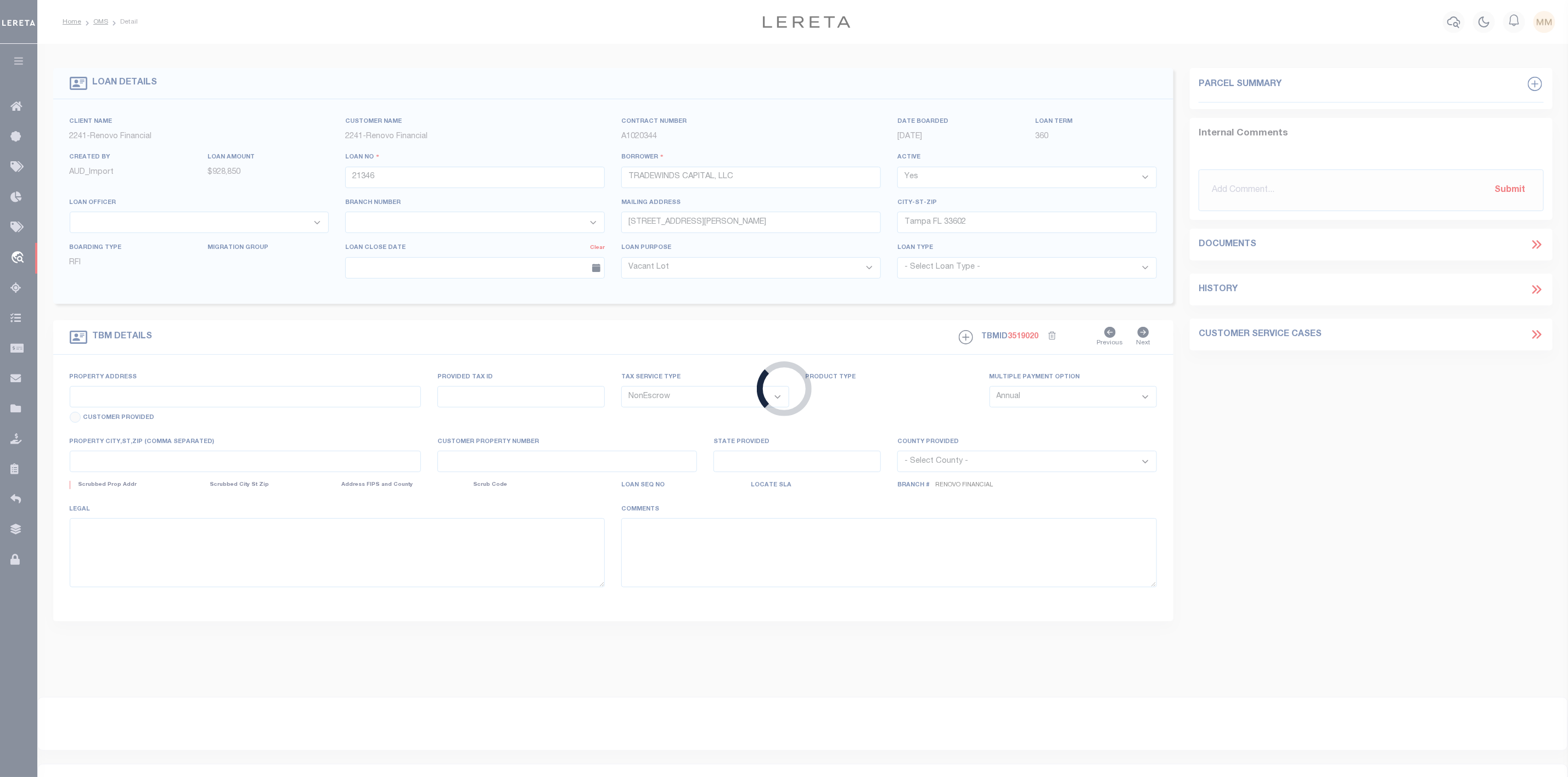
type input "[STREET_ADDRESS]"
select select
type input "Dunedin, FL 34698"
type input "a0kUS00000CMr0L"
type input "FL"
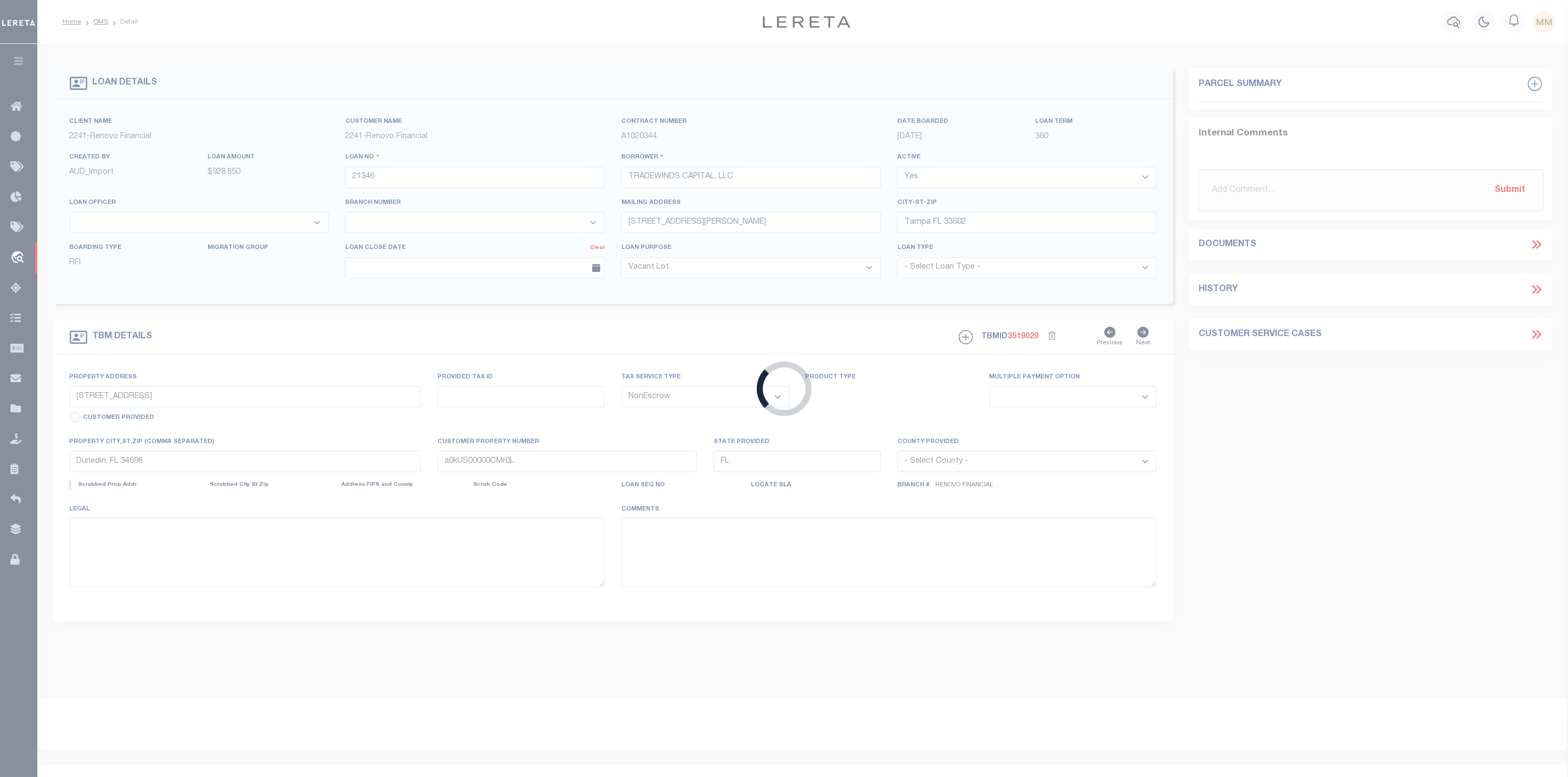
select select
type textarea "LEGAL REQUIRED"
select select "164194"
select select "25066"
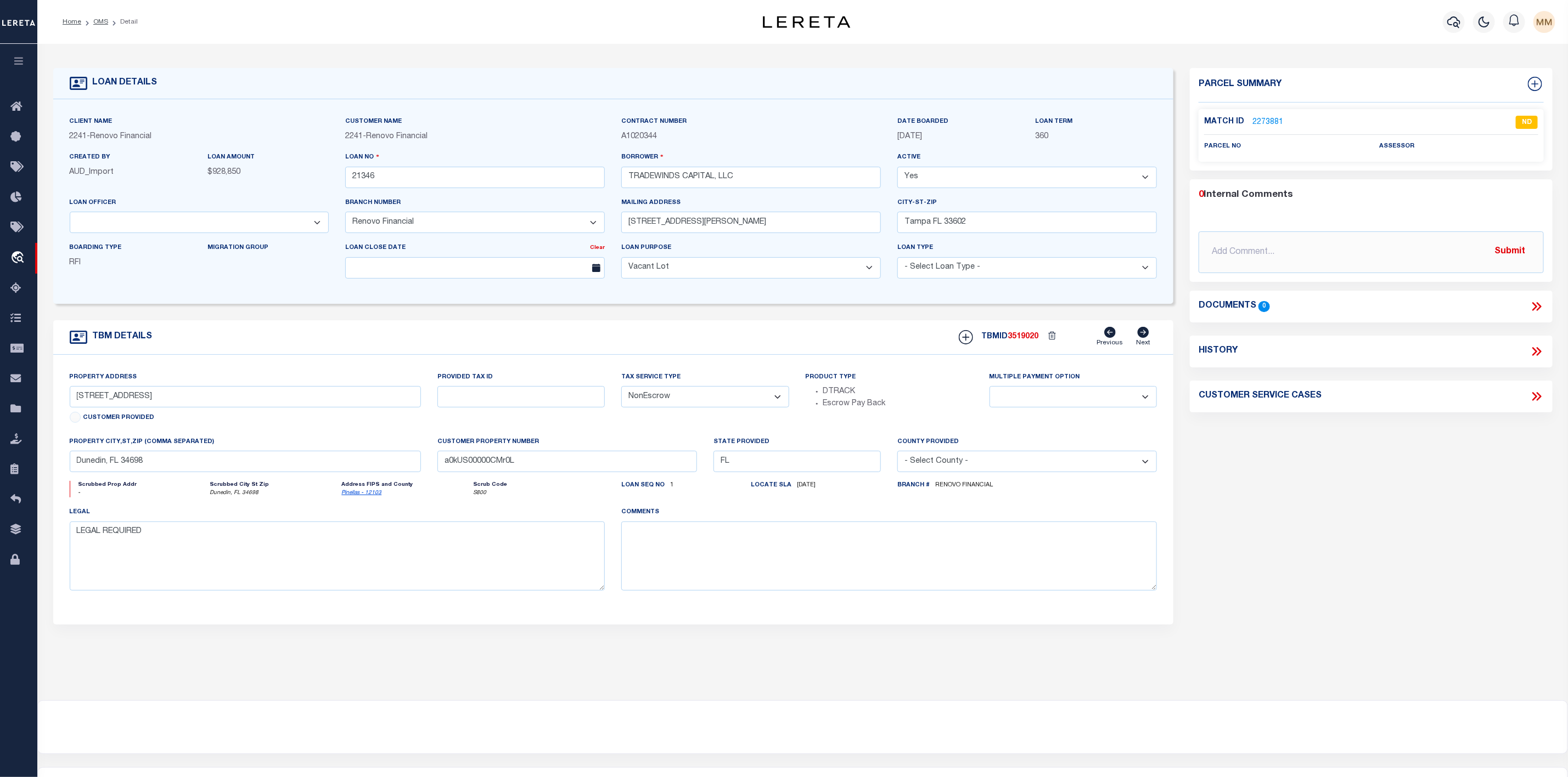
click at [1271, 117] on link "2273881" at bounding box center [1268, 122] width 31 height 12
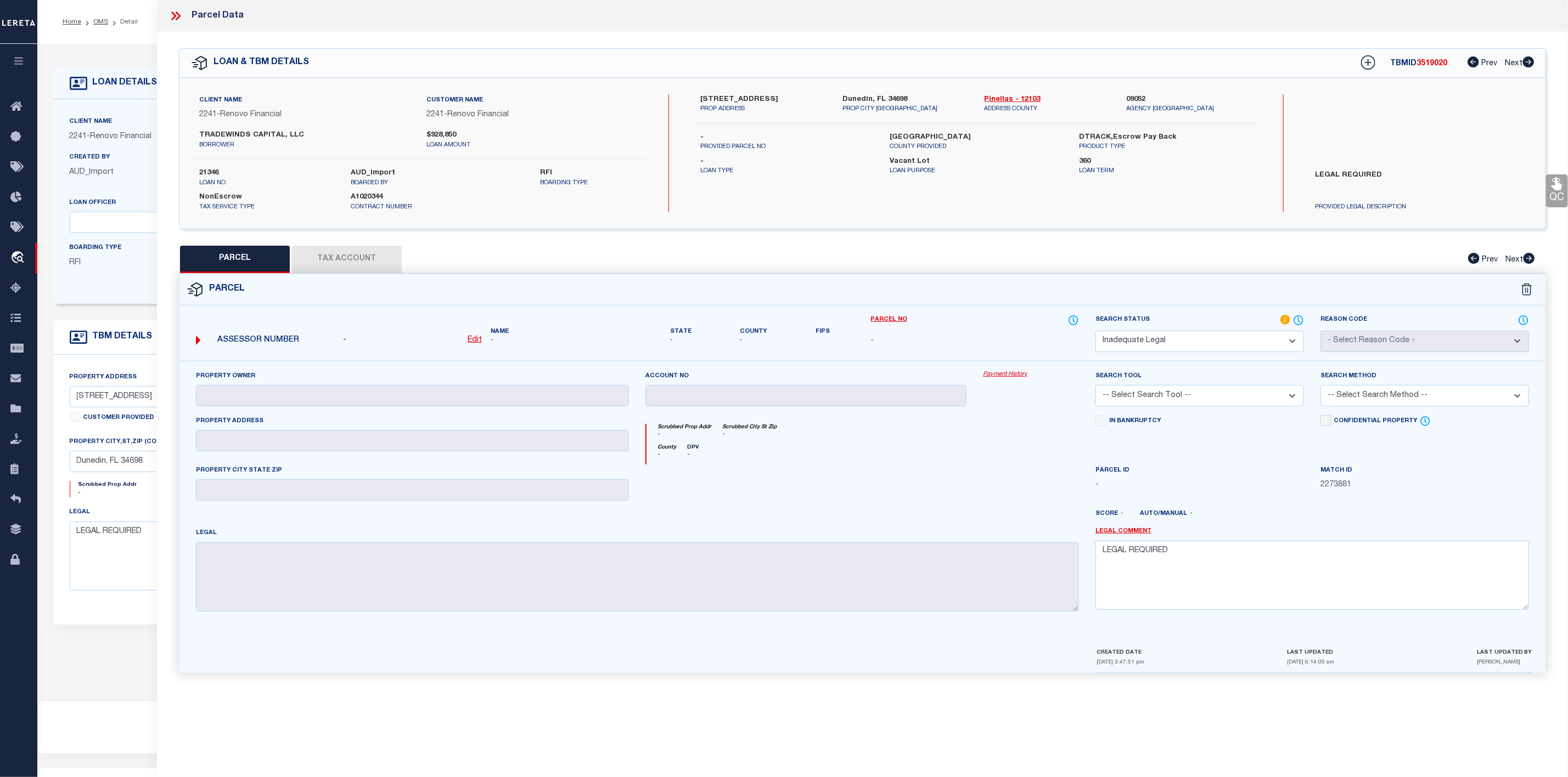
click at [181, 21] on icon at bounding box center [175, 15] width 14 height 14
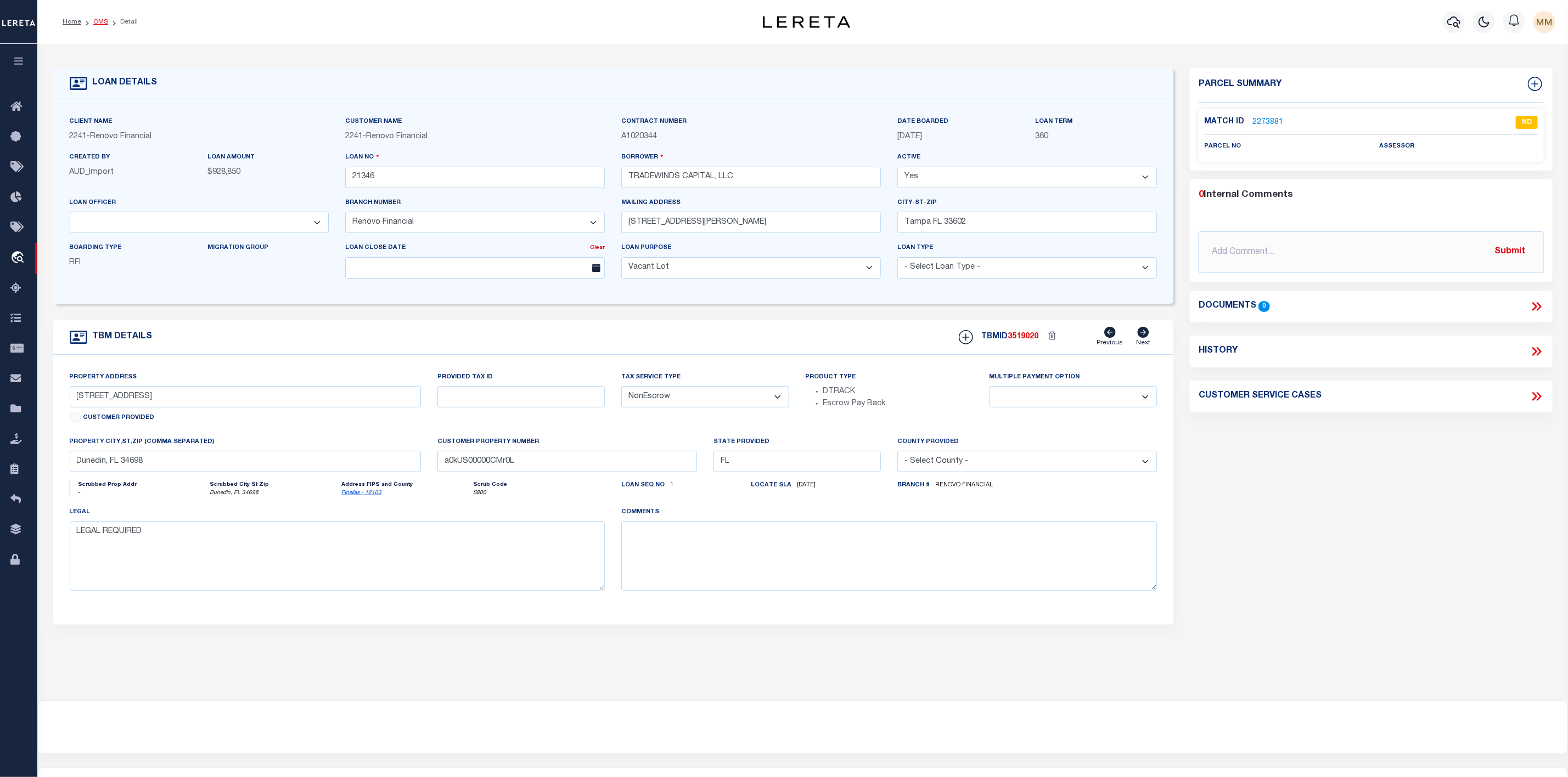
click at [99, 21] on link "OMS" at bounding box center [100, 21] width 15 height 7
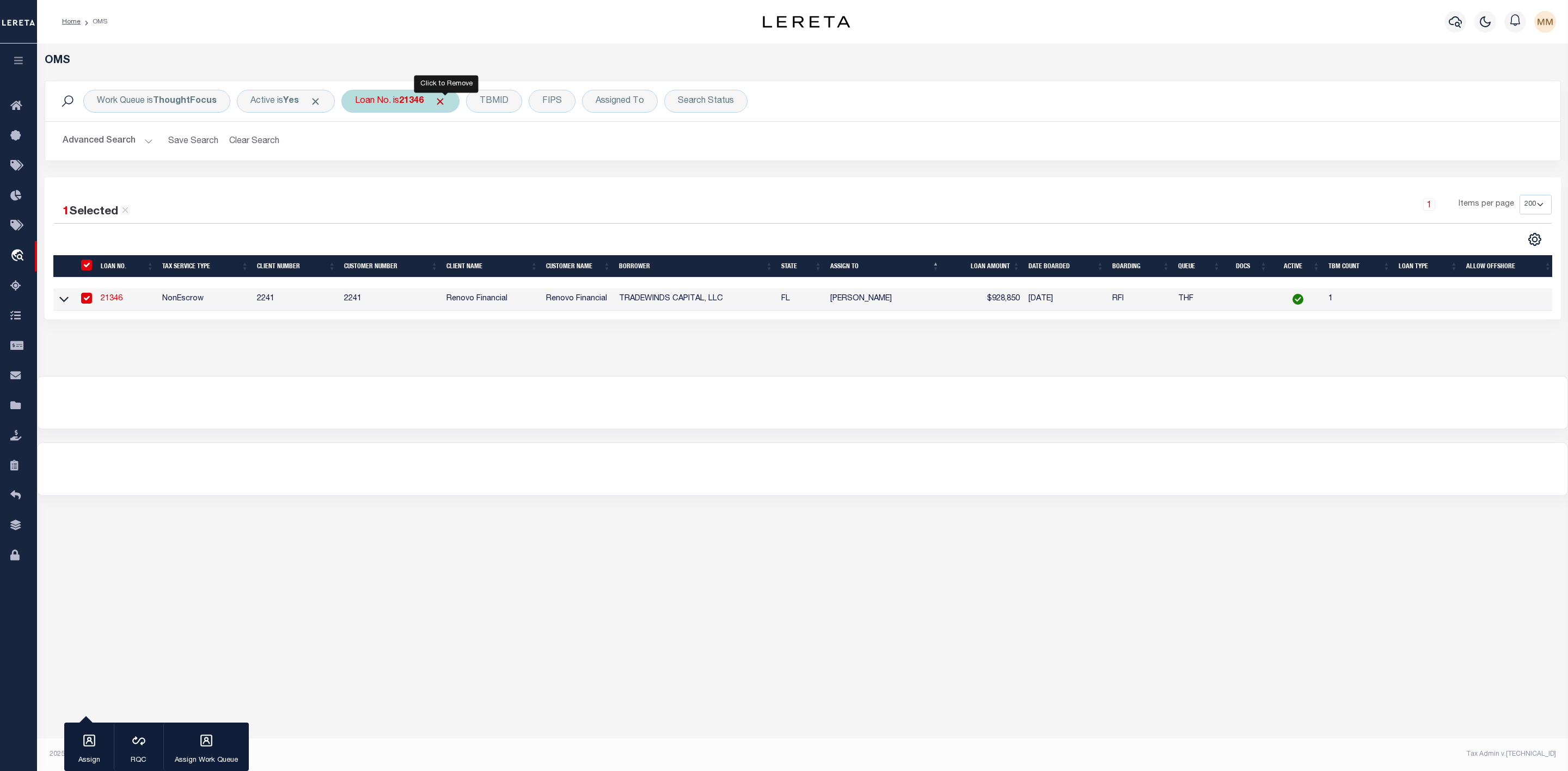
click at [446, 101] on span "Click to Remove" at bounding box center [440, 102] width 12 height 12
click at [389, 103] on div "Loan No." at bounding box center [373, 101] width 63 height 23
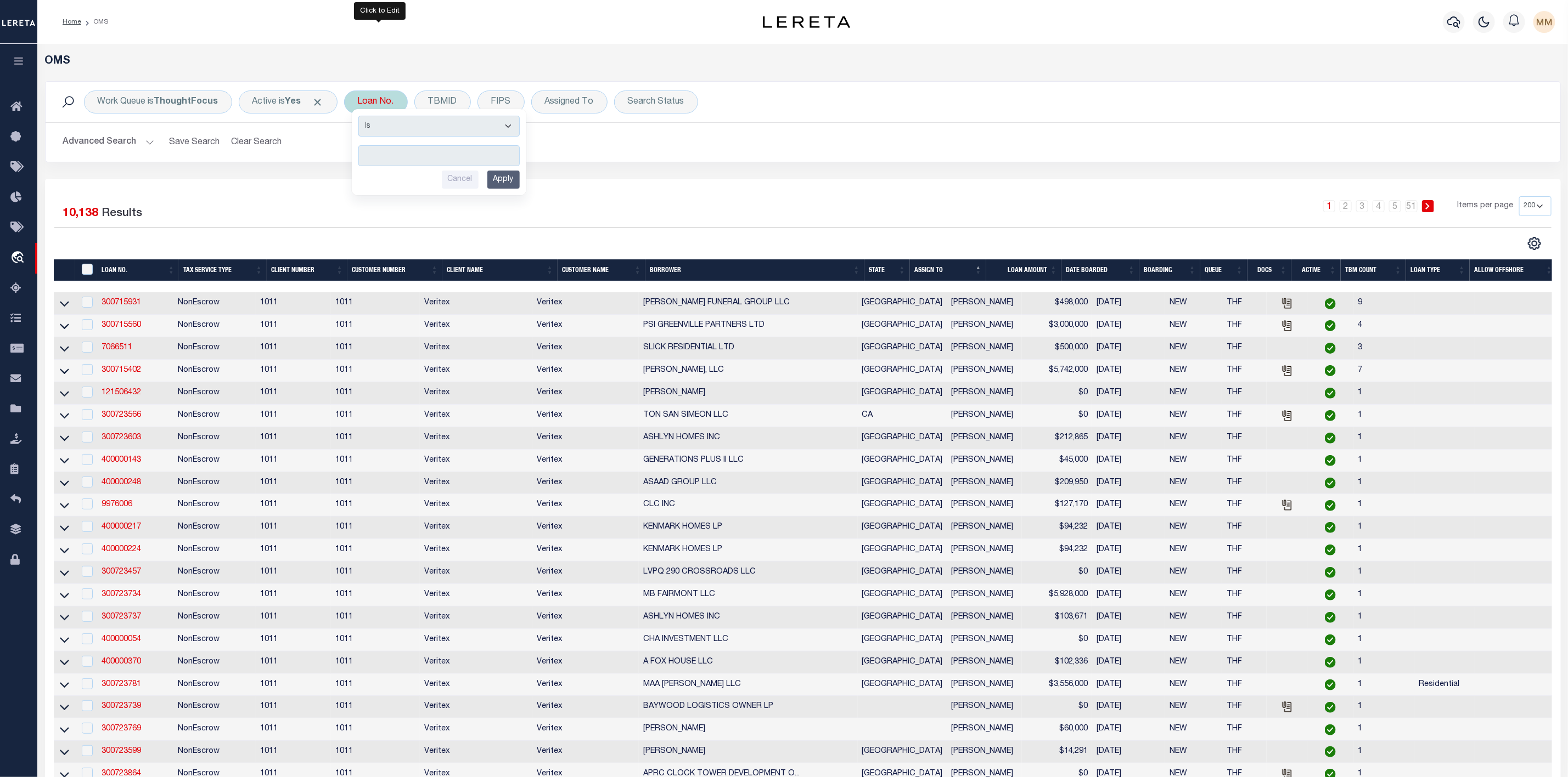
click at [403, 148] on input "text" at bounding box center [439, 156] width 162 height 21
click at [505, 181] on input "Apply" at bounding box center [504, 179] width 32 height 18
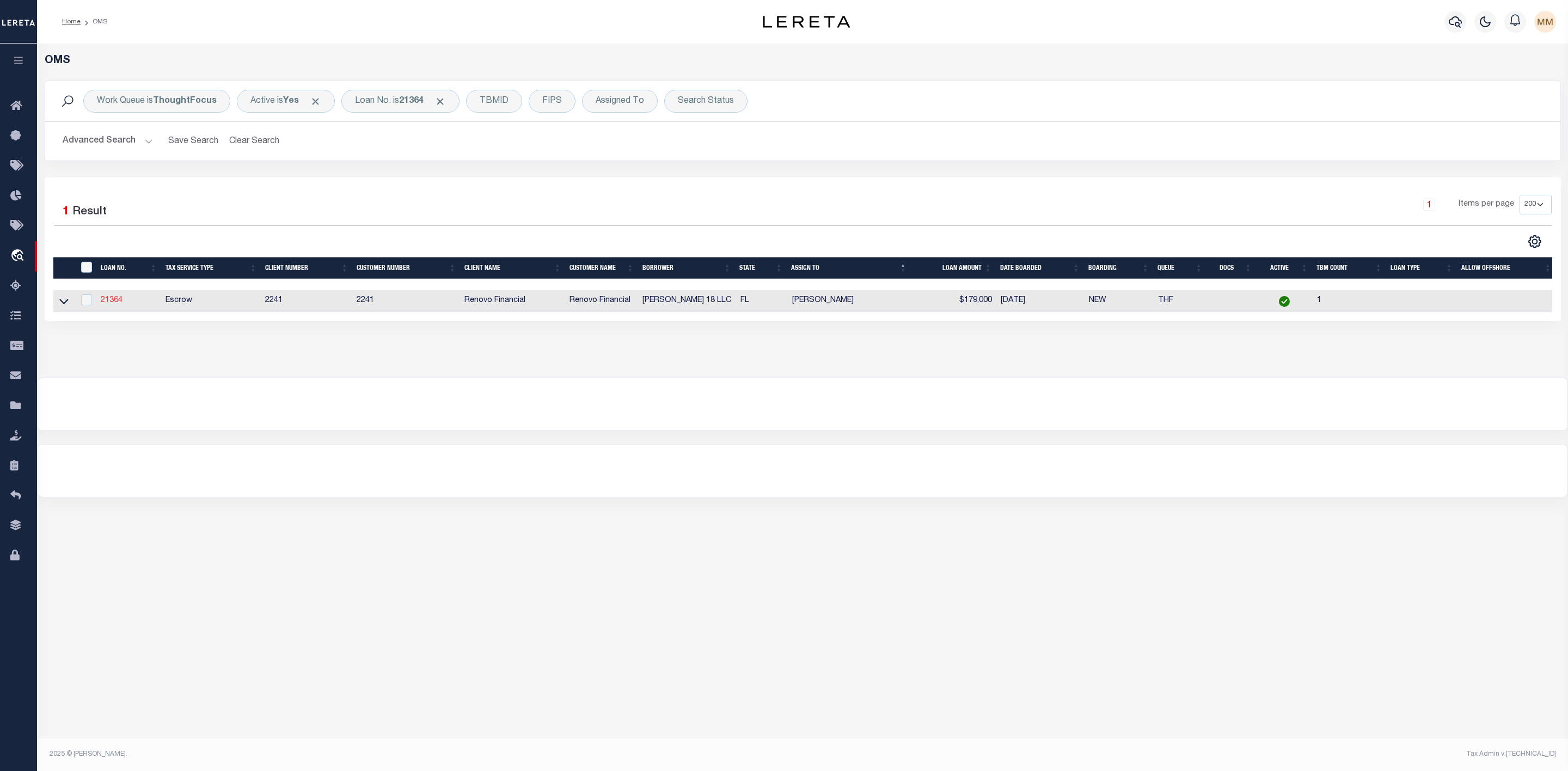
click at [106, 304] on link "21364" at bounding box center [112, 301] width 22 height 7
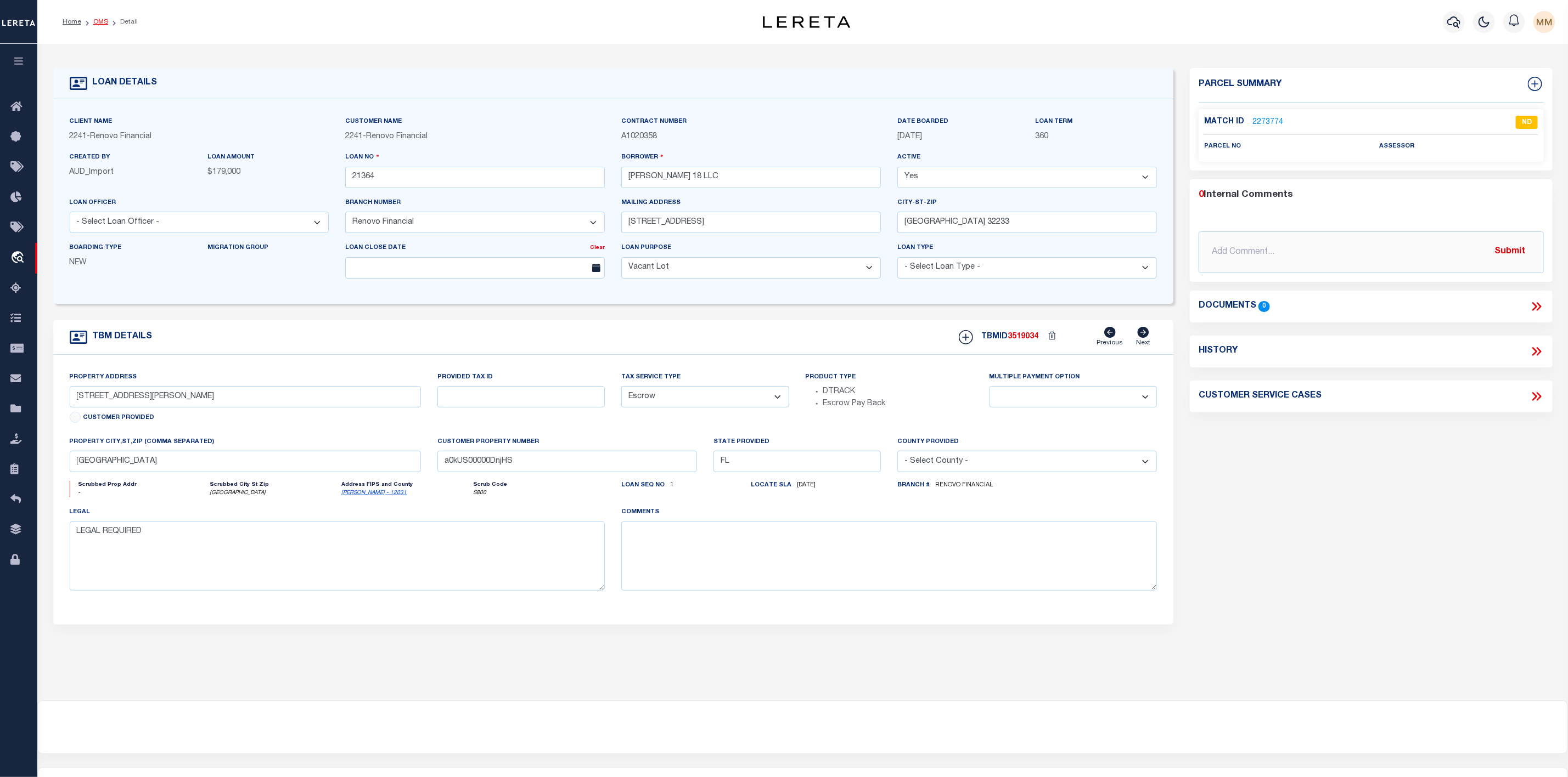
click at [102, 25] on link "OMS" at bounding box center [100, 21] width 15 height 7
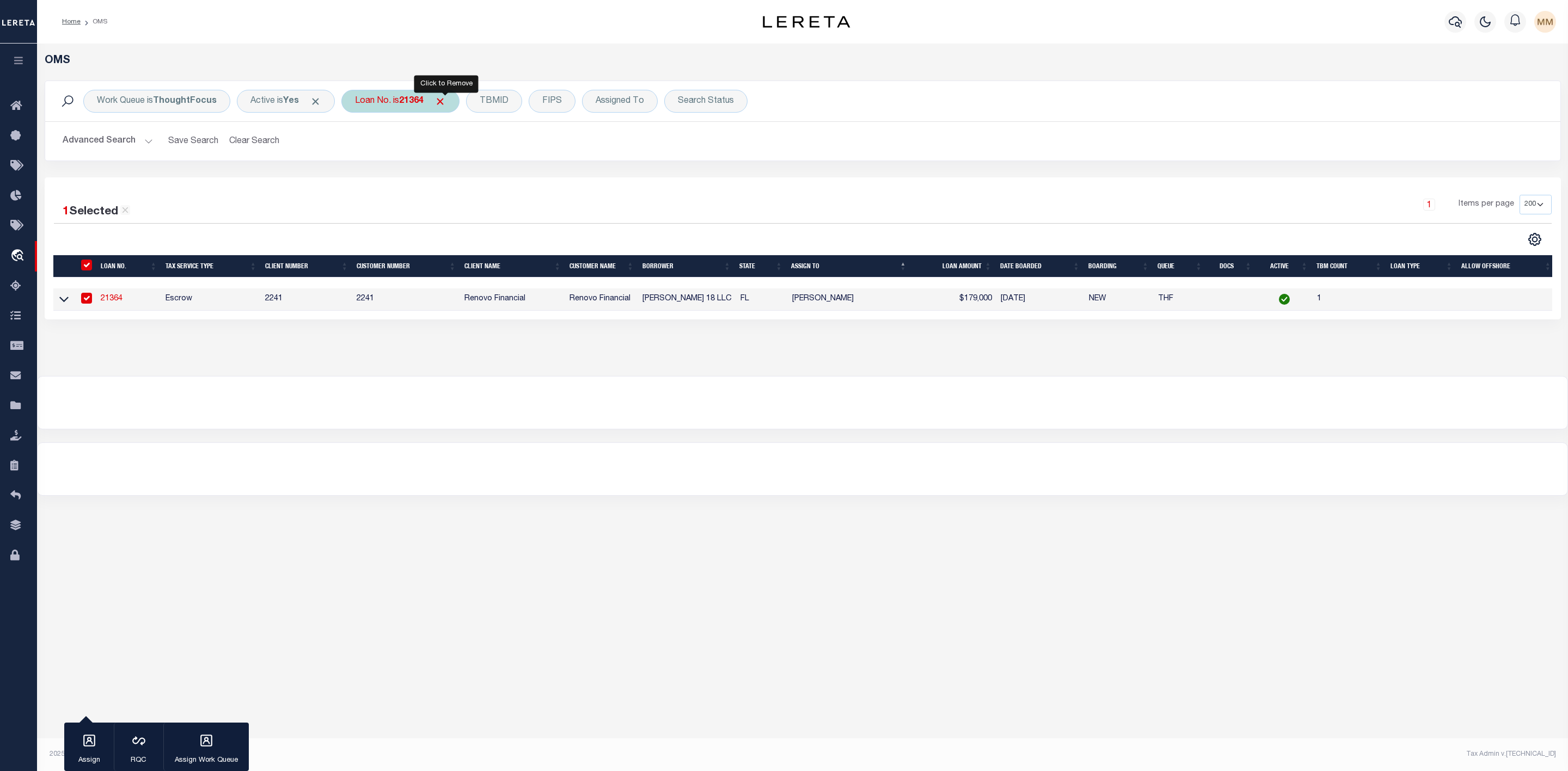
click at [446, 100] on span "Click to Remove" at bounding box center [440, 102] width 12 height 12
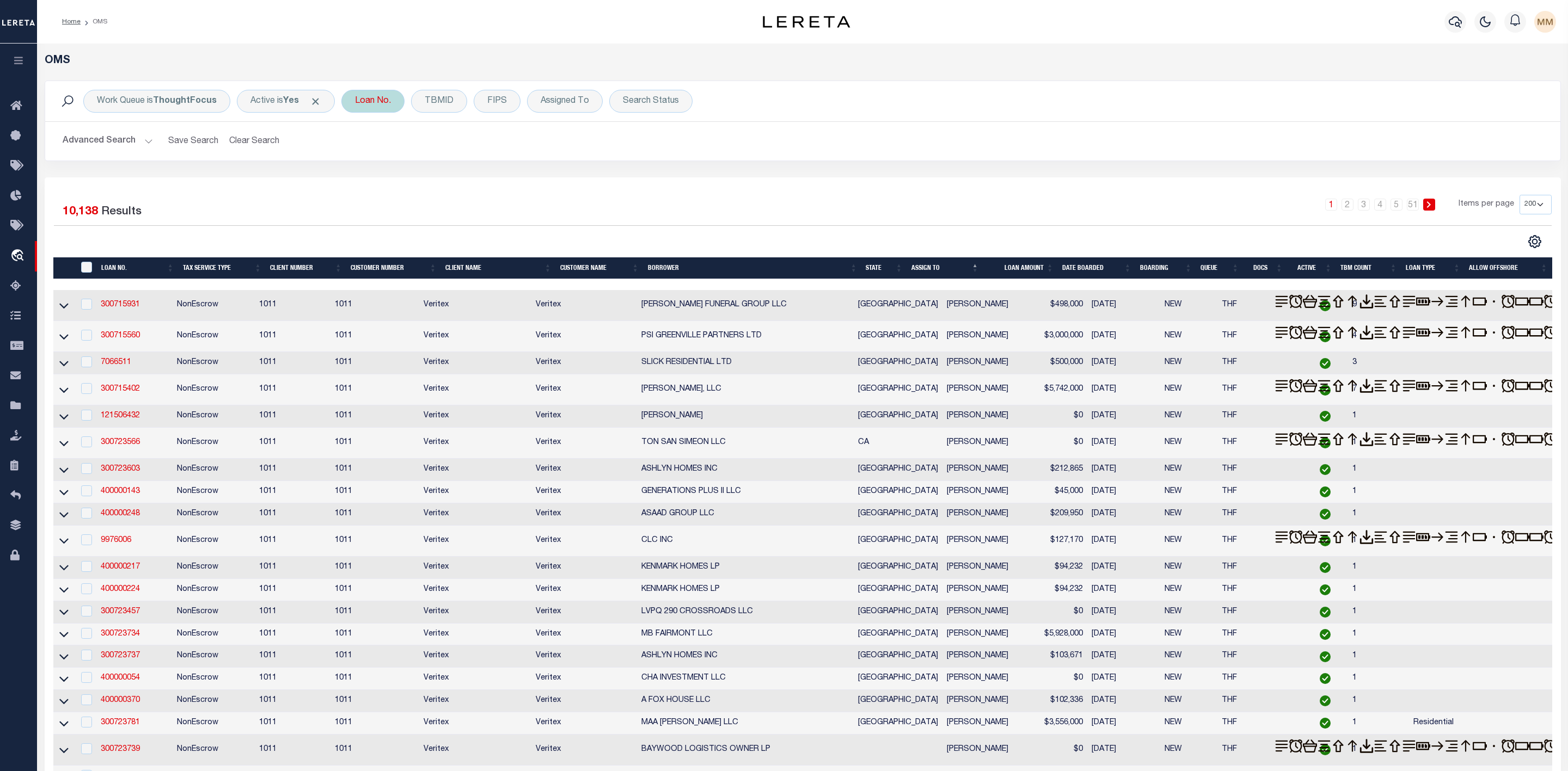
click at [366, 100] on div "Loan No." at bounding box center [373, 101] width 63 height 23
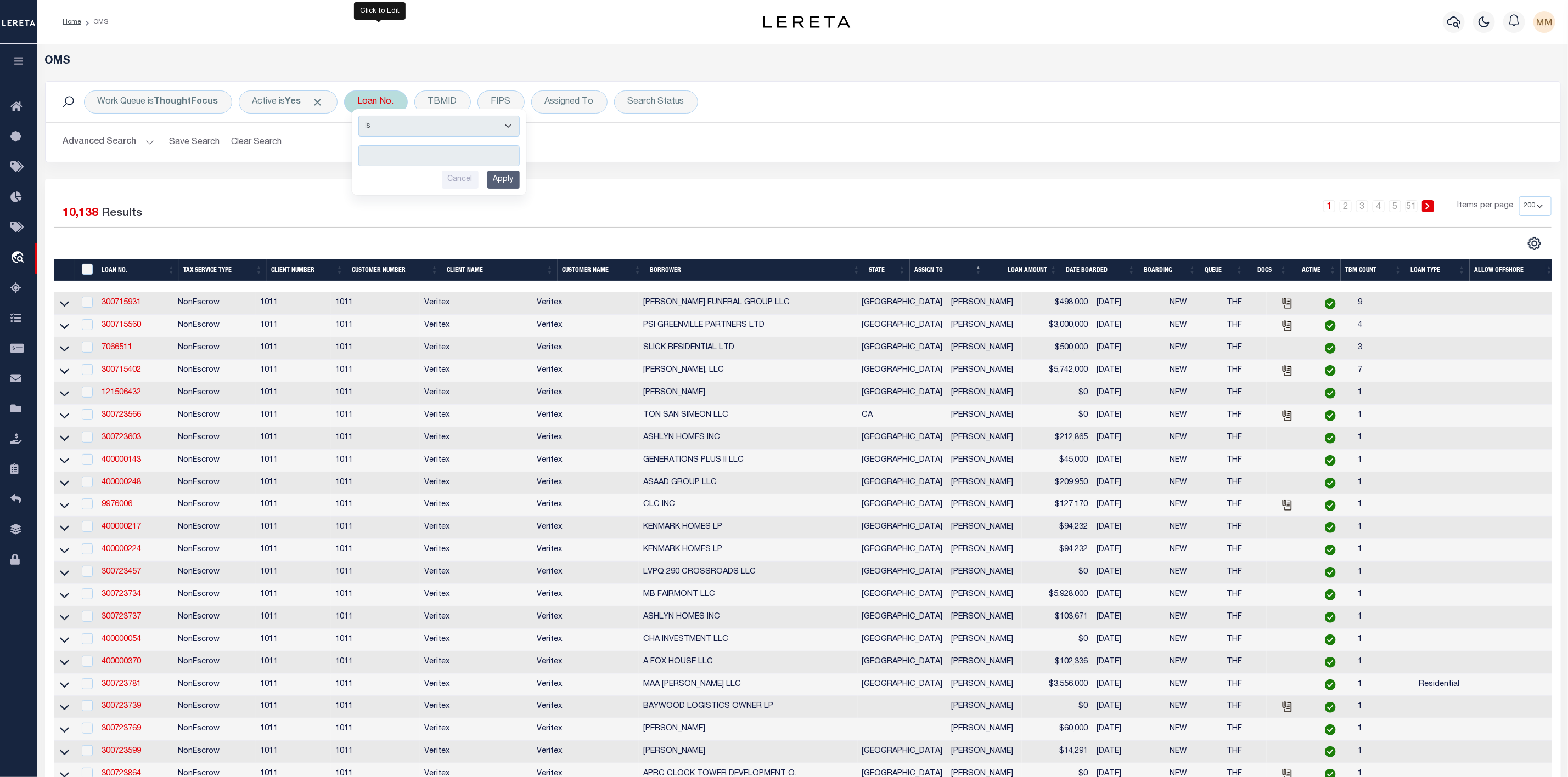
click at [395, 155] on input "text" at bounding box center [439, 156] width 162 height 21
click at [505, 185] on input "Apply" at bounding box center [504, 179] width 32 height 18
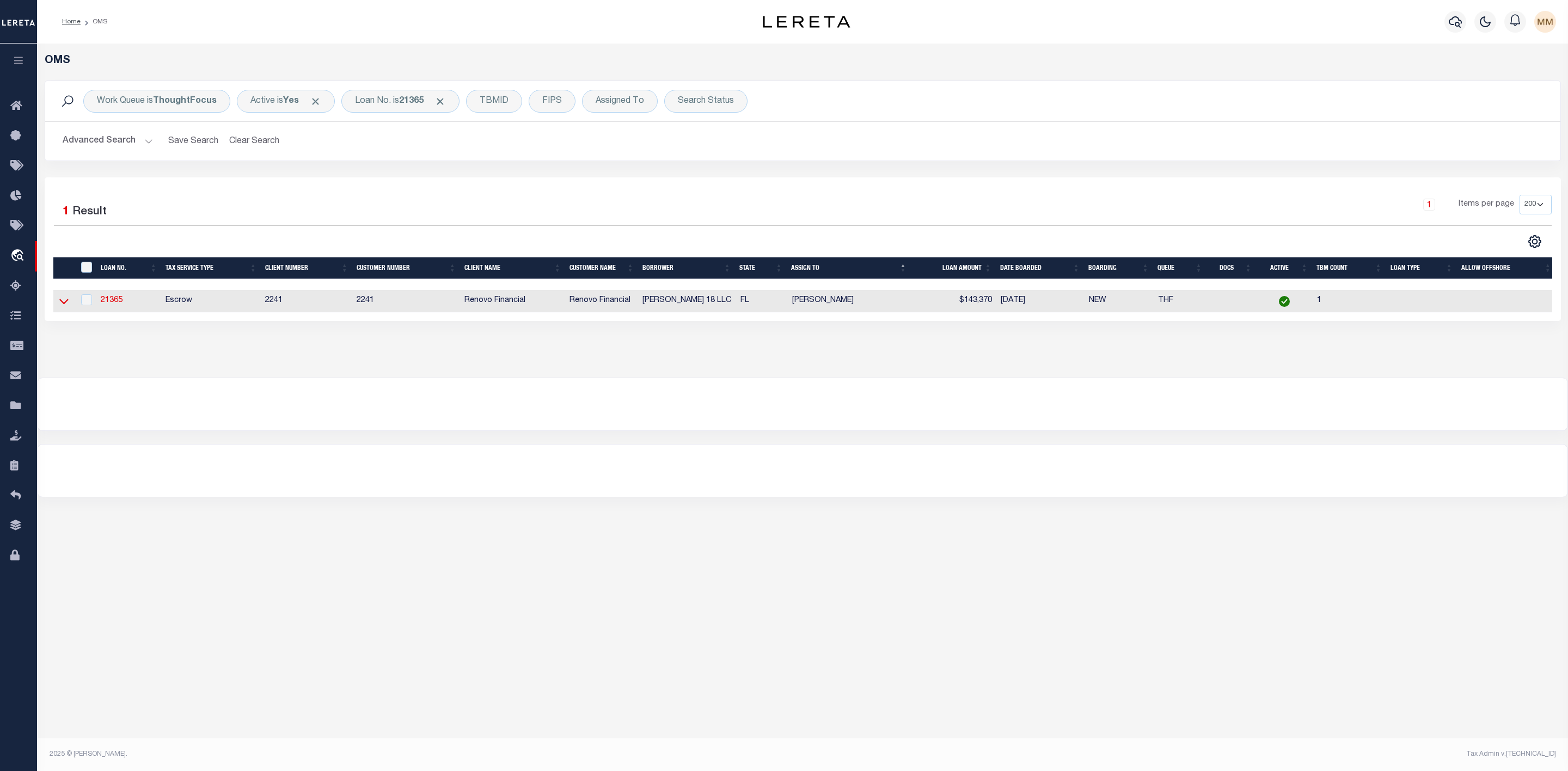
click at [64, 307] on icon at bounding box center [64, 301] width 10 height 12
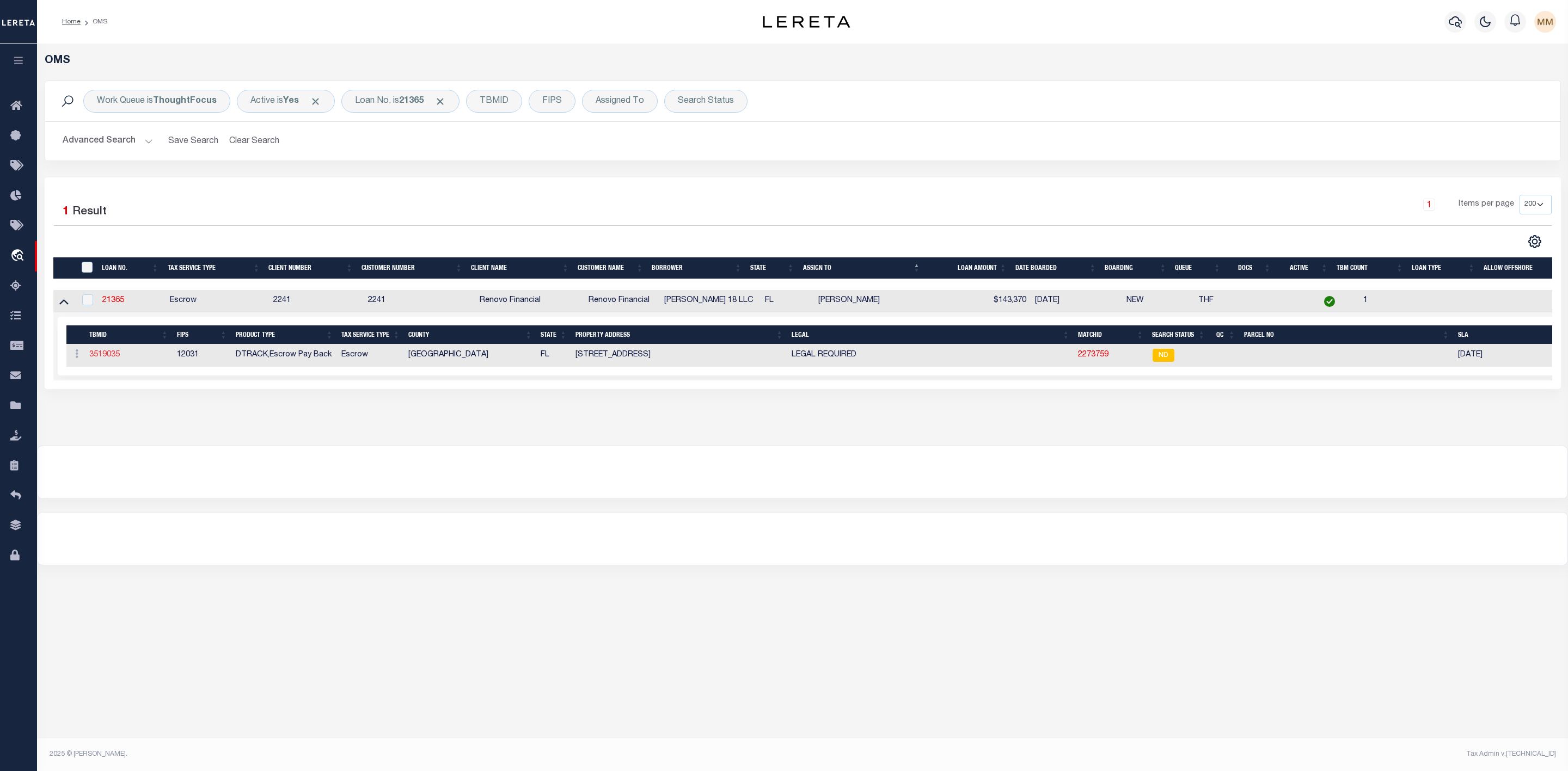
click at [116, 356] on link "3519035" at bounding box center [105, 355] width 31 height 7
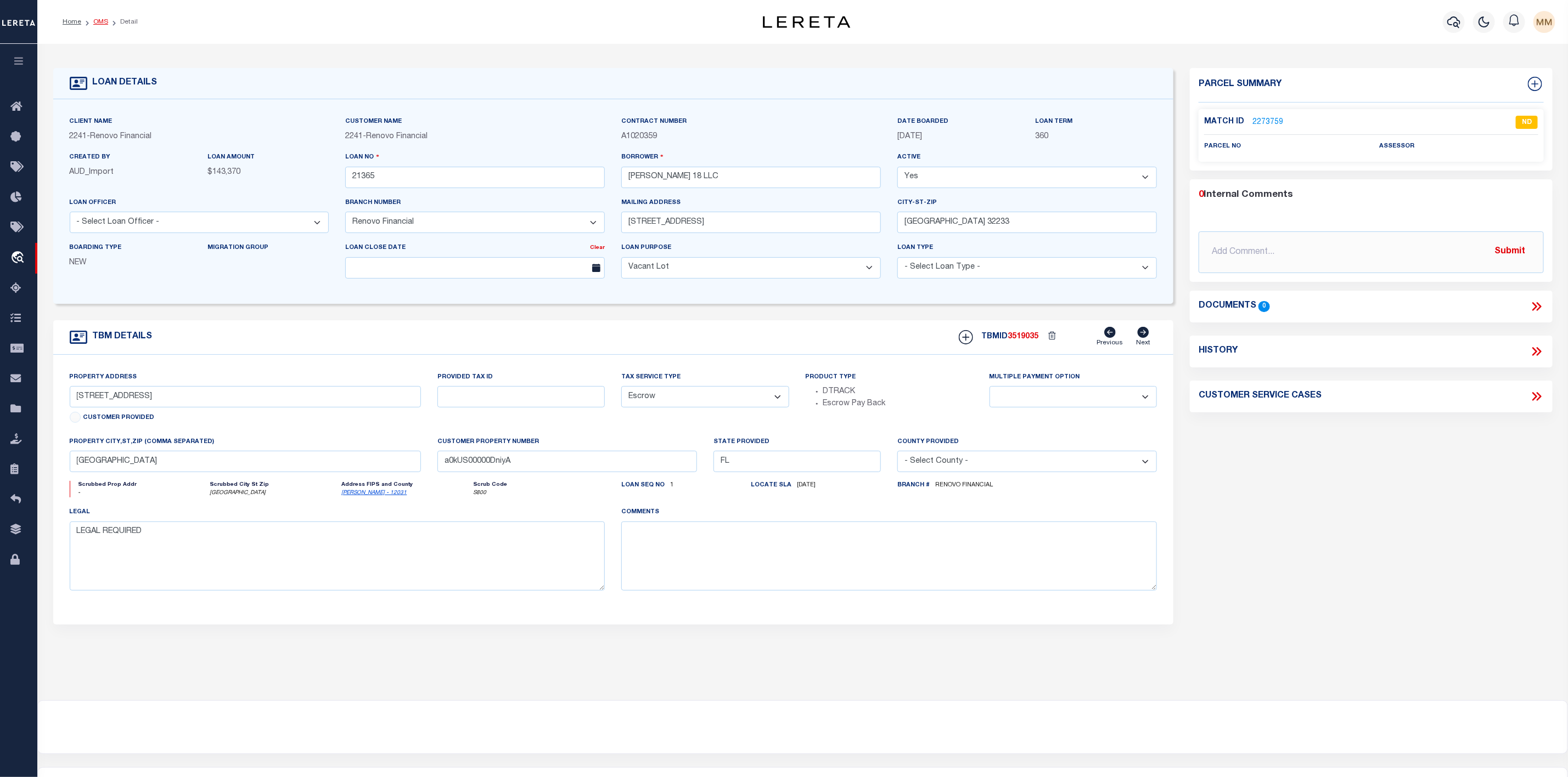
click at [104, 25] on link "OMS" at bounding box center [100, 21] width 15 height 7
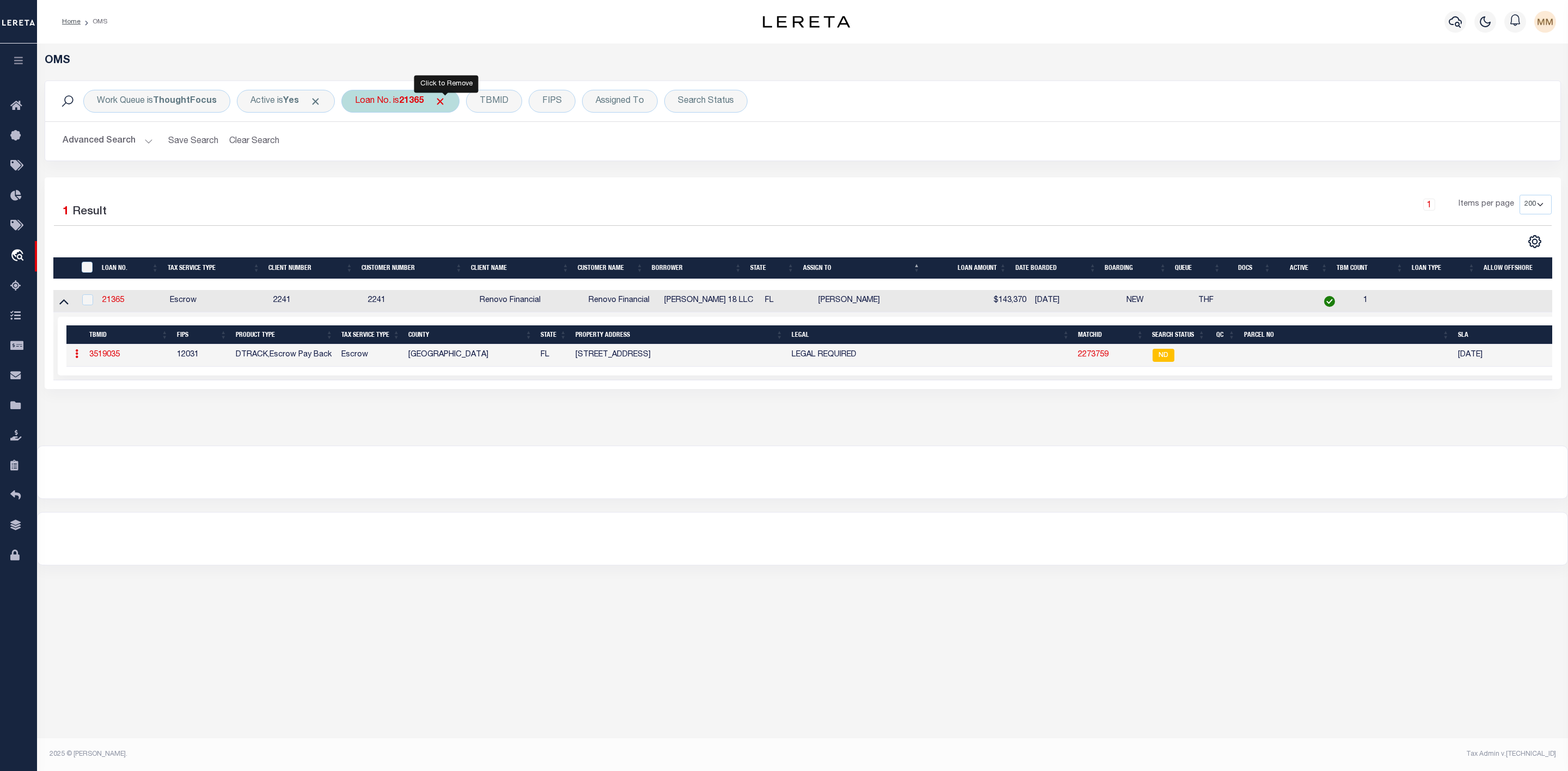
click at [446, 106] on span "Click to Remove" at bounding box center [440, 102] width 12 height 12
click at [371, 102] on div "Loan No." at bounding box center [373, 101] width 63 height 23
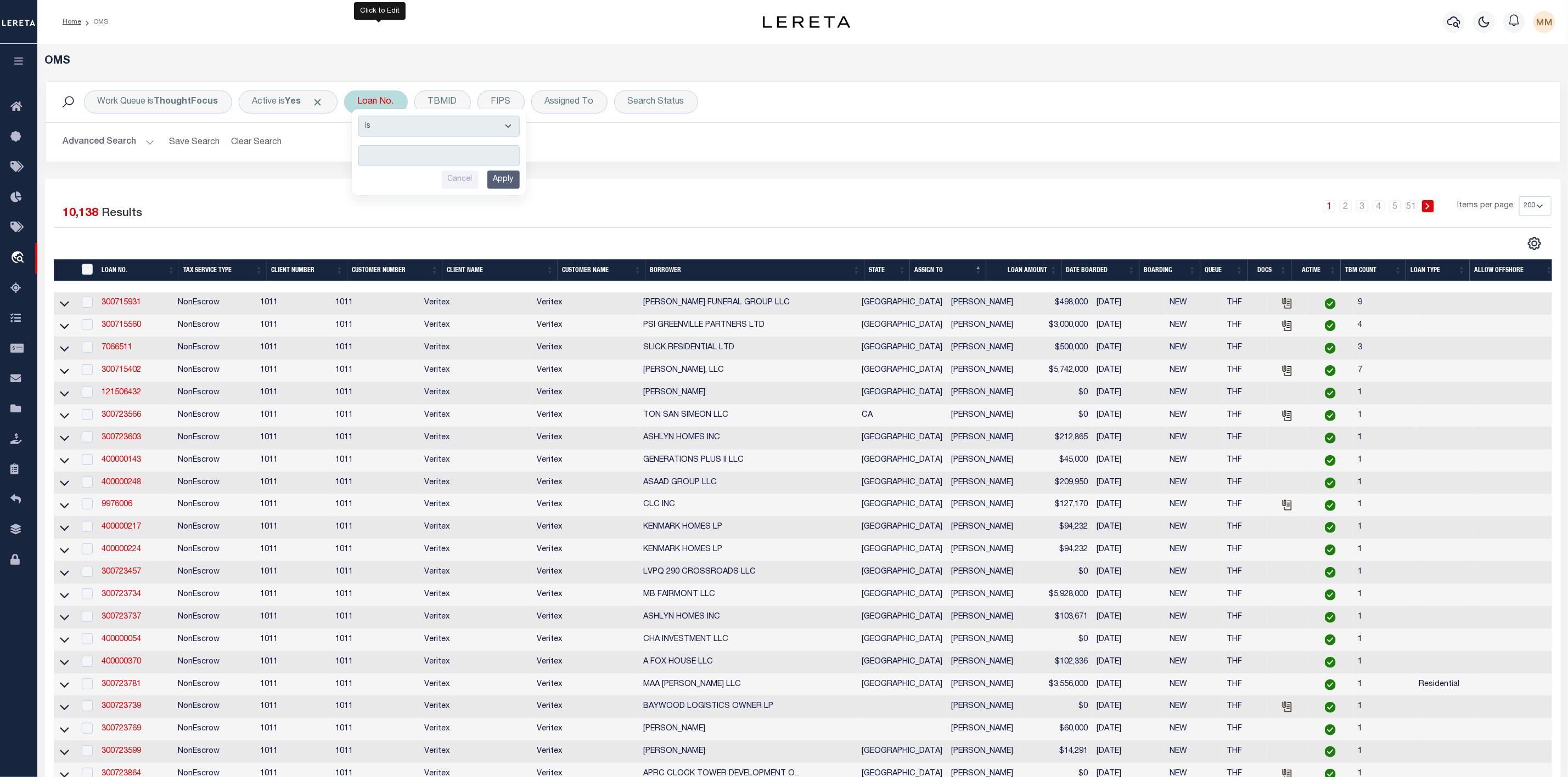
click at [384, 155] on input "text" at bounding box center [439, 156] width 162 height 21
click at [510, 185] on input "Apply" at bounding box center [504, 179] width 32 height 18
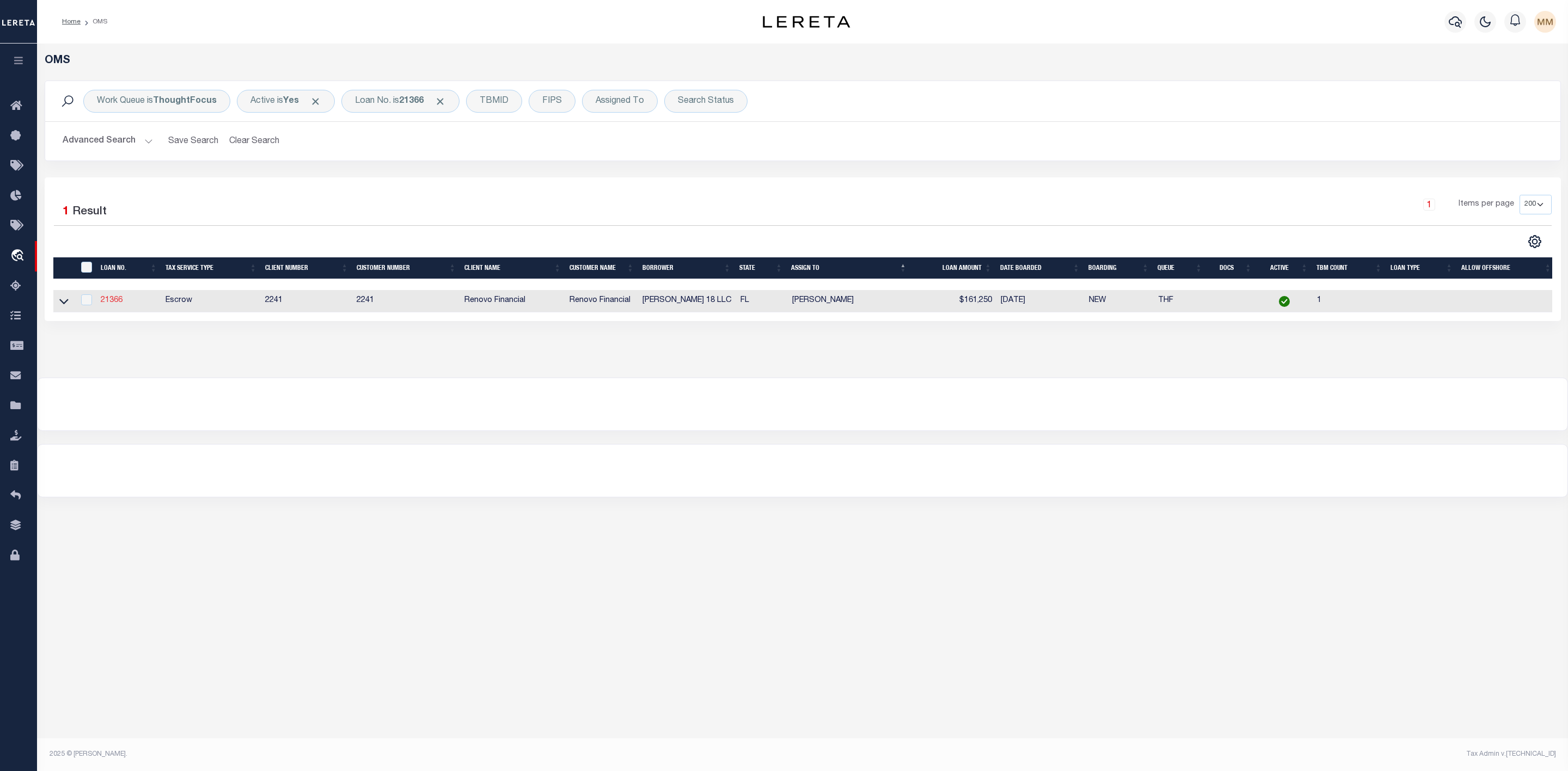
click at [110, 303] on link "21366" at bounding box center [112, 301] width 22 height 7
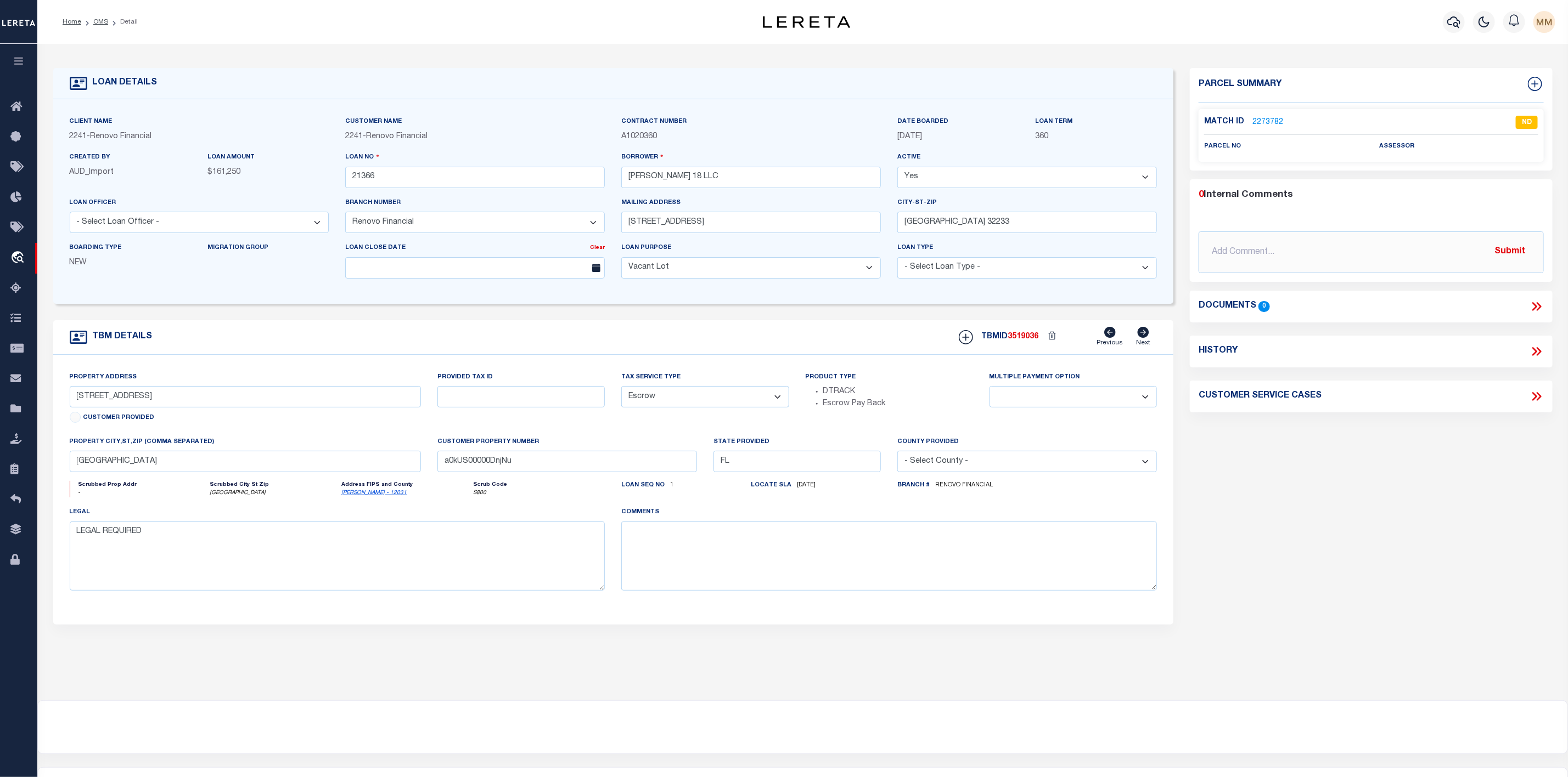
click at [104, 28] on ol "Home OMS Detail" at bounding box center [100, 21] width 93 height 23
click at [97, 24] on link "OMS" at bounding box center [100, 21] width 15 height 7
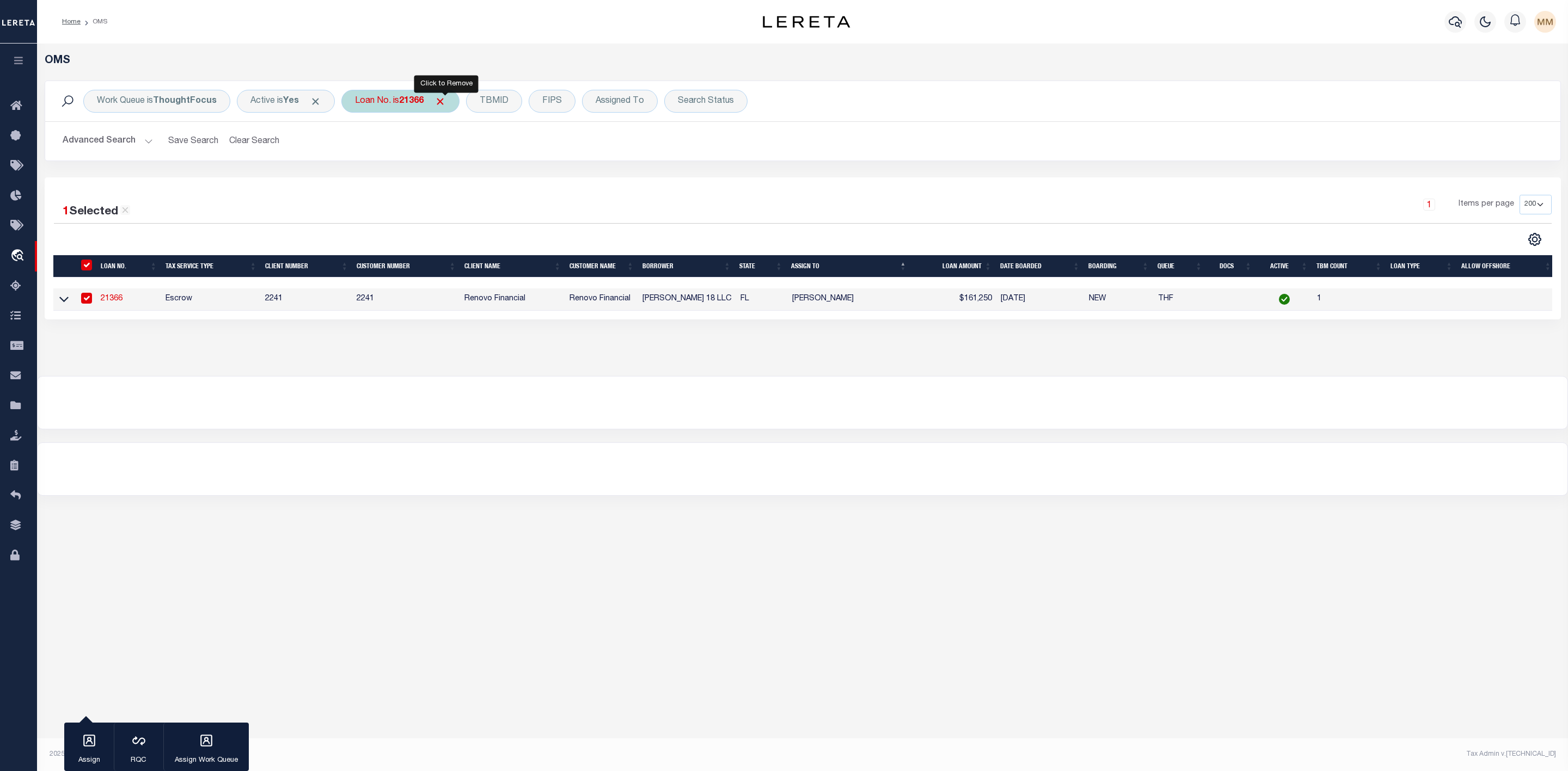
click at [446, 100] on span "Click to Remove" at bounding box center [440, 102] width 12 height 12
click at [375, 103] on div "Loan No." at bounding box center [373, 101] width 63 height 23
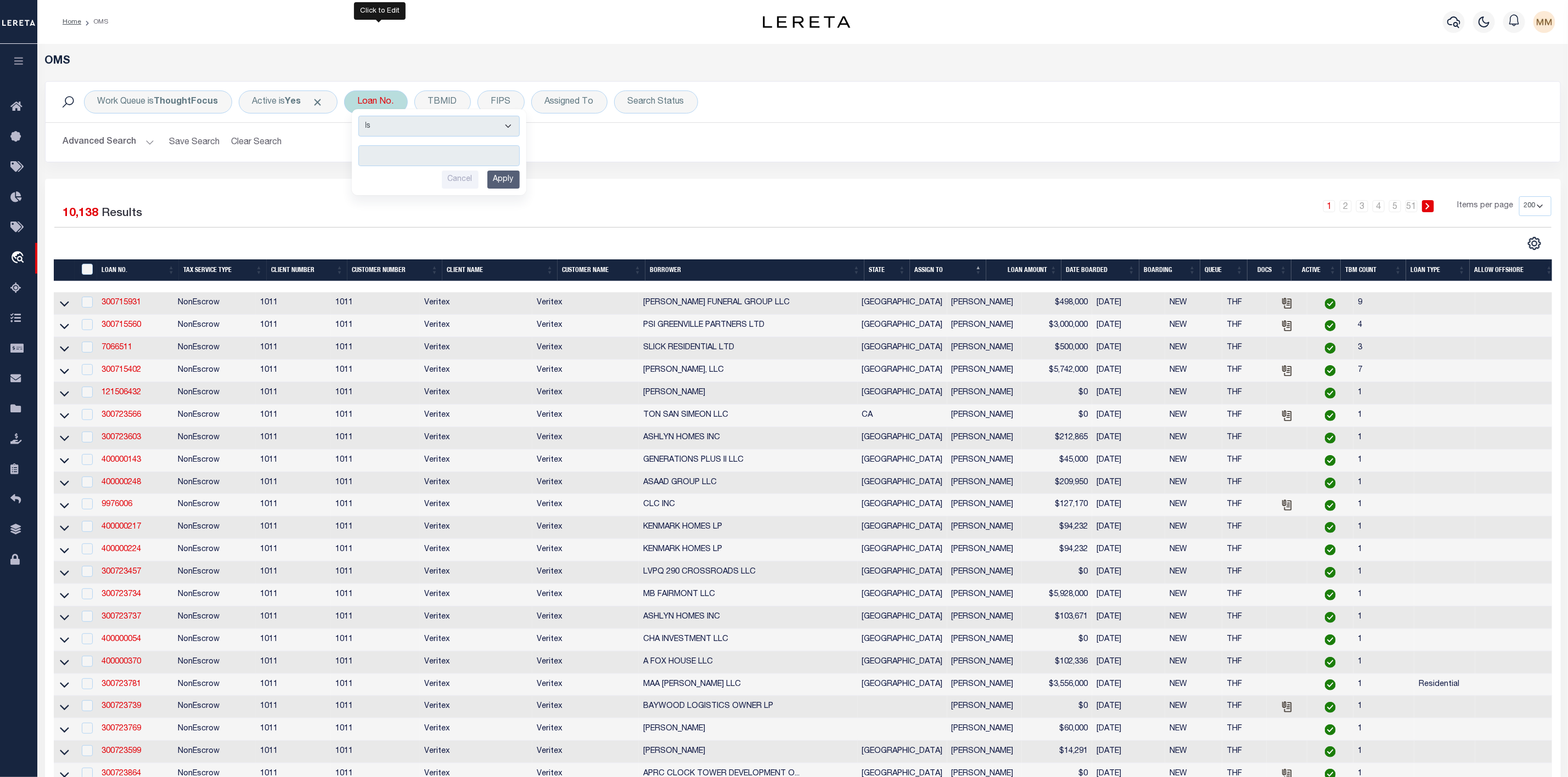
click at [389, 149] on input "text" at bounding box center [439, 156] width 162 height 21
click at [504, 185] on input "Apply" at bounding box center [504, 179] width 32 height 18
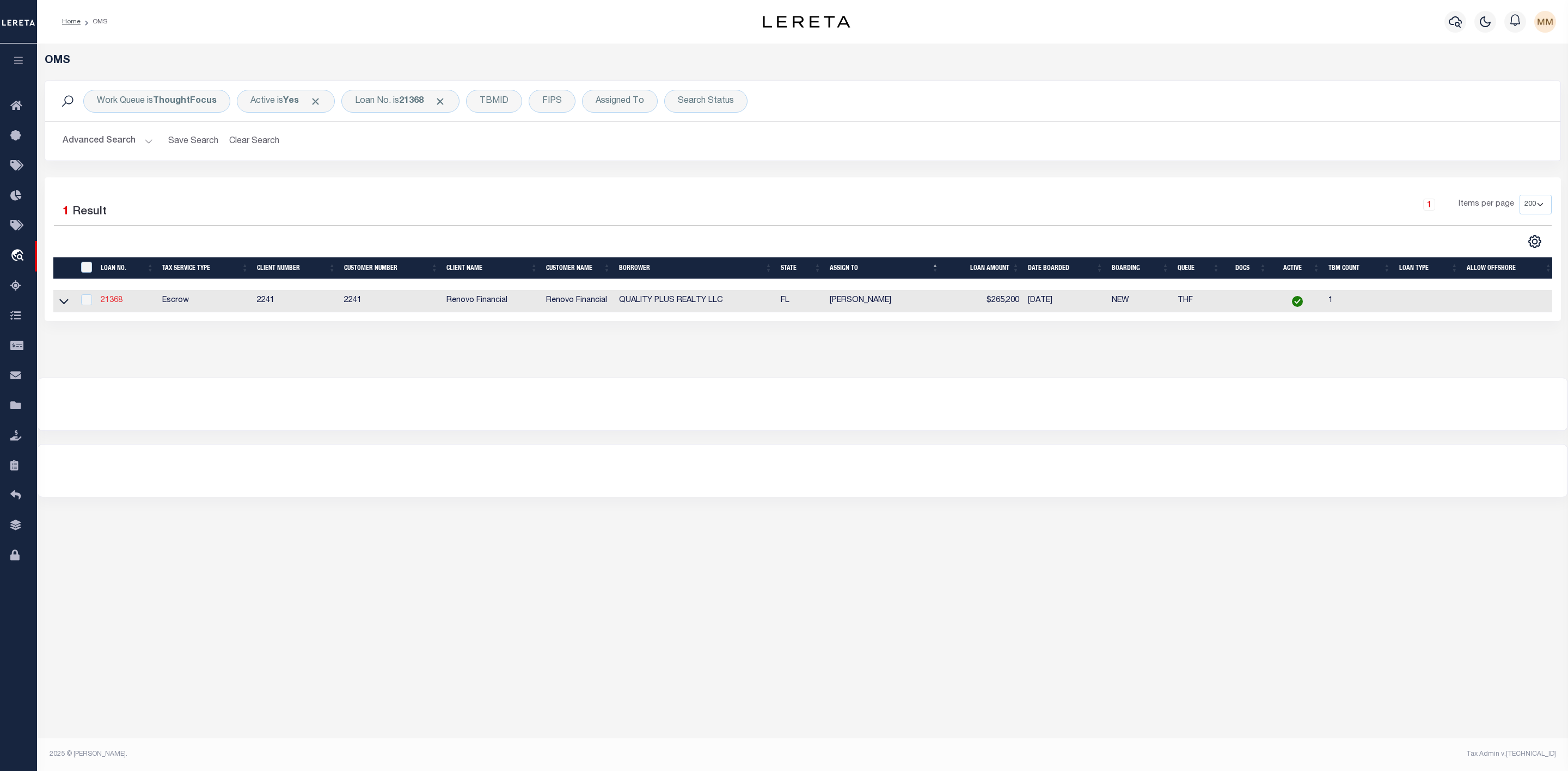
click at [115, 304] on link "21368" at bounding box center [112, 301] width 22 height 7
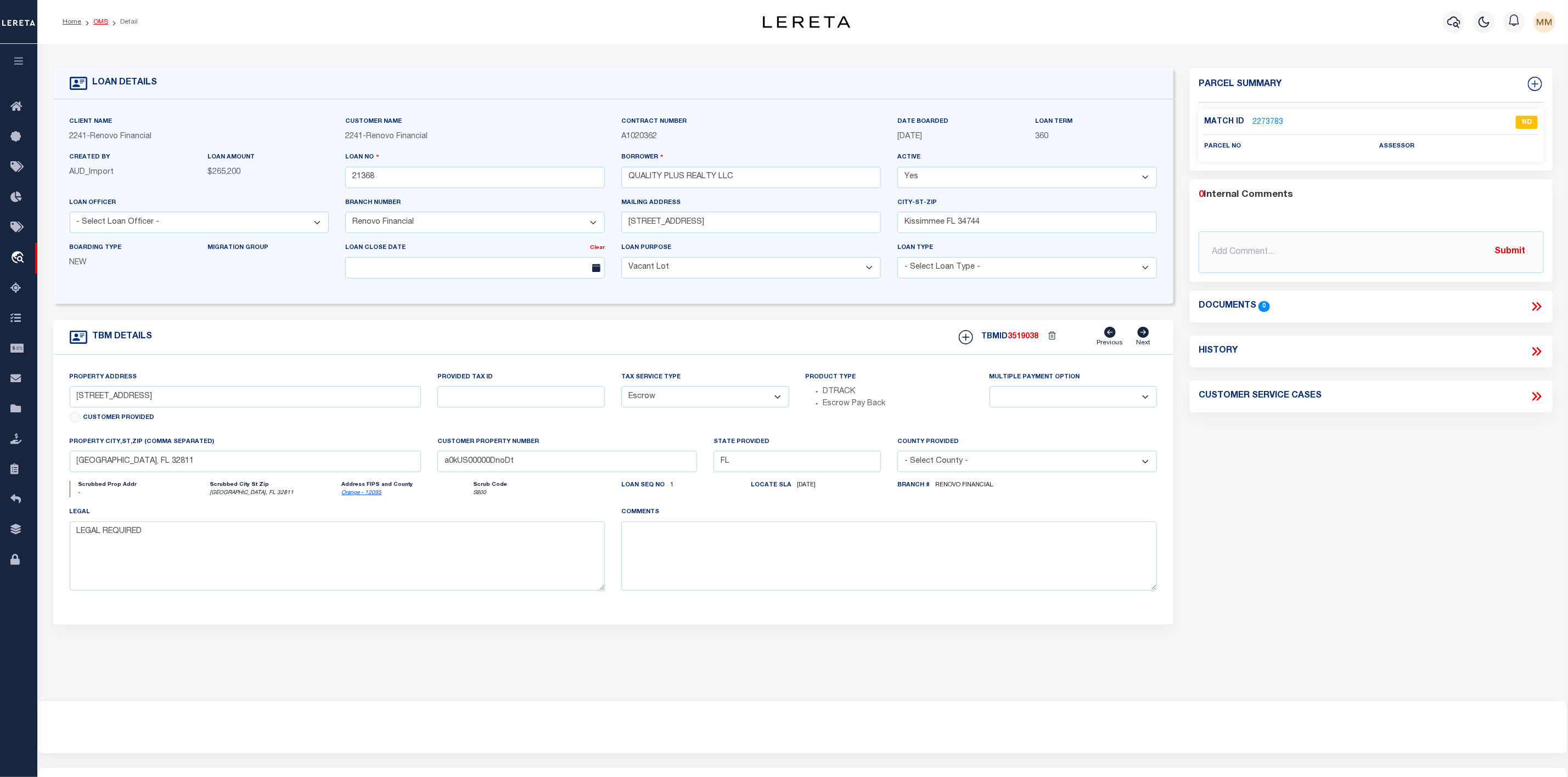
click at [105, 25] on link "OMS" at bounding box center [100, 21] width 15 height 7
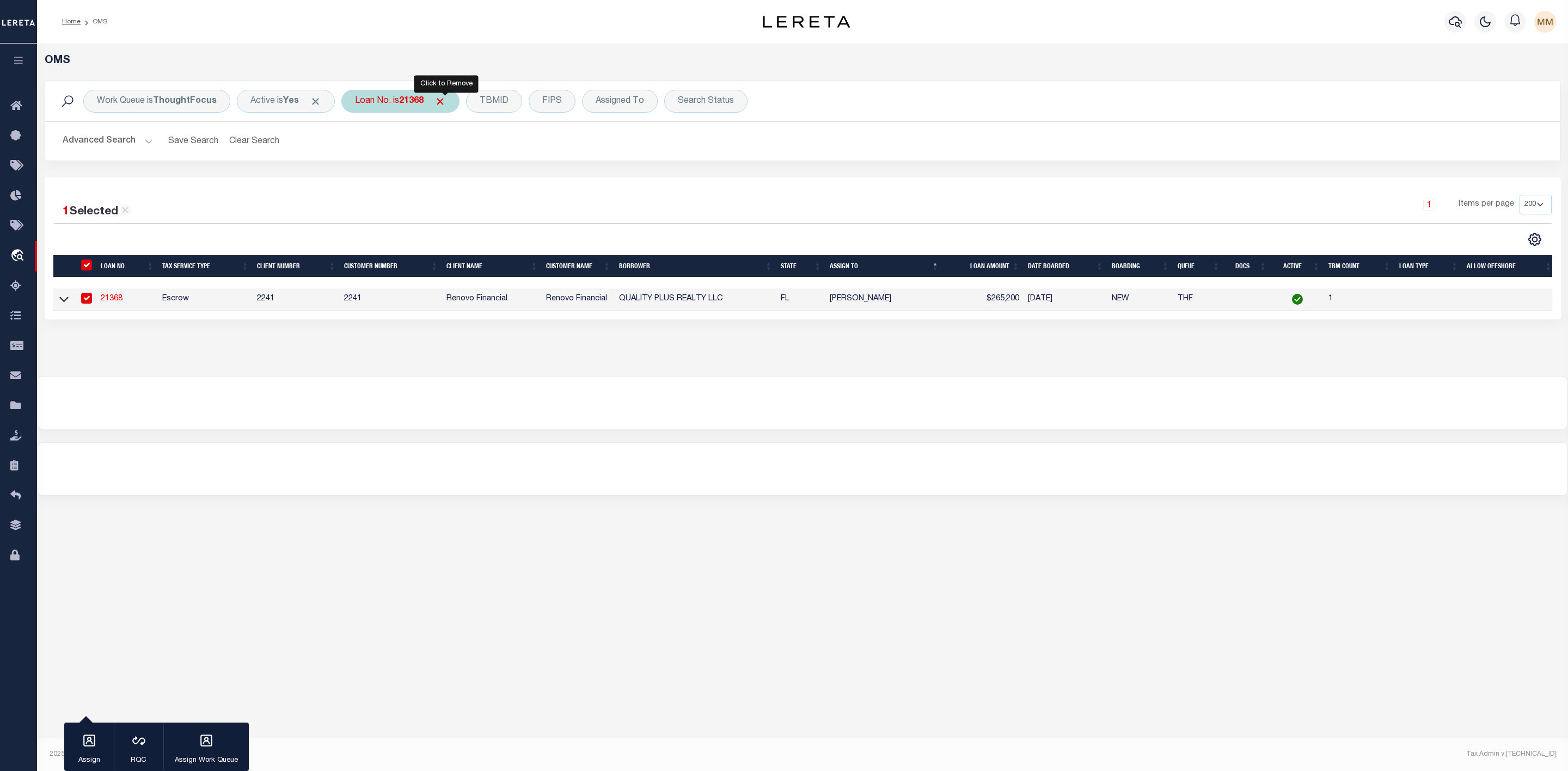
click at [441, 103] on span "Click to Remove" at bounding box center [440, 102] width 12 height 12
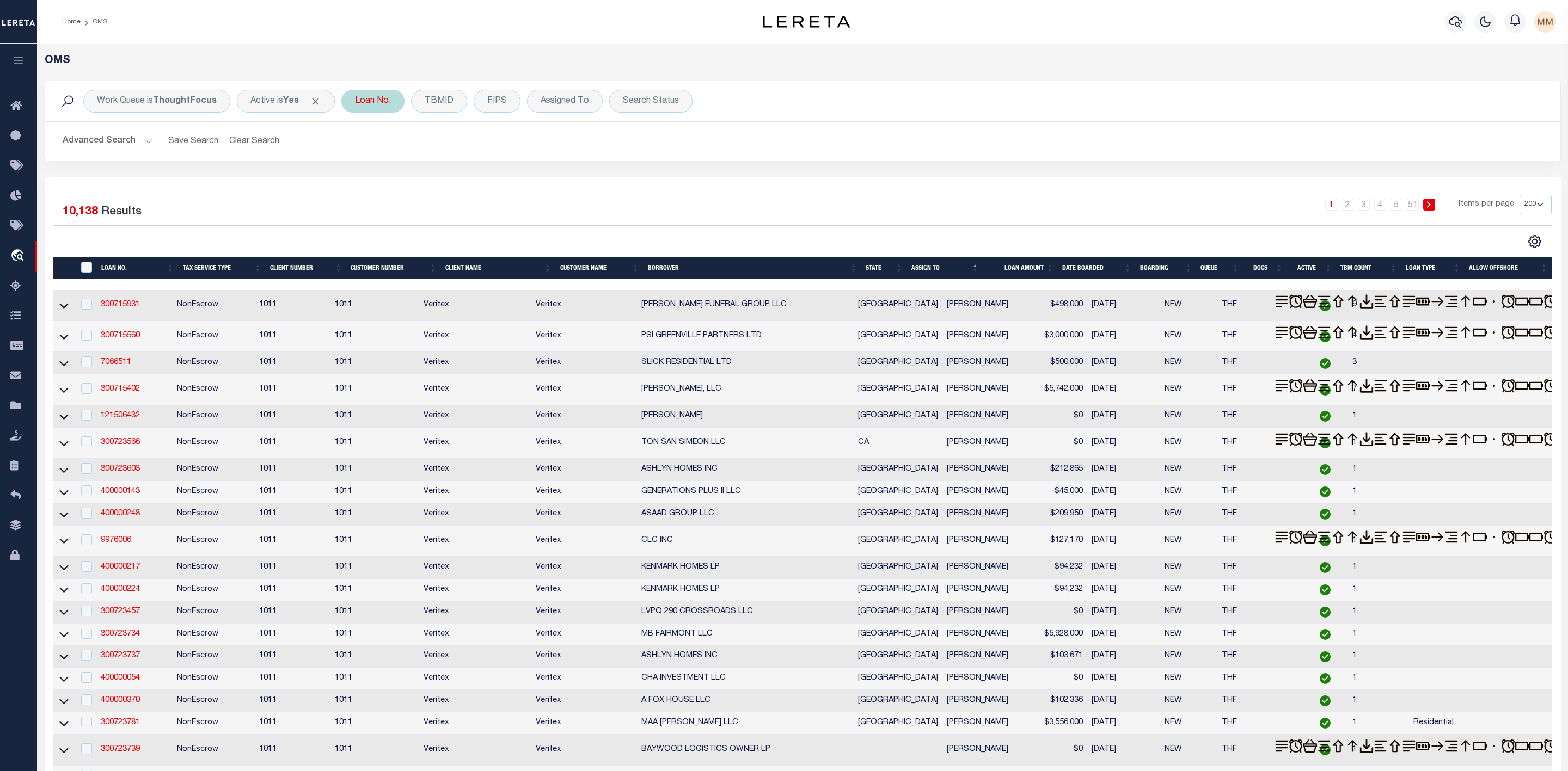
click at [386, 100] on div "Loan No." at bounding box center [373, 101] width 63 height 23
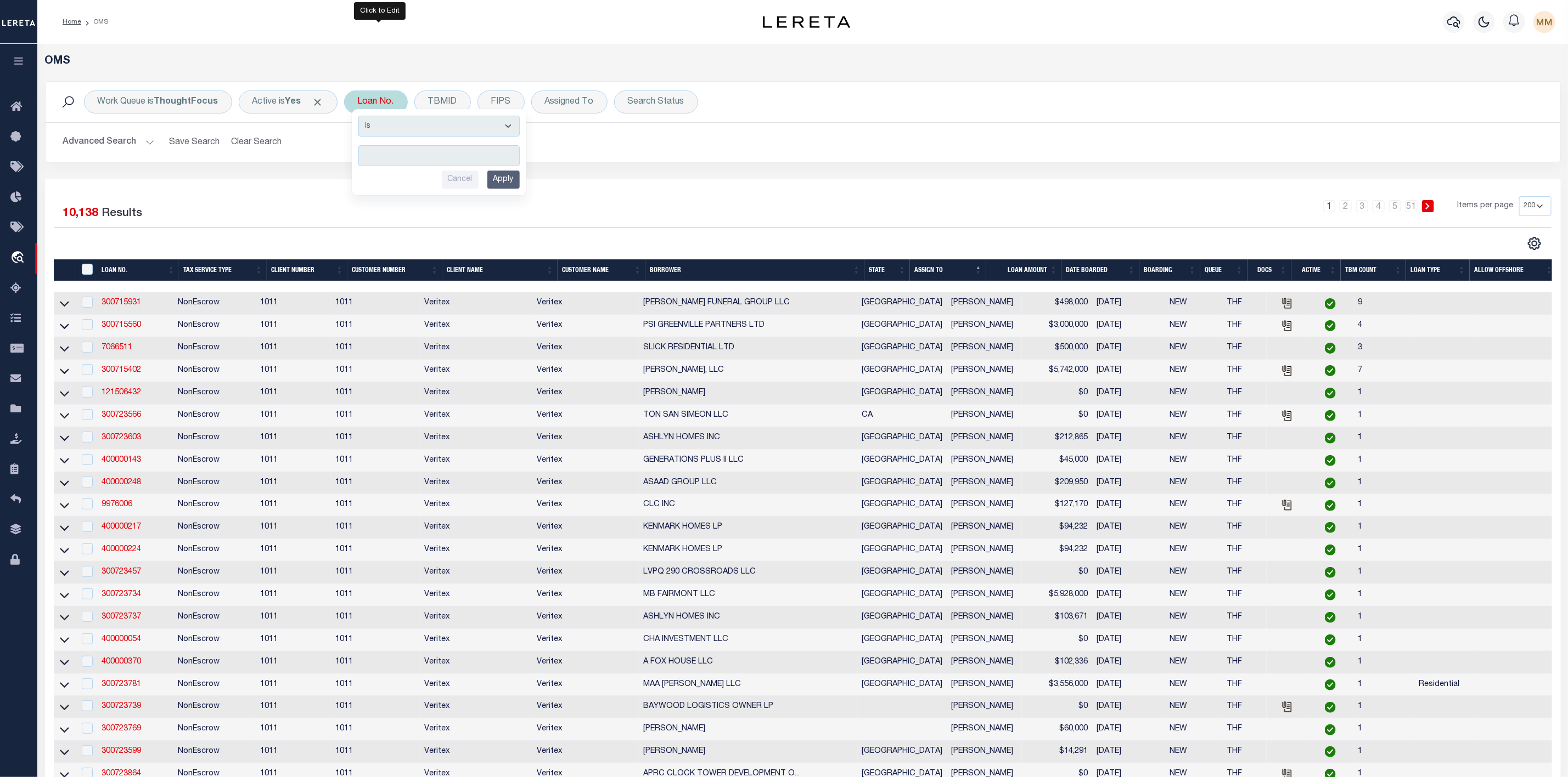
click at [389, 152] on input "text" at bounding box center [439, 156] width 162 height 21
click at [512, 187] on input "Apply" at bounding box center [504, 179] width 32 height 18
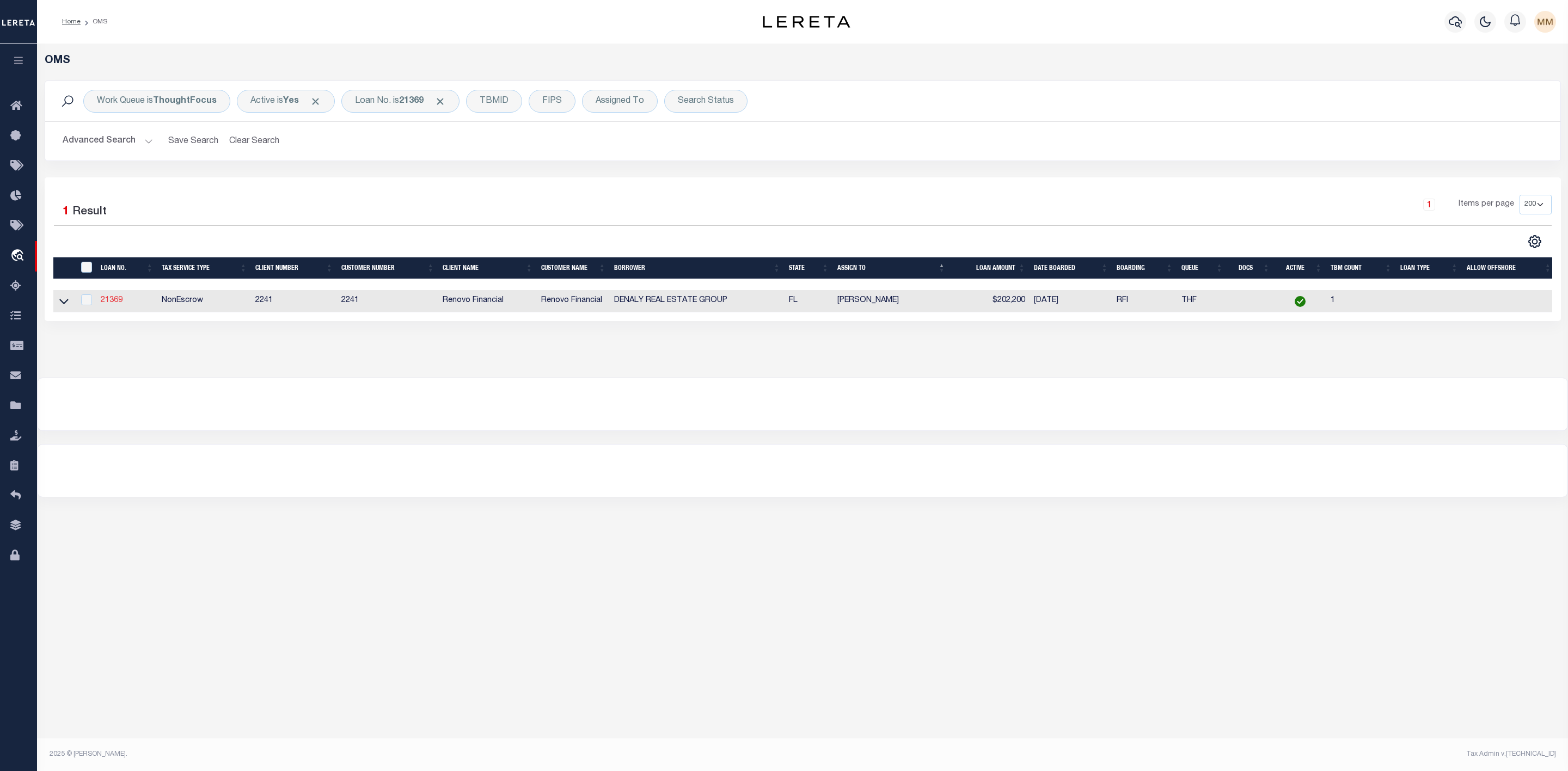
click at [110, 301] on link "21369" at bounding box center [112, 301] width 22 height 7
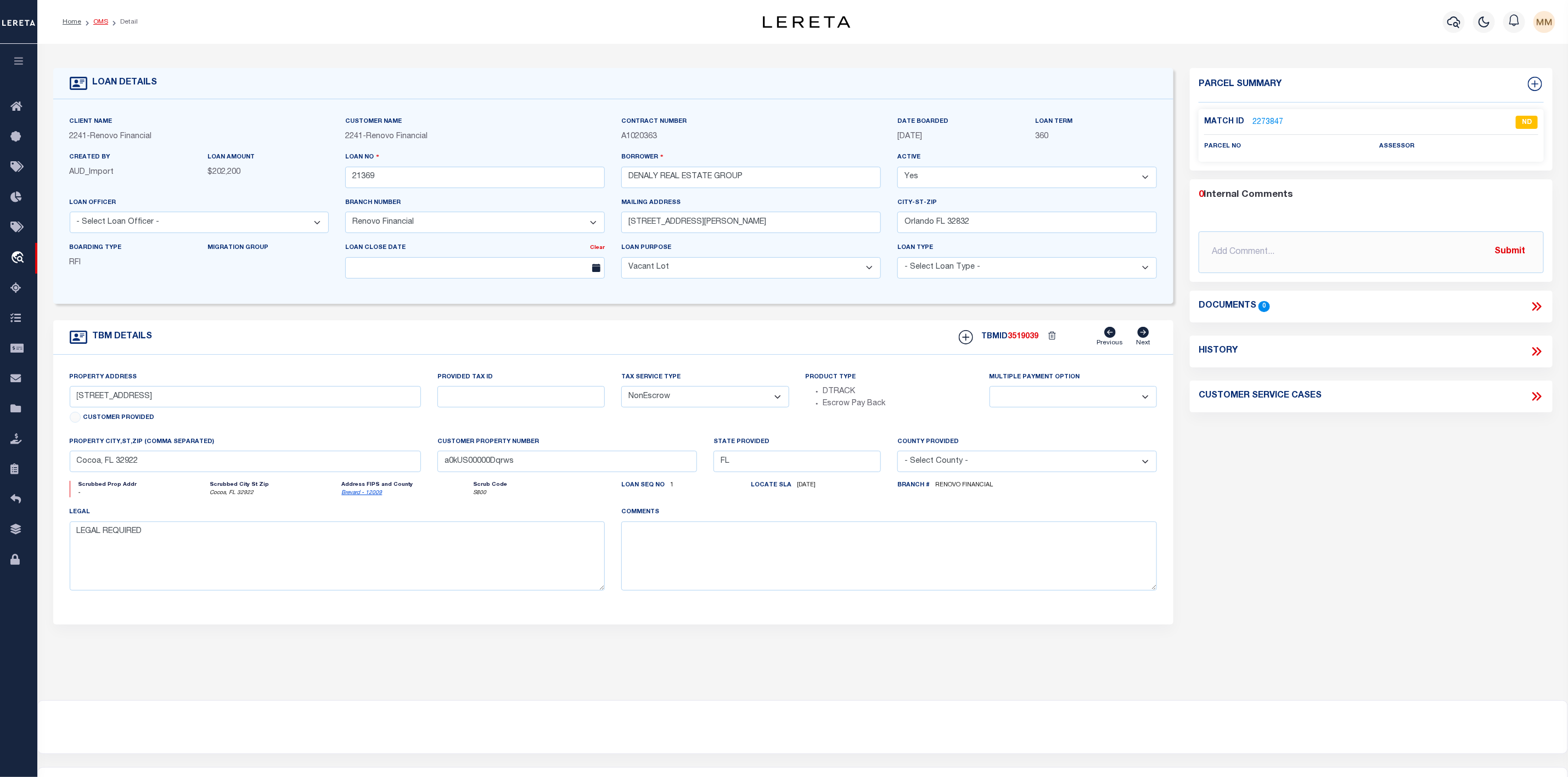
click at [100, 23] on link "OMS" at bounding box center [100, 21] width 15 height 7
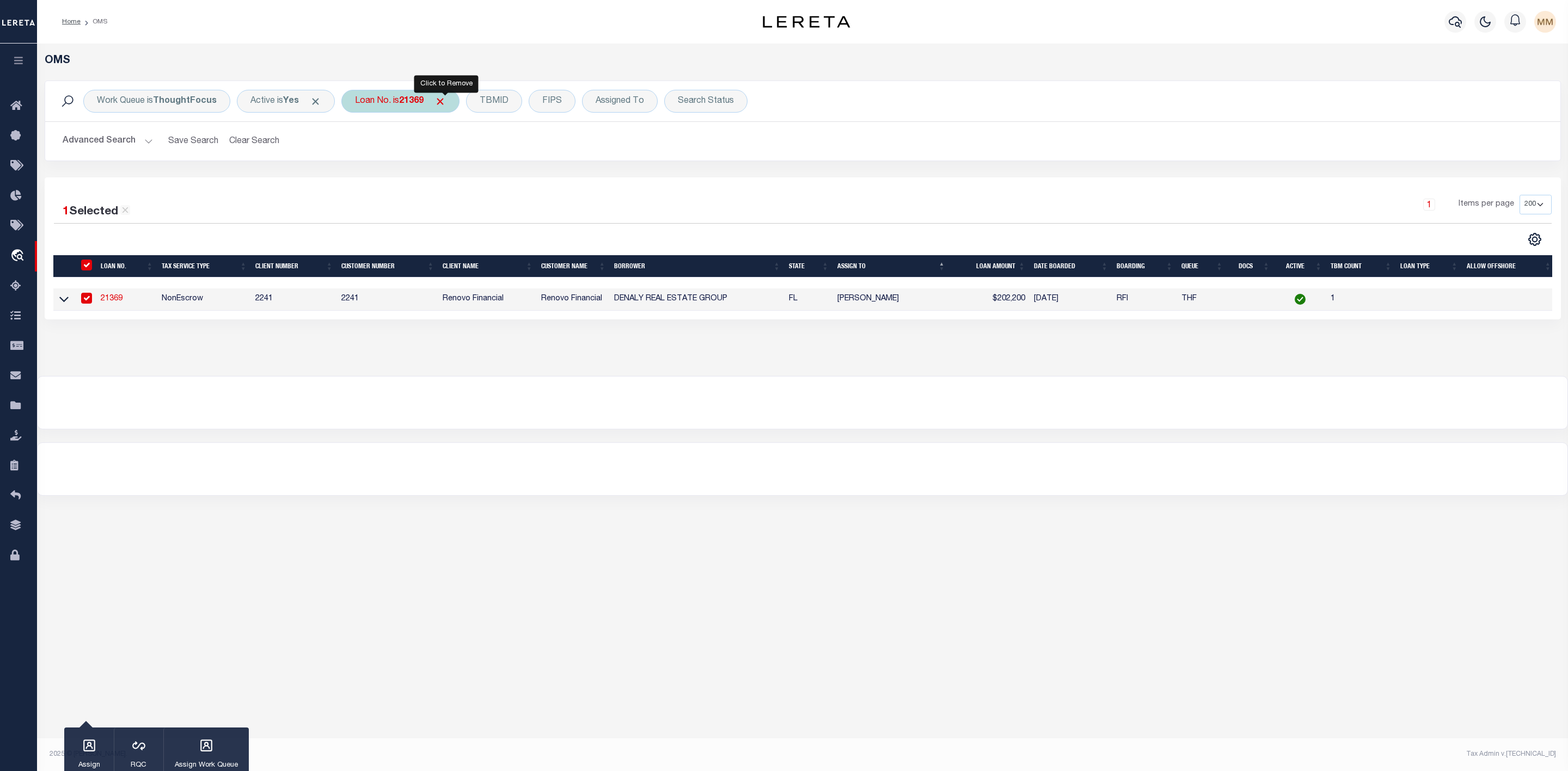
click at [443, 101] on span "Click to Remove" at bounding box center [440, 102] width 12 height 12
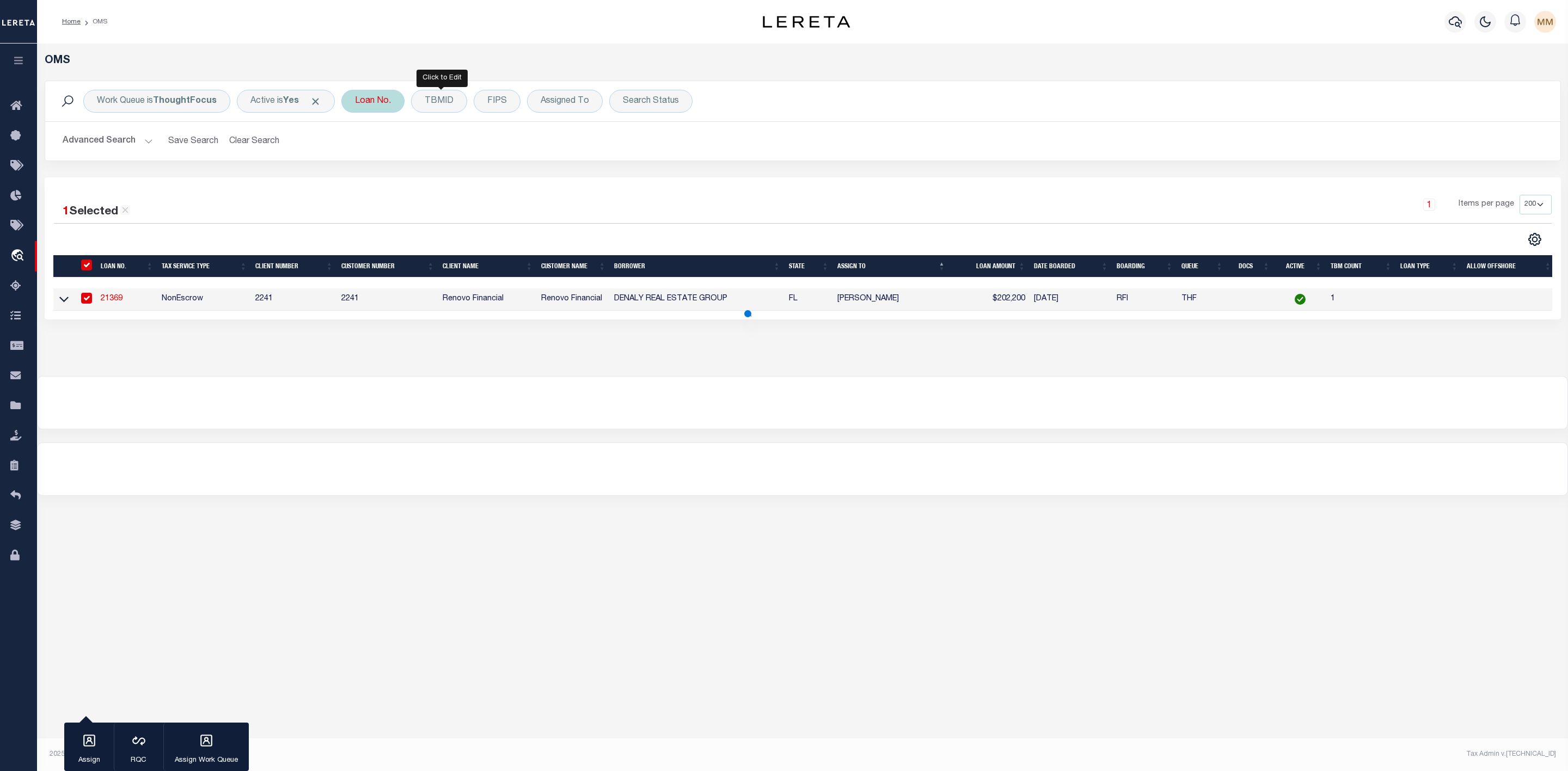
click at [382, 103] on div "Loan No." at bounding box center [373, 101] width 63 height 23
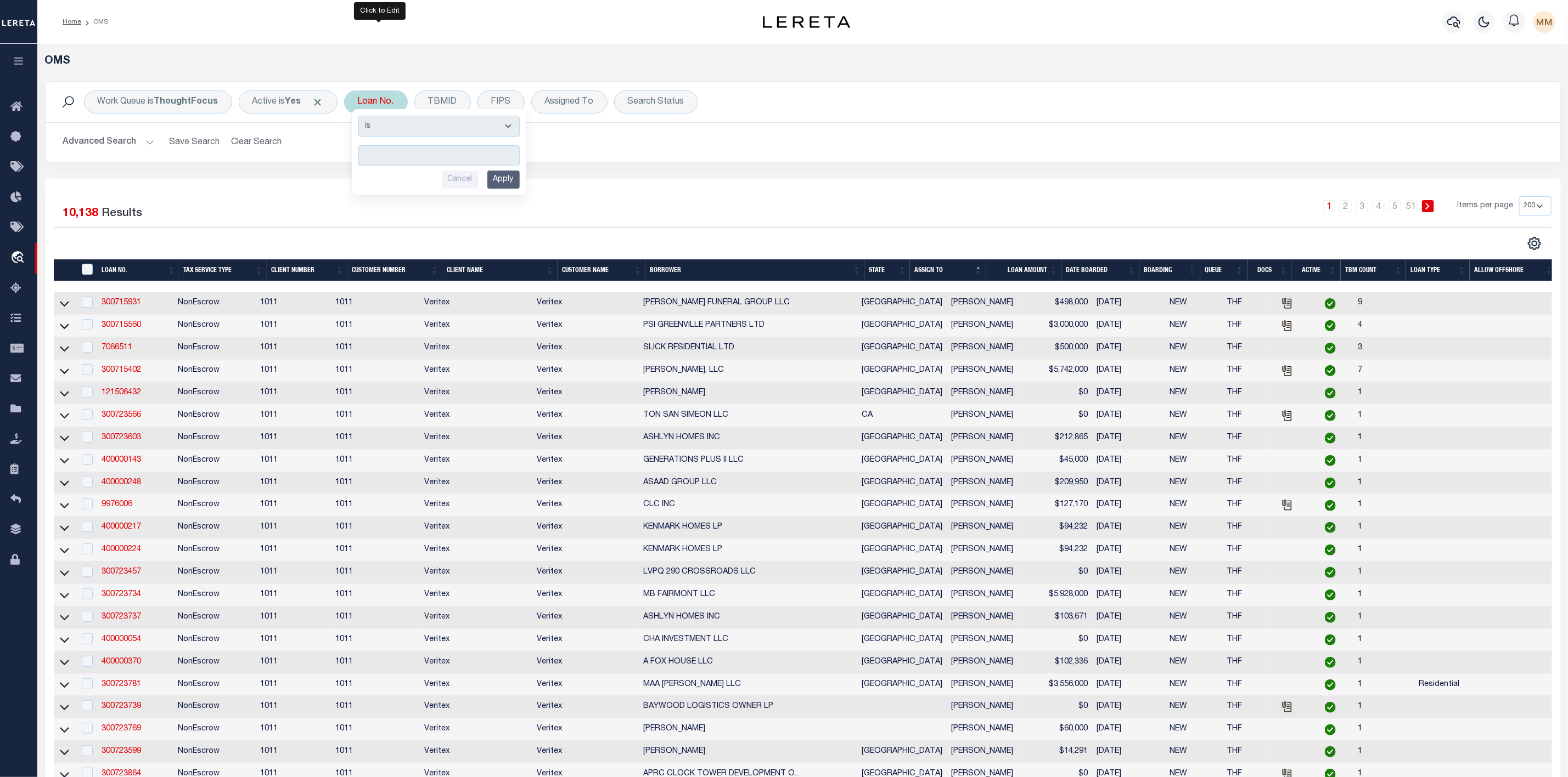
click at [389, 153] on input "text" at bounding box center [439, 156] width 162 height 21
click at [496, 181] on input "Apply" at bounding box center [504, 179] width 32 height 18
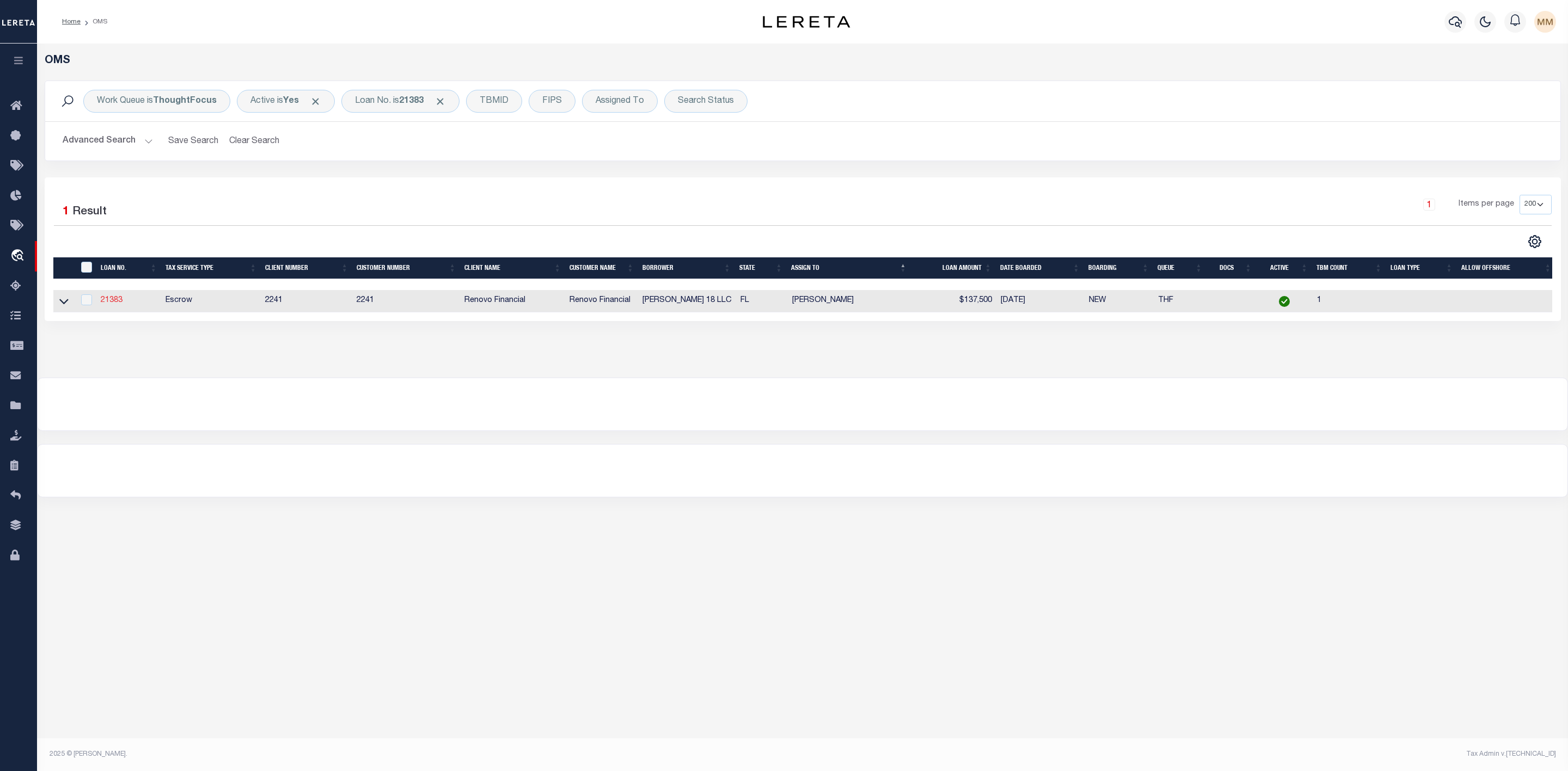
click at [118, 298] on link "21383" at bounding box center [112, 301] width 22 height 7
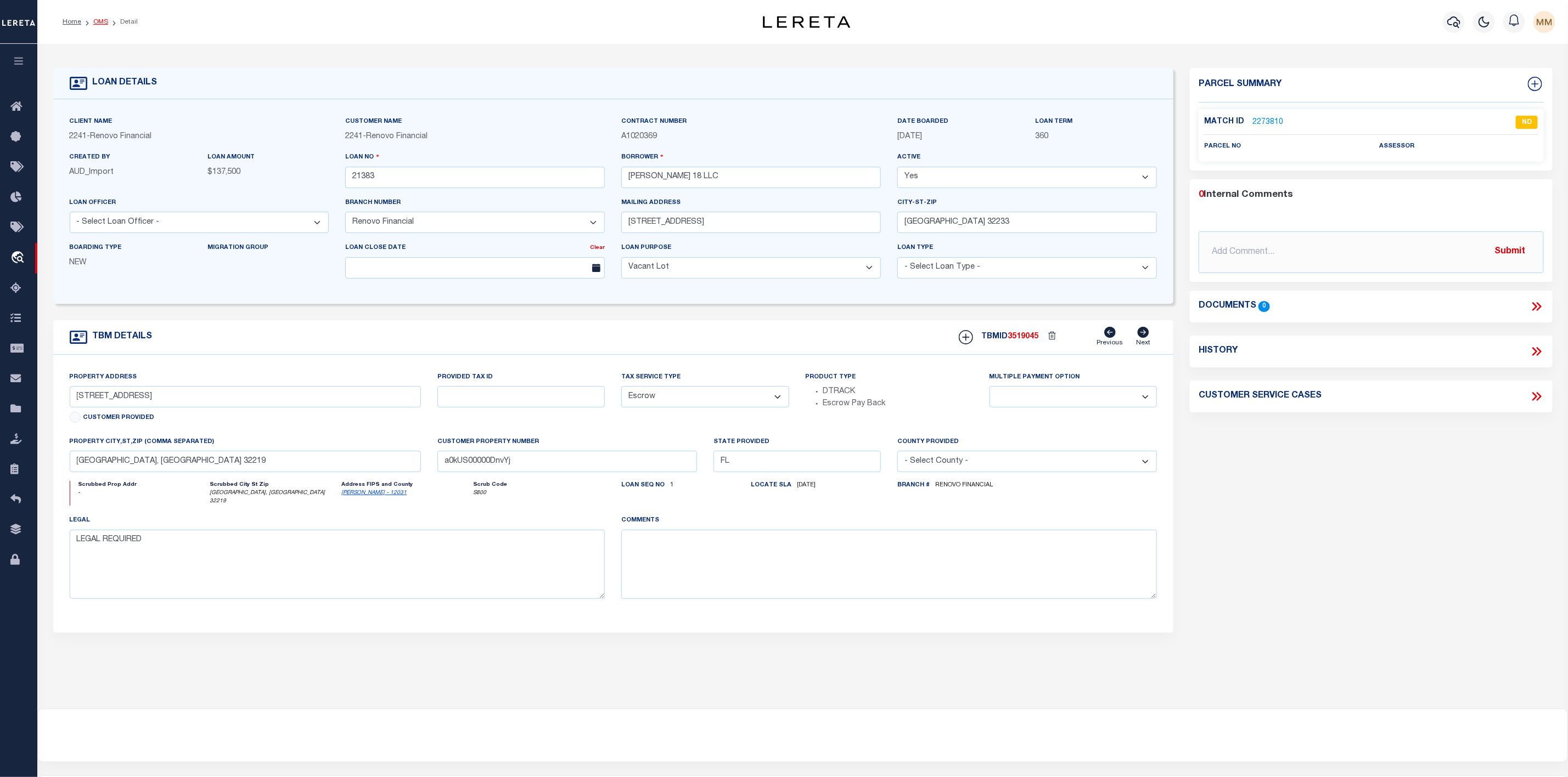
click at [100, 24] on link "OMS" at bounding box center [100, 21] width 15 height 7
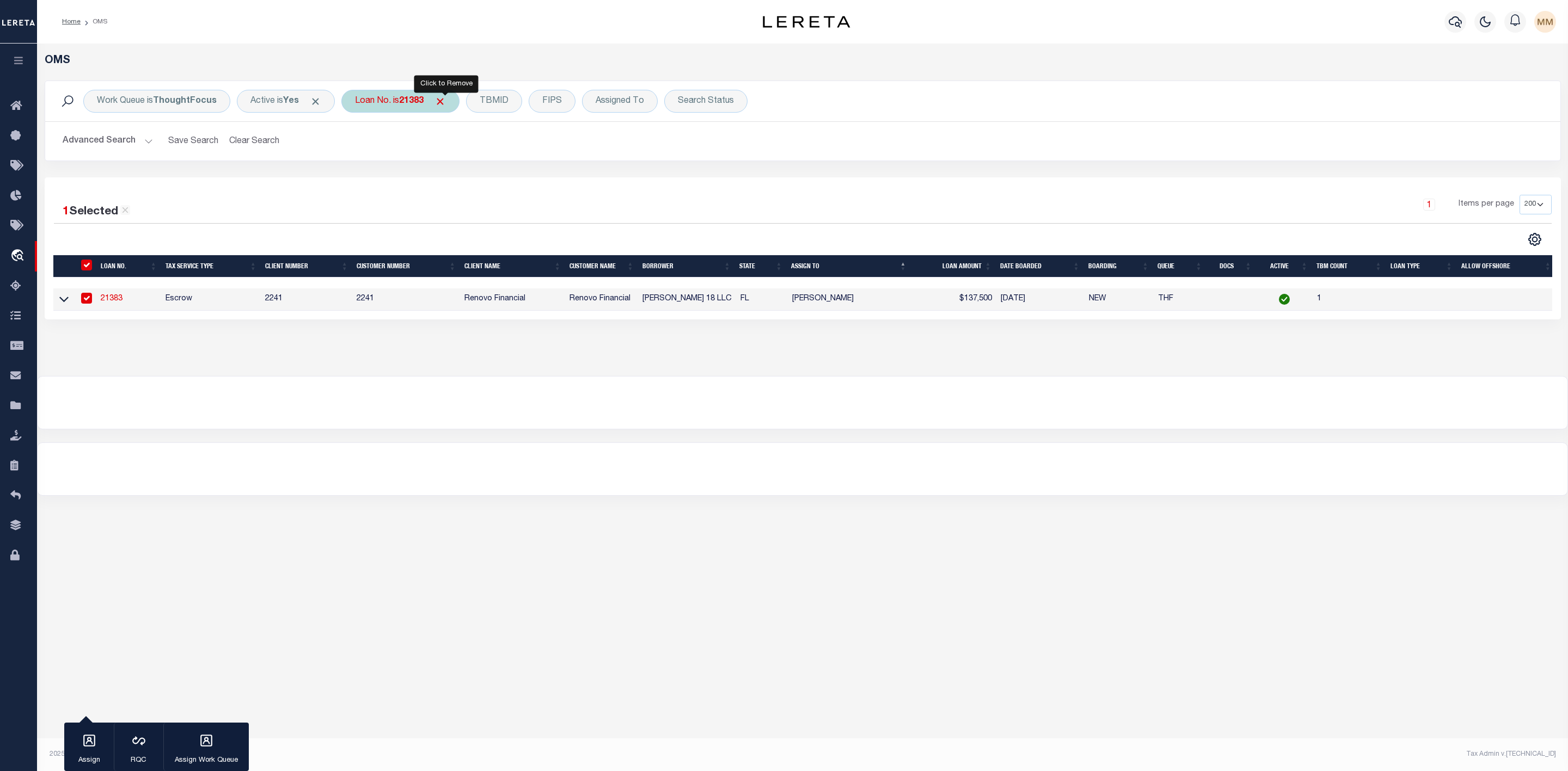
click at [446, 101] on span "Click to Remove" at bounding box center [440, 102] width 12 height 12
click at [373, 103] on div "Loan No." at bounding box center [373, 101] width 63 height 23
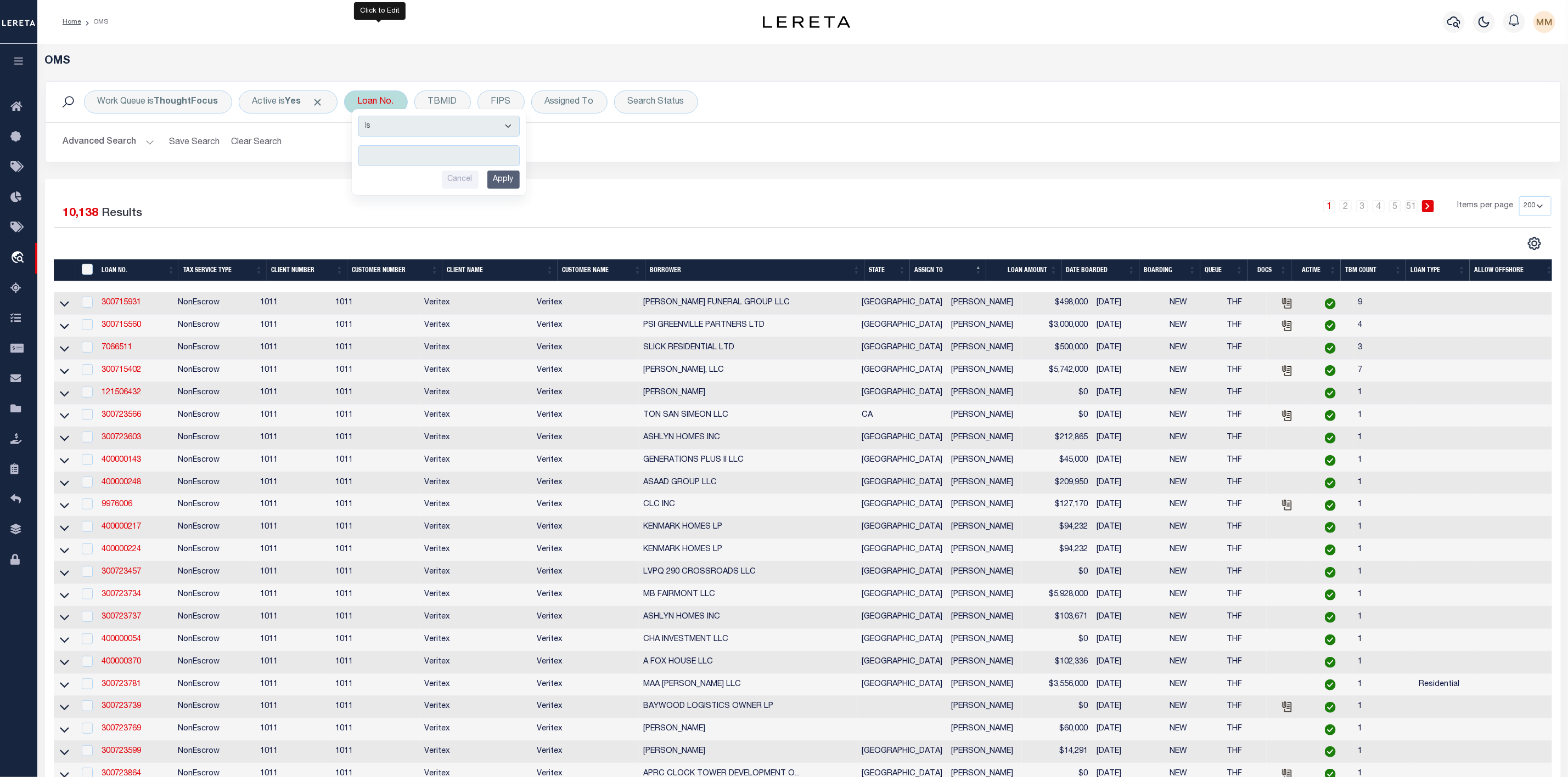
click at [391, 155] on input "text" at bounding box center [439, 156] width 162 height 21
click at [506, 179] on input "Apply" at bounding box center [504, 179] width 32 height 18
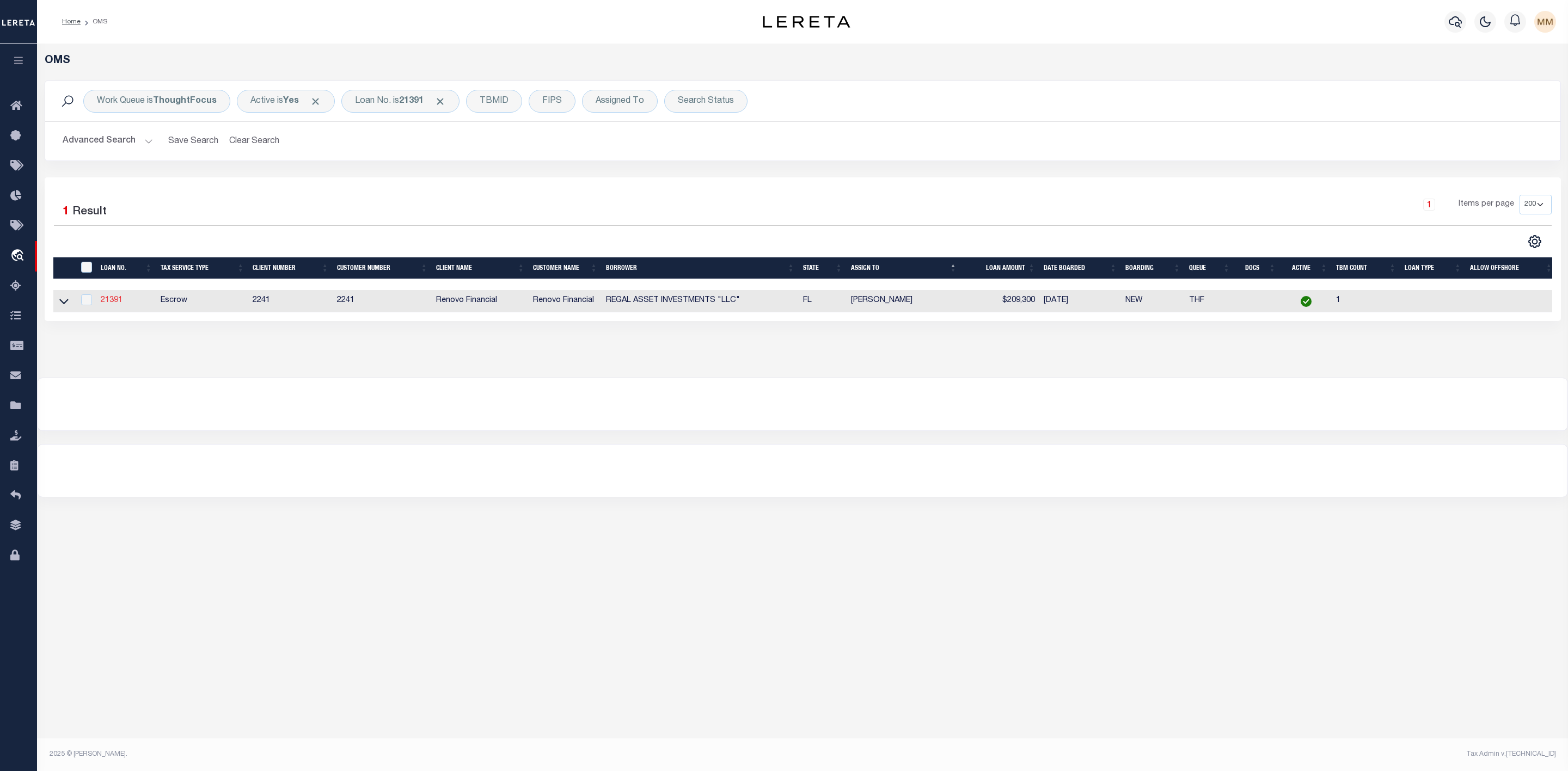
click at [114, 301] on link "21391" at bounding box center [112, 301] width 22 height 7
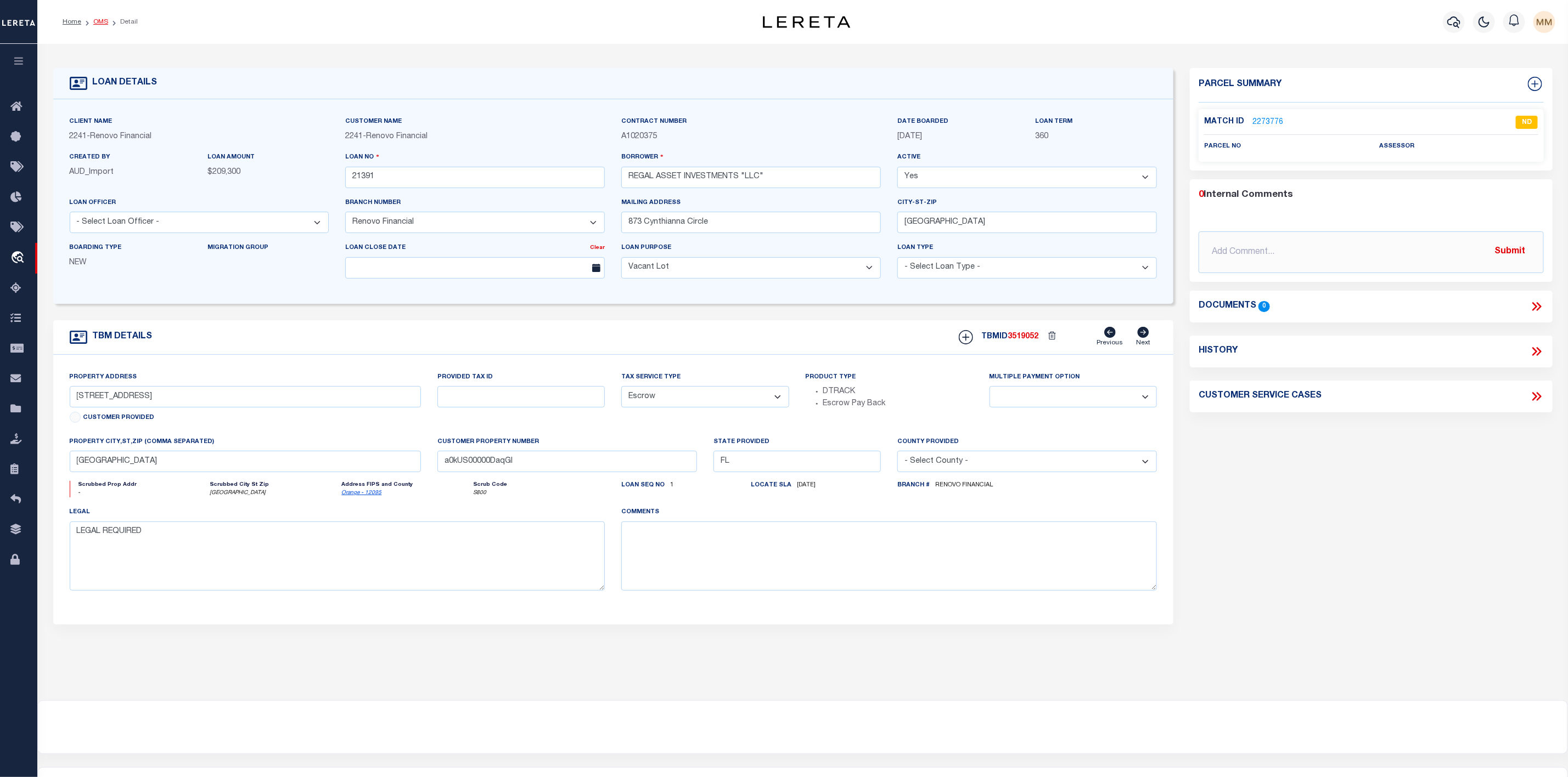
click at [105, 18] on link "OMS" at bounding box center [100, 21] width 15 height 7
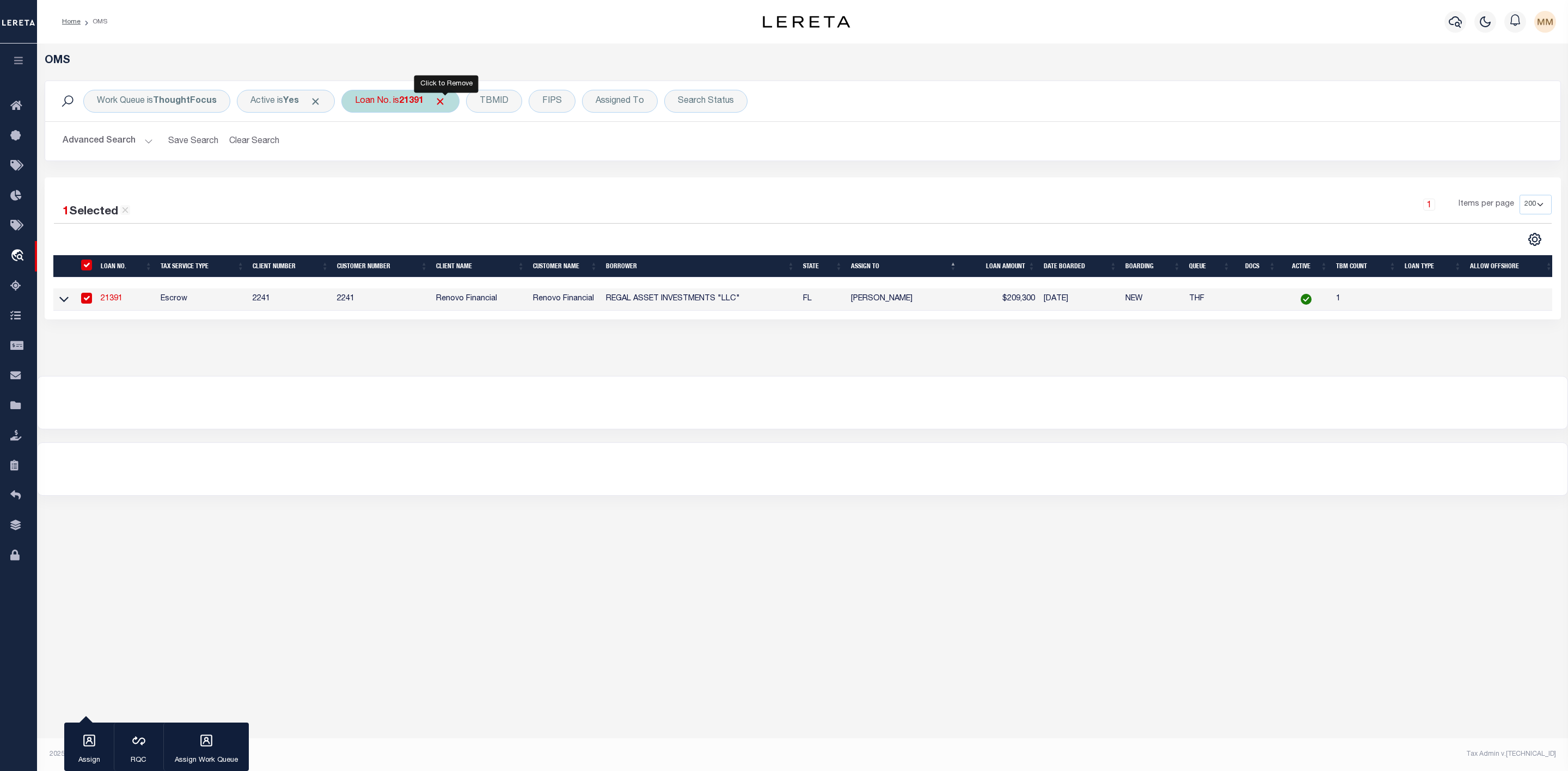
click at [446, 103] on span "Click to Remove" at bounding box center [440, 102] width 12 height 12
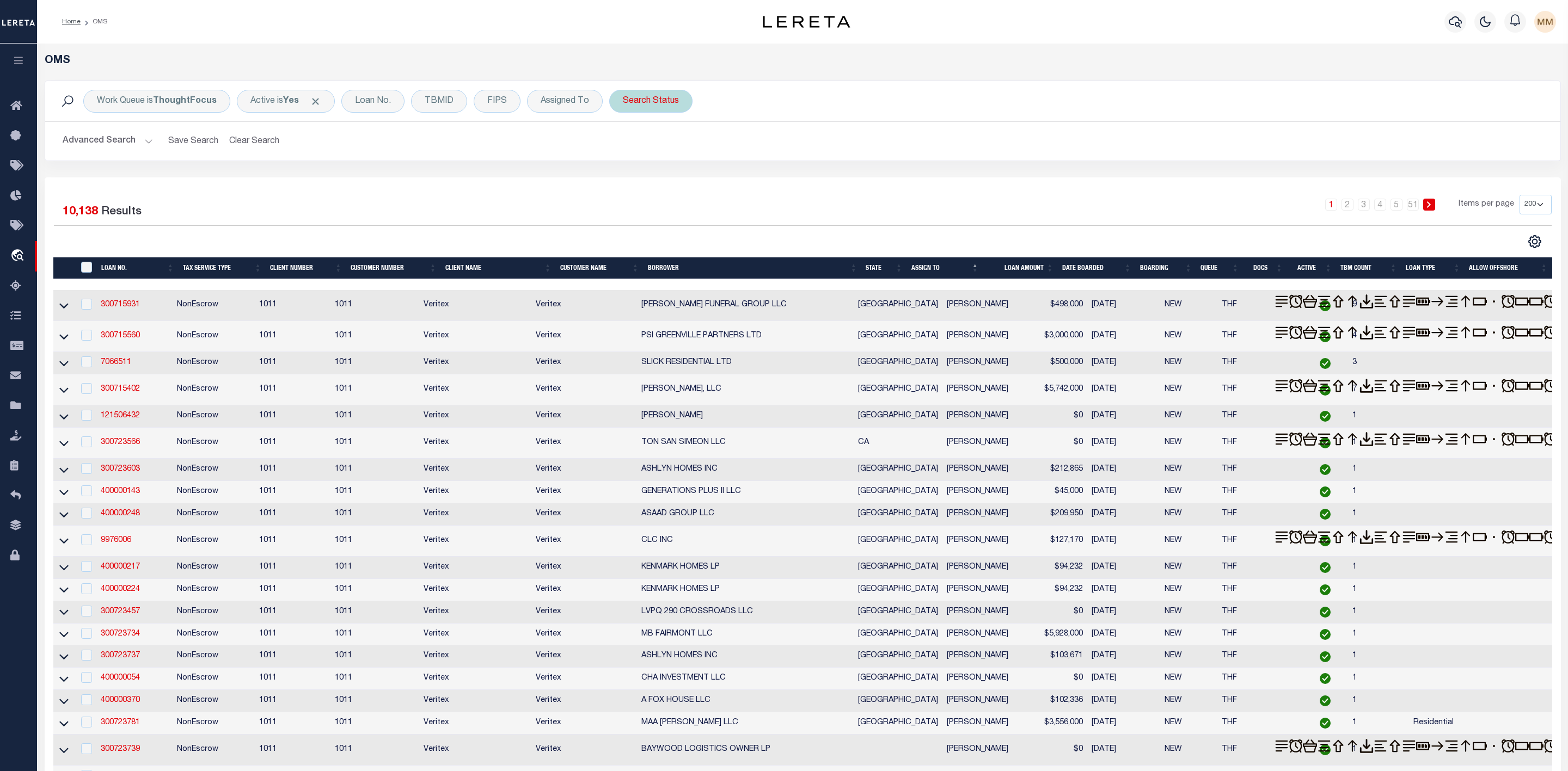
click at [650, 105] on div "Search Status" at bounding box center [651, 101] width 83 height 23
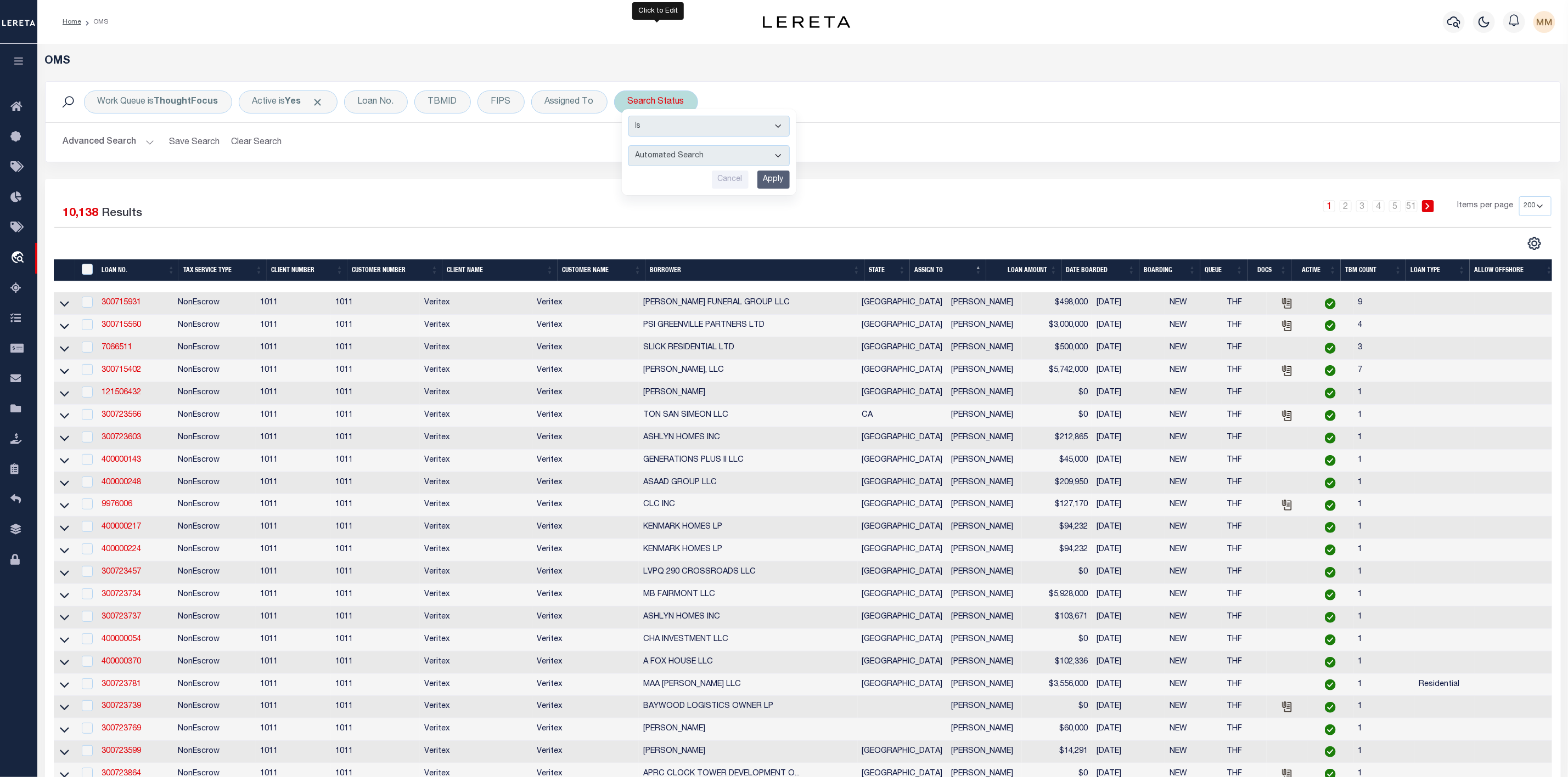
click at [656, 153] on select "Automated Search Bad Parcel Complete Duplicate Parcel High Dollar Reporting In …" at bounding box center [709, 156] width 162 height 21
click at [631, 147] on select "Automated Search Bad Parcel Complete Duplicate Parcel High Dollar Reporting In …" at bounding box center [709, 156] width 162 height 21
click at [784, 183] on input "Apply" at bounding box center [774, 179] width 32 height 18
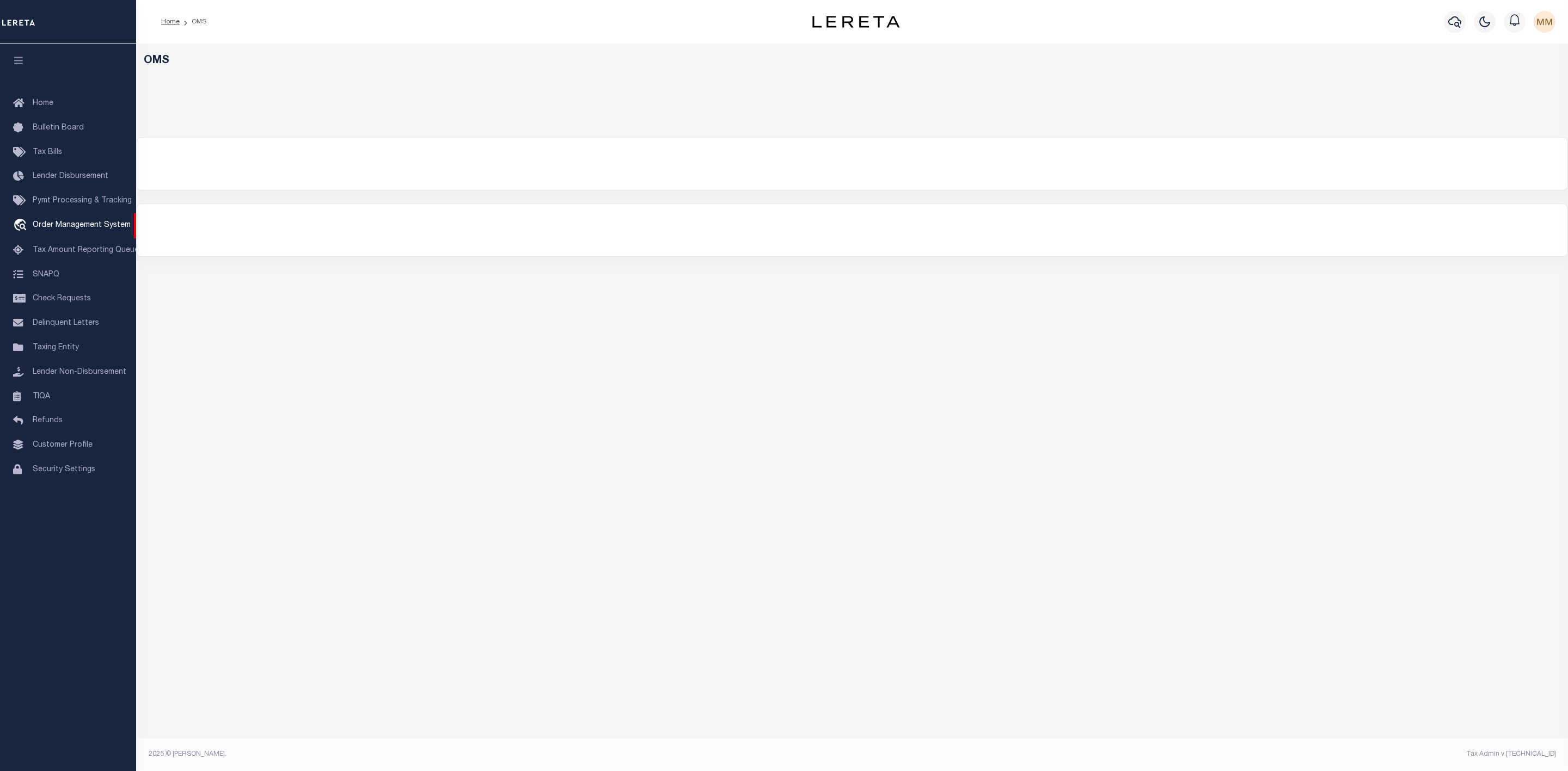
select select "200"
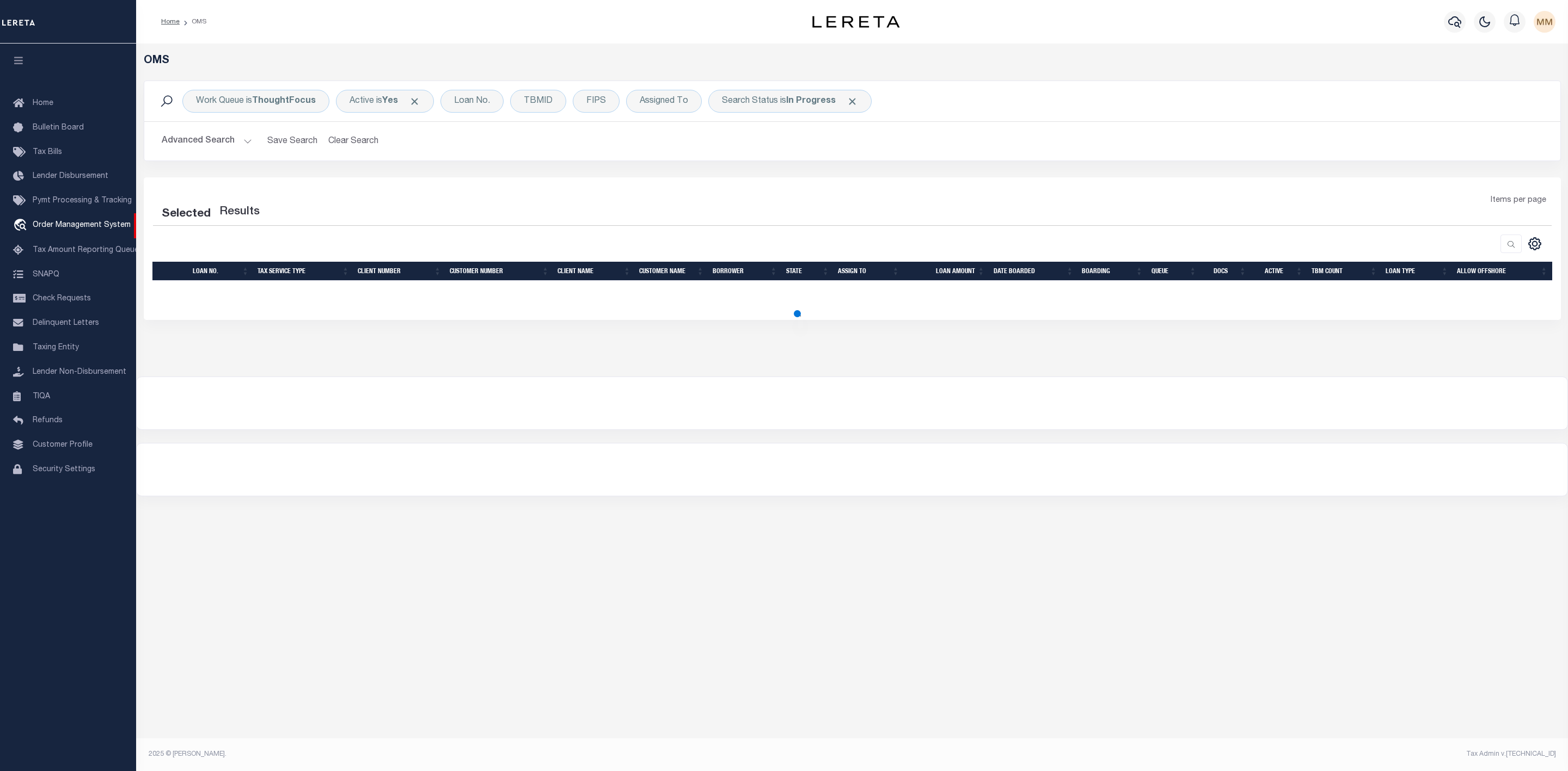
select select "200"
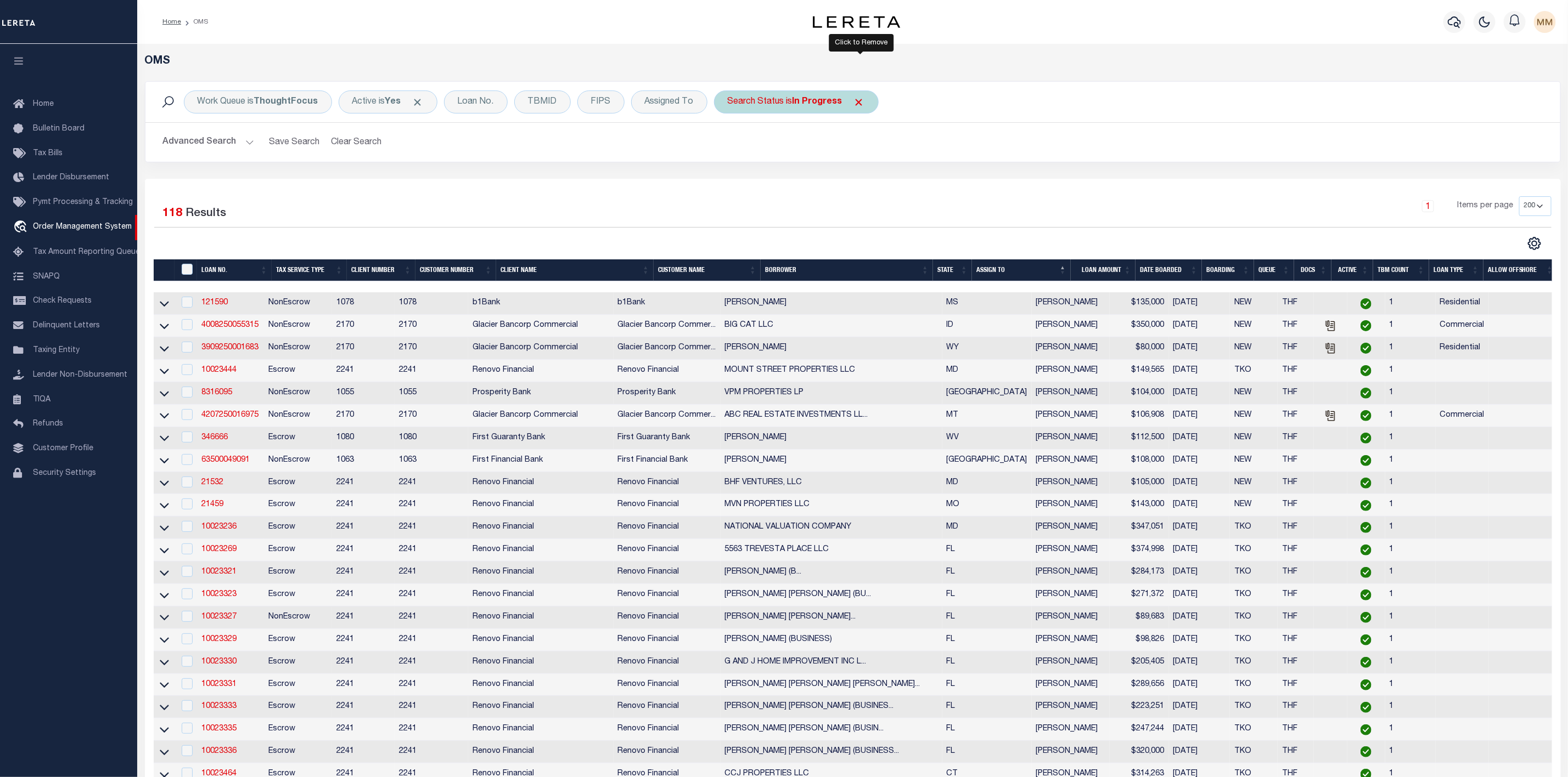
click at [855, 104] on span "Click to Remove" at bounding box center [859, 102] width 12 height 12
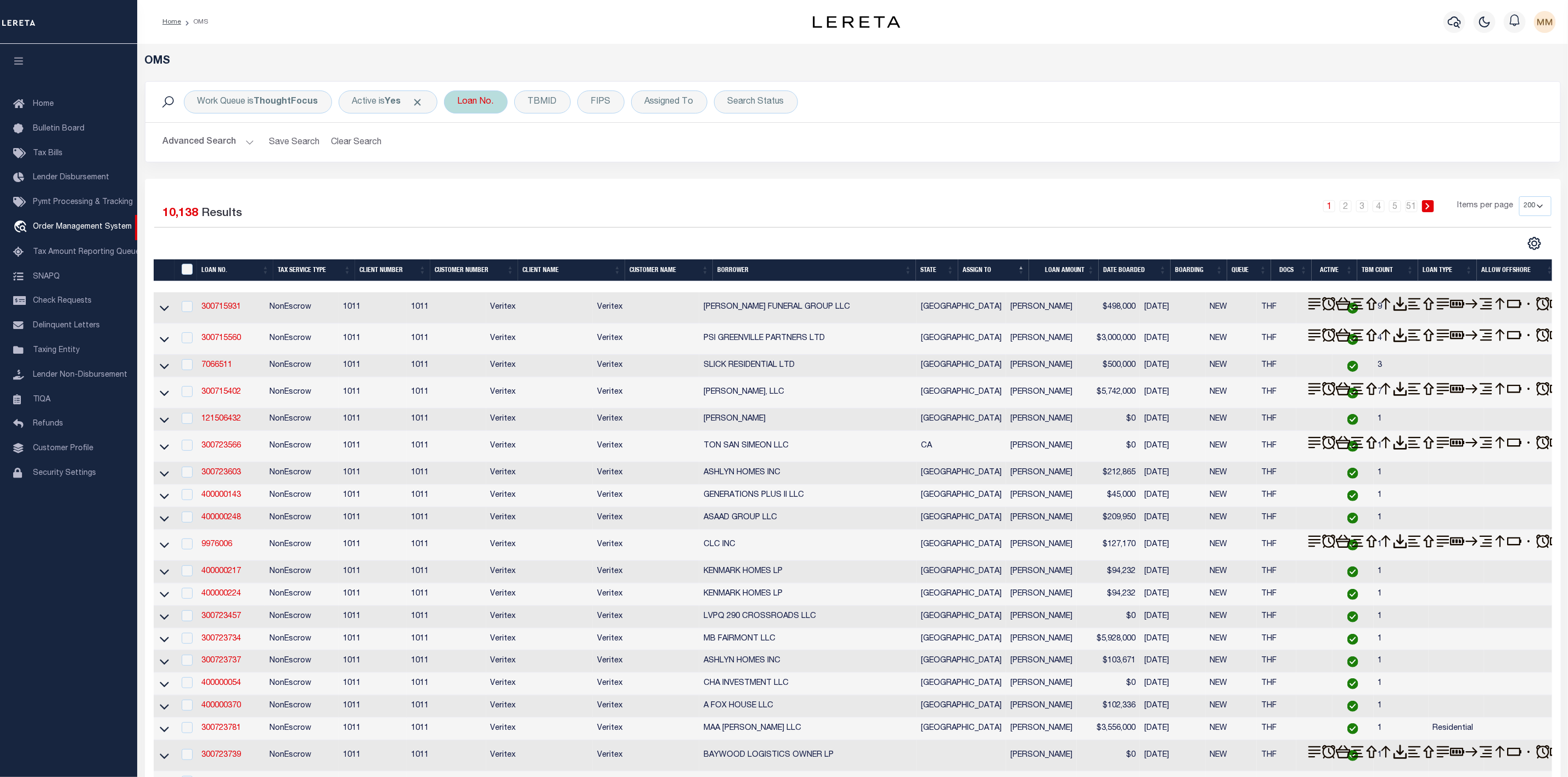
click at [504, 108] on div "Loan No." at bounding box center [476, 102] width 63 height 23
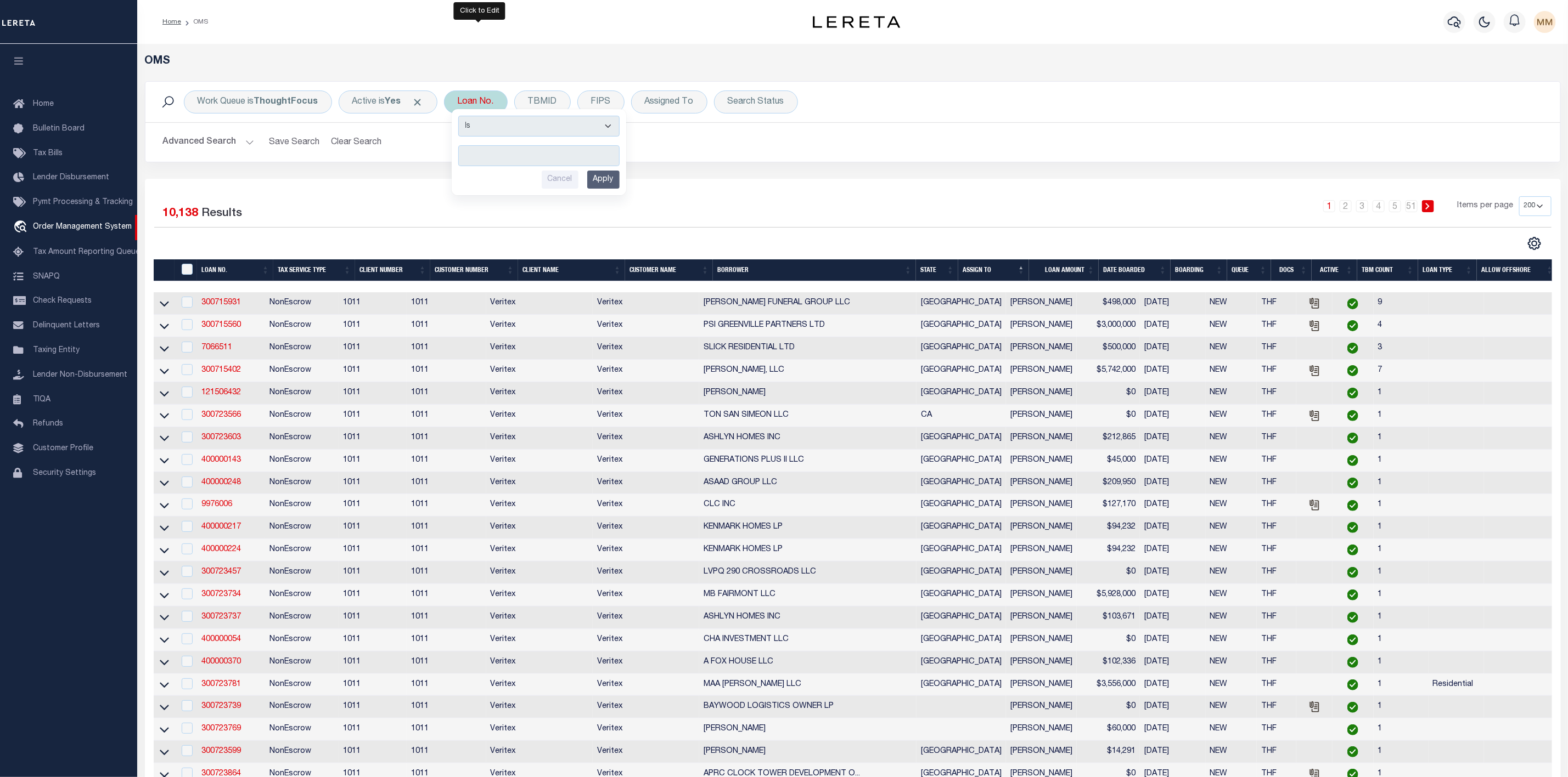
click at [510, 155] on input "text" at bounding box center [538, 156] width 162 height 21
type input "10023475"
click at [593, 178] on input "Apply" at bounding box center [603, 179] width 32 height 18
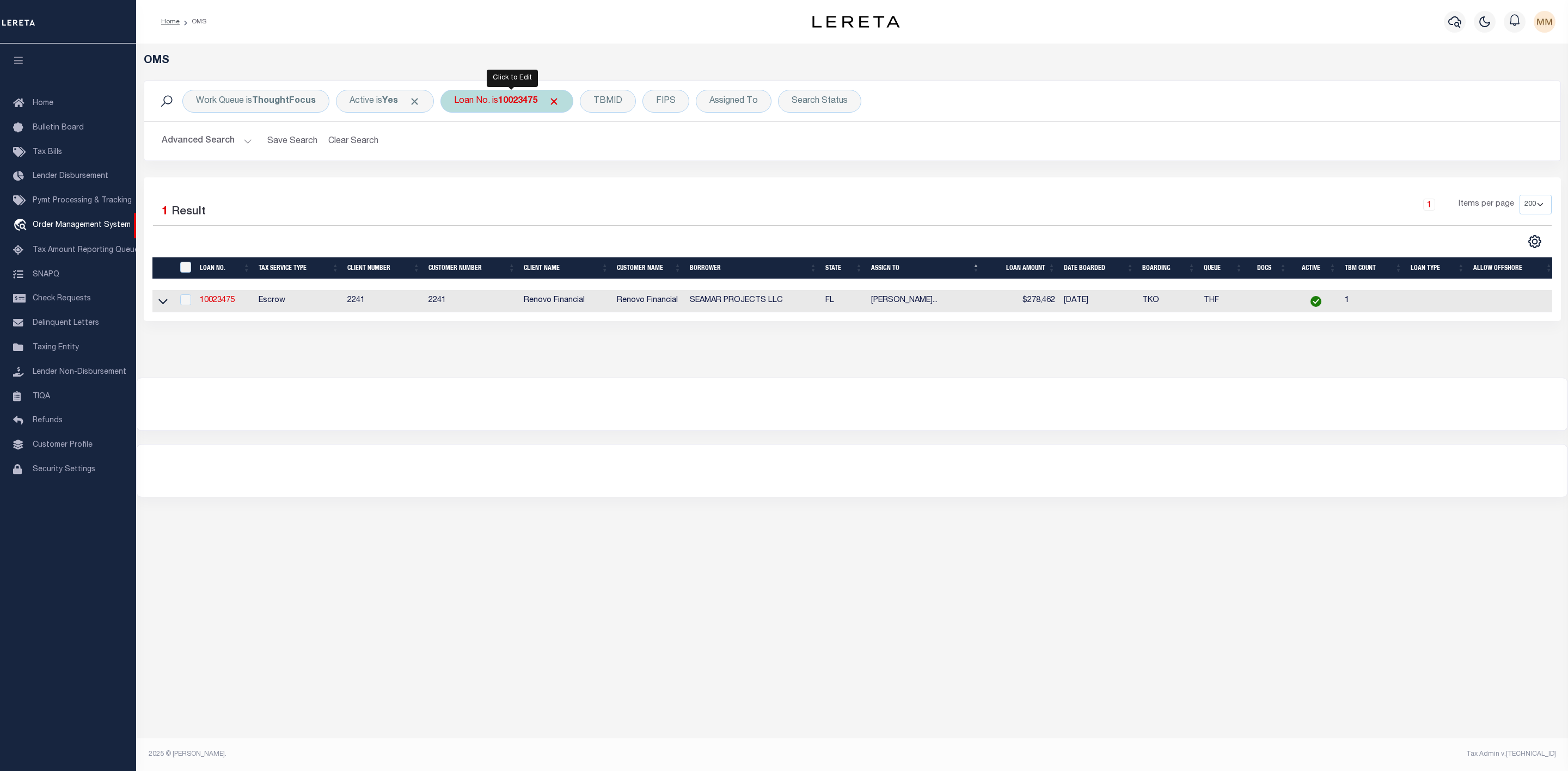
click at [558, 108] on div "Loan No. is 10023475" at bounding box center [507, 101] width 133 height 23
click at [724, 161] on div "Work Queue is ThoughtFocus Active is Yes Loan No. is 10023475 Is Contains 10023…" at bounding box center [852, 121] width 1417 height 80
click at [560, 106] on span "Click to Remove" at bounding box center [554, 102] width 12 height 12
click at [669, 105] on div "Assigned To" at bounding box center [664, 101] width 75 height 23
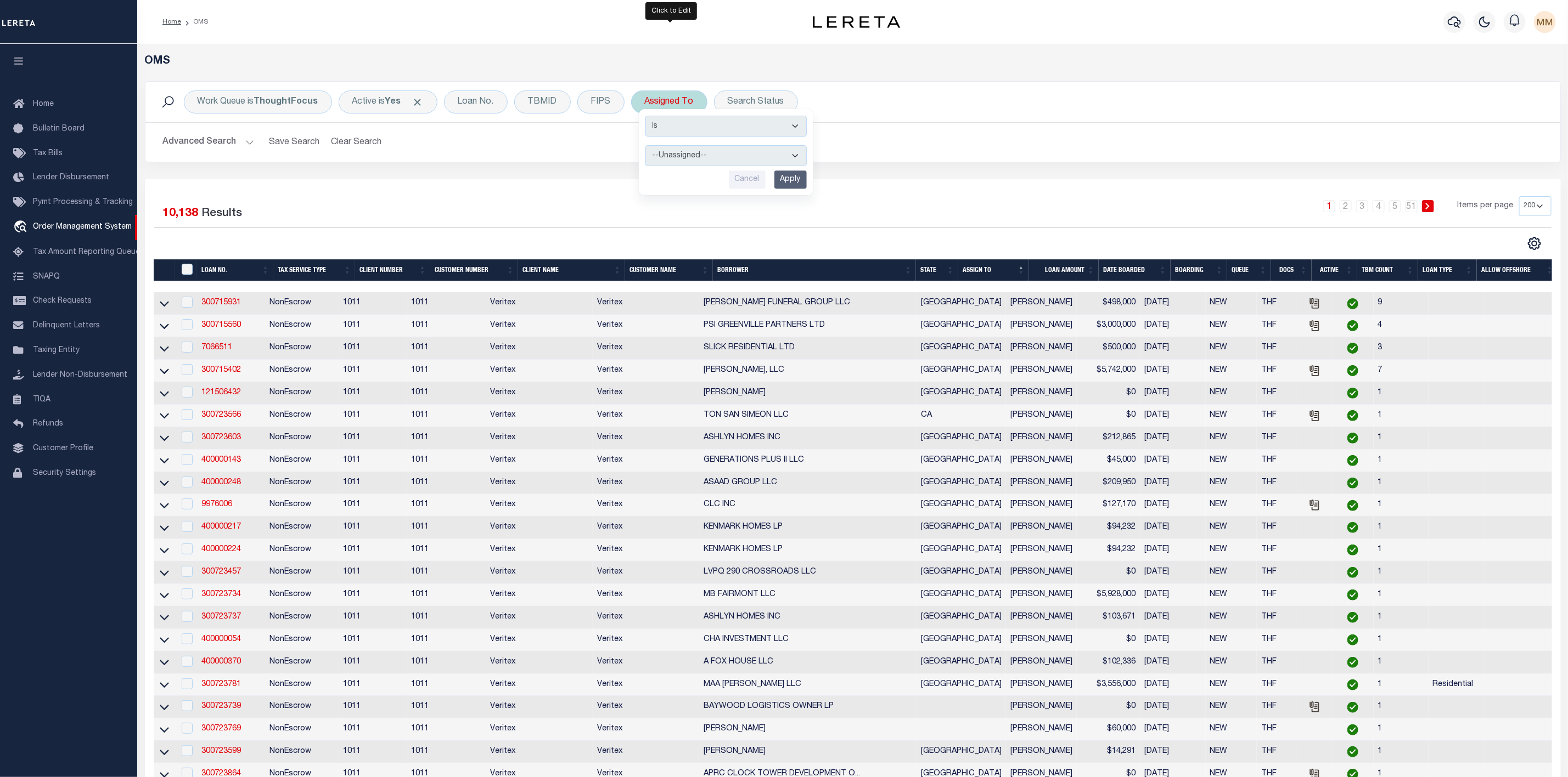
click at [681, 152] on select "--Unassigned-- [PERSON_NAME] [PERSON_NAME] [PERSON_NAME] [PERSON_NAME], [PERSON…" at bounding box center [726, 156] width 162 height 21
select select "[PERSON_NAME]"
click at [647, 147] on select "--Unassigned-- [PERSON_NAME] [PERSON_NAME] [PERSON_NAME] [PERSON_NAME], [PERSON…" at bounding box center [726, 156] width 162 height 21
click at [791, 187] on input "Apply" at bounding box center [791, 179] width 32 height 18
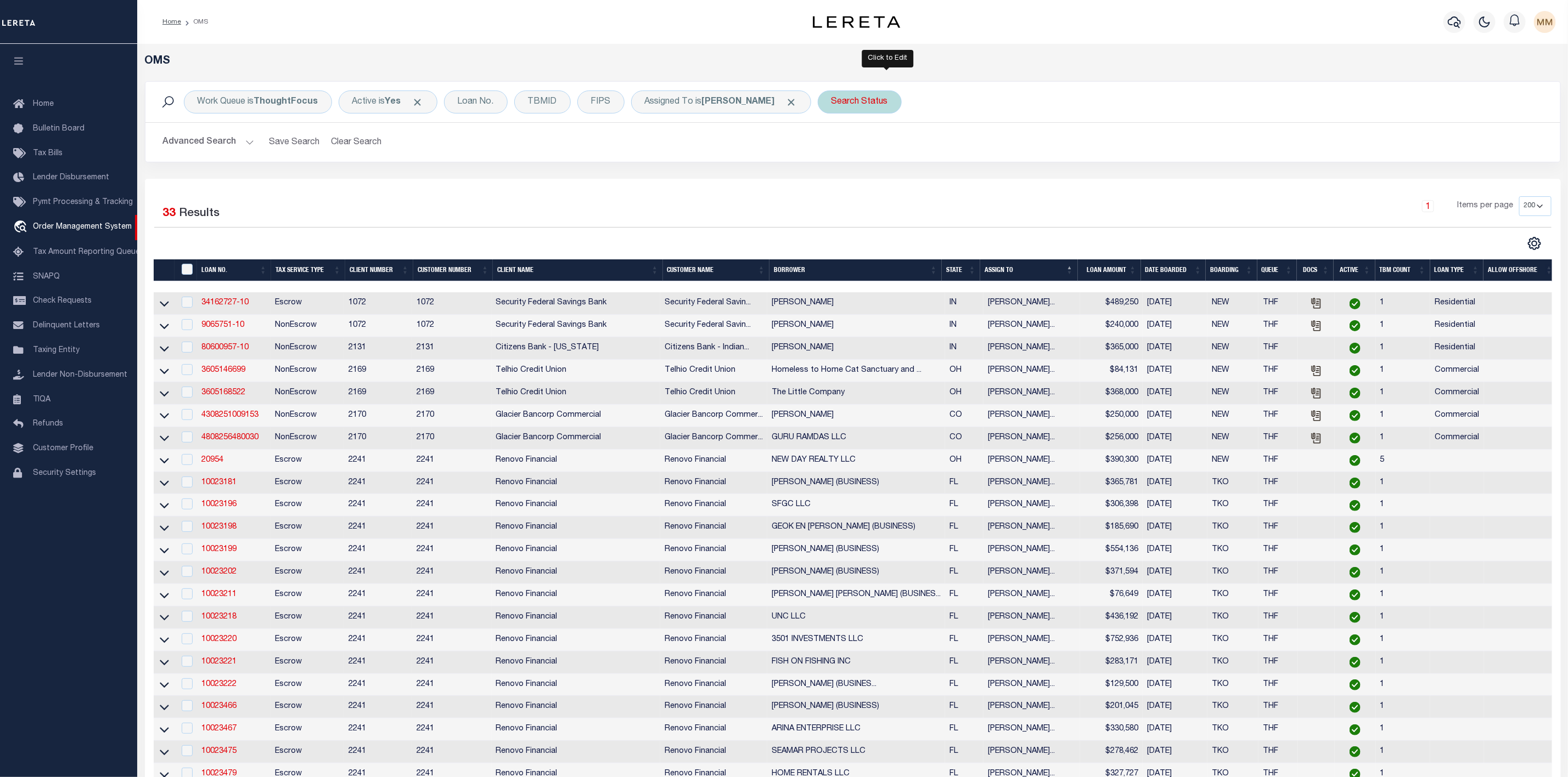
click at [901, 101] on div "Search Status" at bounding box center [860, 102] width 84 height 23
select select "IP"
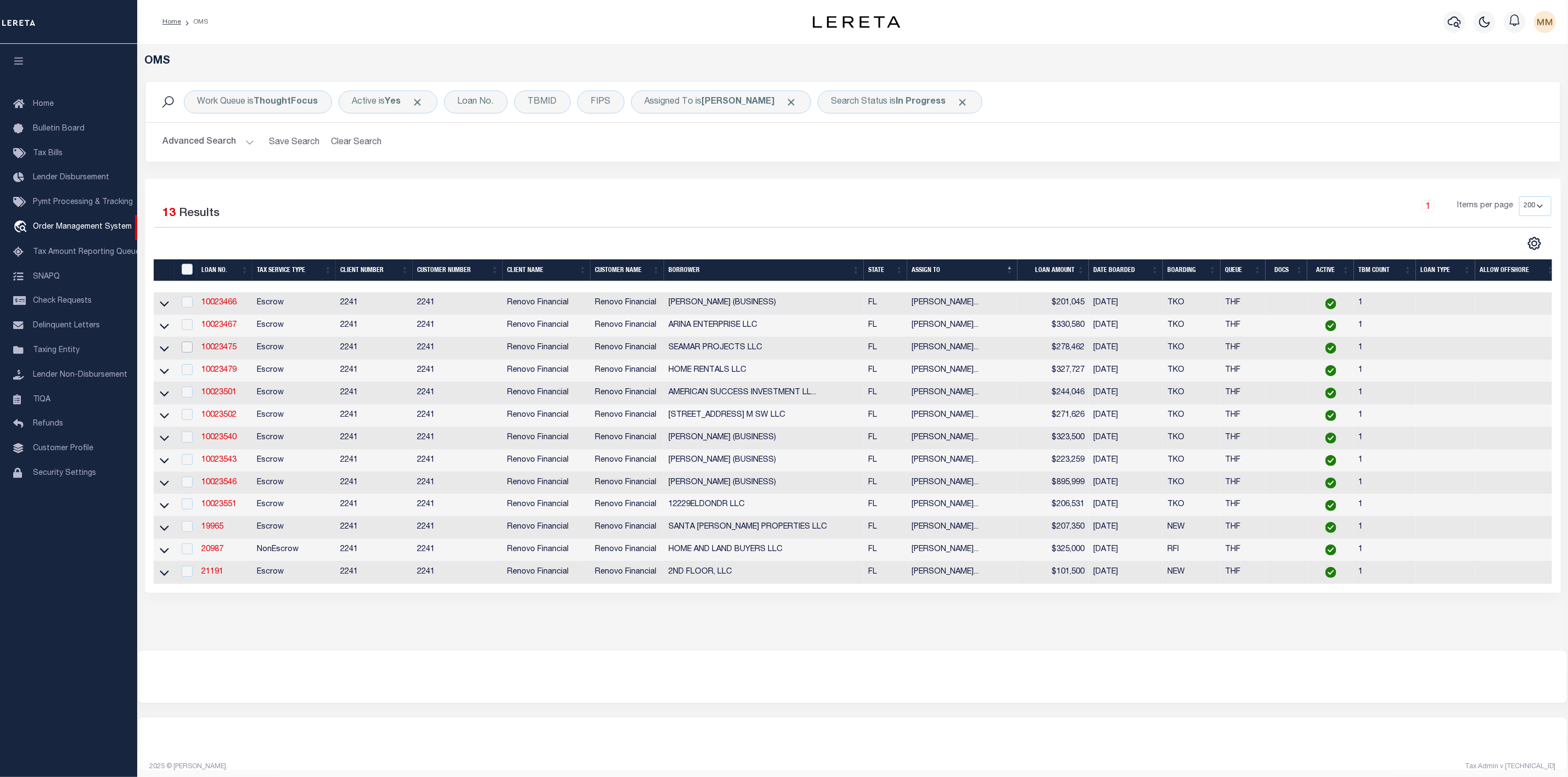
click at [190, 352] on input "checkbox" at bounding box center [187, 347] width 11 height 11
checkbox input "true"
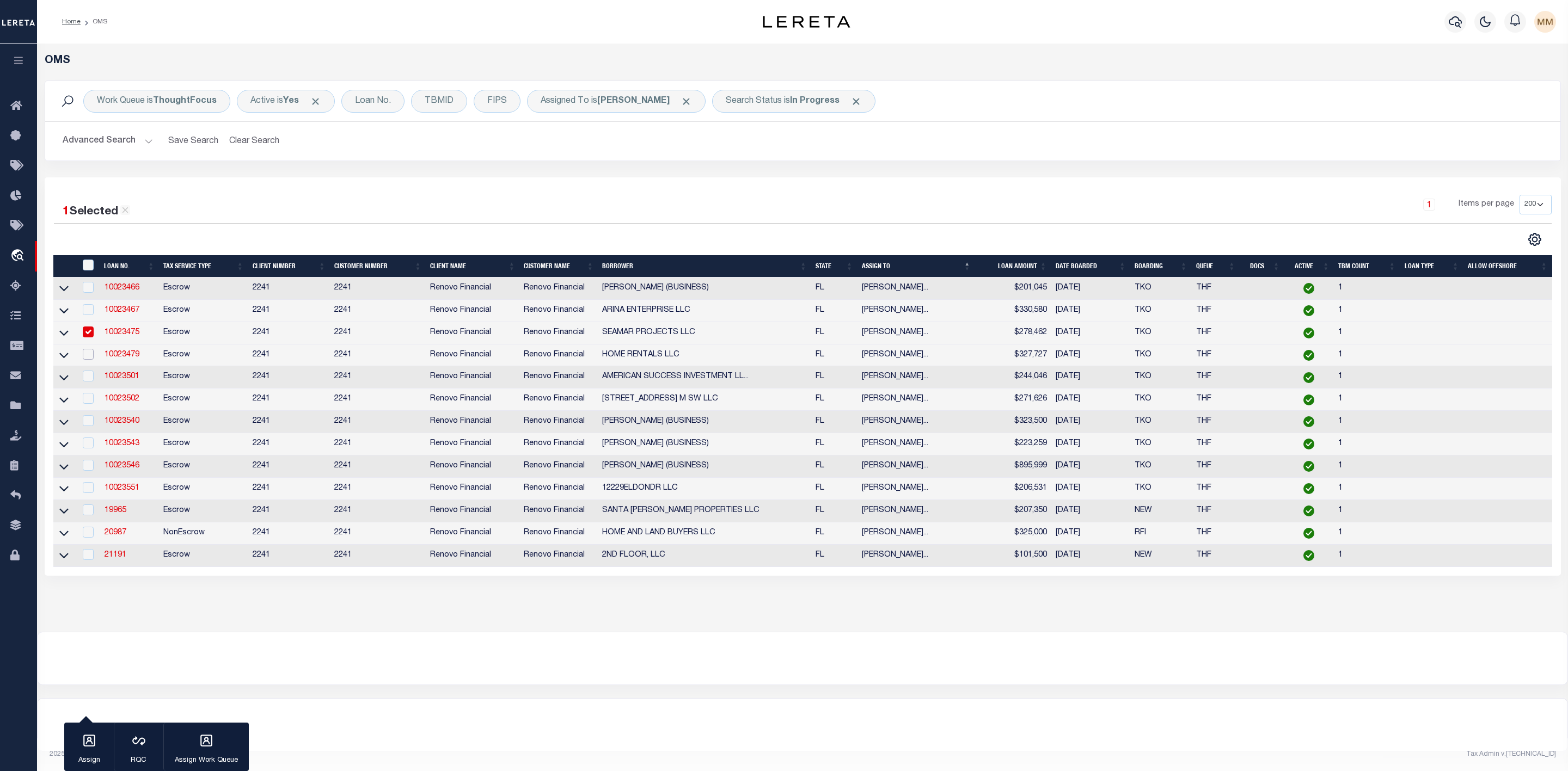
click at [89, 358] on input "checkbox" at bounding box center [88, 354] width 11 height 11
checkbox input "true"
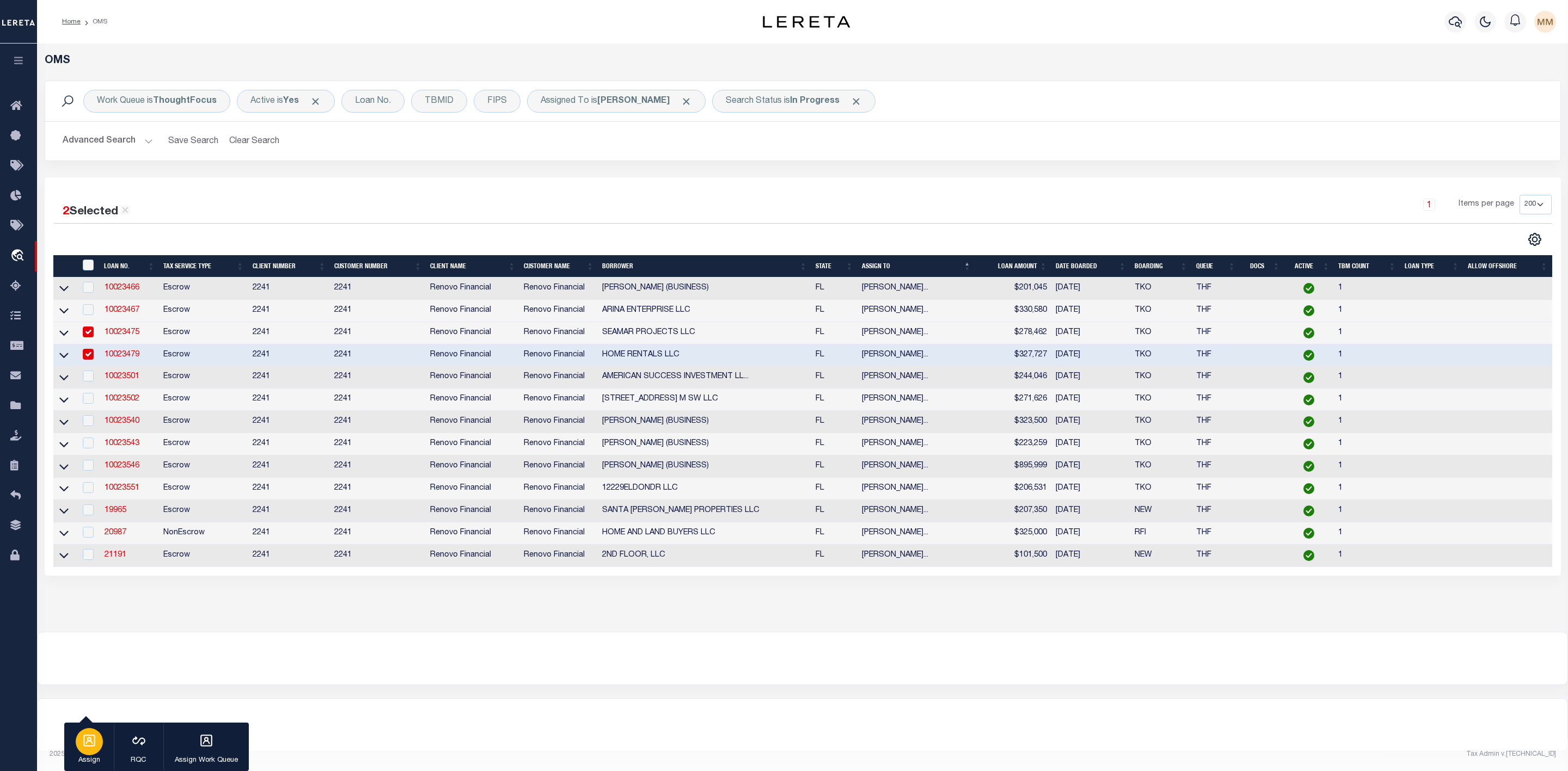
click at [100, 737] on div "button" at bounding box center [89, 742] width 27 height 27
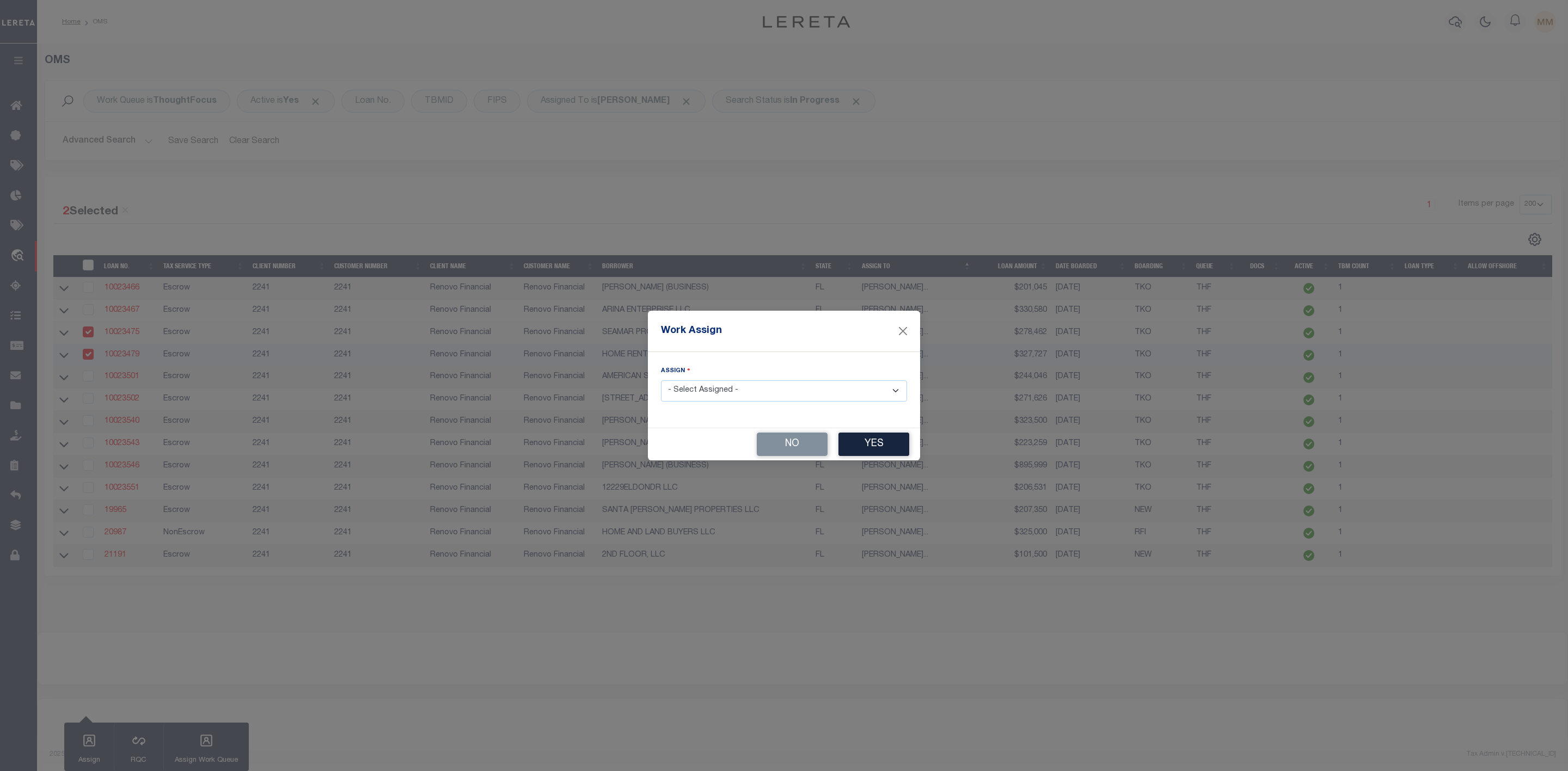
click at [849, 386] on select "- Select Assigned - --Unassigned-- [PERSON_NAME] [PERSON_NAME] [PERSON_NAME] [P…" at bounding box center [784, 391] width 246 height 21
select select "[PERSON_NAME]"
click at [661, 380] on select "- Select Assigned - --Unassigned-- [PERSON_NAME] [PERSON_NAME] [PERSON_NAME] [P…" at bounding box center [784, 391] width 246 height 21
click at [884, 443] on button "Yes" at bounding box center [874, 445] width 71 height 23
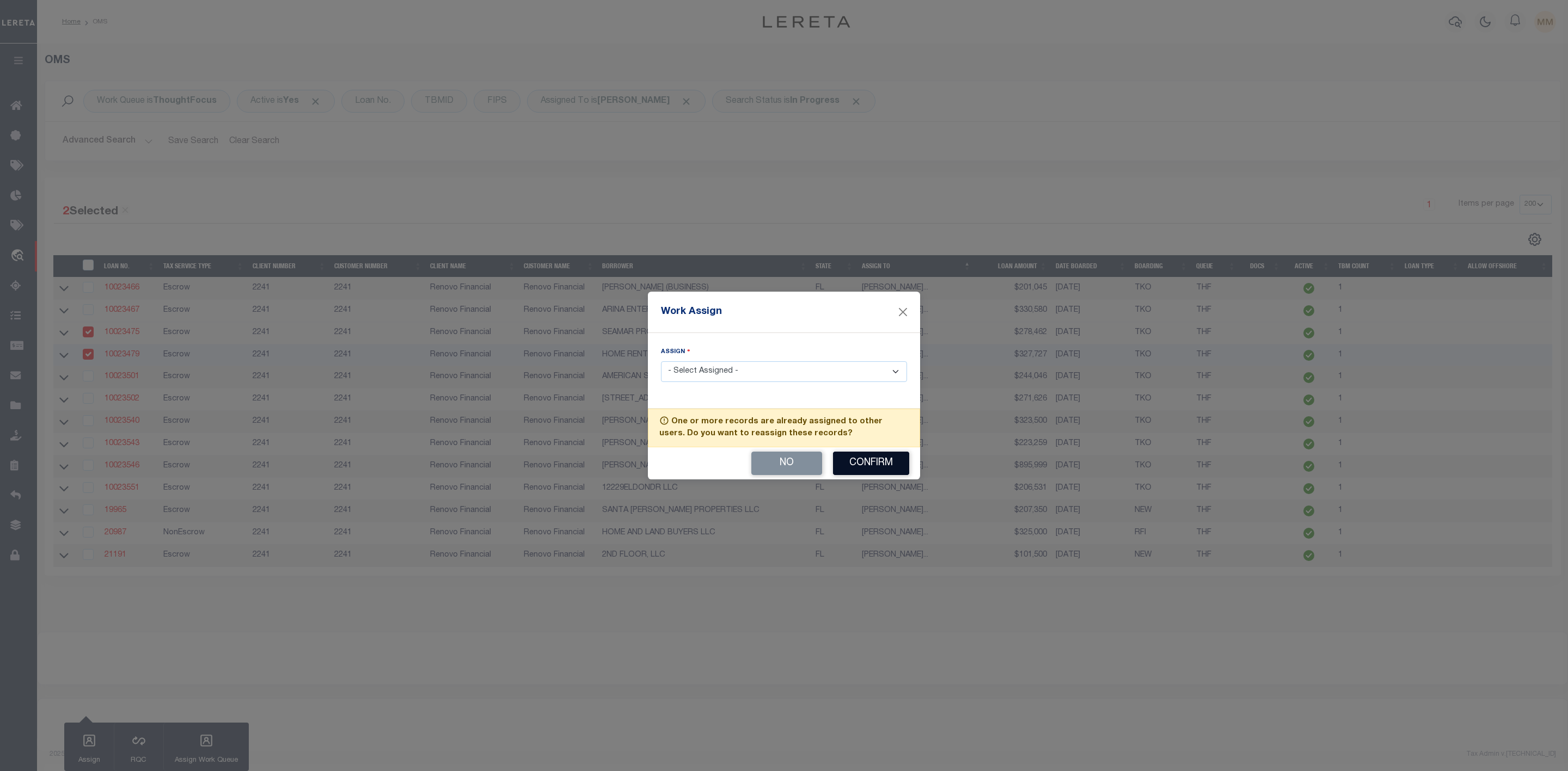
click at [882, 457] on button "Confirm" at bounding box center [871, 464] width 76 height 23
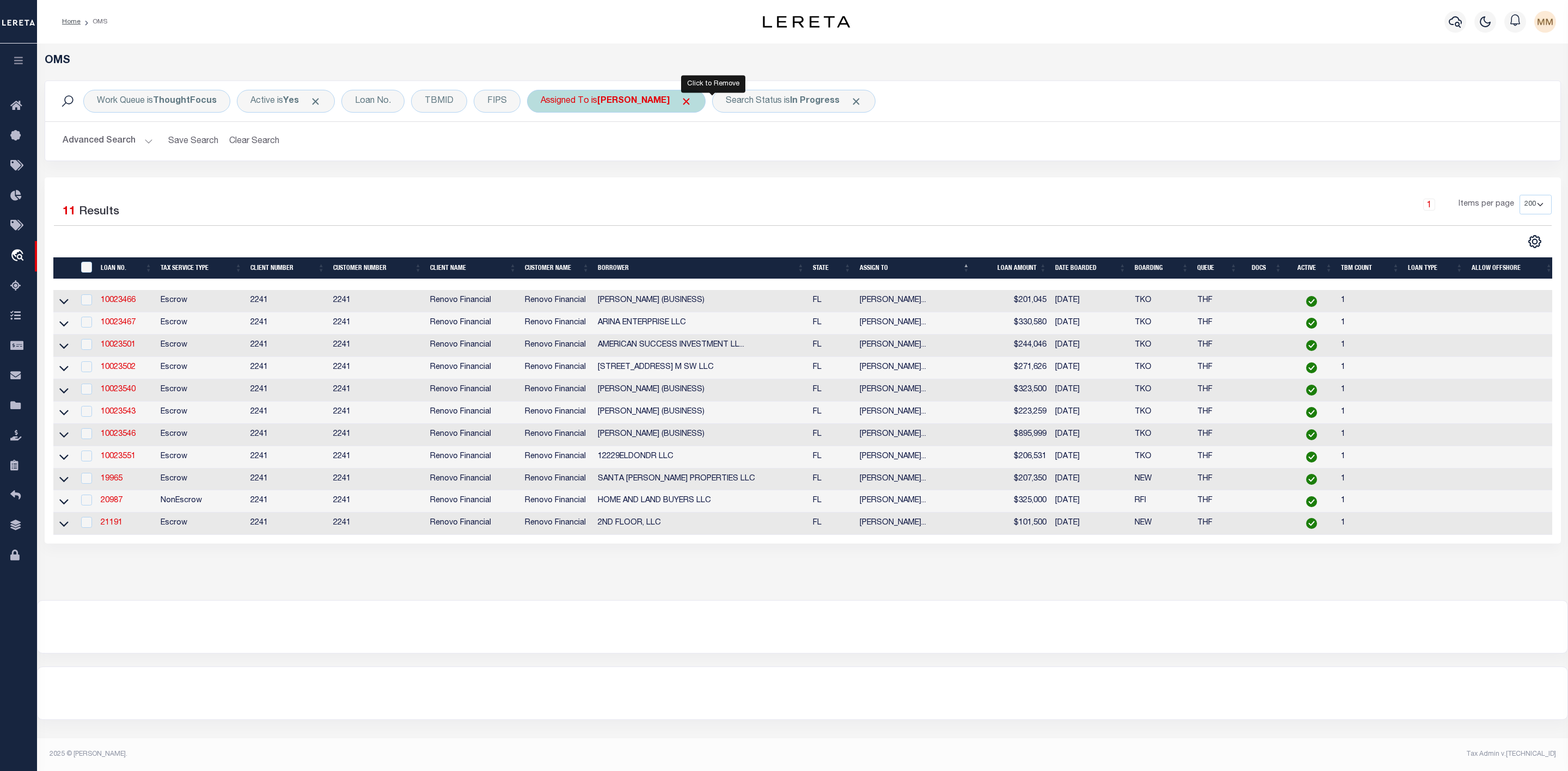
click at [692, 102] on span "Click to Remove" at bounding box center [686, 102] width 12 height 12
